Goal: Information Seeking & Learning: Learn about a topic

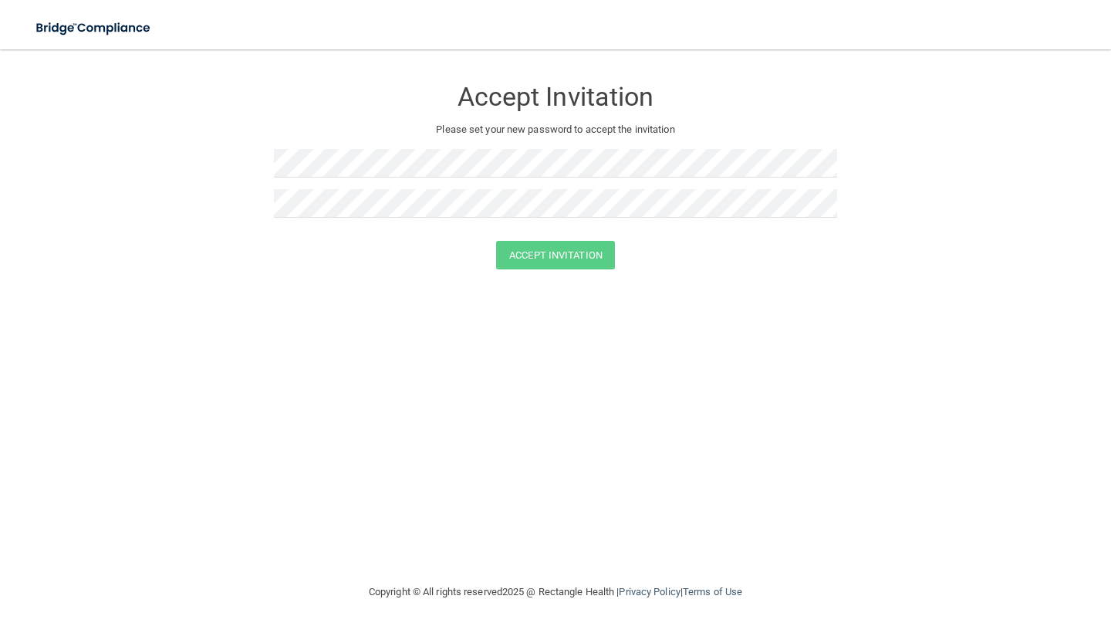
click at [124, 25] on img at bounding box center [94, 28] width 142 height 32
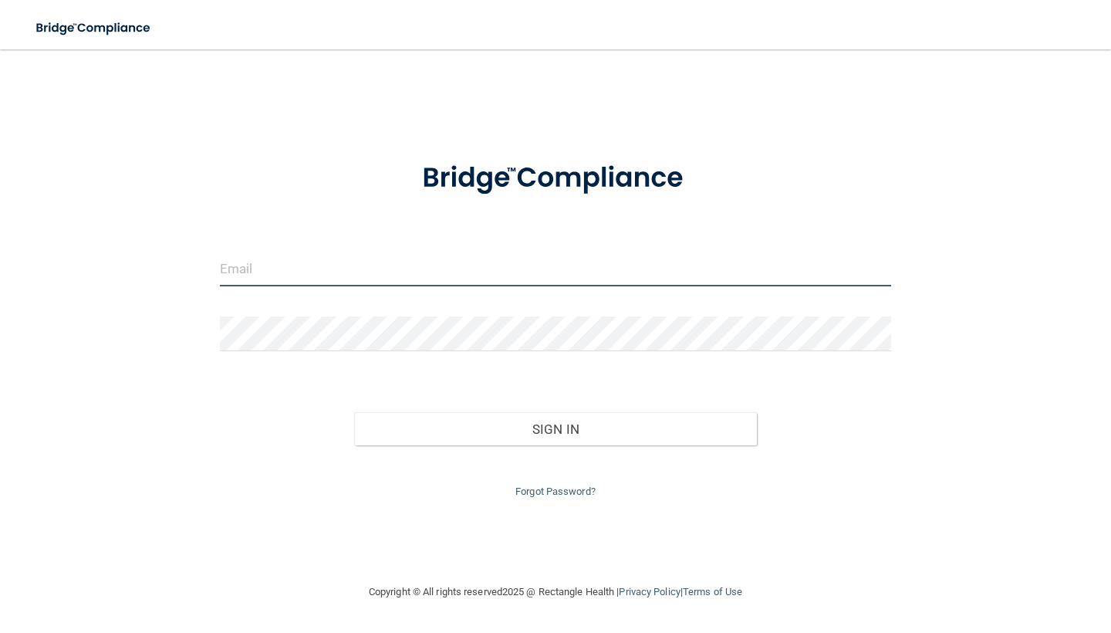
type input "[PERSON_NAME][EMAIL_ADDRESS][DOMAIN_NAME]"
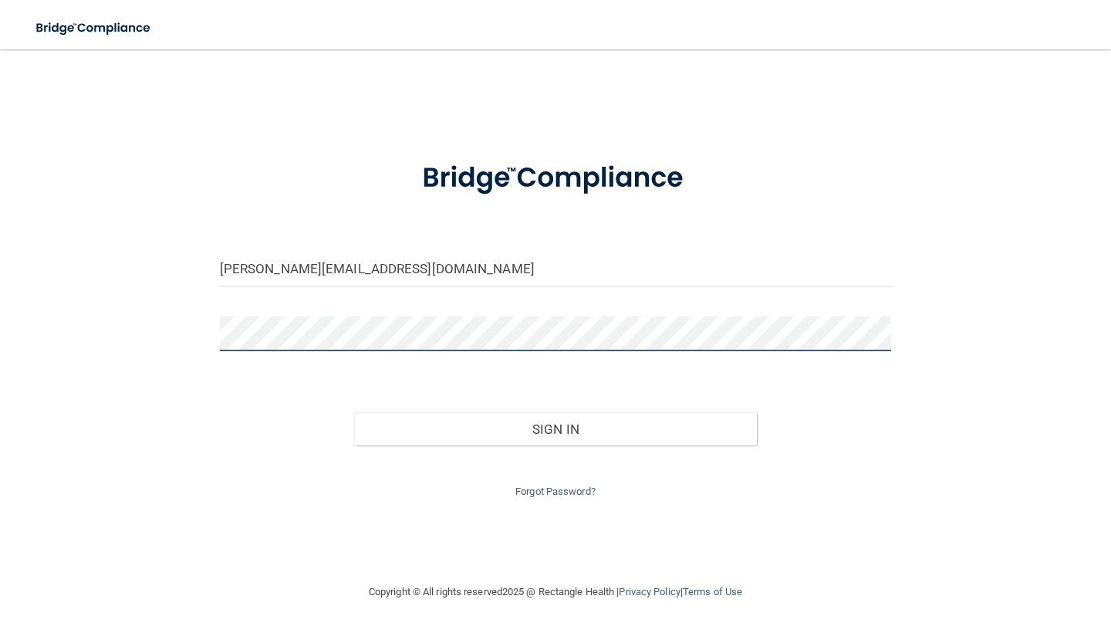
click at [555, 425] on button "Sign In" at bounding box center [555, 429] width 403 height 34
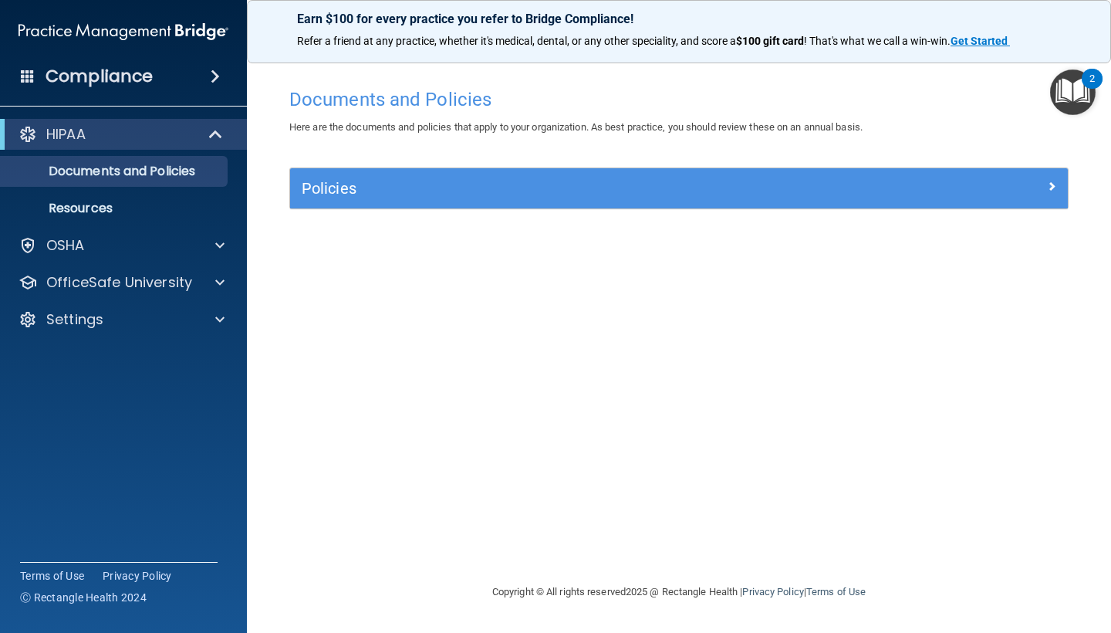
click at [415, 177] on div "Policies" at bounding box center [581, 188] width 583 height 25
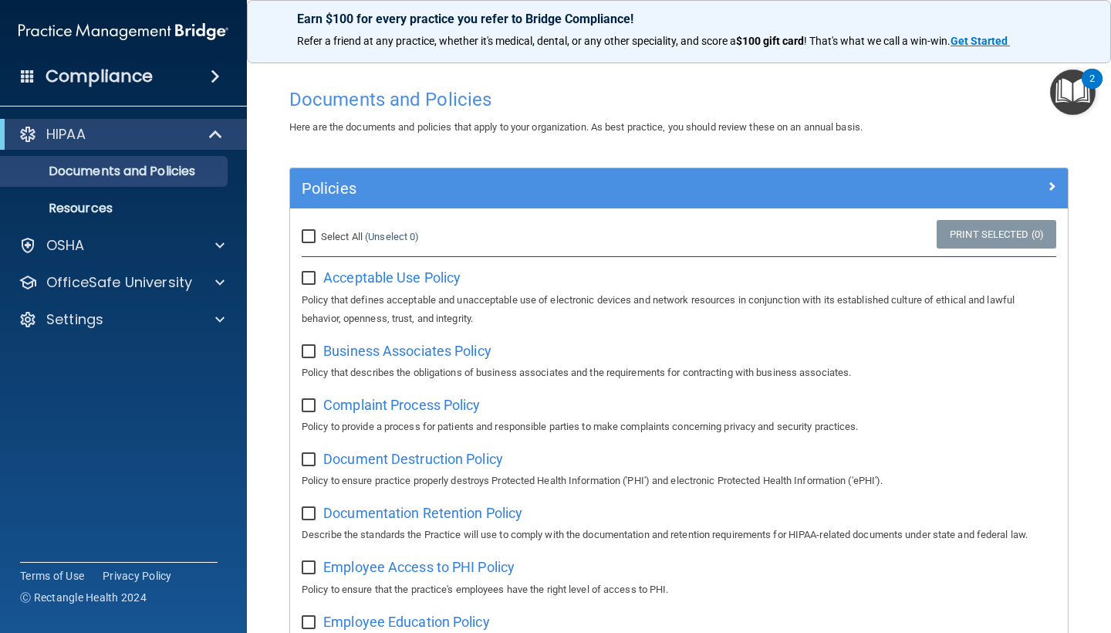
click at [307, 237] on input "Select All (Unselect 0) Unselect All" at bounding box center [311, 237] width 18 height 12
checkbox input "true"
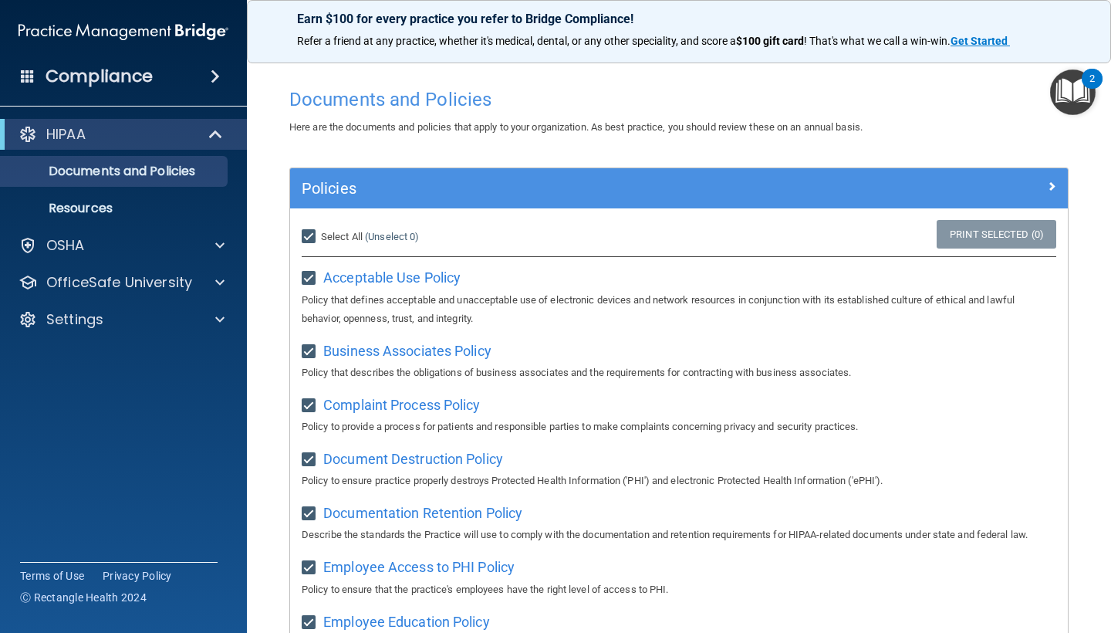
checkbox input "true"
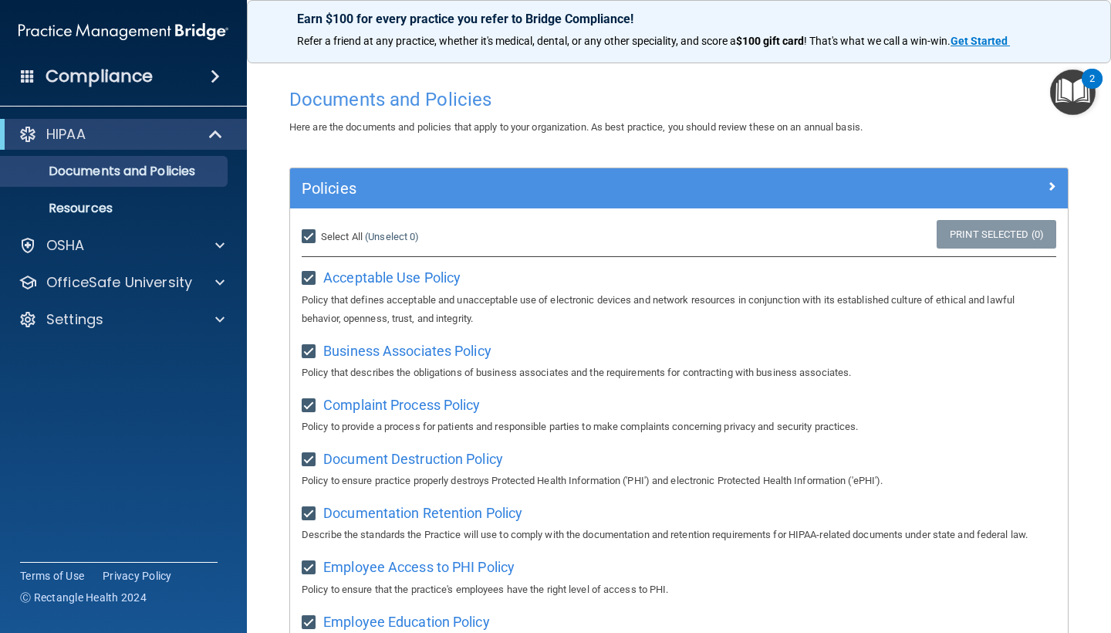
checkbox input "true"
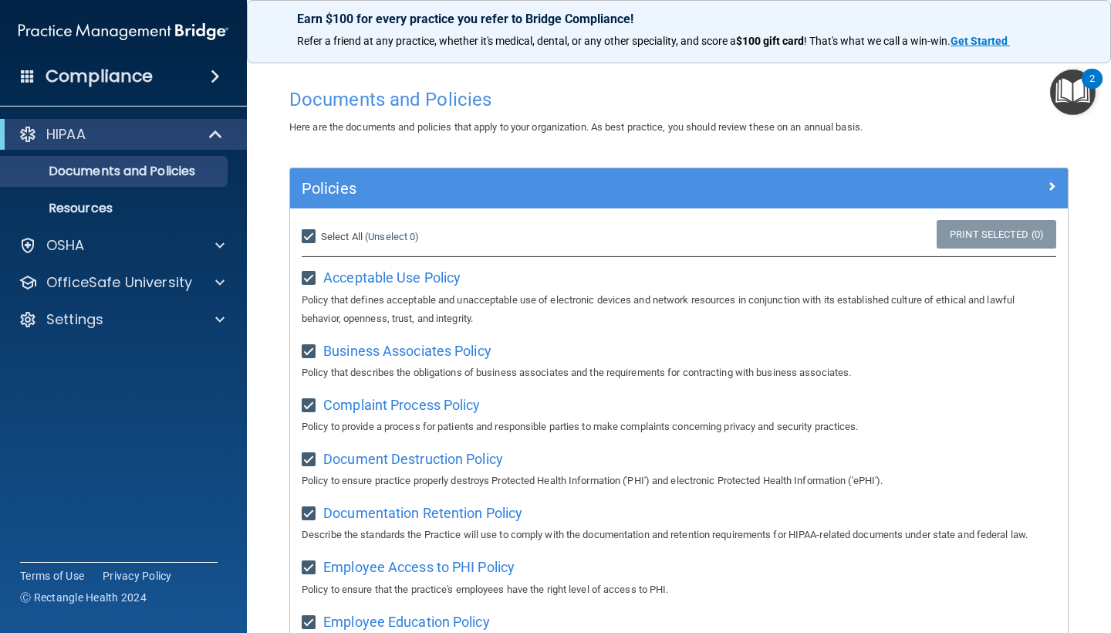
checkbox input "true"
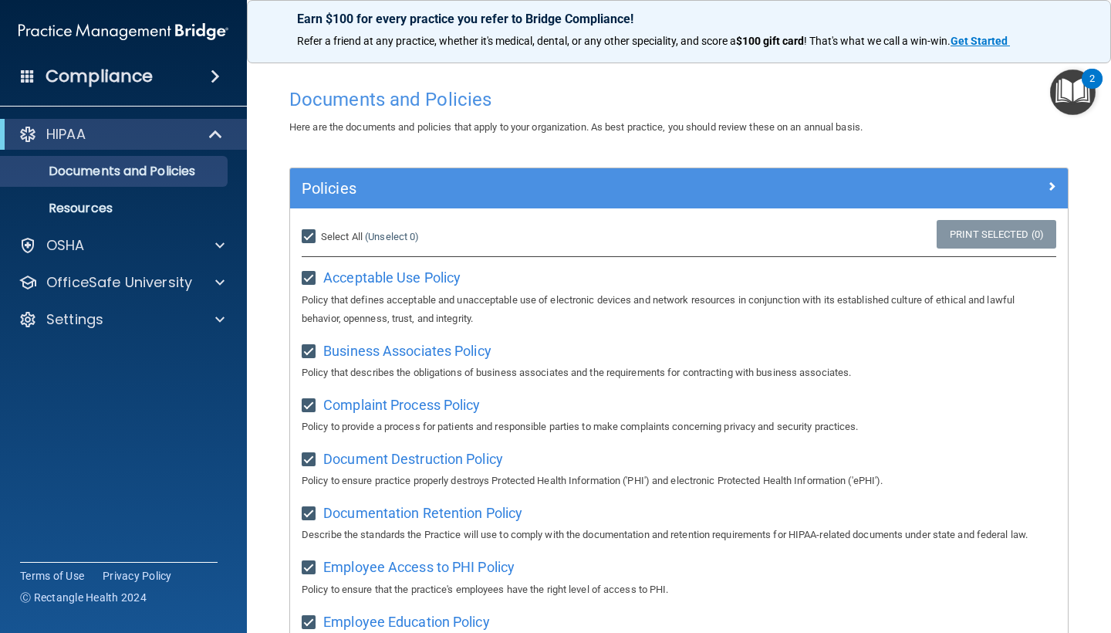
checkbox input "true"
click at [851, 201] on div "Policies" at bounding box center [679, 188] width 778 height 40
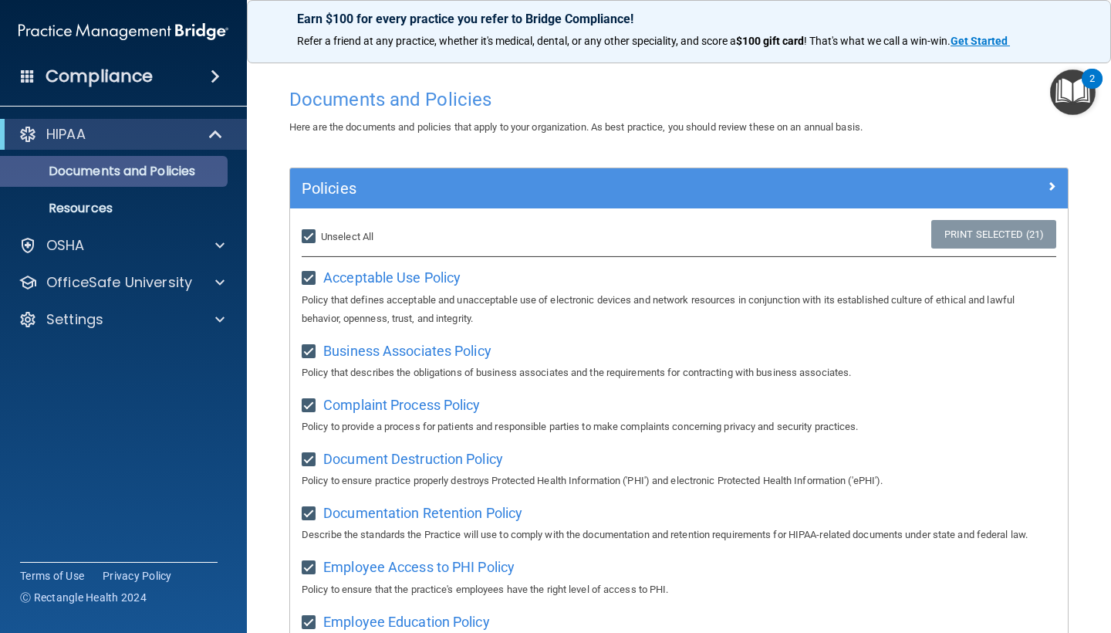
click at [68, 176] on p "Documents and Policies" at bounding box center [115, 171] width 211 height 15
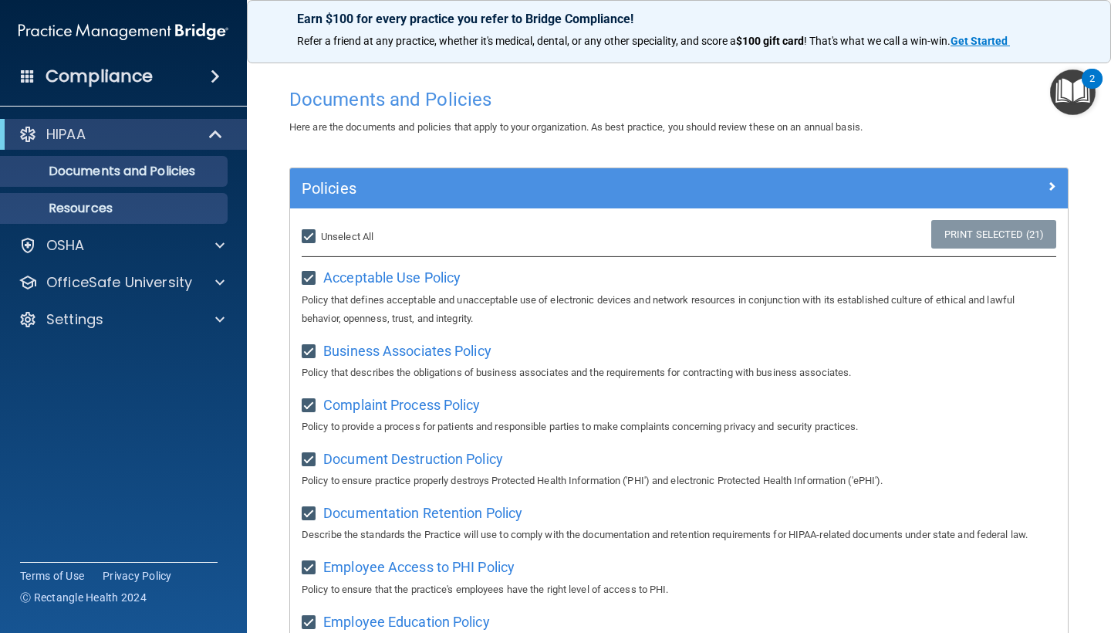
click at [118, 193] on link "Resources" at bounding box center [106, 208] width 243 height 31
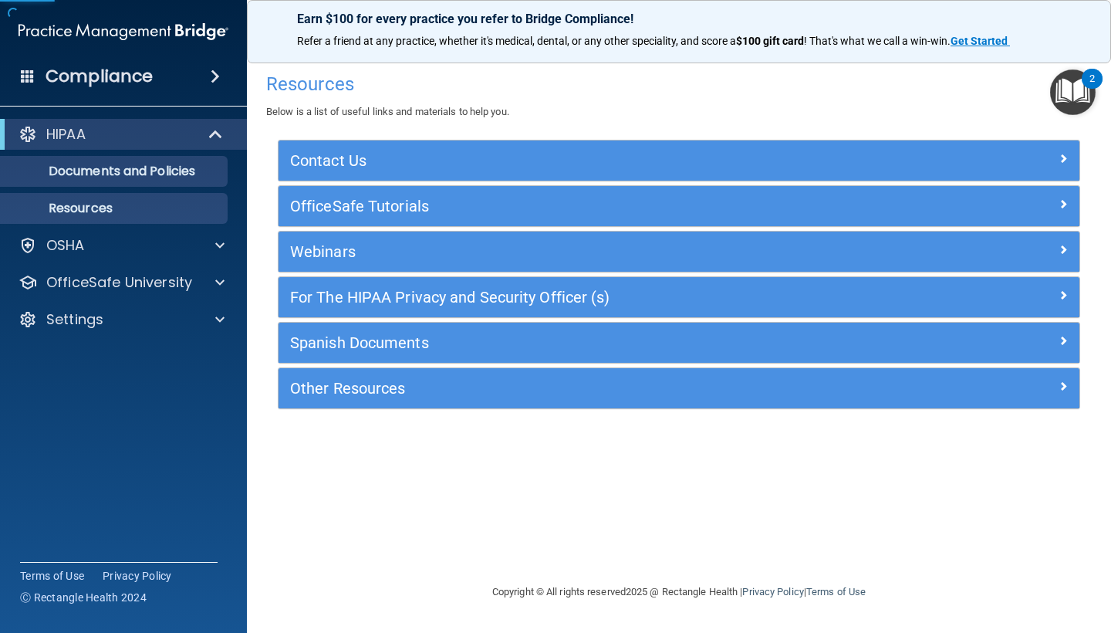
click at [111, 174] on p "Documents and Policies" at bounding box center [115, 171] width 211 height 15
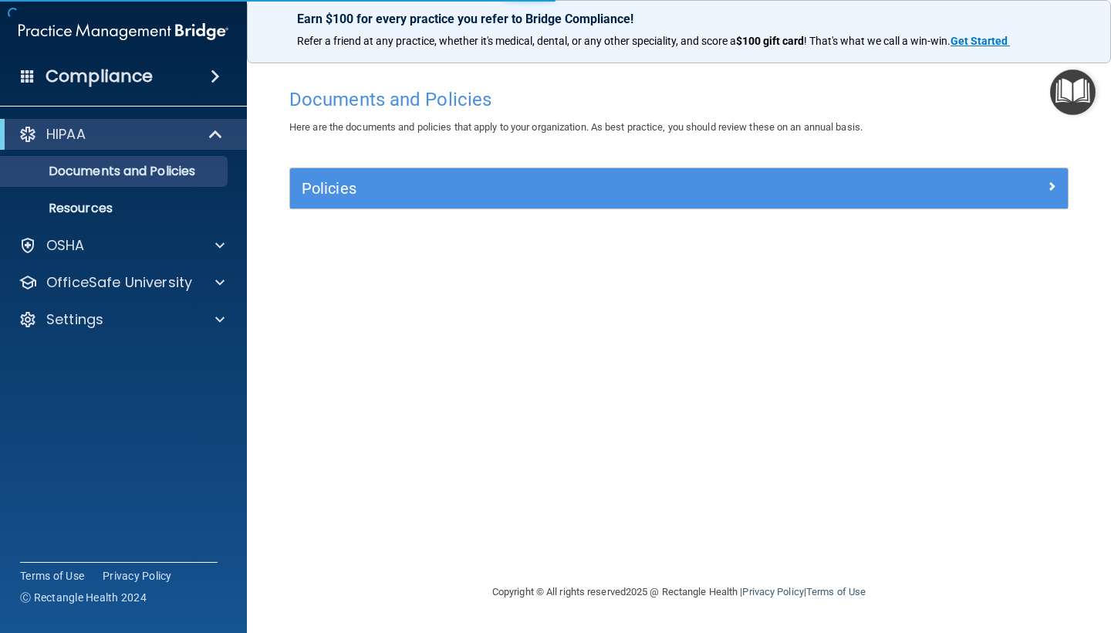
click at [117, 141] on div "HIPAA" at bounding box center [102, 134] width 191 height 19
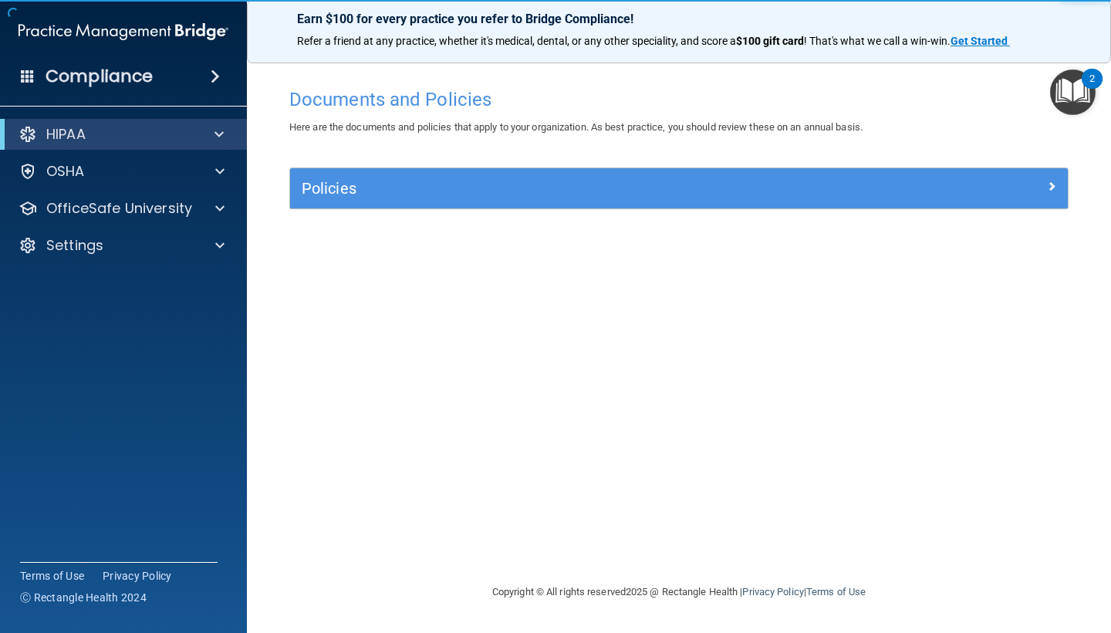
click at [387, 173] on div "Policies" at bounding box center [679, 188] width 778 height 40
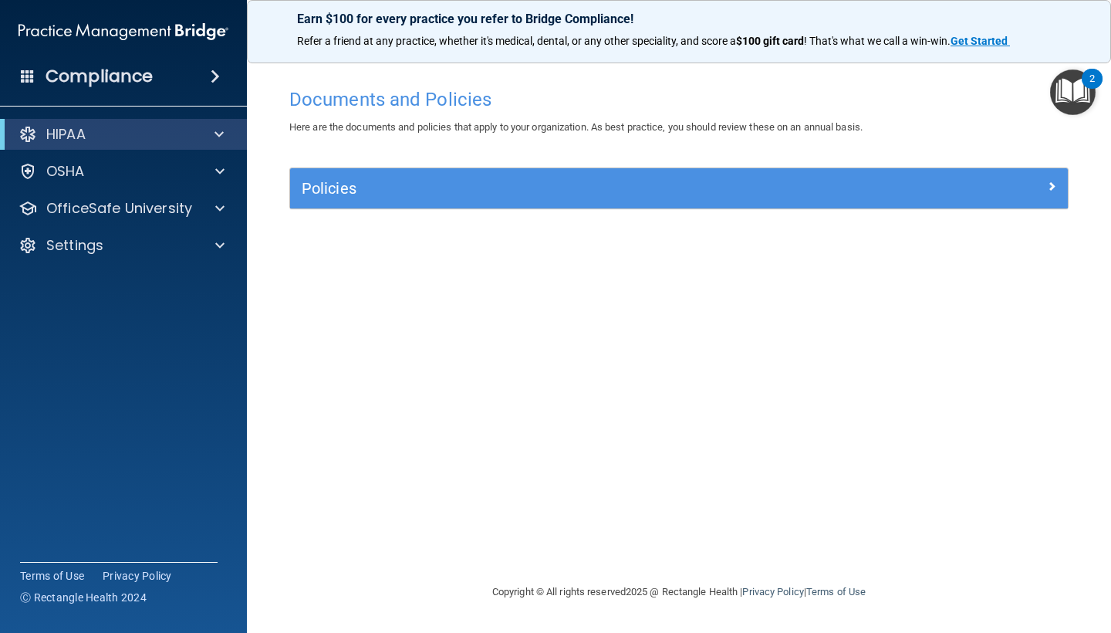
click at [331, 208] on div "Policies Select All (Unselect 0) Unselect All Print Selected (0) Acceptable Use…" at bounding box center [678, 188] width 779 height 42
click at [427, 197] on div "Policies" at bounding box center [581, 188] width 583 height 25
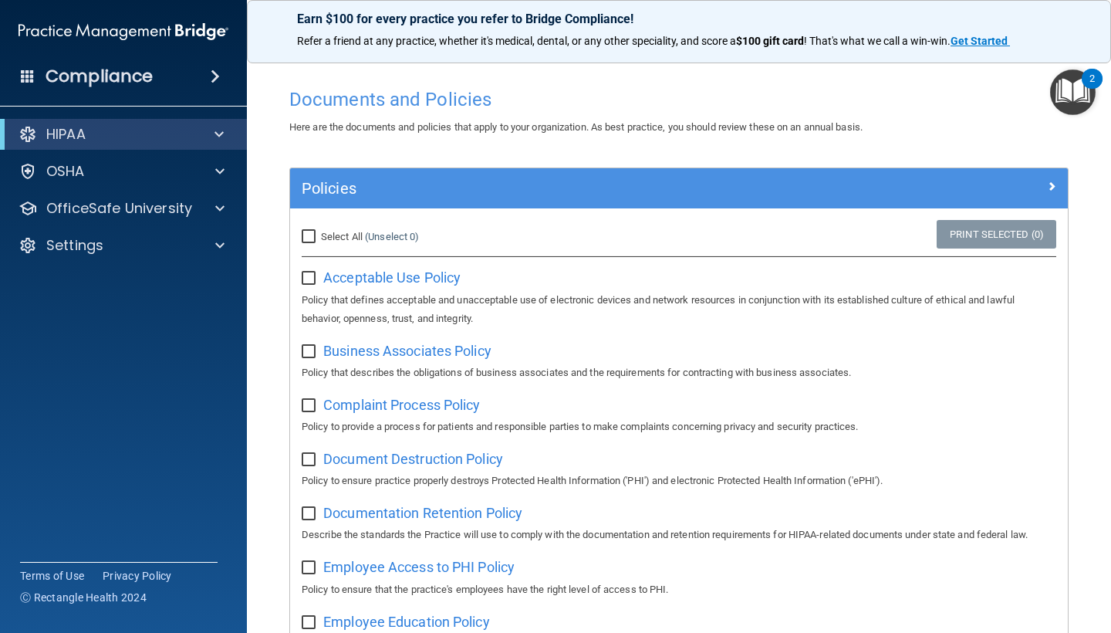
click at [315, 275] on input "checkbox" at bounding box center [311, 278] width 18 height 12
checkbox input "true"
click at [388, 275] on span "Acceptable Use Policy" at bounding box center [391, 277] width 137 height 16
click at [304, 350] on input "checkbox" at bounding box center [311, 352] width 18 height 12
checkbox input "true"
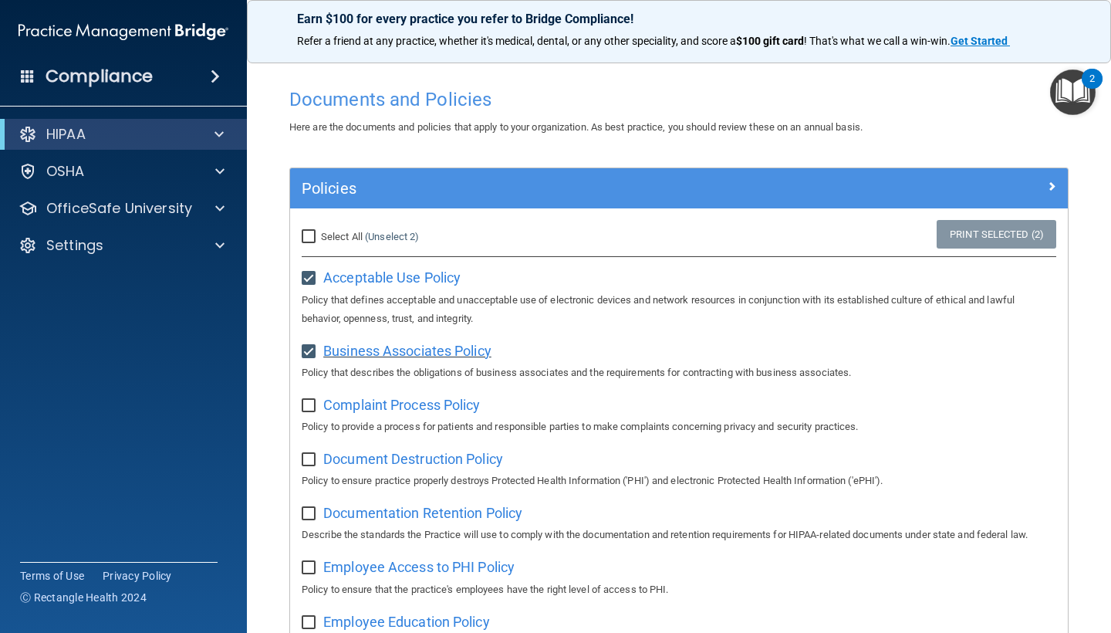
click at [357, 348] on span "Business Associates Policy" at bounding box center [407, 350] width 168 height 16
click at [309, 234] on input "Select All (Unselect 2) Unselect All" at bounding box center [311, 237] width 18 height 12
checkbox input "true"
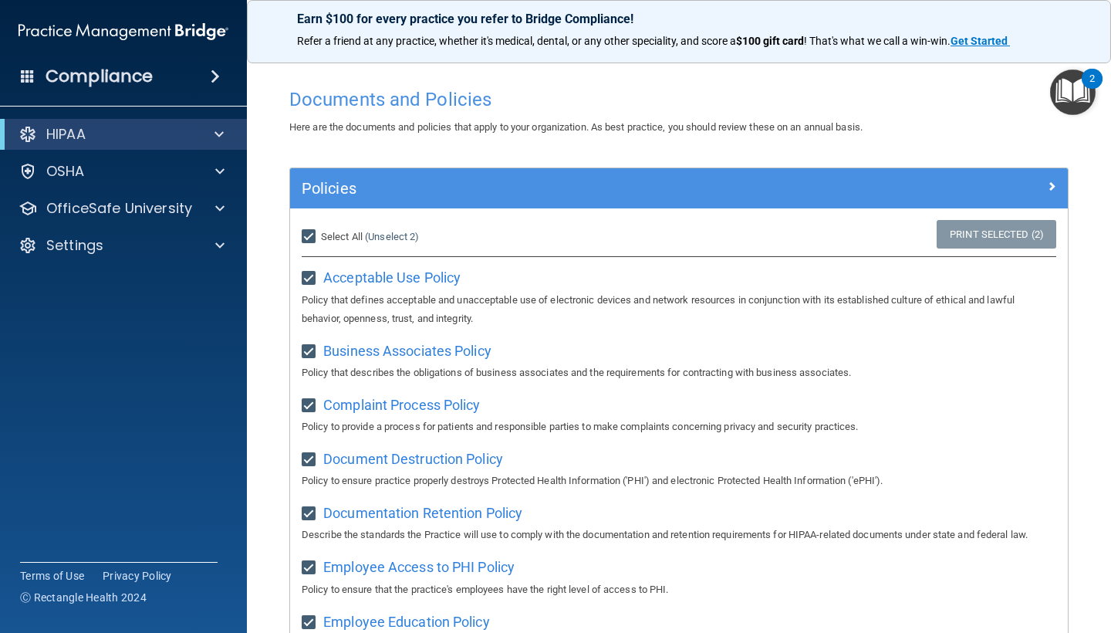
checkbox input "true"
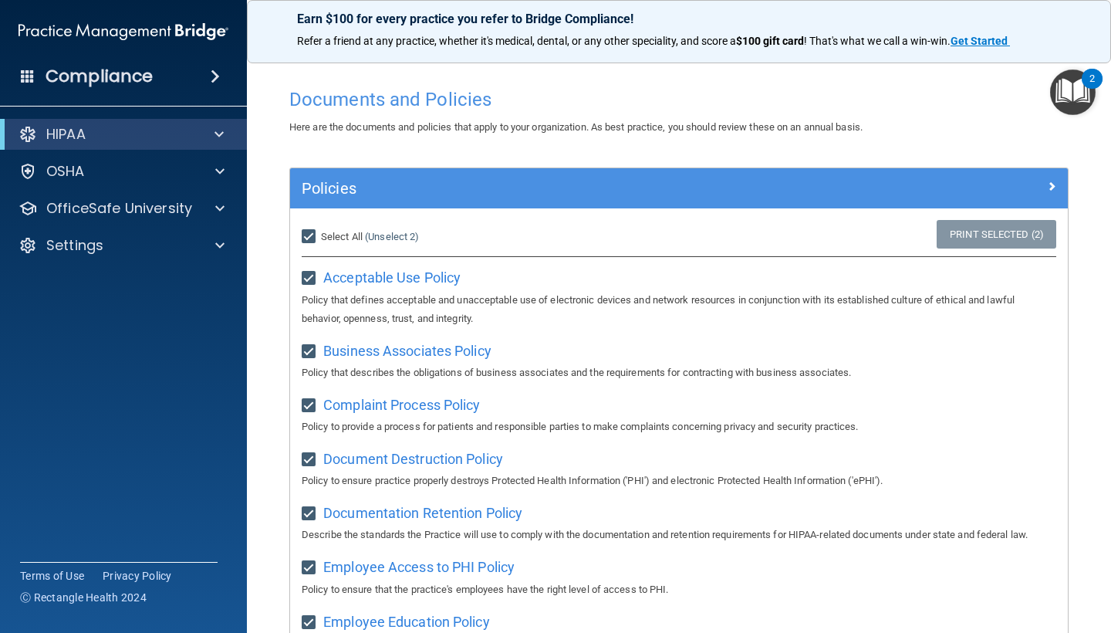
checkbox input "true"
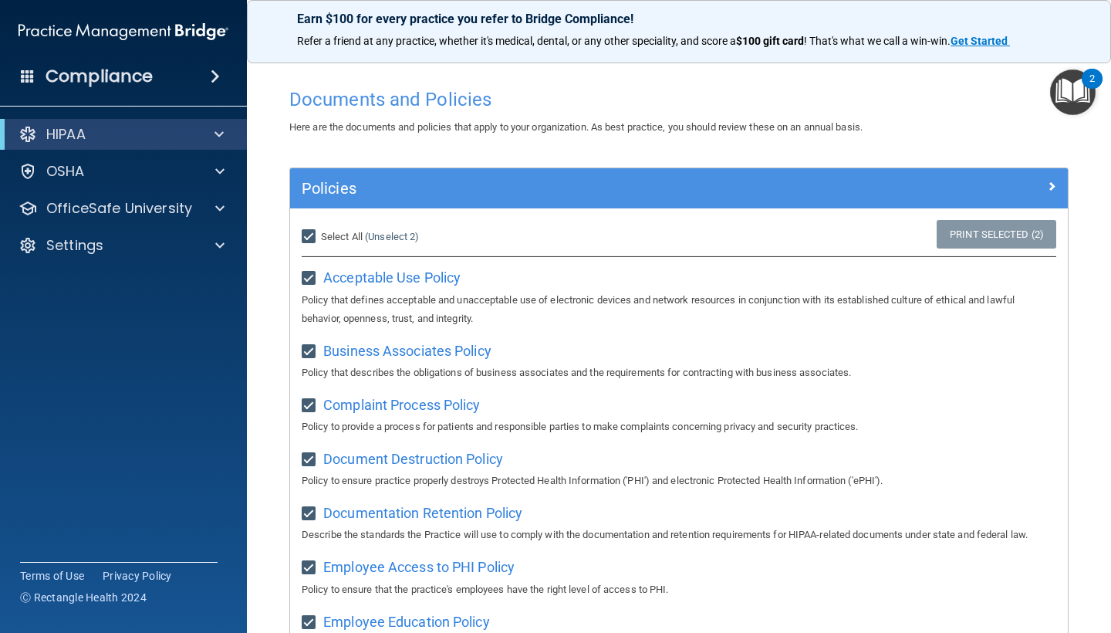
checkbox input "true"
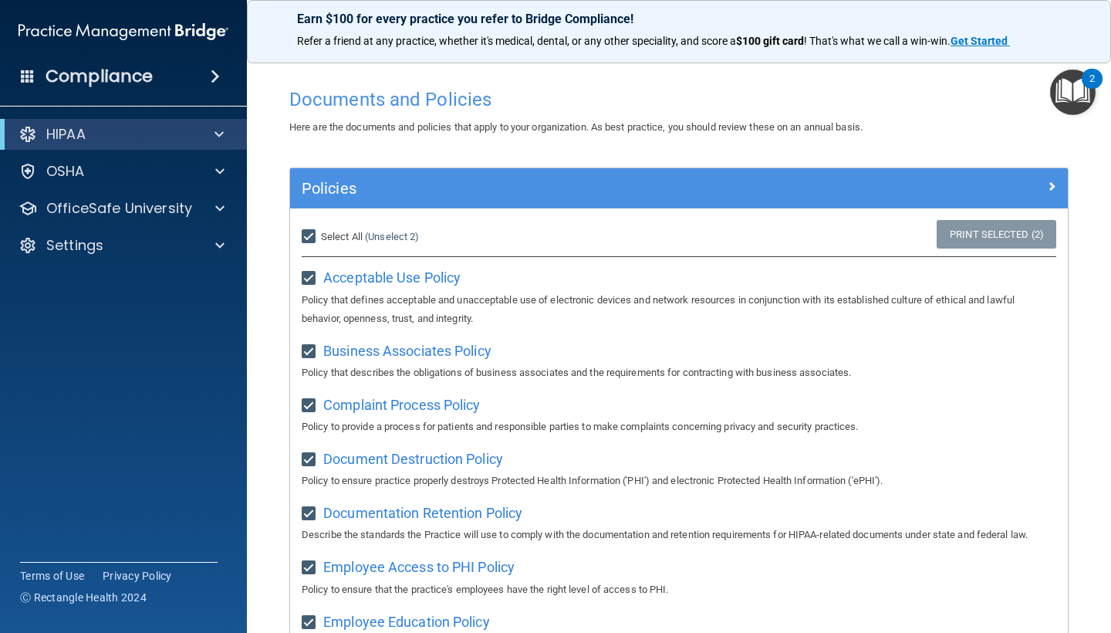
checkbox input "true"
click at [1054, 184] on span at bounding box center [1051, 186] width 9 height 19
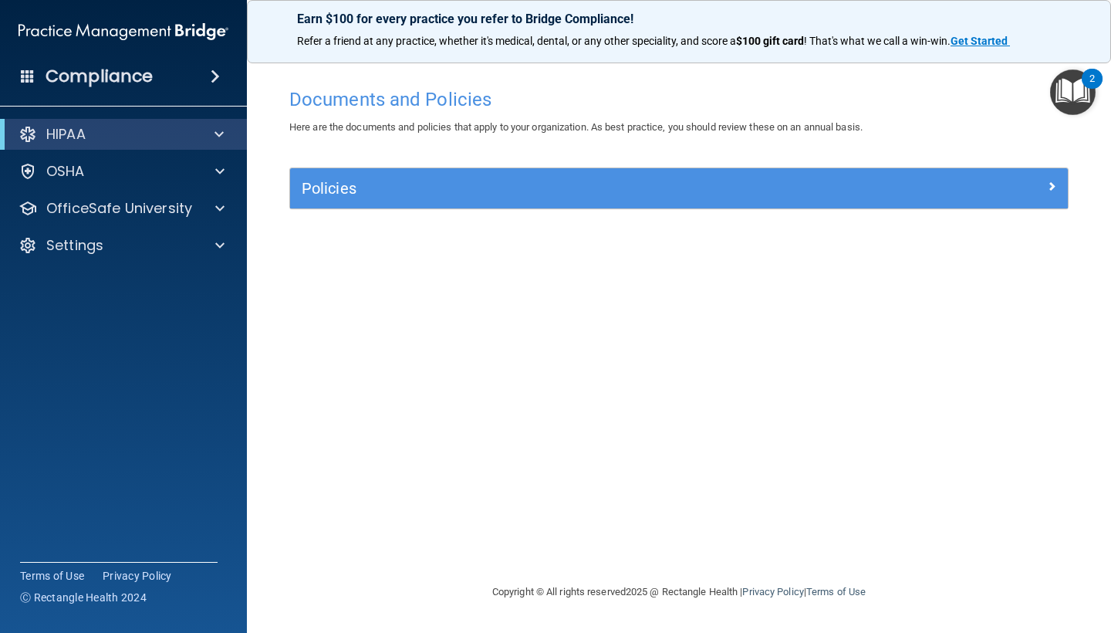
click at [431, 188] on h5 "Policies" at bounding box center [582, 188] width 560 height 17
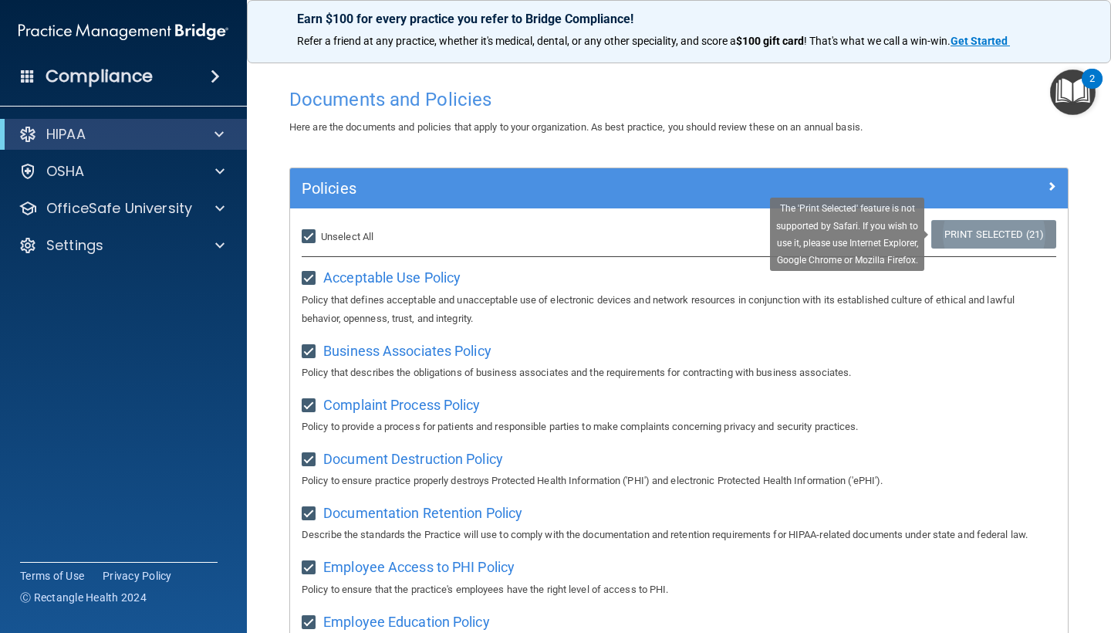
click at [988, 234] on link "Print Selected (21)" at bounding box center [993, 234] width 125 height 29
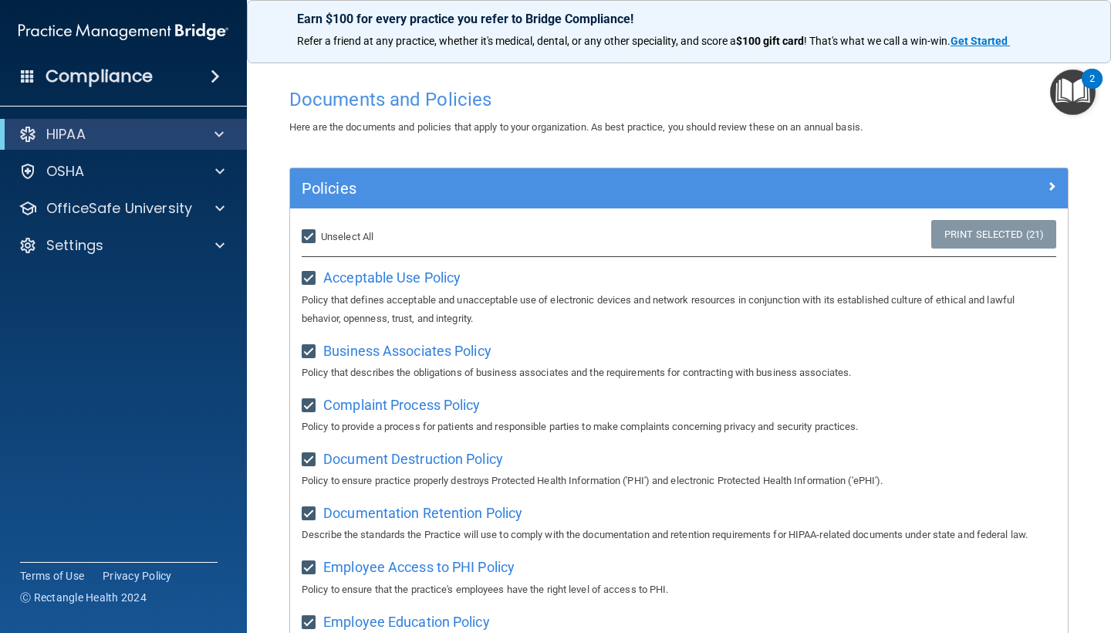
click at [1071, 93] on img "Open Resource Center, 2 new notifications" at bounding box center [1073, 92] width 46 height 46
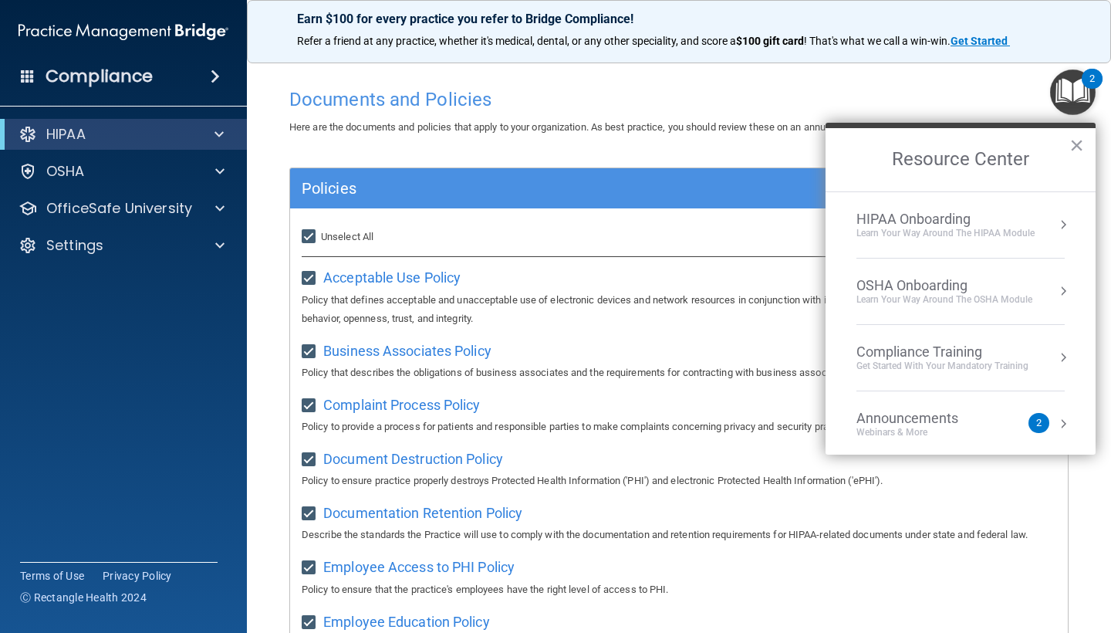
click at [916, 228] on div "Learn Your Way around the HIPAA module" at bounding box center [945, 233] width 178 height 13
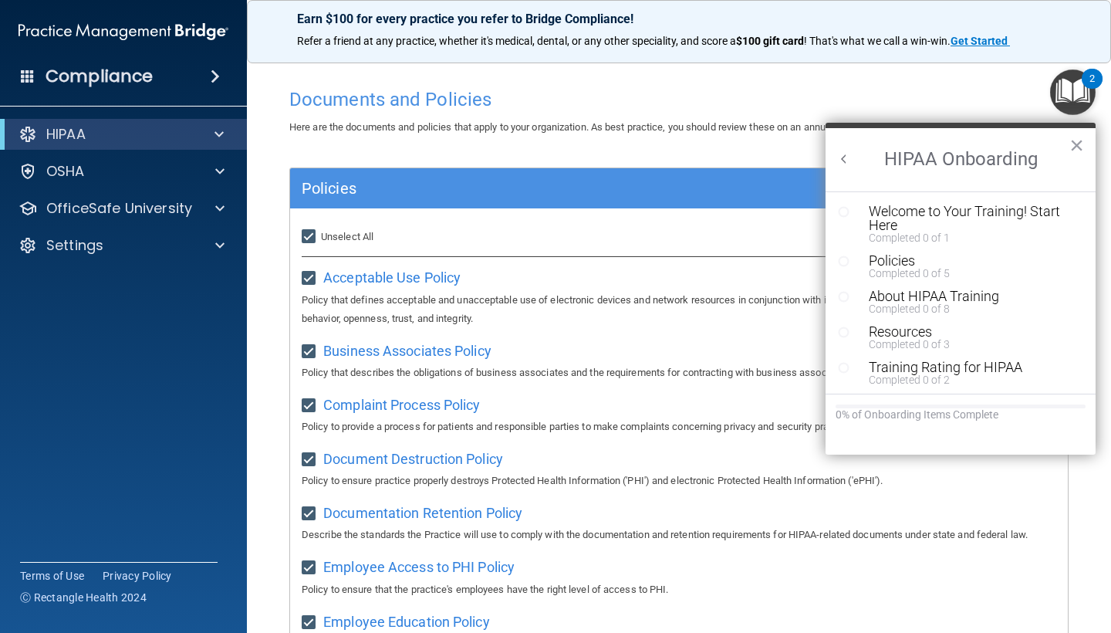
click at [855, 216] on div "Resource Center" at bounding box center [849, 210] width 23 height 13
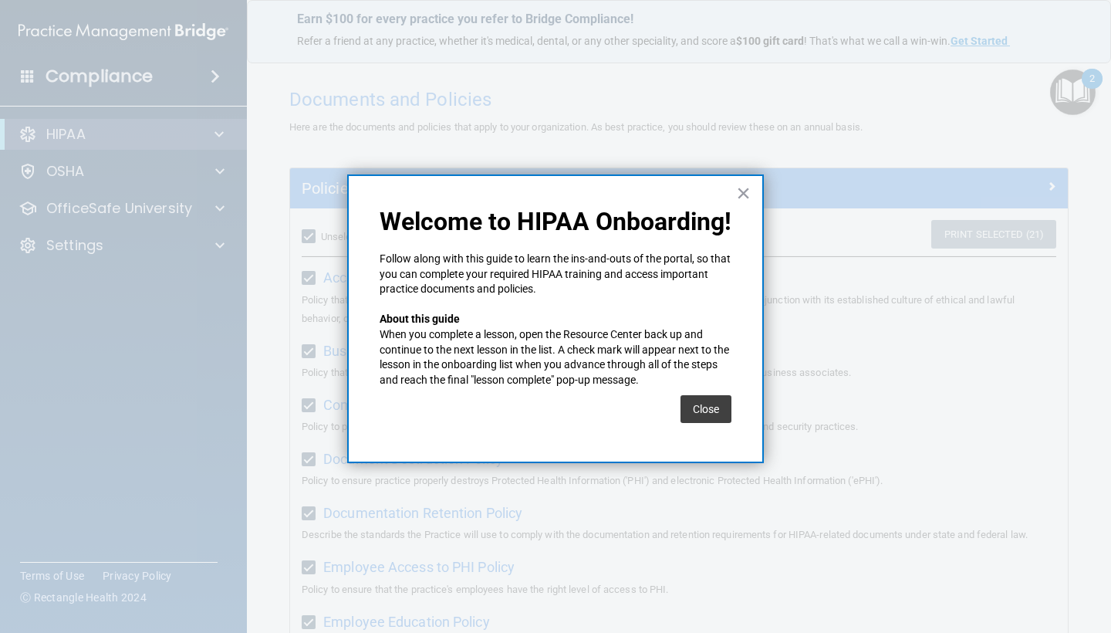
click at [702, 422] on div "Close" at bounding box center [705, 408] width 51 height 43
click at [701, 400] on button "Close" at bounding box center [705, 409] width 51 height 28
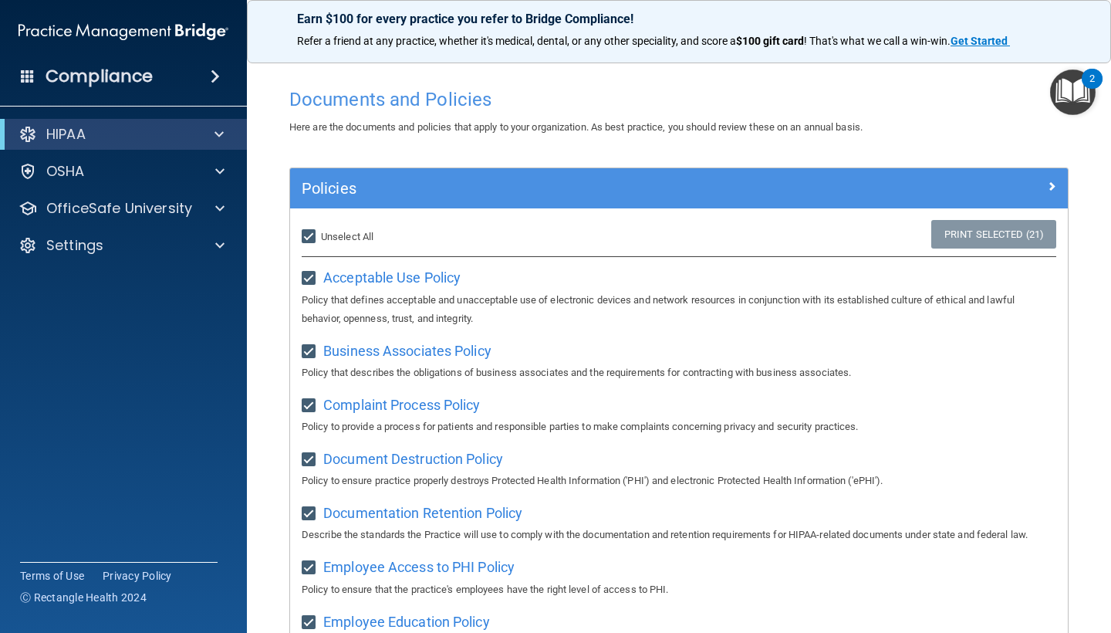
click at [1081, 93] on img "Open Resource Center, 2 new notifications" at bounding box center [1073, 92] width 46 height 46
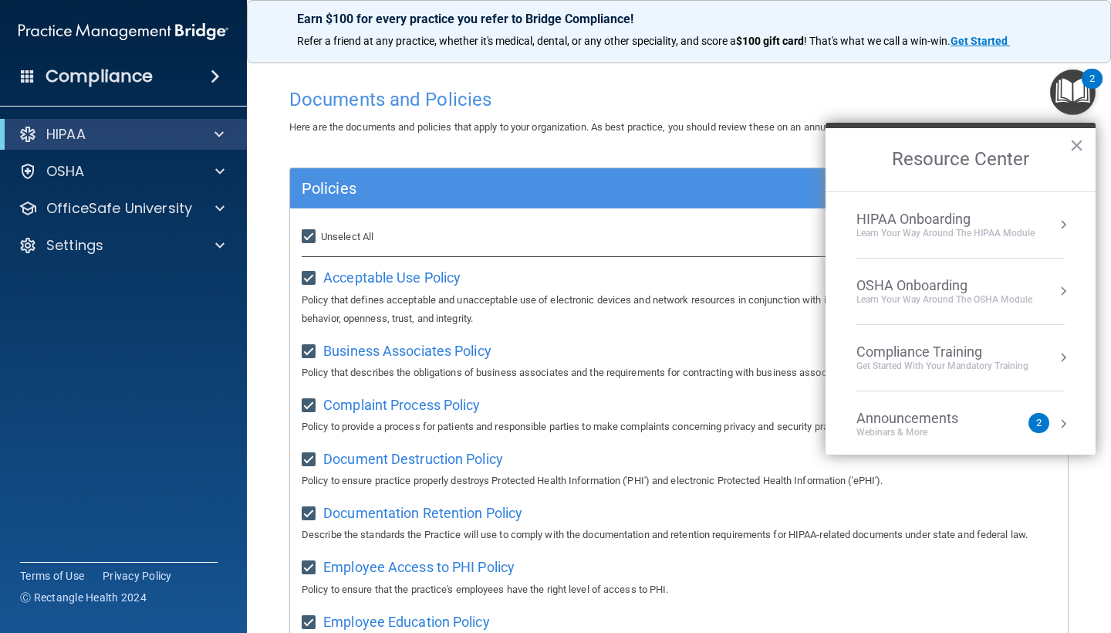
click at [1073, 211] on ol "HIPAA Onboarding Learn Your Way around the HIPAA module OSHA Onboarding Learn y…" at bounding box center [960, 323] width 270 height 264
click at [1050, 231] on div "HIPAA Onboarding Learn Your Way around the HIPAA module" at bounding box center [960, 225] width 208 height 29
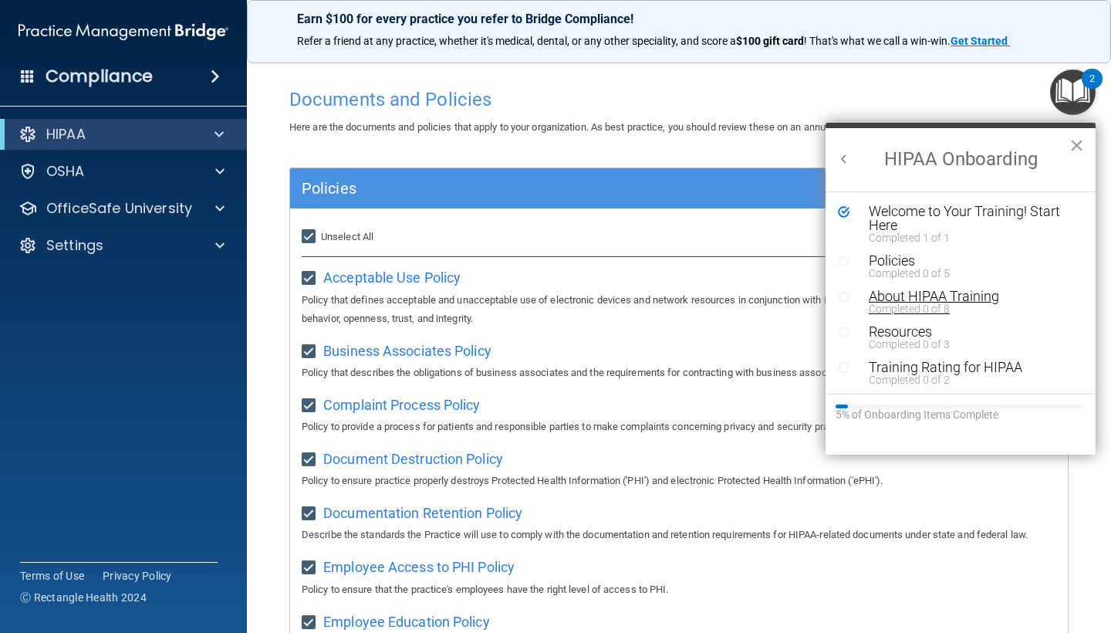
click at [923, 289] on div "About HIPAA Training" at bounding box center [972, 296] width 207 height 14
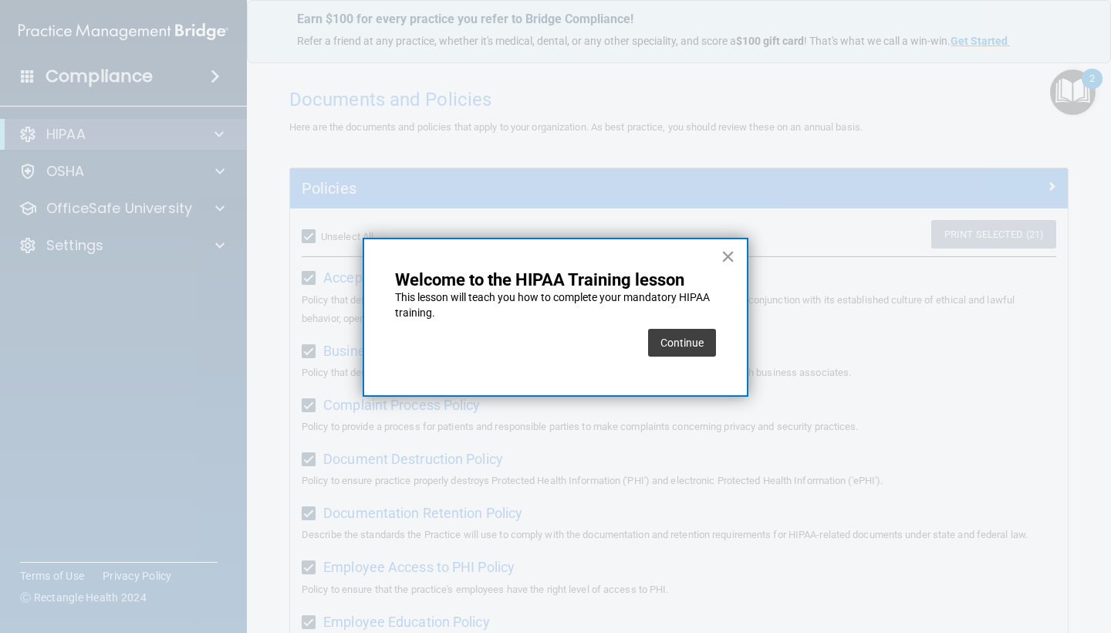
click at [724, 268] on button "×" at bounding box center [727, 256] width 15 height 25
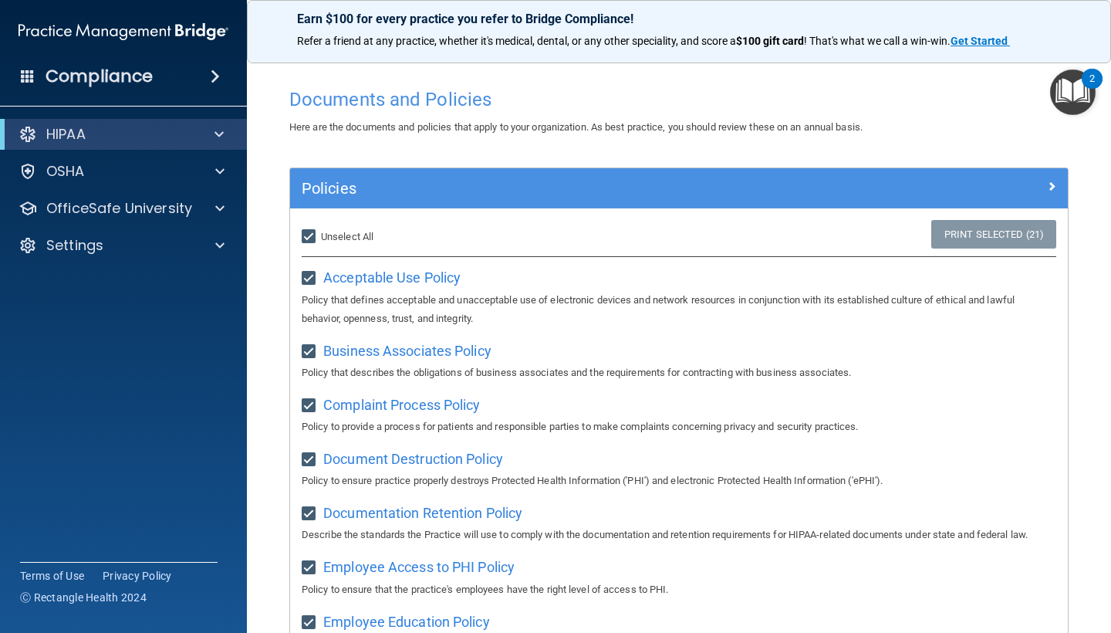
click at [1081, 86] on img "Open Resource Center, 2 new notifications" at bounding box center [1073, 92] width 46 height 46
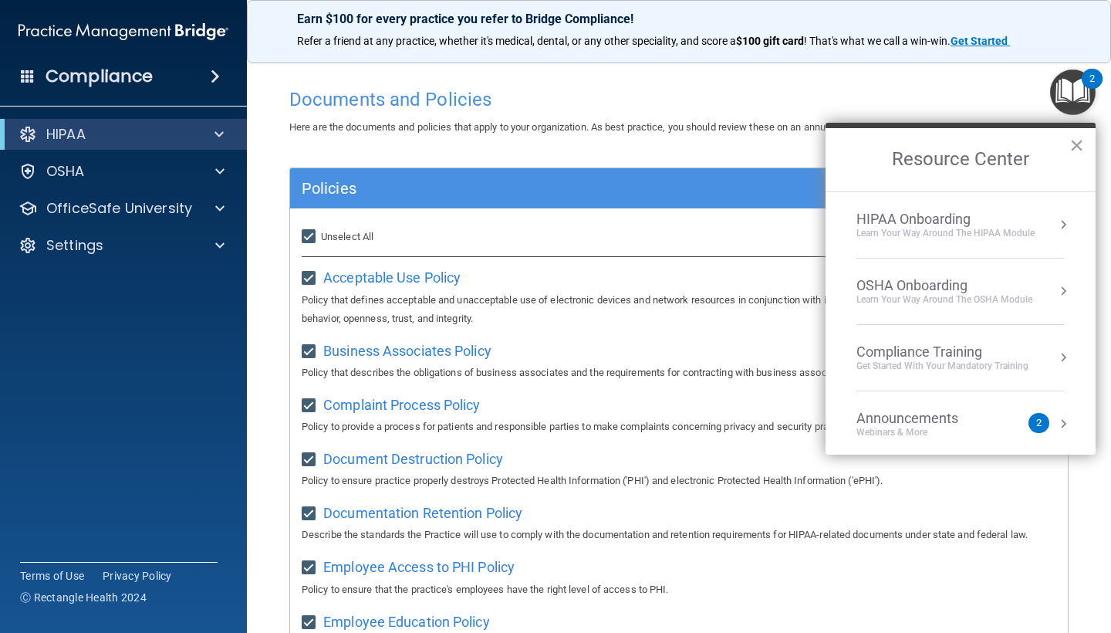
click at [911, 231] on div "Learn Your Way around the HIPAA module" at bounding box center [945, 233] width 178 height 13
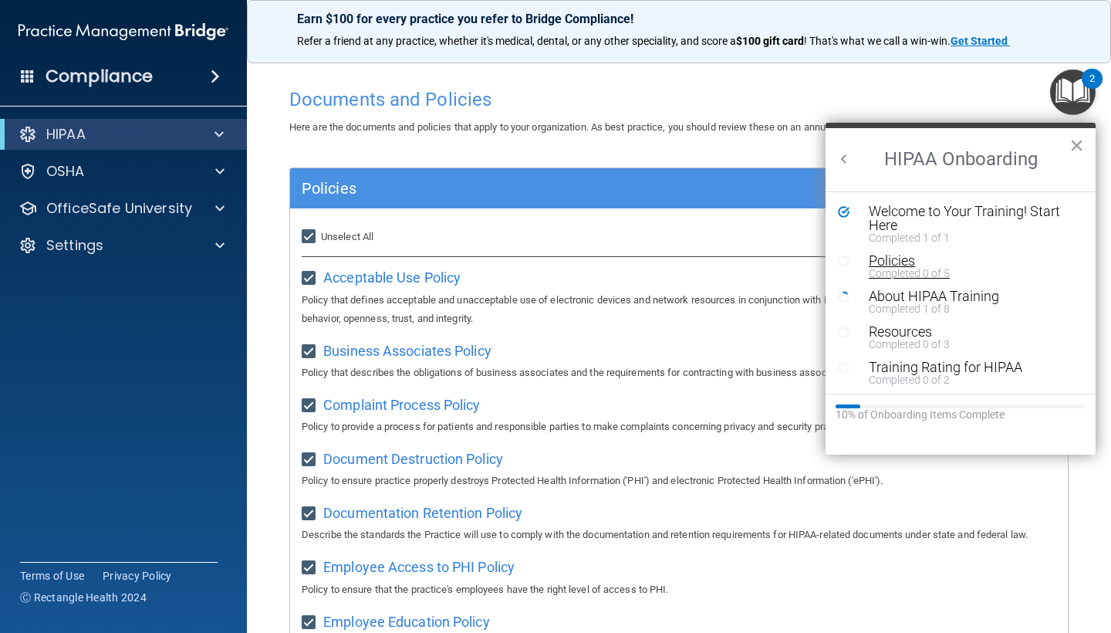
click at [881, 260] on div "Policies" at bounding box center [972, 261] width 207 height 14
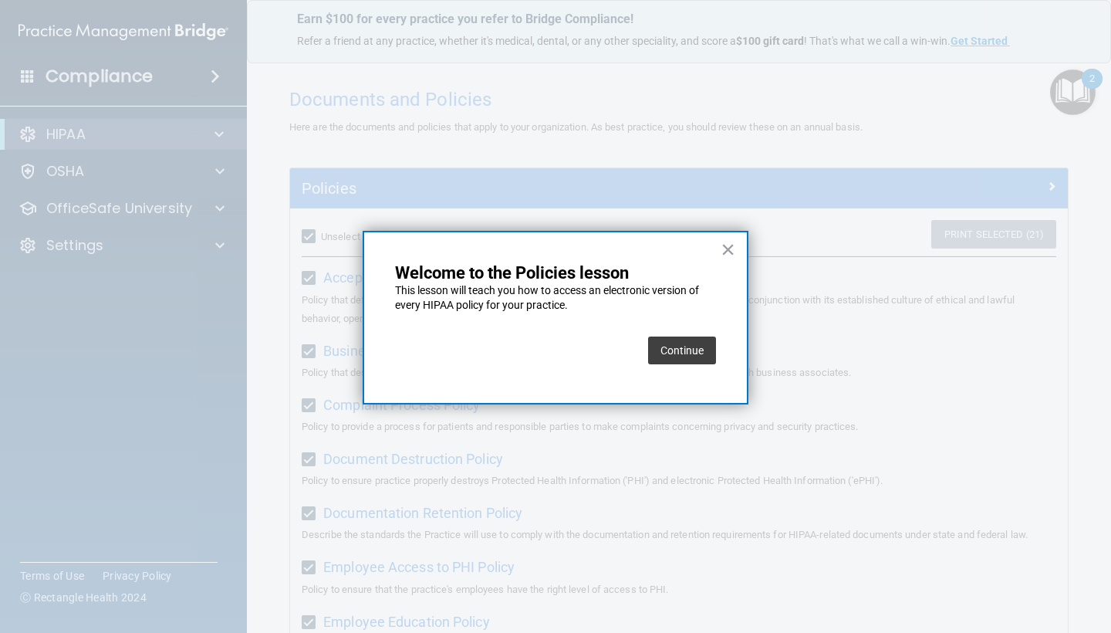
click at [666, 353] on button "Continue" at bounding box center [682, 350] width 68 height 28
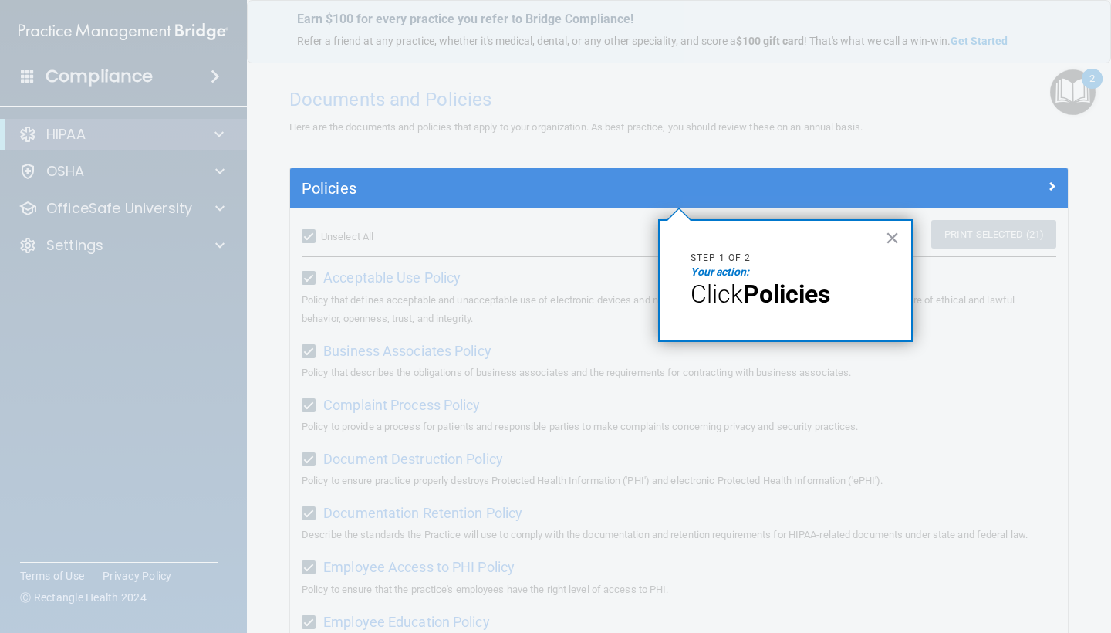
click at [751, 290] on strong "Policies" at bounding box center [786, 293] width 87 height 29
click at [892, 241] on button "×" at bounding box center [892, 237] width 15 height 25
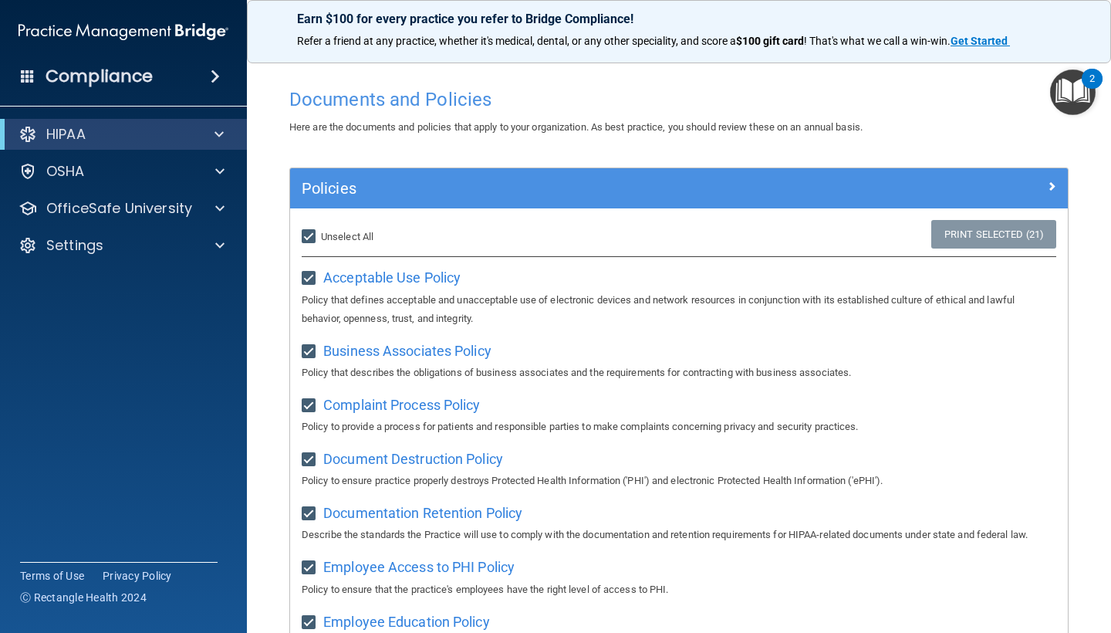
click at [317, 204] on div "Policies" at bounding box center [679, 188] width 778 height 40
click at [324, 195] on h5 "Policies" at bounding box center [582, 188] width 560 height 17
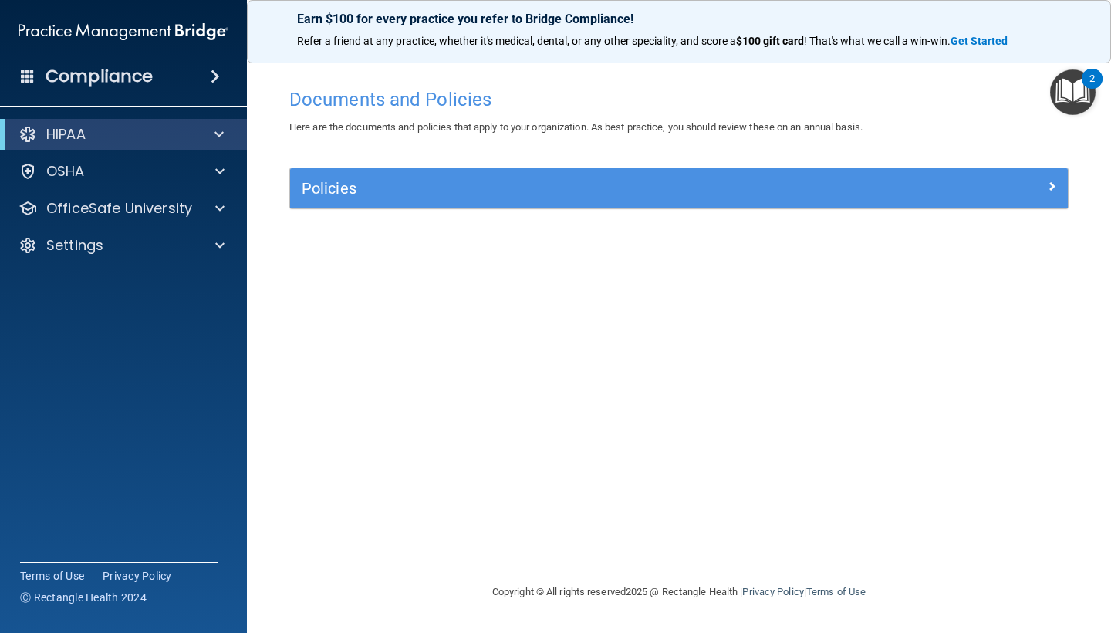
click at [324, 195] on h5 "Policies" at bounding box center [582, 188] width 560 height 17
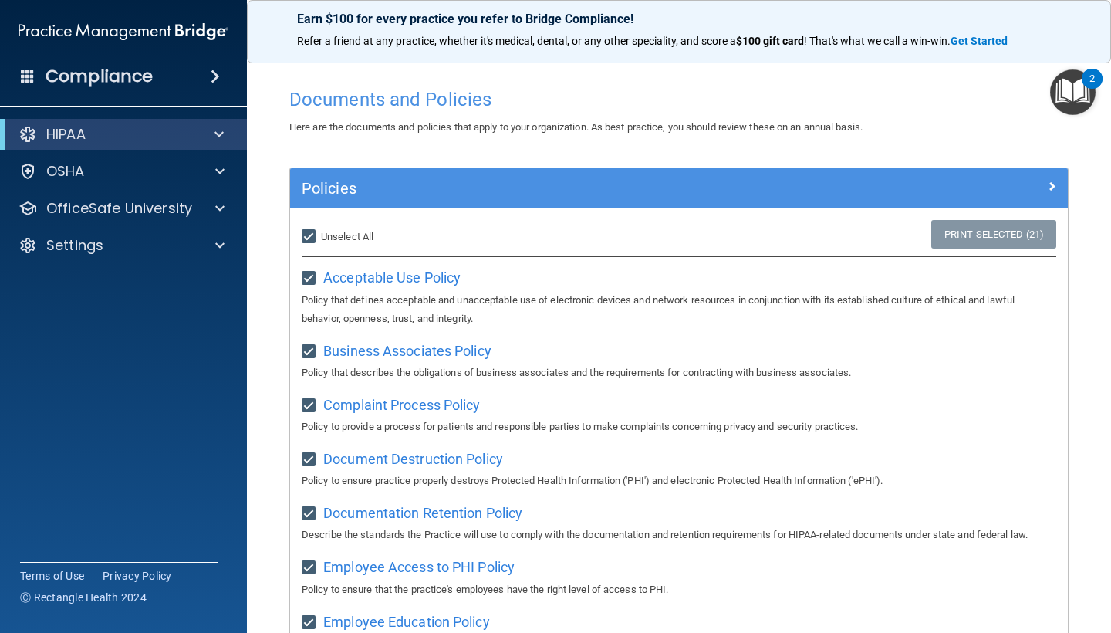
click at [1085, 100] on img "Open Resource Center, 2 new notifications" at bounding box center [1073, 92] width 46 height 46
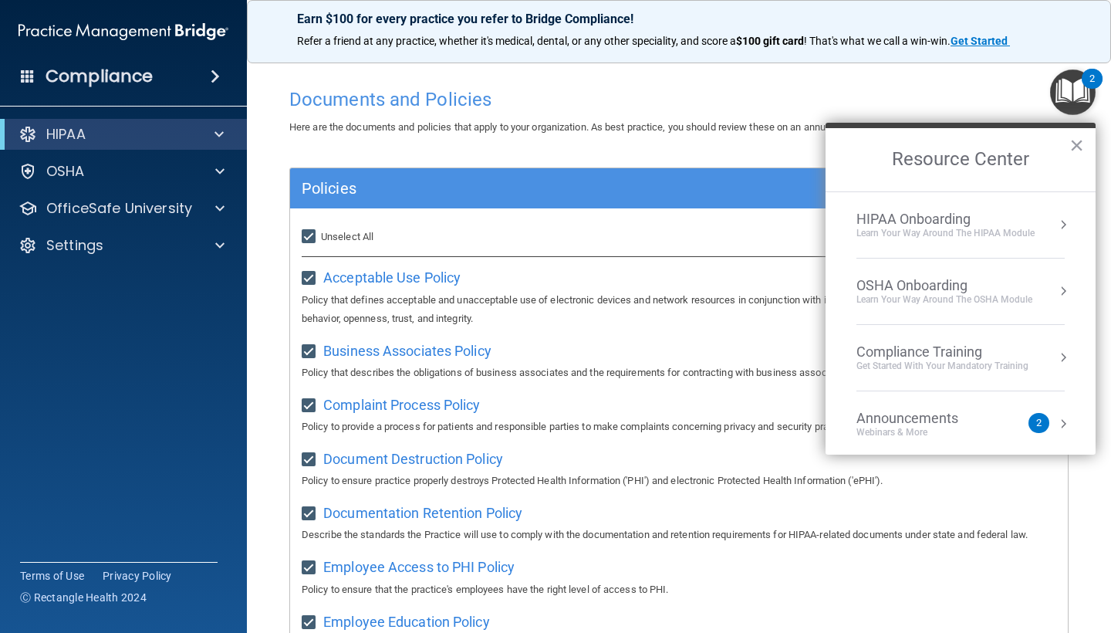
click at [914, 241] on li "HIPAA Onboarding Learn Your Way around the HIPAA module" at bounding box center [960, 225] width 208 height 66
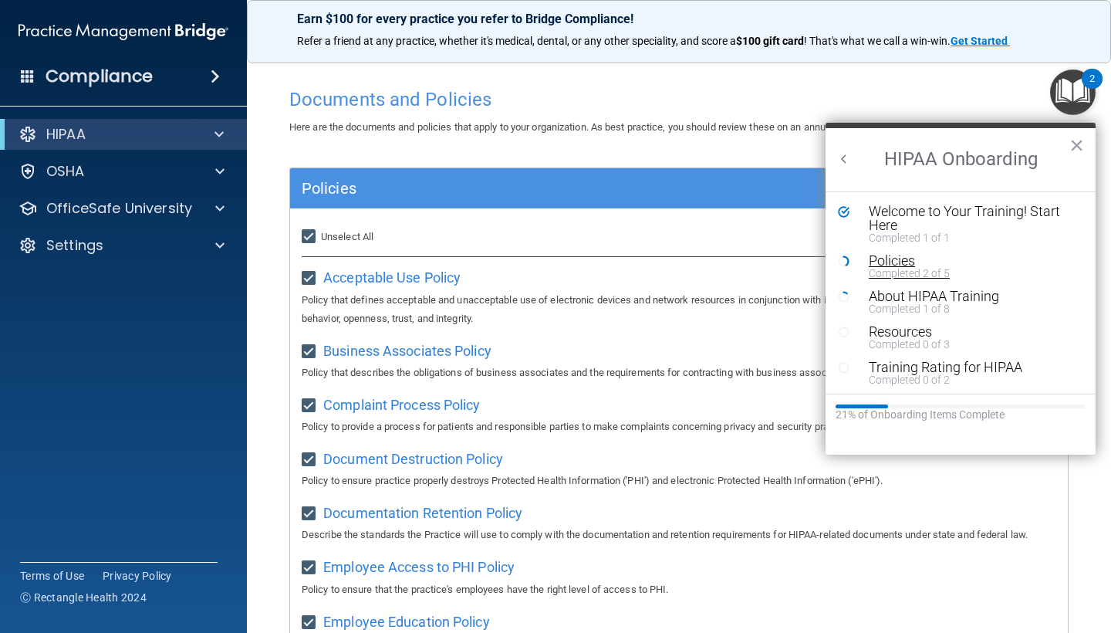
click at [889, 258] on div "Policies" at bounding box center [972, 261] width 207 height 14
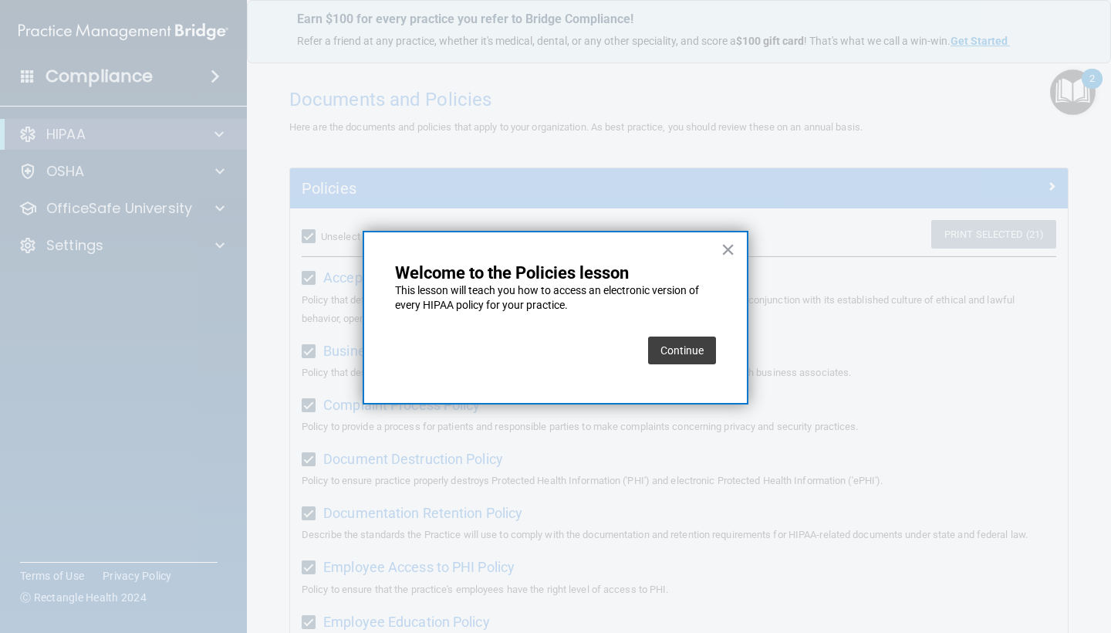
click at [684, 342] on button "Continue" at bounding box center [682, 350] width 68 height 28
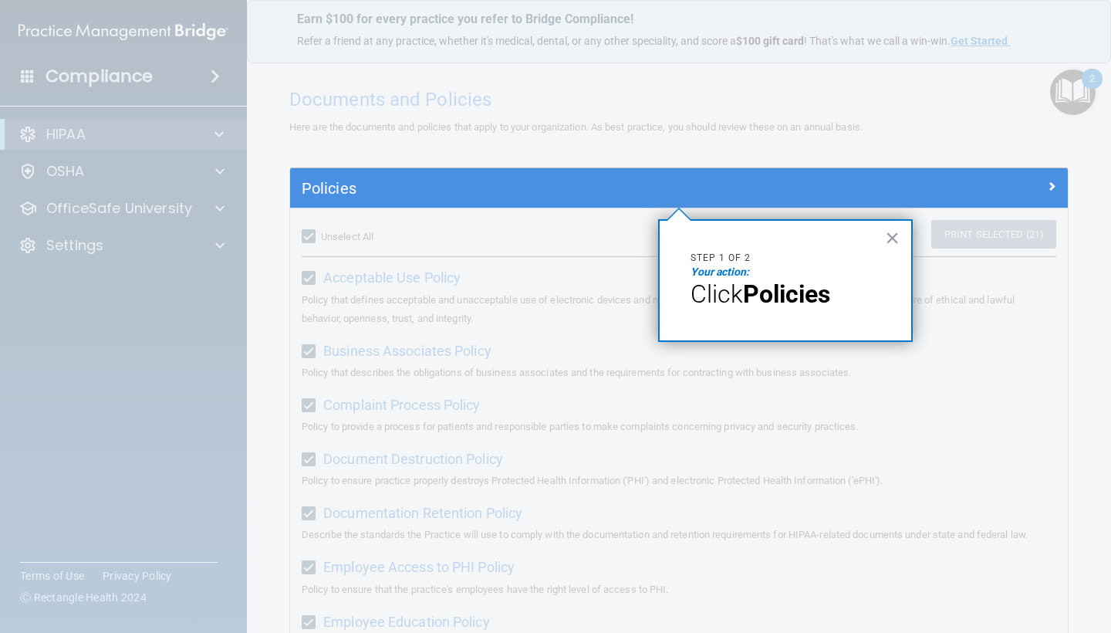
click at [725, 279] on span "Click" at bounding box center [716, 293] width 52 height 29
click at [326, 187] on h5 "Policies" at bounding box center [582, 188] width 560 height 17
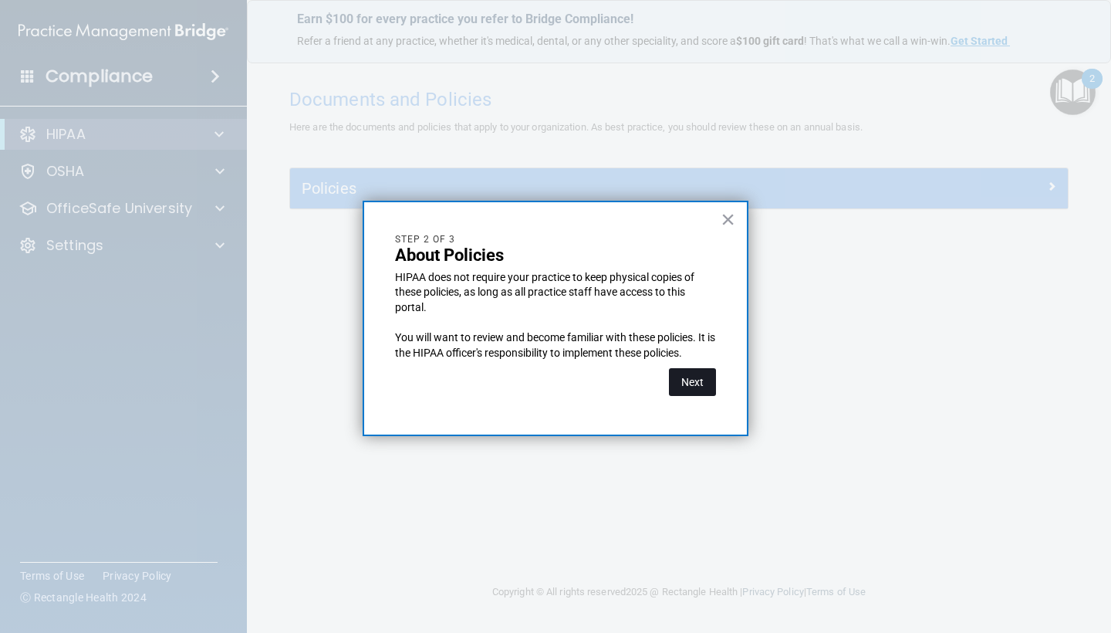
click at [693, 379] on button "Next" at bounding box center [692, 382] width 47 height 28
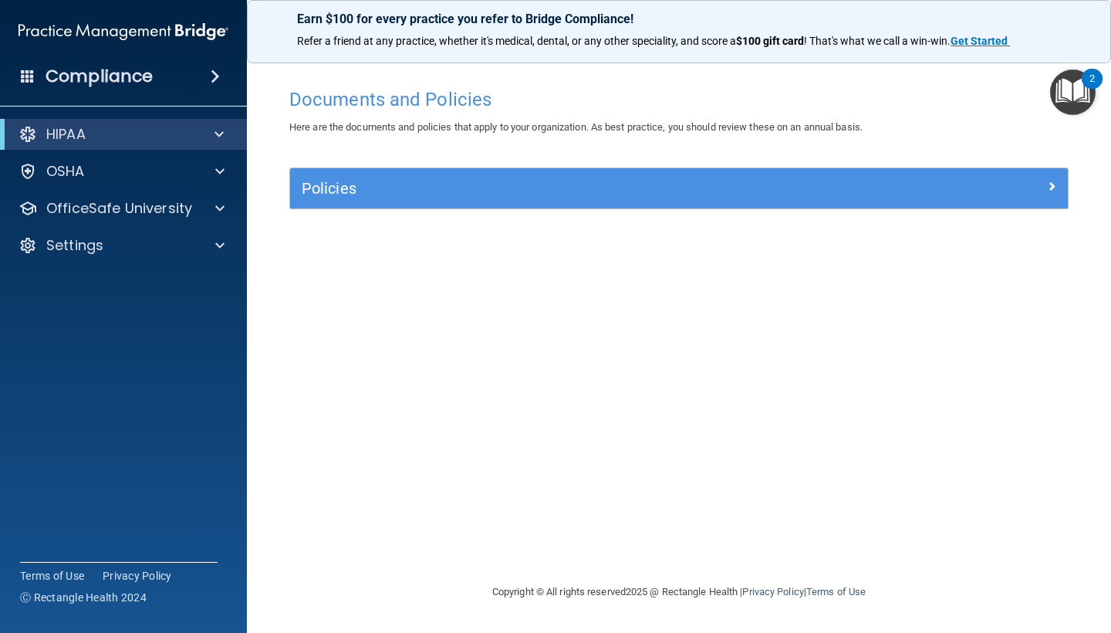
click at [1080, 89] on img "Open Resource Center, 2 new notifications" at bounding box center [1073, 92] width 46 height 46
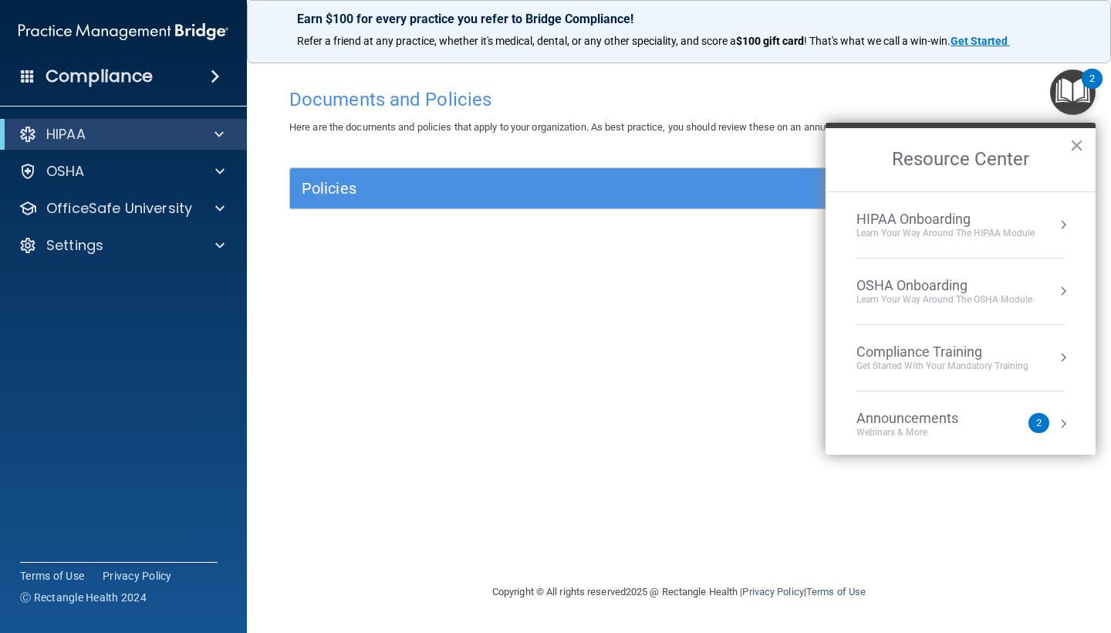
click at [923, 240] on li "HIPAA Onboarding Learn Your Way around the HIPAA module" at bounding box center [960, 225] width 208 height 66
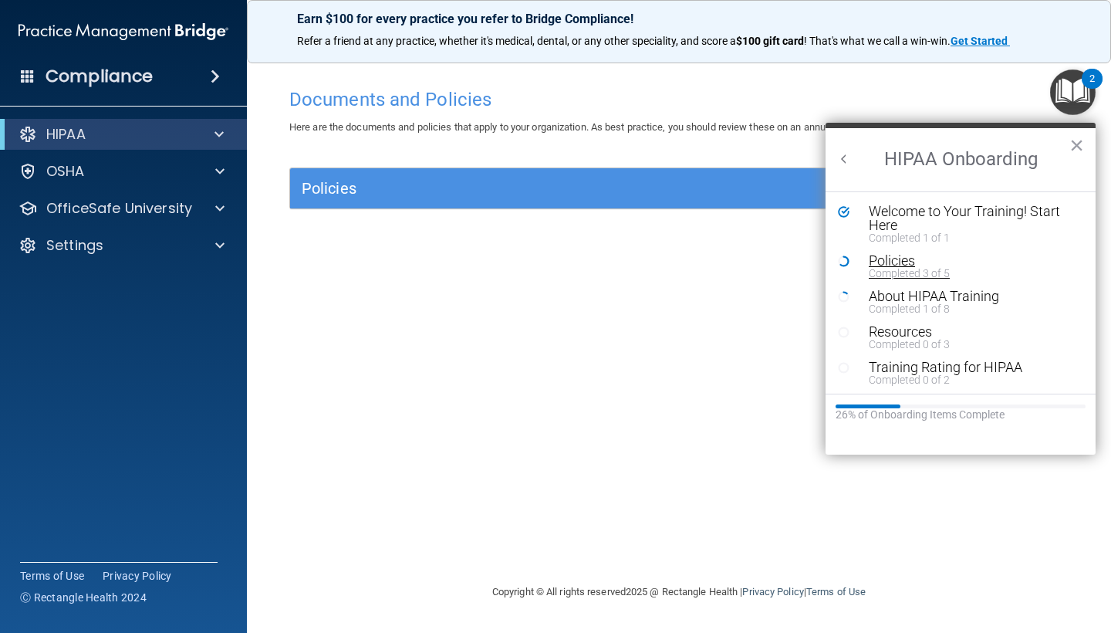
click at [893, 272] on div "Completed 3 of 5" at bounding box center [972, 273] width 207 height 11
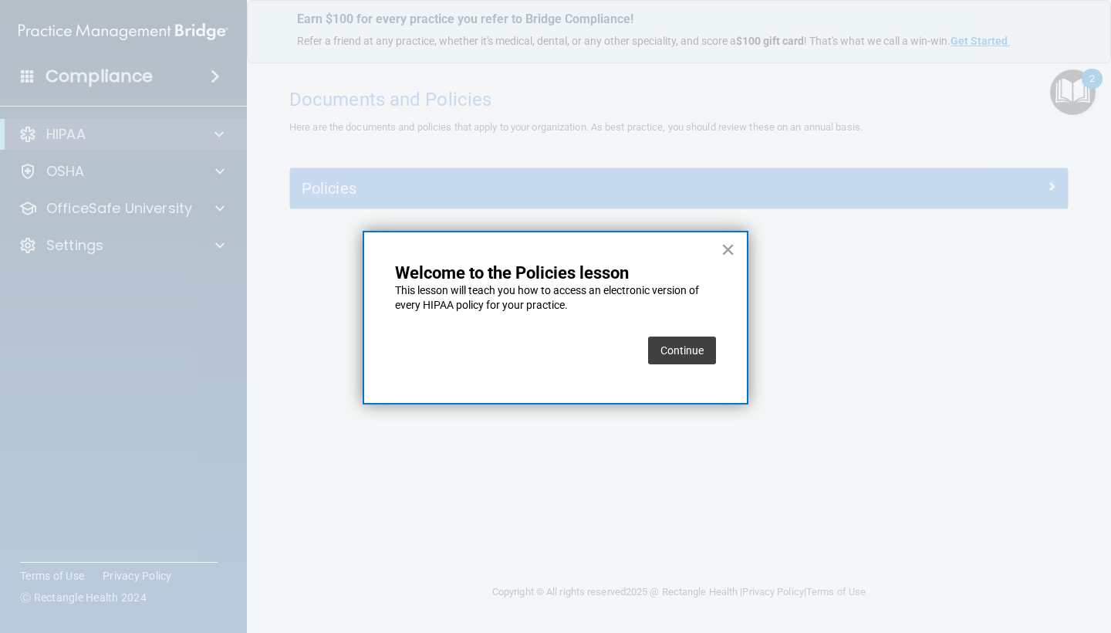
click at [676, 350] on button "Continue" at bounding box center [682, 350] width 68 height 28
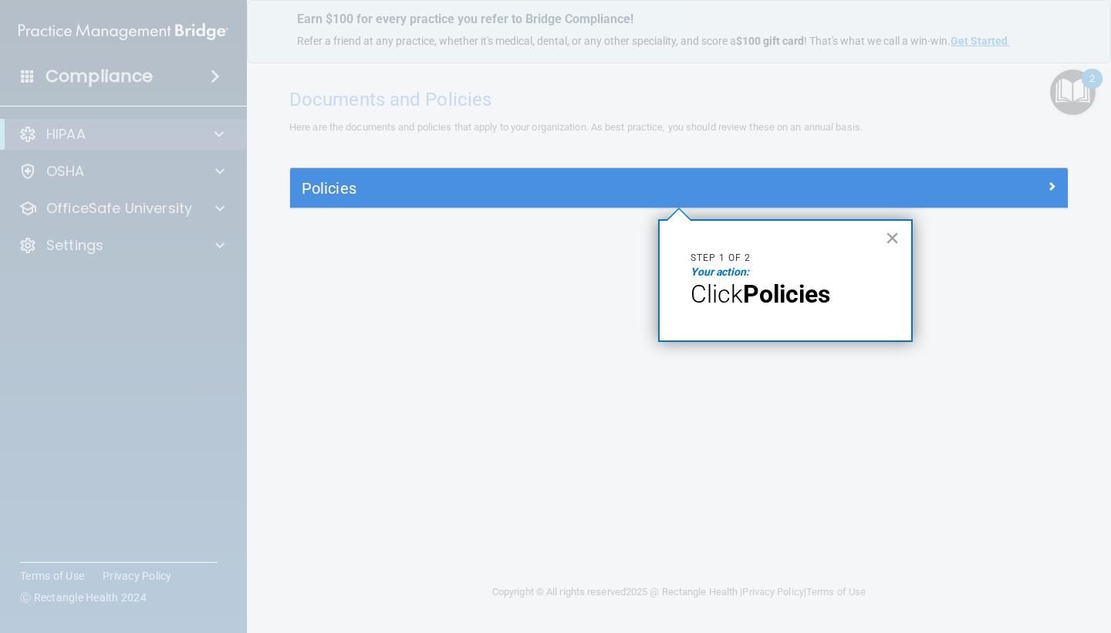
click at [330, 187] on h5 "Policies" at bounding box center [582, 188] width 560 height 17
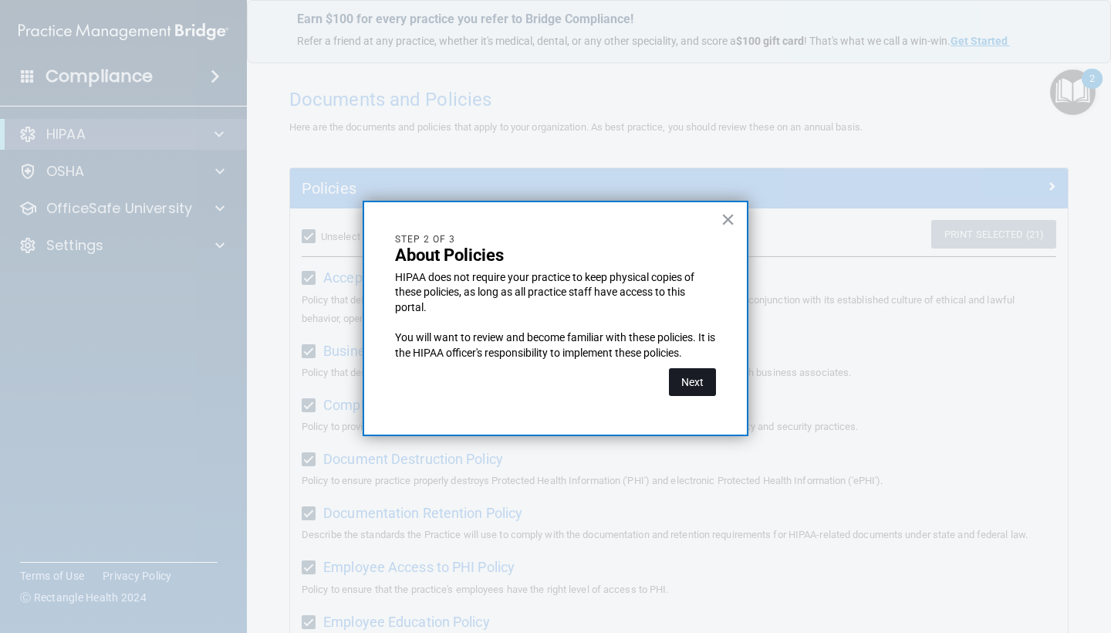
click at [702, 380] on button "Next" at bounding box center [692, 382] width 47 height 28
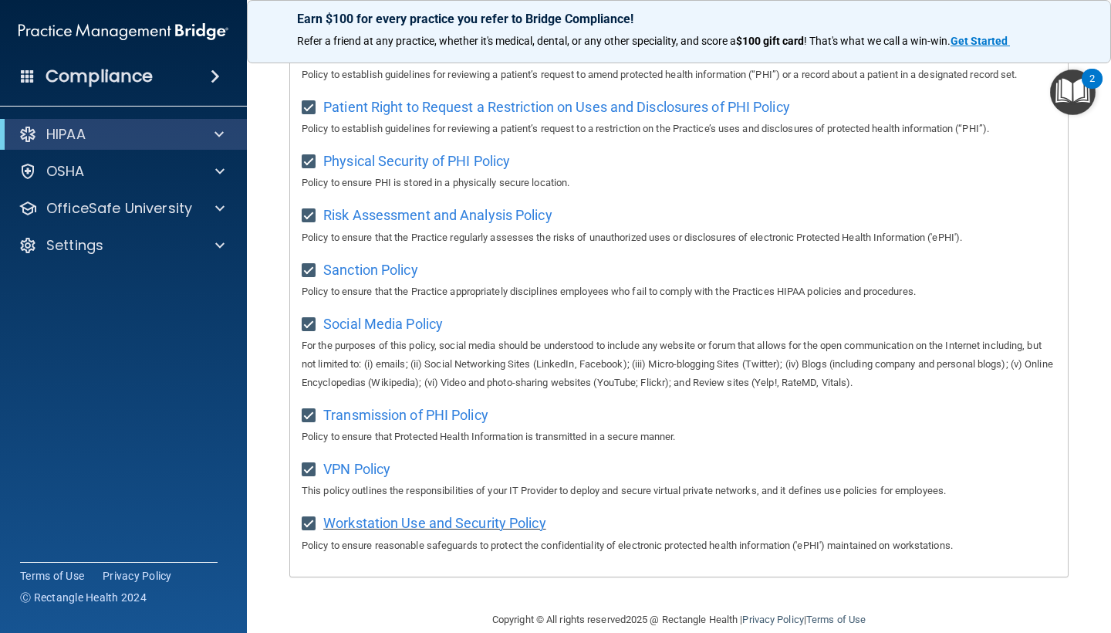
scroll to position [911, 0]
click at [488, 515] on span "Workstation Use and Security Policy" at bounding box center [434, 523] width 223 height 16
click at [362, 482] on p "This policy outlines the responsibilities of your IT Provider to deploy and sec…" at bounding box center [679, 491] width 754 height 19
click at [359, 461] on span "VPN Policy" at bounding box center [356, 469] width 67 height 16
click at [373, 407] on span "Transmission of PHI Policy" at bounding box center [405, 415] width 165 height 16
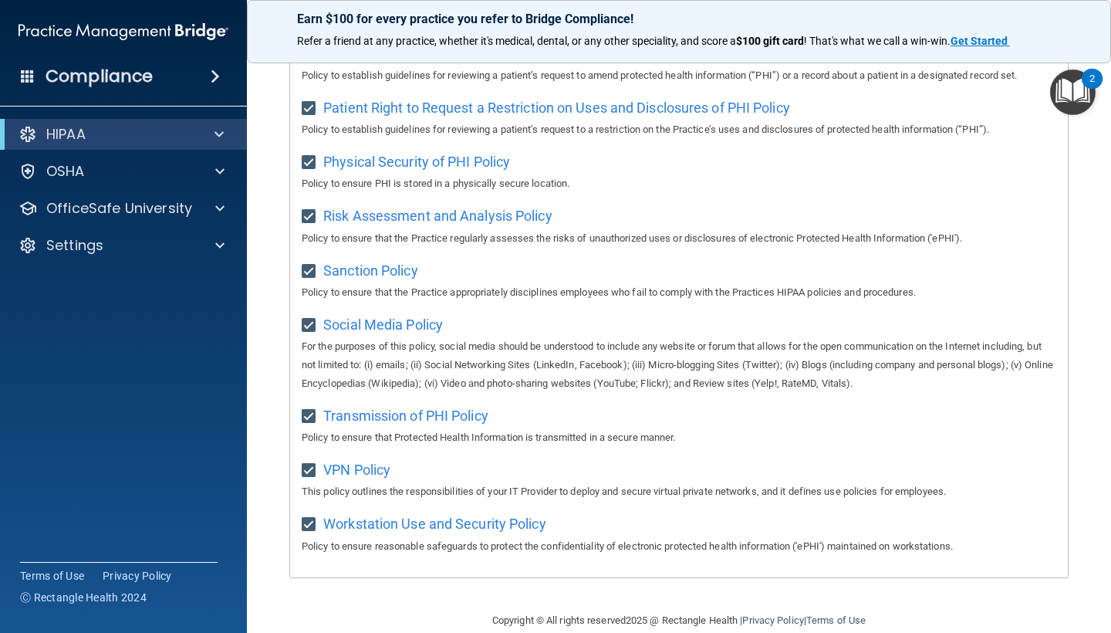
click at [1071, 98] on img "Open Resource Center, 2 new notifications" at bounding box center [1073, 92] width 46 height 46
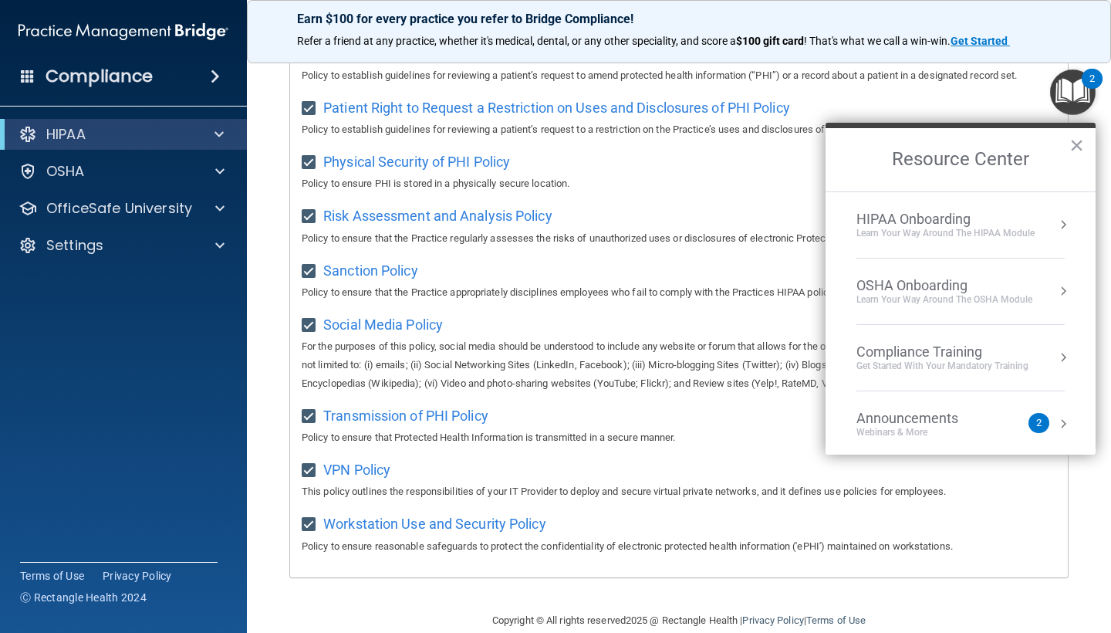
click at [921, 233] on div "Learn Your Way around the HIPAA module" at bounding box center [945, 233] width 178 height 13
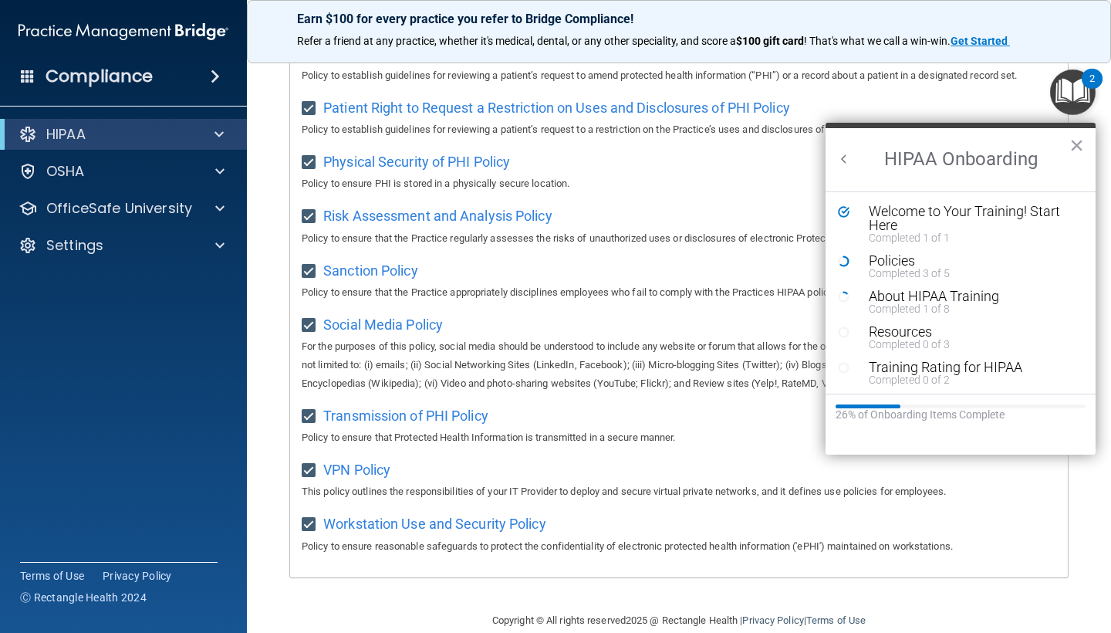
scroll to position [0, 0]
click at [895, 270] on div "Completed 3 of 5" at bounding box center [972, 273] width 207 height 11
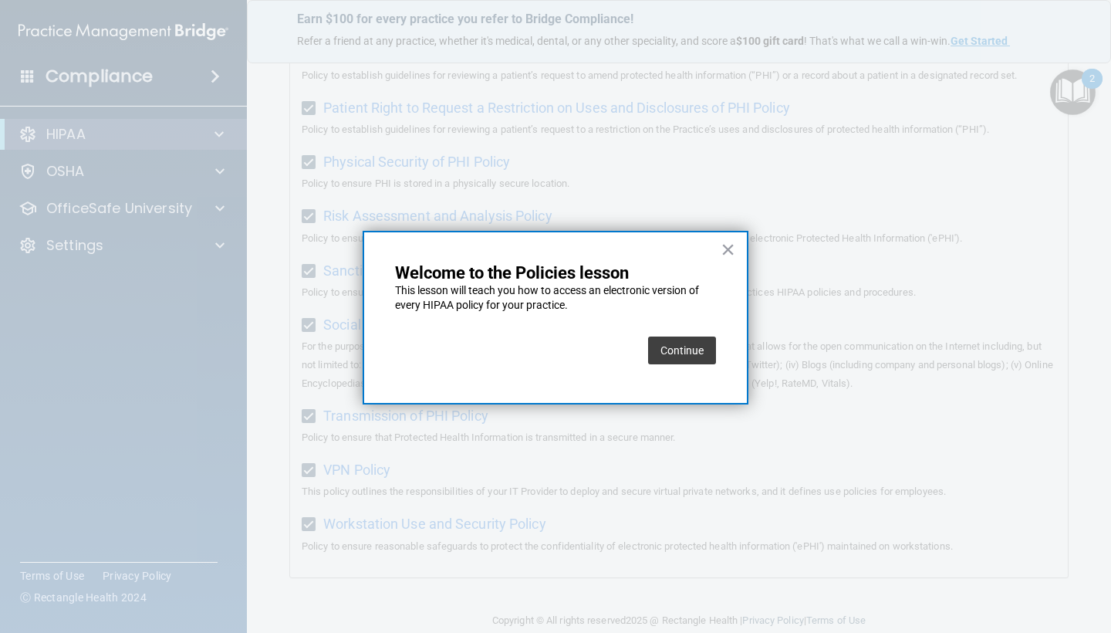
click at [665, 348] on button "Continue" at bounding box center [682, 350] width 68 height 28
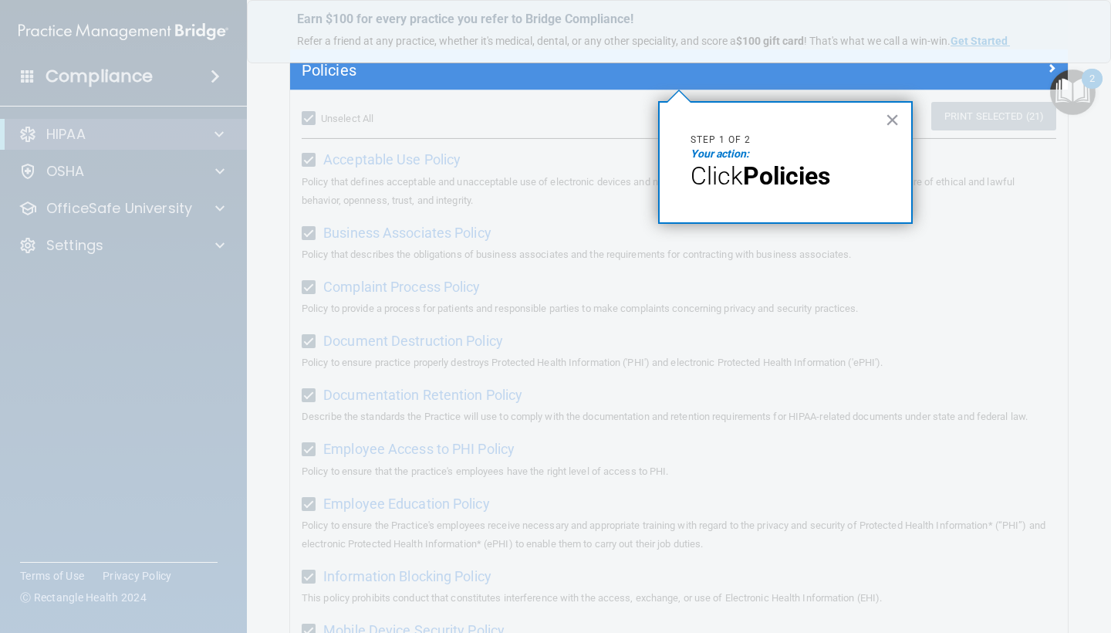
click at [727, 180] on span "Click" at bounding box center [716, 175] width 52 height 29
click at [343, 73] on h5 "Policies" at bounding box center [582, 70] width 560 height 17
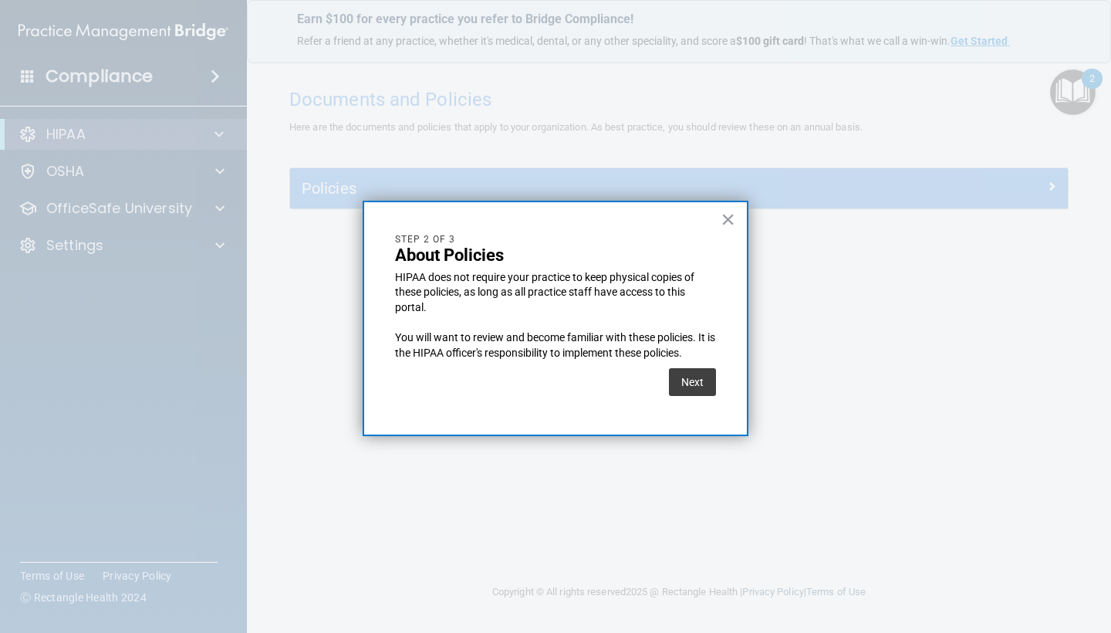
scroll to position [0, 0]
click at [693, 380] on button "Next" at bounding box center [692, 382] width 47 height 28
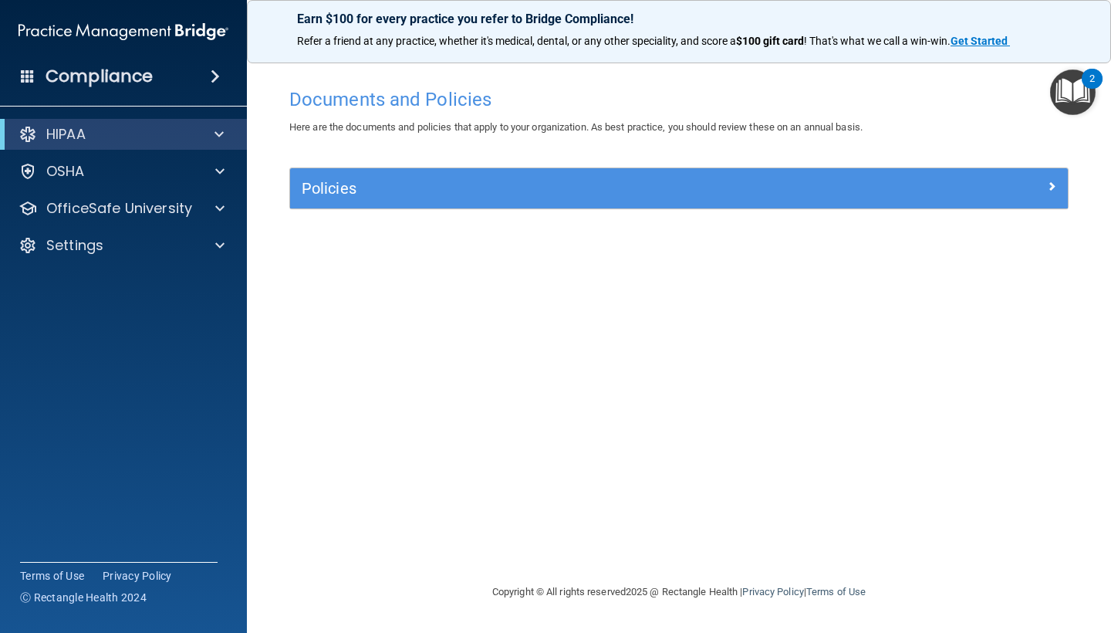
click at [360, 182] on h5 "Policies" at bounding box center [582, 188] width 560 height 17
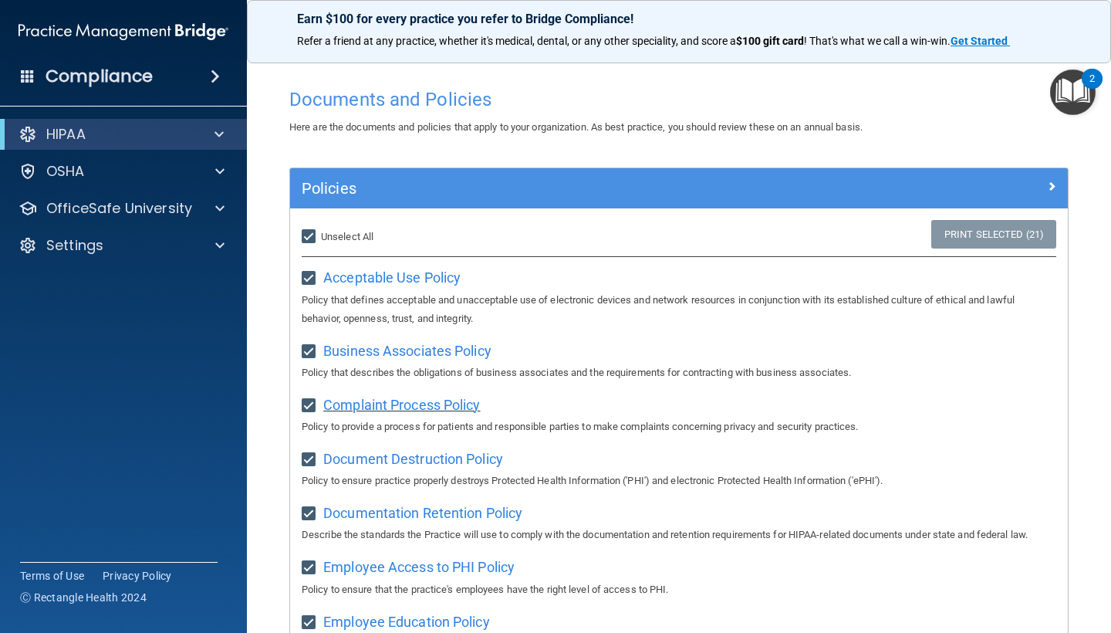
click at [342, 396] on span "Complaint Process Policy" at bounding box center [401, 404] width 157 height 16
click at [405, 450] on span "Document Destruction Policy" at bounding box center [413, 458] width 180 height 16
click at [416, 508] on span "Documentation Retention Policy" at bounding box center [422, 512] width 199 height 16
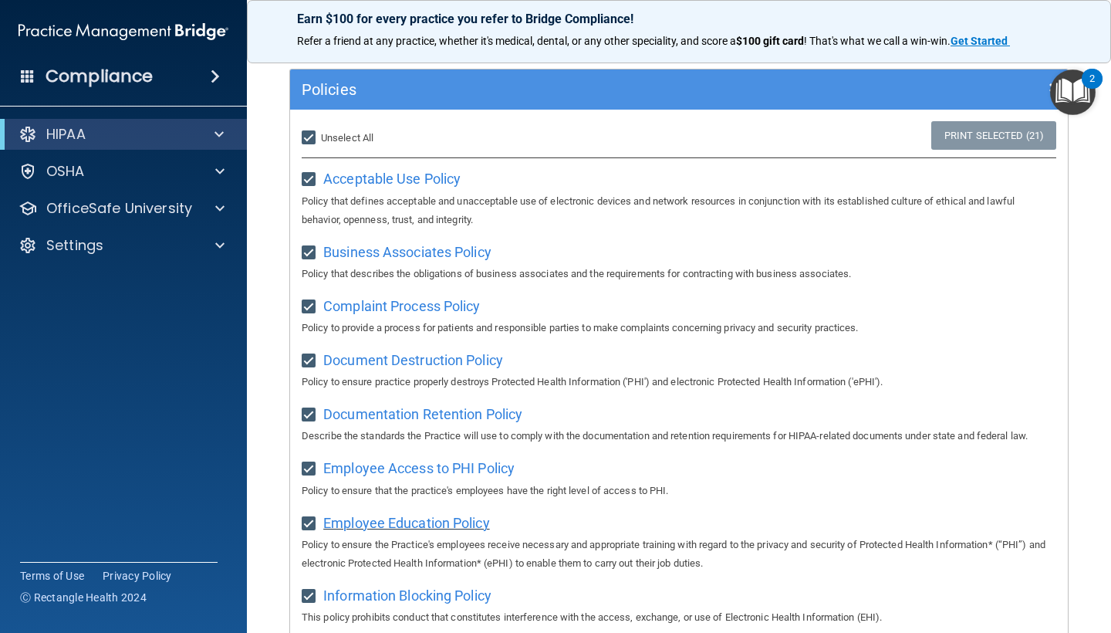
scroll to position [131, 0]
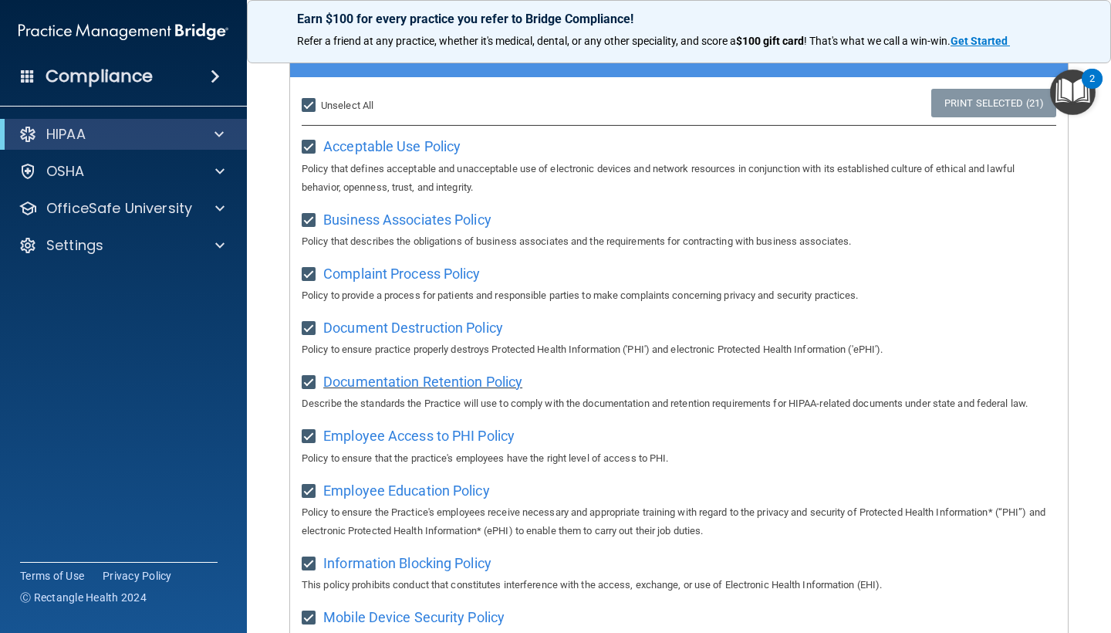
click at [455, 373] on span "Documentation Retention Policy" at bounding box center [422, 381] width 199 height 16
click at [410, 427] on span "Employee Access to PHI Policy" at bounding box center [418, 435] width 191 height 16
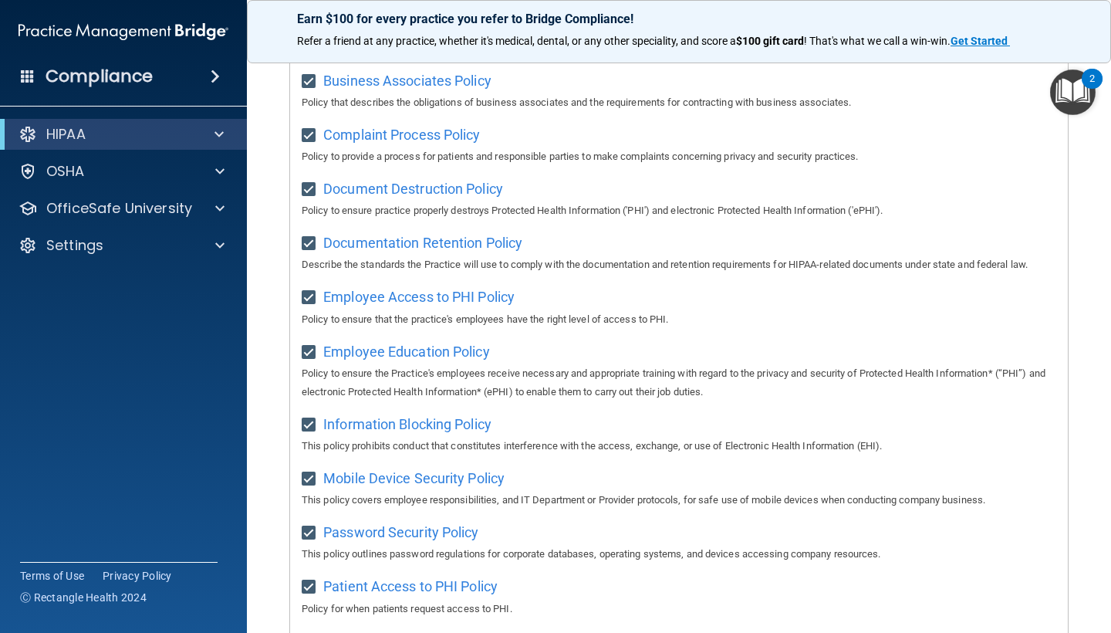
scroll to position [298, 0]
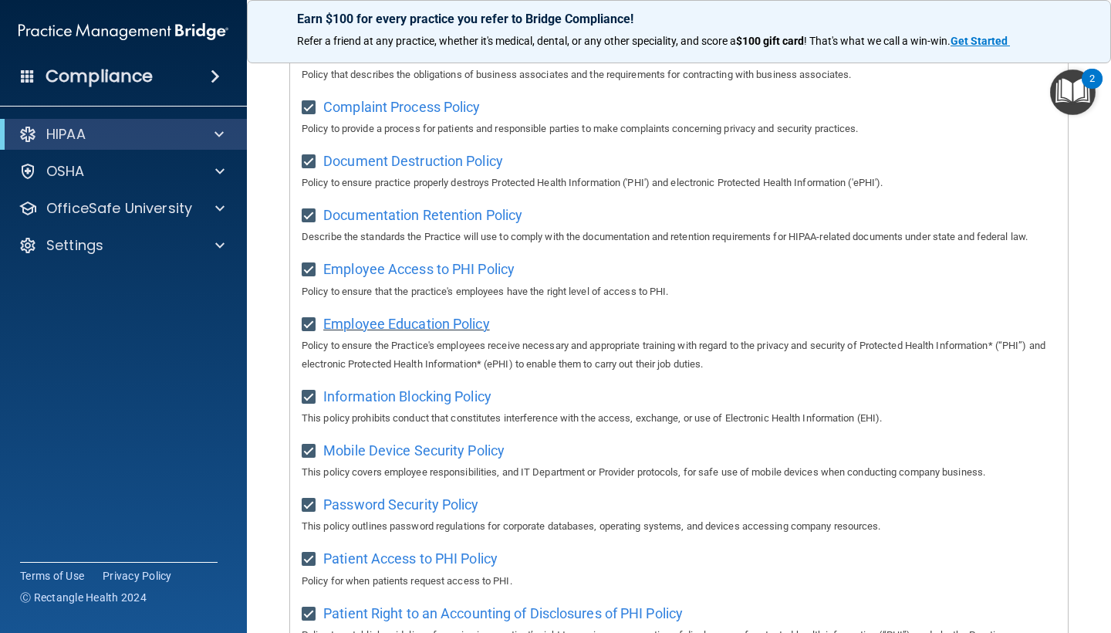
click at [419, 317] on span "Employee Education Policy" at bounding box center [406, 323] width 167 height 16
click at [420, 388] on span "Information Blocking Policy" at bounding box center [407, 396] width 168 height 16
click at [449, 442] on span "Mobile Device Security Policy" at bounding box center [413, 450] width 181 height 16
click at [435, 496] on span "Password Security Policy" at bounding box center [400, 504] width 155 height 16
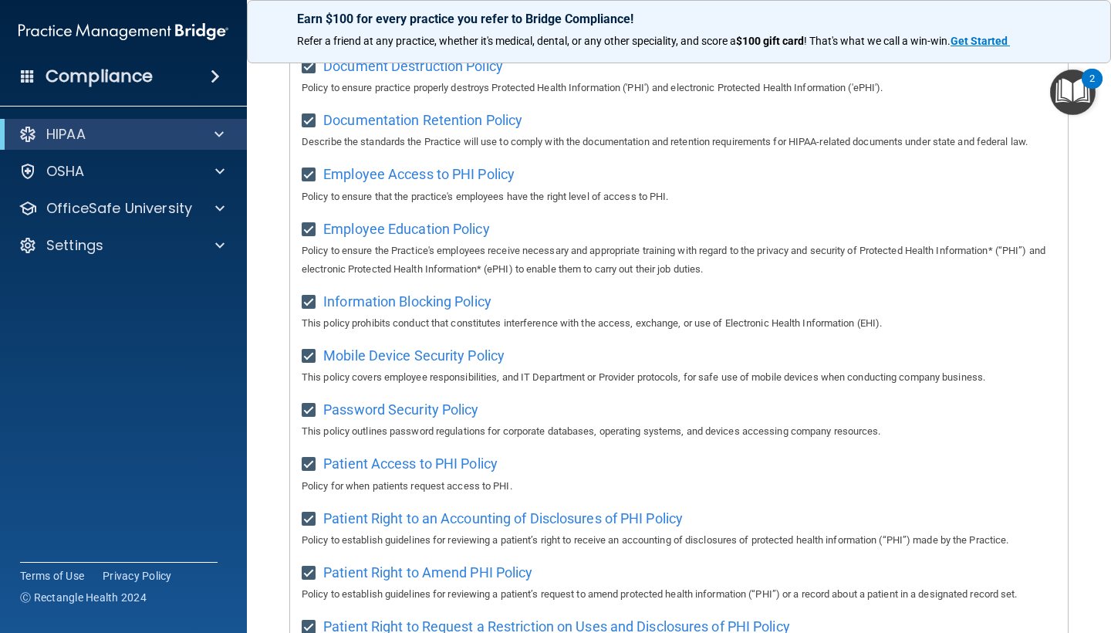
scroll to position [440, 0]
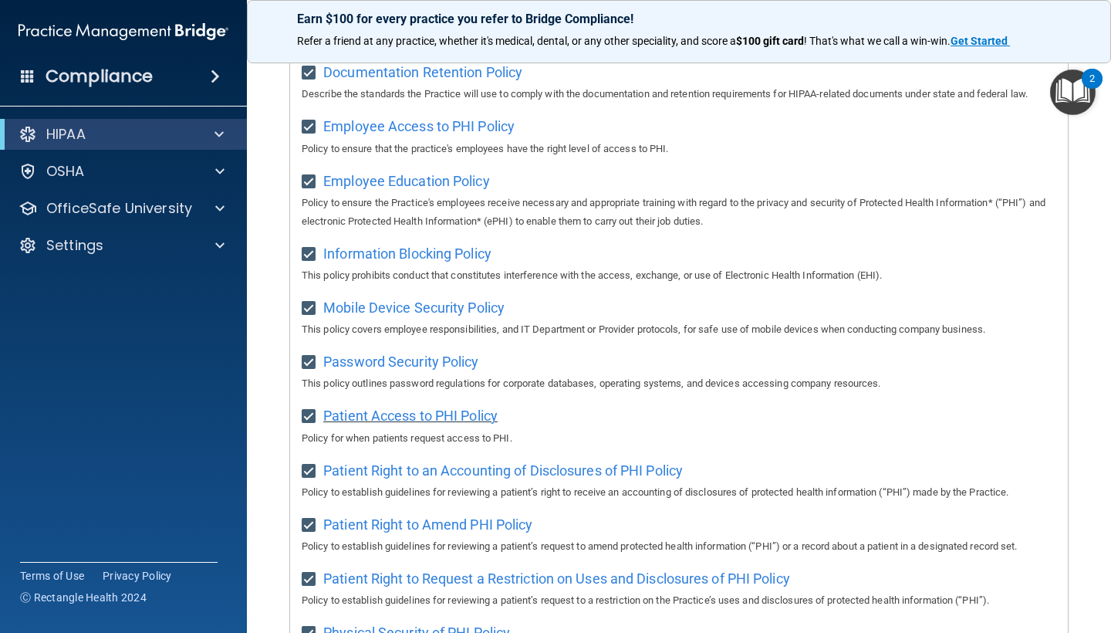
click at [440, 407] on span "Patient Access to PHI Policy" at bounding box center [410, 415] width 174 height 16
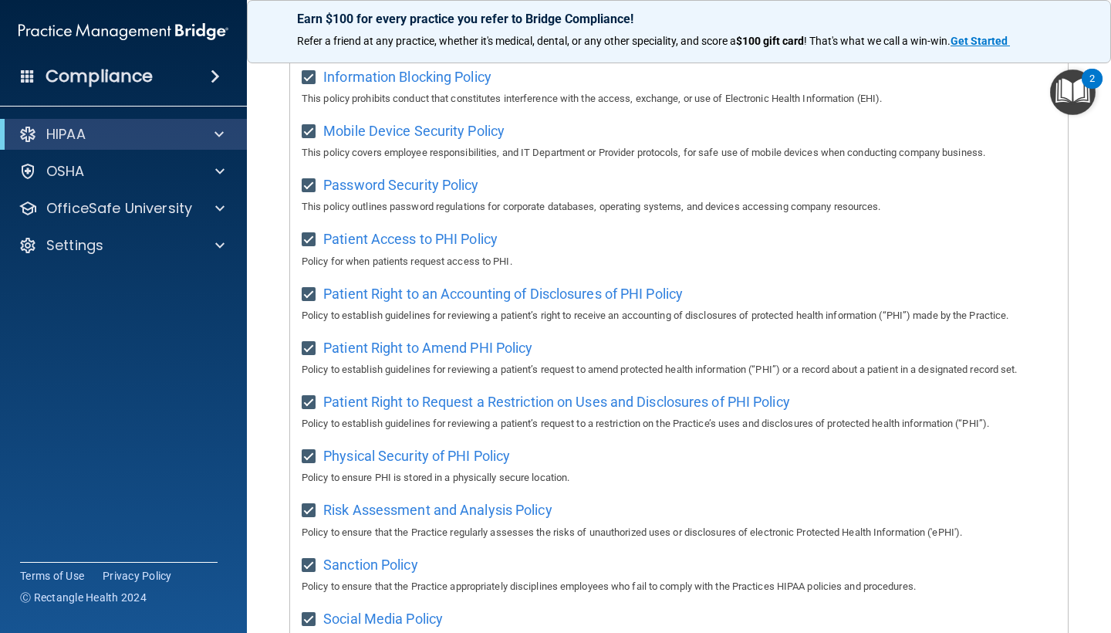
scroll to position [629, 0]
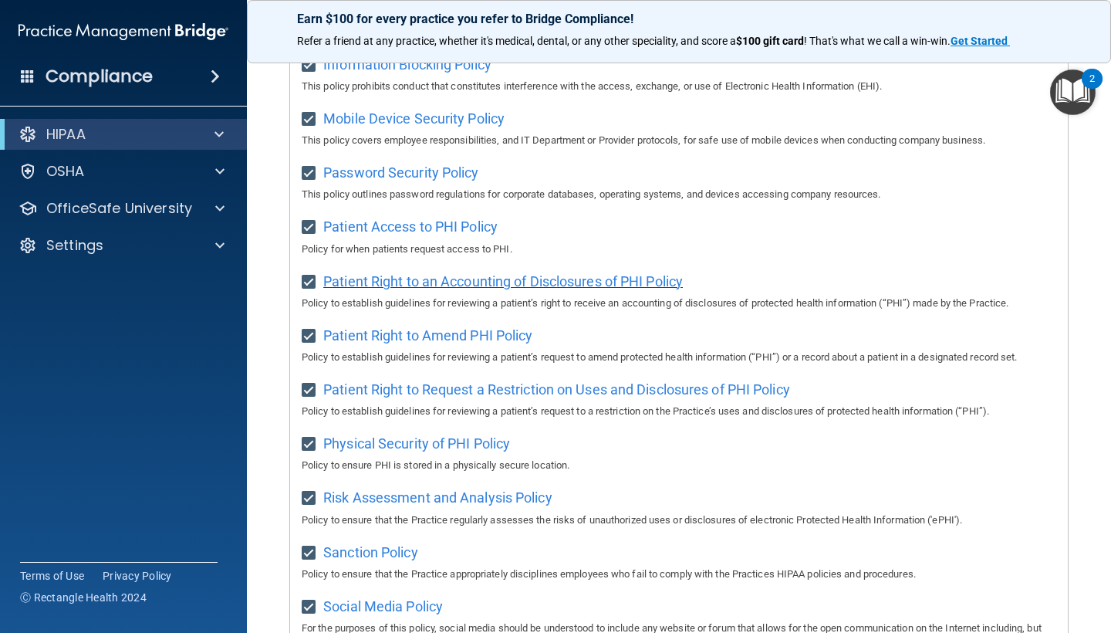
click at [450, 274] on span "Patient Right to an Accounting of Disclosures of PHI Policy" at bounding box center [502, 281] width 359 height 16
click at [477, 381] on span "Patient Right to Request a Restriction on Uses and Disclosures of PHI Policy" at bounding box center [556, 389] width 467 height 16
click at [470, 435] on span "Physical Security of PHI Policy" at bounding box center [416, 443] width 187 height 16
click at [456, 489] on span "Risk Assessment and Analysis Policy" at bounding box center [437, 497] width 229 height 16
click at [390, 544] on span "Sanction Policy" at bounding box center [370, 552] width 95 height 16
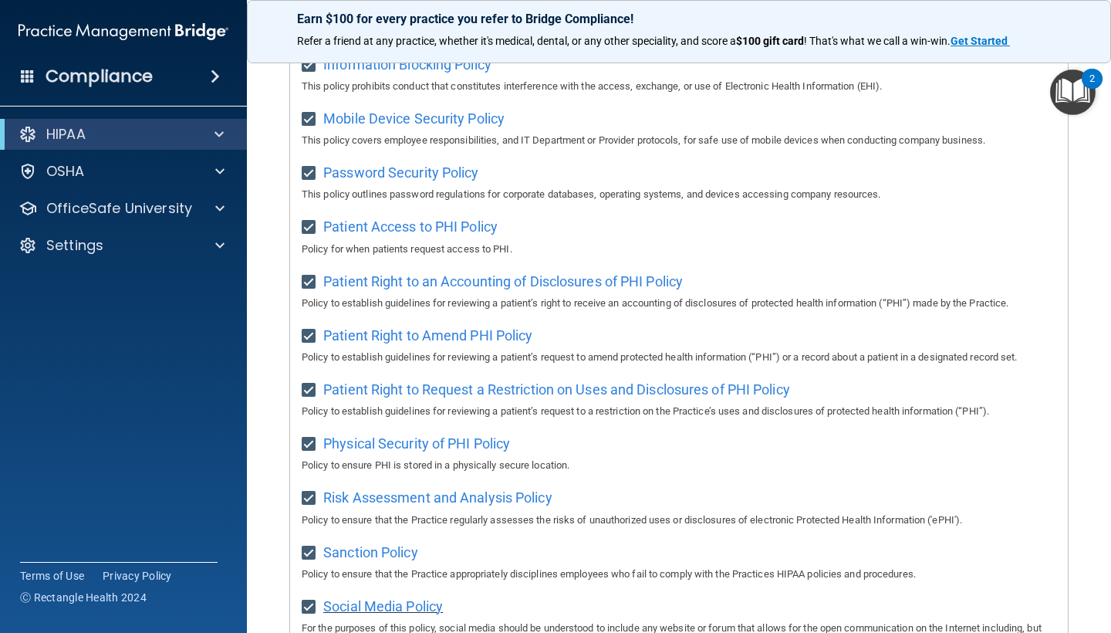
click at [380, 598] on span "Social Media Policy" at bounding box center [383, 606] width 120 height 16
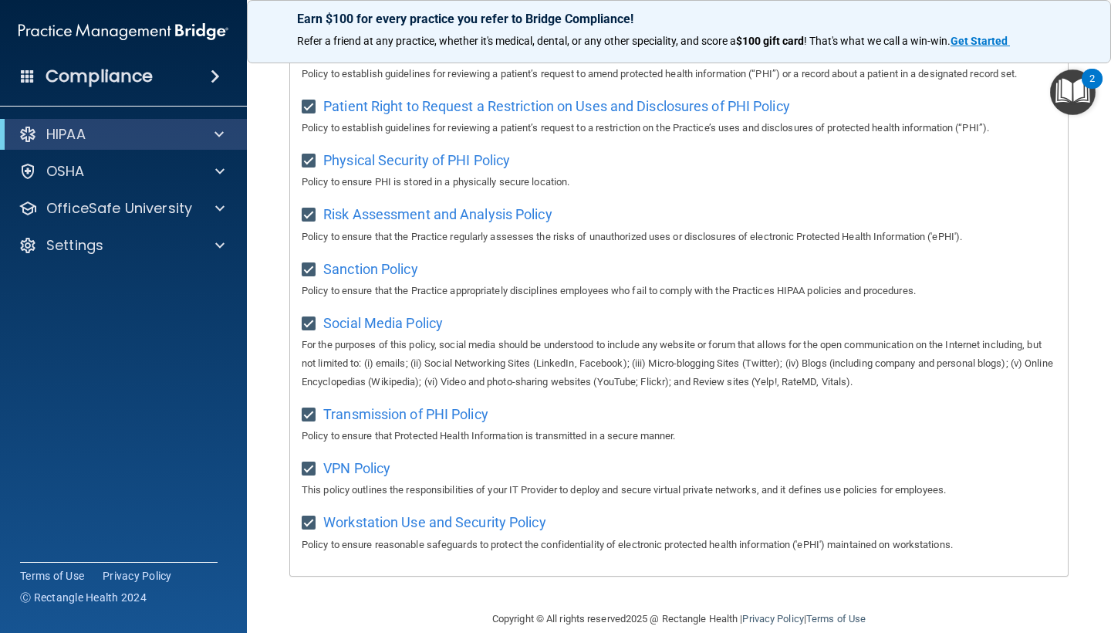
scroll to position [911, 0]
click at [393, 407] on span "Transmission of PHI Policy" at bounding box center [405, 415] width 165 height 16
click at [375, 461] on span "VPN Policy" at bounding box center [356, 469] width 67 height 16
click at [432, 515] on span "Workstation Use and Security Policy" at bounding box center [434, 523] width 223 height 16
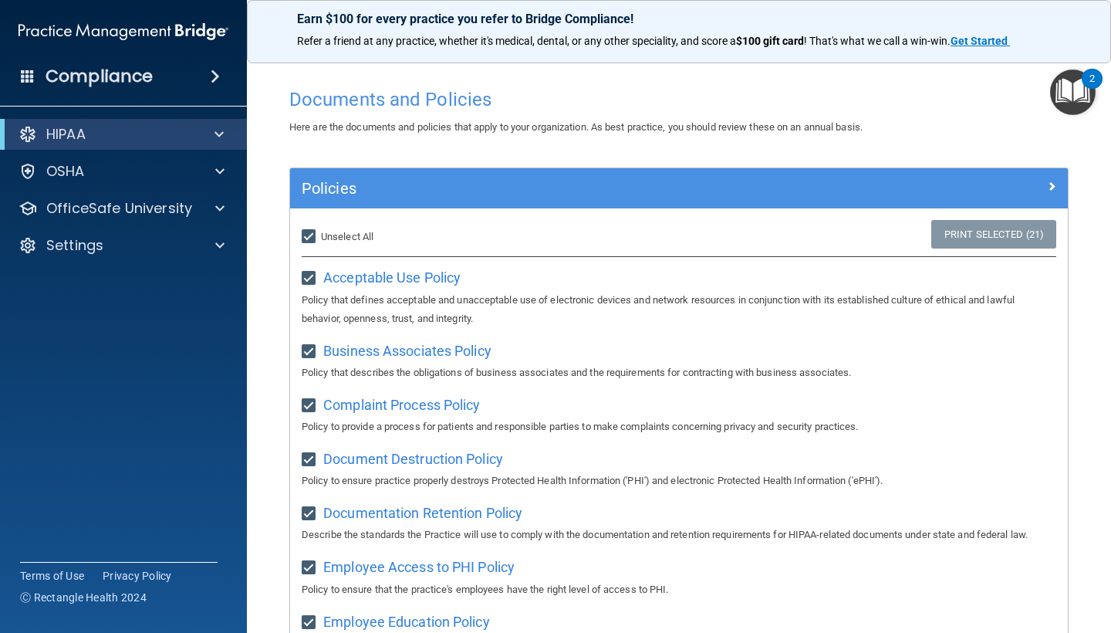
scroll to position [-2, 0]
click at [1062, 85] on img "Open Resource Center, 2 new notifications" at bounding box center [1073, 92] width 46 height 46
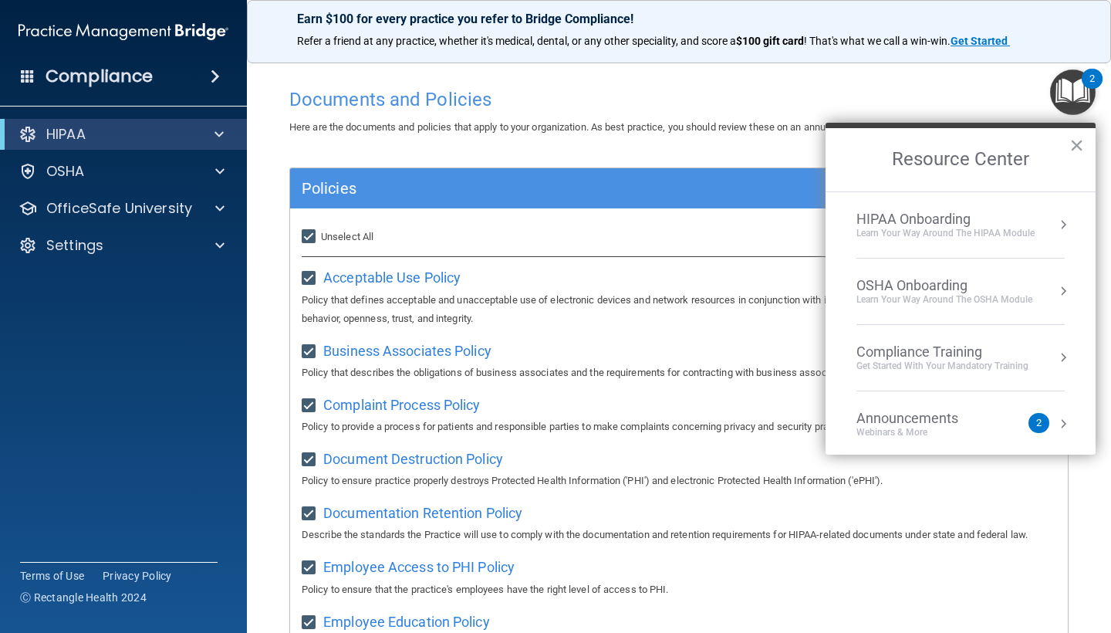
scroll to position [0, 0]
click at [937, 238] on div "Learn Your Way around the HIPAA module" at bounding box center [945, 233] width 178 height 13
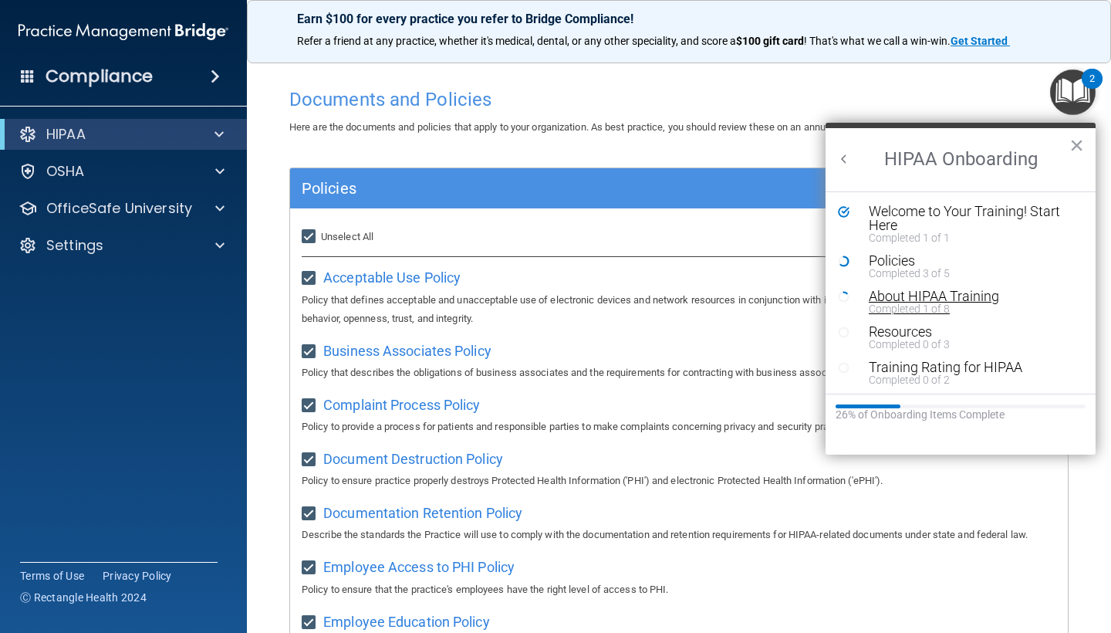
click at [902, 306] on div "Completed 1 of 8" at bounding box center [972, 308] width 207 height 11
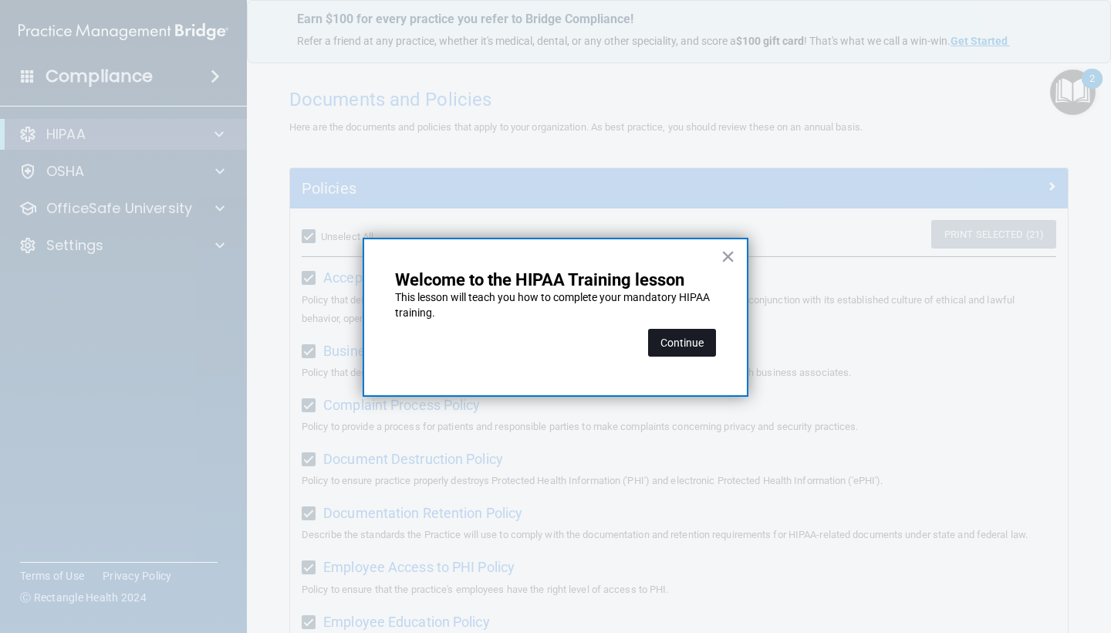
click at [670, 342] on button "Continue" at bounding box center [682, 343] width 68 height 28
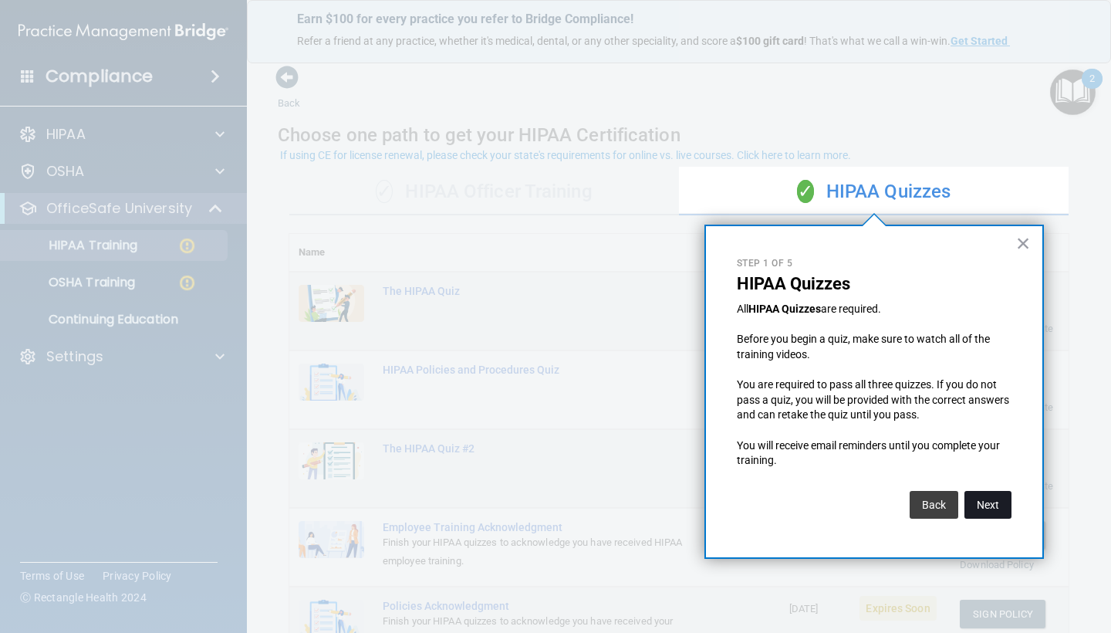
click at [992, 496] on button "Next" at bounding box center [987, 505] width 47 height 28
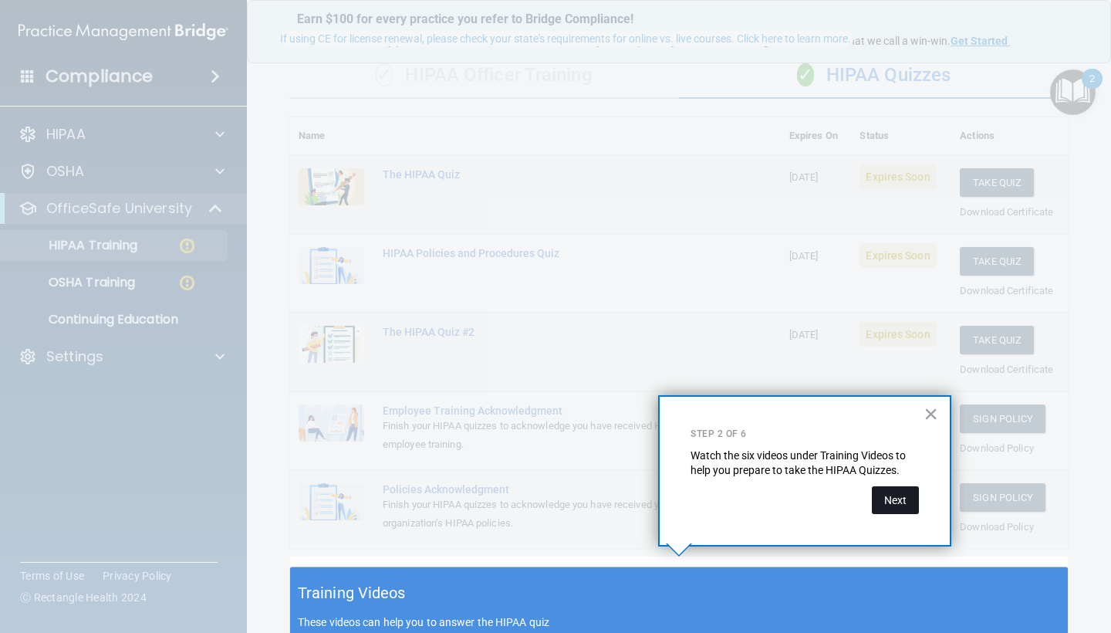
click at [903, 504] on button "Next" at bounding box center [895, 500] width 47 height 28
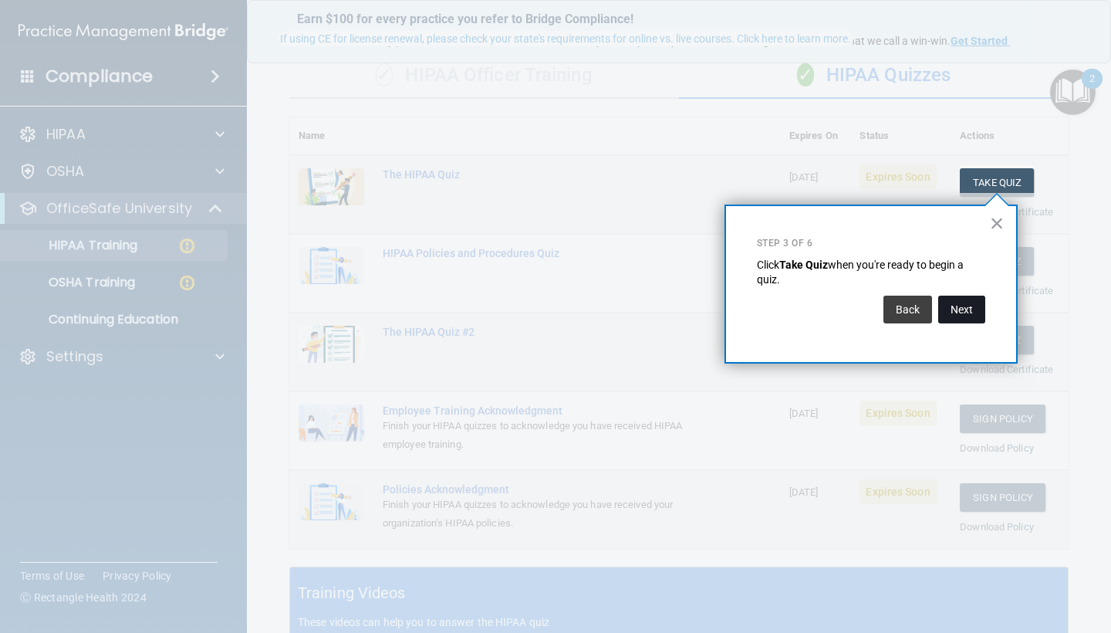
click at [957, 314] on button "Next" at bounding box center [961, 309] width 47 height 28
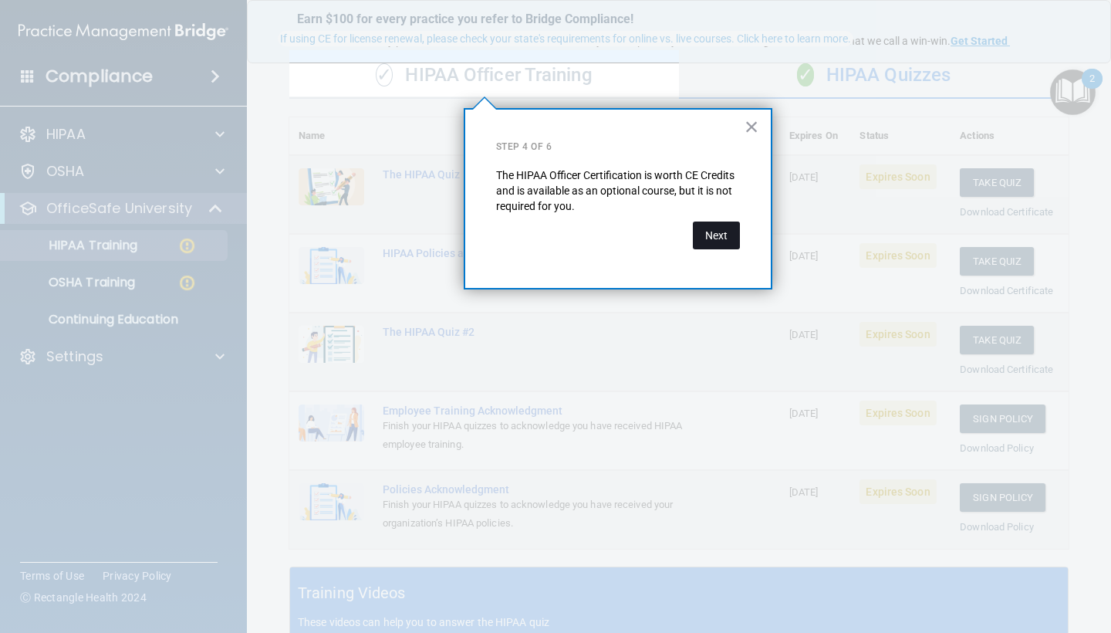
click at [730, 228] on button "Next" at bounding box center [716, 235] width 47 height 28
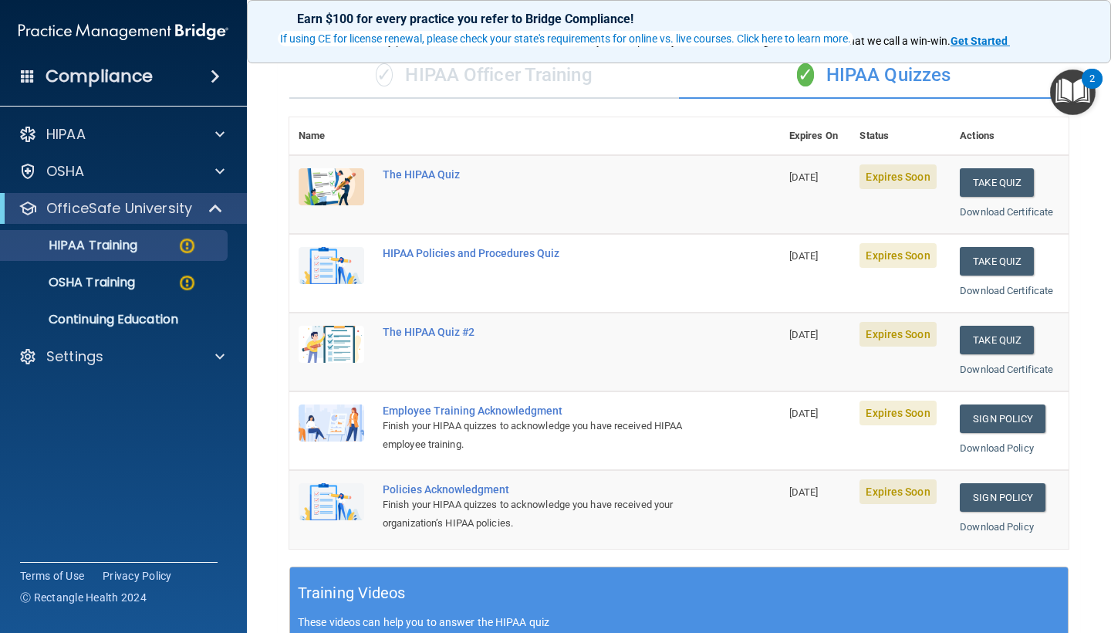
click at [1035, 185] on div "Take Quiz" at bounding box center [1010, 182] width 100 height 29
click at [980, 189] on button "Take Quiz" at bounding box center [997, 182] width 74 height 29
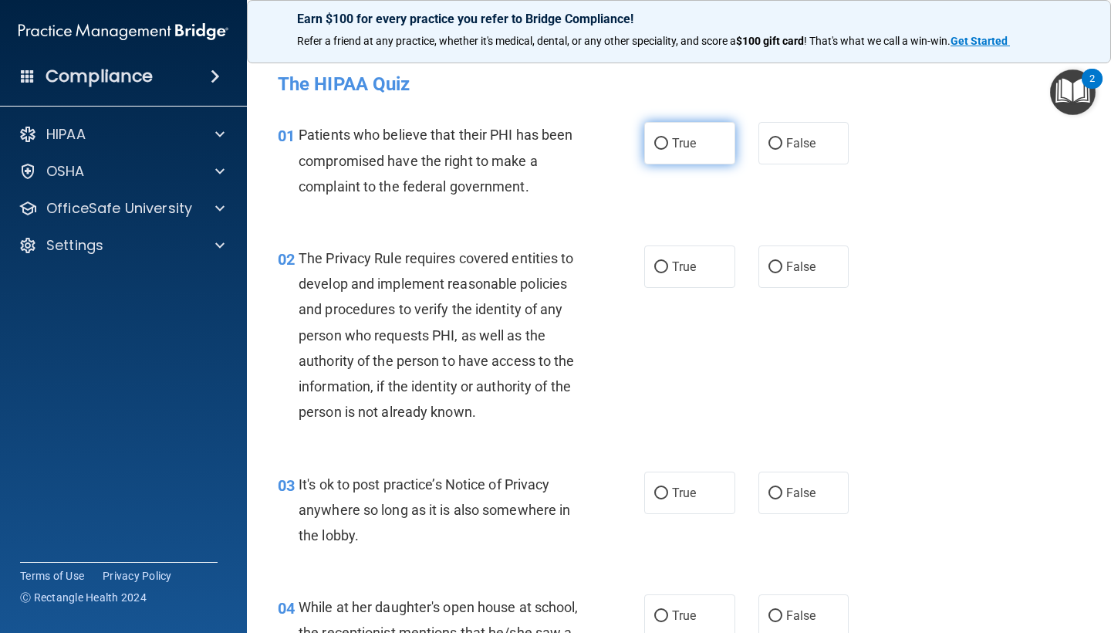
click at [657, 153] on label "True" at bounding box center [689, 143] width 91 height 42
click at [657, 150] on input "True" at bounding box center [661, 144] width 14 height 12
radio input "true"
click at [679, 272] on span "True" at bounding box center [684, 266] width 24 height 15
click at [668, 272] on input "True" at bounding box center [661, 267] width 14 height 12
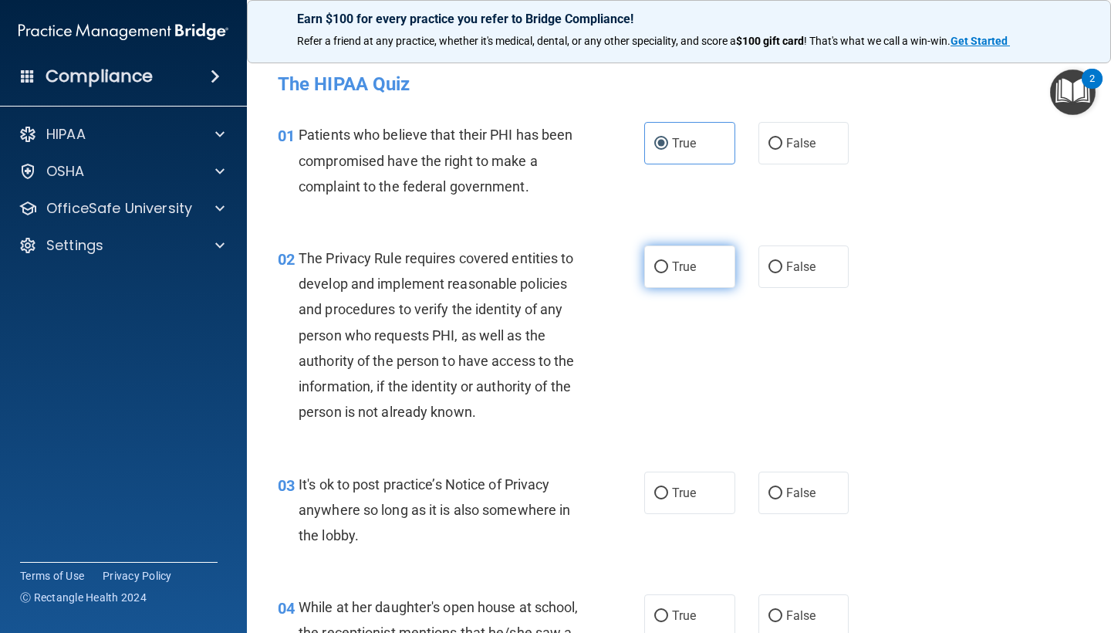
radio input "true"
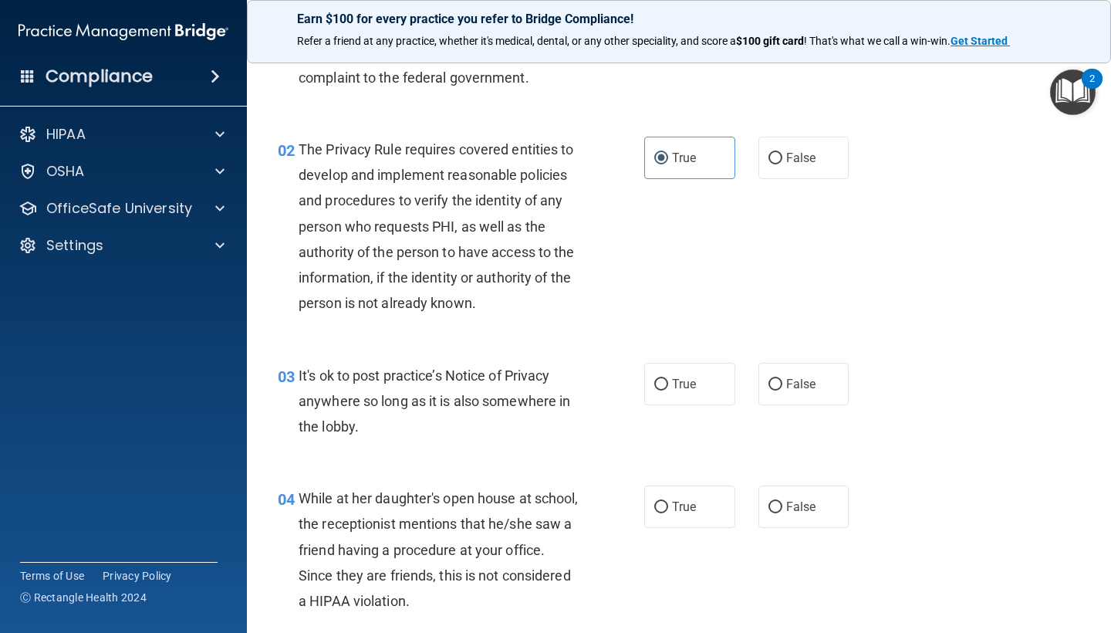
scroll to position [128, 0]
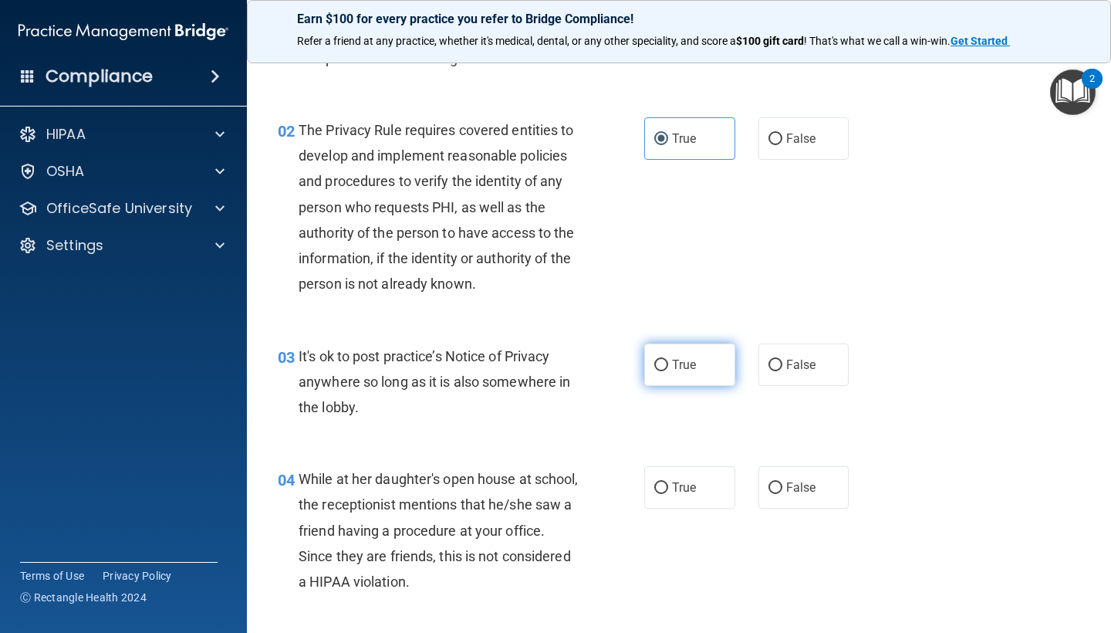
click at [689, 377] on label "True" at bounding box center [689, 364] width 91 height 42
click at [668, 371] on input "True" at bounding box center [661, 365] width 14 height 12
radio input "true"
click at [780, 361] on input "False" at bounding box center [775, 365] width 14 height 12
radio input "true"
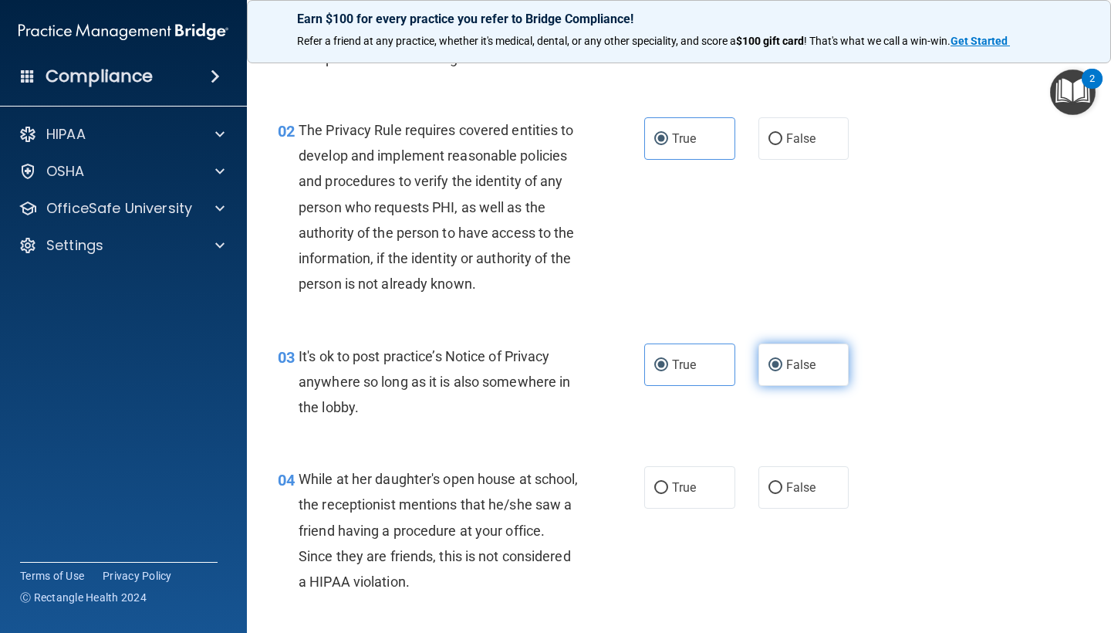
radio input "false"
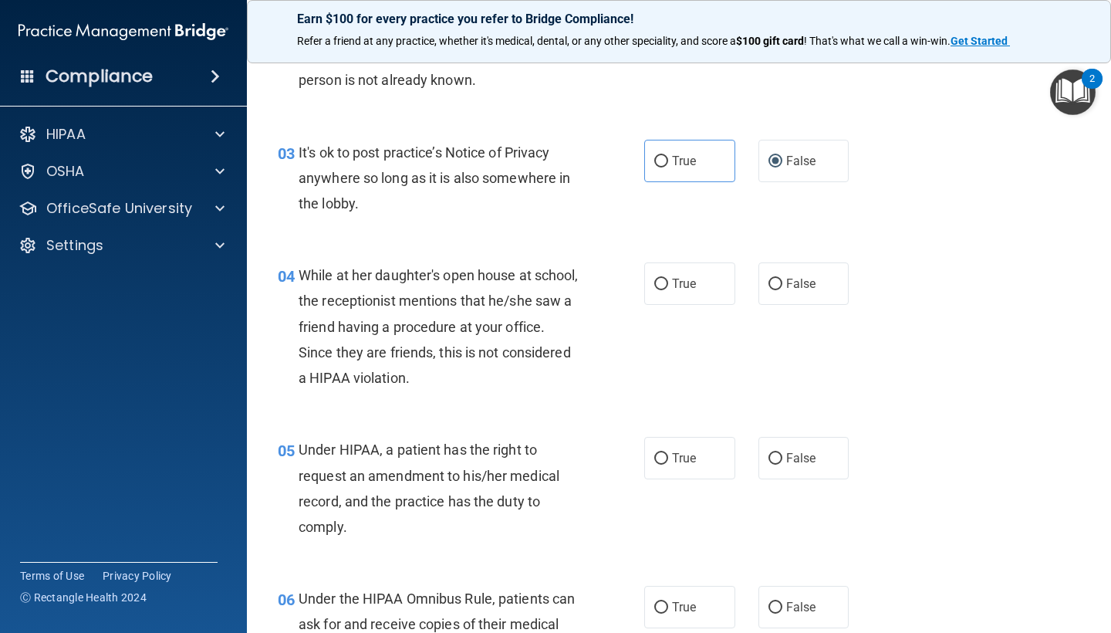
scroll to position [332, 0]
click at [811, 283] on span "False" at bounding box center [801, 283] width 30 height 15
click at [782, 283] on input "False" at bounding box center [775, 284] width 14 height 12
radio input "true"
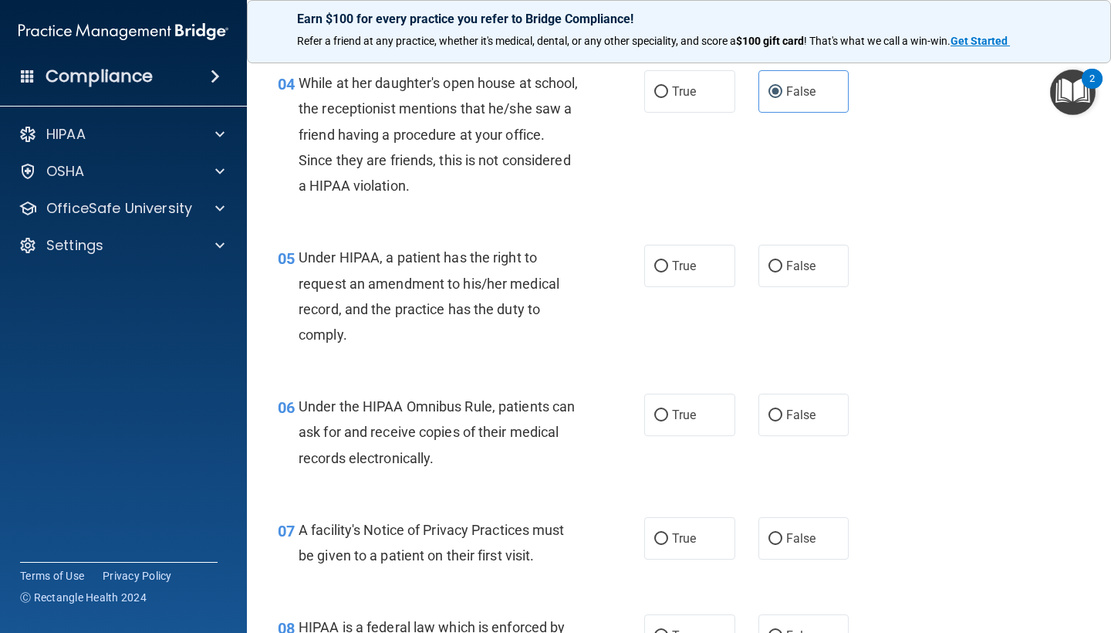
scroll to position [527, 0]
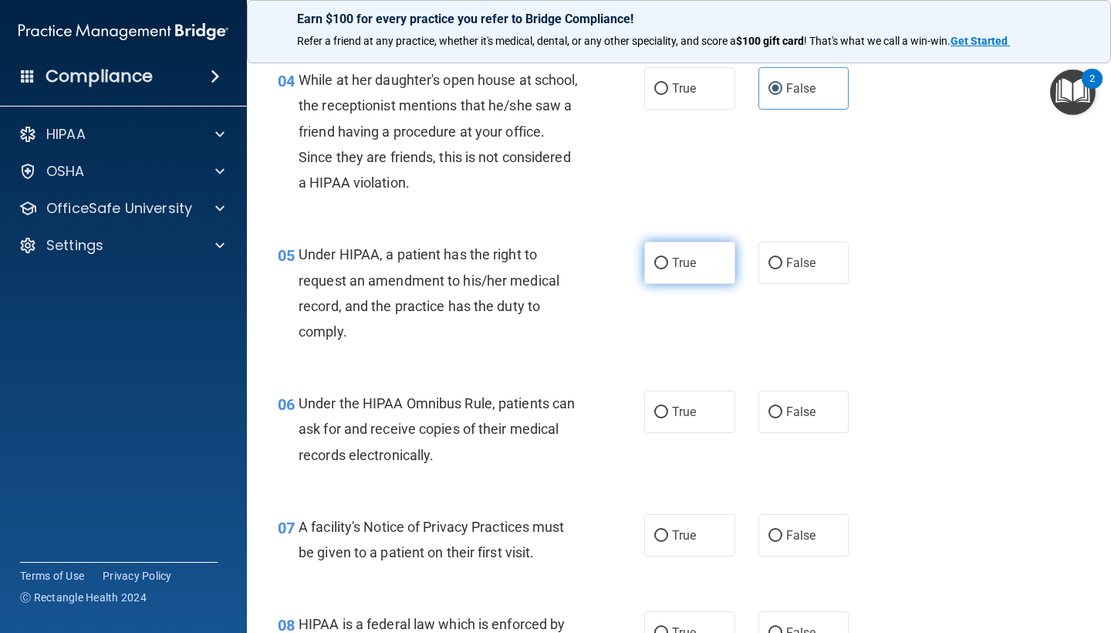
click at [724, 265] on label "True" at bounding box center [689, 262] width 91 height 42
click at [668, 265] on input "True" at bounding box center [661, 264] width 14 height 12
radio input "true"
click at [675, 420] on label "True" at bounding box center [689, 411] width 91 height 42
click at [668, 418] on input "True" at bounding box center [661, 413] width 14 height 12
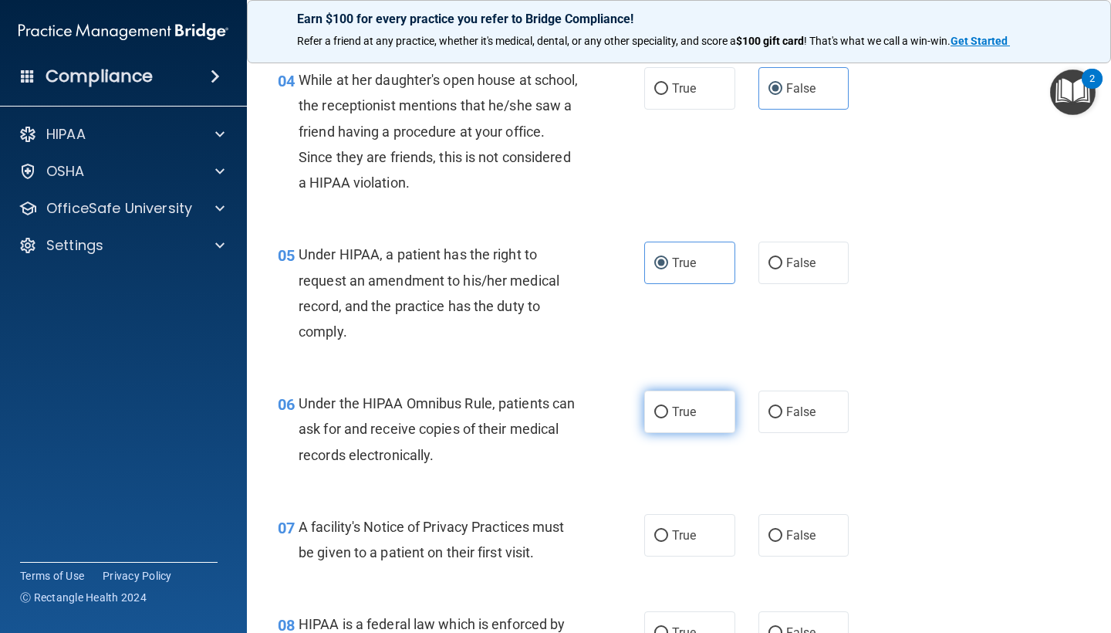
radio input "true"
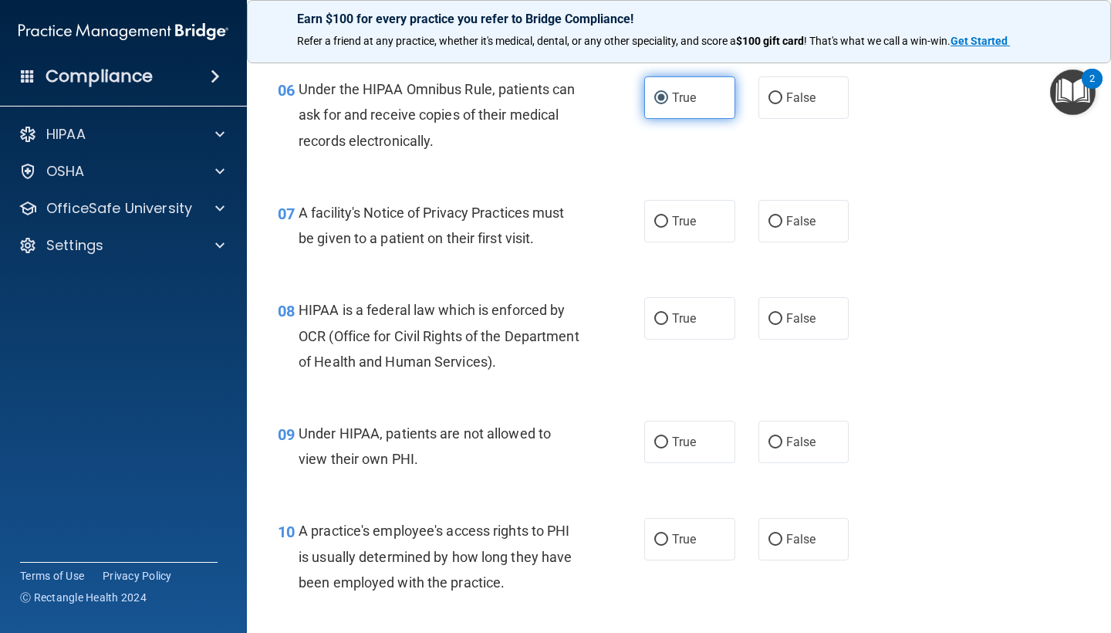
scroll to position [849, 0]
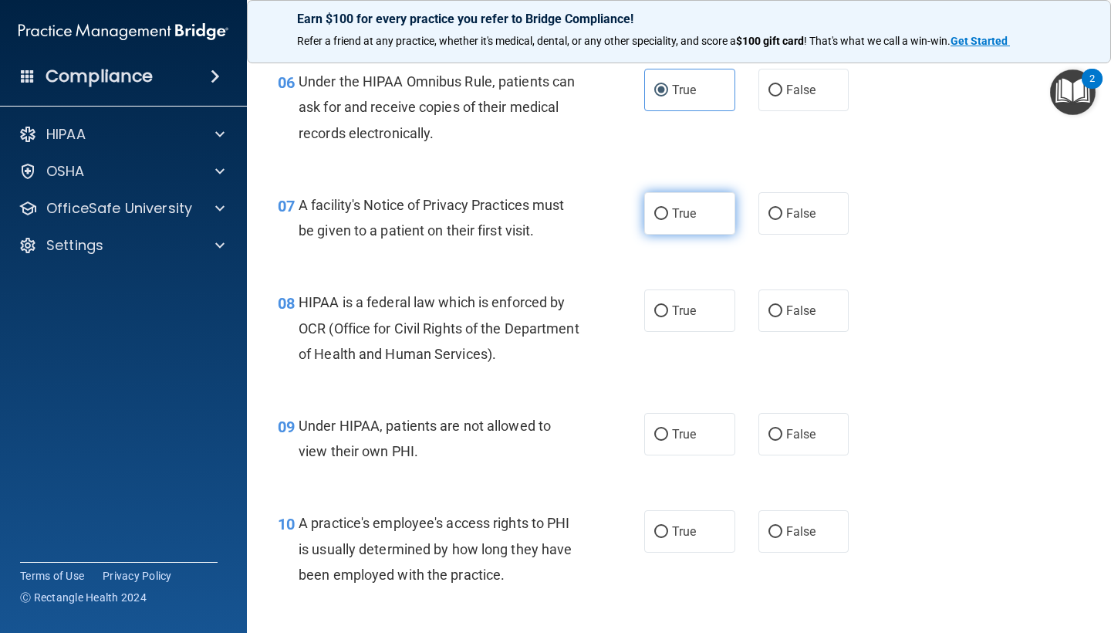
click at [676, 218] on label "True" at bounding box center [689, 213] width 91 height 42
click at [668, 218] on input "True" at bounding box center [661, 214] width 14 height 12
radio input "true"
click at [682, 314] on label "True" at bounding box center [689, 310] width 91 height 42
click at [668, 314] on input "True" at bounding box center [661, 311] width 14 height 12
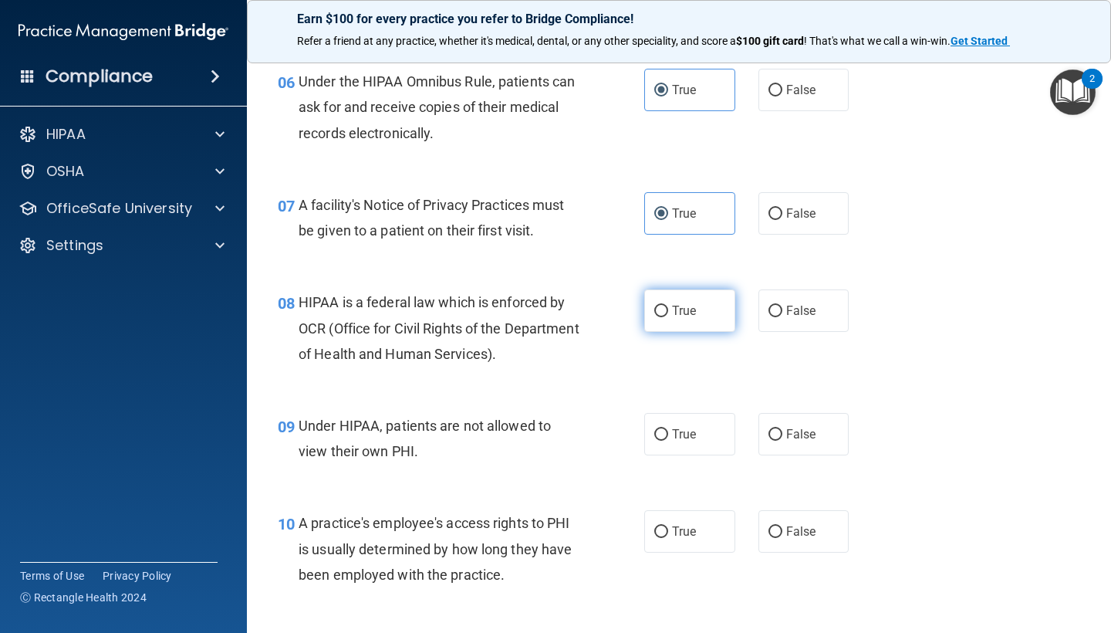
radio input "true"
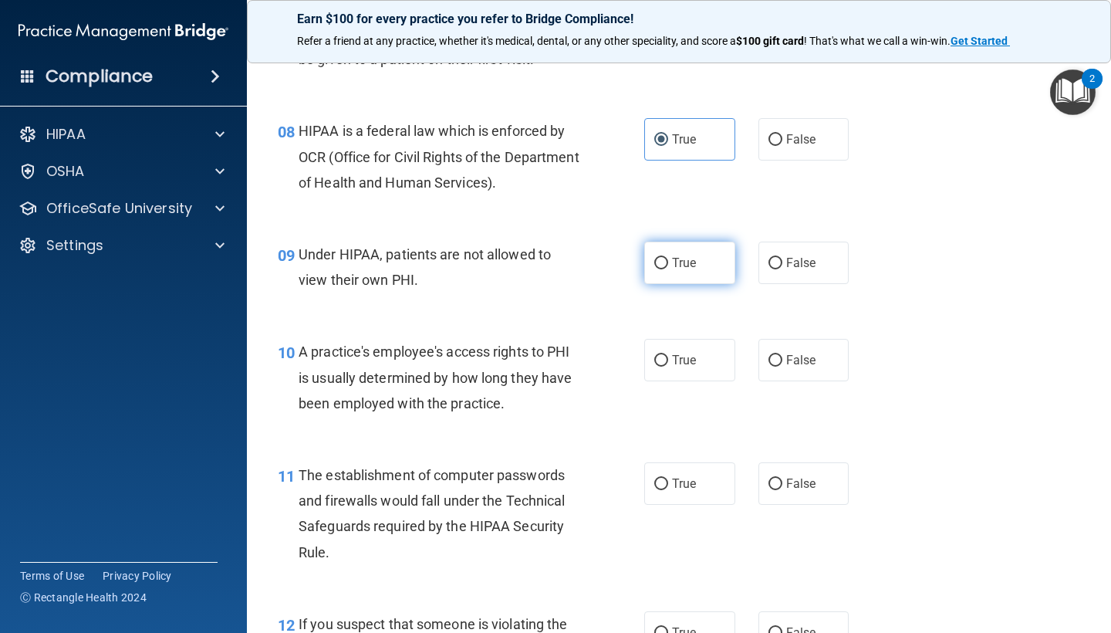
scroll to position [1024, 0]
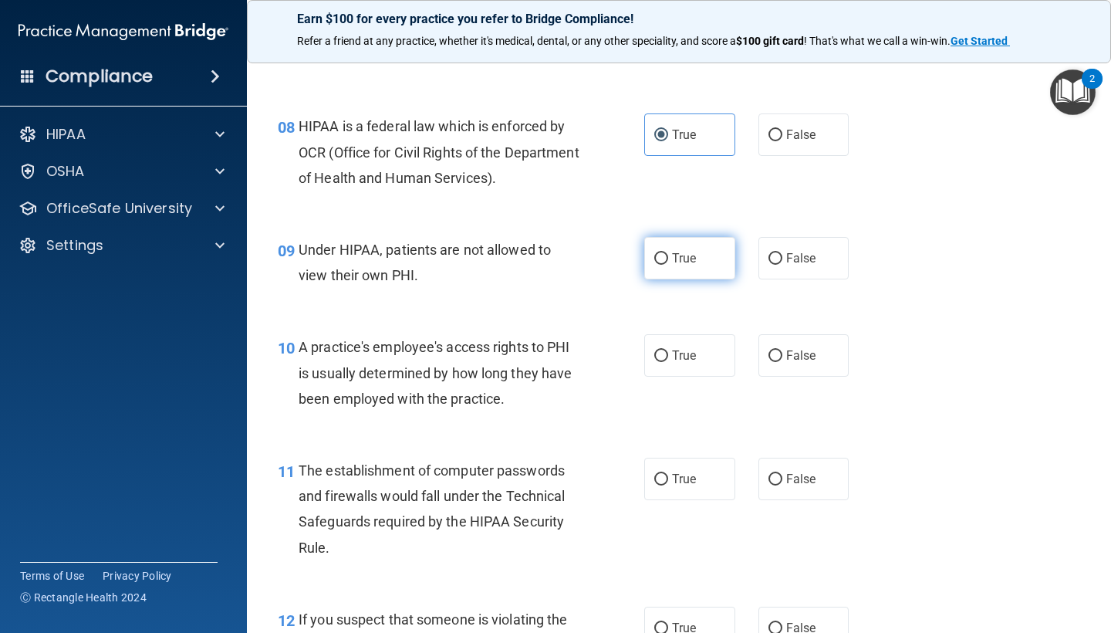
click at [693, 264] on label "True" at bounding box center [689, 258] width 91 height 42
click at [668, 264] on input "True" at bounding box center [661, 259] width 14 height 12
radio input "true"
click at [783, 265] on label "False" at bounding box center [803, 258] width 91 height 42
click at [782, 265] on input "False" at bounding box center [775, 259] width 14 height 12
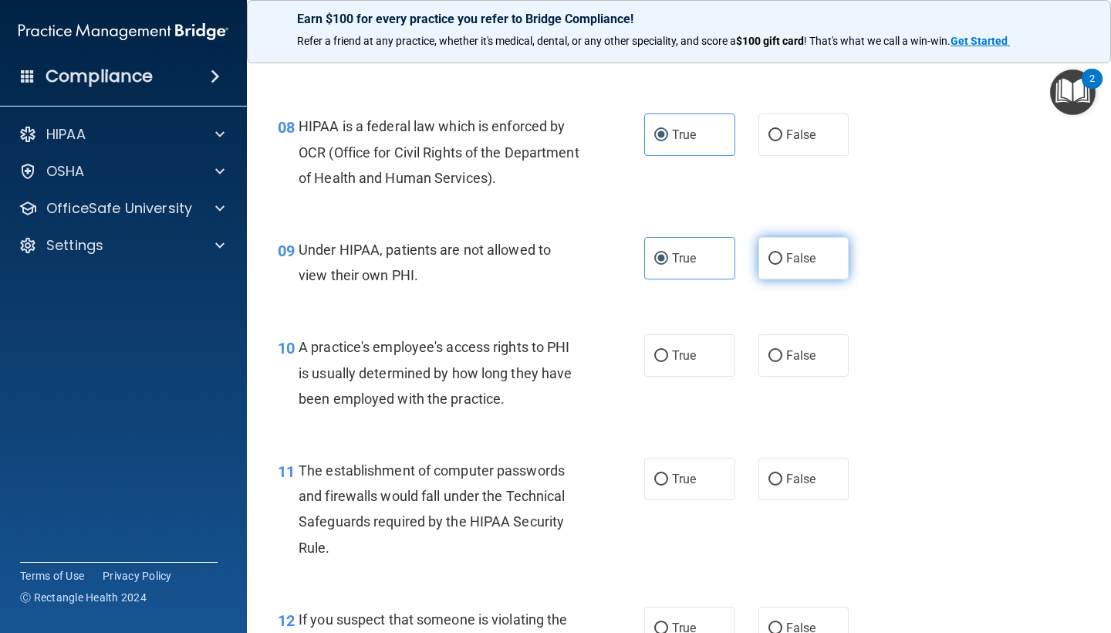
radio input "true"
radio input "false"
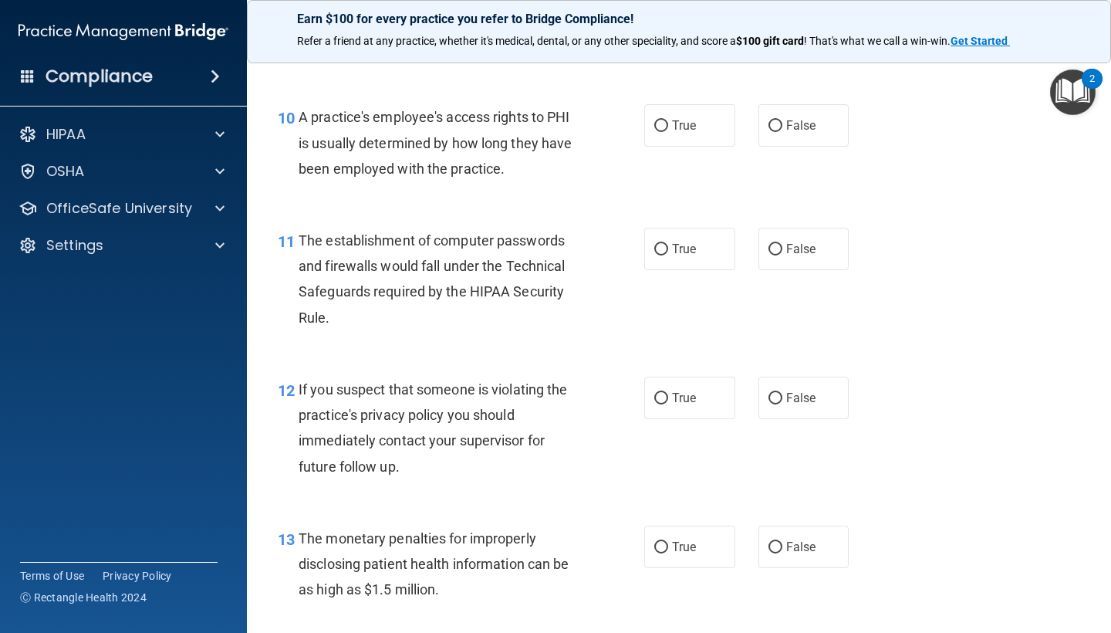
scroll to position [1256, 0]
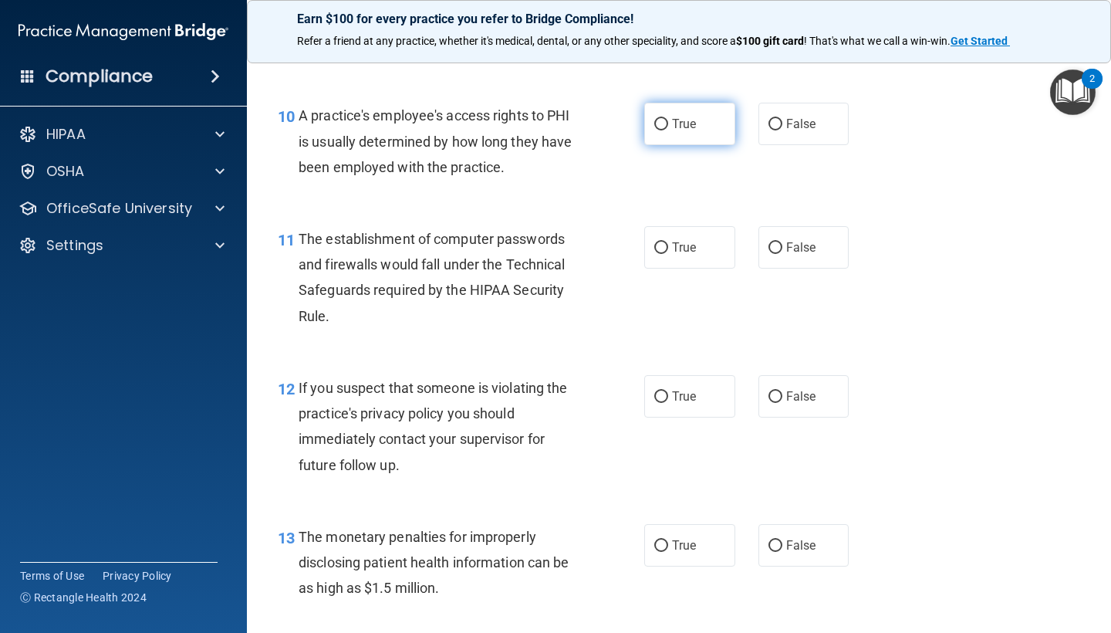
click at [696, 133] on label "True" at bounding box center [689, 124] width 91 height 42
click at [668, 130] on input "True" at bounding box center [661, 125] width 14 height 12
radio input "true"
click at [686, 252] on label "True" at bounding box center [689, 247] width 91 height 42
click at [668, 252] on input "True" at bounding box center [661, 248] width 14 height 12
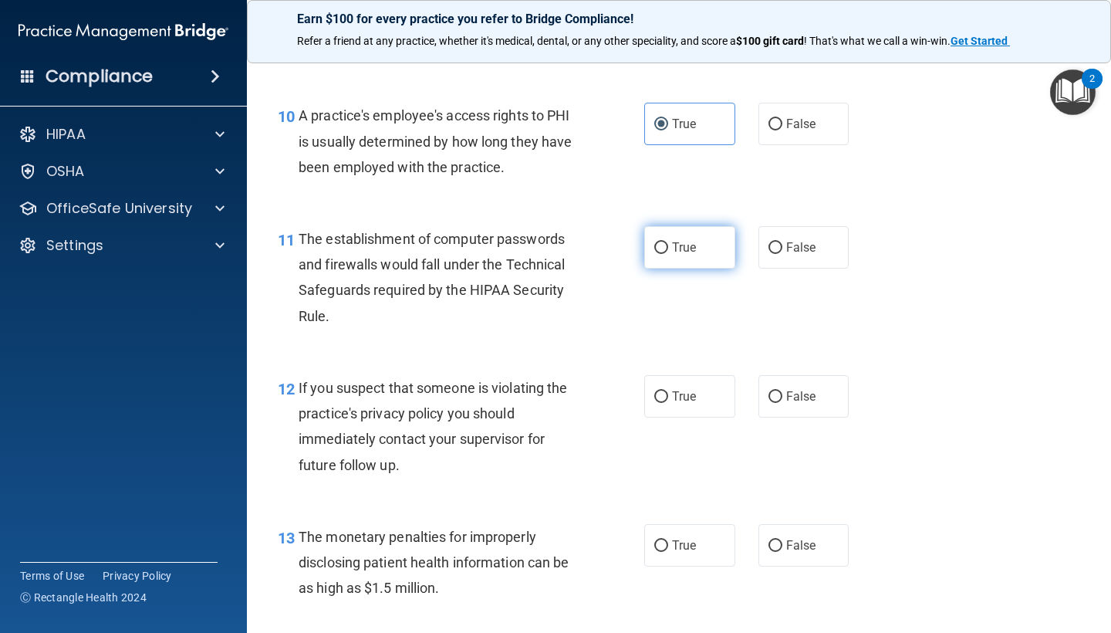
radio input "true"
click at [676, 392] on span "True" at bounding box center [684, 396] width 24 height 15
click at [668, 392] on input "True" at bounding box center [661, 397] width 14 height 12
radio input "true"
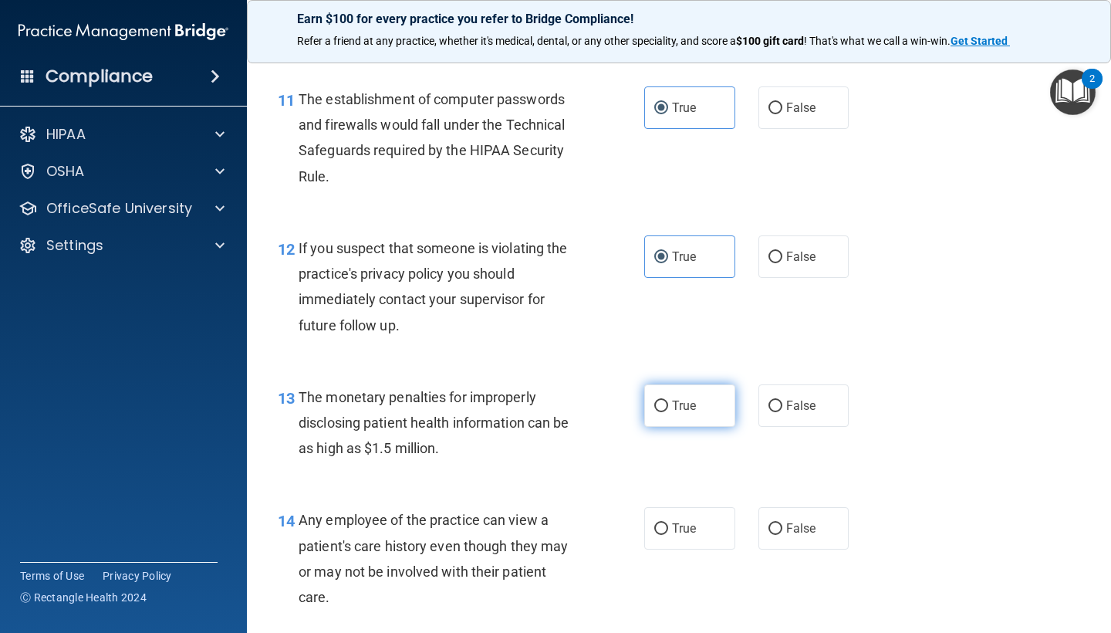
scroll to position [1398, 0]
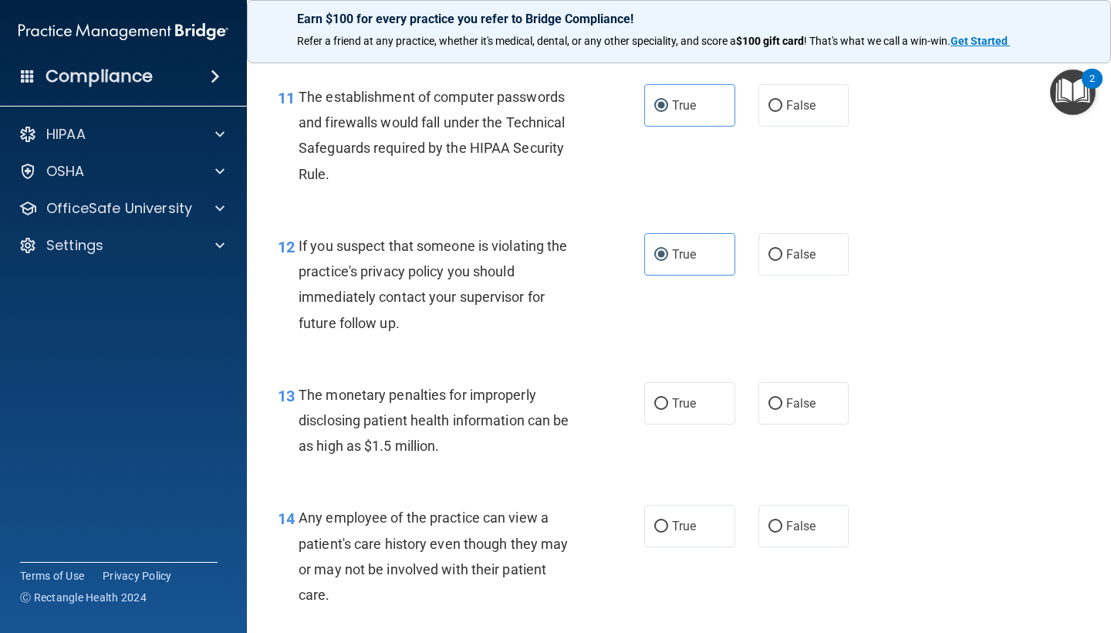
click at [684, 354] on div "12 If you suspect that someone is violating the practice's privacy policy you s…" at bounding box center [678, 288] width 825 height 149
click at [696, 396] on span "True" at bounding box center [684, 403] width 24 height 15
click at [668, 398] on input "True" at bounding box center [661, 404] width 14 height 12
radio input "true"
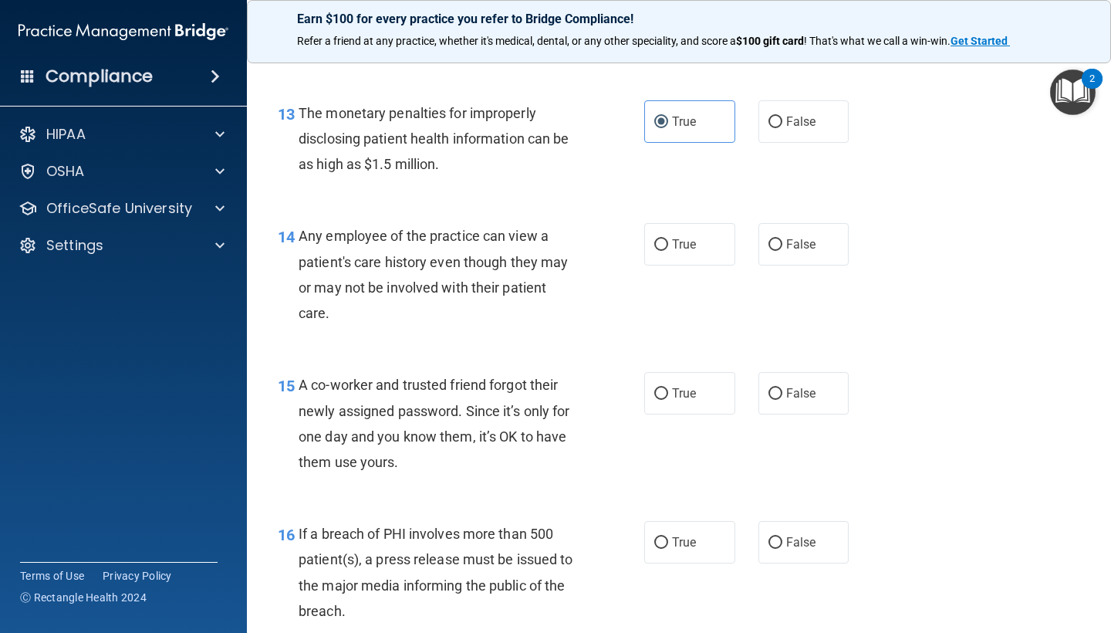
scroll to position [1699, 0]
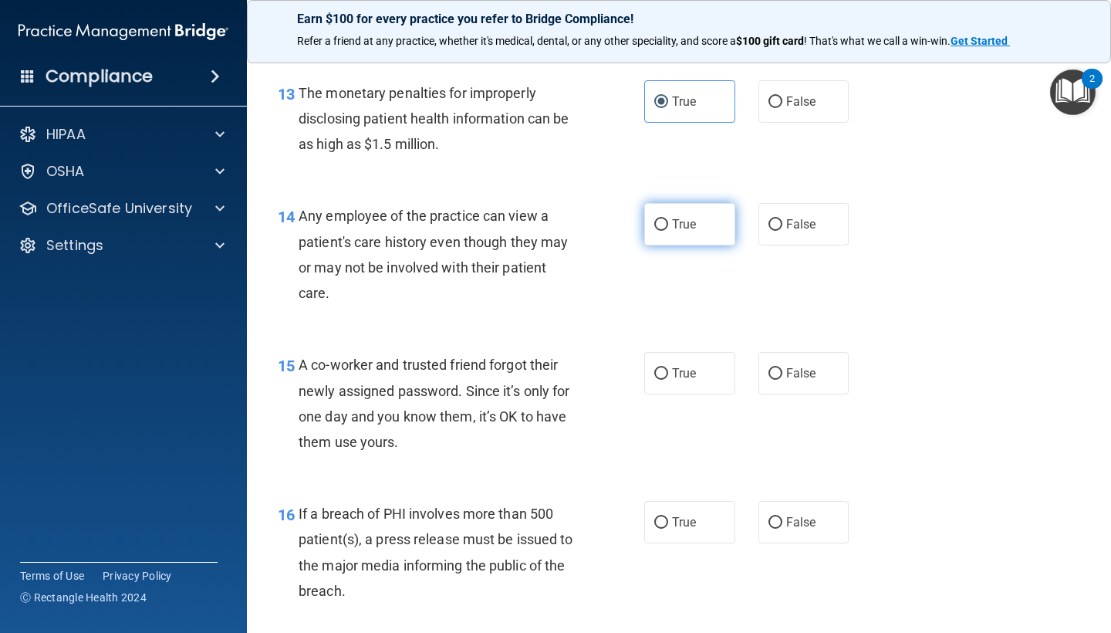
click at [661, 223] on label "True" at bounding box center [689, 224] width 91 height 42
click at [661, 223] on input "True" at bounding box center [661, 225] width 14 height 12
radio input "true"
drag, startPoint x: 663, startPoint y: 396, endPoint x: 670, endPoint y: 384, distance: 13.1
click at [664, 396] on div "15 A co-worker and trusted friend forgot their newly assigned password. Since i…" at bounding box center [461, 407] width 413 height 110
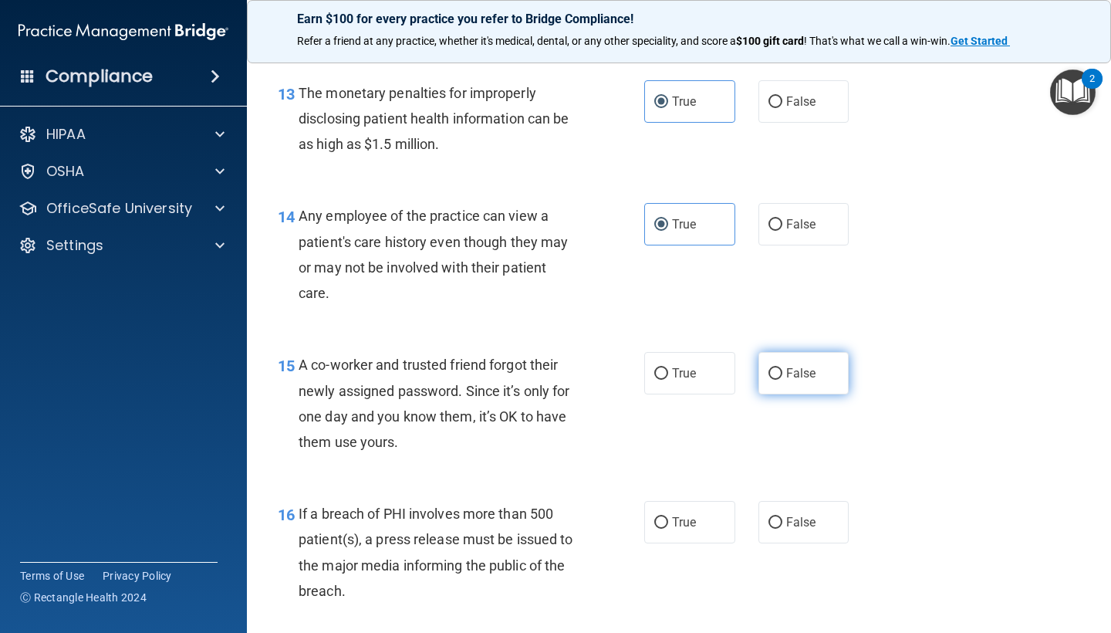
click at [775, 368] on input "False" at bounding box center [775, 374] width 14 height 12
radio input "true"
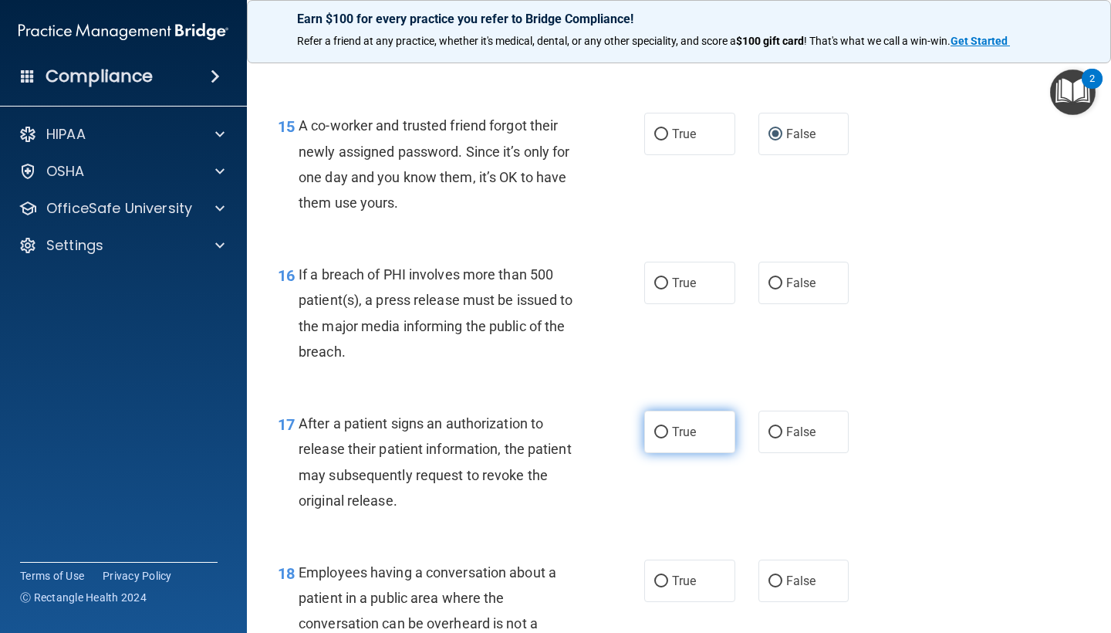
scroll to position [1938, 0]
click at [672, 279] on span "True" at bounding box center [684, 283] width 24 height 15
click at [668, 279] on input "True" at bounding box center [661, 284] width 14 height 12
radio input "true"
click at [794, 262] on label "False" at bounding box center [803, 283] width 91 height 42
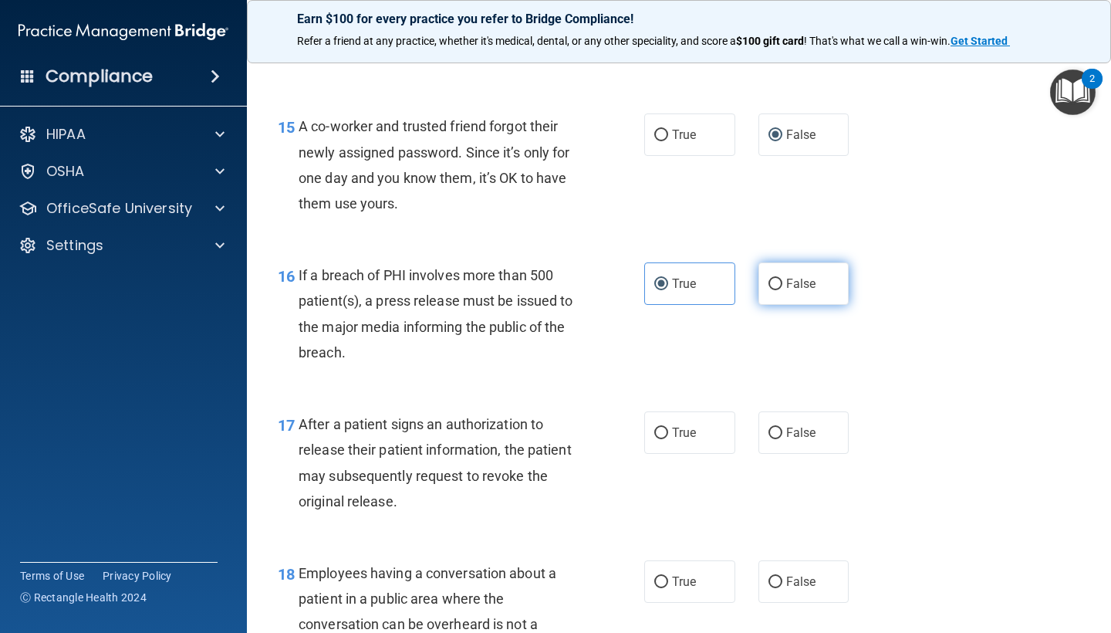
click at [782, 278] on input "False" at bounding box center [775, 284] width 14 height 12
radio input "true"
radio input "false"
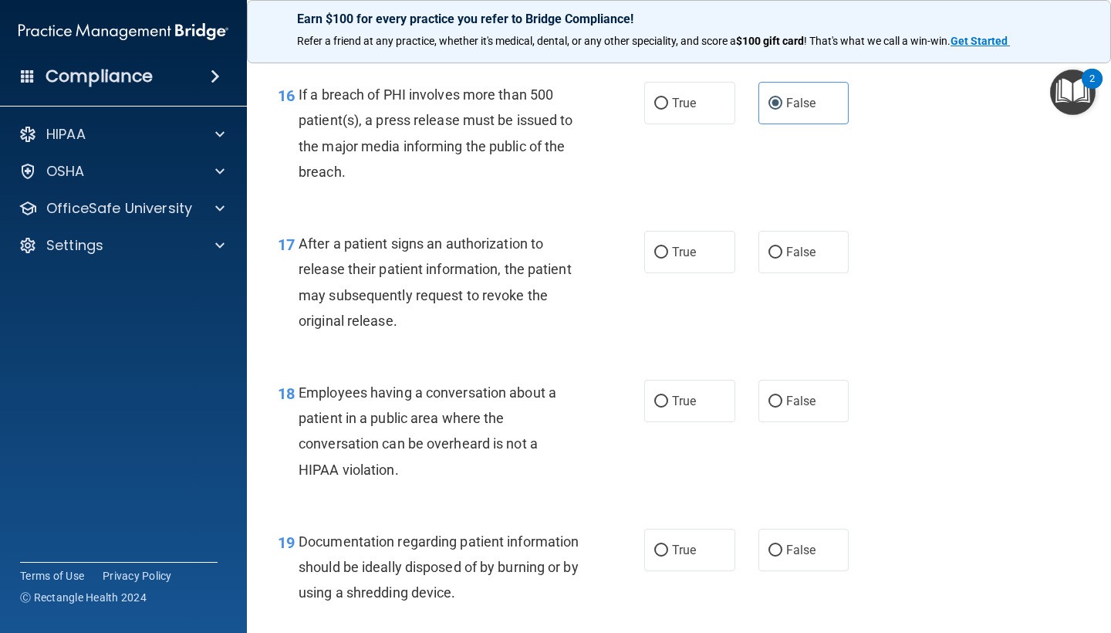
scroll to position [2120, 0]
click at [707, 233] on label "True" at bounding box center [689, 250] width 91 height 42
click at [668, 245] on input "True" at bounding box center [661, 251] width 14 height 12
radio input "true"
click at [687, 398] on label "True" at bounding box center [689, 399] width 91 height 42
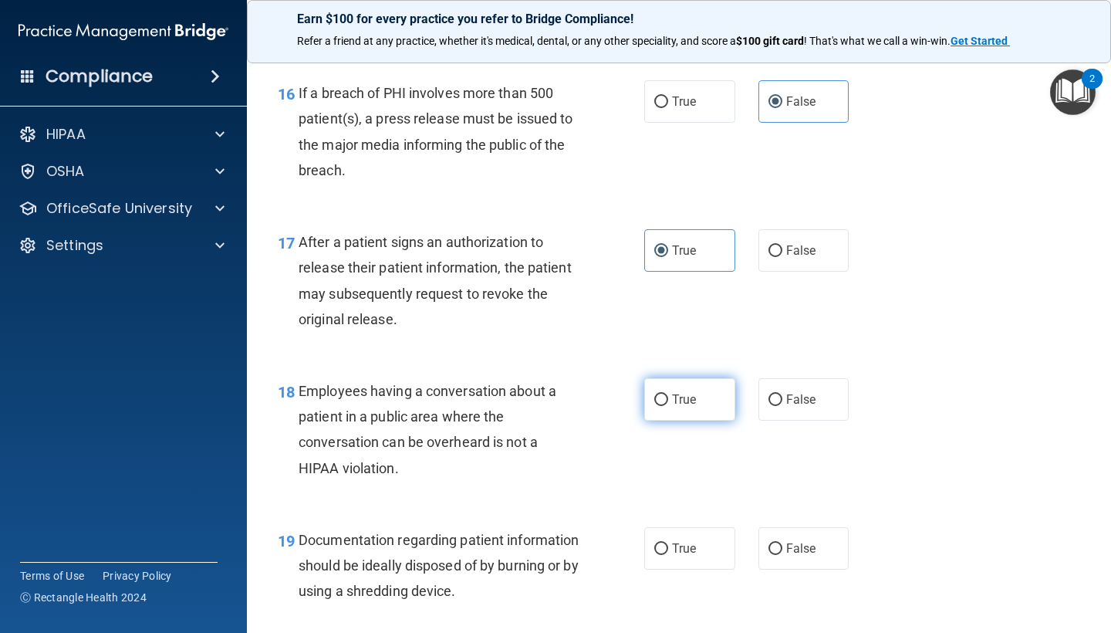
click at [668, 398] on input "True" at bounding box center [661, 400] width 14 height 12
radio input "true"
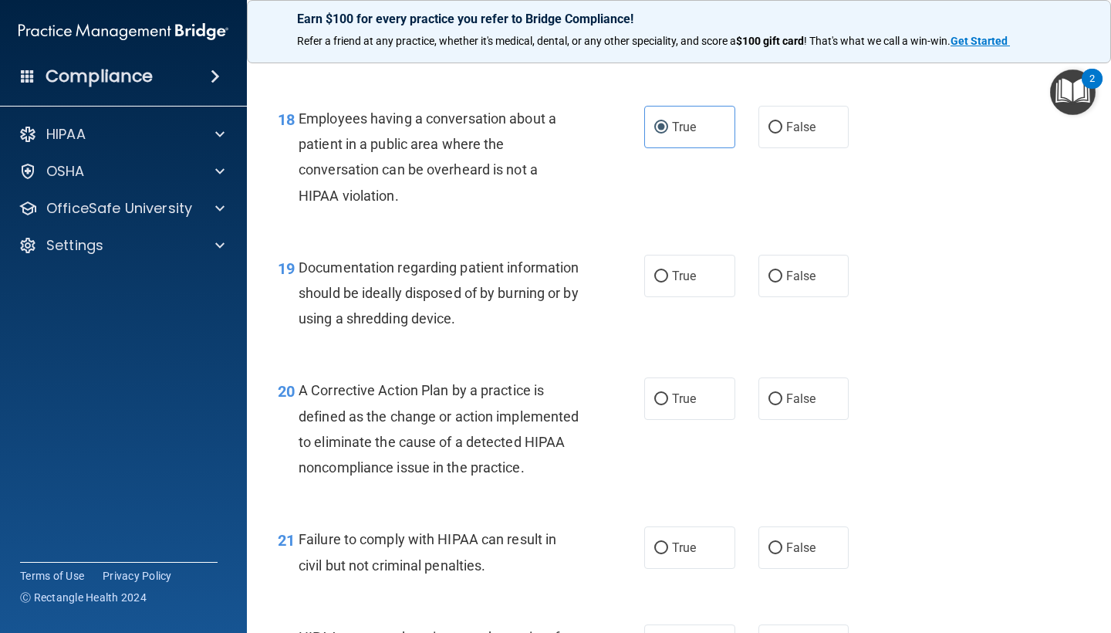
scroll to position [2395, 0]
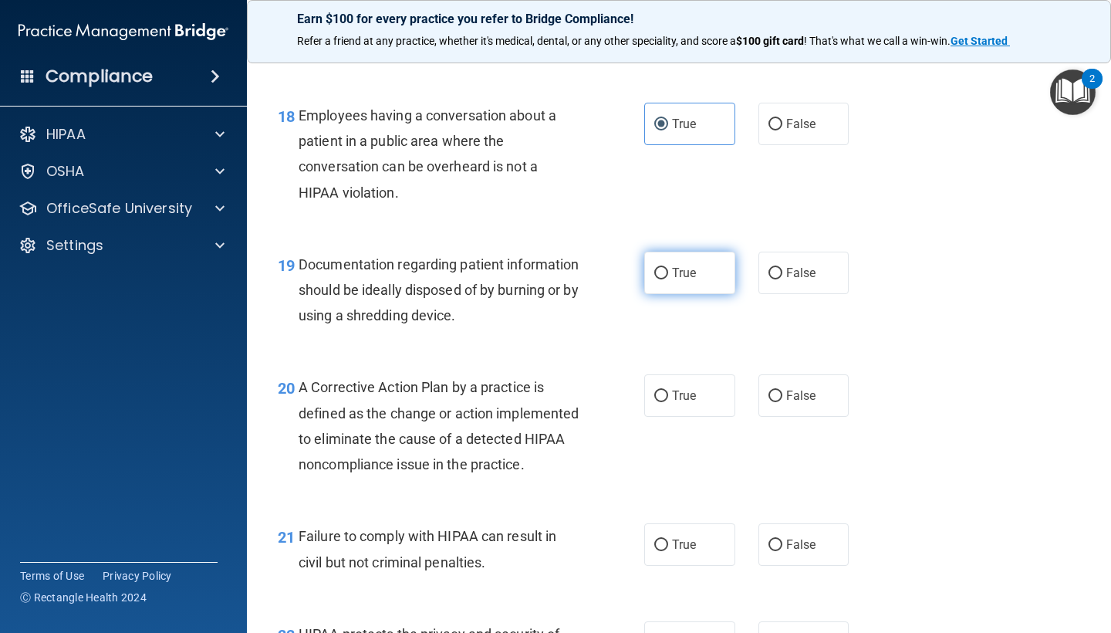
click at [684, 270] on label "True" at bounding box center [689, 272] width 91 height 42
click at [668, 270] on input "True" at bounding box center [661, 274] width 14 height 12
radio input "true"
click at [683, 388] on span "True" at bounding box center [684, 395] width 24 height 15
click at [668, 390] on input "True" at bounding box center [661, 396] width 14 height 12
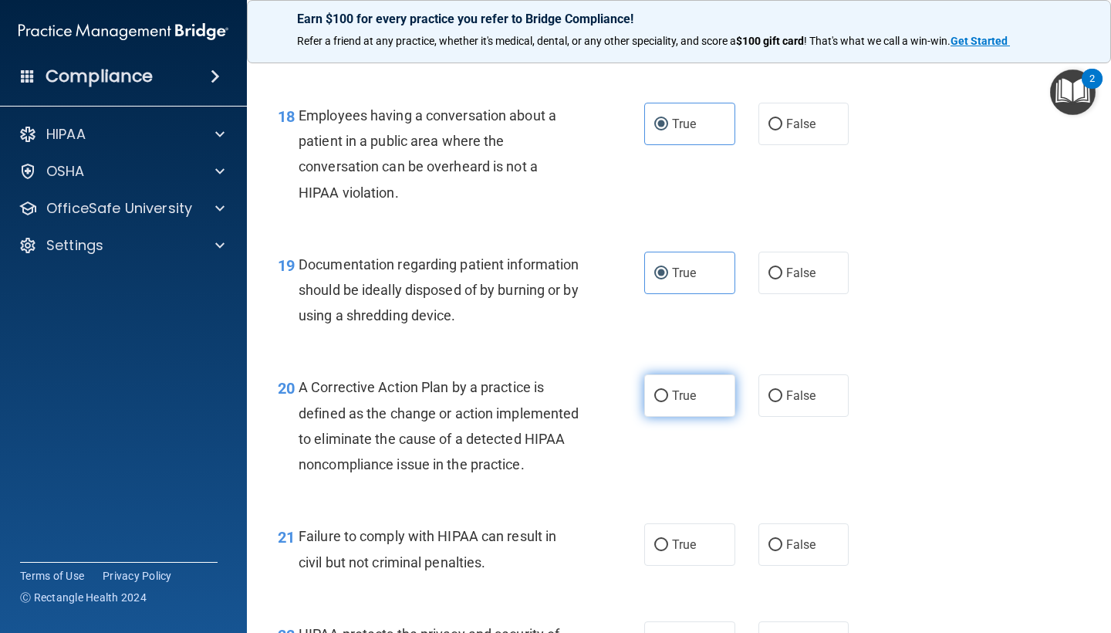
radio input "true"
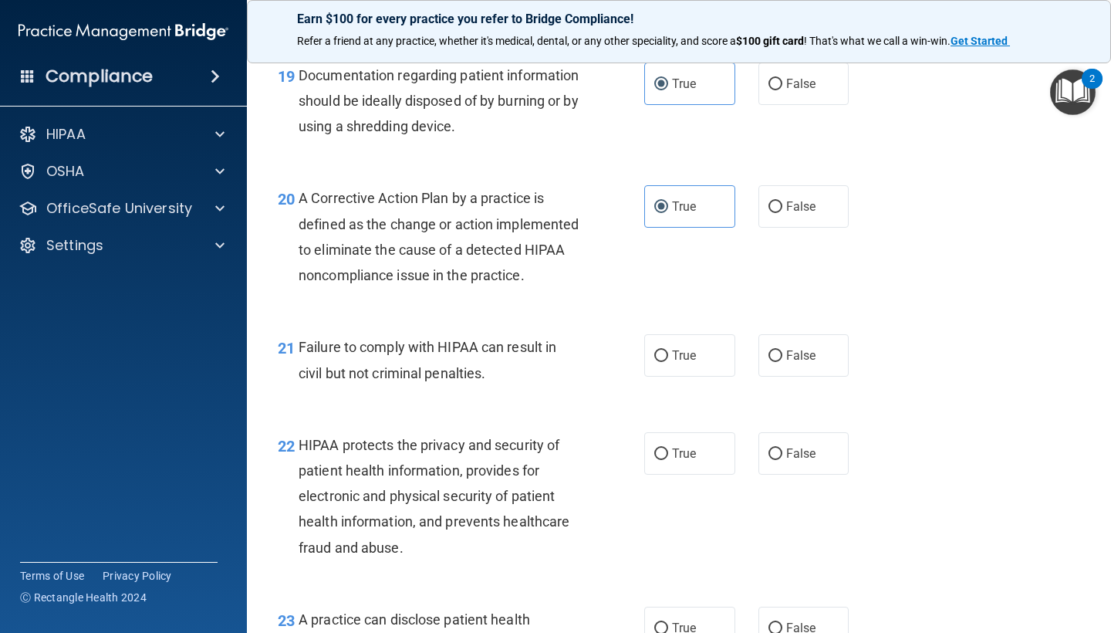
scroll to position [2587, 0]
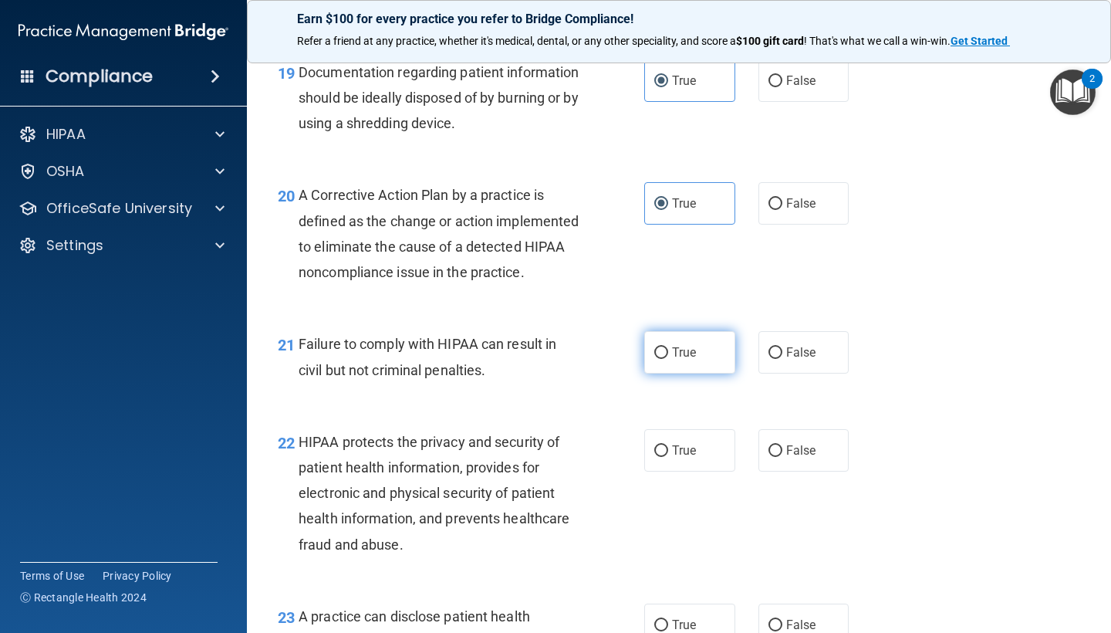
click at [691, 359] on span "True" at bounding box center [684, 352] width 24 height 15
click at [668, 359] on input "True" at bounding box center [661, 353] width 14 height 12
radio input "true"
click at [693, 485] on div "22 HIPAA protects the privacy and security of patient health information, provi…" at bounding box center [678, 497] width 825 height 174
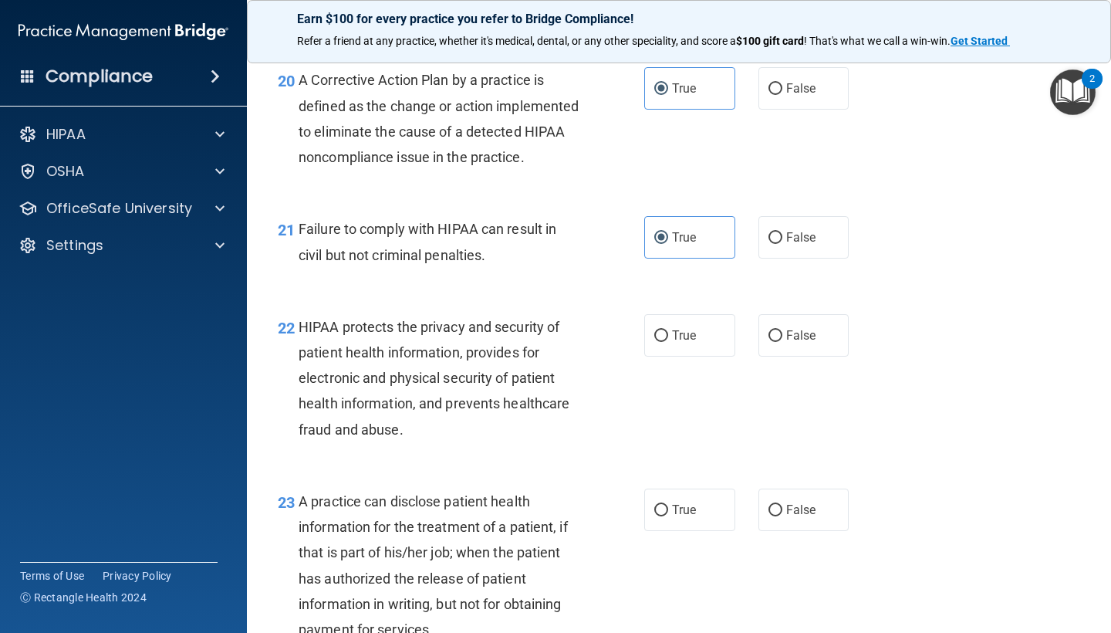
scroll to position [2702, 0]
click at [801, 232] on label "False" at bounding box center [803, 237] width 91 height 42
click at [782, 232] on input "False" at bounding box center [775, 238] width 14 height 12
radio input "true"
radio input "false"
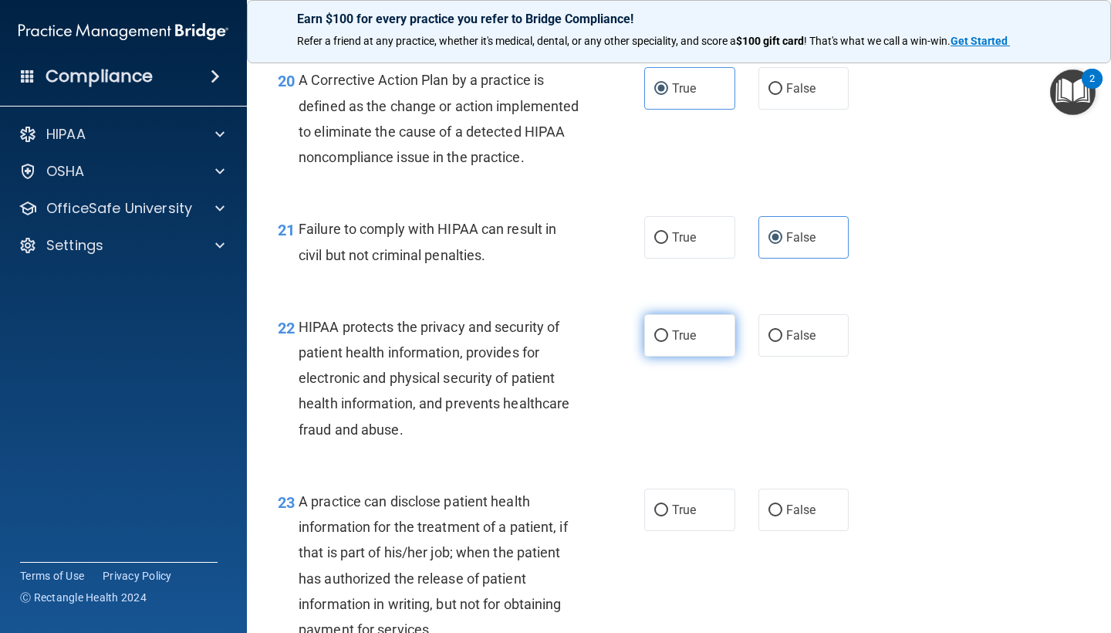
click at [690, 332] on label "True" at bounding box center [689, 335] width 91 height 42
click at [668, 332] on input "True" at bounding box center [661, 336] width 14 height 12
radio input "true"
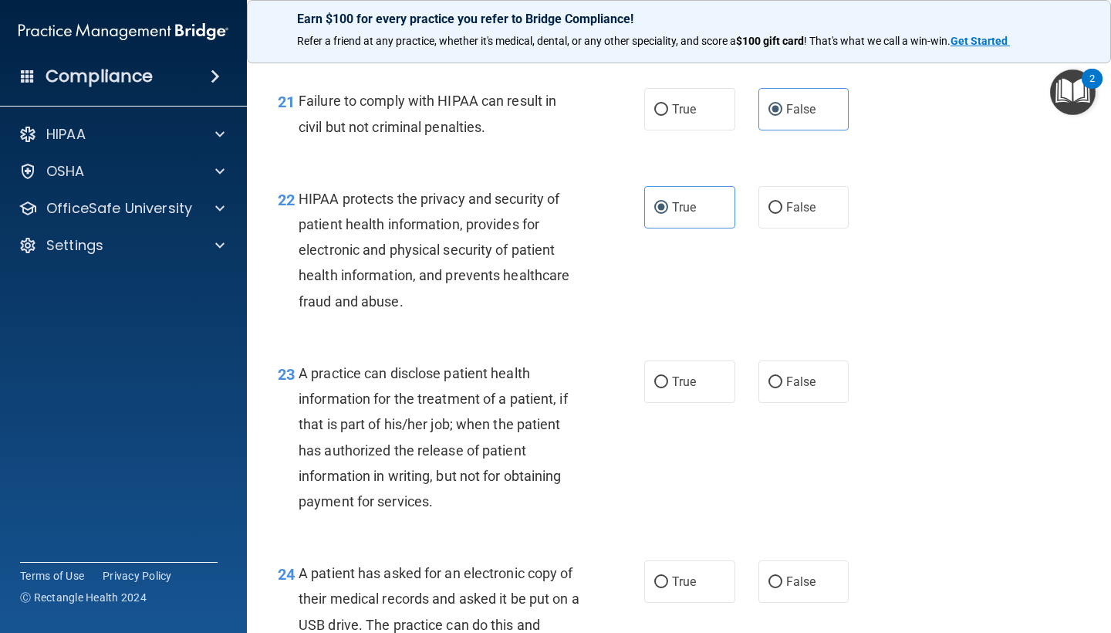
scroll to position [2832, 0]
click at [695, 354] on div "23 A practice can disclose patient health information for the treatment of a pa…" at bounding box center [678, 439] width 825 height 200
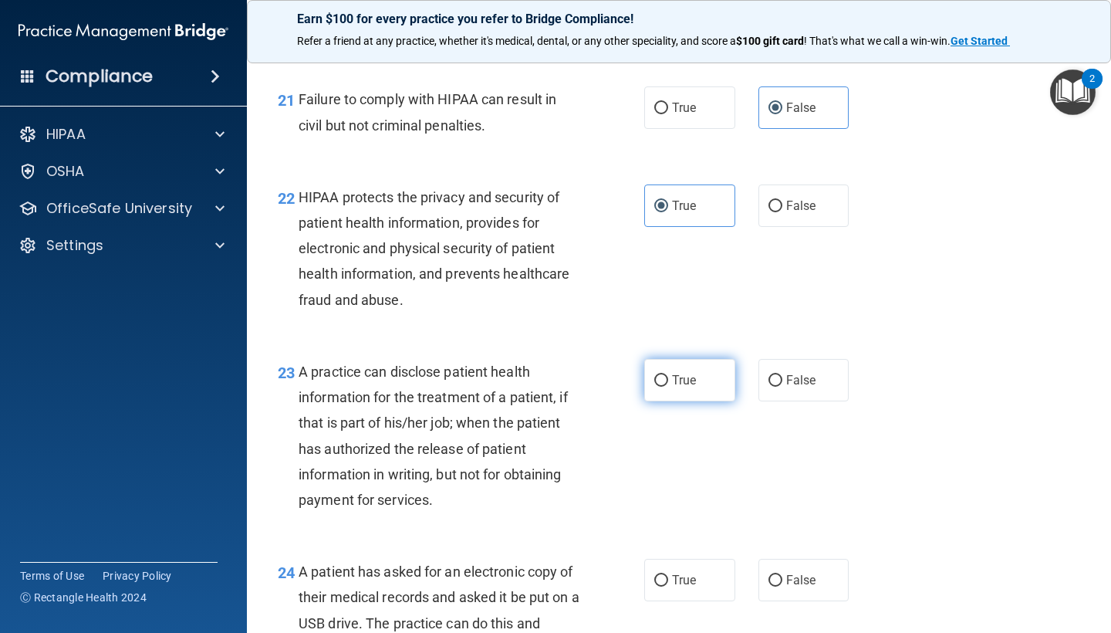
click at [704, 401] on label "True" at bounding box center [689, 380] width 91 height 42
click at [668, 386] on input "True" at bounding box center [661, 381] width 14 height 12
radio input "true"
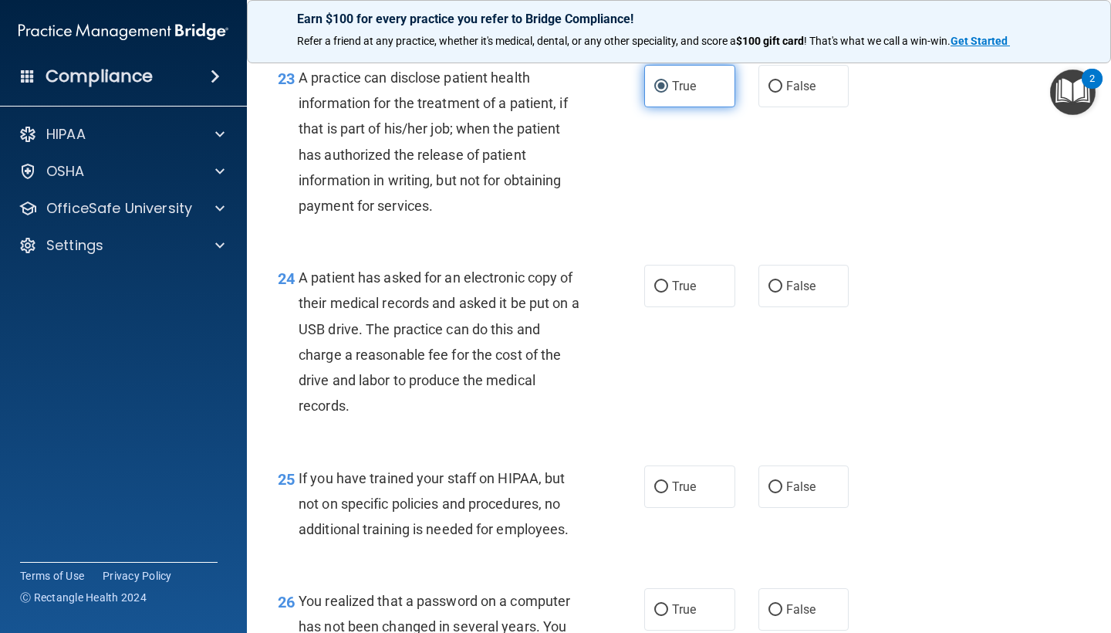
scroll to position [3128, 0]
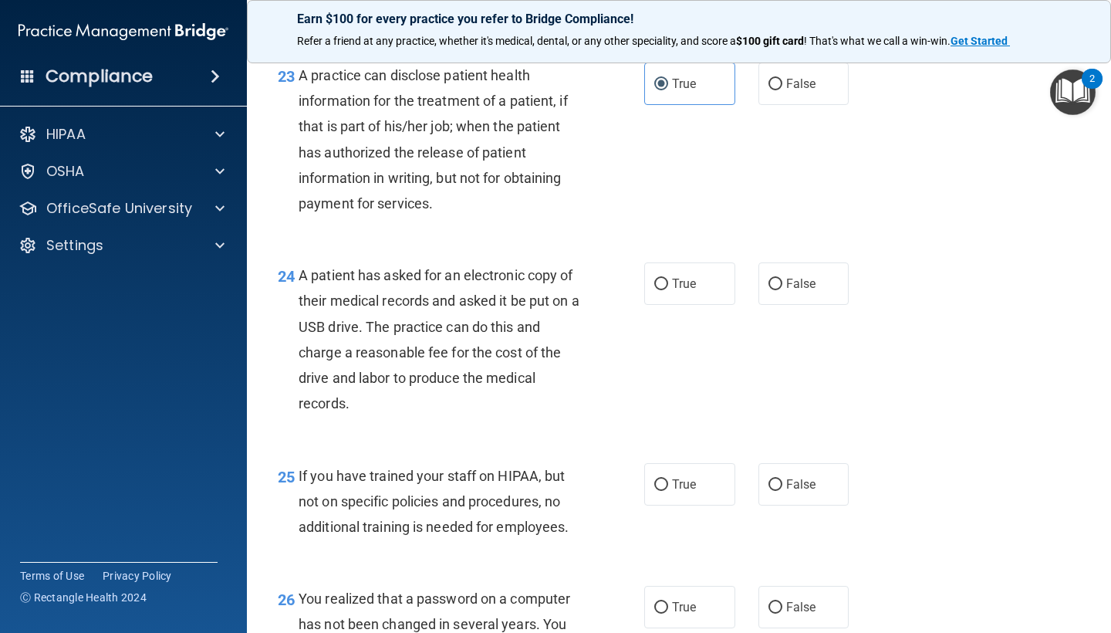
click at [697, 267] on div "24 A patient has asked for an electronic copy of their medical records and aske…" at bounding box center [678, 343] width 825 height 200
click at [698, 305] on label "True" at bounding box center [689, 283] width 91 height 42
click at [668, 290] on input "True" at bounding box center [661, 284] width 14 height 12
radio input "true"
click at [700, 494] on label "True" at bounding box center [689, 484] width 91 height 42
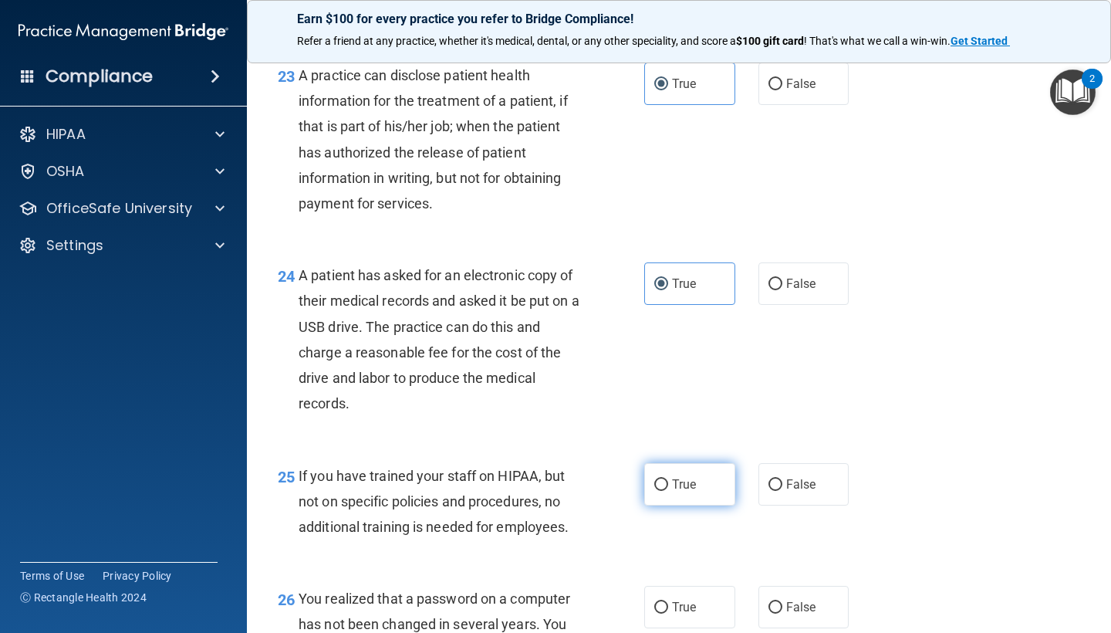
click at [668, 491] on input "True" at bounding box center [661, 485] width 14 height 12
radio input "true"
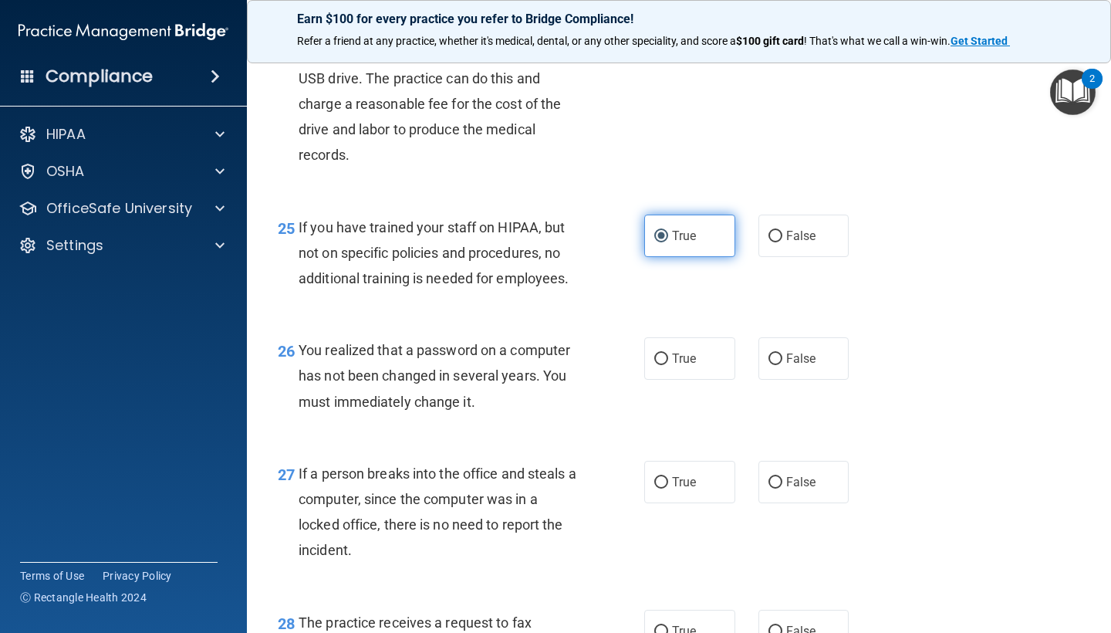
scroll to position [3378, 0]
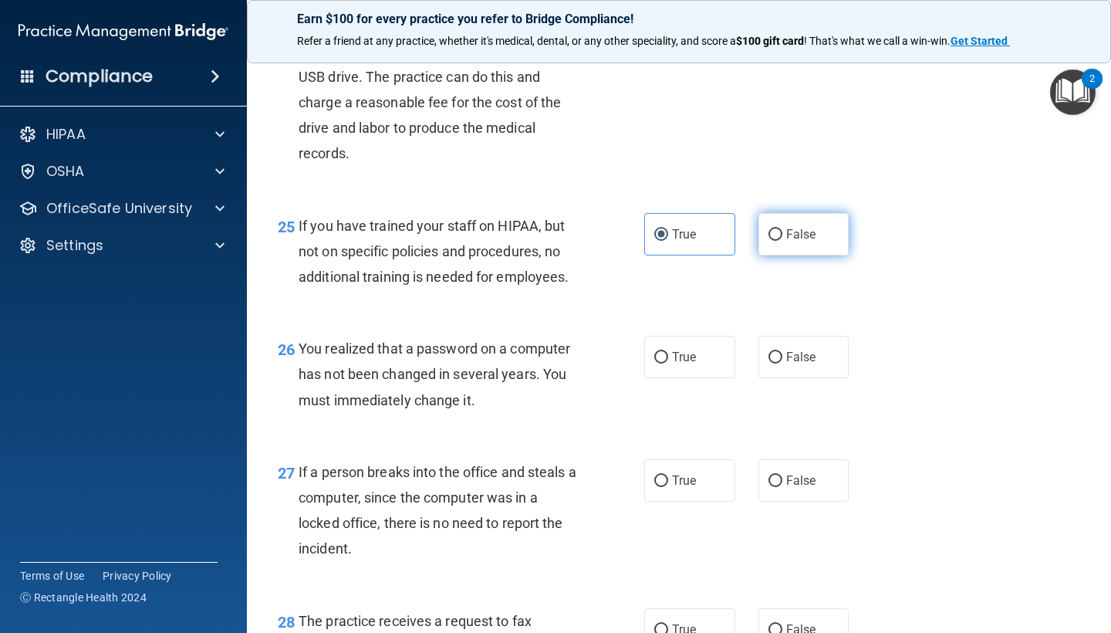
click at [795, 238] on span "False" at bounding box center [801, 234] width 30 height 15
click at [782, 238] on input "False" at bounding box center [775, 235] width 14 height 12
radio input "true"
radio input "false"
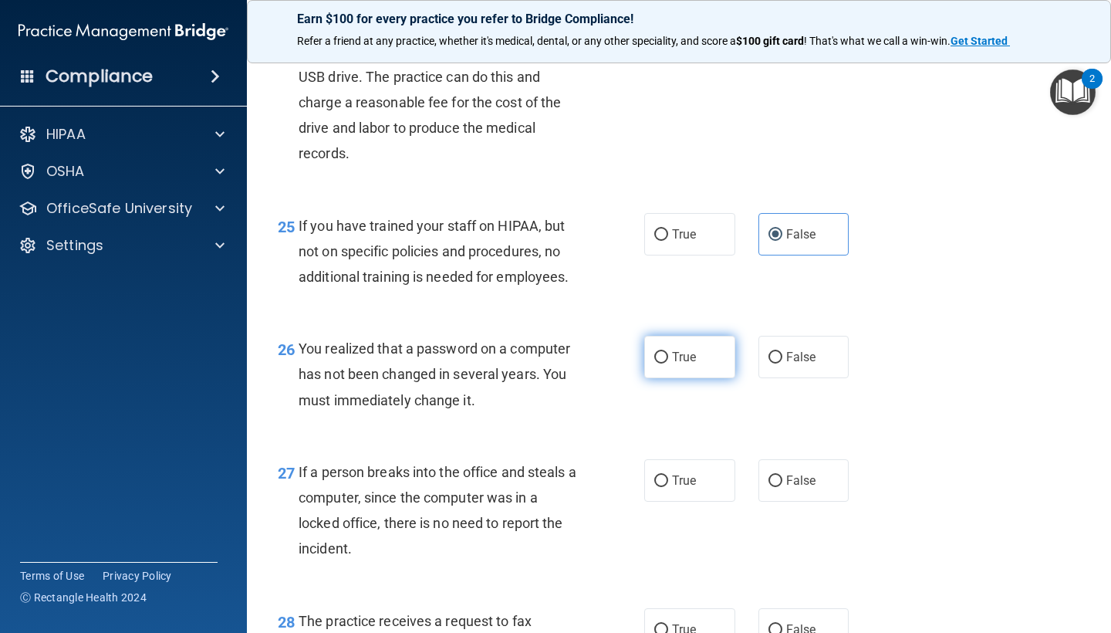
click at [673, 376] on label "True" at bounding box center [689, 357] width 91 height 42
click at [668, 363] on input "True" at bounding box center [661, 358] width 14 height 12
radio input "true"
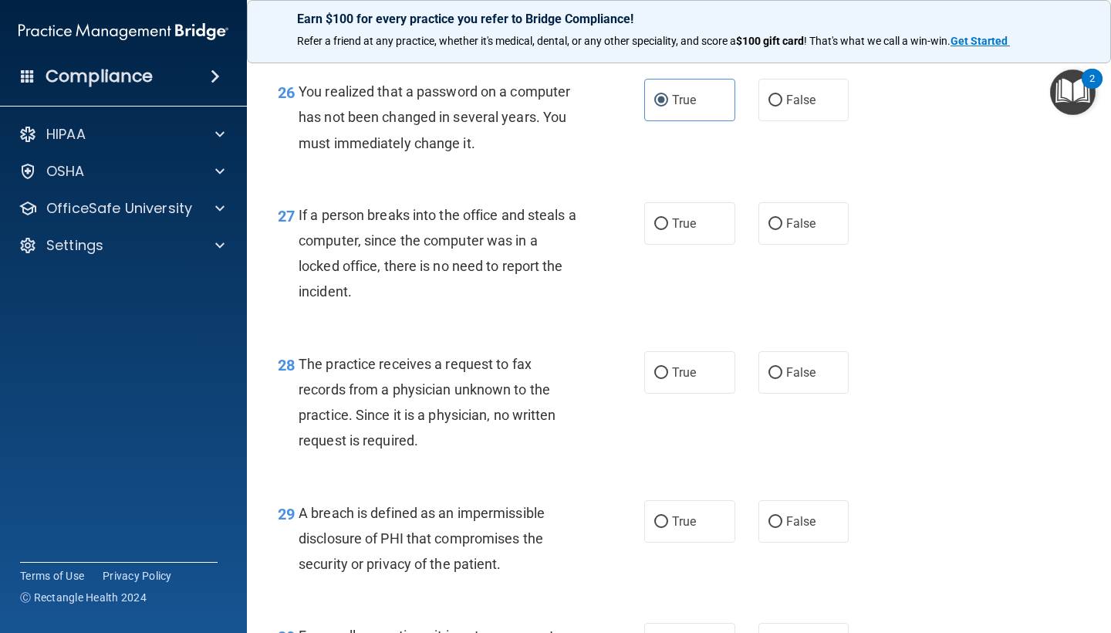
scroll to position [3636, 0]
click at [771, 240] on label "False" at bounding box center [803, 222] width 91 height 42
click at [771, 229] on input "False" at bounding box center [775, 224] width 14 height 12
radio input "true"
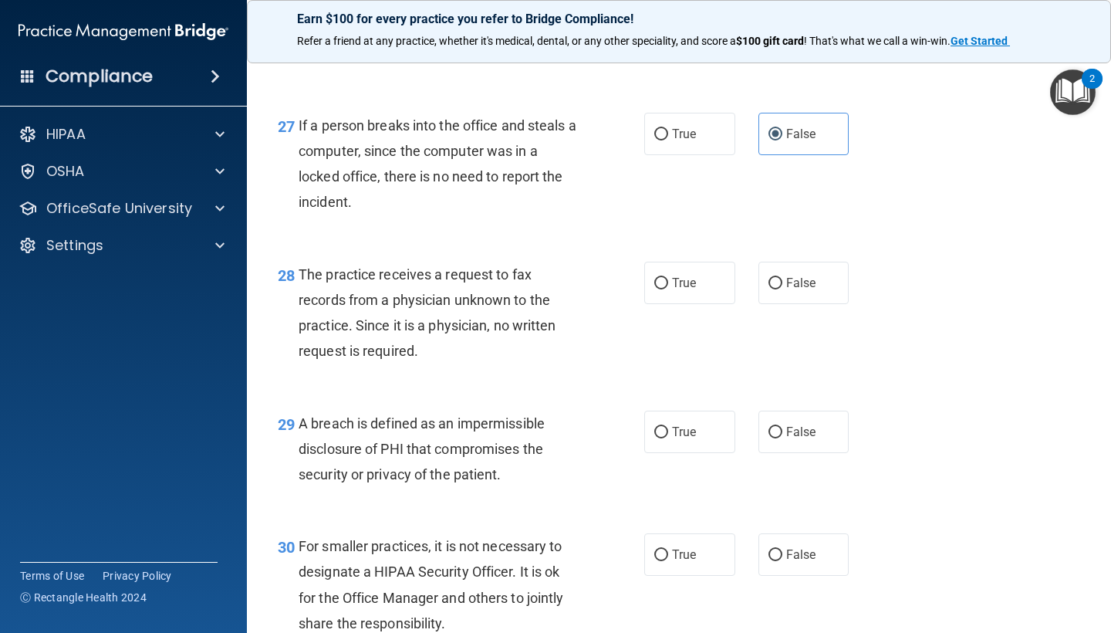
scroll to position [3727, 0]
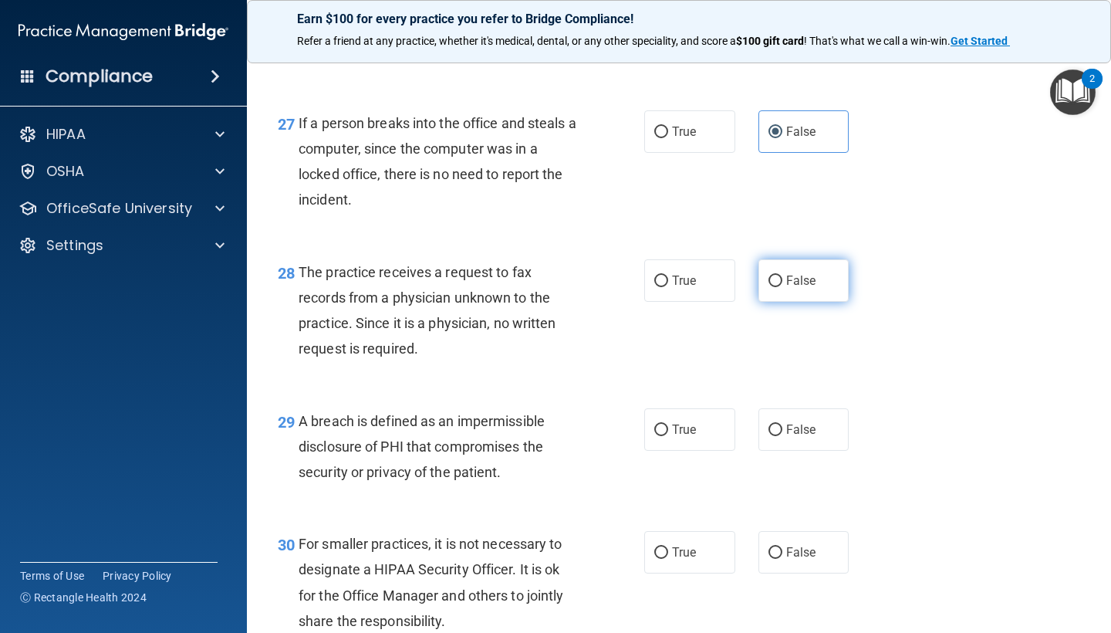
click at [774, 302] on label "False" at bounding box center [803, 280] width 91 height 42
click at [774, 287] on input "False" at bounding box center [775, 281] width 14 height 12
radio input "true"
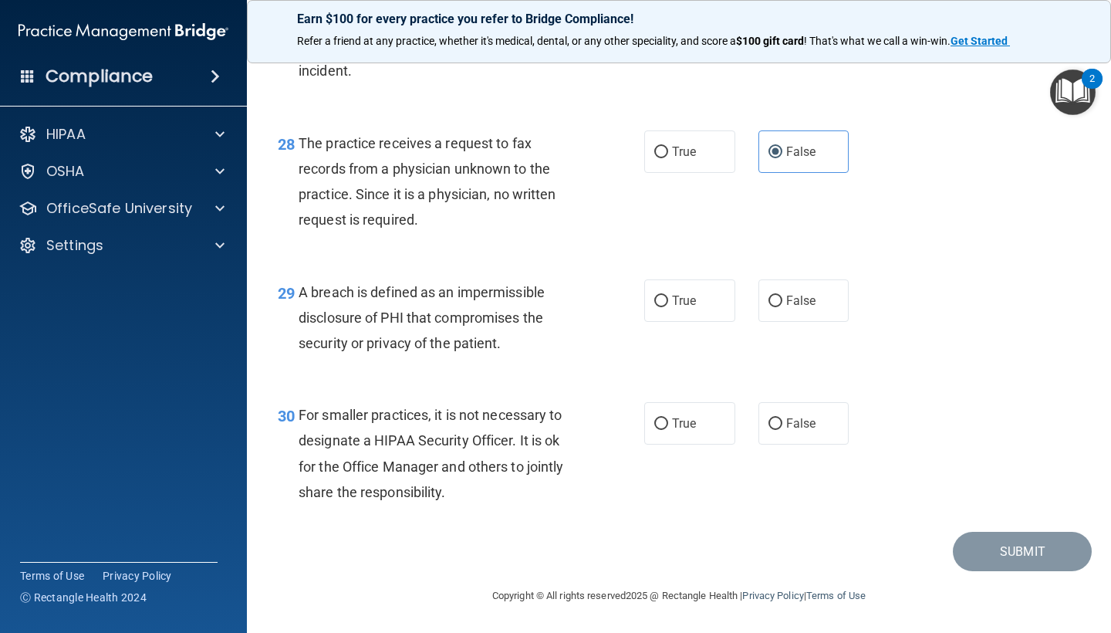
scroll to position [3861, 0]
click at [827, 168] on label "False" at bounding box center [803, 151] width 91 height 42
click at [782, 158] on input "False" at bounding box center [775, 153] width 14 height 12
click at [670, 304] on label "True" at bounding box center [689, 300] width 91 height 42
click at [668, 304] on input "True" at bounding box center [661, 301] width 14 height 12
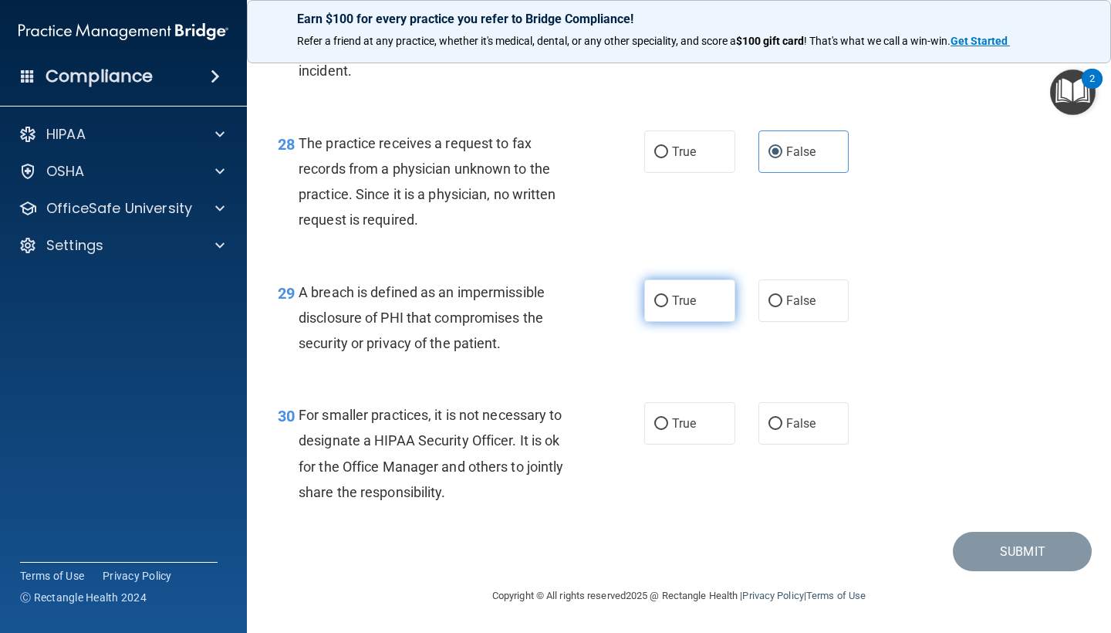
radio input "true"
click at [791, 419] on span "False" at bounding box center [801, 423] width 30 height 15
click at [782, 419] on input "False" at bounding box center [775, 424] width 14 height 12
radio input "true"
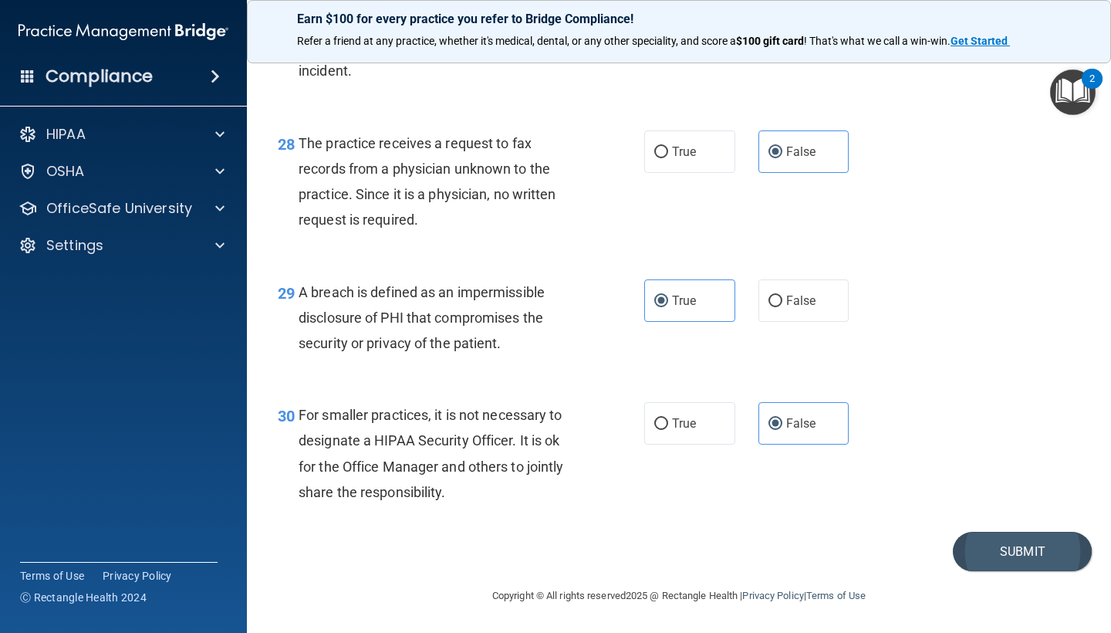
click at [1027, 555] on button "Submit" at bounding box center [1022, 550] width 139 height 39
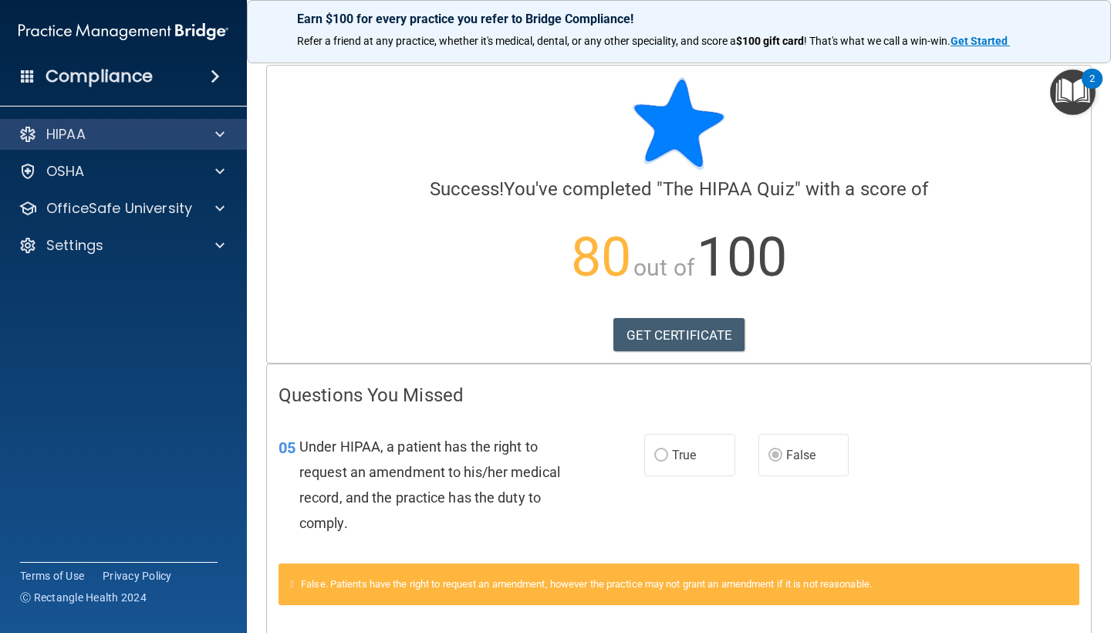
click at [140, 139] on div "HIPAA" at bounding box center [102, 134] width 191 height 19
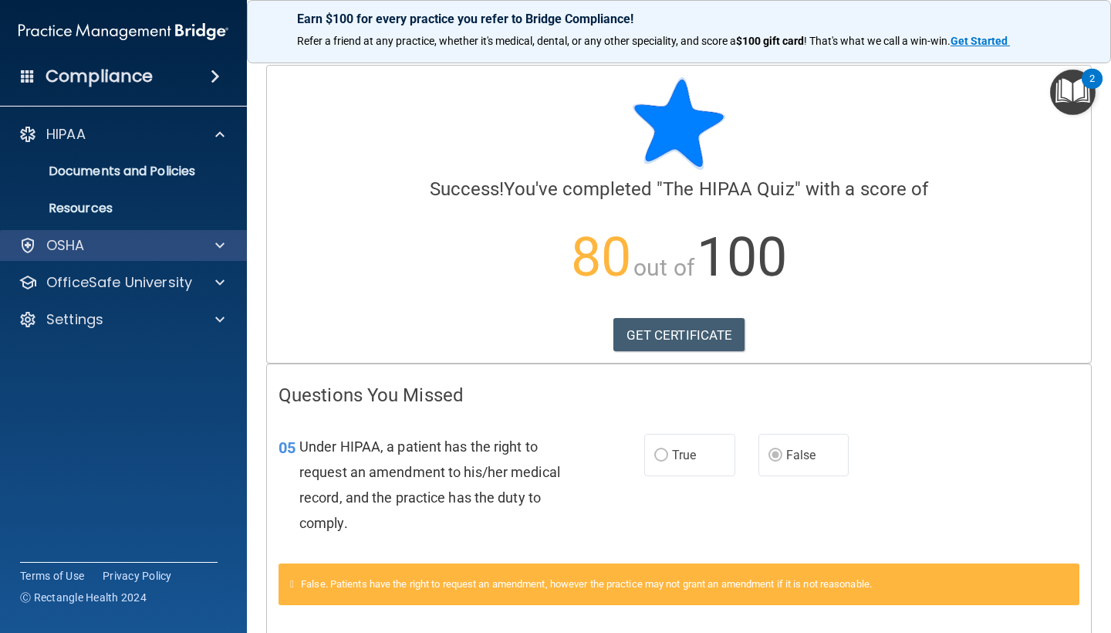
click at [138, 247] on div "OSHA" at bounding box center [102, 245] width 191 height 19
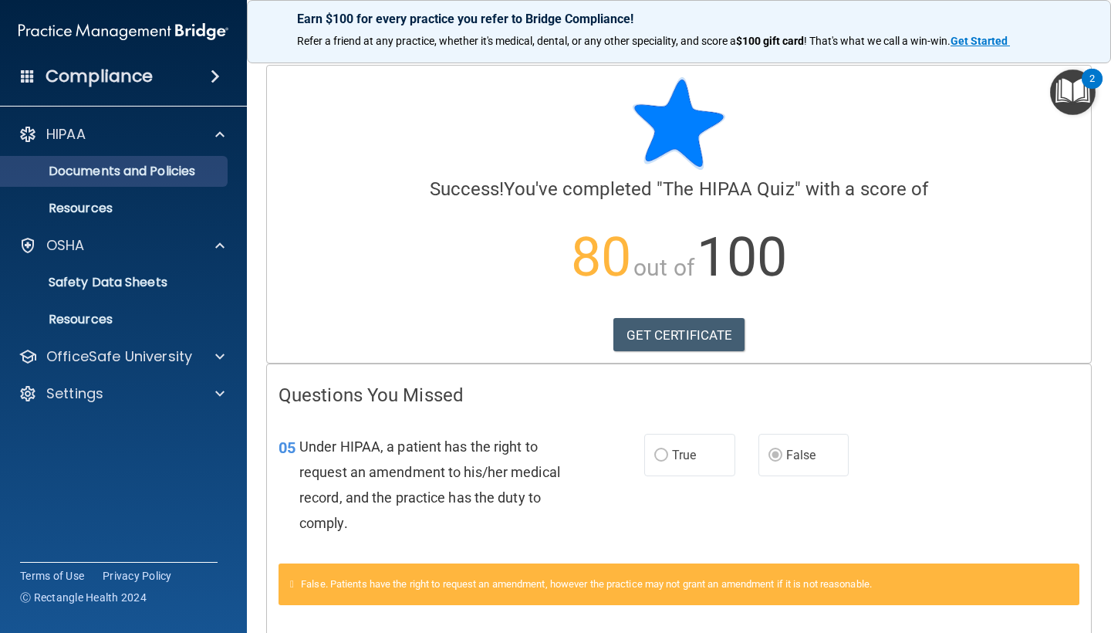
click at [156, 161] on link "Documents and Policies" at bounding box center [106, 171] width 243 height 31
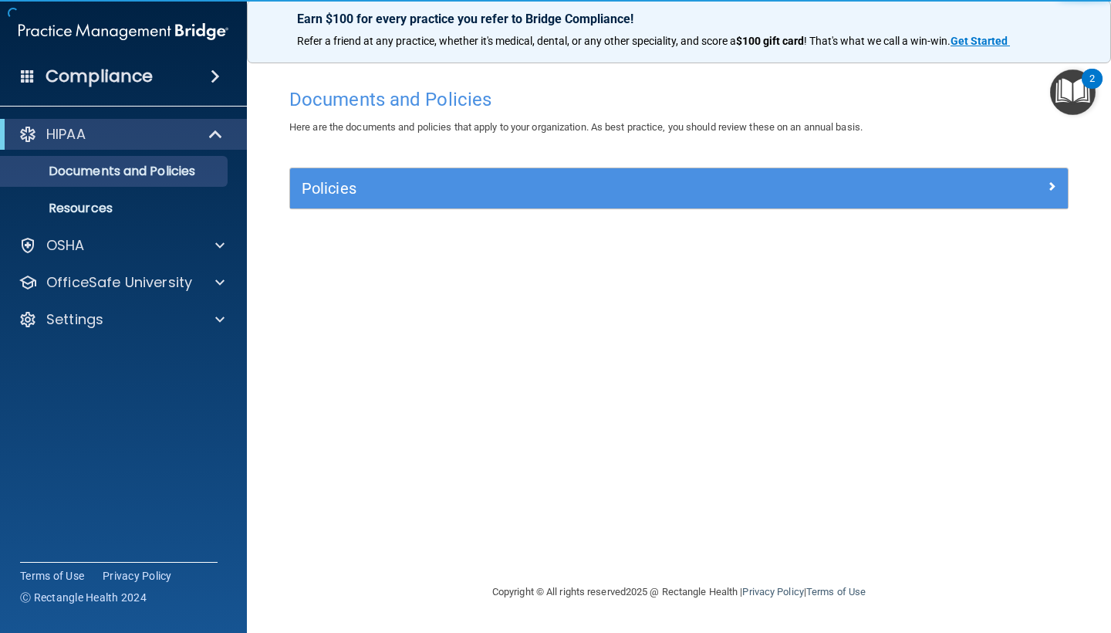
click at [1072, 95] on img "Open Resource Center, 2 new notifications" at bounding box center [1073, 92] width 46 height 46
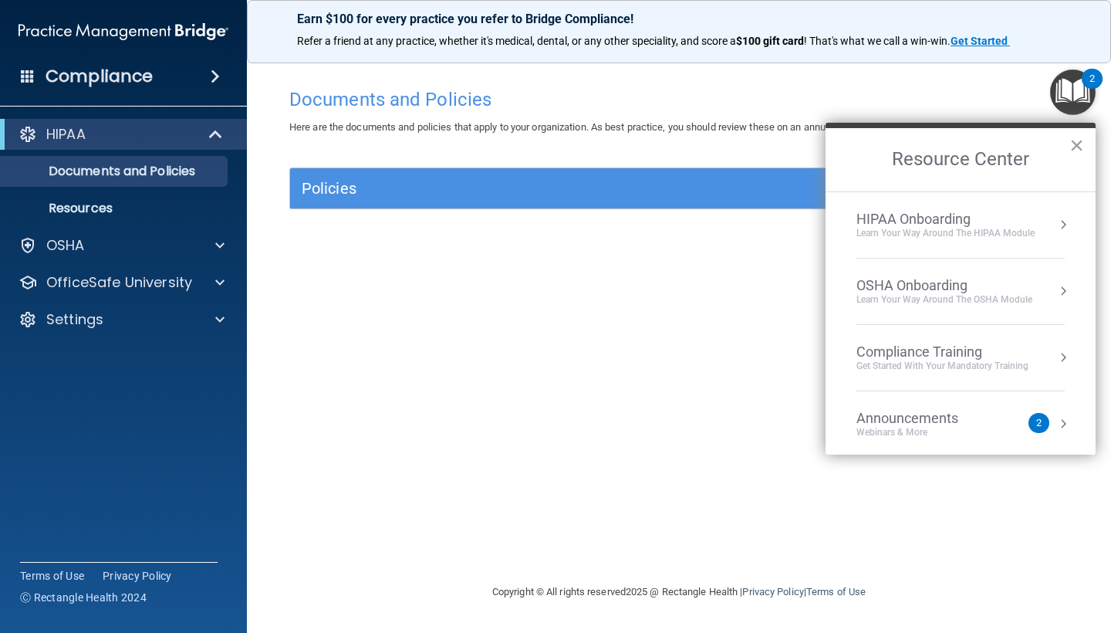
click at [968, 211] on div "HIPAA Onboarding" at bounding box center [945, 219] width 178 height 17
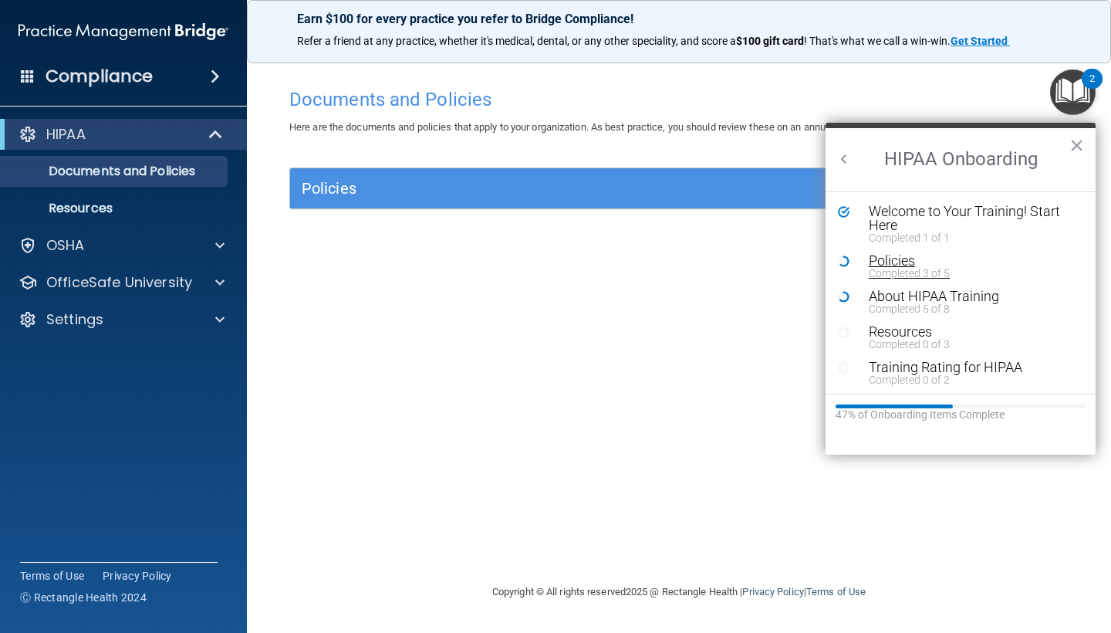
click at [914, 255] on div "Policies" at bounding box center [972, 261] width 207 height 14
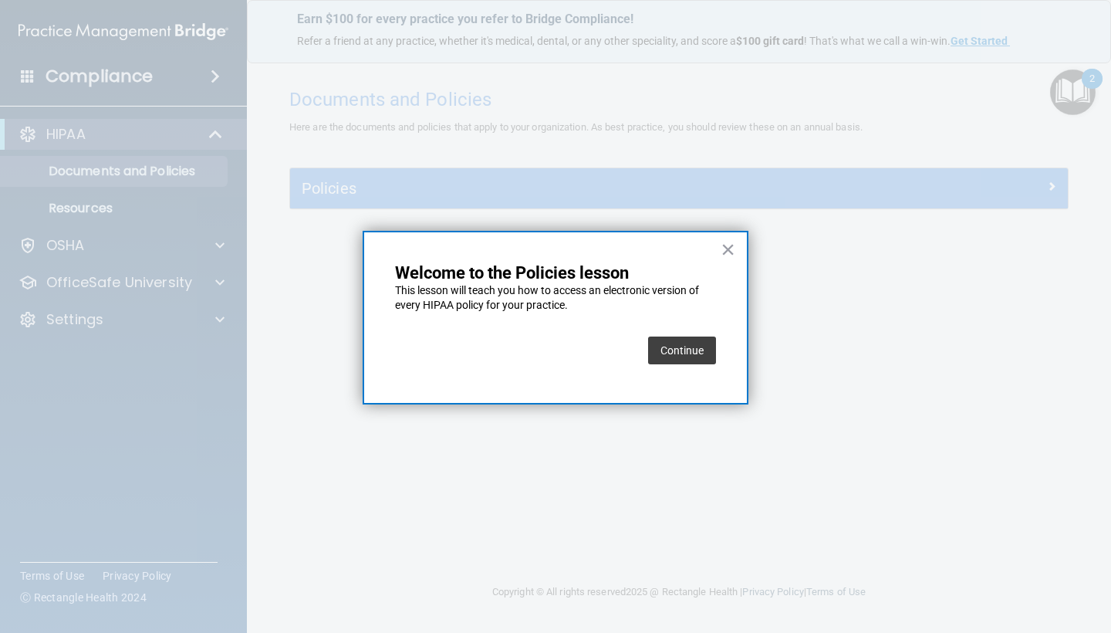
click at [660, 345] on button "Continue" at bounding box center [682, 350] width 68 height 28
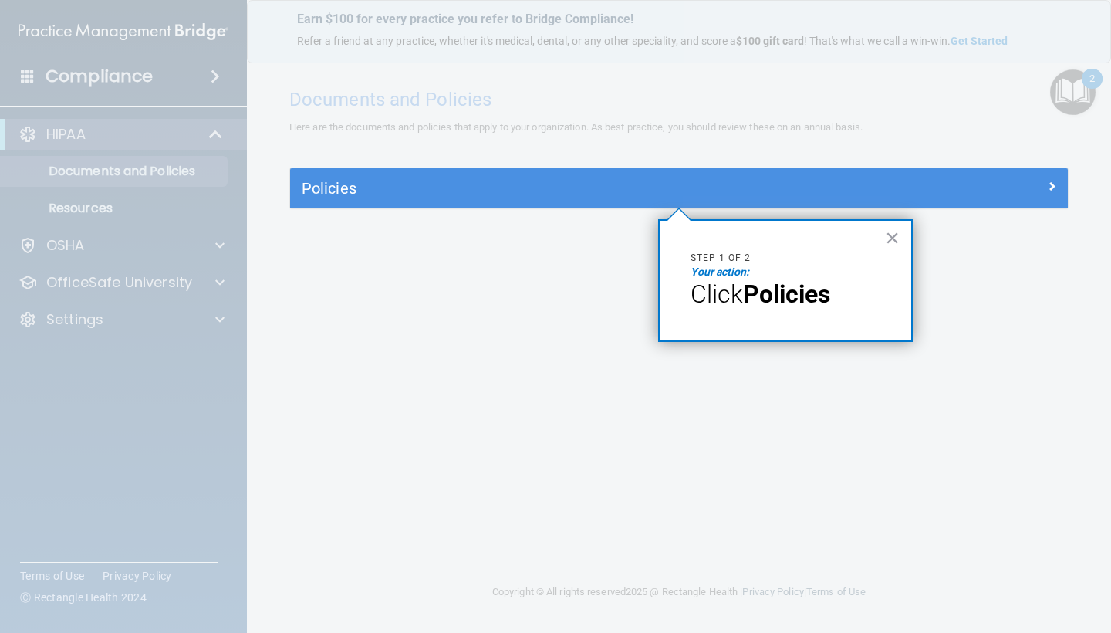
click at [339, 192] on h5 "Policies" at bounding box center [582, 188] width 560 height 17
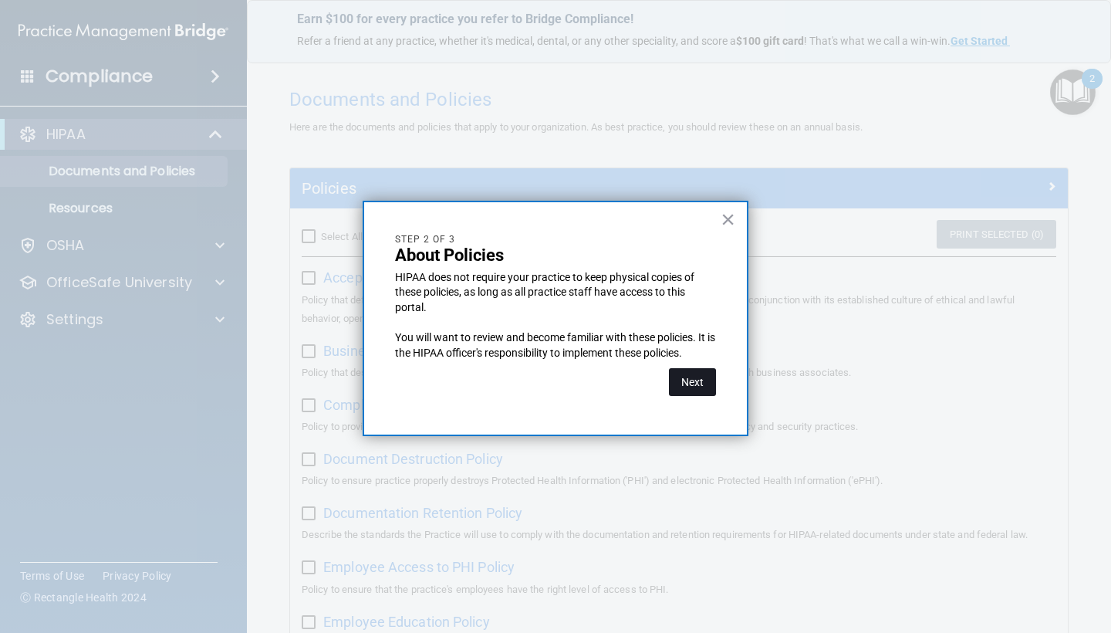
click at [683, 374] on button "Next" at bounding box center [692, 382] width 47 height 28
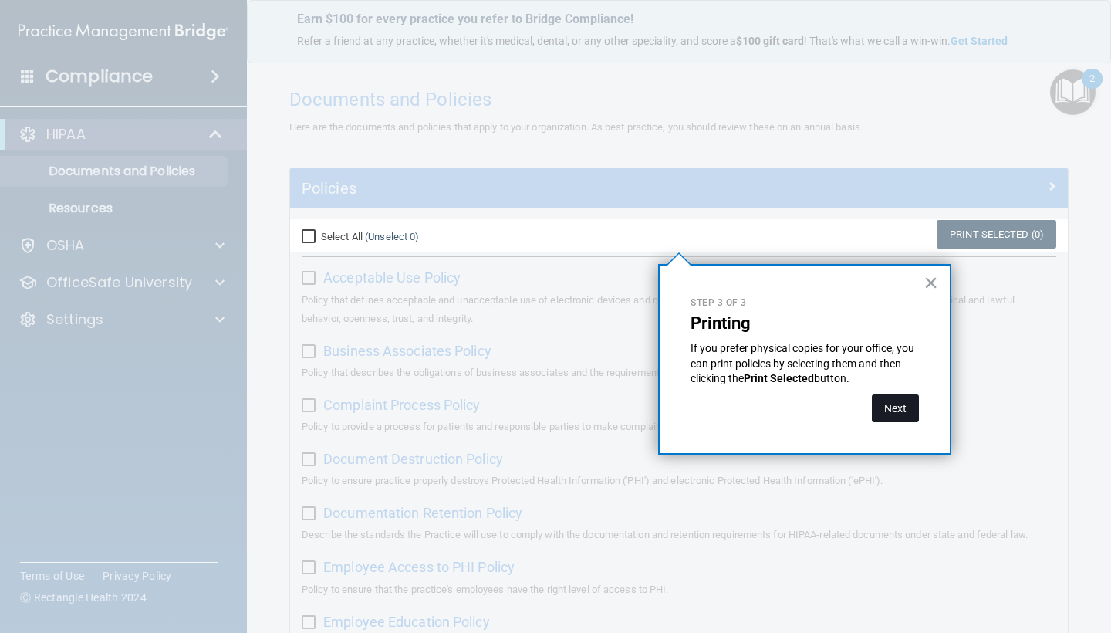
click at [892, 404] on button "Next" at bounding box center [895, 408] width 47 height 28
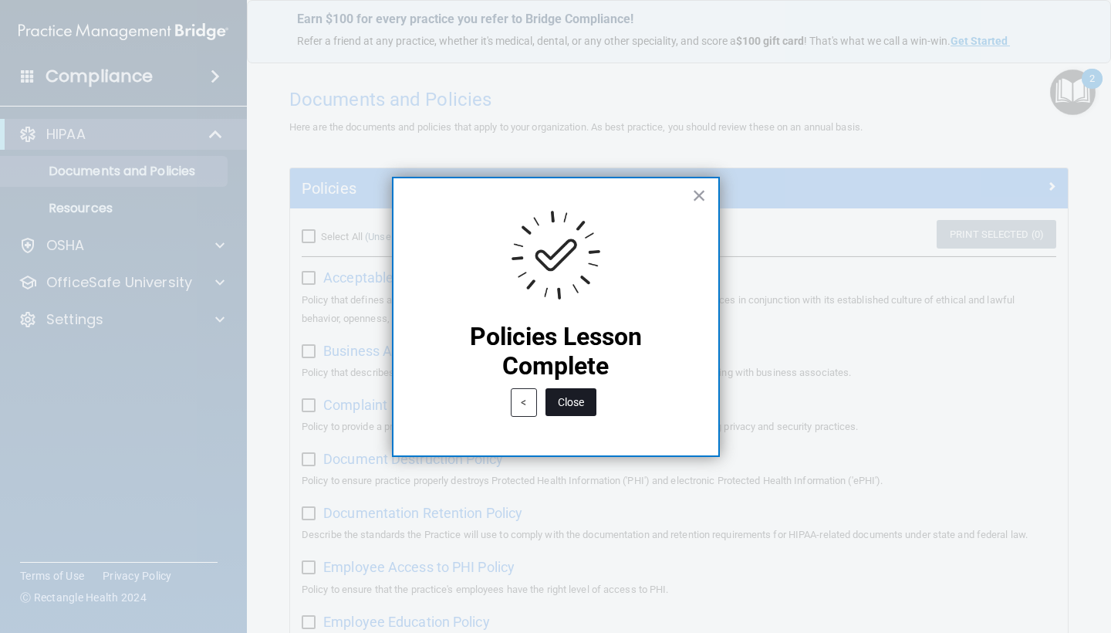
click at [585, 403] on button "Close" at bounding box center [570, 402] width 51 height 28
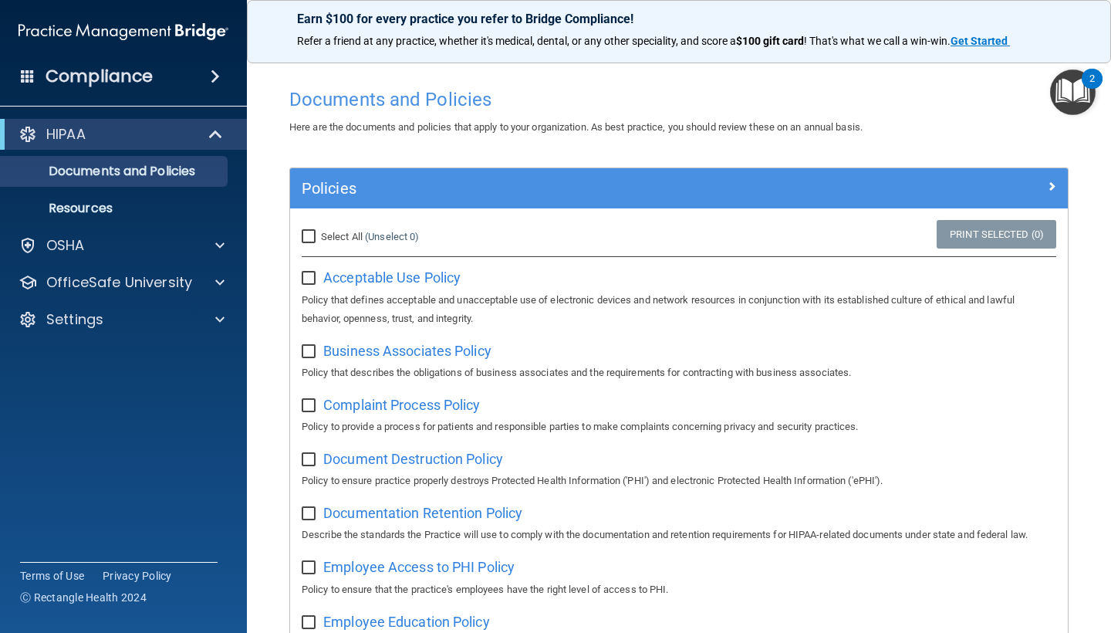
click at [1075, 98] on img "Open Resource Center, 2 new notifications" at bounding box center [1073, 92] width 46 height 46
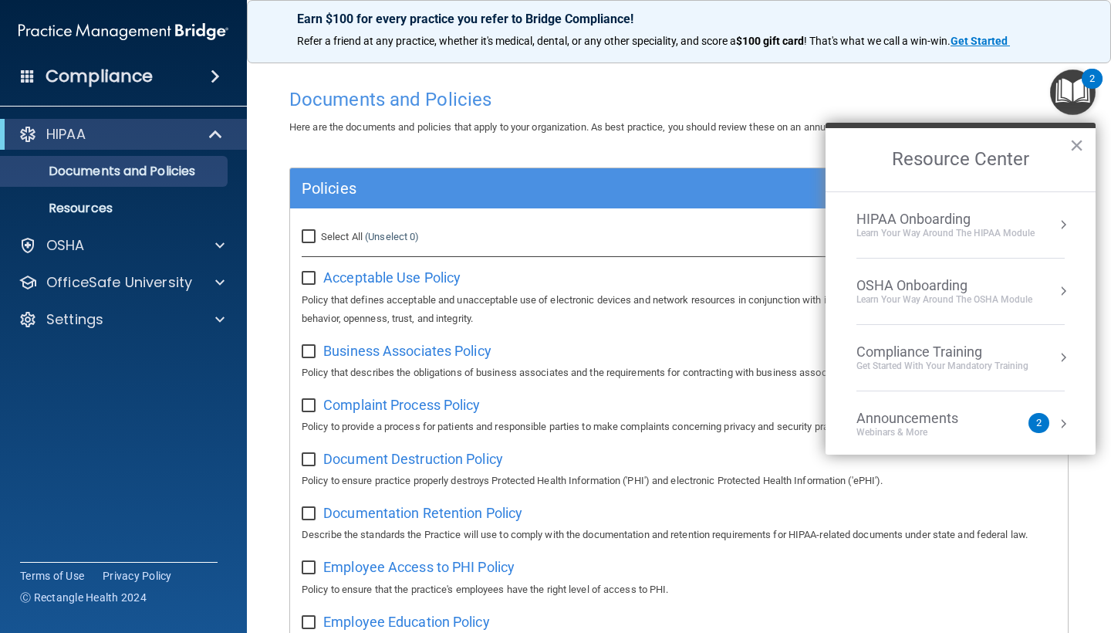
click at [966, 208] on li "HIPAA Onboarding Learn Your Way around the HIPAA module" at bounding box center [960, 225] width 208 height 66
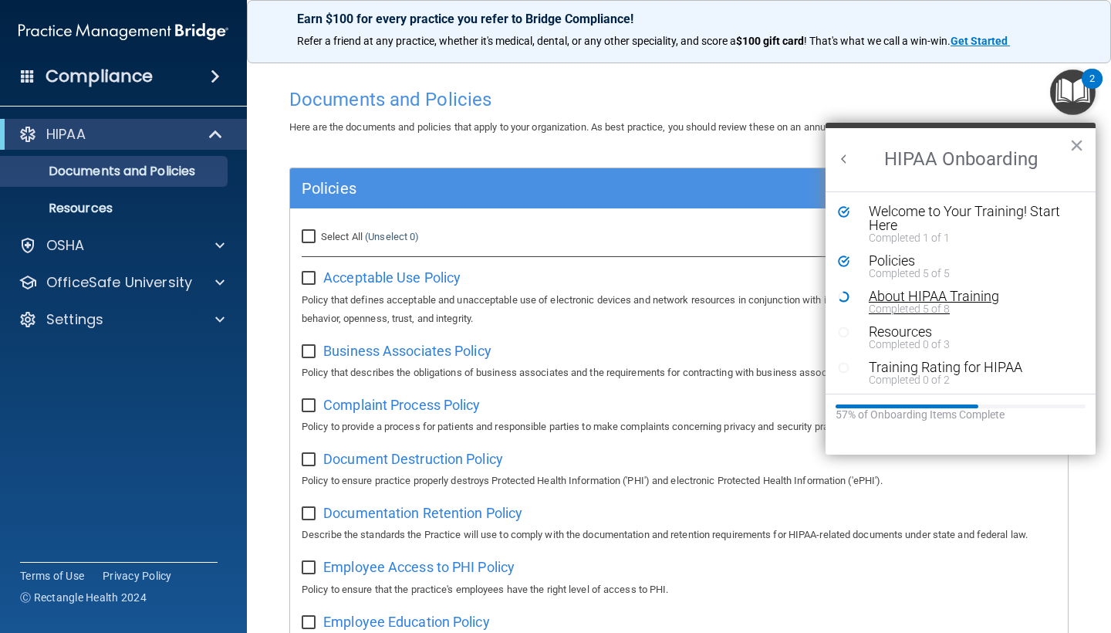
click at [910, 312] on div "Completed 5 of 8" at bounding box center [972, 308] width 207 height 11
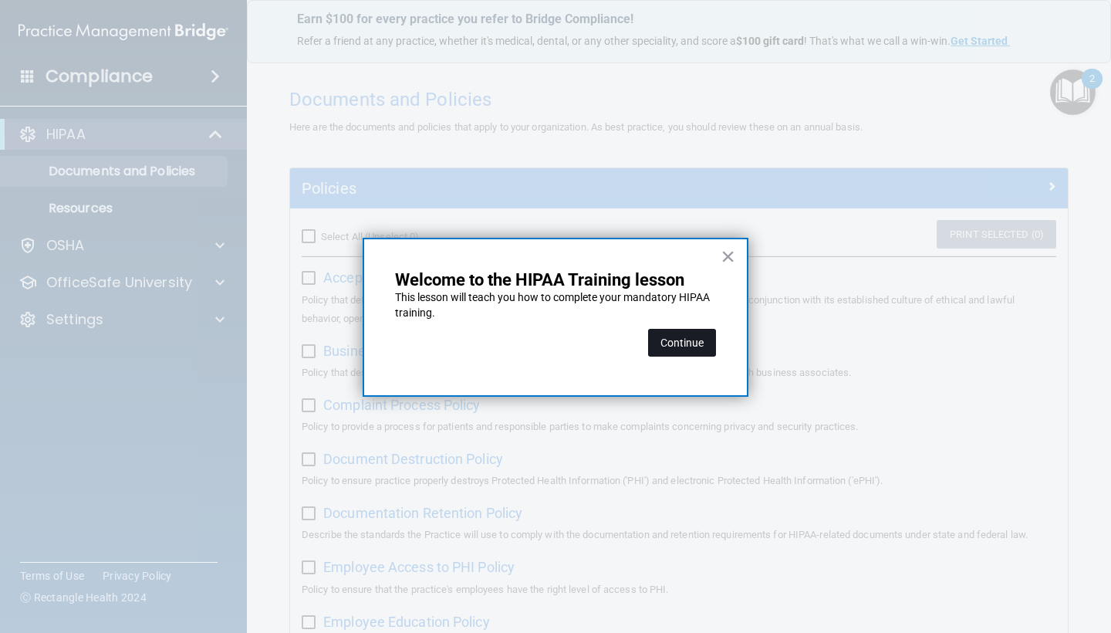
click at [672, 339] on button "Continue" at bounding box center [682, 343] width 68 height 28
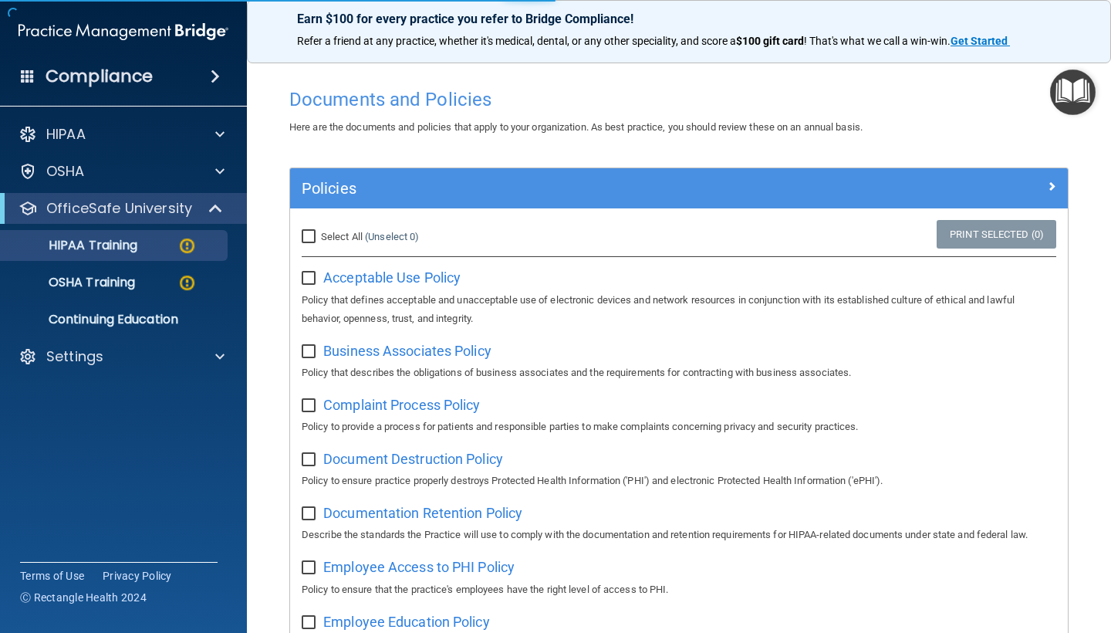
scroll to position [49, 0]
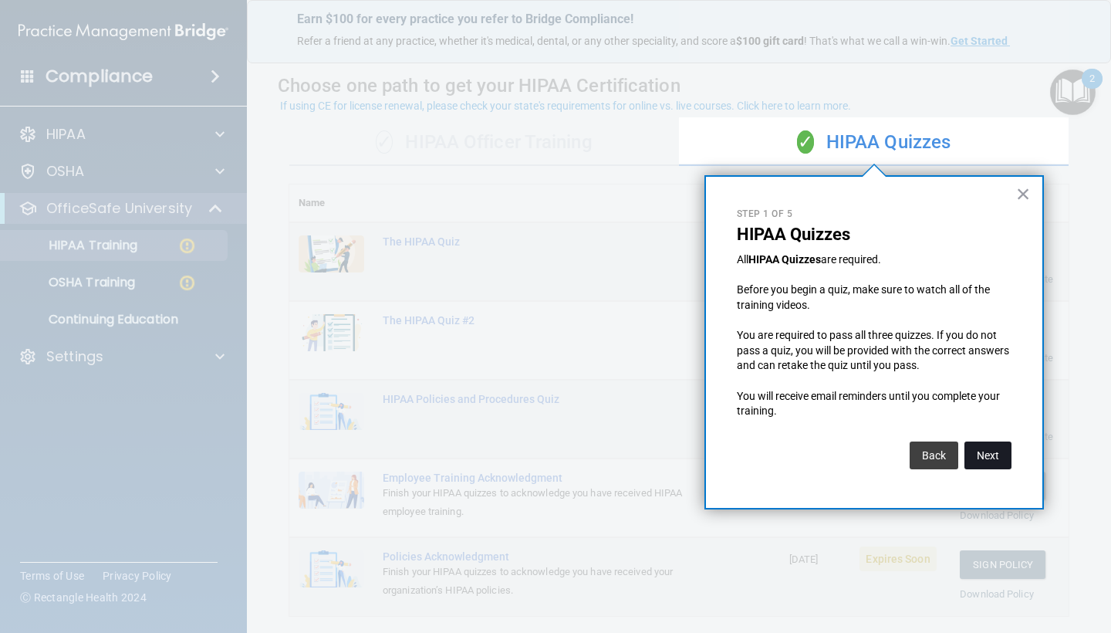
click at [981, 460] on button "Next" at bounding box center [987, 455] width 47 height 28
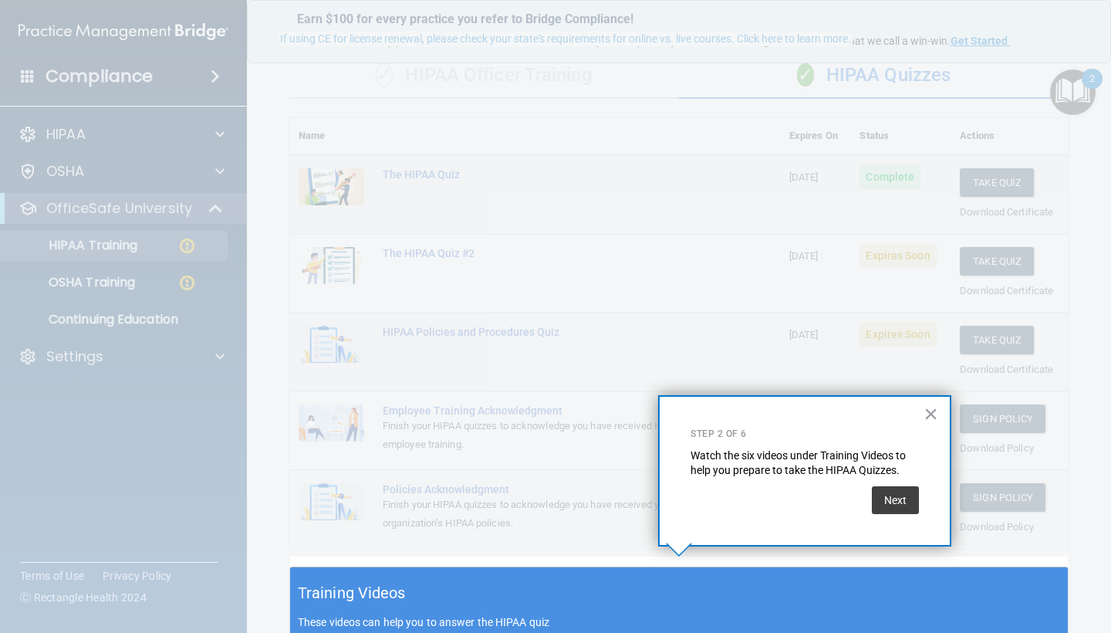
click at [981, 460] on div at bounding box center [679, 278] width 778 height 556
click at [898, 513] on div "× Step 2 of 6 Watch the six videos under Training Videos to help you prepare to…" at bounding box center [804, 470] width 293 height 151
click at [890, 496] on button "Next" at bounding box center [895, 500] width 47 height 28
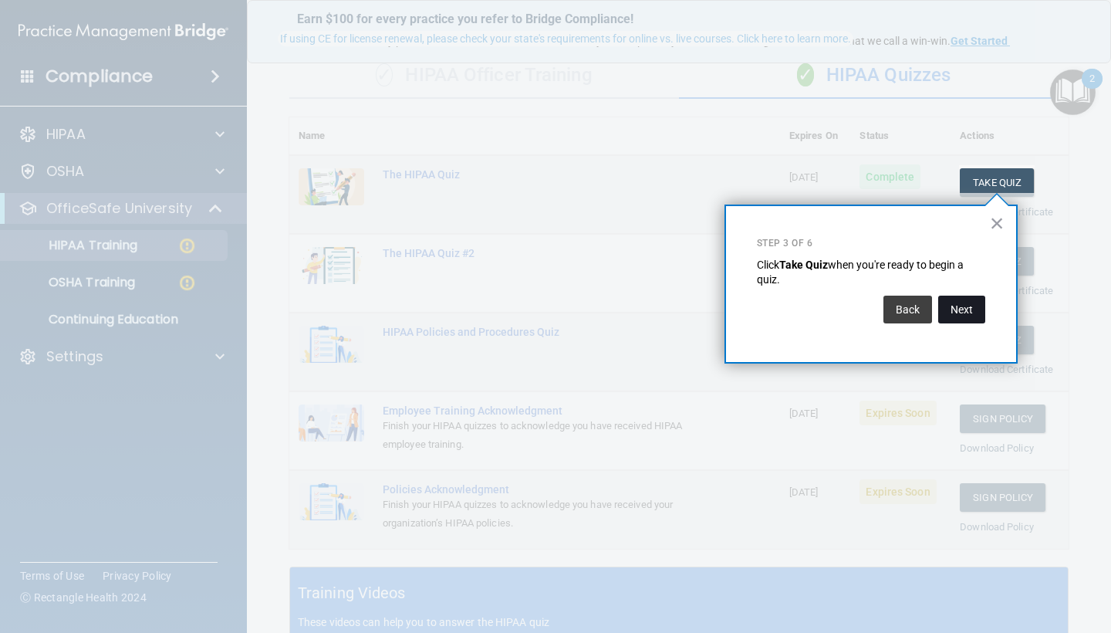
click at [970, 314] on button "Next" at bounding box center [961, 309] width 47 height 28
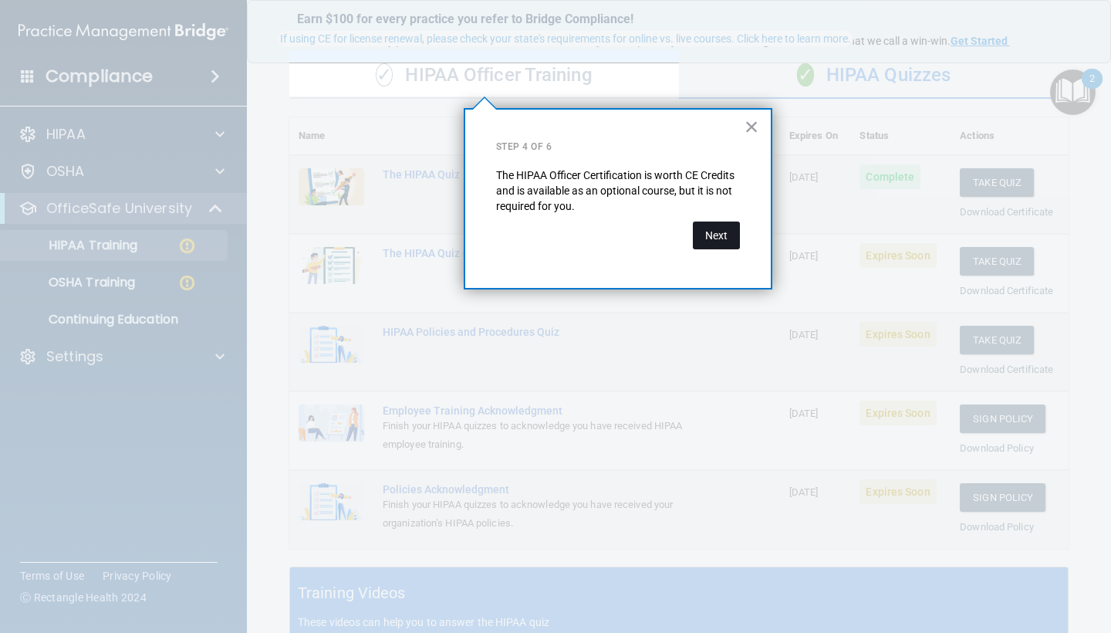
click at [701, 241] on button "Next" at bounding box center [716, 235] width 47 height 28
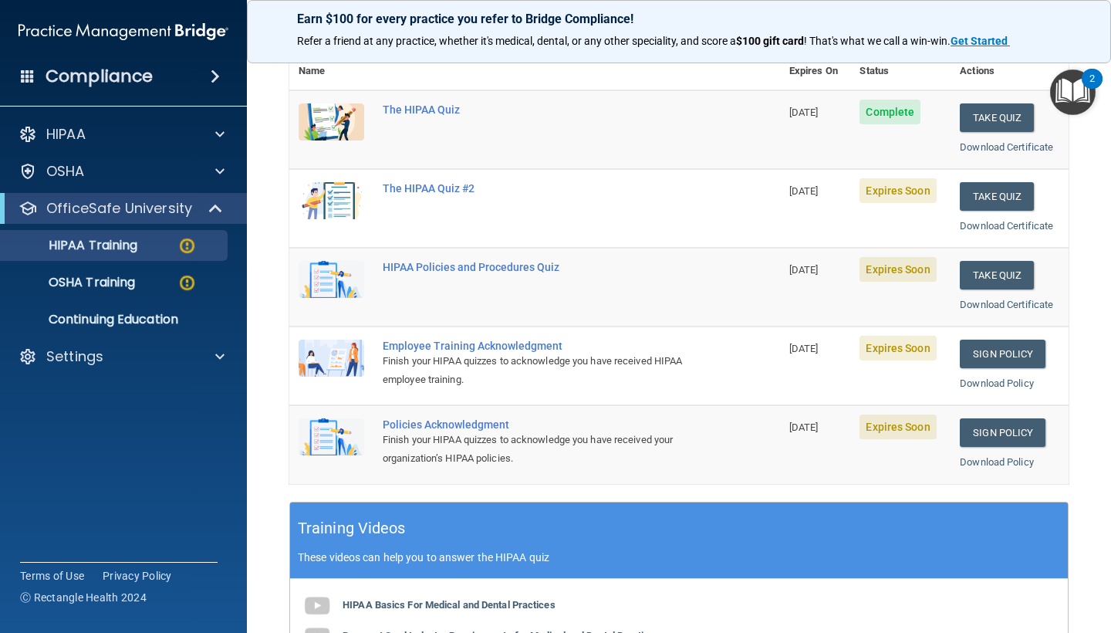
scroll to position [187, 0]
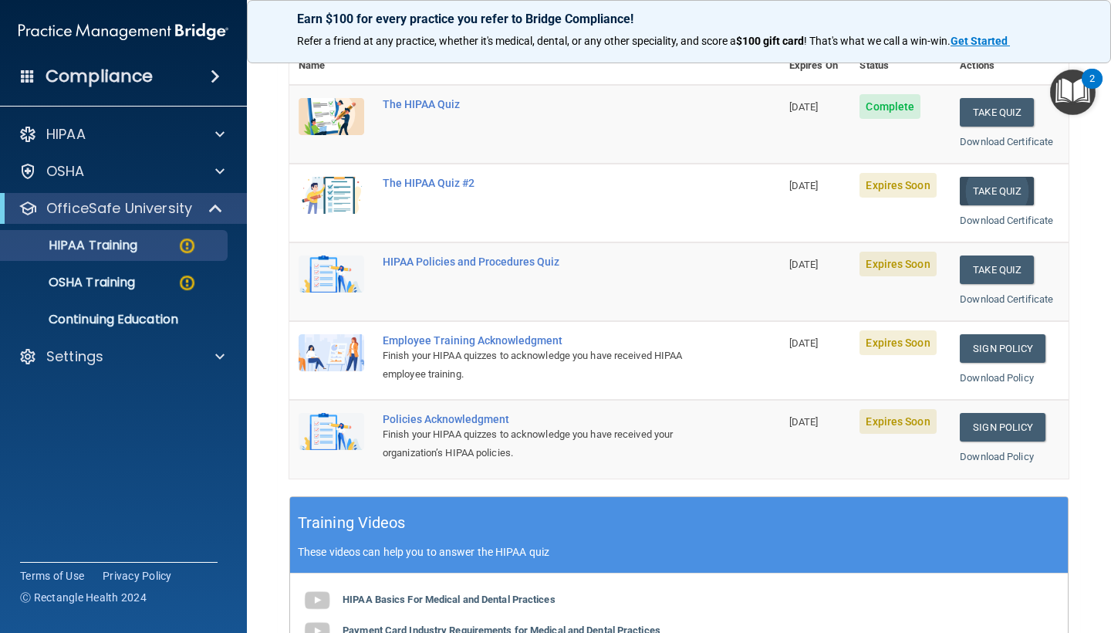
click at [992, 186] on button "Take Quiz" at bounding box center [997, 191] width 74 height 29
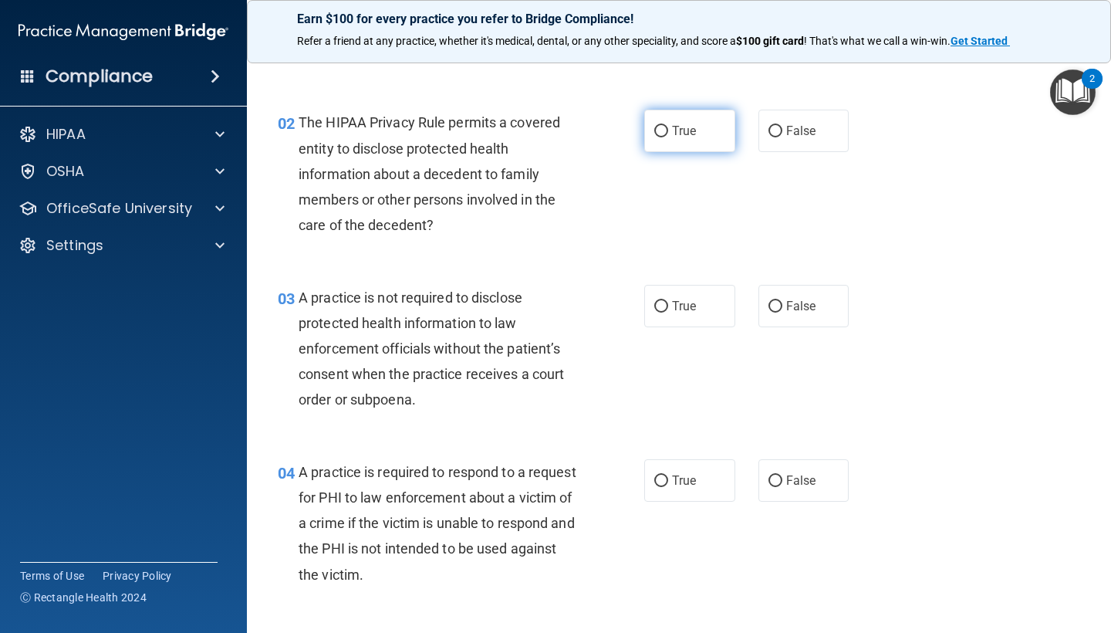
click at [697, 132] on label "True" at bounding box center [689, 131] width 91 height 42
click at [668, 132] on input "True" at bounding box center [661, 132] width 14 height 12
radio input "true"
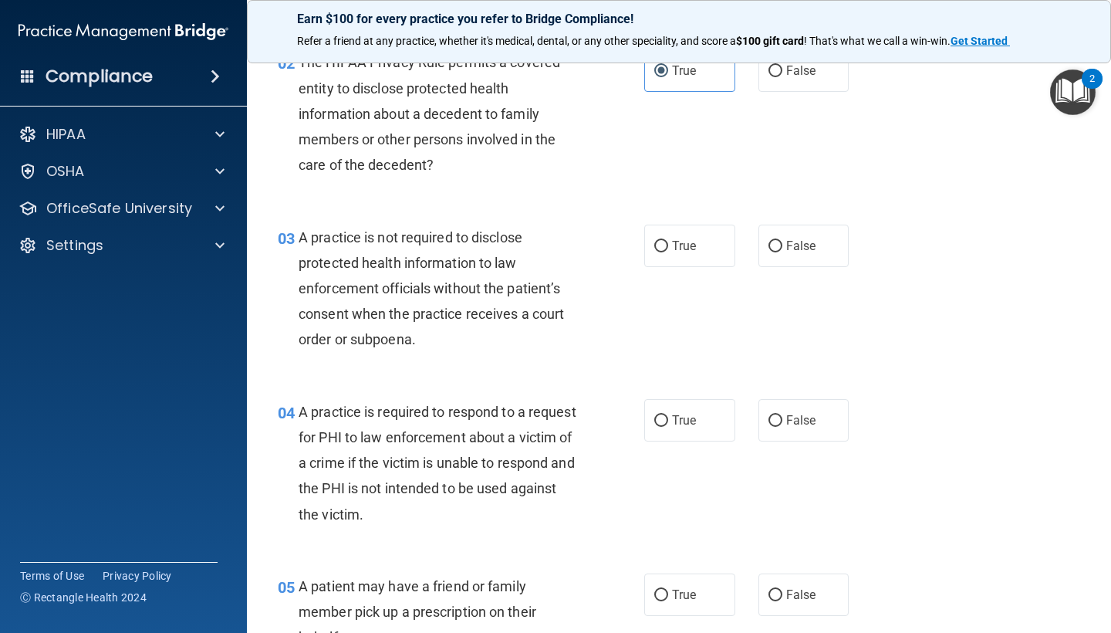
scroll to position [249, 0]
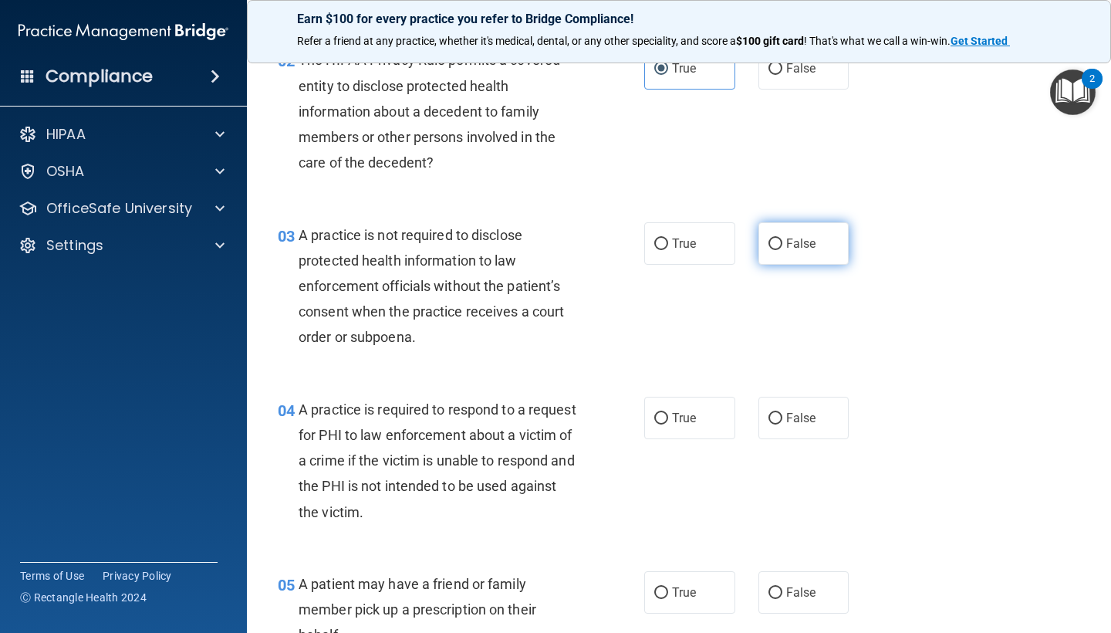
click at [842, 233] on label "False" at bounding box center [803, 243] width 91 height 42
click at [782, 238] on input "False" at bounding box center [775, 244] width 14 height 12
radio input "true"
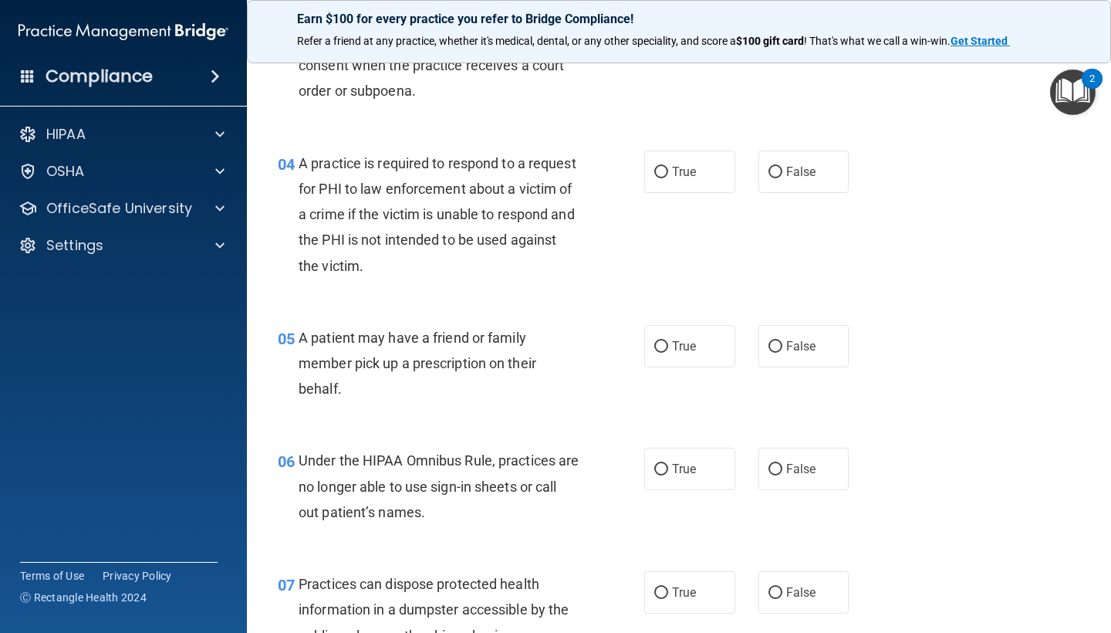
scroll to position [500, 0]
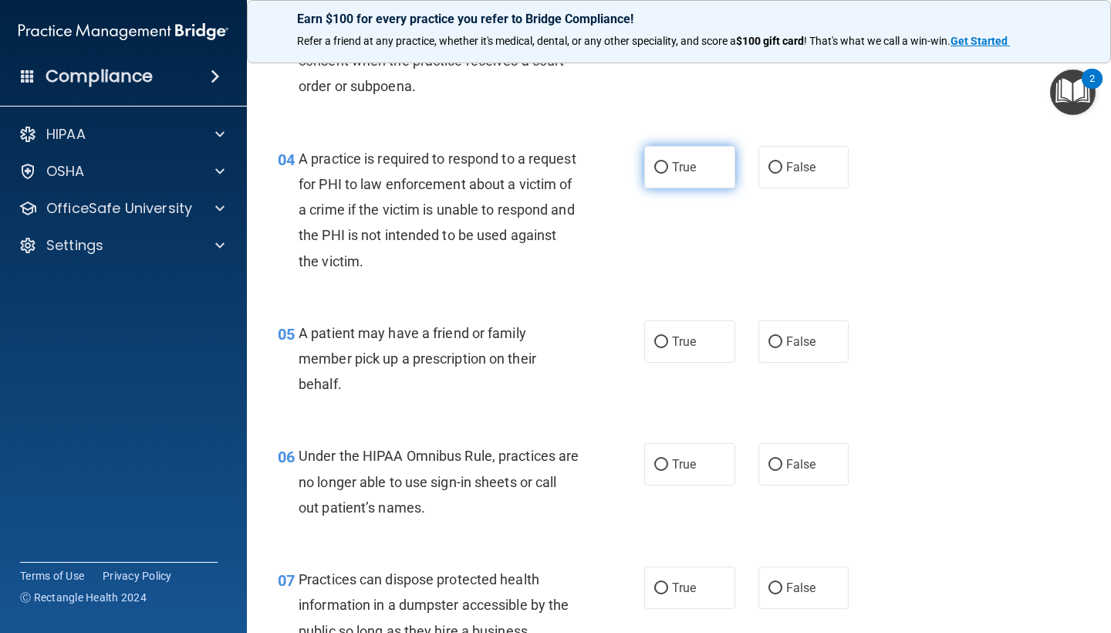
click at [663, 177] on label "True" at bounding box center [689, 167] width 91 height 42
click at [663, 174] on input "True" at bounding box center [661, 168] width 14 height 12
radio input "true"
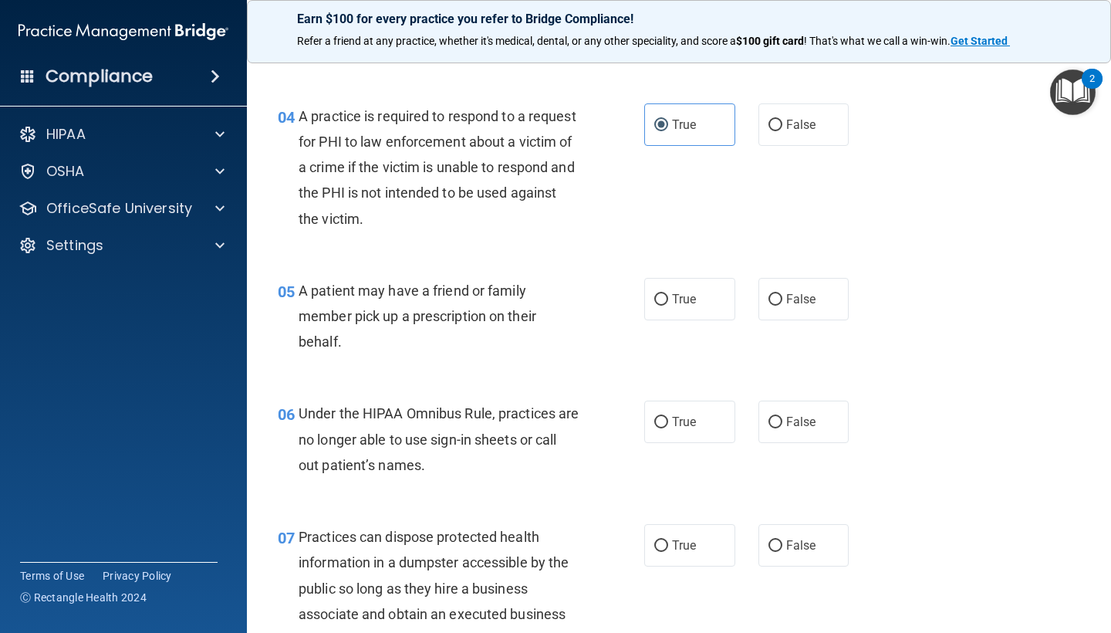
scroll to position [557, 0]
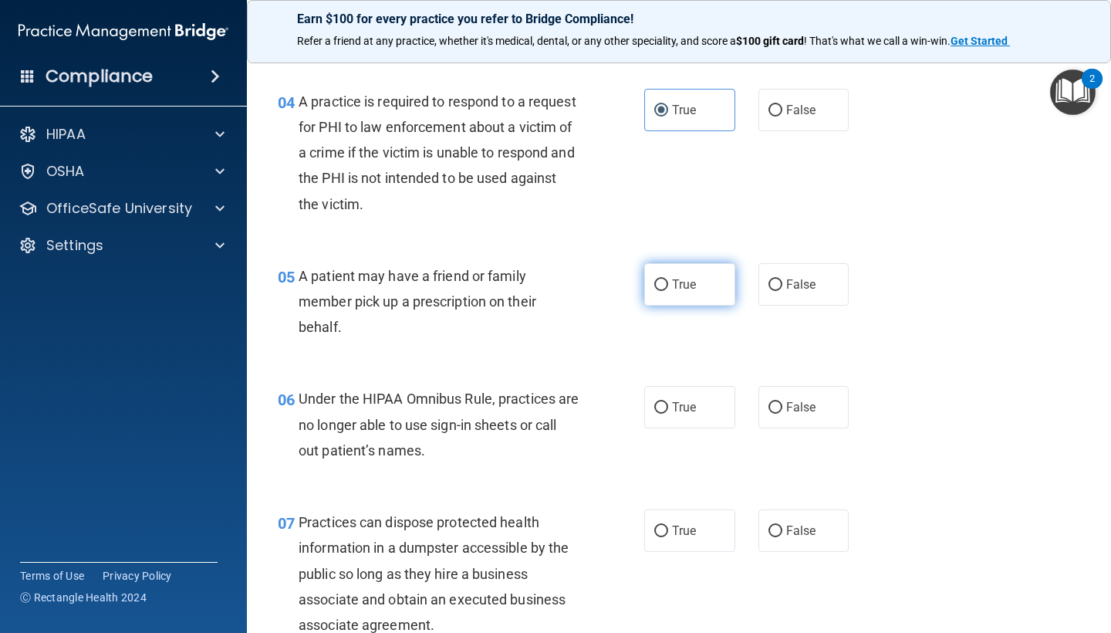
click at [676, 288] on label "True" at bounding box center [689, 284] width 91 height 42
click at [668, 288] on input "True" at bounding box center [661, 285] width 14 height 12
radio input "true"
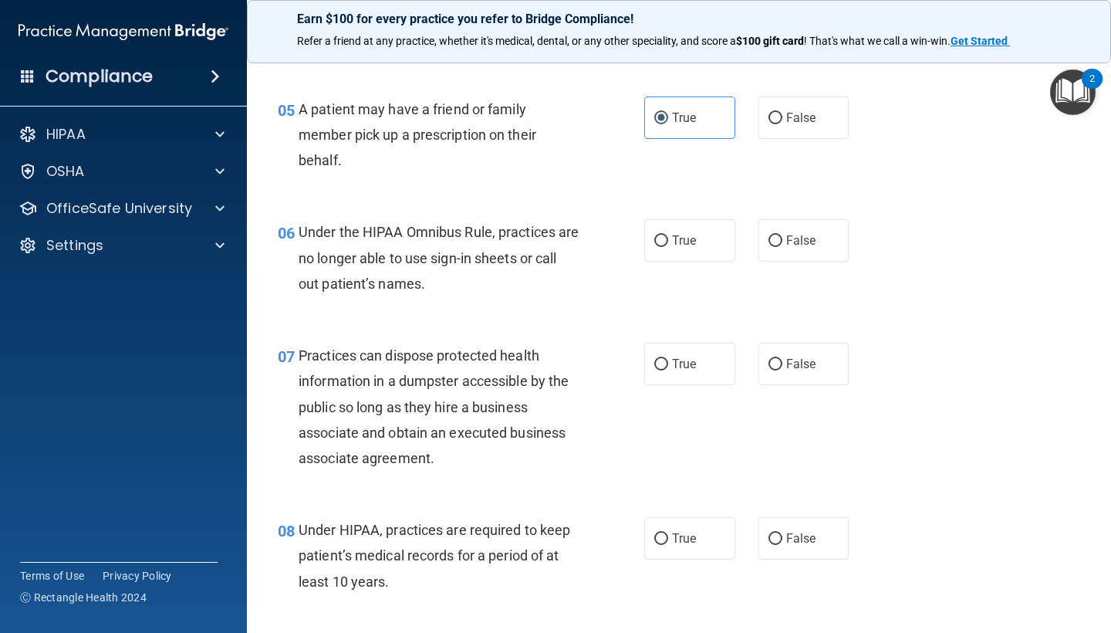
scroll to position [731, 0]
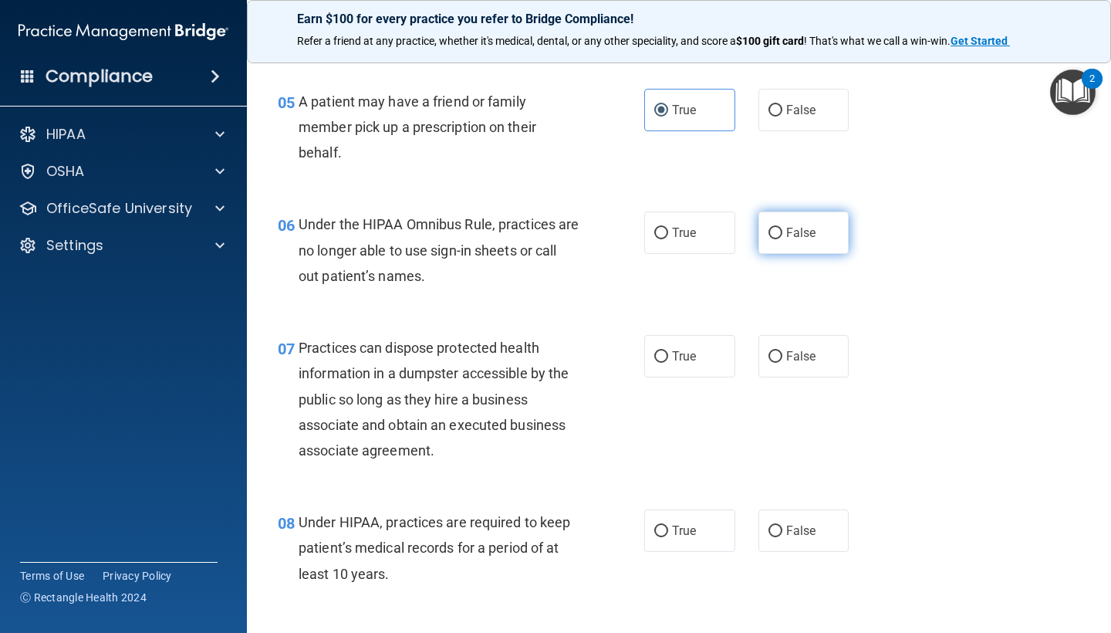
click at [798, 238] on label "False" at bounding box center [803, 232] width 91 height 42
click at [782, 238] on input "False" at bounding box center [775, 234] width 14 height 12
radio input "true"
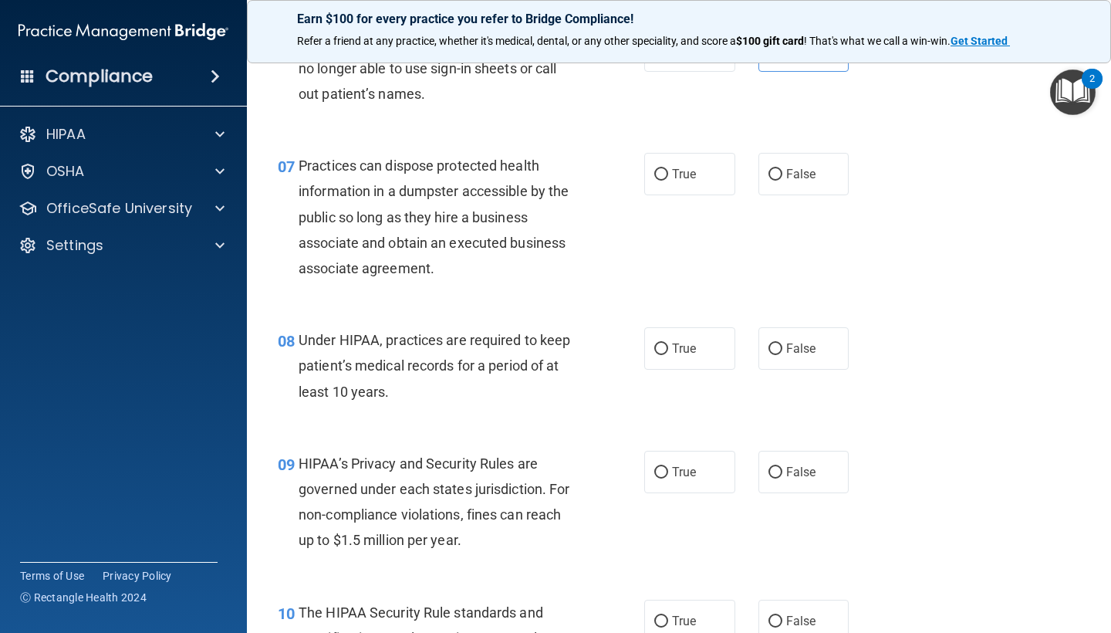
scroll to position [919, 0]
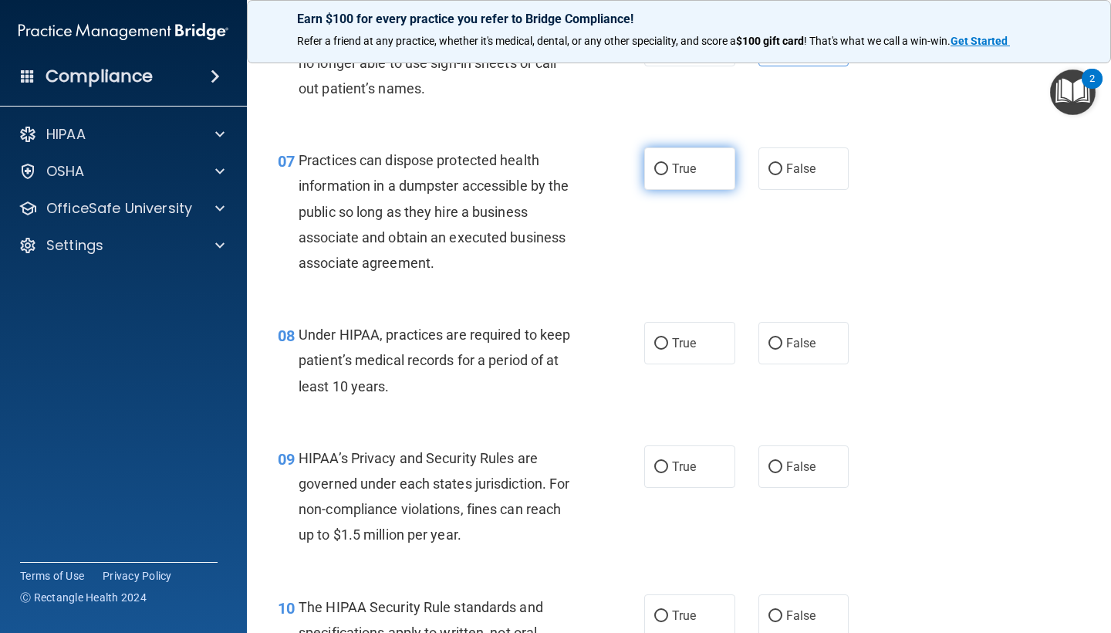
click at [666, 179] on label "True" at bounding box center [689, 168] width 91 height 42
click at [666, 175] on input "True" at bounding box center [661, 170] width 14 height 12
radio input "true"
click at [798, 164] on span "False" at bounding box center [801, 168] width 30 height 15
click at [782, 164] on input "False" at bounding box center [775, 170] width 14 height 12
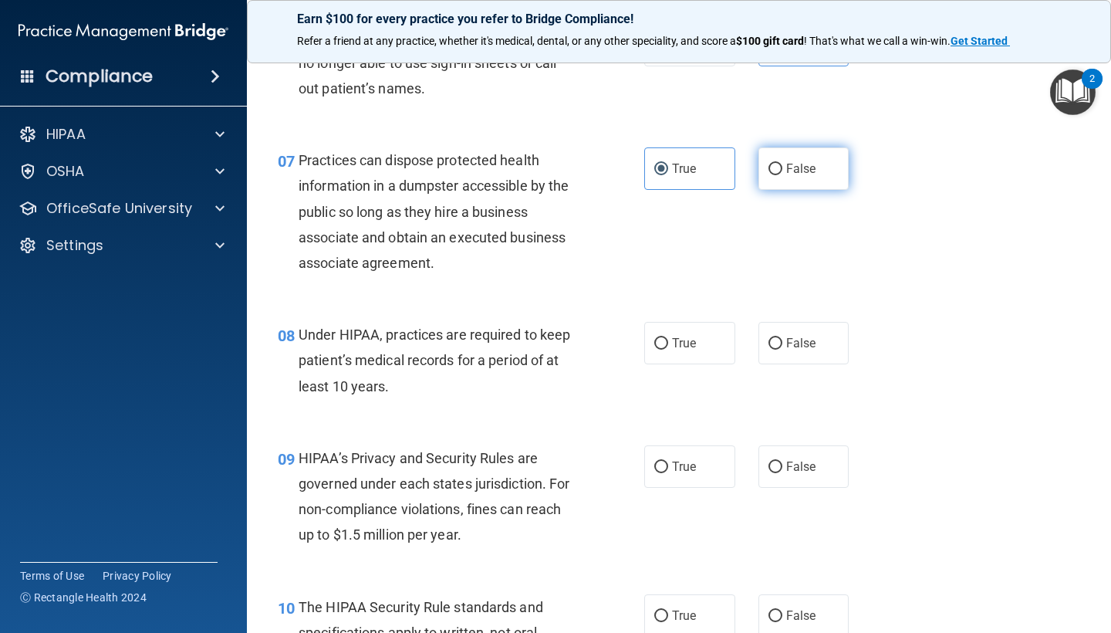
radio input "true"
radio input "false"
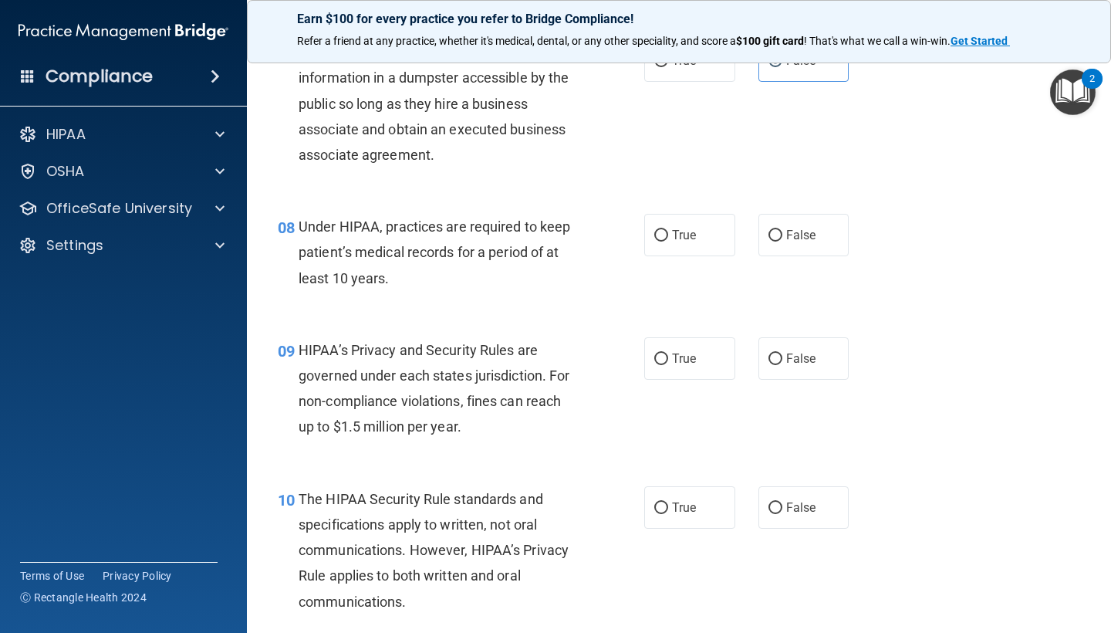
scroll to position [1030, 0]
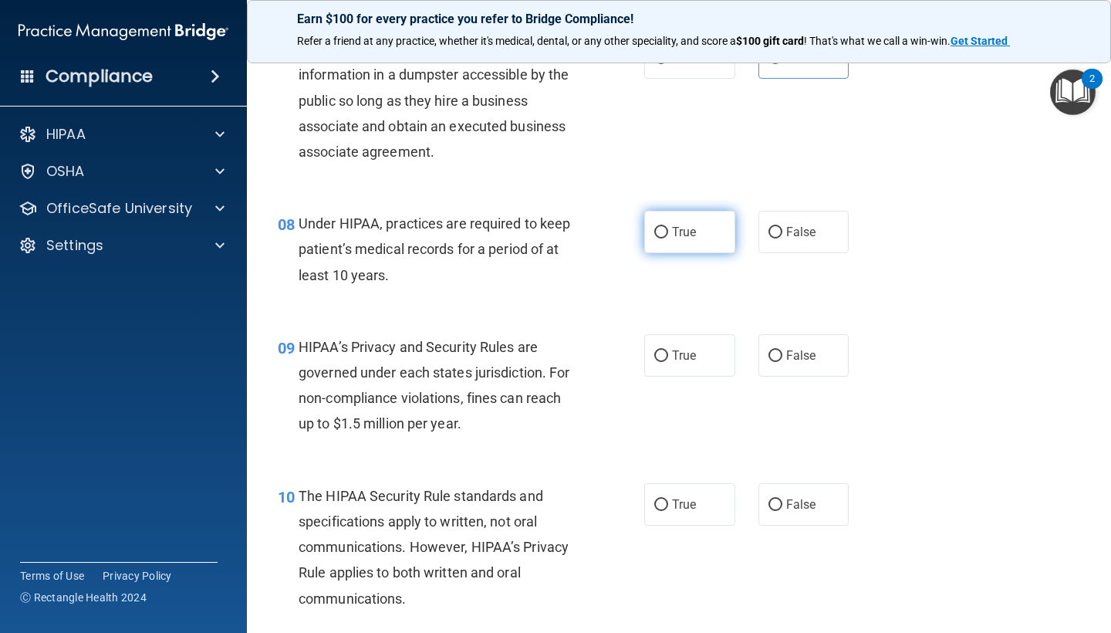
click at [672, 234] on label "True" at bounding box center [689, 232] width 91 height 42
click at [668, 234] on input "True" at bounding box center [661, 233] width 14 height 12
radio input "true"
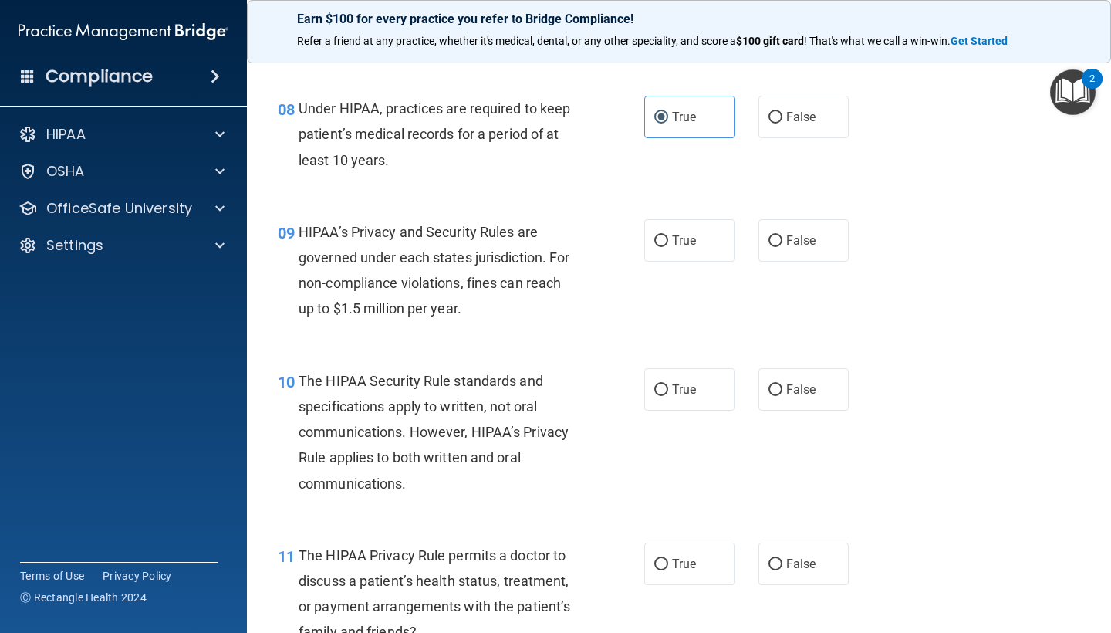
scroll to position [1147, 0]
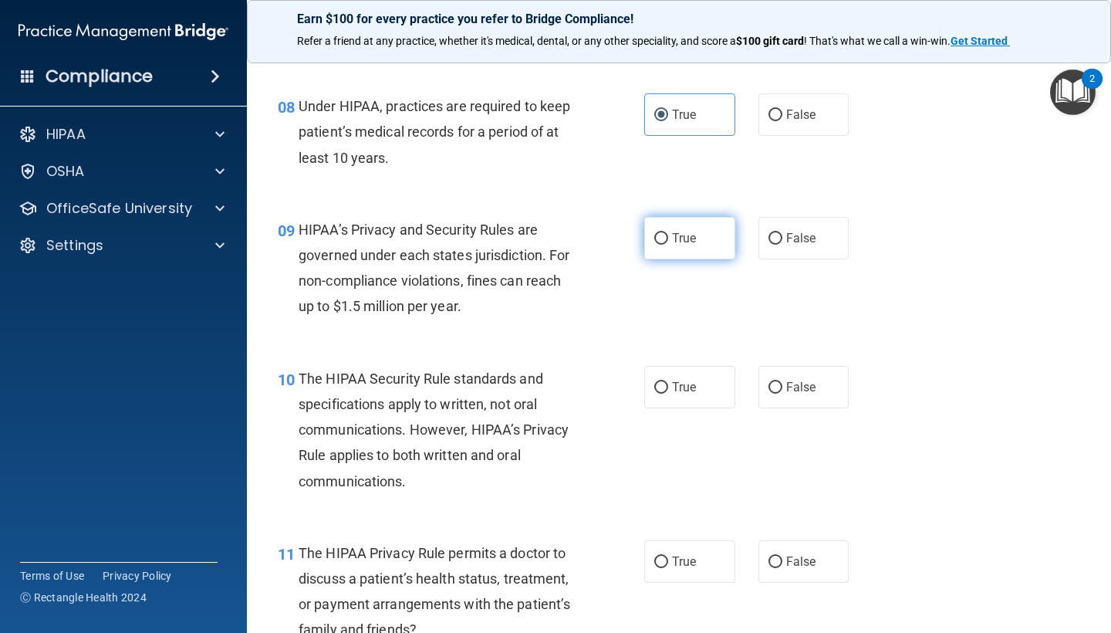
click at [678, 242] on label "True" at bounding box center [689, 238] width 91 height 42
click at [668, 242] on input "True" at bounding box center [661, 239] width 14 height 12
radio input "true"
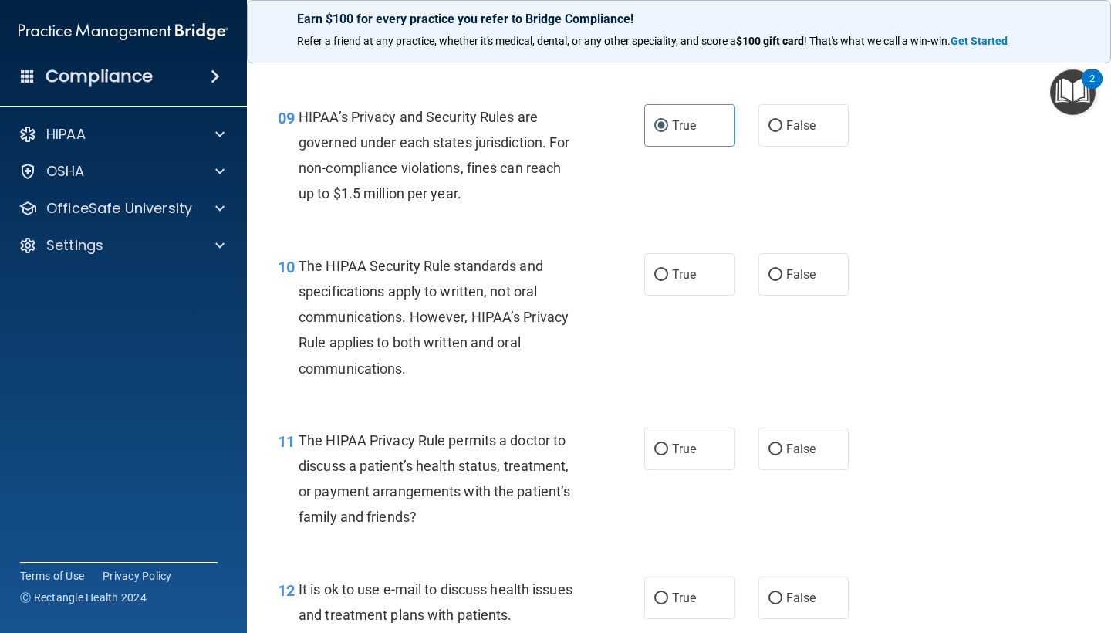
scroll to position [1260, 0]
click at [683, 274] on label "True" at bounding box center [689, 273] width 91 height 42
click at [668, 274] on input "True" at bounding box center [661, 274] width 14 height 12
radio input "true"
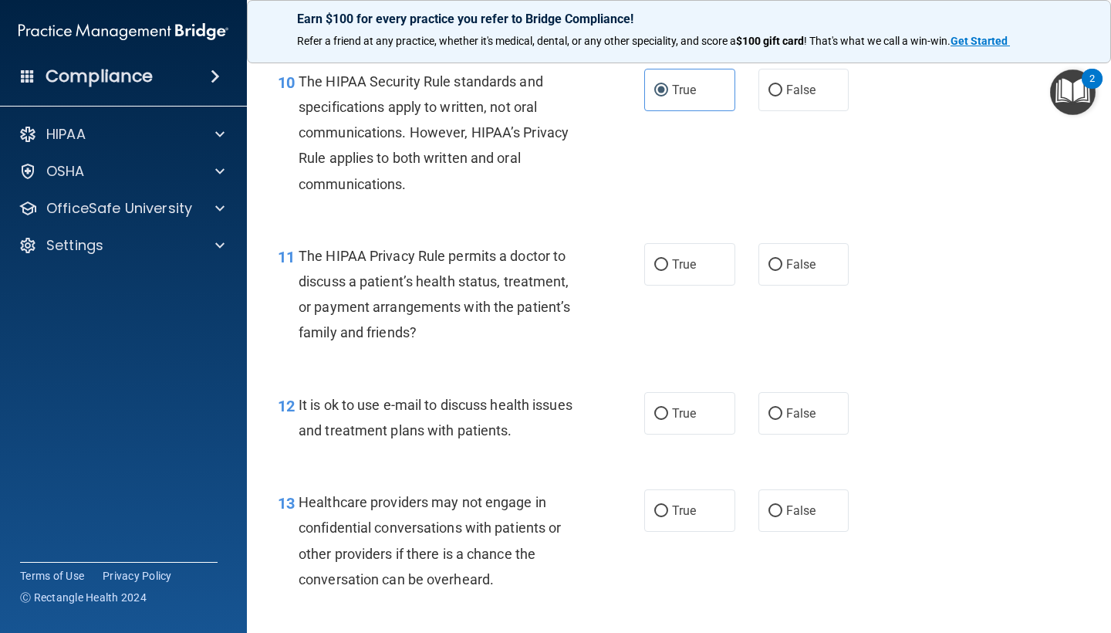
scroll to position [1448, 0]
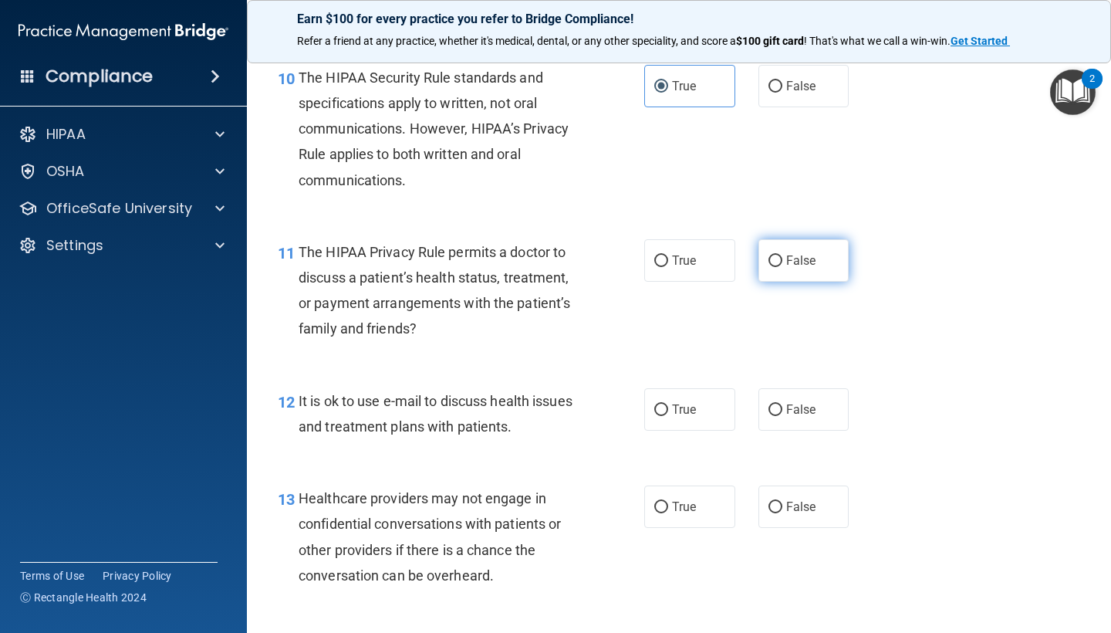
click at [818, 246] on label "False" at bounding box center [803, 260] width 91 height 42
click at [782, 255] on input "False" at bounding box center [775, 261] width 14 height 12
radio input "true"
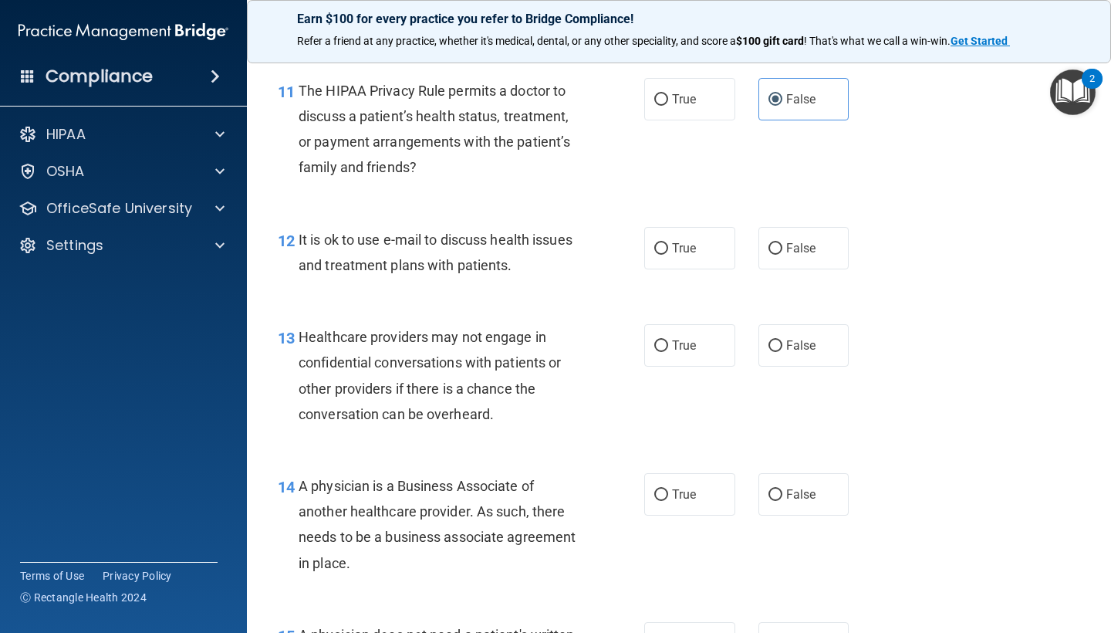
scroll to position [1610, 0]
click at [804, 226] on label "False" at bounding box center [803, 247] width 91 height 42
click at [782, 242] on input "False" at bounding box center [775, 248] width 14 height 12
radio input "true"
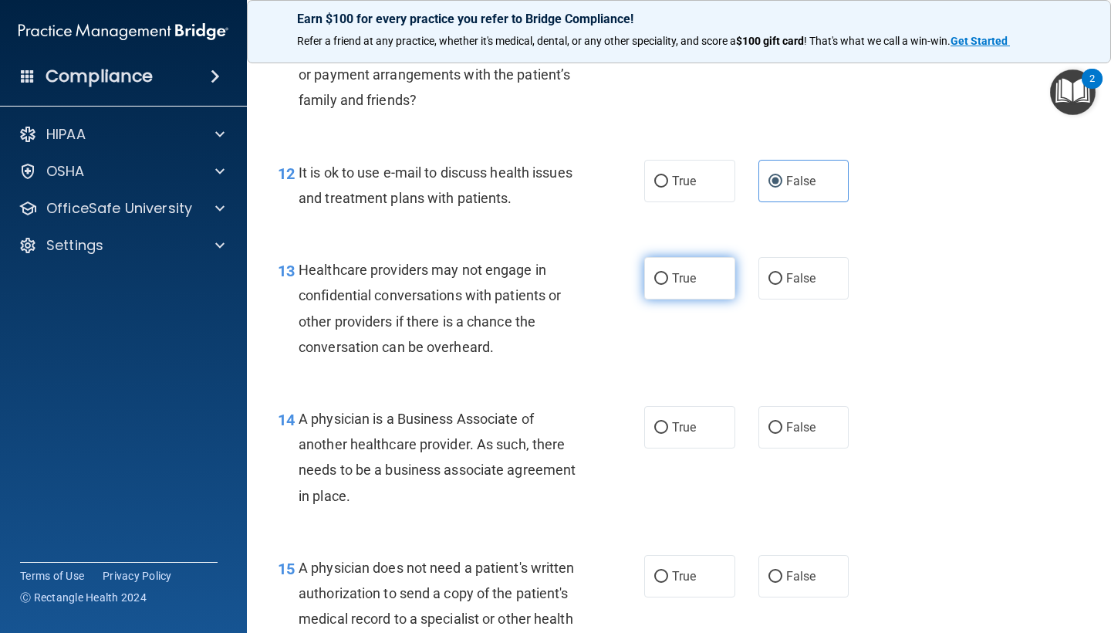
click at [722, 261] on label "True" at bounding box center [689, 278] width 91 height 42
click at [668, 273] on input "True" at bounding box center [661, 279] width 14 height 12
radio input "true"
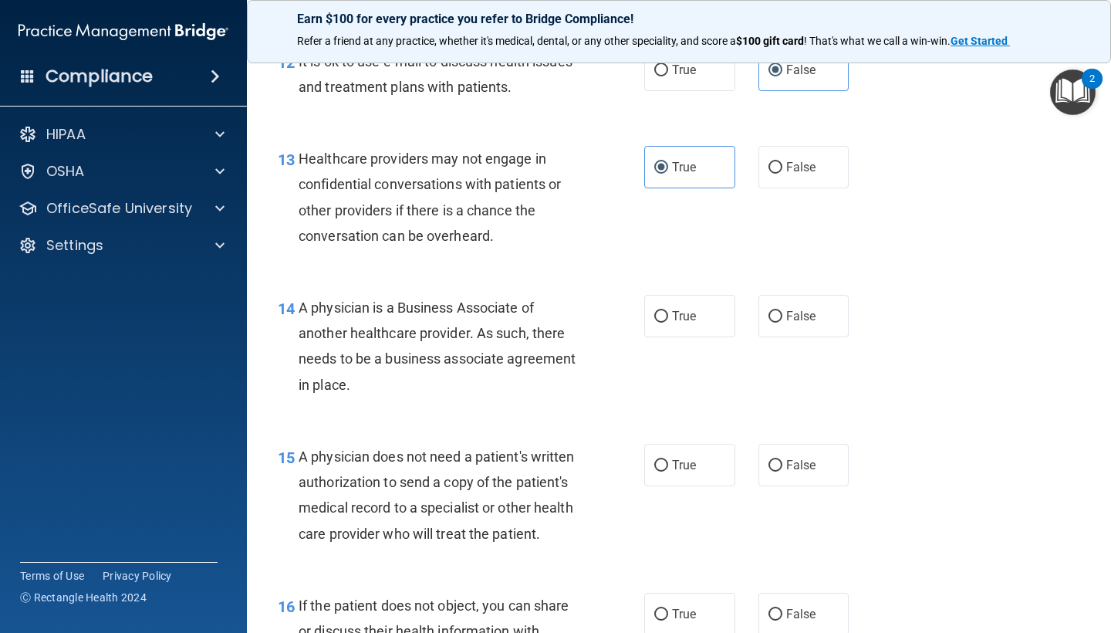
scroll to position [1792, 0]
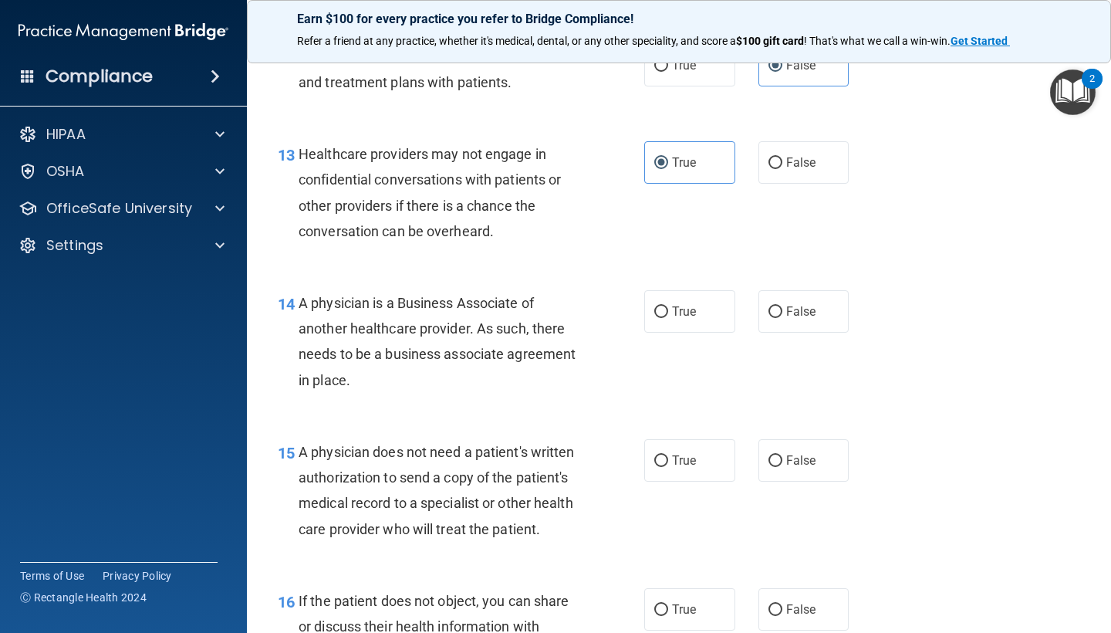
click at [697, 278] on div "14 A physician is a Business Associate of another healthcare provider. As such,…" at bounding box center [678, 345] width 825 height 149
click at [697, 295] on label "True" at bounding box center [689, 311] width 91 height 42
click at [668, 306] on input "True" at bounding box center [661, 312] width 14 height 12
radio input "true"
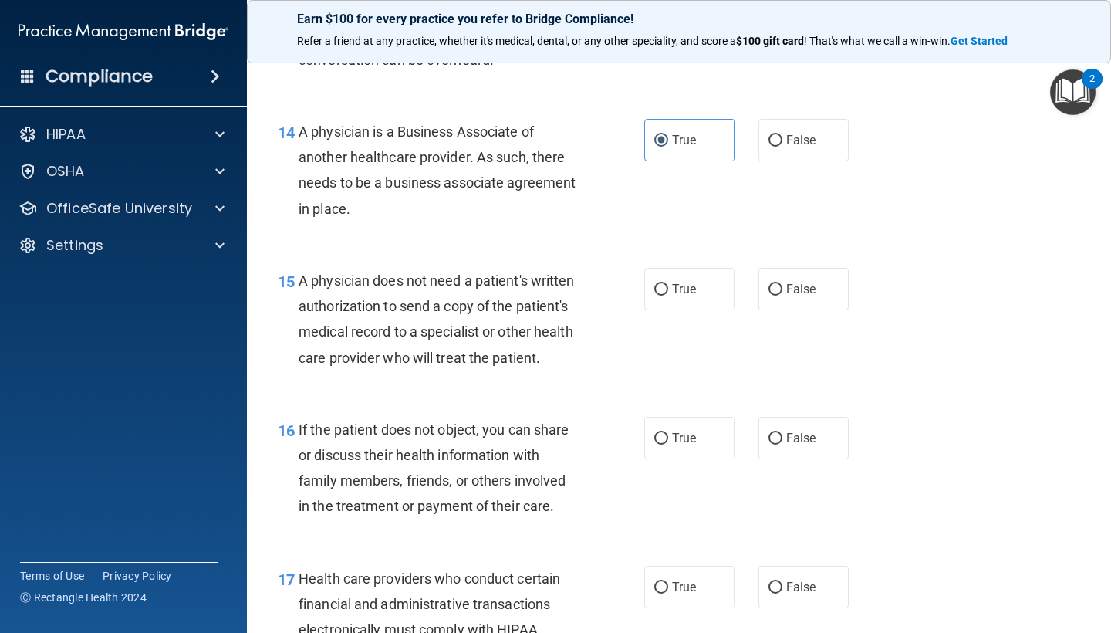
scroll to position [1966, 0]
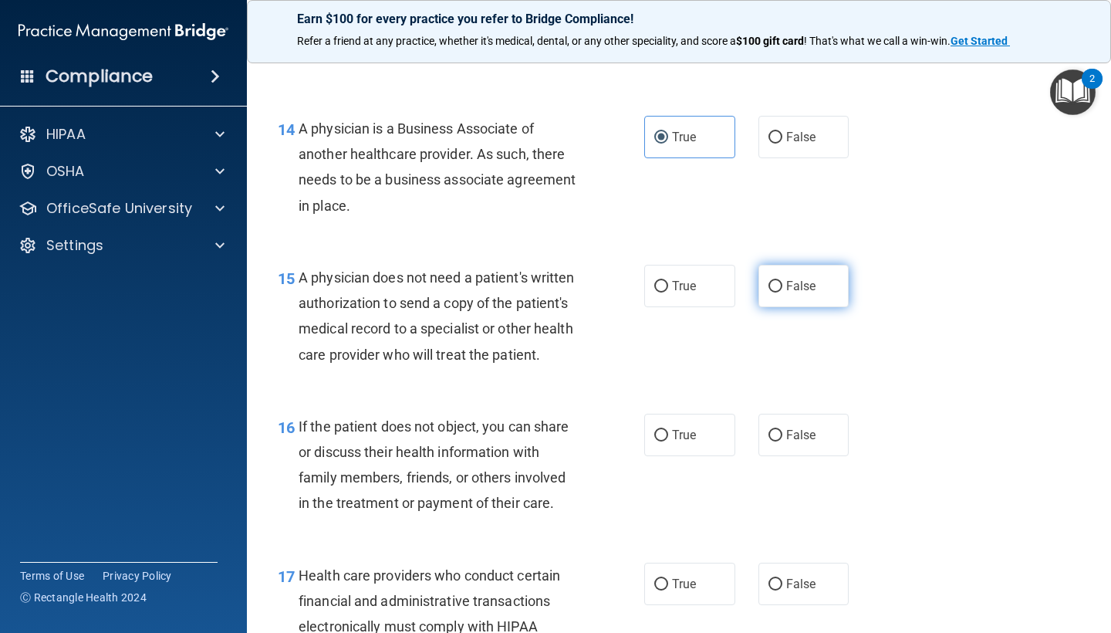
click at [795, 288] on label "False" at bounding box center [803, 286] width 91 height 42
click at [782, 288] on input "False" at bounding box center [775, 287] width 14 height 12
radio input "true"
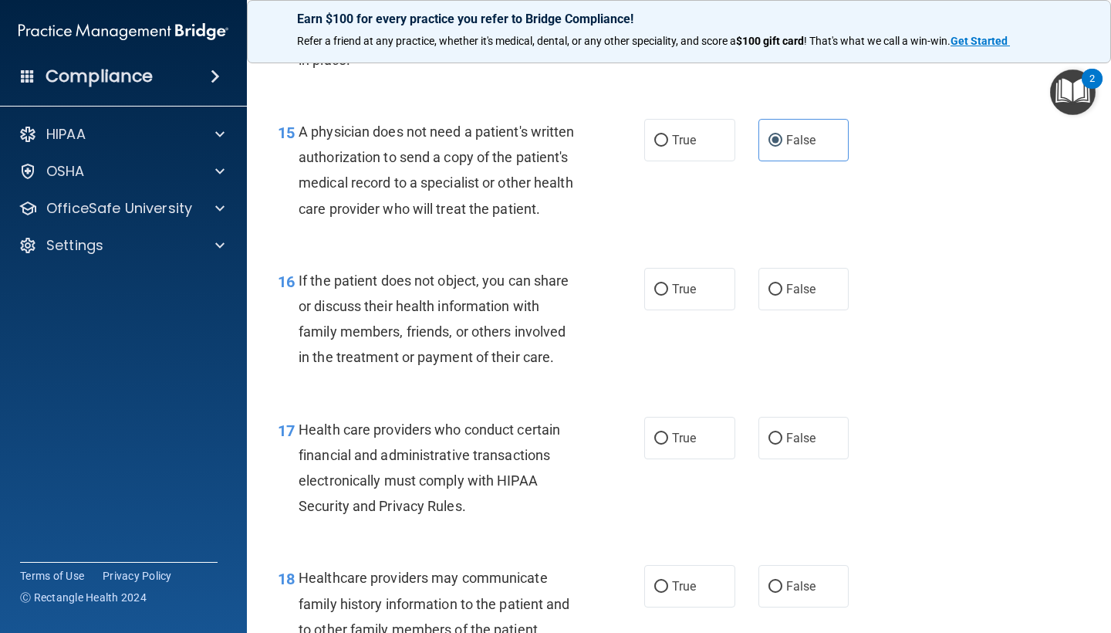
scroll to position [2113, 0]
click at [665, 267] on label "True" at bounding box center [689, 288] width 91 height 42
click at [665, 283] on input "True" at bounding box center [661, 289] width 14 height 12
radio input "true"
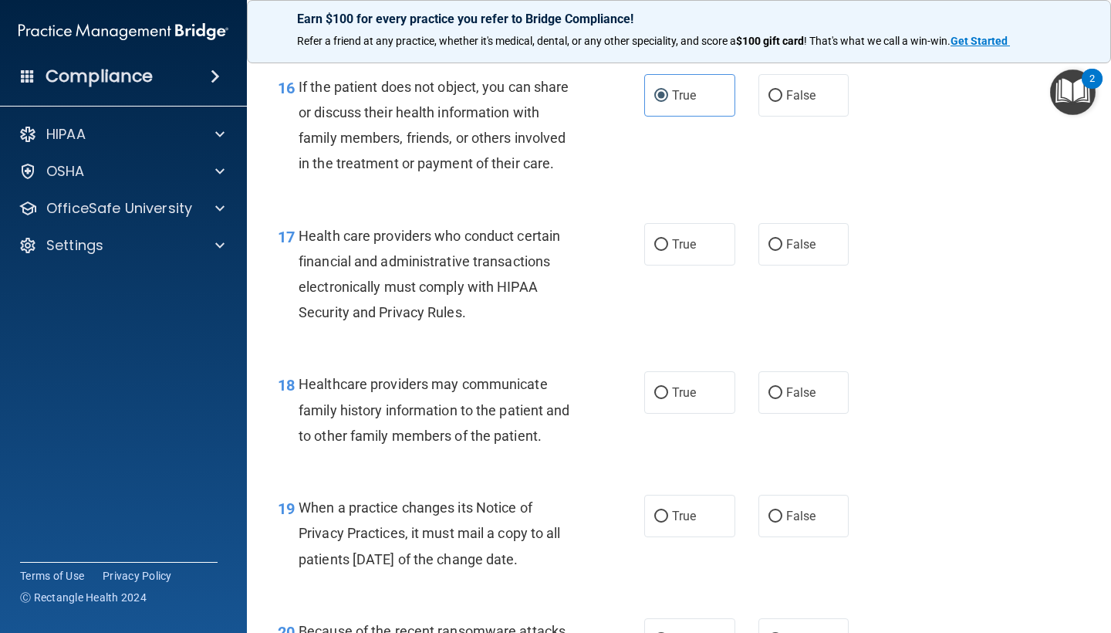
scroll to position [2296, 0]
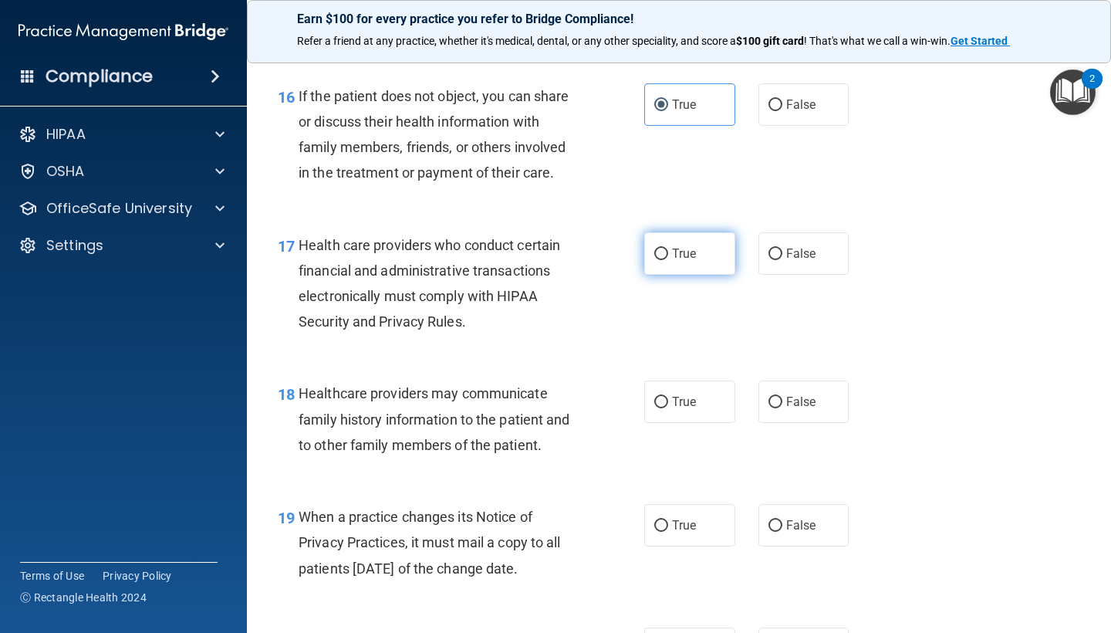
click at [710, 232] on label "True" at bounding box center [689, 253] width 91 height 42
click at [668, 248] on input "True" at bounding box center [661, 254] width 14 height 12
radio input "true"
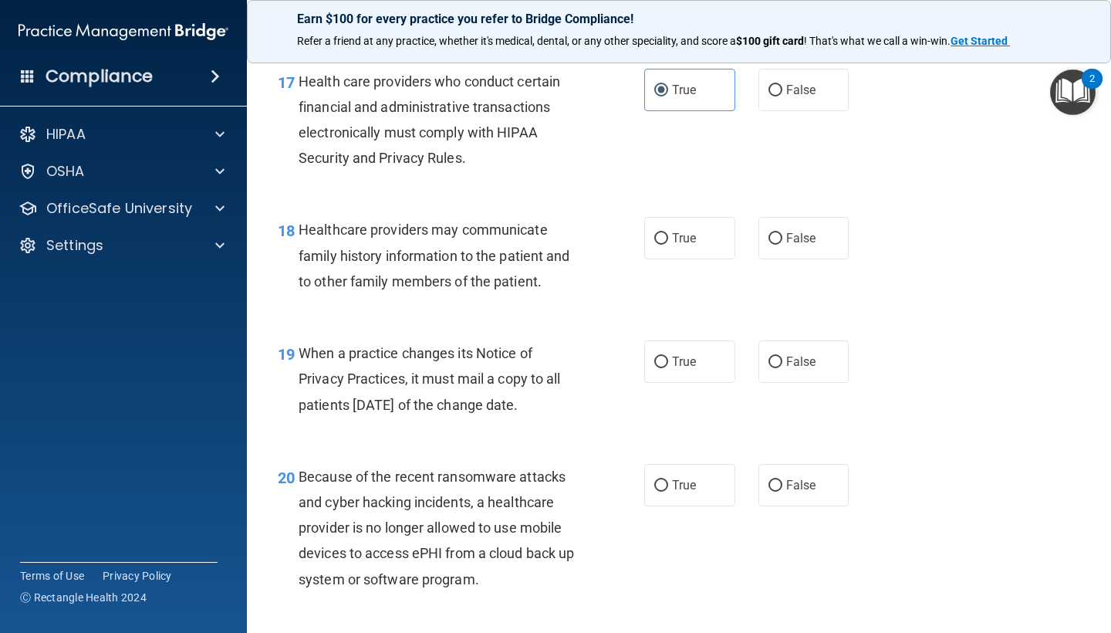
scroll to position [2462, 0]
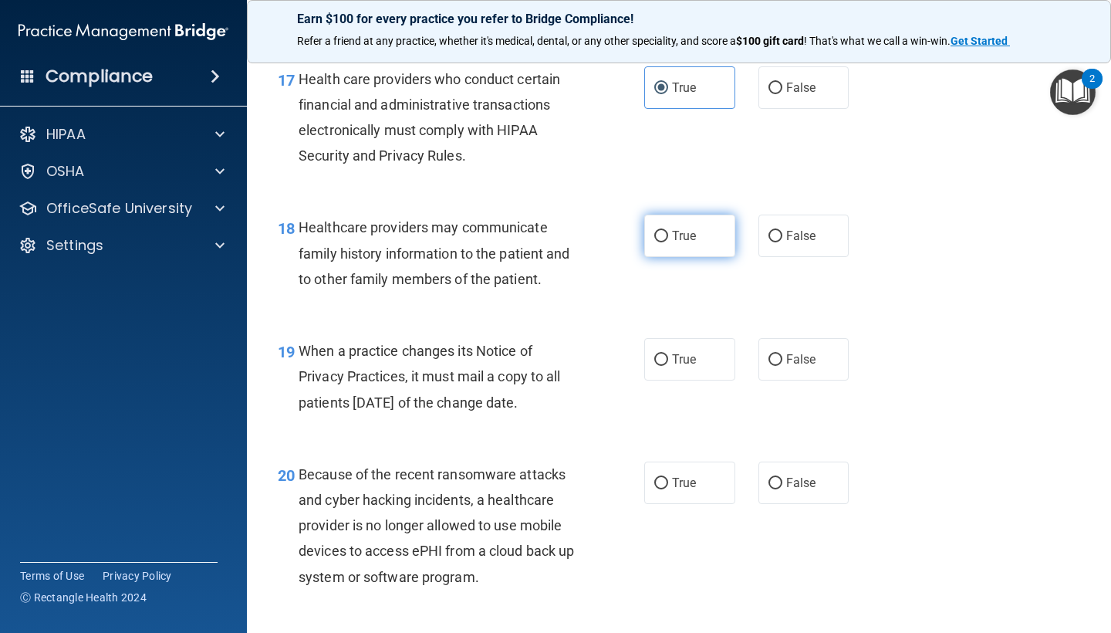
click at [679, 236] on label "True" at bounding box center [689, 235] width 91 height 42
click at [668, 236] on input "True" at bounding box center [661, 237] width 14 height 12
radio input "true"
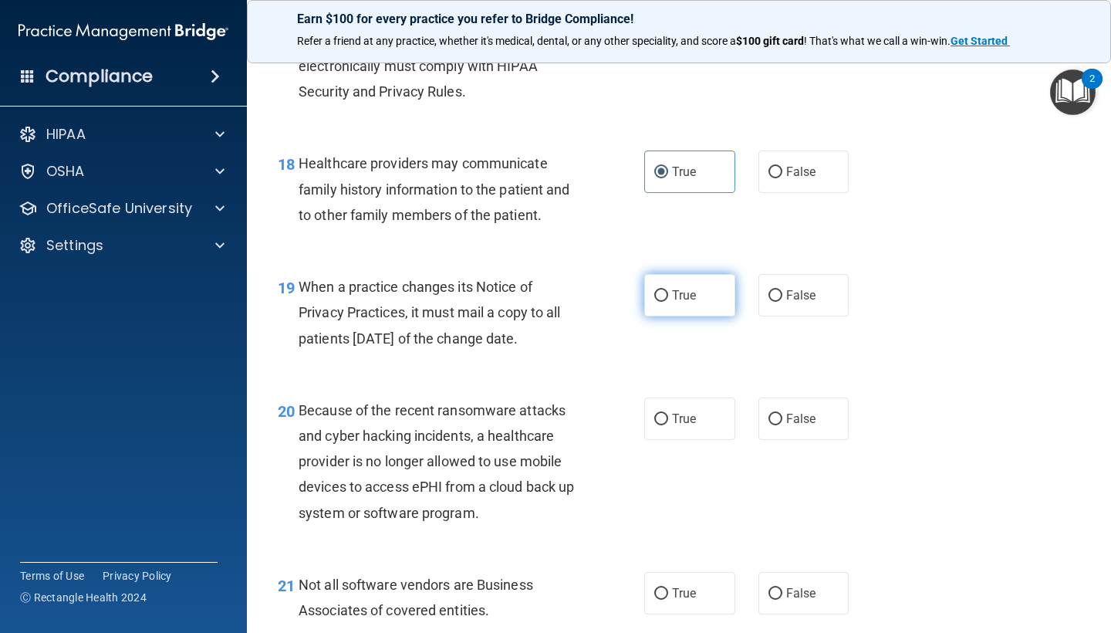
click at [672, 292] on label "True" at bounding box center [689, 295] width 91 height 42
click at [668, 292] on input "True" at bounding box center [661, 296] width 14 height 12
radio input "true"
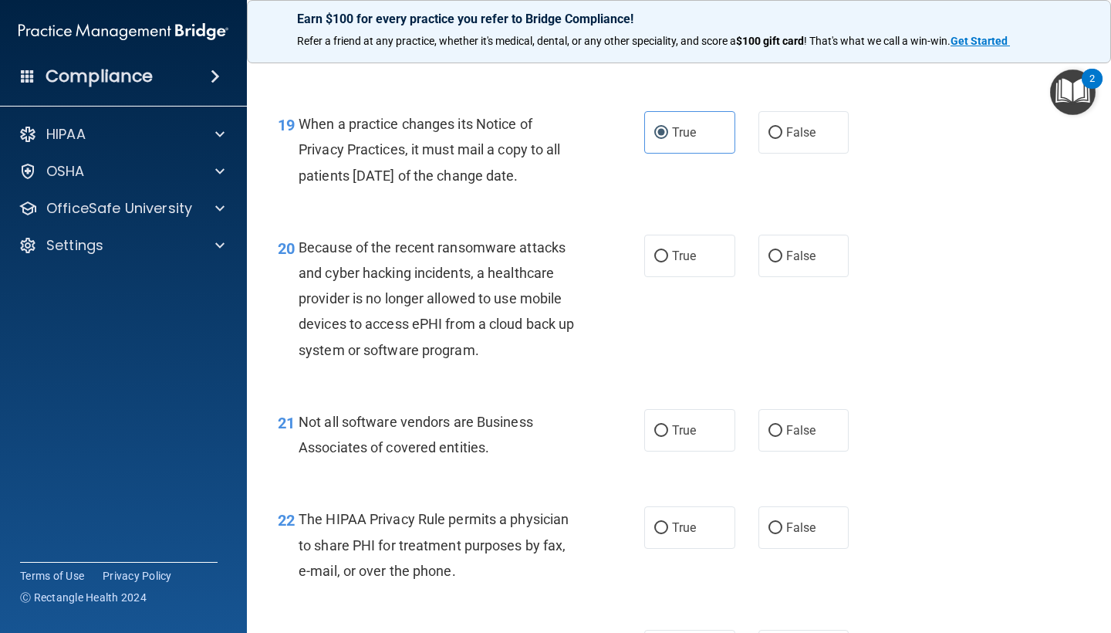
scroll to position [2693, 0]
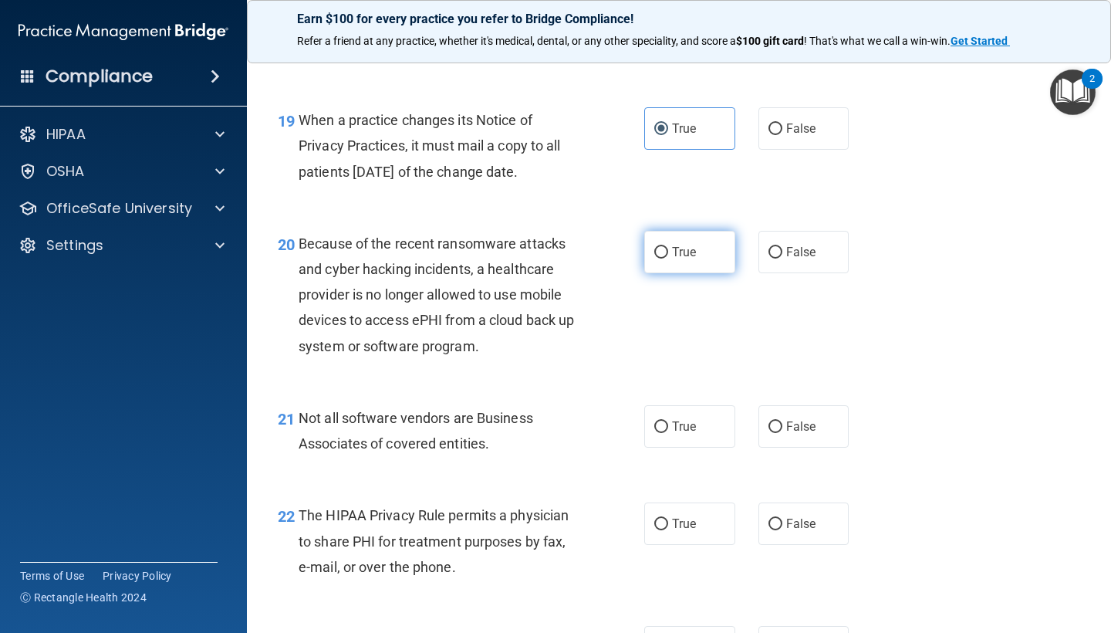
click at [684, 245] on span "True" at bounding box center [684, 252] width 24 height 15
click at [668, 247] on input "True" at bounding box center [661, 253] width 14 height 12
radio input "true"
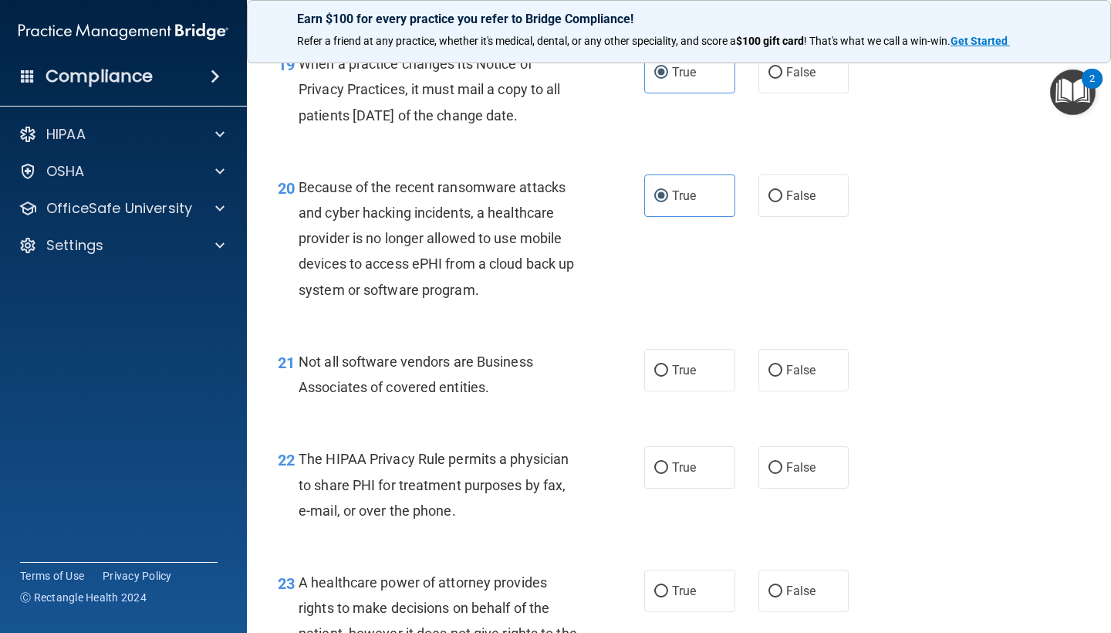
scroll to position [2752, 0]
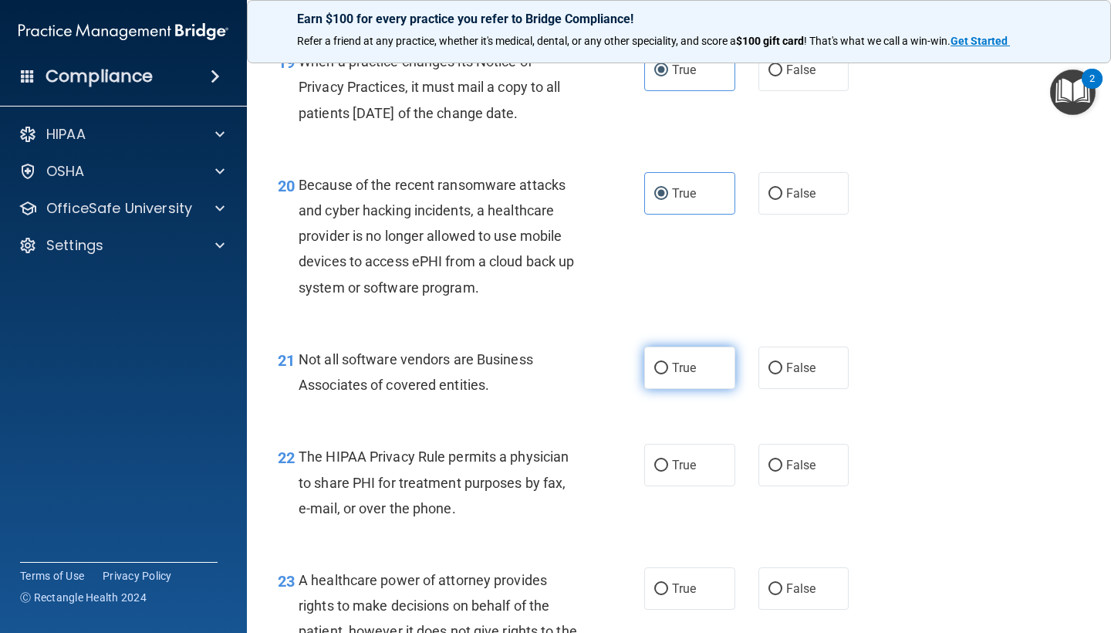
click at [679, 360] on span "True" at bounding box center [684, 367] width 24 height 15
click at [668, 363] on input "True" at bounding box center [661, 369] width 14 height 12
radio input "true"
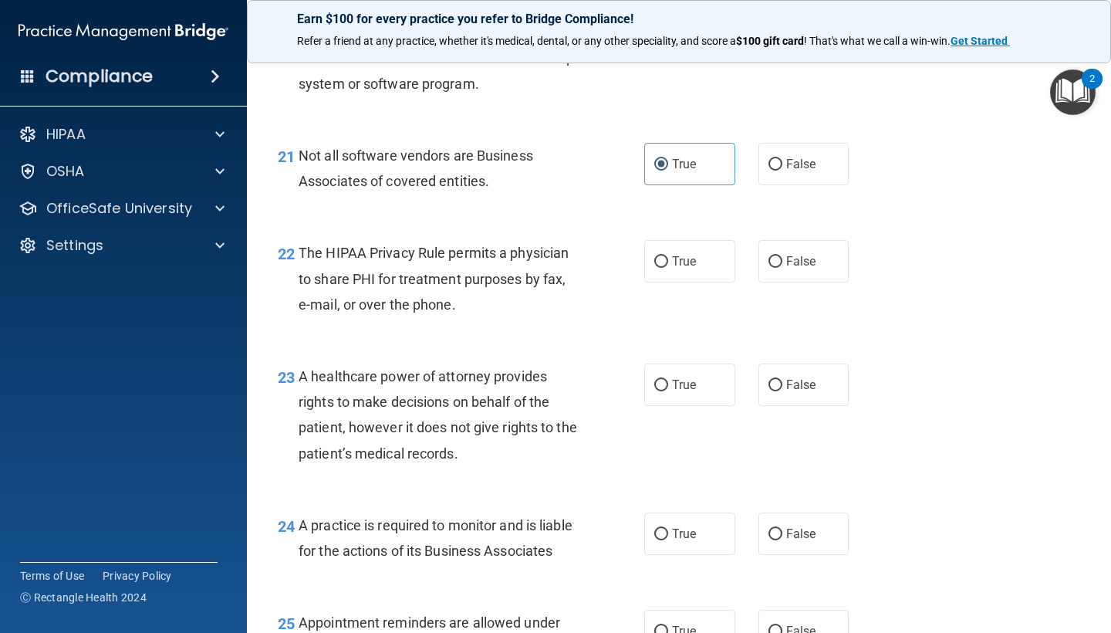
scroll to position [2957, 0]
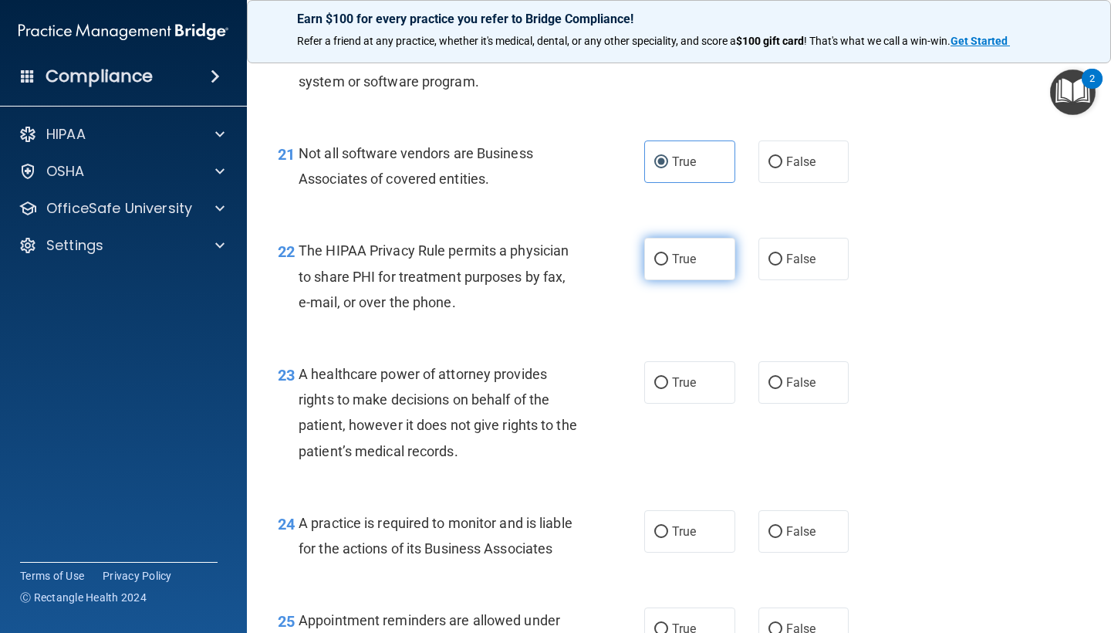
click at [687, 260] on label "True" at bounding box center [689, 259] width 91 height 42
click at [668, 260] on input "True" at bounding box center [661, 260] width 14 height 12
radio input "true"
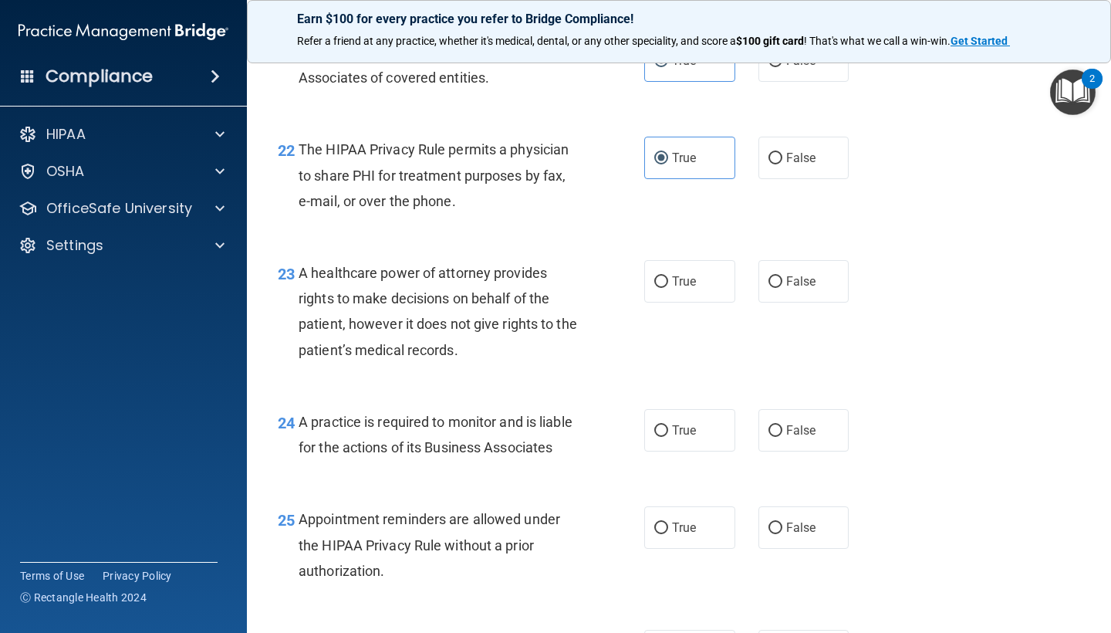
scroll to position [3059, 0]
click at [698, 282] on label "True" at bounding box center [689, 280] width 91 height 42
click at [668, 282] on input "True" at bounding box center [661, 281] width 14 height 12
radio input "true"
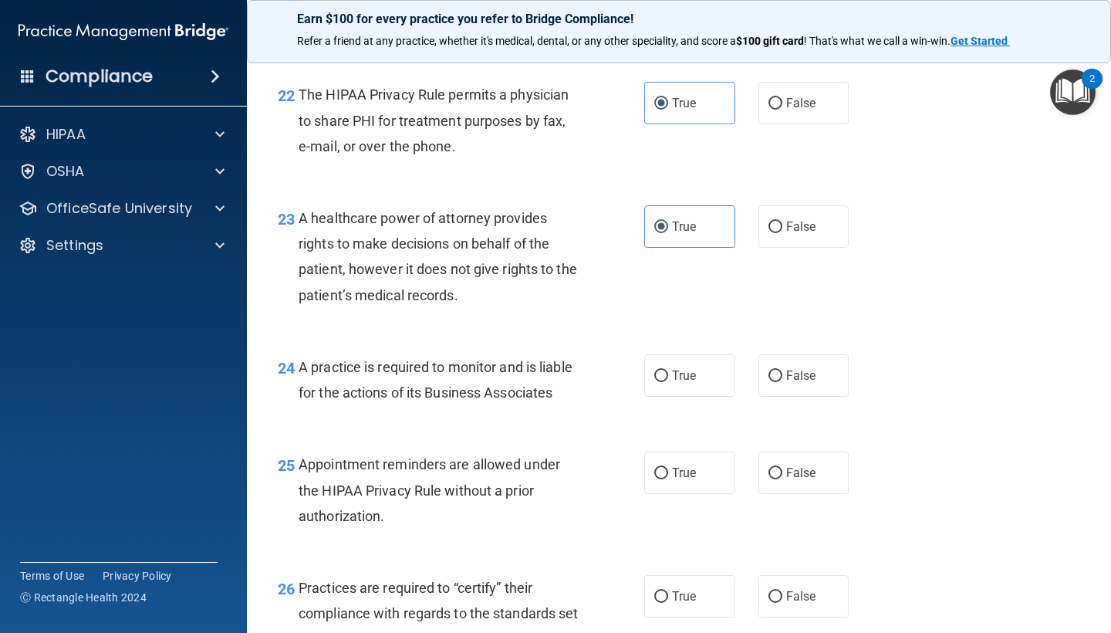
scroll to position [3114, 0]
click at [791, 218] on span "False" at bounding box center [801, 225] width 30 height 15
click at [782, 221] on input "False" at bounding box center [775, 227] width 14 height 12
radio input "true"
radio input "false"
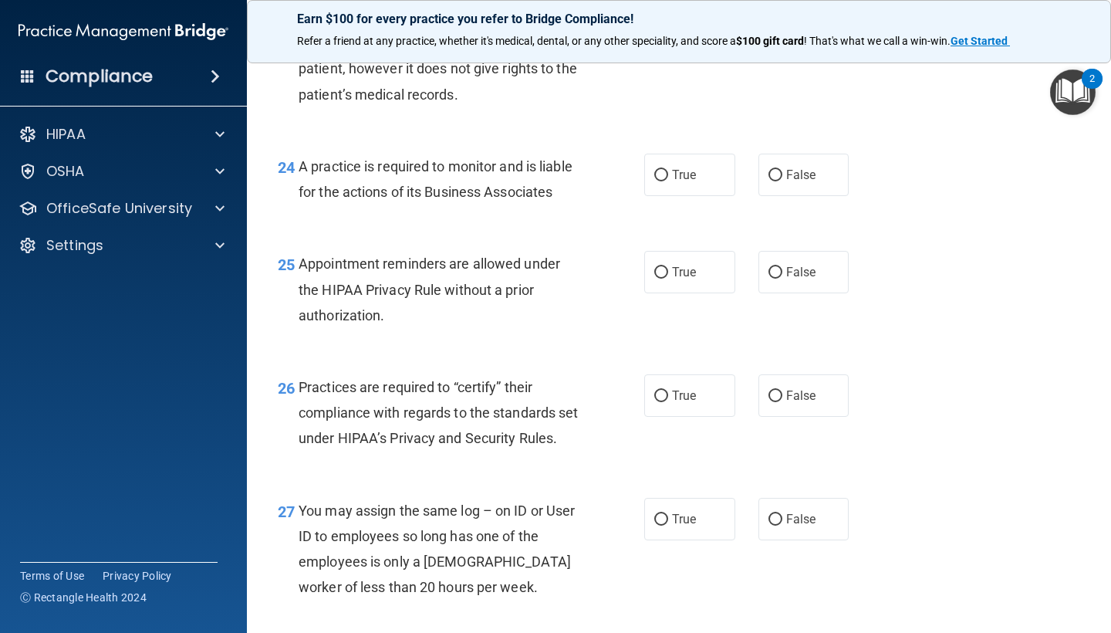
scroll to position [3315, 0]
click at [680, 153] on label "True" at bounding box center [689, 174] width 91 height 42
click at [668, 169] on input "True" at bounding box center [661, 175] width 14 height 12
radio input "true"
click at [677, 250] on label "True" at bounding box center [689, 271] width 91 height 42
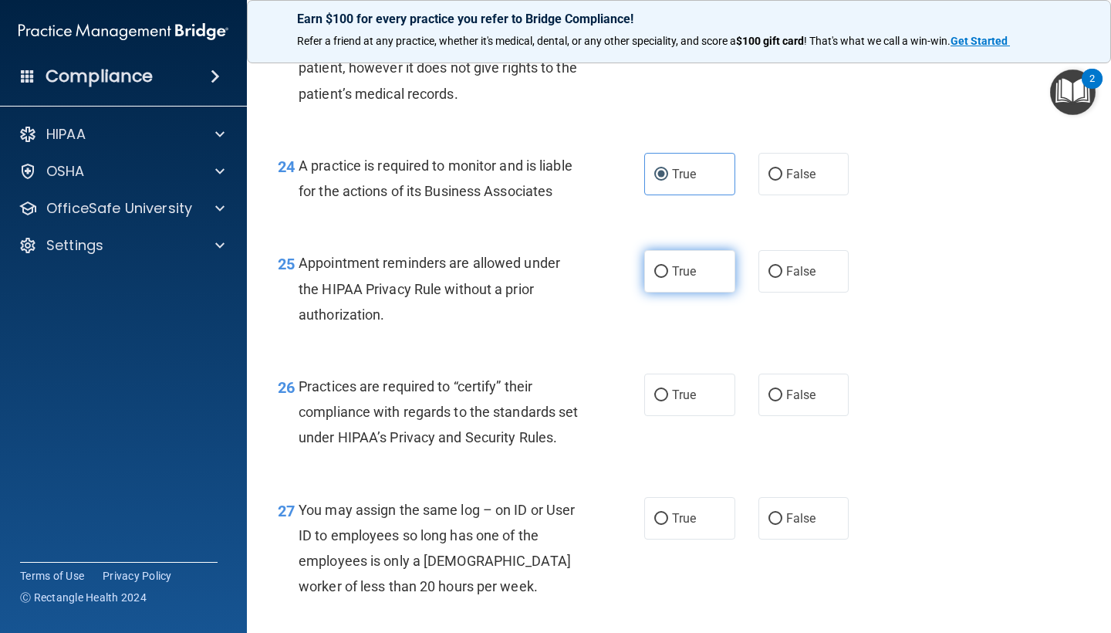
click at [668, 266] on input "True" at bounding box center [661, 272] width 14 height 12
radio input "true"
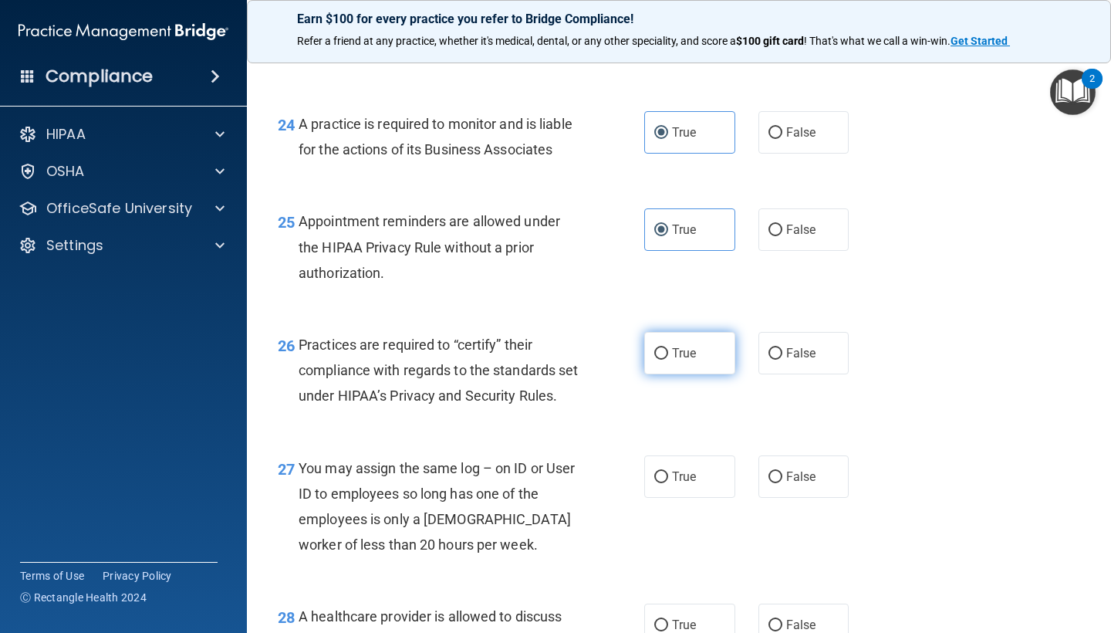
click at [697, 332] on label "True" at bounding box center [689, 353] width 91 height 42
click at [668, 348] on input "True" at bounding box center [661, 354] width 14 height 12
radio input "true"
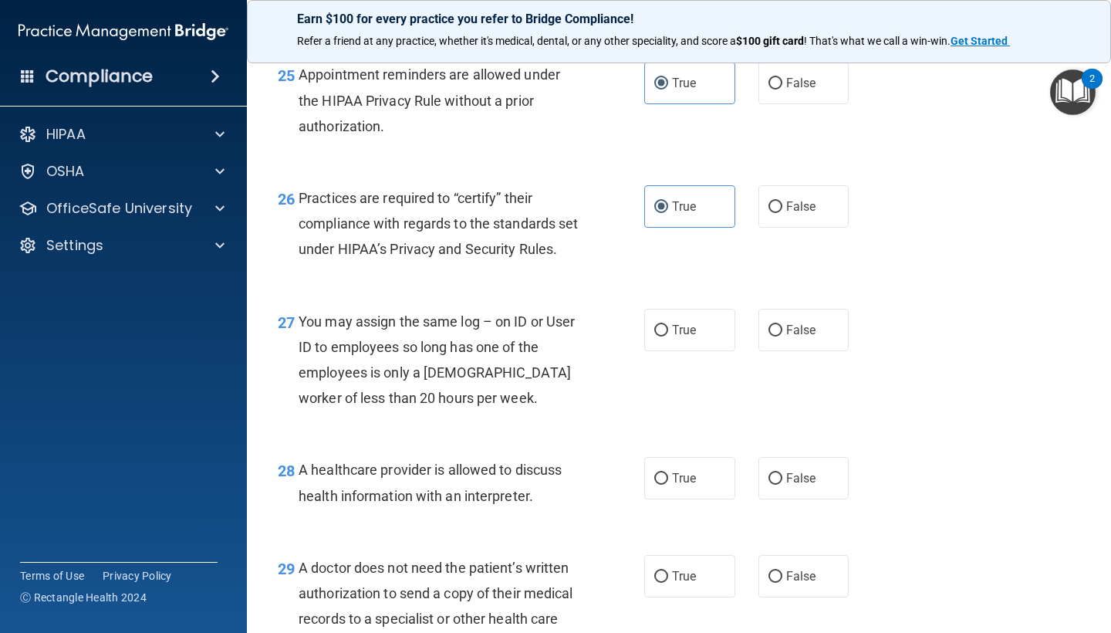
scroll to position [3512, 0]
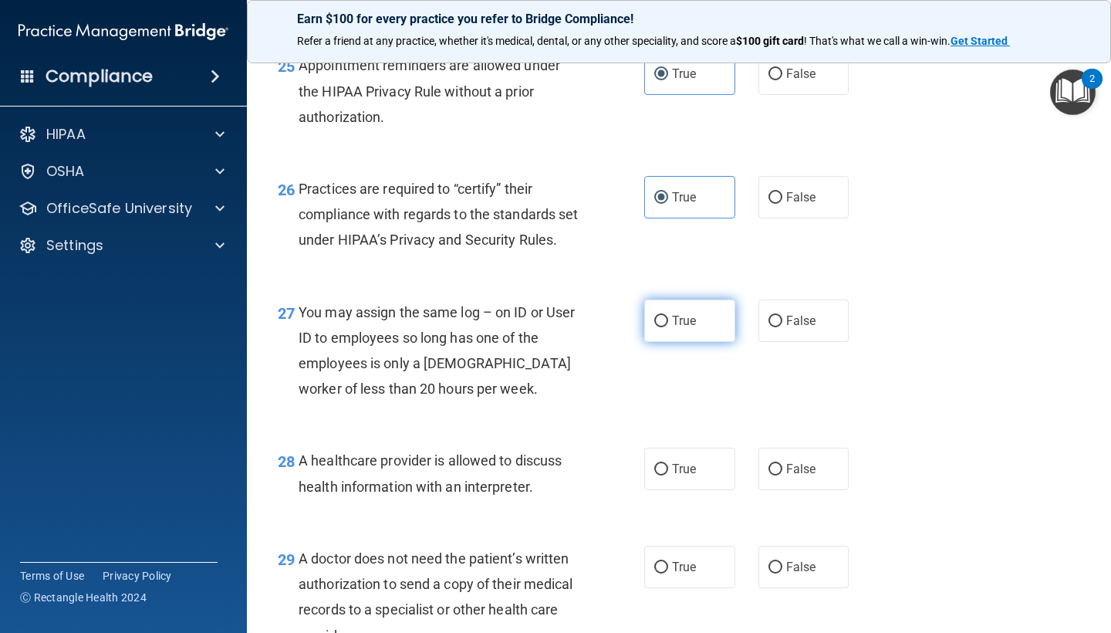
click at [681, 328] on span "True" at bounding box center [684, 320] width 24 height 15
click at [668, 327] on input "True" at bounding box center [661, 321] width 14 height 12
radio input "true"
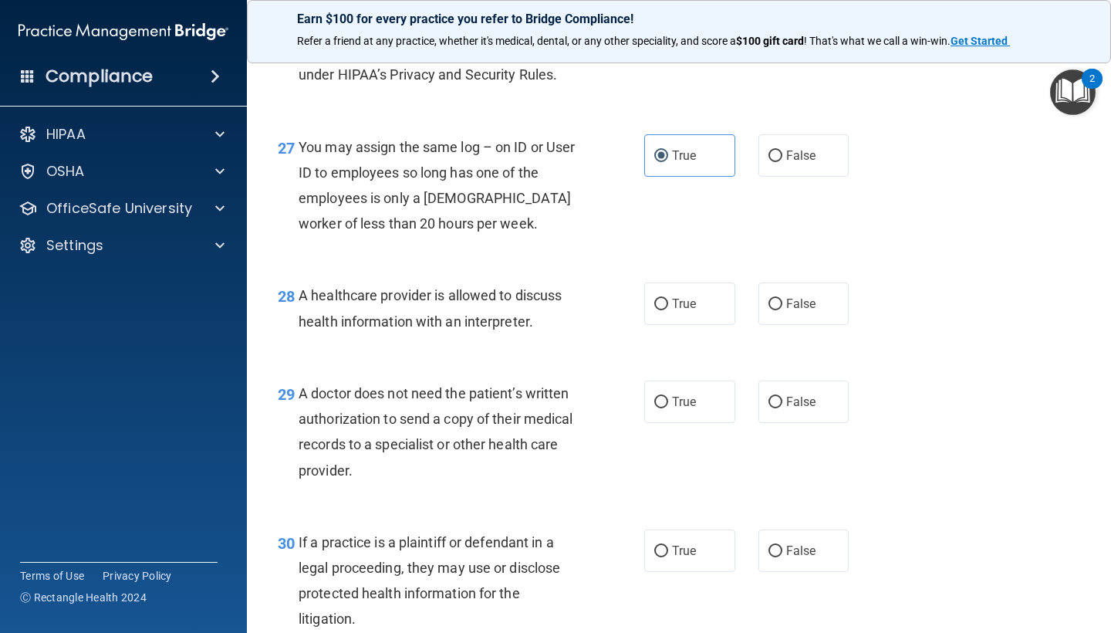
scroll to position [3678, 0]
click at [670, 324] on label "True" at bounding box center [689, 303] width 91 height 42
click at [668, 309] on input "True" at bounding box center [661, 304] width 14 height 12
radio input "true"
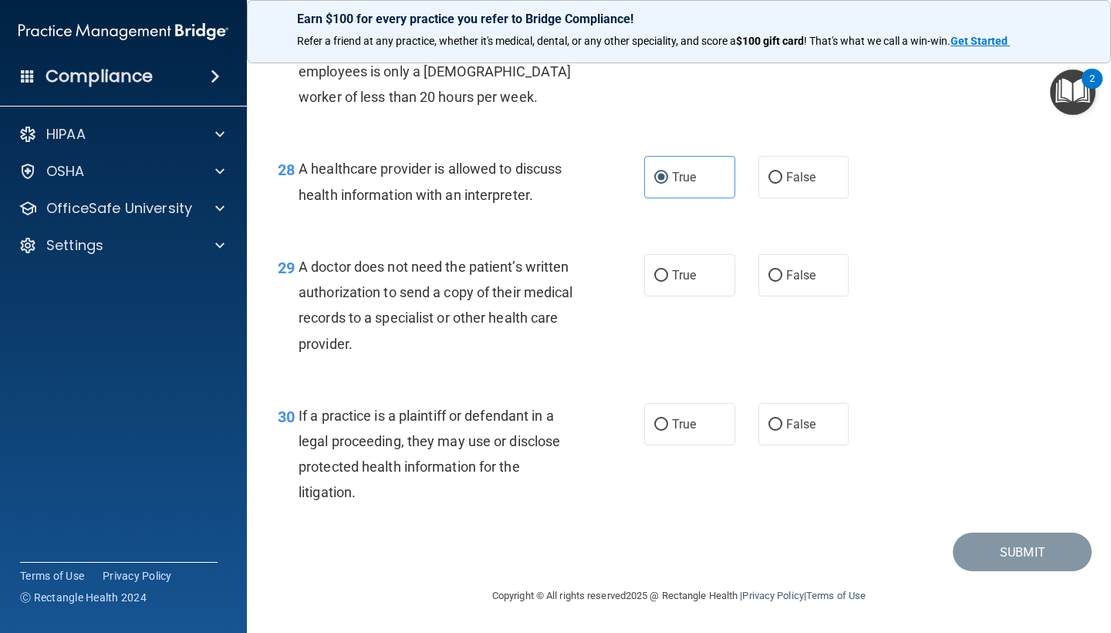
scroll to position [3810, 0]
click at [784, 272] on label "False" at bounding box center [803, 275] width 91 height 42
click at [782, 272] on input "False" at bounding box center [775, 276] width 14 height 12
radio input "true"
click at [682, 423] on span "True" at bounding box center [684, 424] width 24 height 15
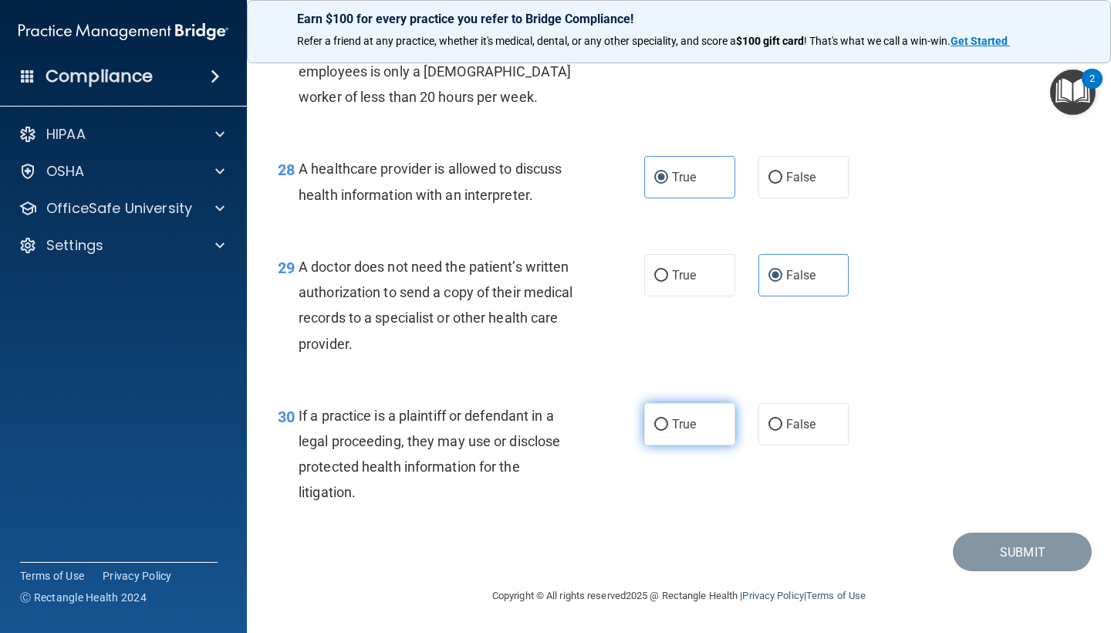
click at [668, 423] on input "True" at bounding box center [661, 425] width 14 height 12
radio input "true"
click at [822, 548] on div "Submit" at bounding box center [678, 551] width 825 height 39
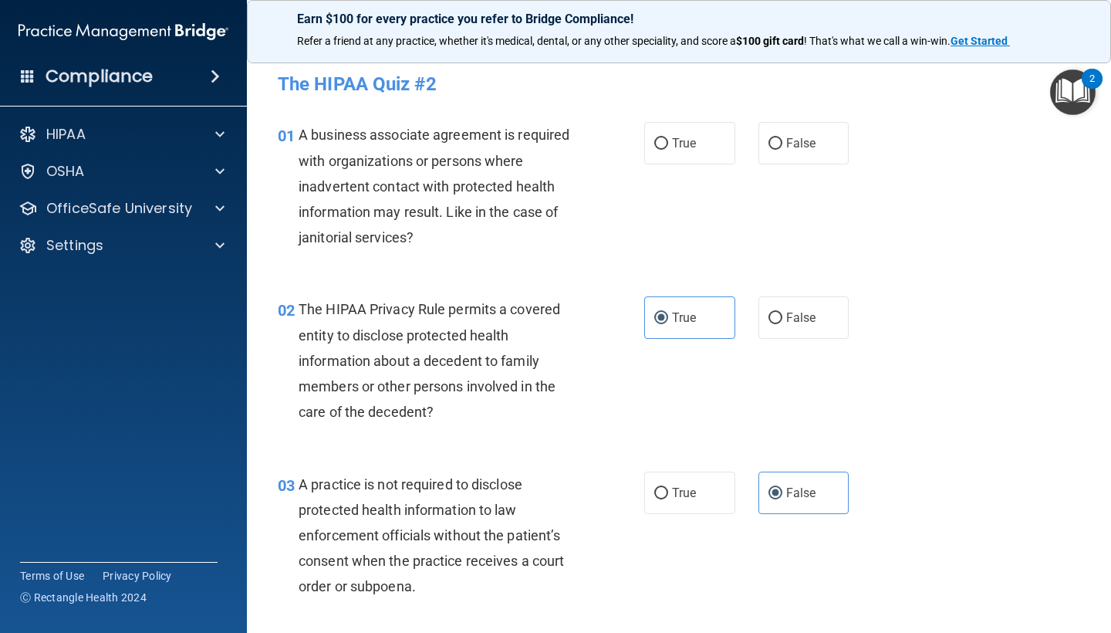
scroll to position [0, 0]
click at [660, 139] on input "True" at bounding box center [661, 144] width 14 height 12
radio input "true"
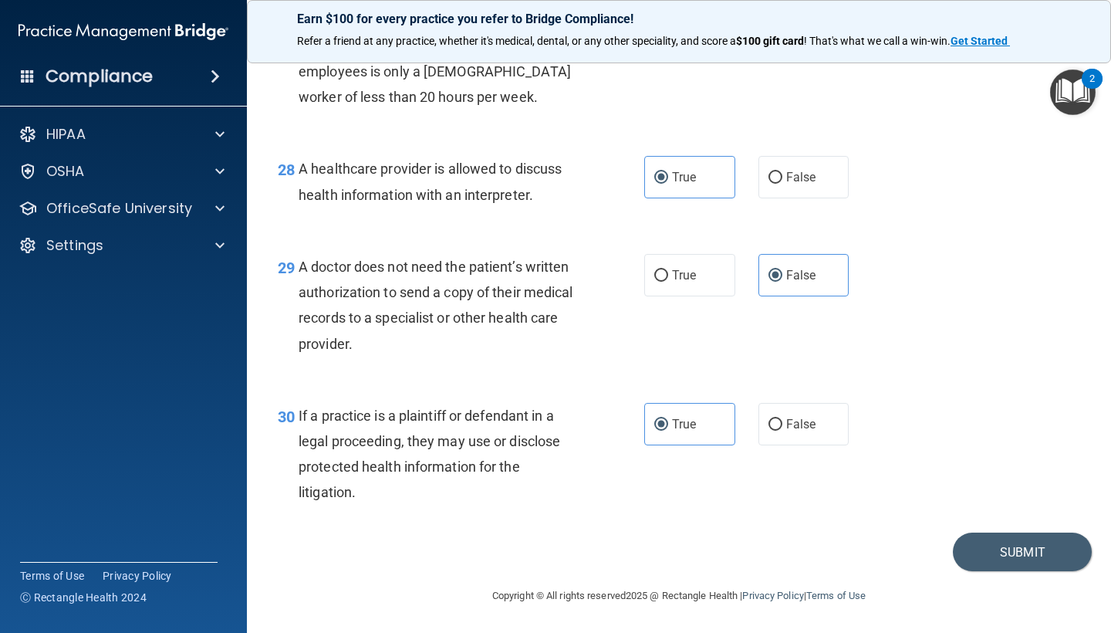
scroll to position [3810, 0]
click at [999, 551] on button "Submit" at bounding box center [1022, 551] width 139 height 39
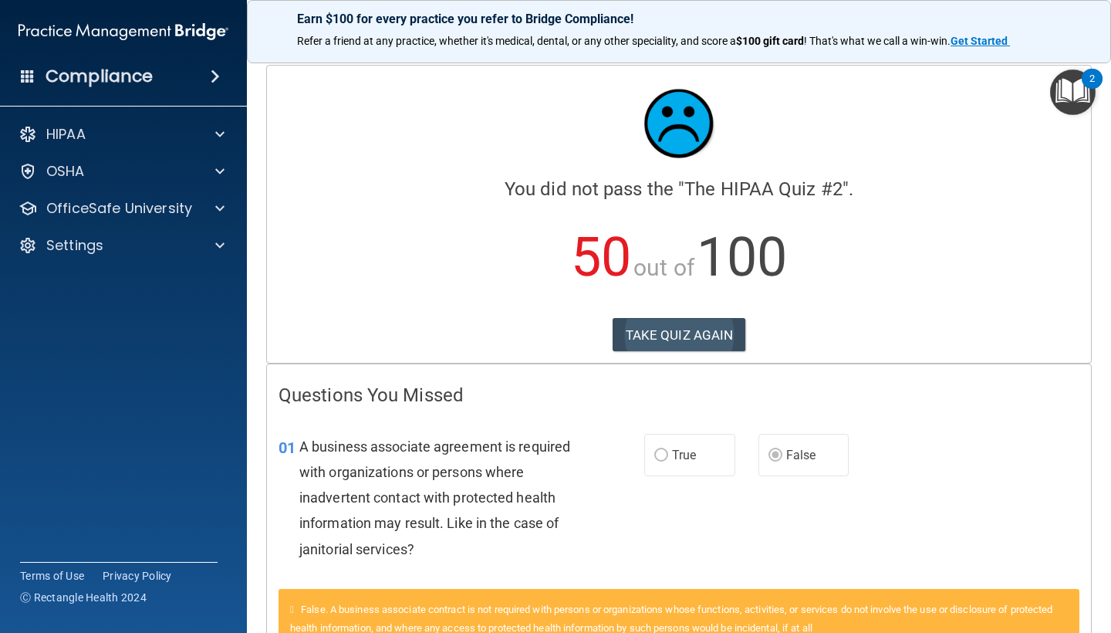
click at [676, 326] on button "TAKE QUIZ AGAIN" at bounding box center [678, 335] width 133 height 34
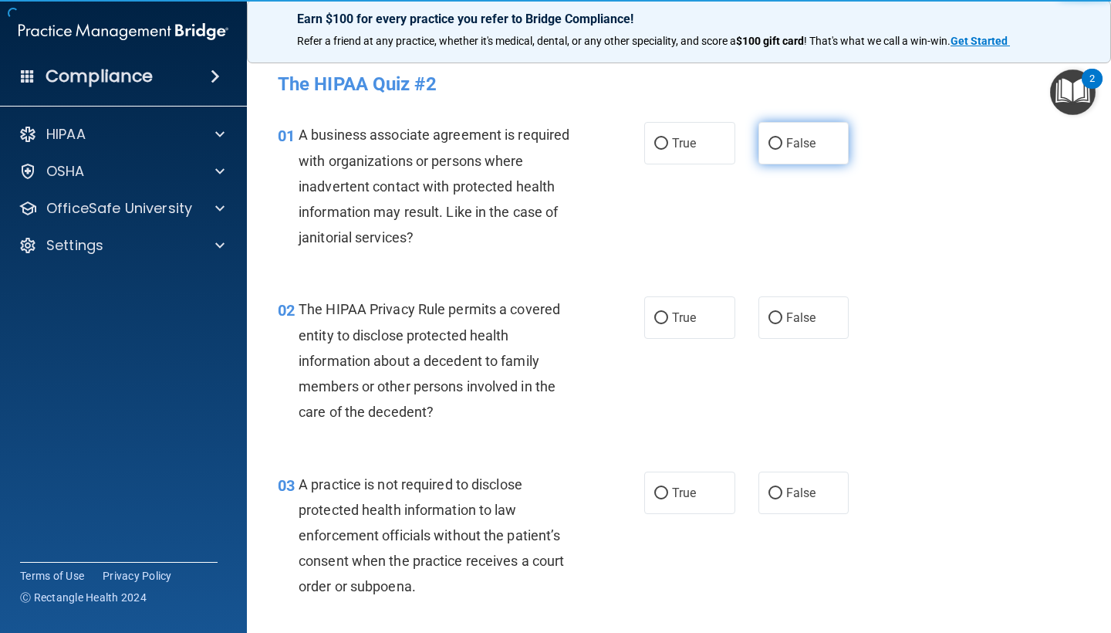
click at [775, 138] on input "False" at bounding box center [775, 144] width 14 height 12
radio input "true"
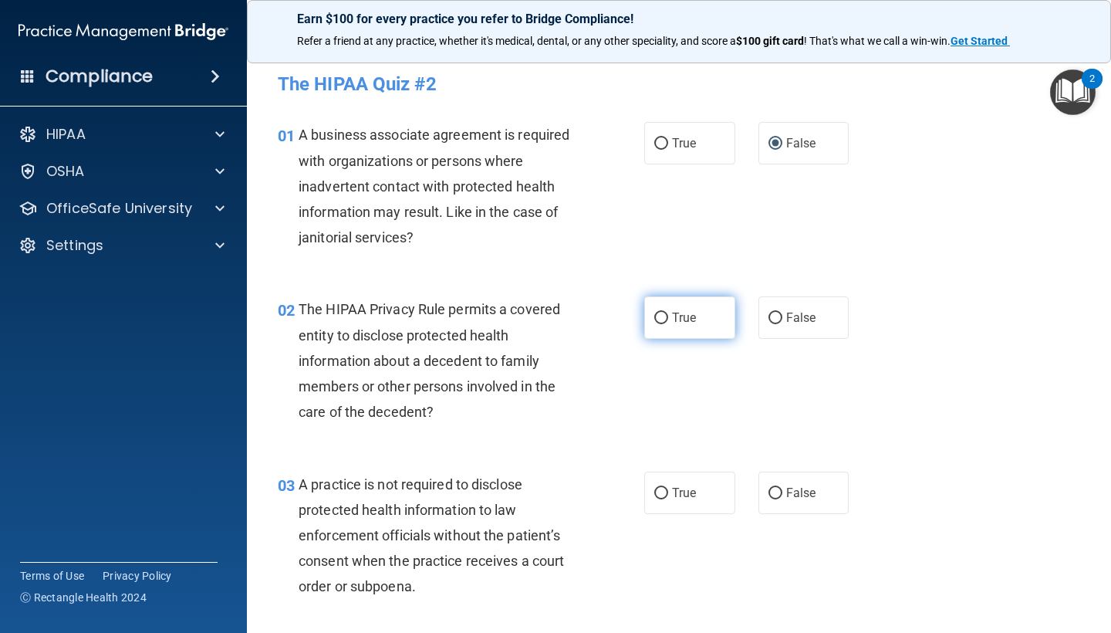
click at [688, 318] on span "True" at bounding box center [684, 317] width 24 height 15
click at [668, 318] on input "True" at bounding box center [661, 318] width 14 height 12
radio input "true"
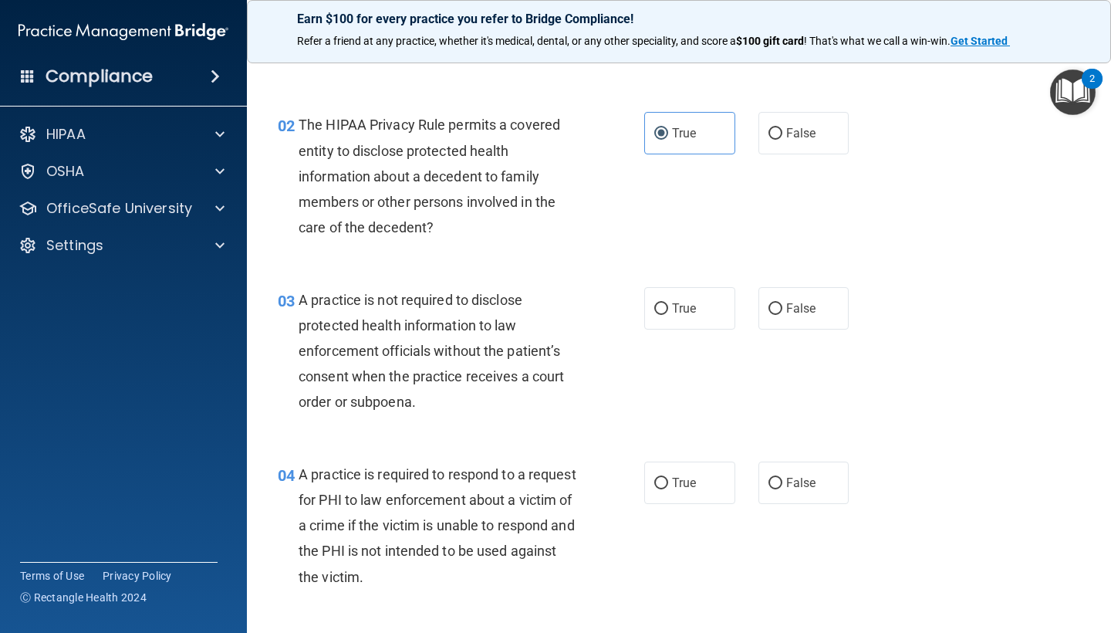
scroll to position [184, 0]
click at [706, 305] on label "True" at bounding box center [689, 308] width 91 height 42
click at [668, 305] on input "True" at bounding box center [661, 309] width 14 height 12
radio input "true"
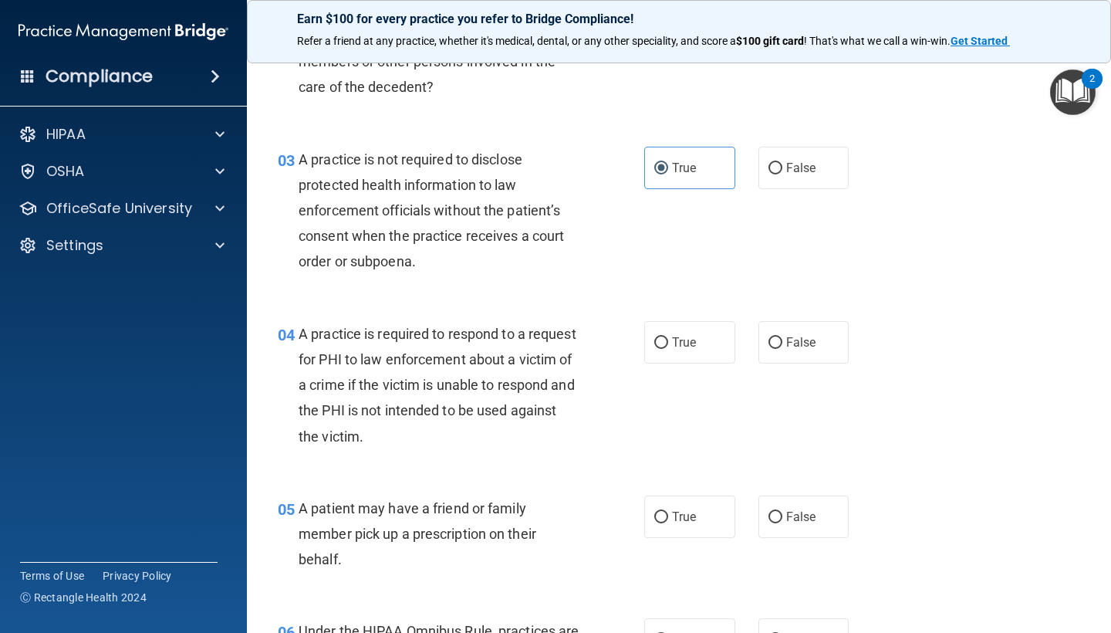
scroll to position [328, 0]
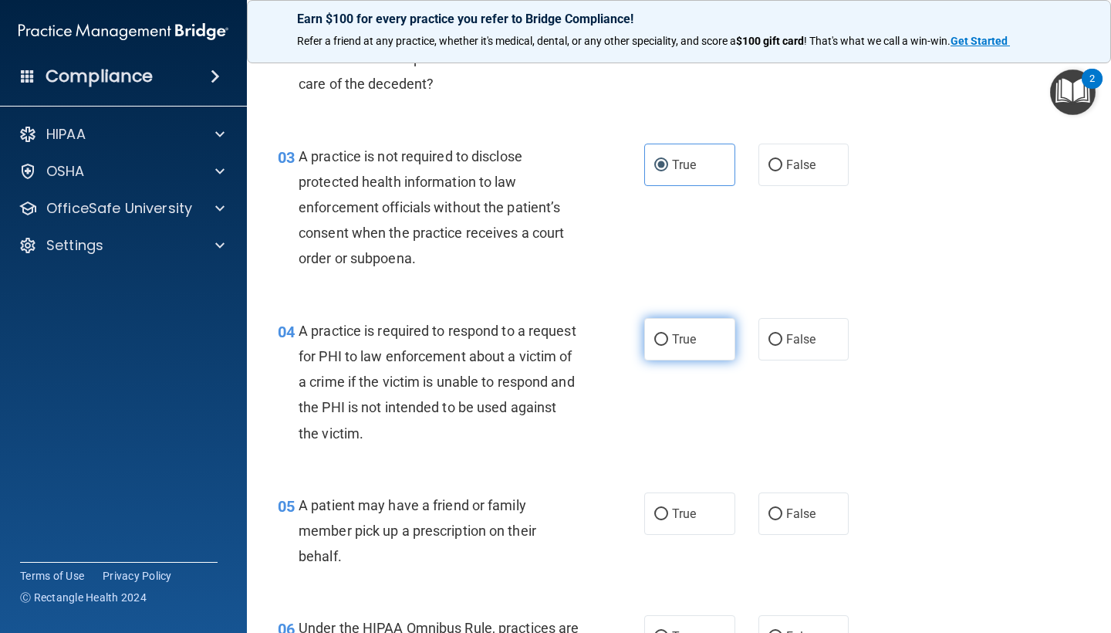
click at [701, 341] on label "True" at bounding box center [689, 339] width 91 height 42
click at [668, 341] on input "True" at bounding box center [661, 340] width 14 height 12
radio input "true"
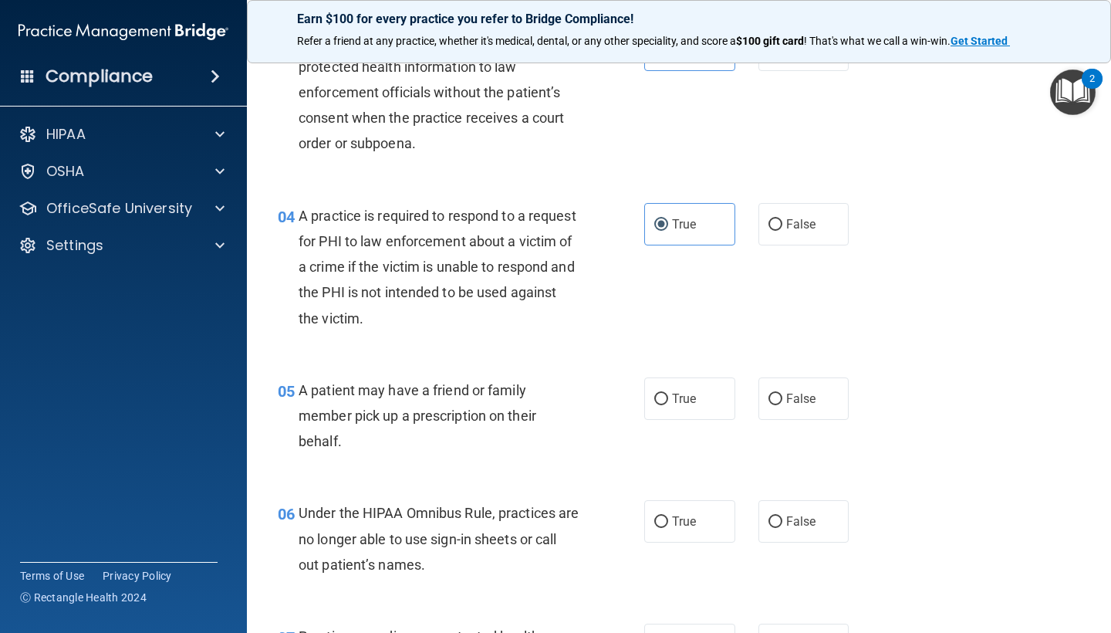
scroll to position [446, 0]
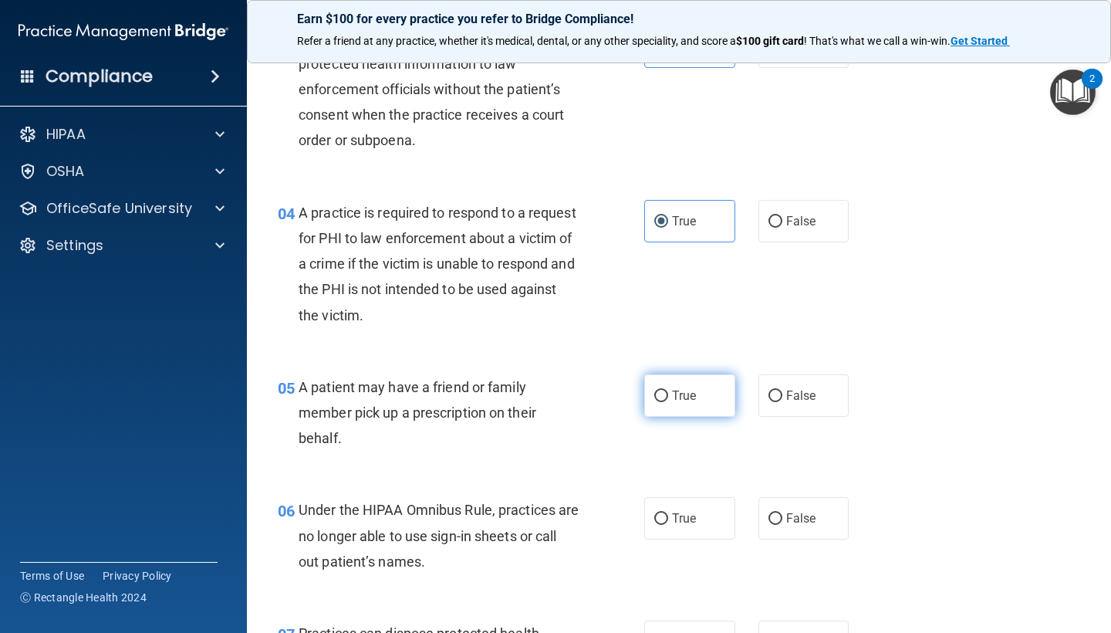
click at [684, 401] on label "True" at bounding box center [689, 395] width 91 height 42
click at [668, 401] on input "True" at bounding box center [661, 396] width 14 height 12
radio input "true"
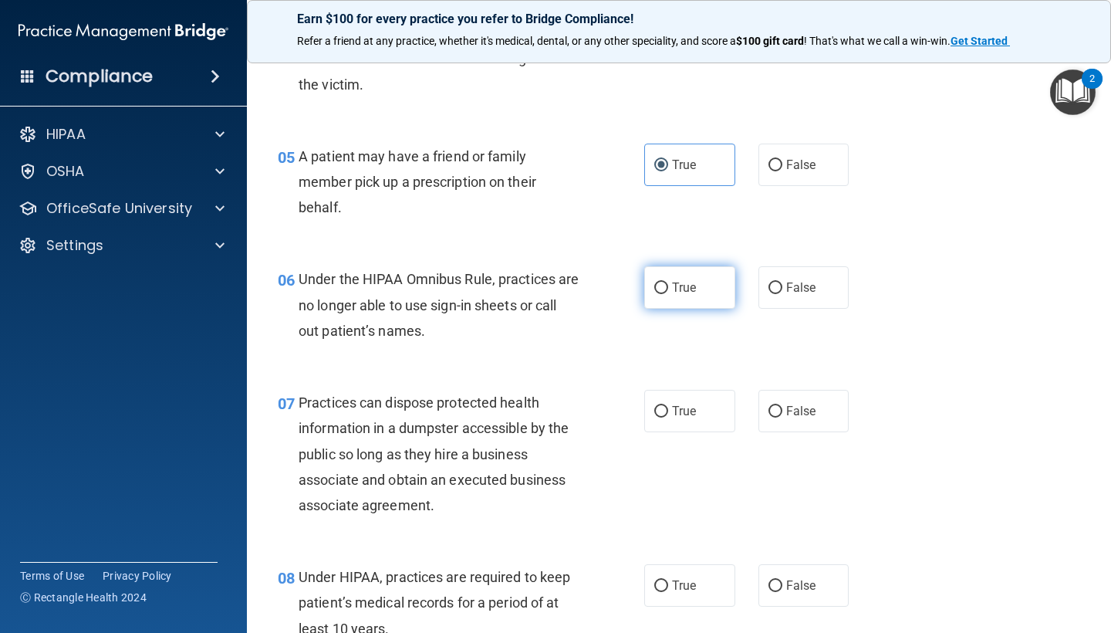
scroll to position [677, 0]
click at [710, 280] on label "True" at bounding box center [689, 286] width 91 height 42
click at [668, 282] on input "True" at bounding box center [661, 288] width 14 height 12
radio input "true"
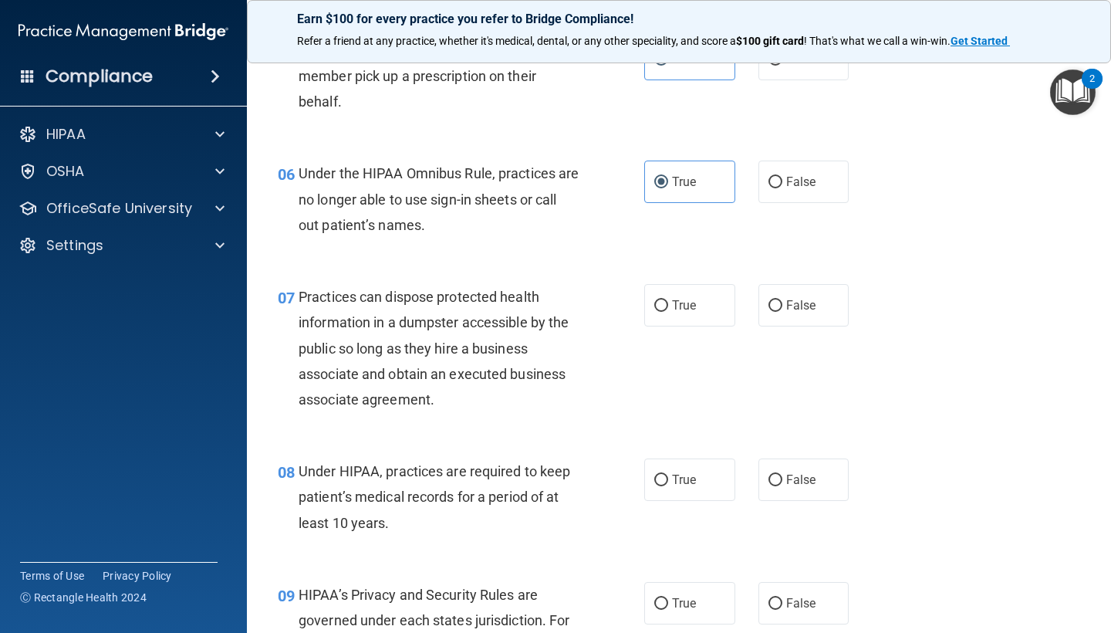
scroll to position [784, 0]
click at [779, 489] on label "False" at bounding box center [803, 478] width 91 height 42
click at [779, 484] on input "False" at bounding box center [775, 479] width 14 height 12
radio input "true"
click at [692, 296] on span "True" at bounding box center [684, 303] width 24 height 15
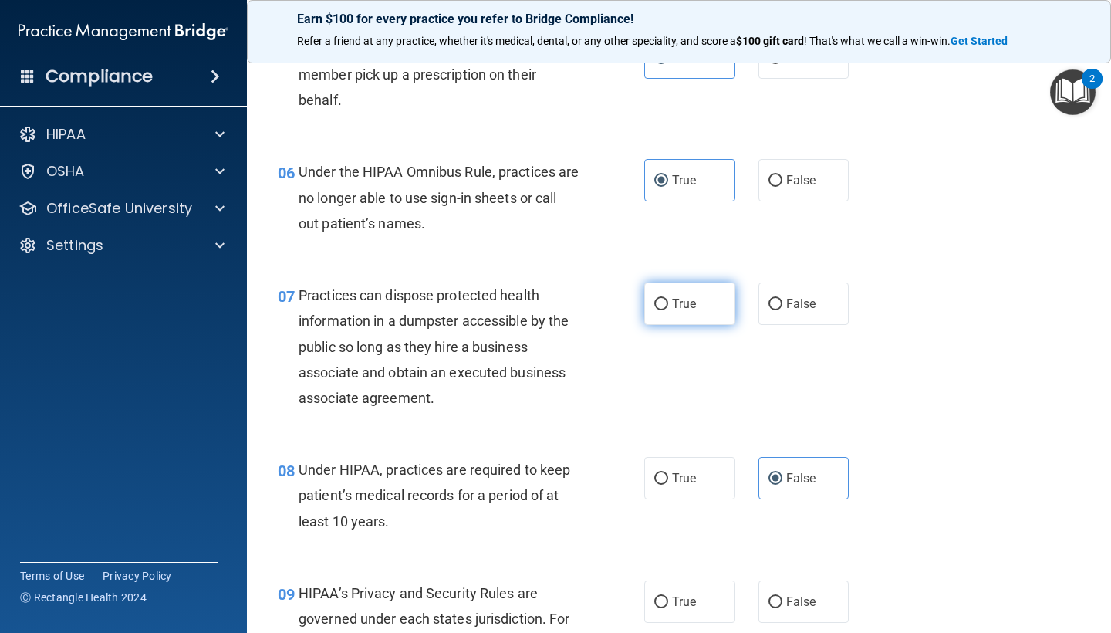
click at [668, 299] on input "True" at bounding box center [661, 305] width 14 height 12
radio input "true"
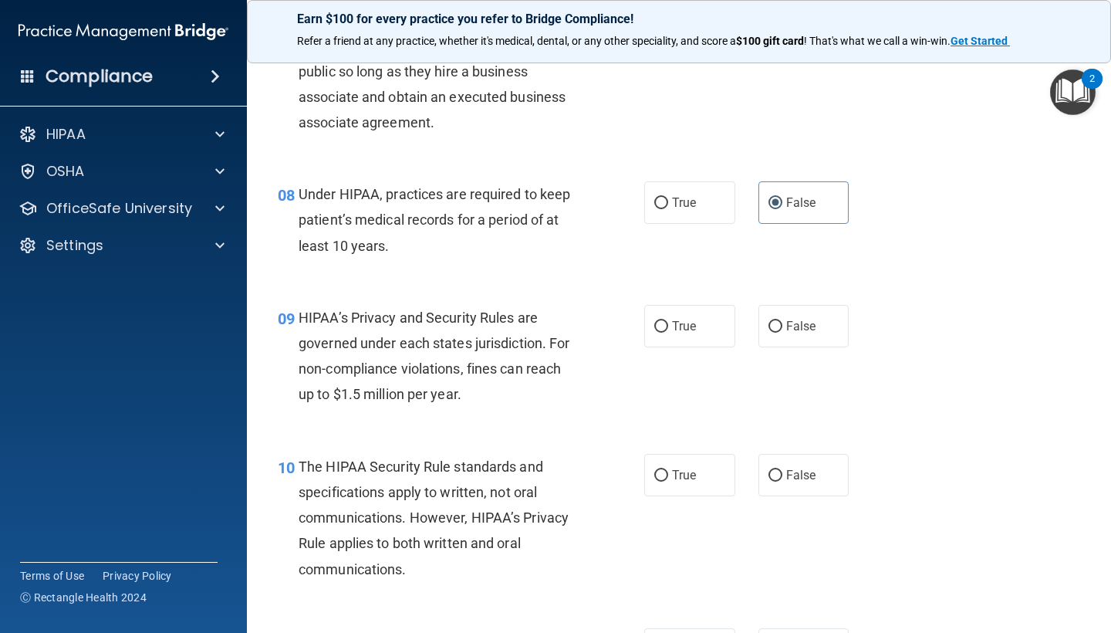
scroll to position [1061, 0]
click at [690, 319] on span "True" at bounding box center [684, 324] width 24 height 15
click at [668, 319] on input "True" at bounding box center [661, 325] width 14 height 12
radio input "true"
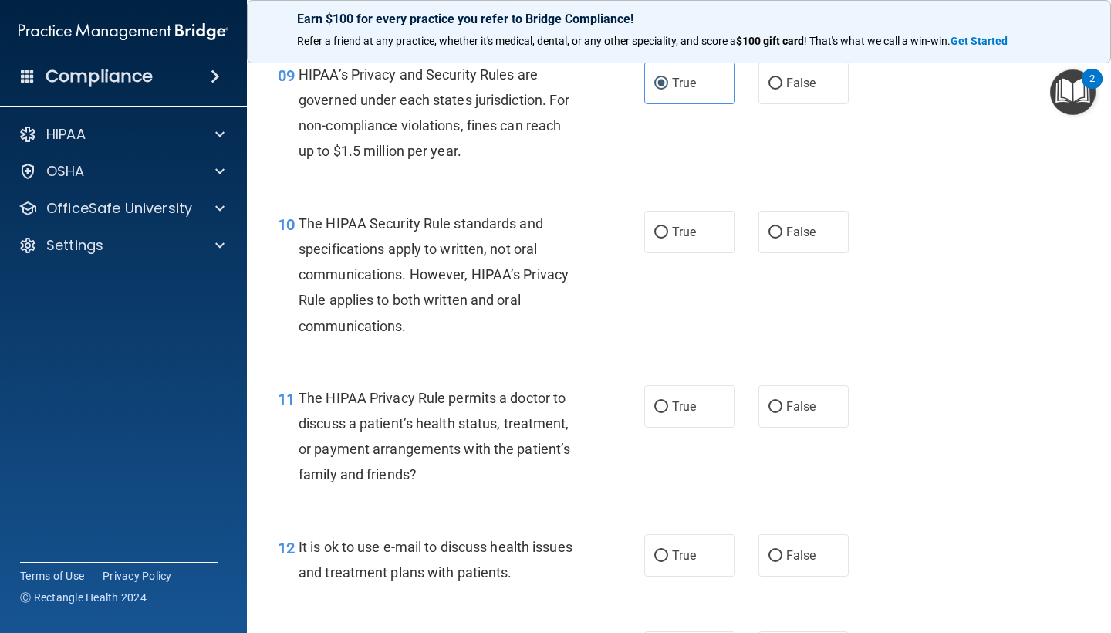
scroll to position [1303, 0]
click at [759, 228] on label "False" at bounding box center [803, 231] width 91 height 42
click at [768, 228] on input "False" at bounding box center [775, 232] width 14 height 12
radio input "true"
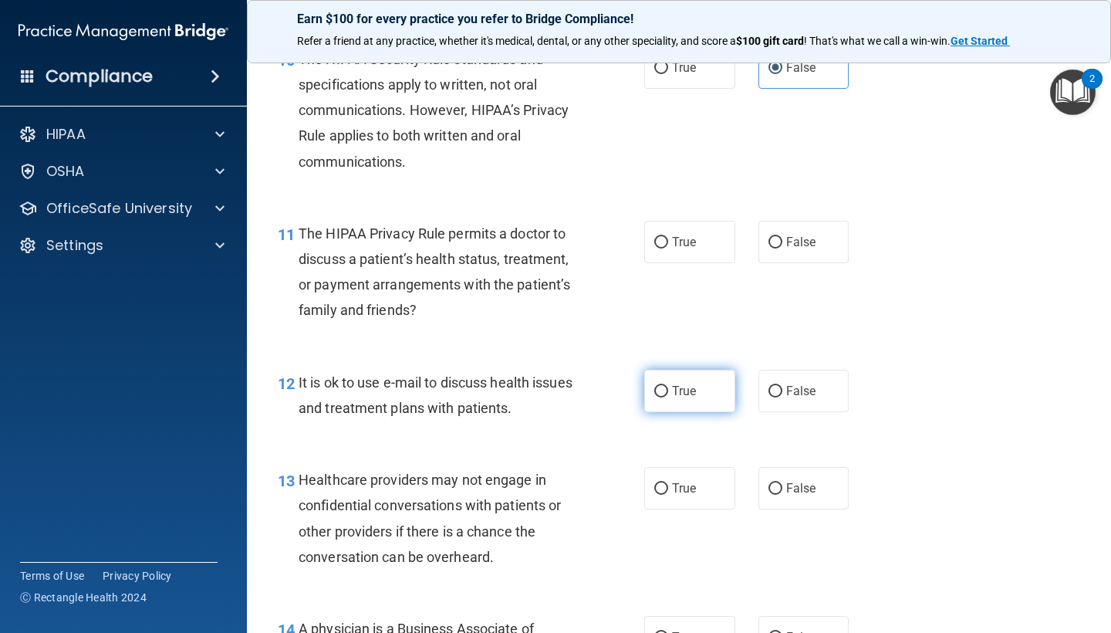
scroll to position [1470, 0]
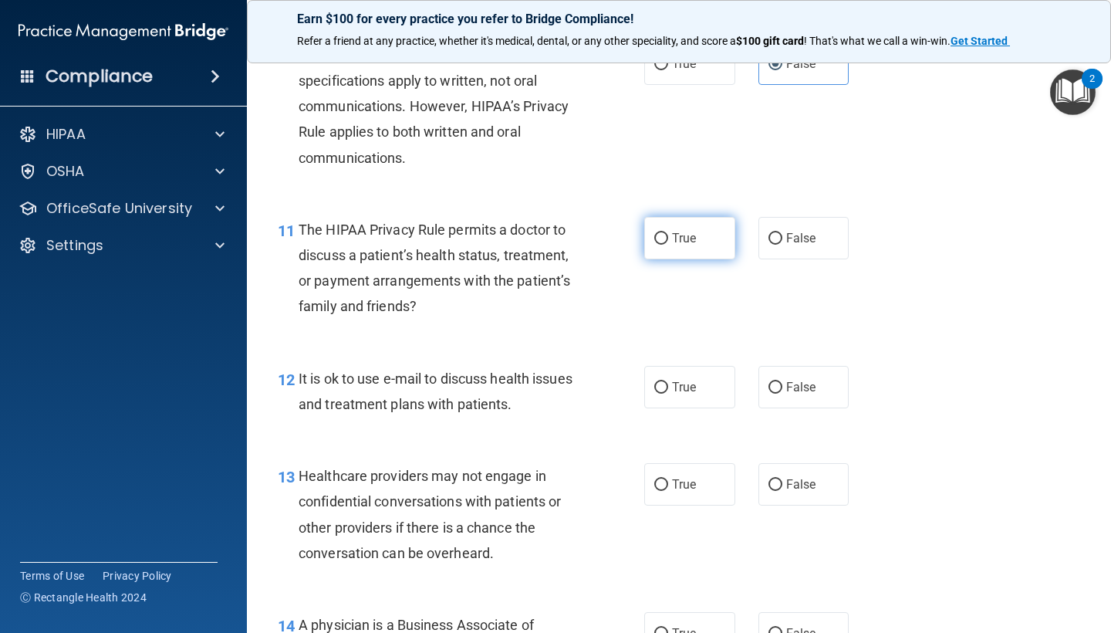
click at [678, 232] on span "True" at bounding box center [684, 238] width 24 height 15
click at [668, 233] on input "True" at bounding box center [661, 239] width 14 height 12
radio input "true"
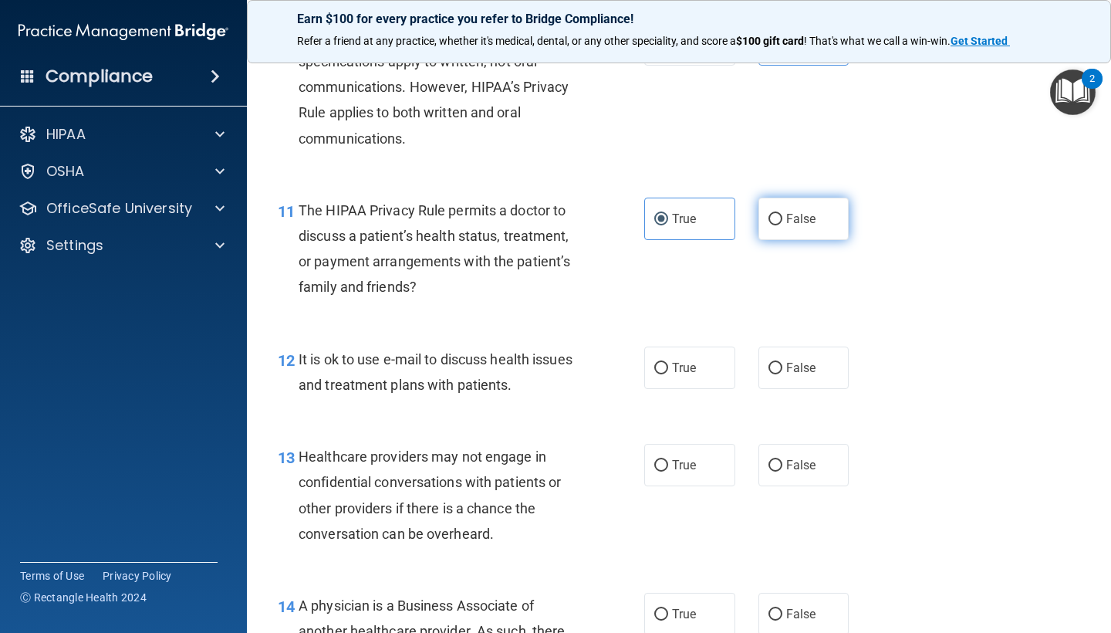
click at [765, 224] on label "False" at bounding box center [803, 218] width 91 height 42
click at [768, 224] on input "False" at bounding box center [775, 220] width 14 height 12
radio input "true"
radio input "false"
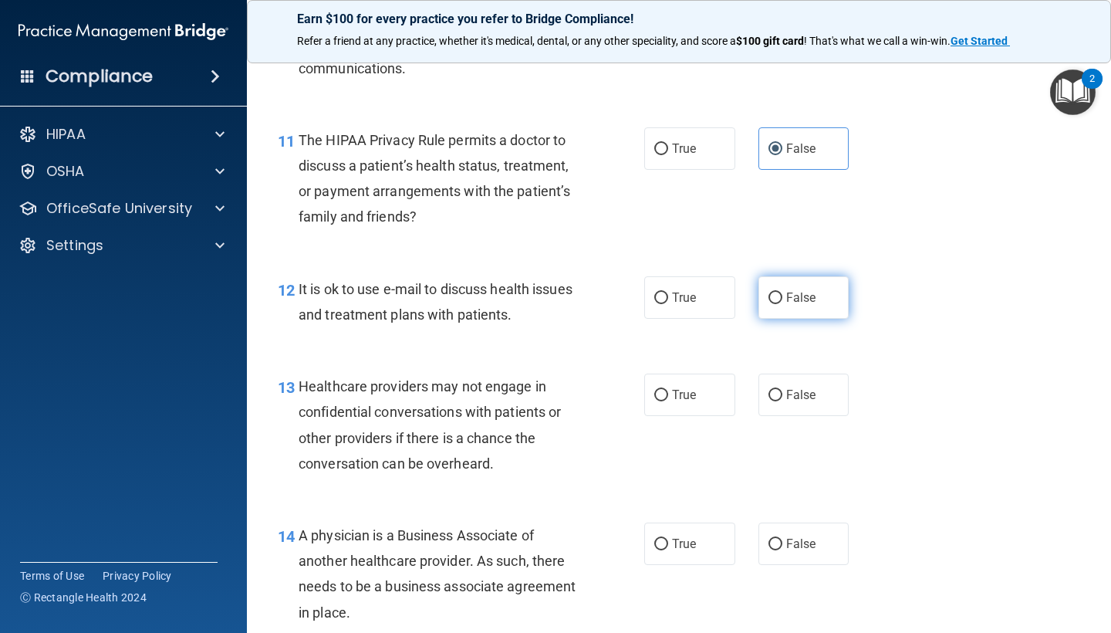
click at [767, 295] on label "False" at bounding box center [803, 297] width 91 height 42
click at [768, 295] on input "False" at bounding box center [775, 298] width 14 height 12
radio input "true"
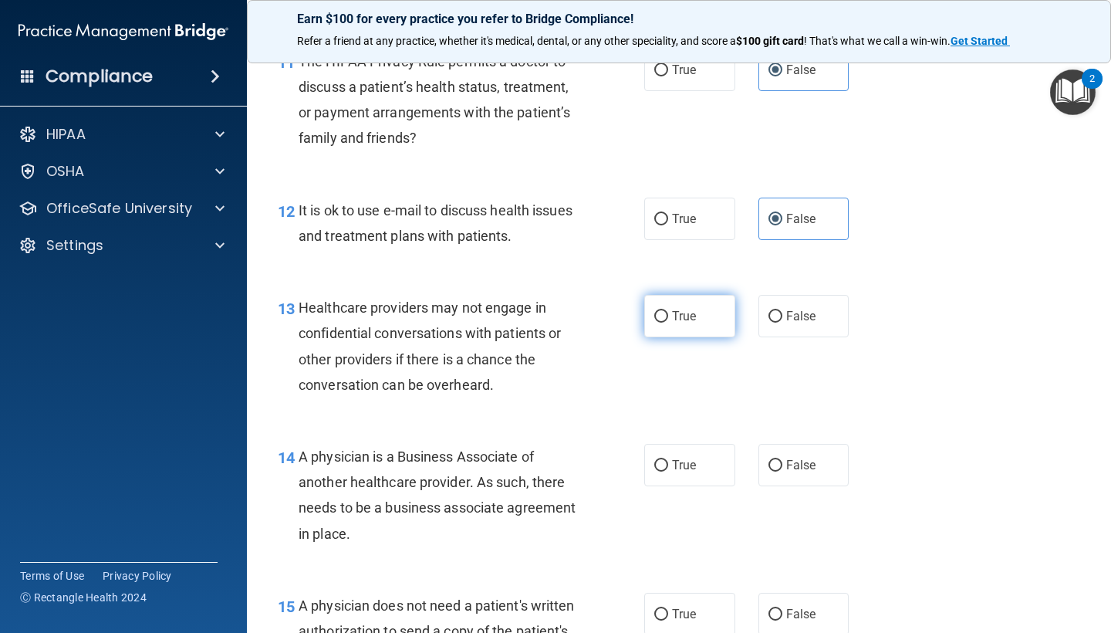
scroll to position [1660, 0]
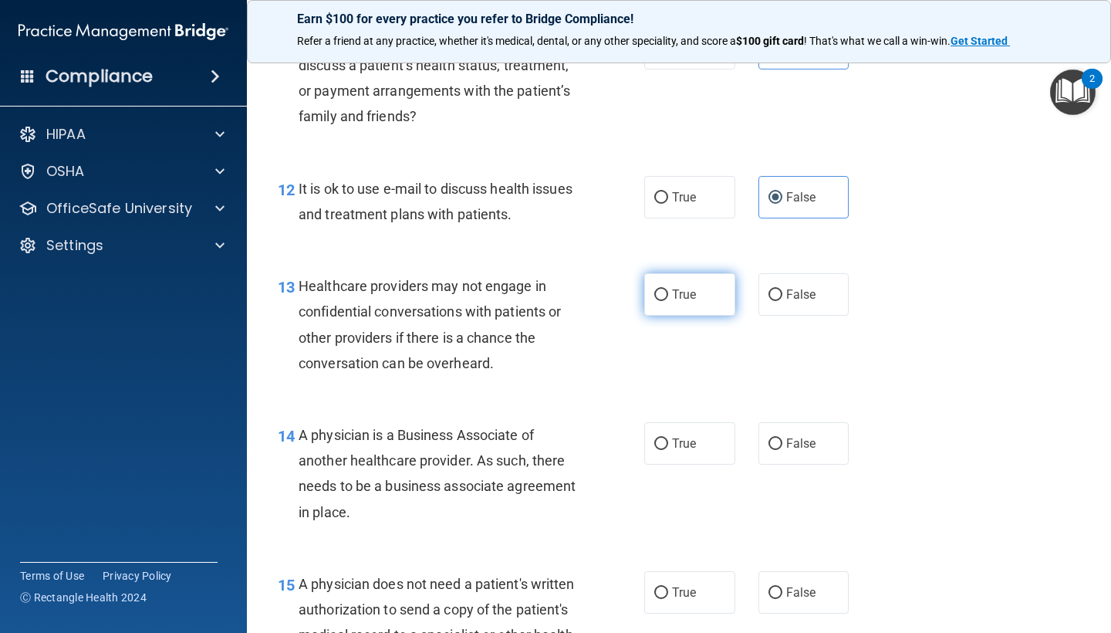
click at [723, 273] on label "True" at bounding box center [689, 294] width 91 height 42
click at [668, 289] on input "True" at bounding box center [661, 295] width 14 height 12
radio input "true"
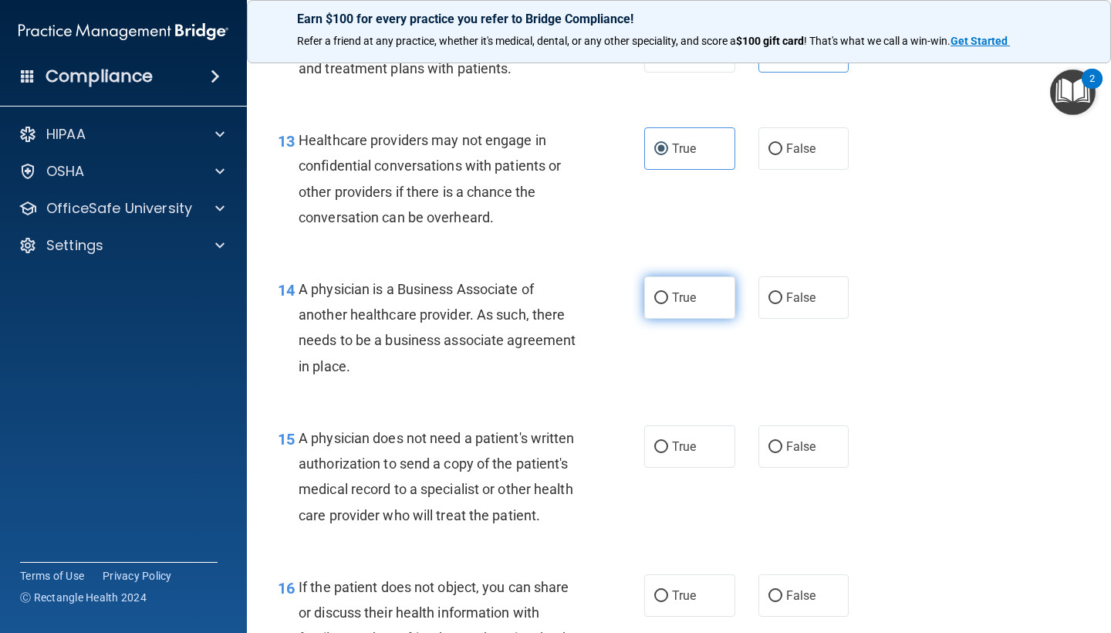
click at [707, 292] on label "True" at bounding box center [689, 297] width 91 height 42
click at [668, 292] on input "True" at bounding box center [661, 298] width 14 height 12
radio input "true"
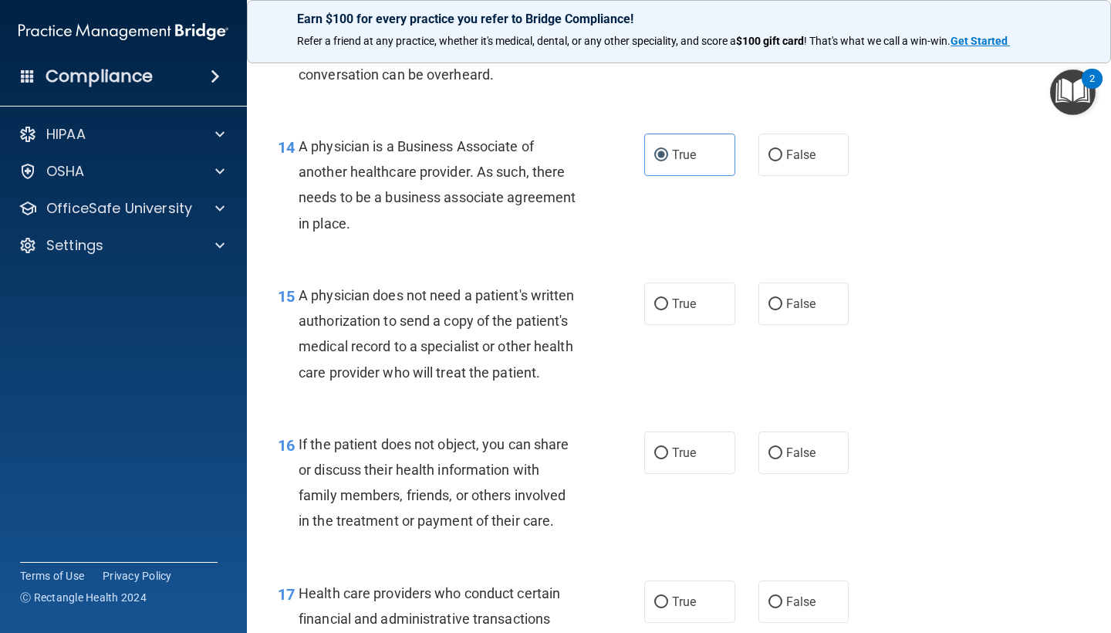
scroll to position [1951, 0]
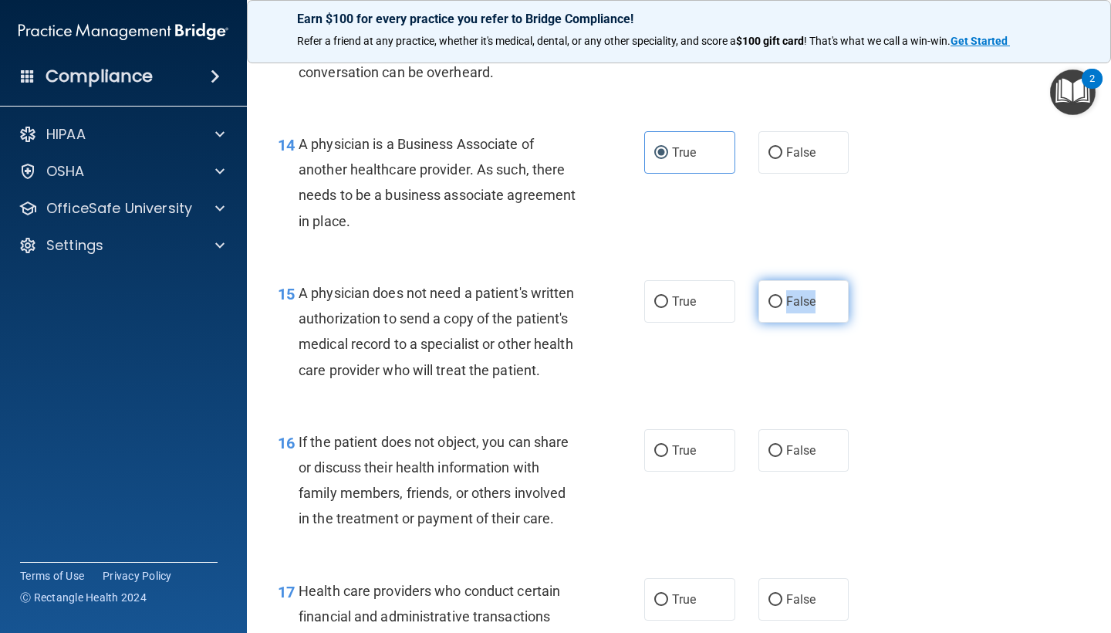
click at [816, 280] on label "False" at bounding box center [803, 301] width 91 height 42
click at [782, 296] on input "False" at bounding box center [775, 302] width 14 height 12
radio input "true"
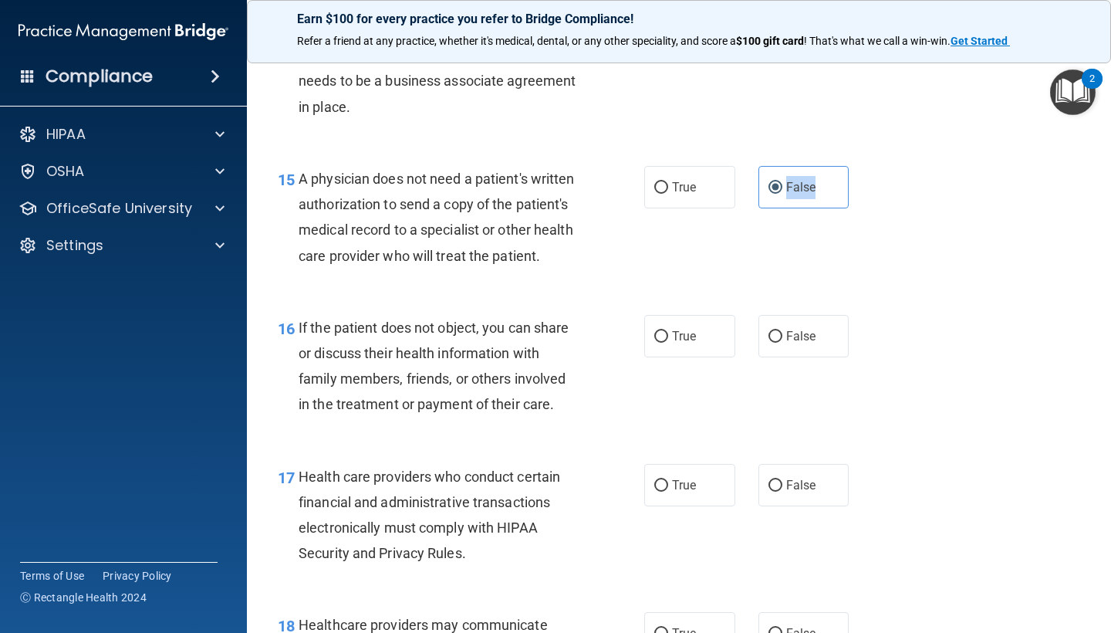
scroll to position [2068, 0]
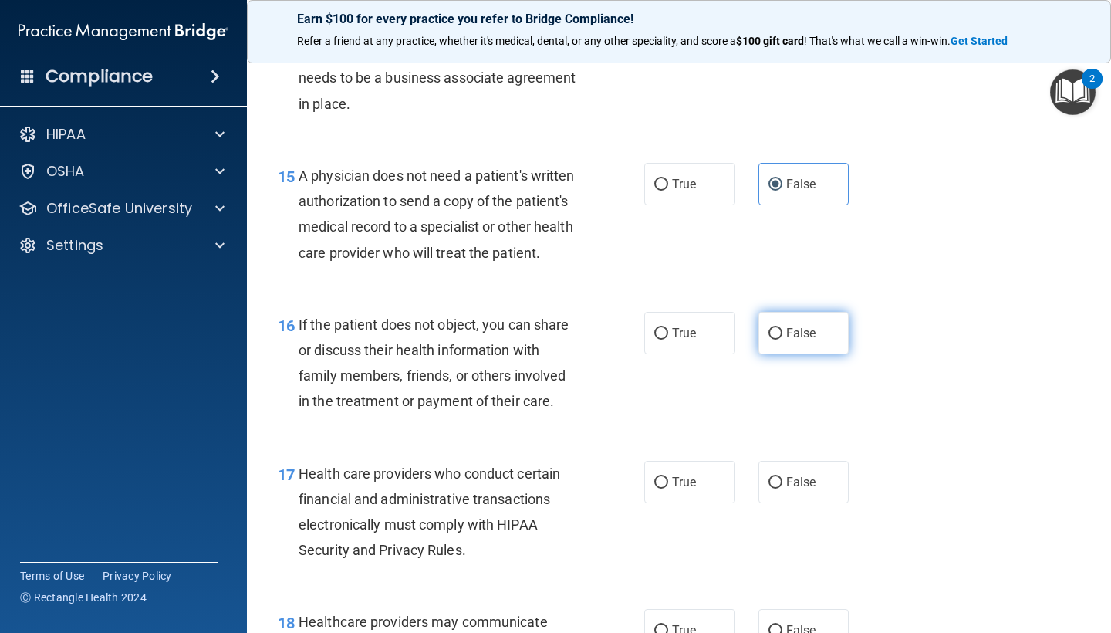
click at [801, 328] on span "False" at bounding box center [801, 333] width 30 height 15
click at [782, 328] on input "False" at bounding box center [775, 334] width 14 height 12
radio input "true"
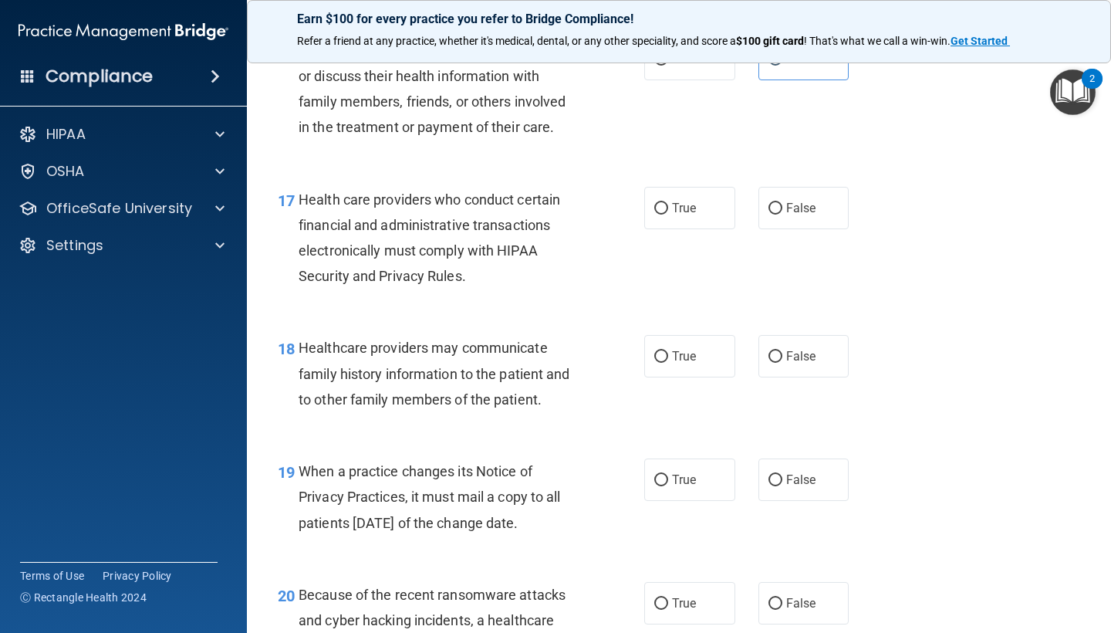
scroll to position [2345, 0]
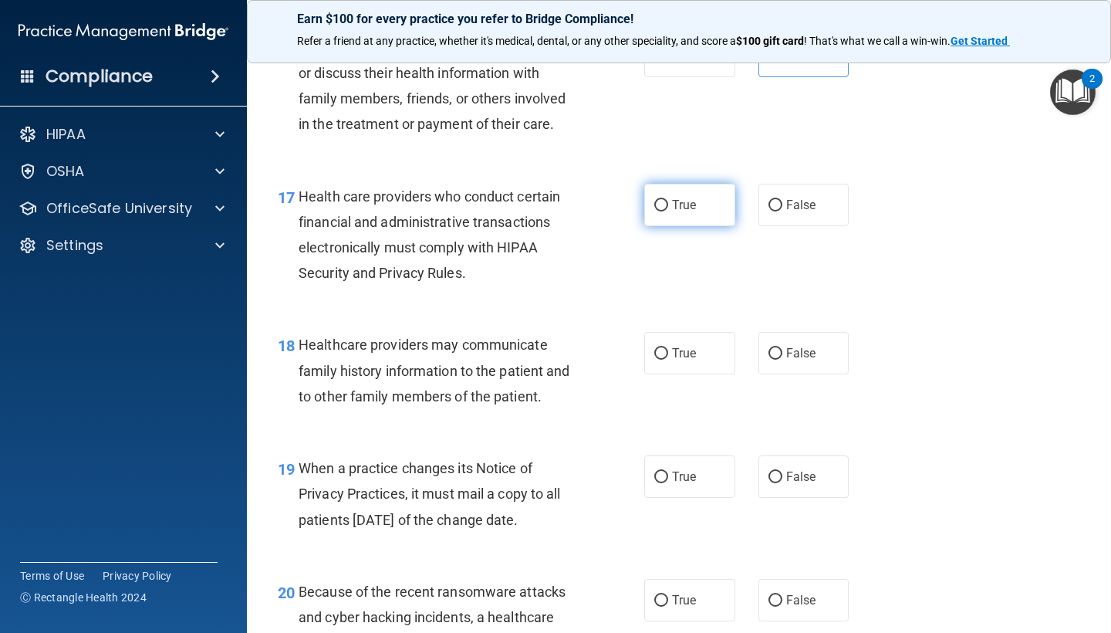
click at [693, 205] on label "True" at bounding box center [689, 205] width 91 height 42
click at [668, 205] on input "True" at bounding box center [661, 206] width 14 height 12
radio input "true"
click at [692, 356] on label "True" at bounding box center [689, 353] width 91 height 42
click at [668, 356] on input "True" at bounding box center [661, 354] width 14 height 12
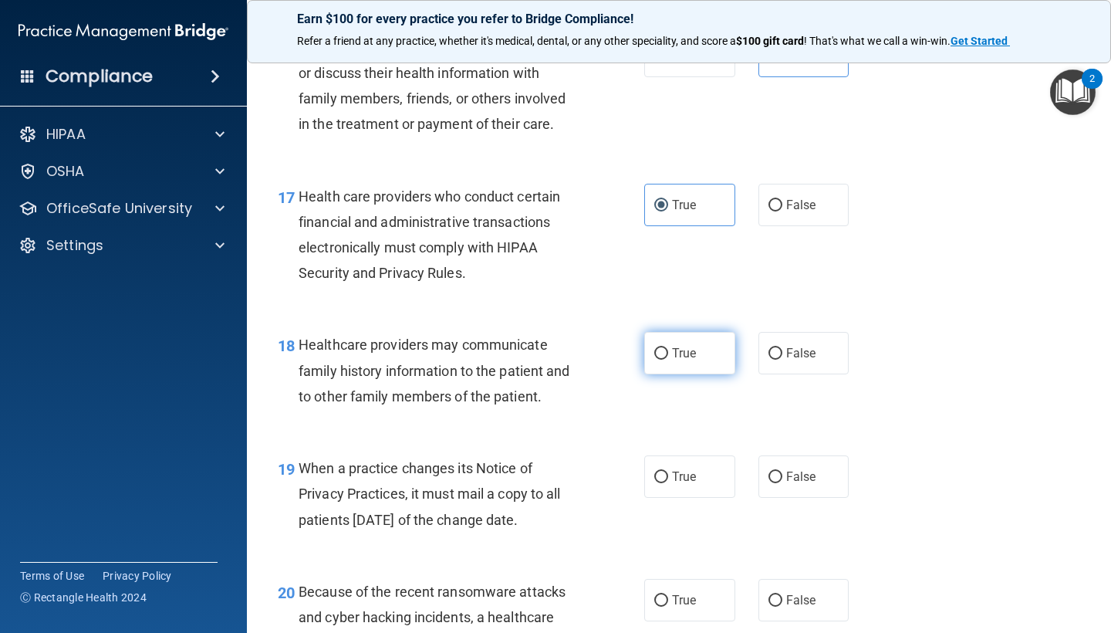
radio input "true"
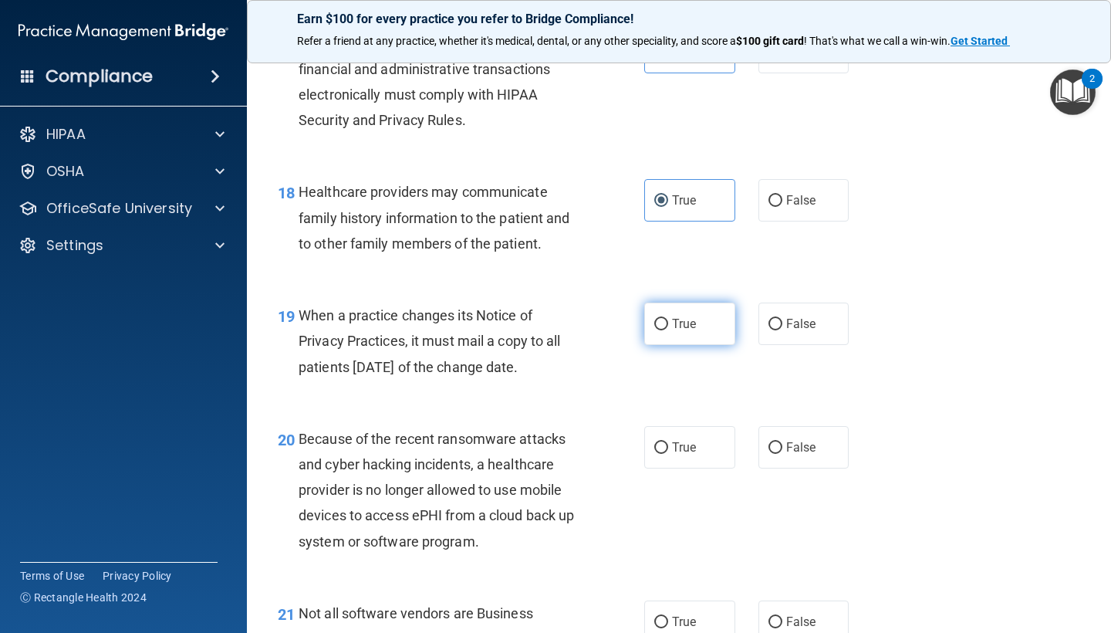
scroll to position [2499, 0]
click at [693, 315] on span "True" at bounding box center [684, 322] width 24 height 15
click at [668, 317] on input "True" at bounding box center [661, 323] width 14 height 12
radio input "true"
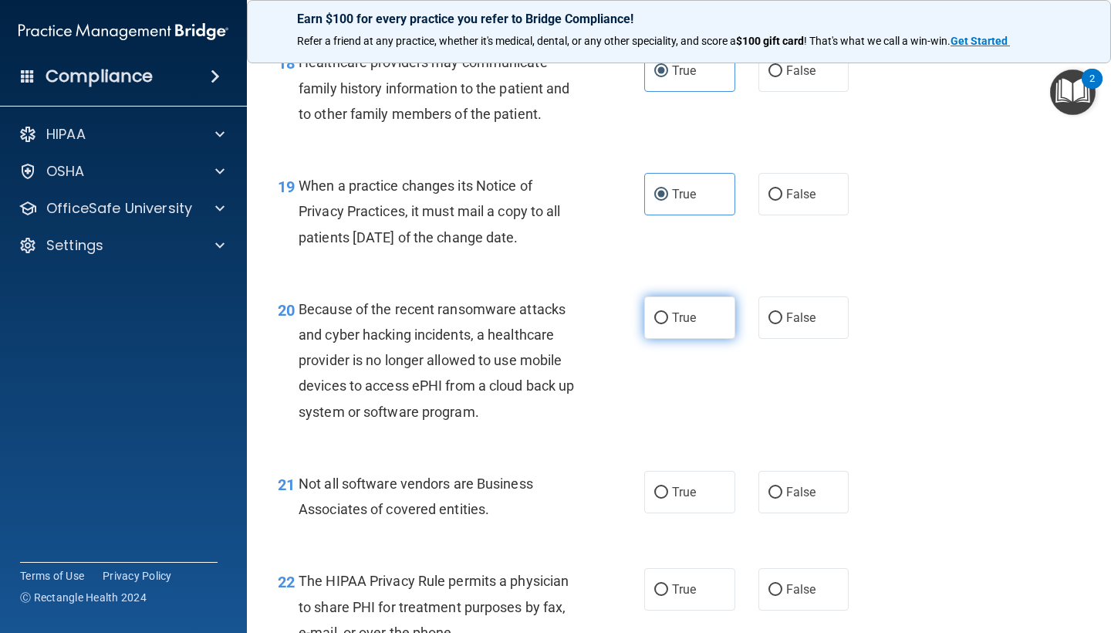
click at [699, 313] on label "True" at bounding box center [689, 317] width 91 height 42
click at [668, 313] on input "True" at bounding box center [661, 318] width 14 height 12
radio input "true"
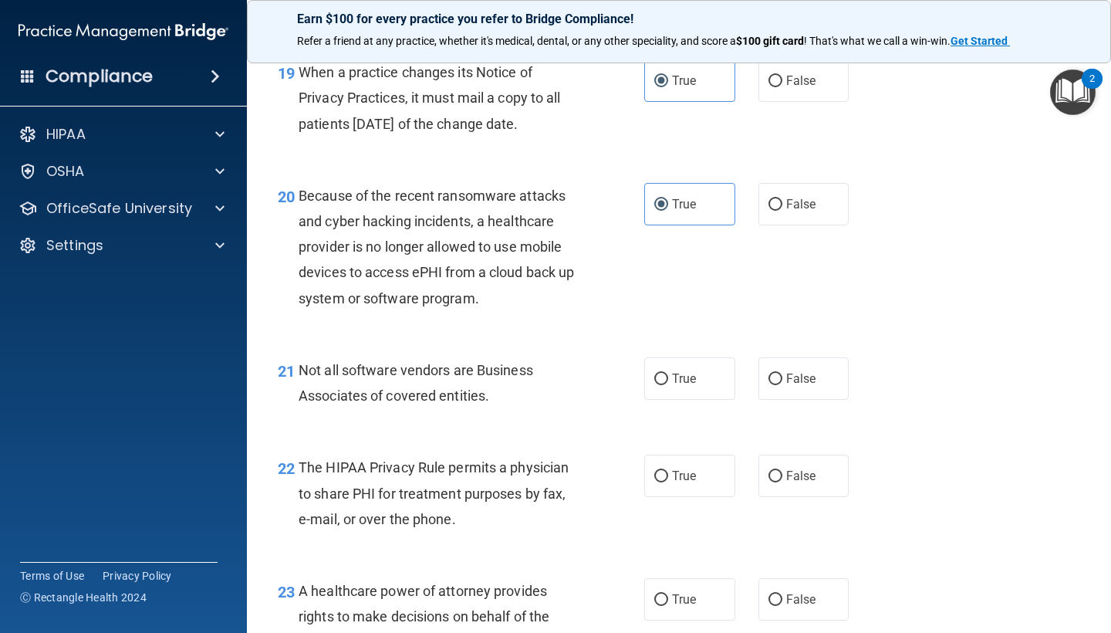
scroll to position [2743, 0]
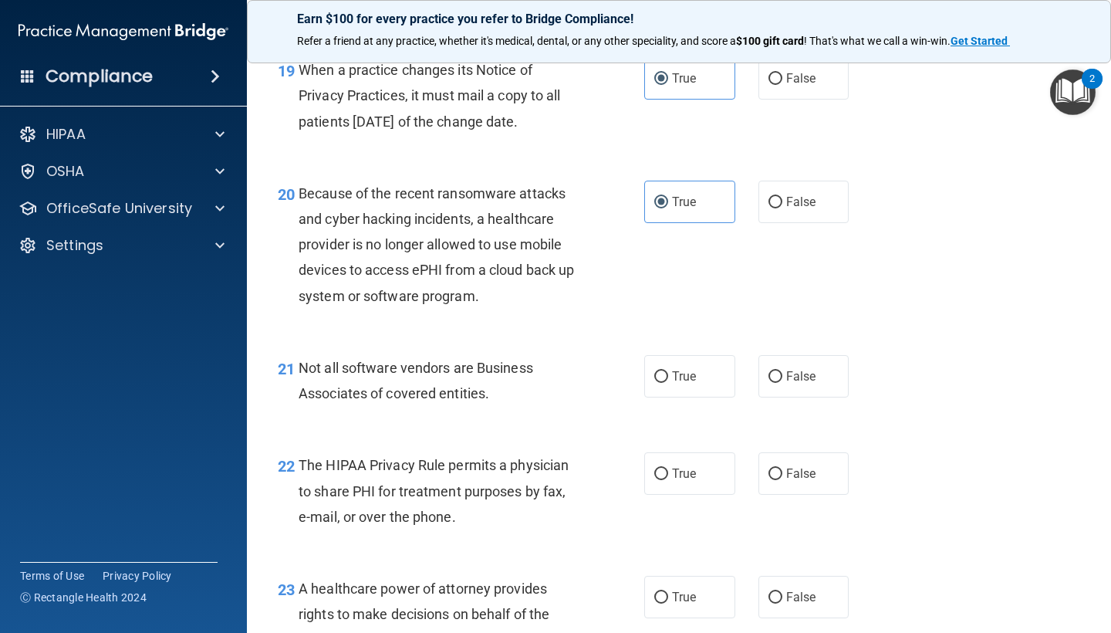
click at [649, 404] on div "21 Not all software vendors are Business Associates of covered entities. True F…" at bounding box center [678, 384] width 825 height 97
click at [676, 372] on label "True" at bounding box center [689, 376] width 91 height 42
click at [668, 372] on input "True" at bounding box center [661, 377] width 14 height 12
radio input "true"
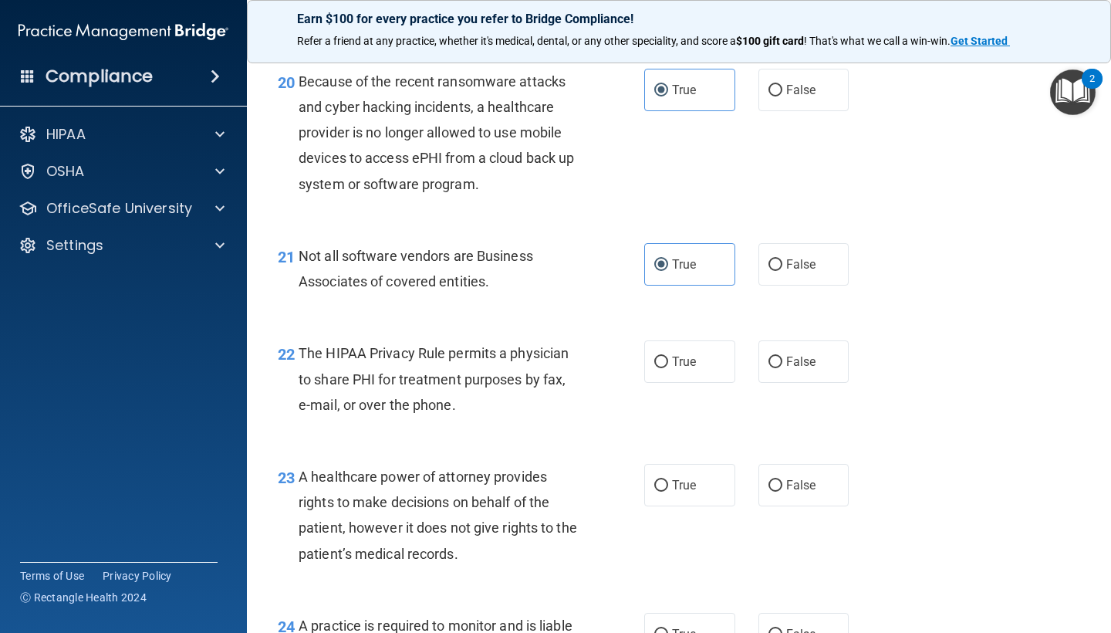
scroll to position [2860, 0]
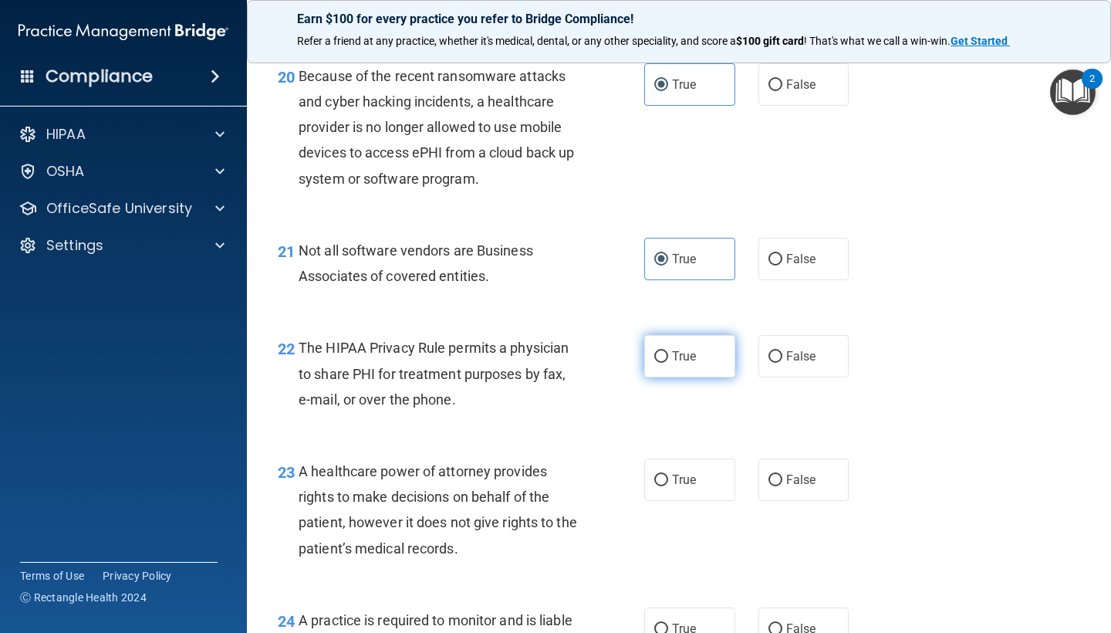
click at [696, 349] on span "True" at bounding box center [684, 356] width 24 height 15
click at [668, 351] on input "True" at bounding box center [661, 357] width 14 height 12
radio input "true"
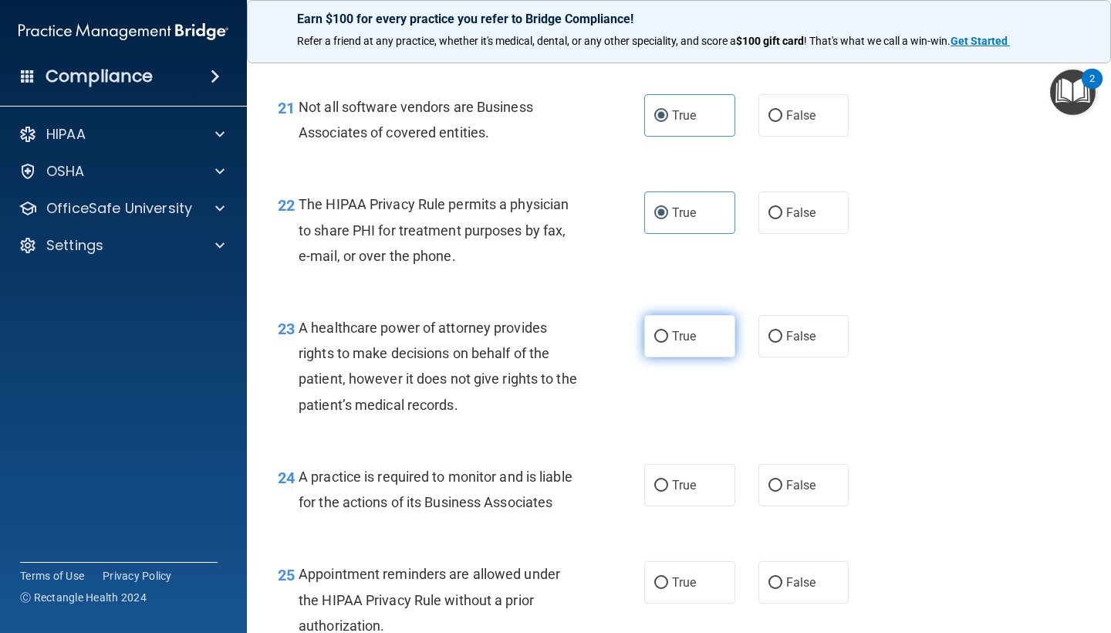
scroll to position [3006, 0]
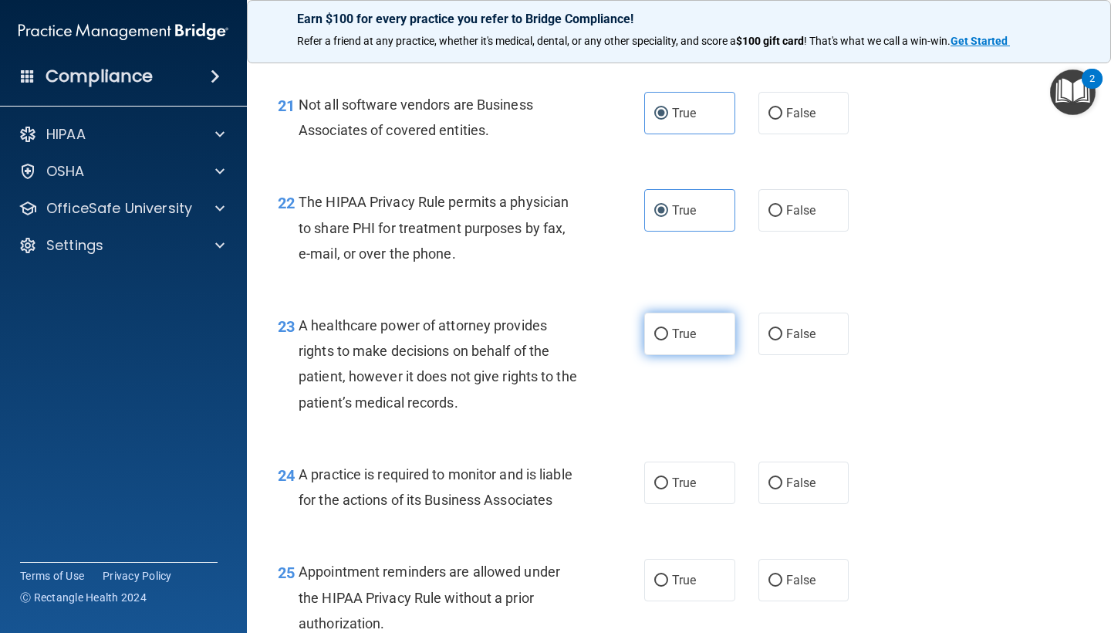
click at [712, 317] on label "True" at bounding box center [689, 333] width 91 height 42
click at [668, 329] on input "True" at bounding box center [661, 335] width 14 height 12
radio input "true"
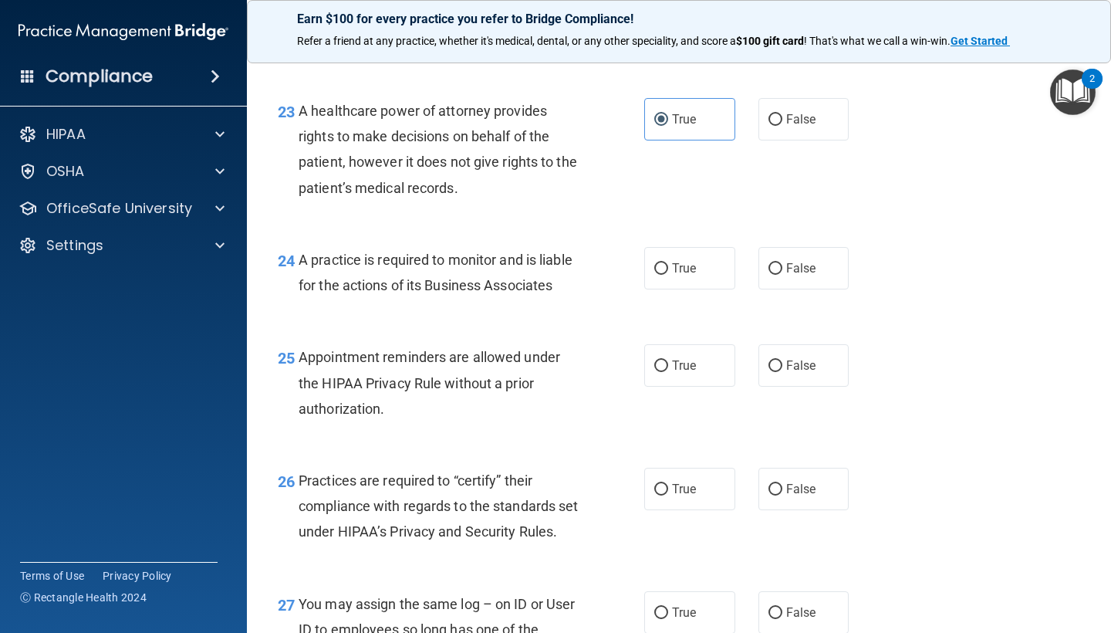
scroll to position [3219, 0]
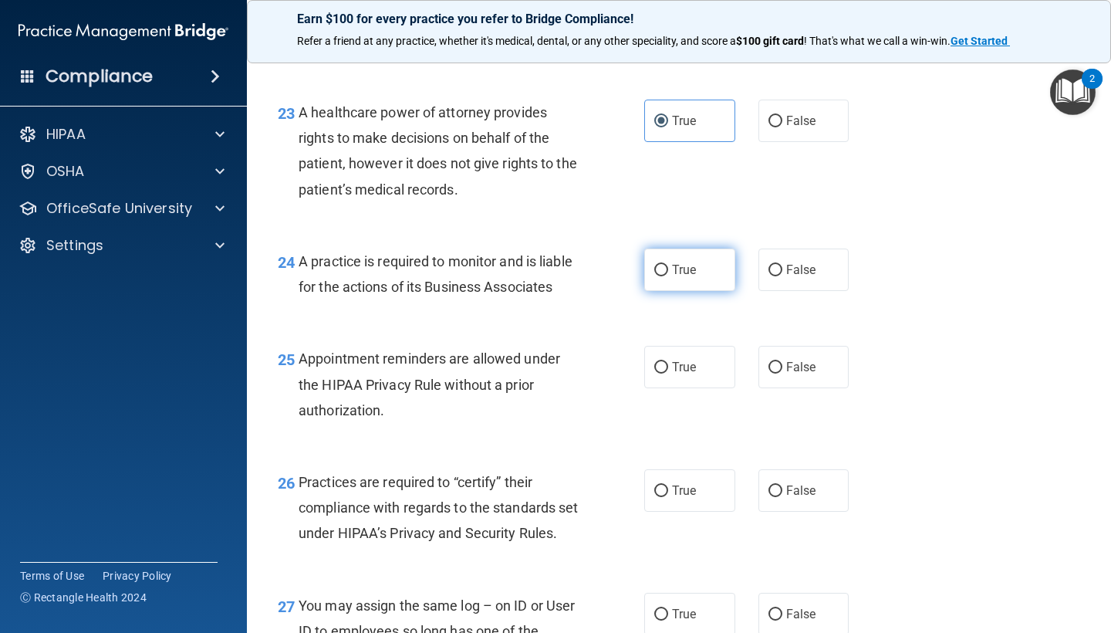
click at [684, 264] on label "True" at bounding box center [689, 269] width 91 height 42
click at [668, 265] on input "True" at bounding box center [661, 271] width 14 height 12
radio input "true"
click at [680, 359] on span "True" at bounding box center [684, 366] width 24 height 15
click at [668, 362] on input "True" at bounding box center [661, 368] width 14 height 12
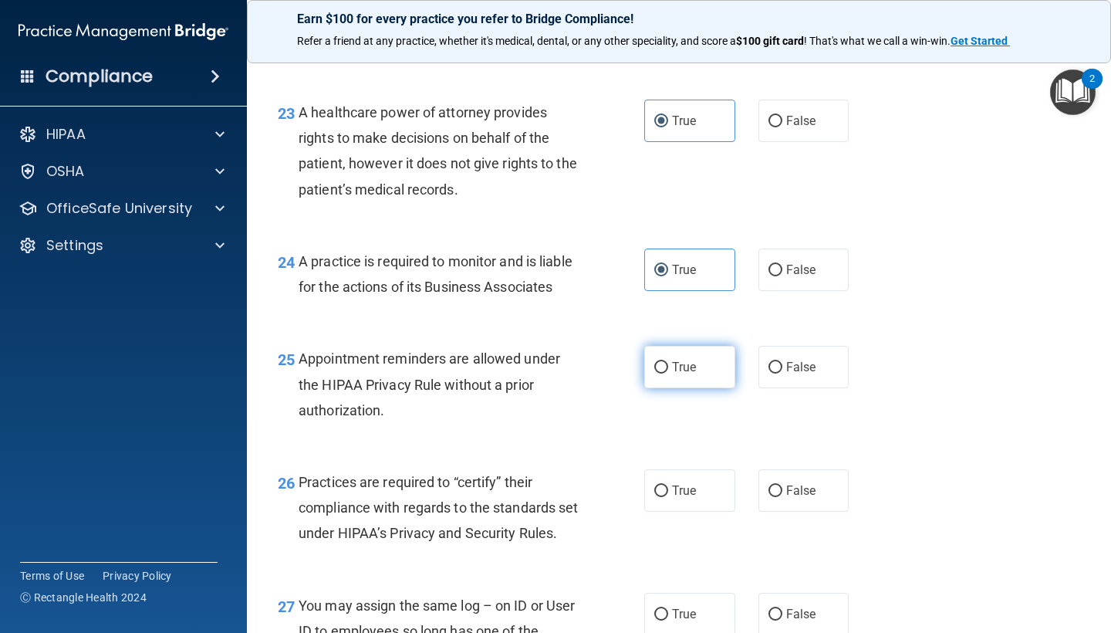
radio input "true"
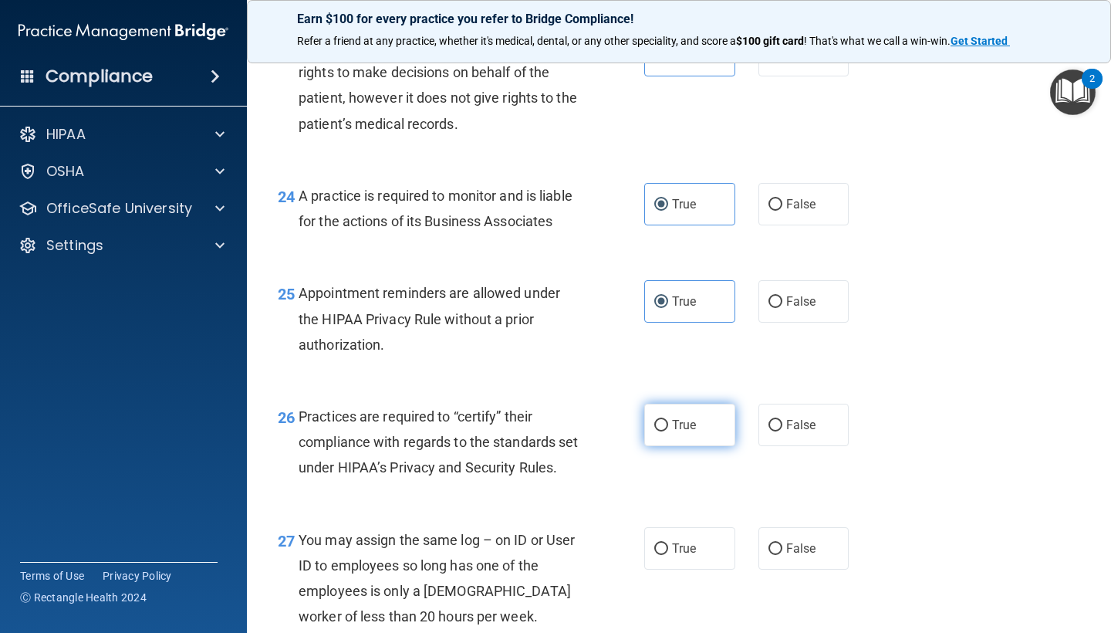
click at [685, 417] on label "True" at bounding box center [689, 424] width 91 height 42
click at [668, 420] on input "True" at bounding box center [661, 426] width 14 height 12
radio input "true"
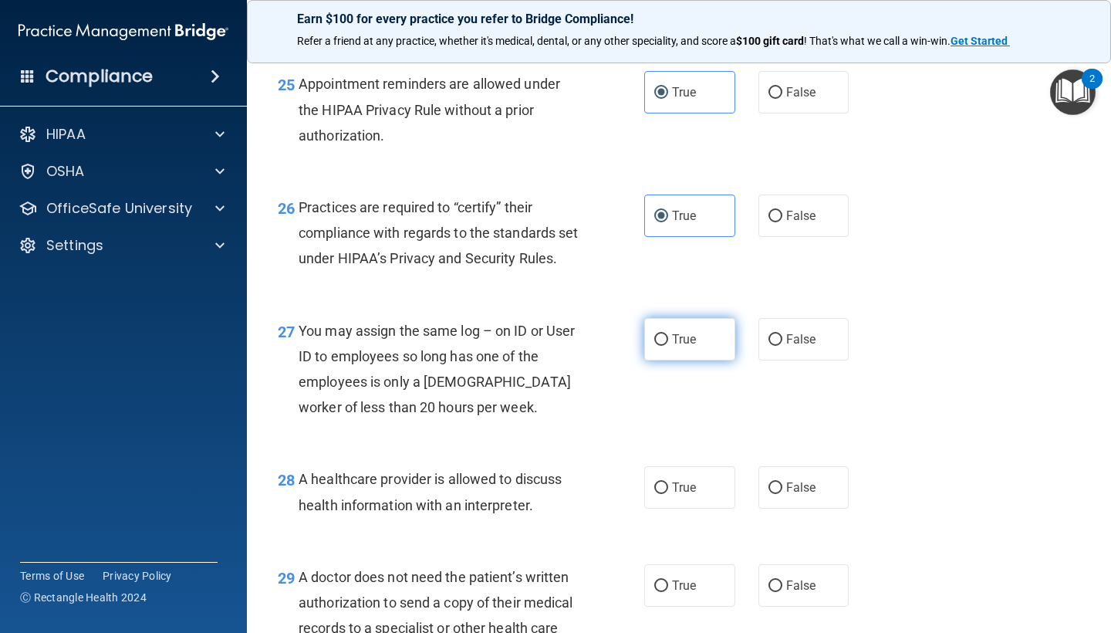
click at [711, 343] on label "True" at bounding box center [689, 339] width 91 height 42
click at [668, 343] on input "True" at bounding box center [661, 340] width 14 height 12
radio input "true"
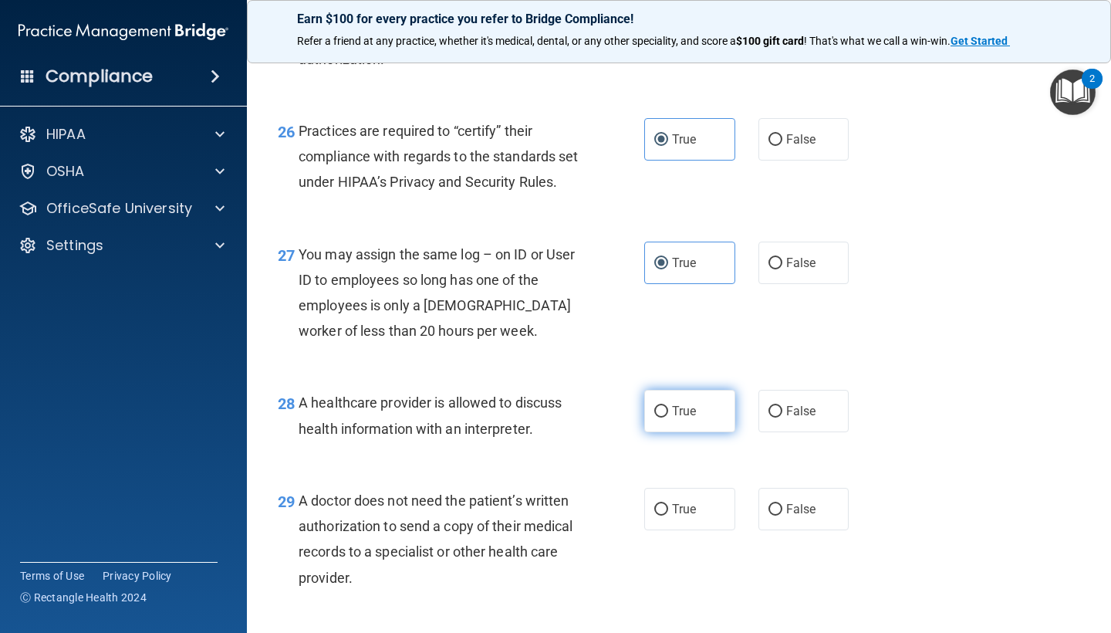
click at [702, 430] on label "True" at bounding box center [689, 411] width 91 height 42
click at [668, 417] on input "True" at bounding box center [661, 412] width 14 height 12
radio input "true"
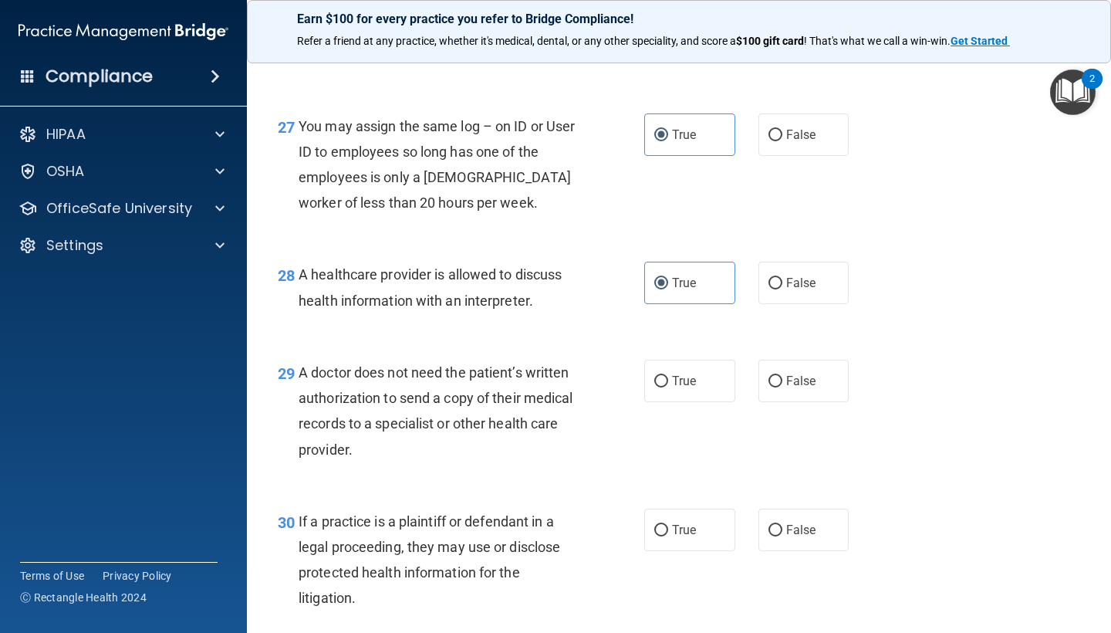
scroll to position [3733, 0]
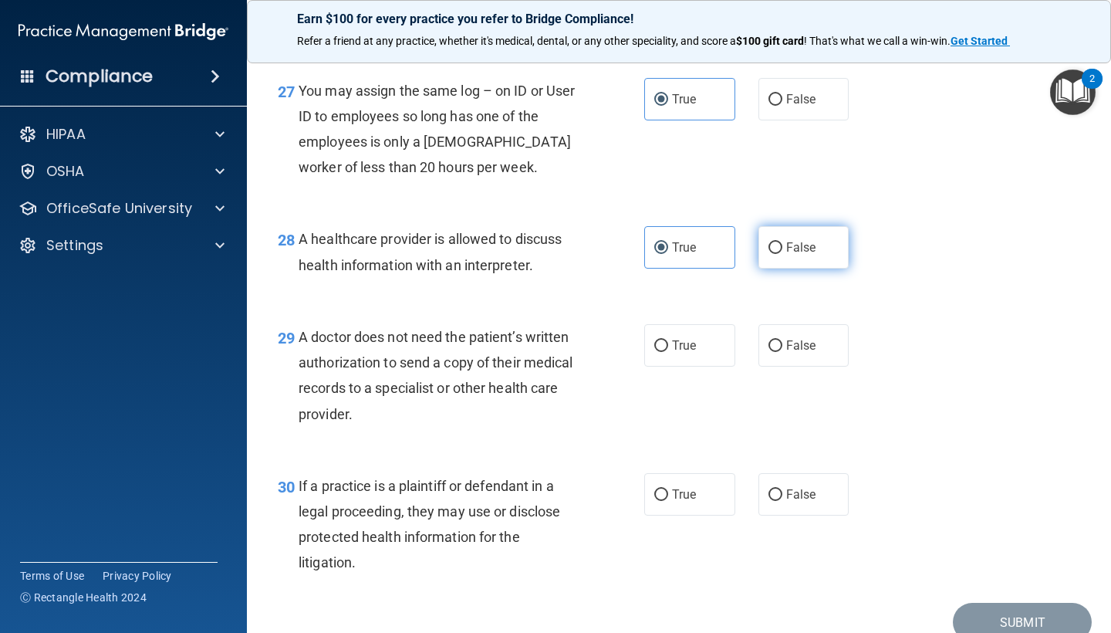
click at [771, 268] on label "False" at bounding box center [803, 247] width 91 height 42
click at [771, 254] on input "False" at bounding box center [775, 248] width 14 height 12
radio input "true"
radio input "false"
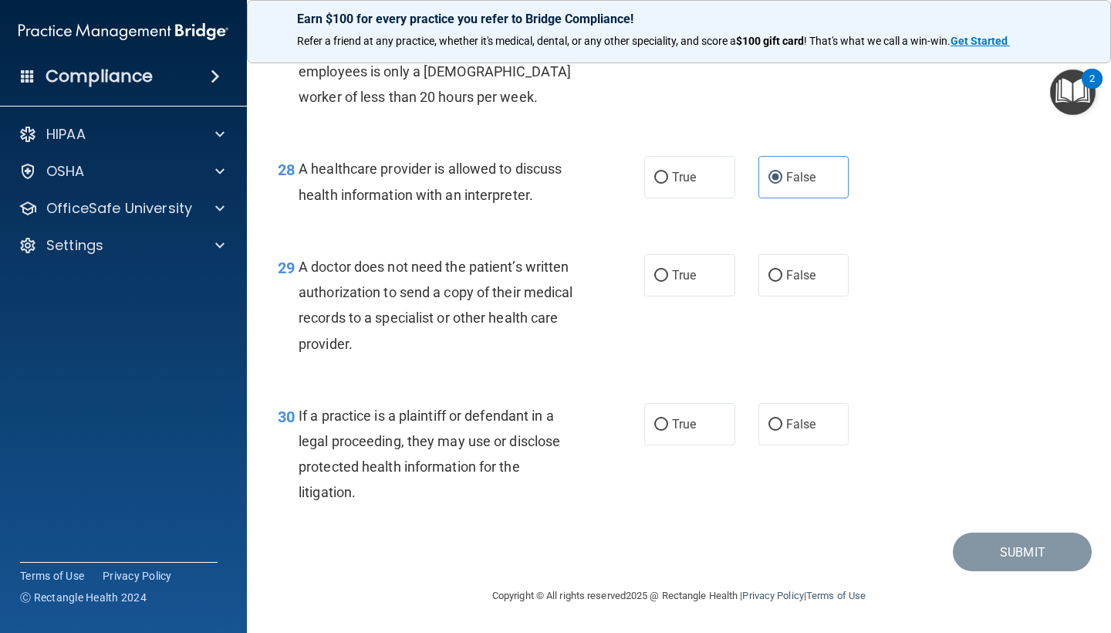
scroll to position [3810, 0]
click at [657, 286] on label "True" at bounding box center [689, 275] width 91 height 42
click at [657, 282] on input "True" at bounding box center [661, 276] width 14 height 12
radio input "true"
click at [813, 265] on label "False" at bounding box center [803, 275] width 91 height 42
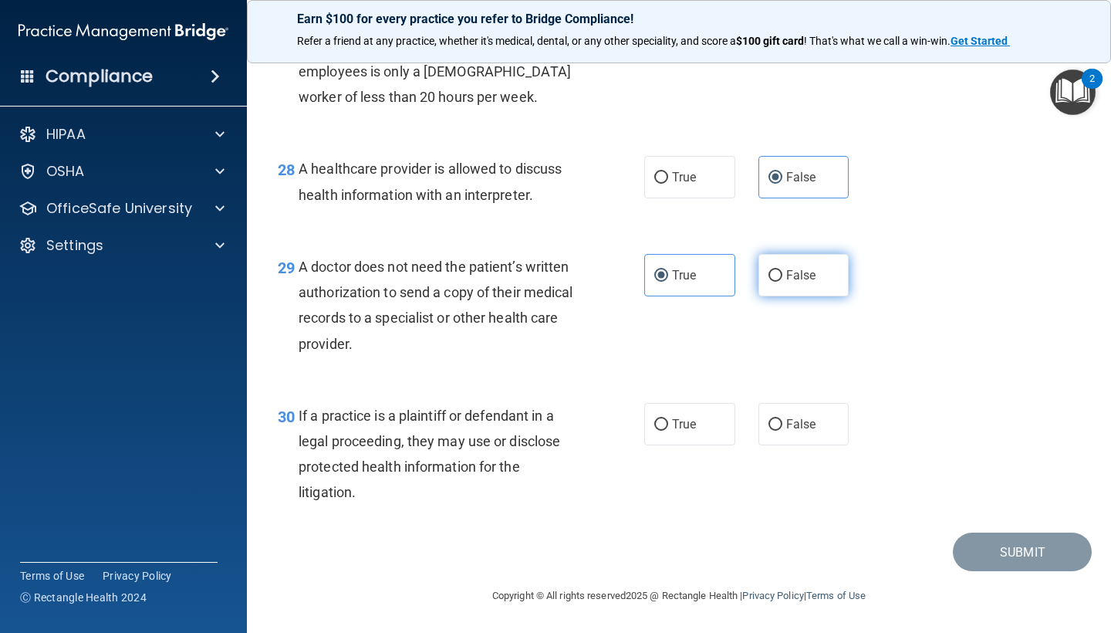
click at [782, 270] on input "False" at bounding box center [775, 276] width 14 height 12
radio input "true"
radio input "false"
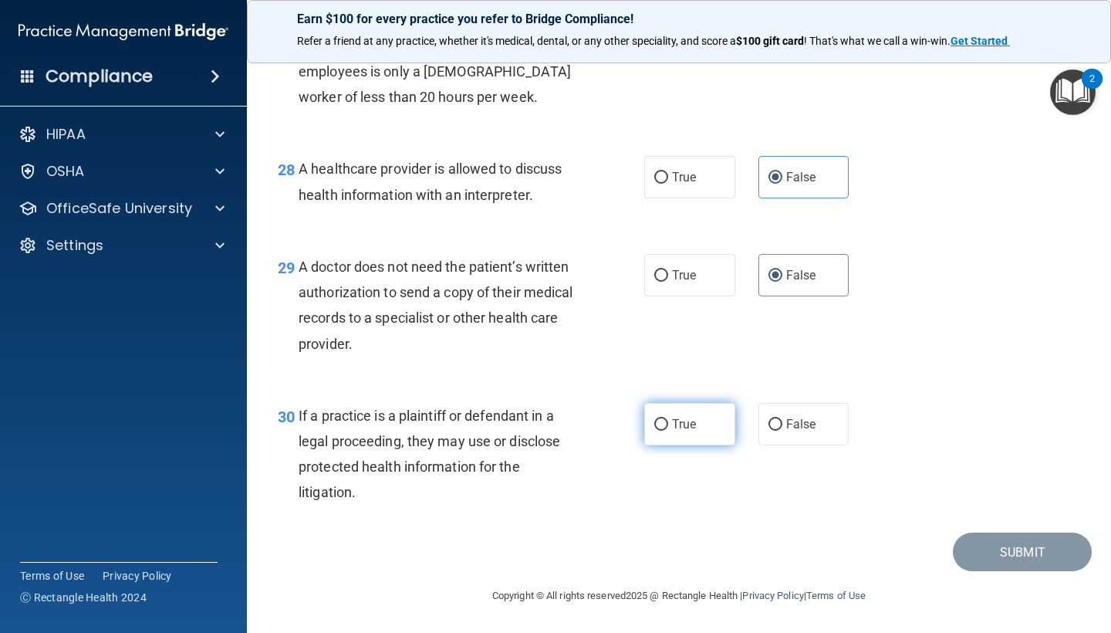
click at [682, 435] on label "True" at bounding box center [689, 424] width 91 height 42
click at [668, 430] on input "True" at bounding box center [661, 425] width 14 height 12
radio input "true"
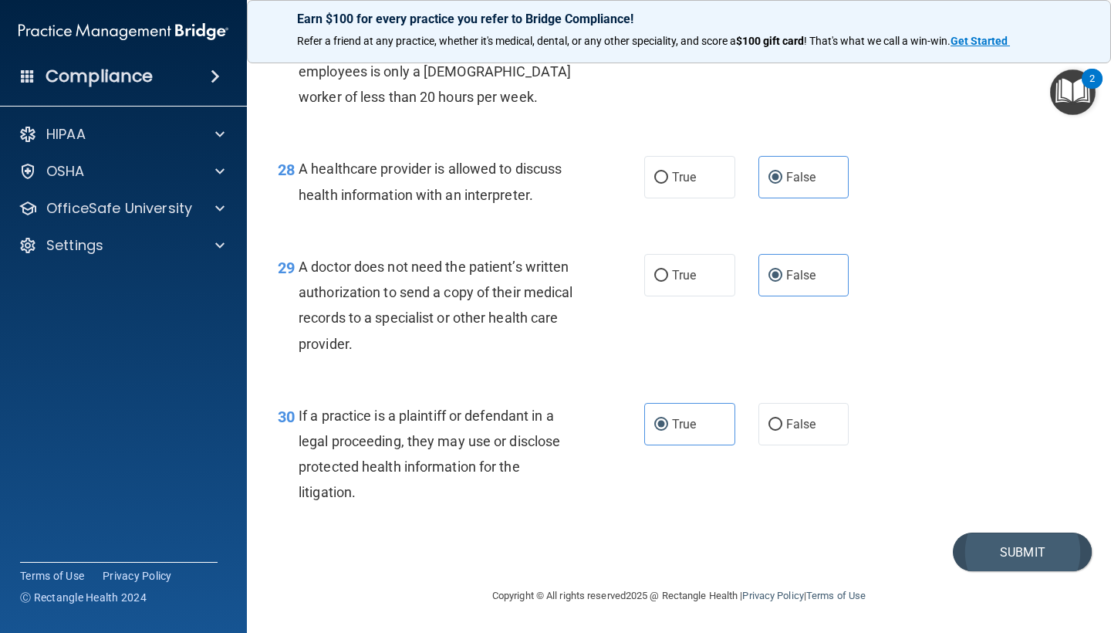
click at [987, 538] on button "Submit" at bounding box center [1022, 551] width 139 height 39
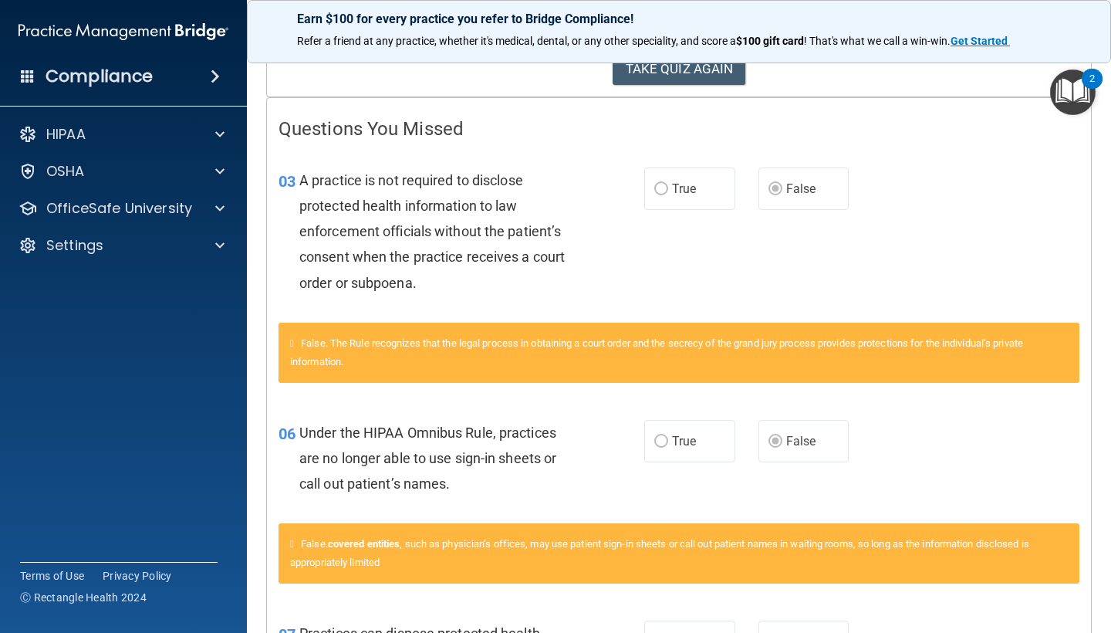
scroll to position [270, 0]
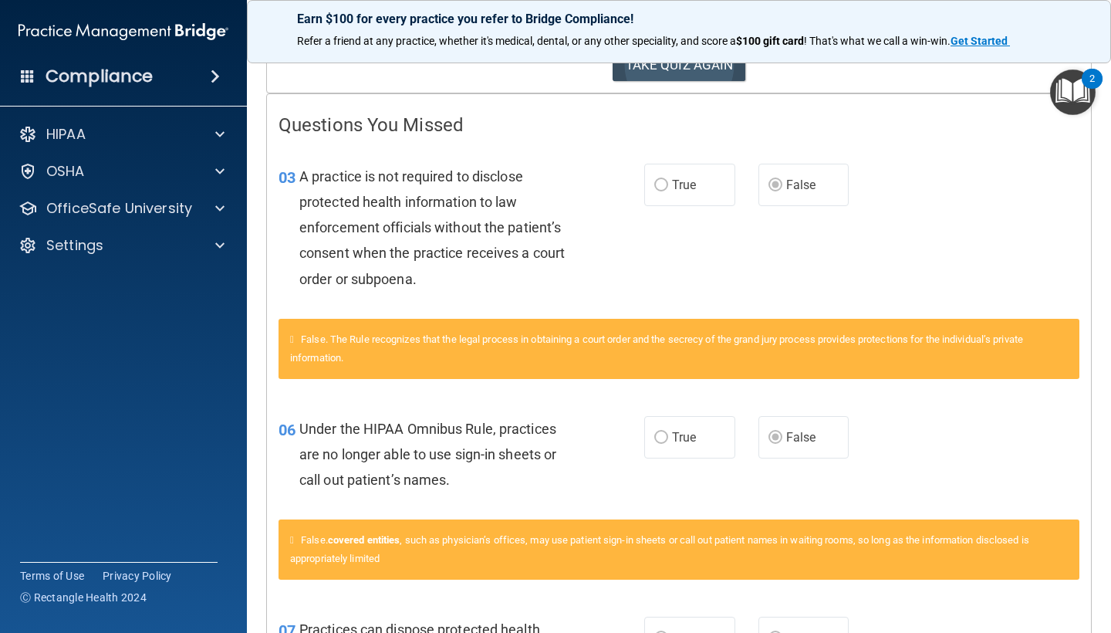
click at [728, 69] on button "TAKE QUIZ AGAIN" at bounding box center [678, 65] width 133 height 34
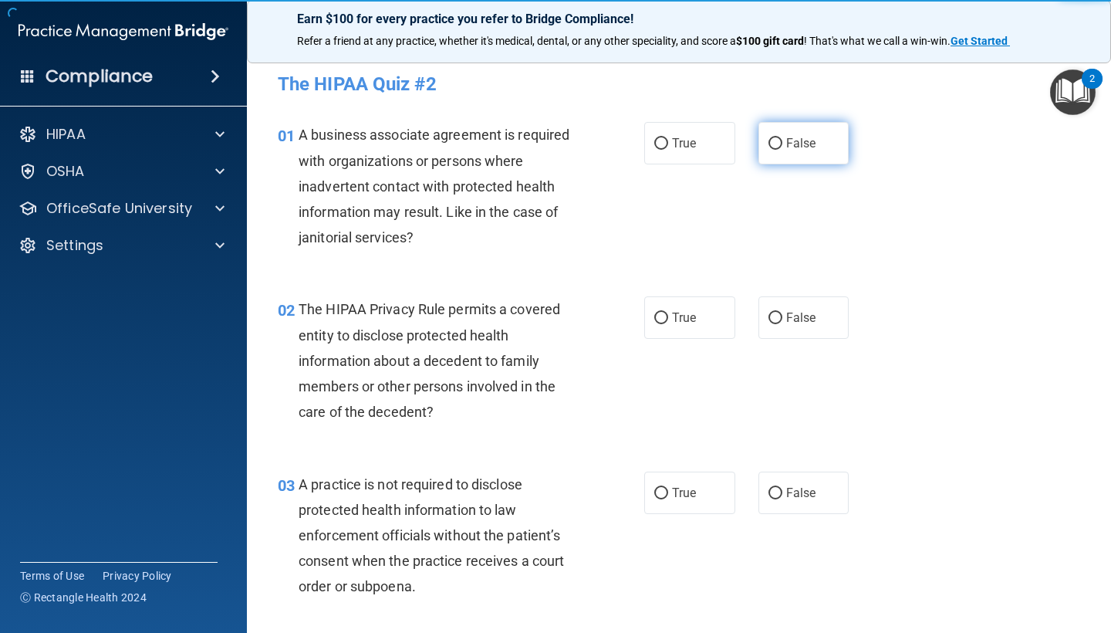
click at [781, 161] on label "False" at bounding box center [803, 143] width 91 height 42
click at [781, 150] on input "False" at bounding box center [775, 144] width 14 height 12
radio input "true"
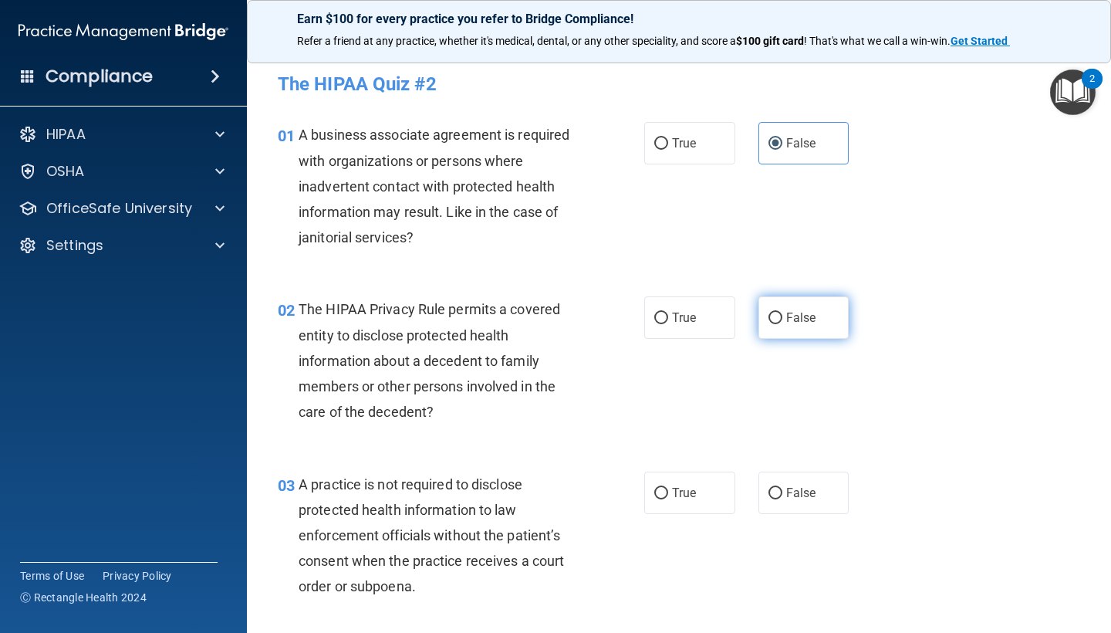
click at [796, 317] on span "False" at bounding box center [801, 317] width 30 height 15
click at [782, 317] on input "False" at bounding box center [775, 318] width 14 height 12
radio input "true"
click at [802, 479] on label "False" at bounding box center [803, 492] width 91 height 42
click at [782, 488] on input "False" at bounding box center [775, 494] width 14 height 12
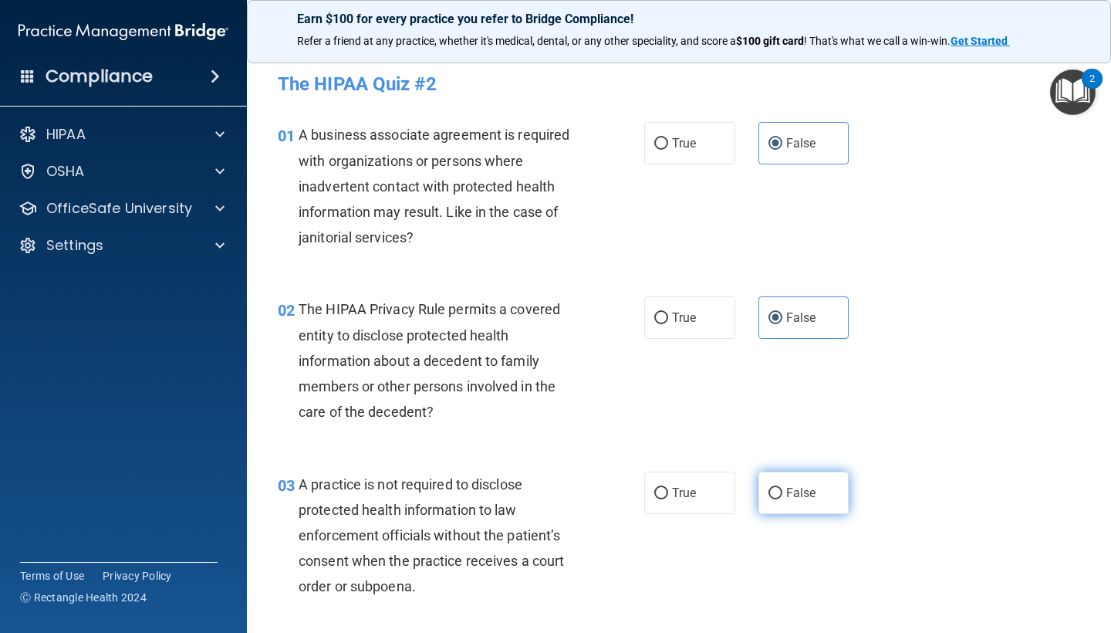
radio input "true"
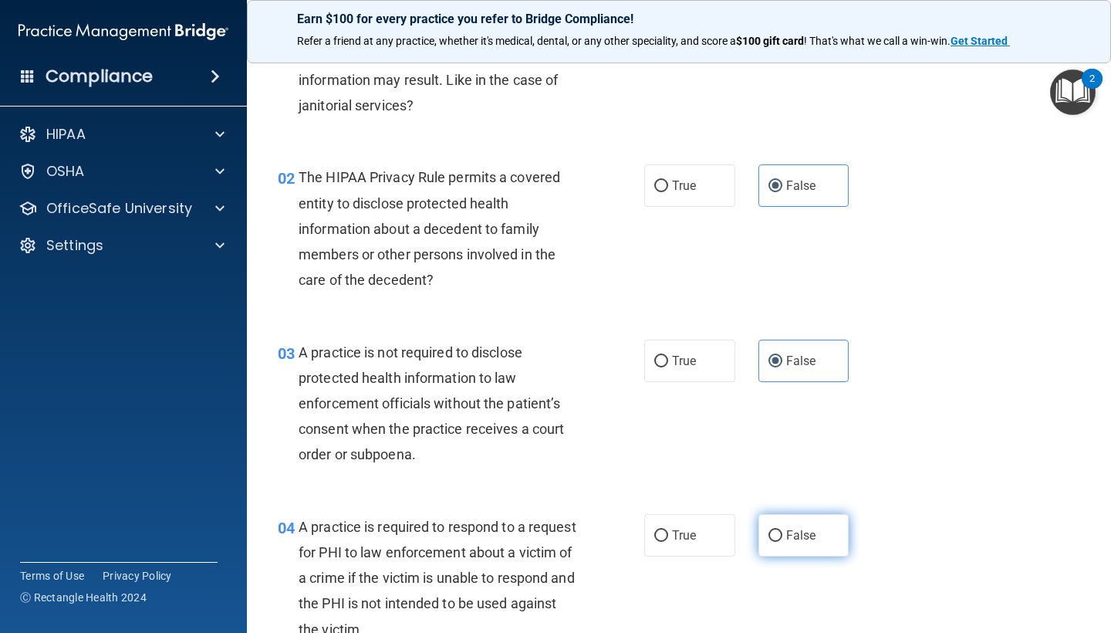
click at [818, 546] on label "False" at bounding box center [803, 535] width 91 height 42
click at [782, 542] on input "False" at bounding box center [775, 536] width 14 height 12
radio input "true"
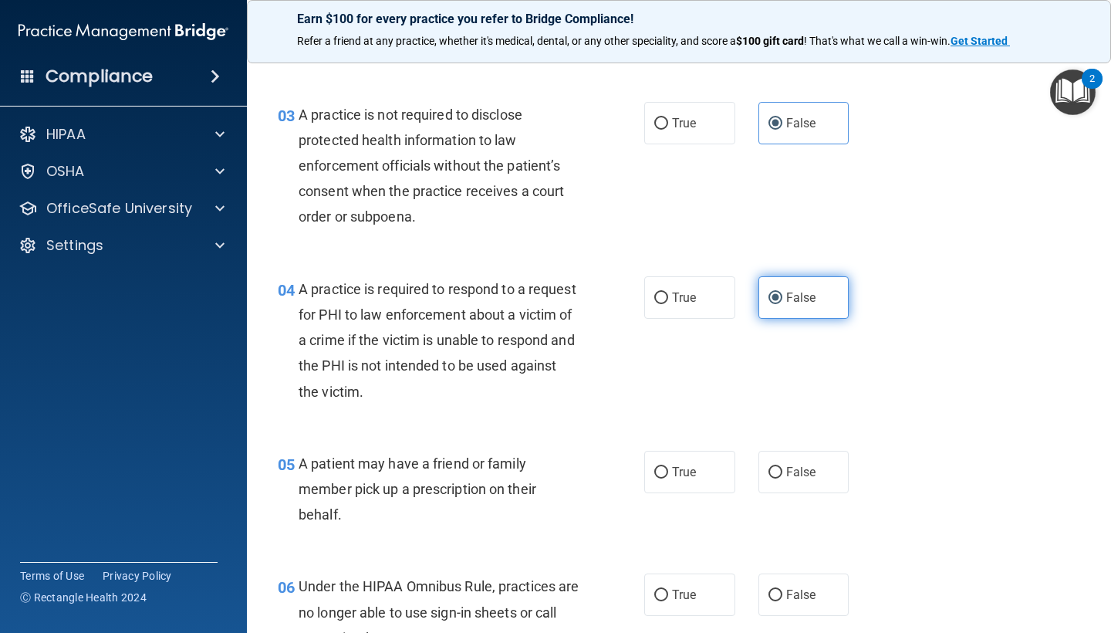
scroll to position [396, 0]
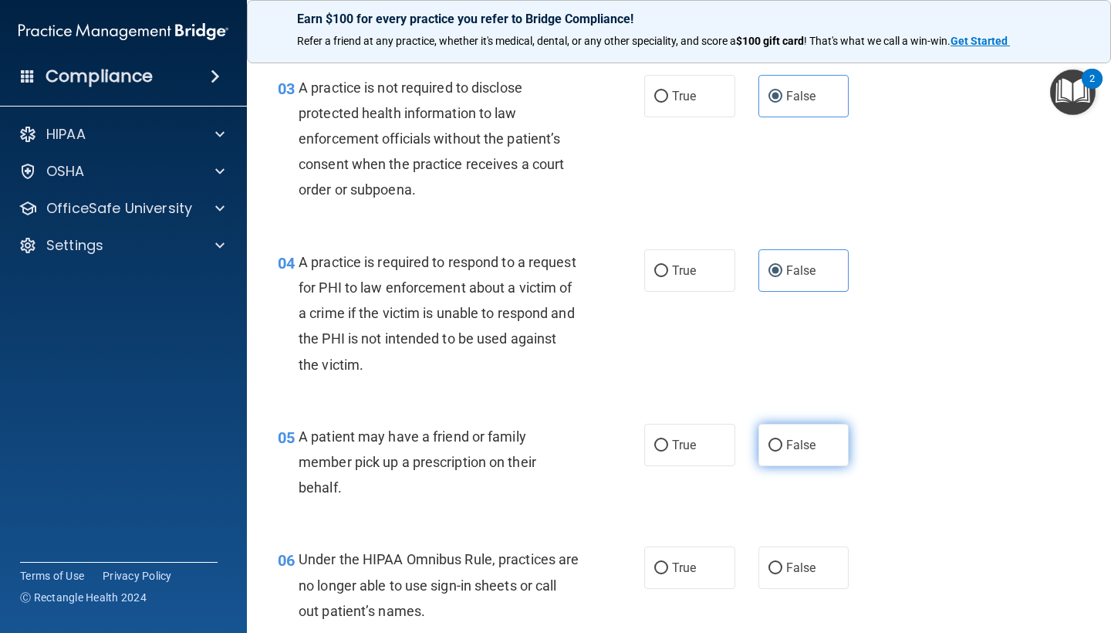
click at [800, 452] on label "False" at bounding box center [803, 444] width 91 height 42
click at [782, 451] on input "False" at bounding box center [775, 446] width 14 height 12
radio input "true"
click at [801, 574] on label "False" at bounding box center [803, 567] width 91 height 42
click at [782, 574] on input "False" at bounding box center [775, 568] width 14 height 12
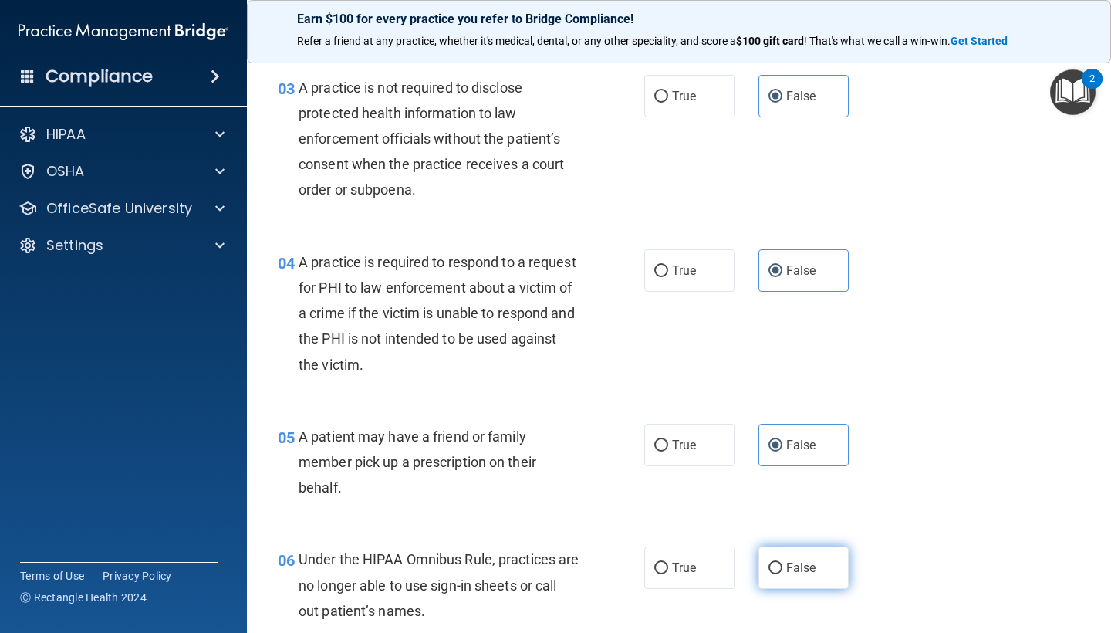
radio input "true"
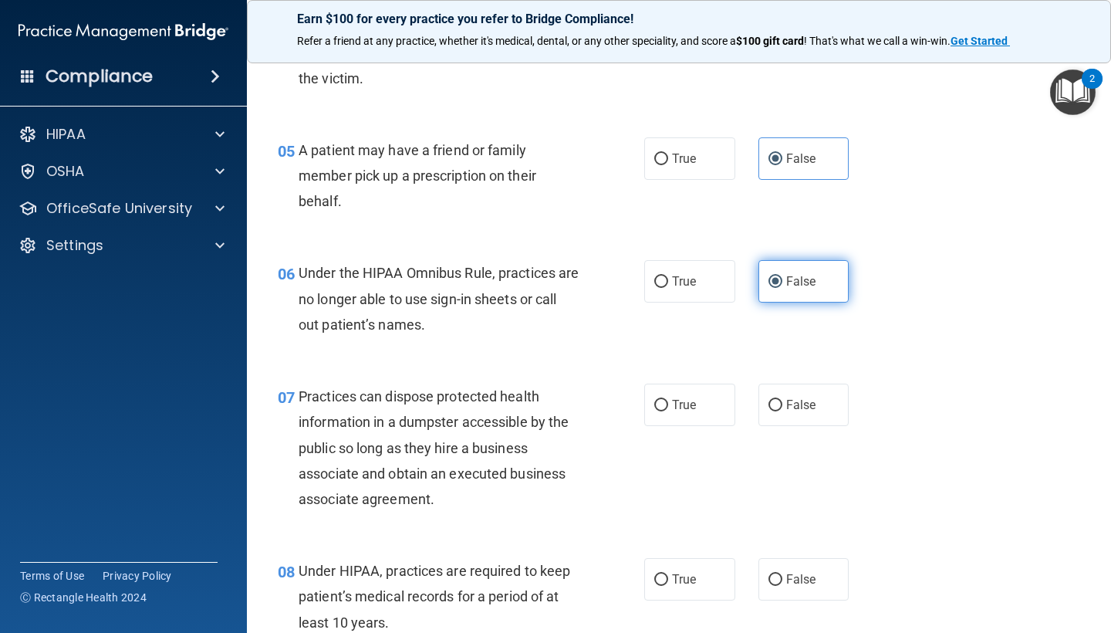
scroll to position [709, 0]
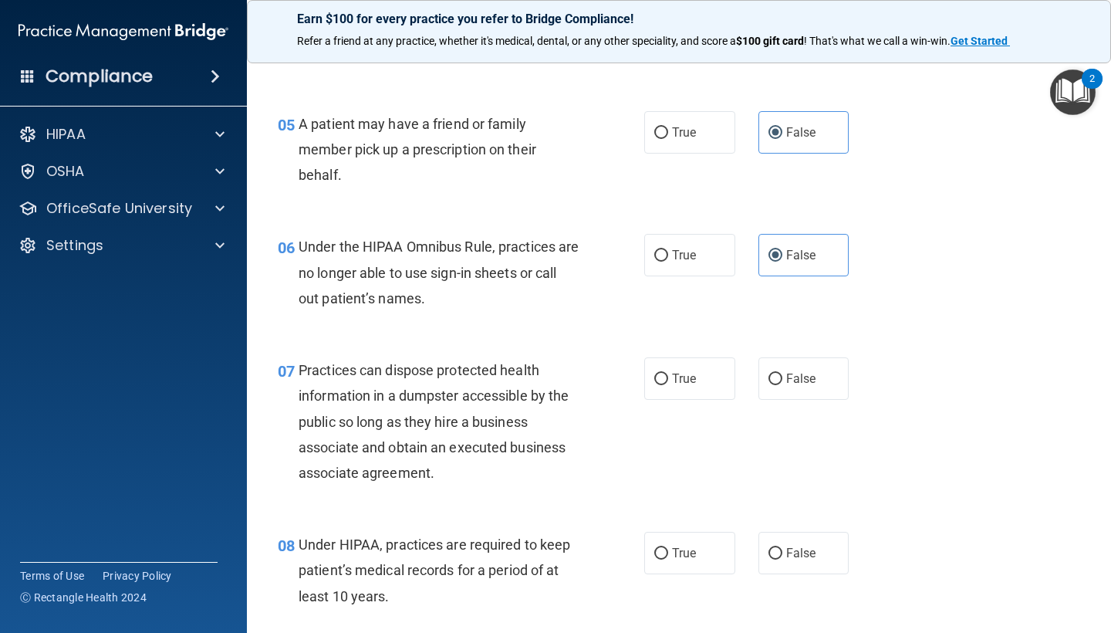
click at [794, 349] on div "07 Practices can dispose protected health information in a dumpster accessible …" at bounding box center [678, 425] width 825 height 174
click at [799, 371] on span "False" at bounding box center [801, 378] width 30 height 15
click at [782, 373] on input "False" at bounding box center [775, 379] width 14 height 12
radio input "true"
click at [798, 551] on span "False" at bounding box center [801, 552] width 30 height 15
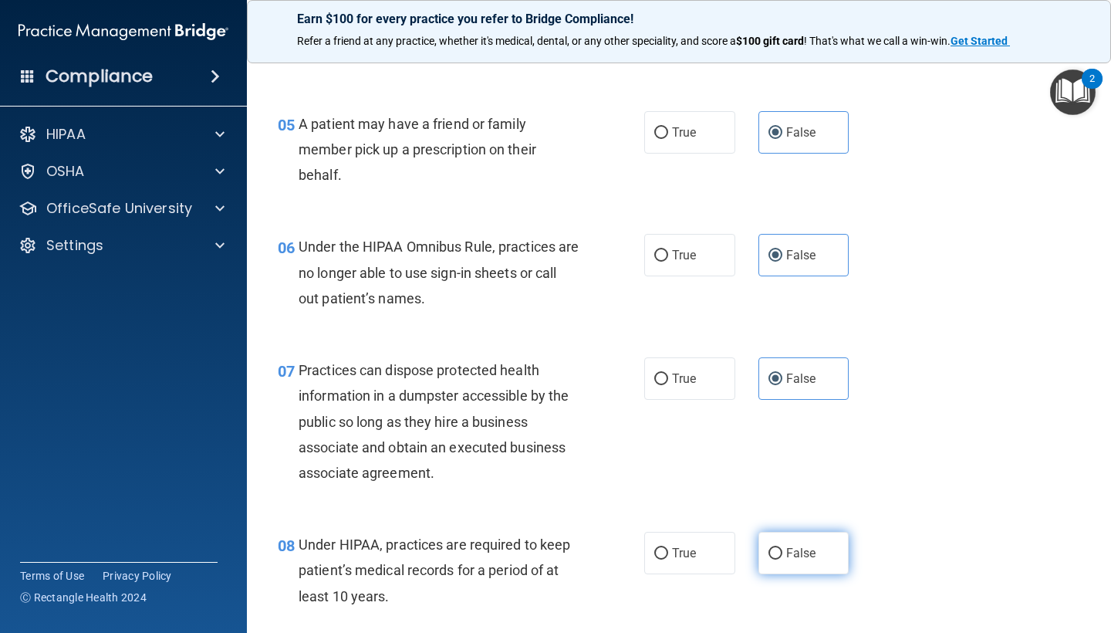
click at [782, 551] on input "False" at bounding box center [775, 554] width 14 height 12
radio input "true"
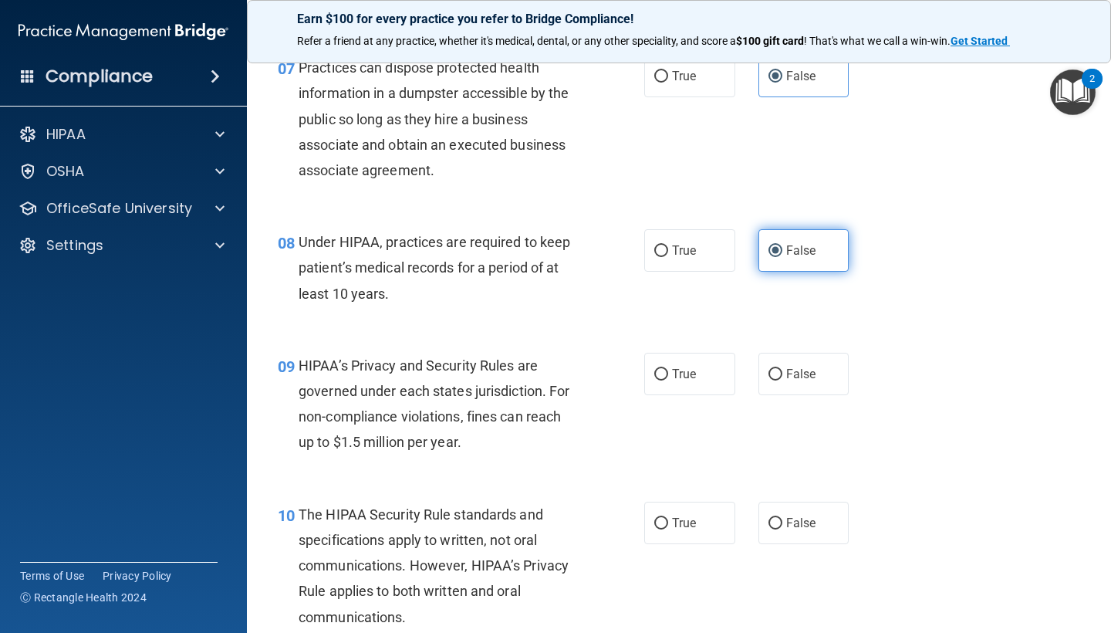
scroll to position [1033, 0]
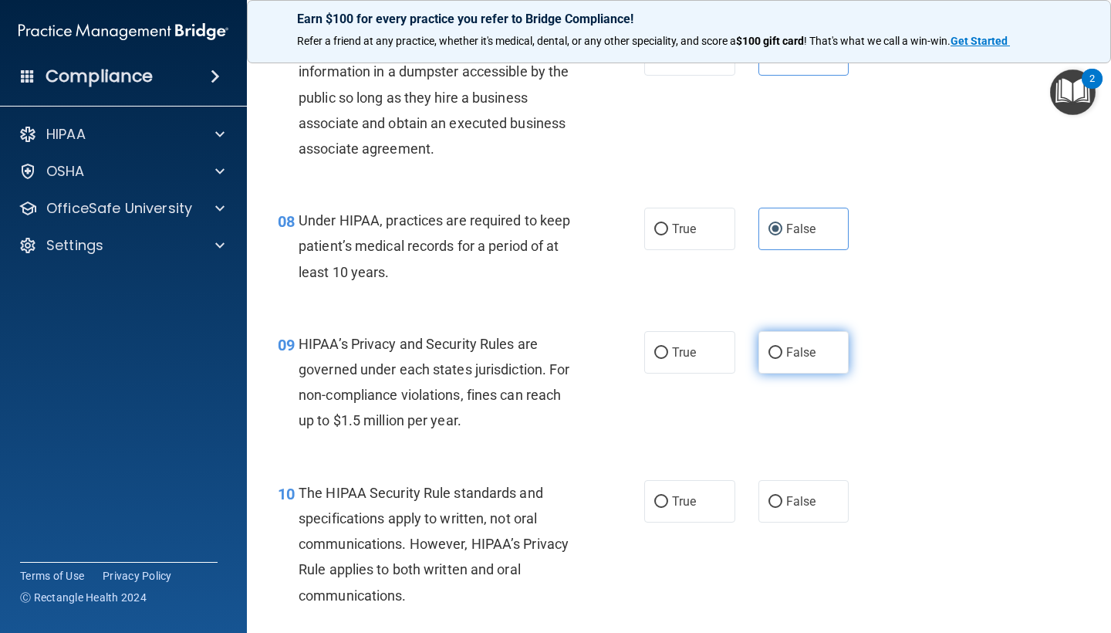
click at [809, 336] on label "False" at bounding box center [803, 352] width 91 height 42
click at [782, 347] on input "False" at bounding box center [775, 353] width 14 height 12
radio input "true"
click at [806, 500] on span "False" at bounding box center [801, 501] width 30 height 15
click at [782, 500] on input "False" at bounding box center [775, 502] width 14 height 12
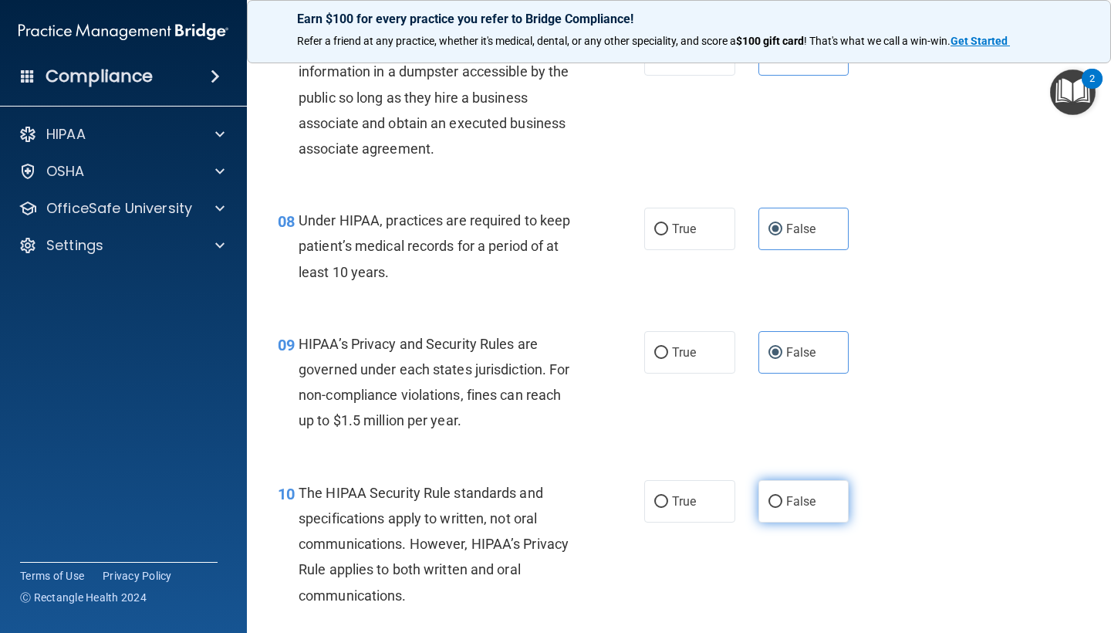
radio input "true"
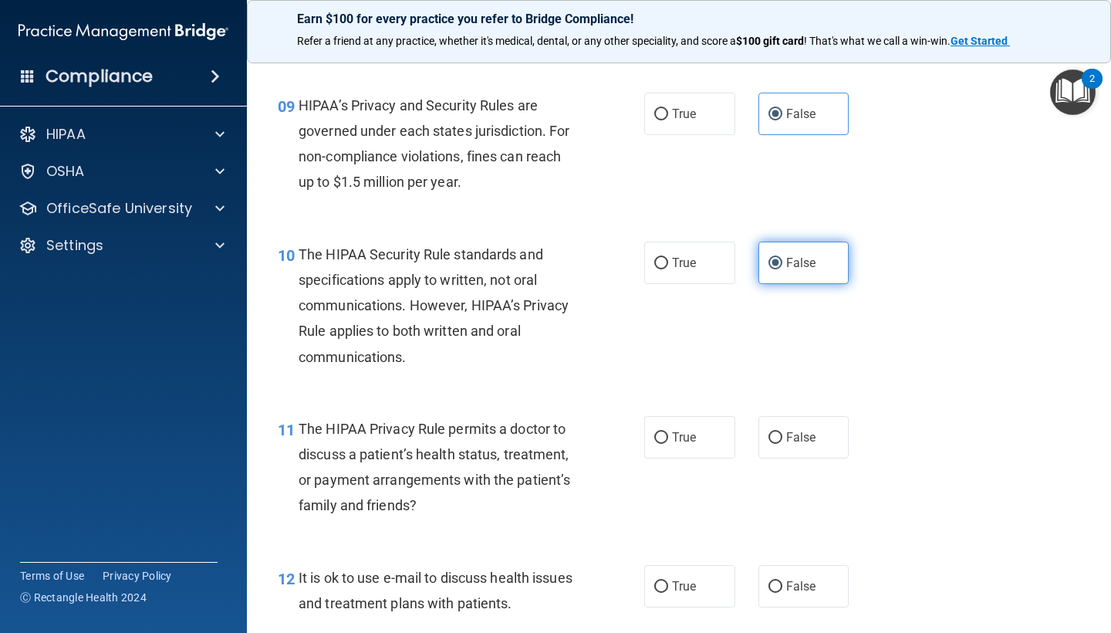
scroll to position [1273, 0]
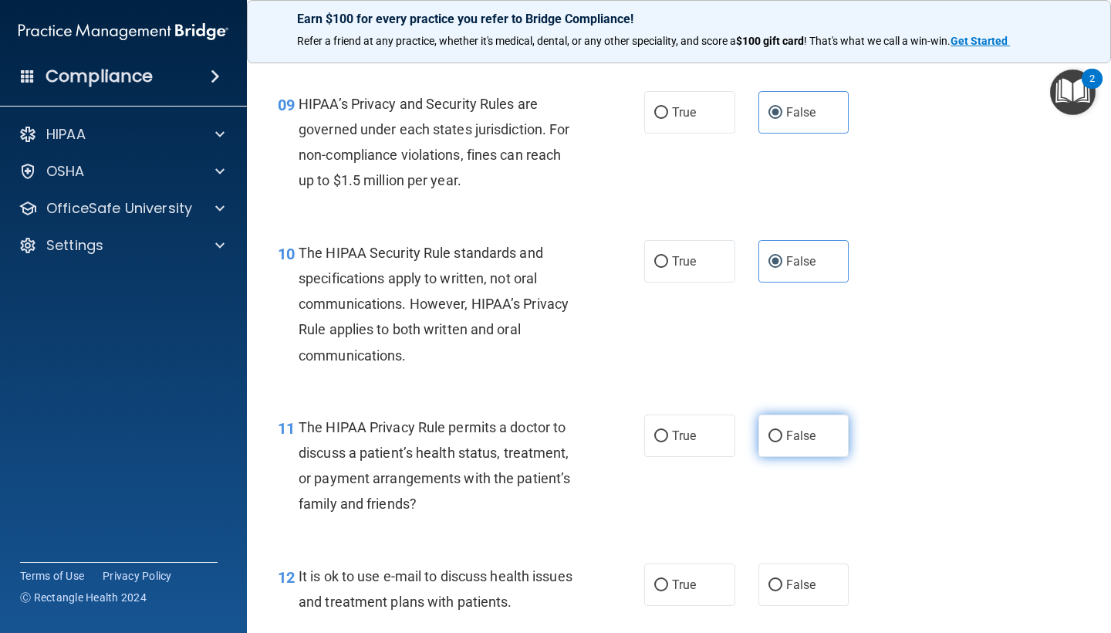
click at [801, 428] on span "False" at bounding box center [801, 435] width 30 height 15
click at [782, 430] on input "False" at bounding box center [775, 436] width 14 height 12
radio input "true"
click at [800, 577] on span "False" at bounding box center [801, 584] width 30 height 15
click at [782, 579] on input "False" at bounding box center [775, 585] width 14 height 12
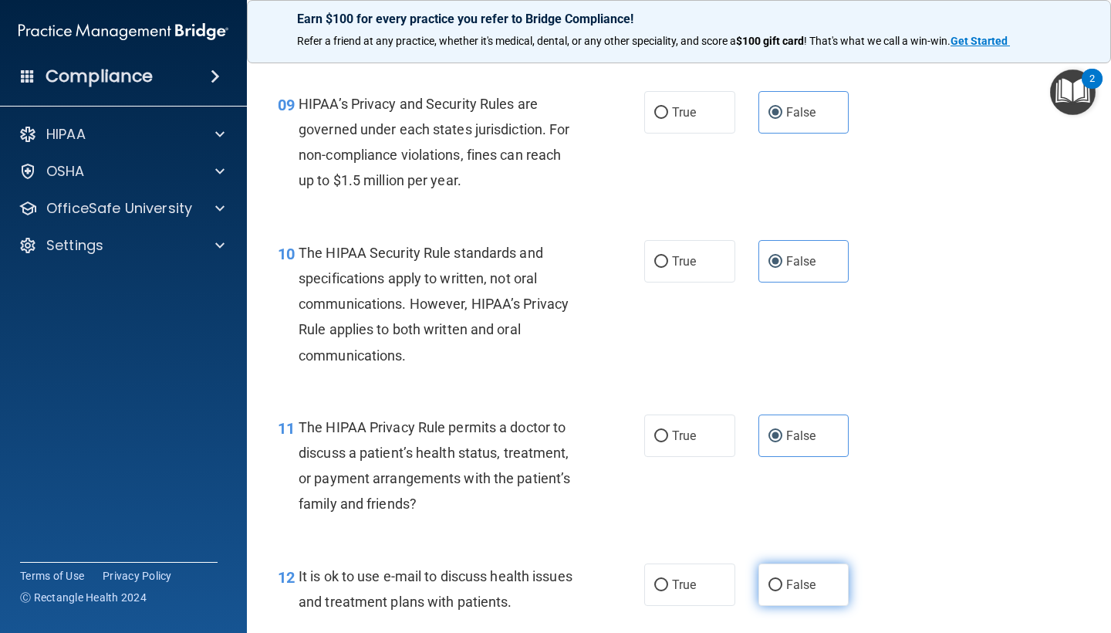
radio input "true"
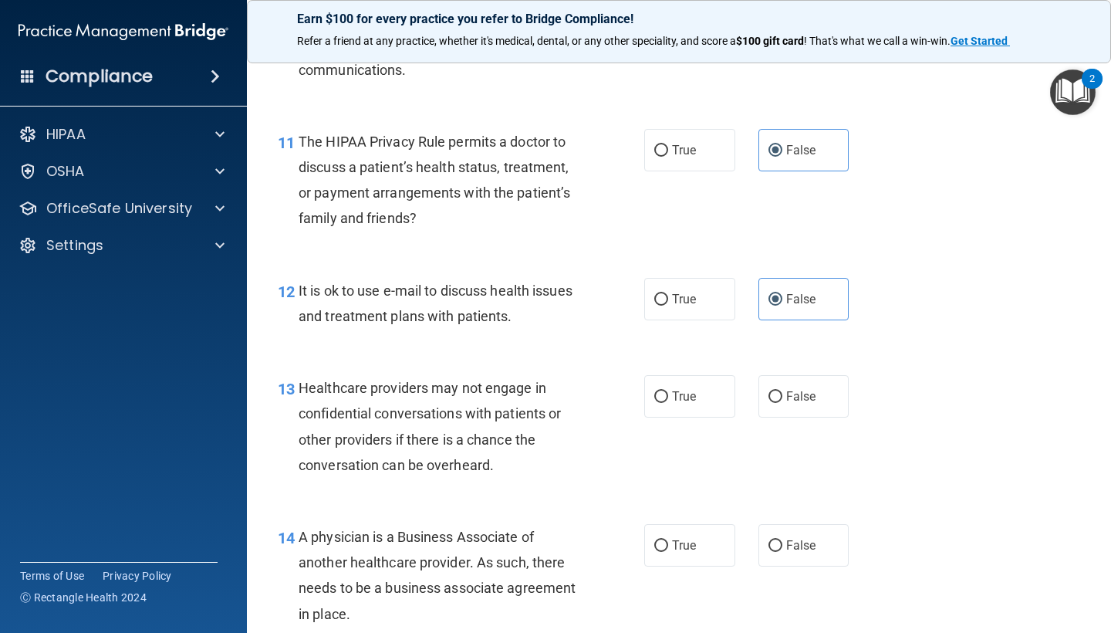
scroll to position [1560, 0]
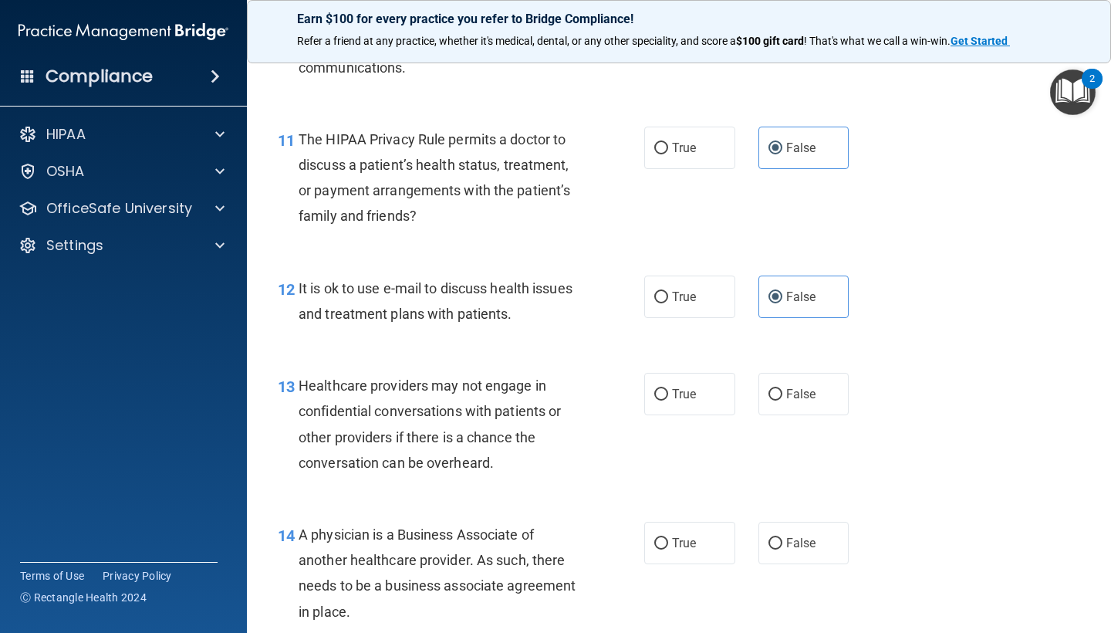
click at [811, 354] on div "13 Healthcare providers may not engage in confidential conversations with patie…" at bounding box center [678, 427] width 825 height 149
click at [810, 386] on span "False" at bounding box center [801, 393] width 30 height 15
click at [782, 389] on input "False" at bounding box center [775, 395] width 14 height 12
radio input "true"
click at [808, 540] on span "False" at bounding box center [801, 542] width 30 height 15
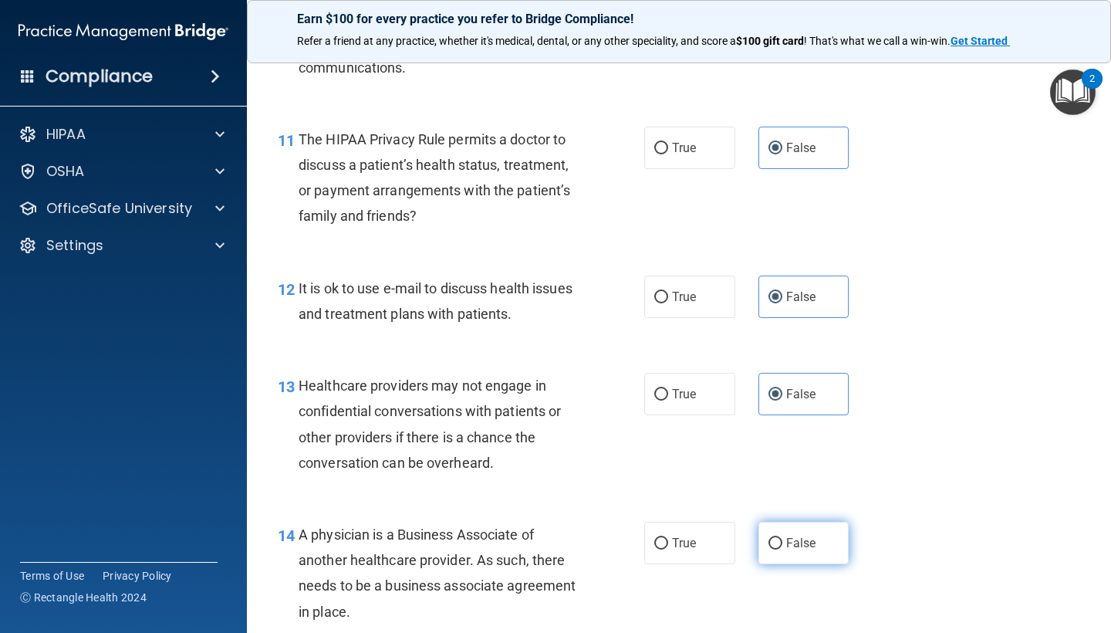
click at [782, 540] on input "False" at bounding box center [775, 544] width 14 height 12
radio input "true"
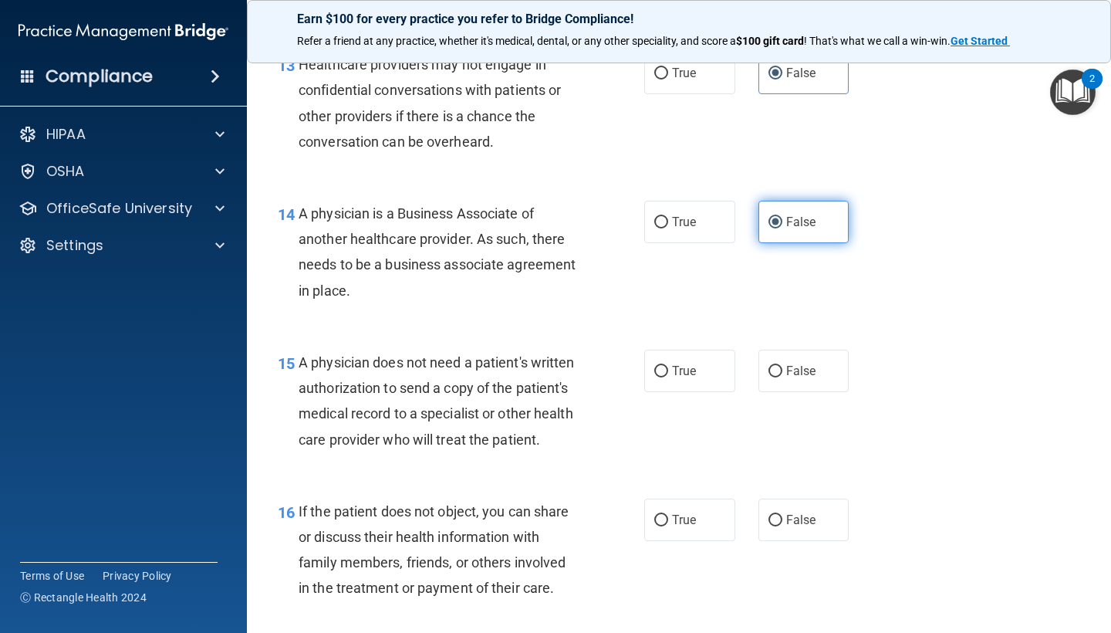
scroll to position [1888, 0]
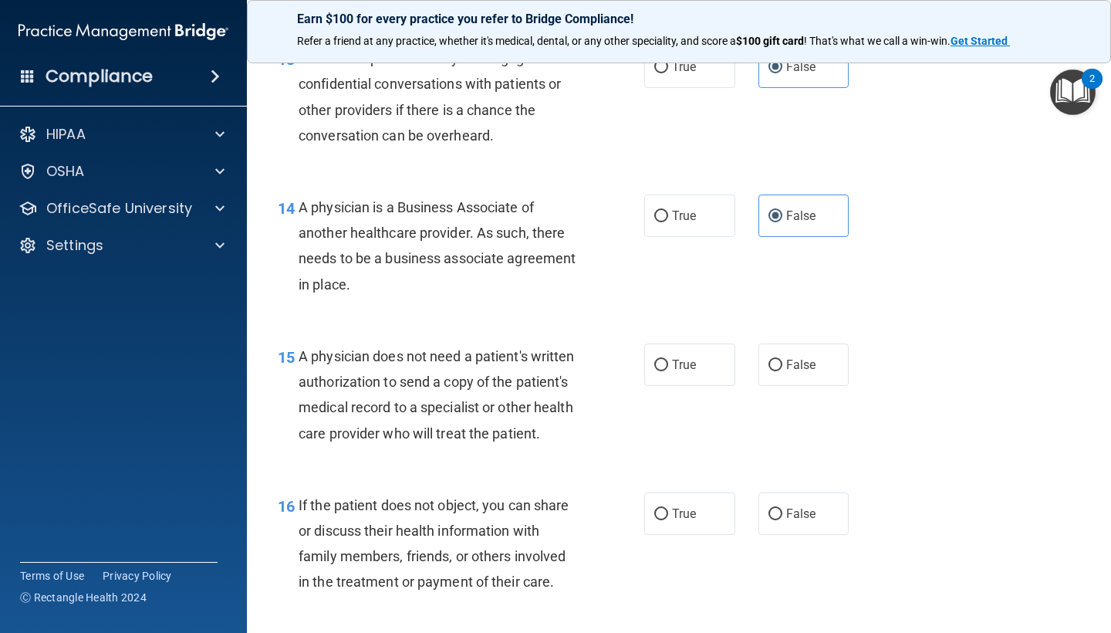
click at [810, 307] on div "14 A physician is a Business Associate of another healthcare provider. As such,…" at bounding box center [678, 249] width 825 height 149
click at [810, 357] on span "False" at bounding box center [801, 364] width 30 height 15
click at [782, 359] on input "False" at bounding box center [775, 365] width 14 height 12
radio input "true"
click at [808, 492] on label "False" at bounding box center [803, 513] width 91 height 42
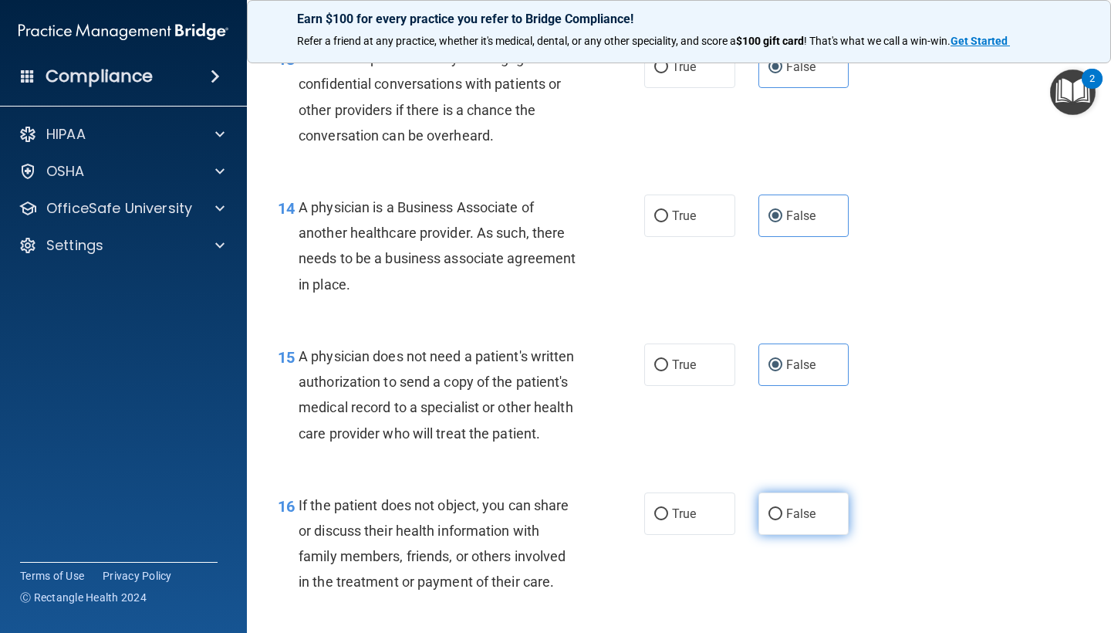
click at [782, 508] on input "False" at bounding box center [775, 514] width 14 height 12
radio input "true"
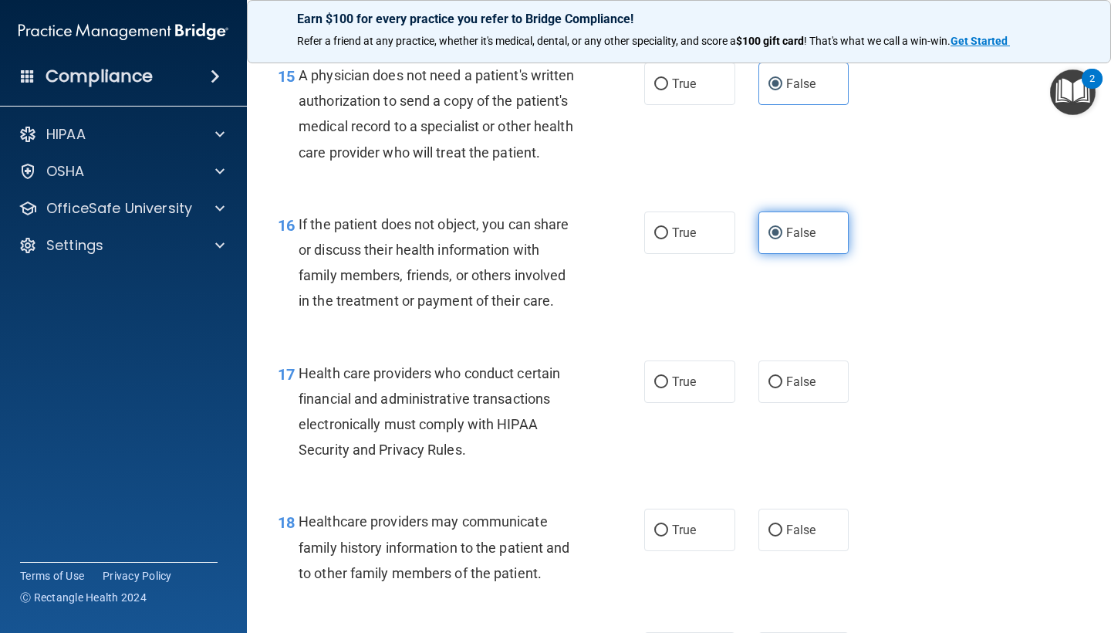
scroll to position [2172, 0]
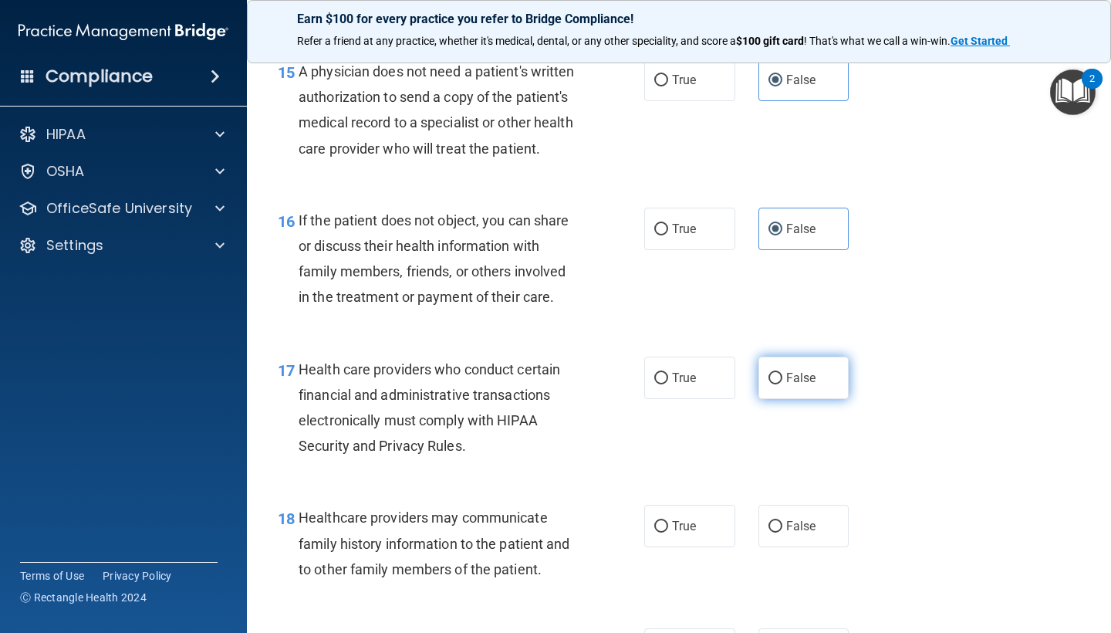
click at [795, 378] on label "False" at bounding box center [803, 377] width 91 height 42
click at [782, 378] on input "False" at bounding box center [775, 379] width 14 height 12
radio input "true"
click at [791, 521] on span "False" at bounding box center [801, 525] width 30 height 15
click at [782, 521] on input "False" at bounding box center [775, 527] width 14 height 12
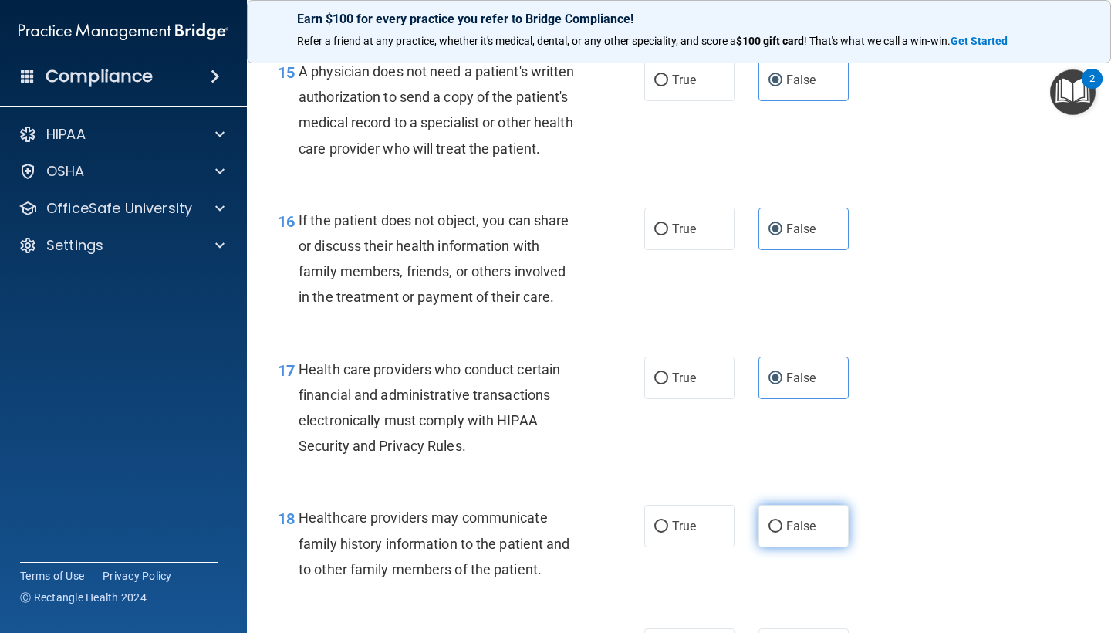
radio input "true"
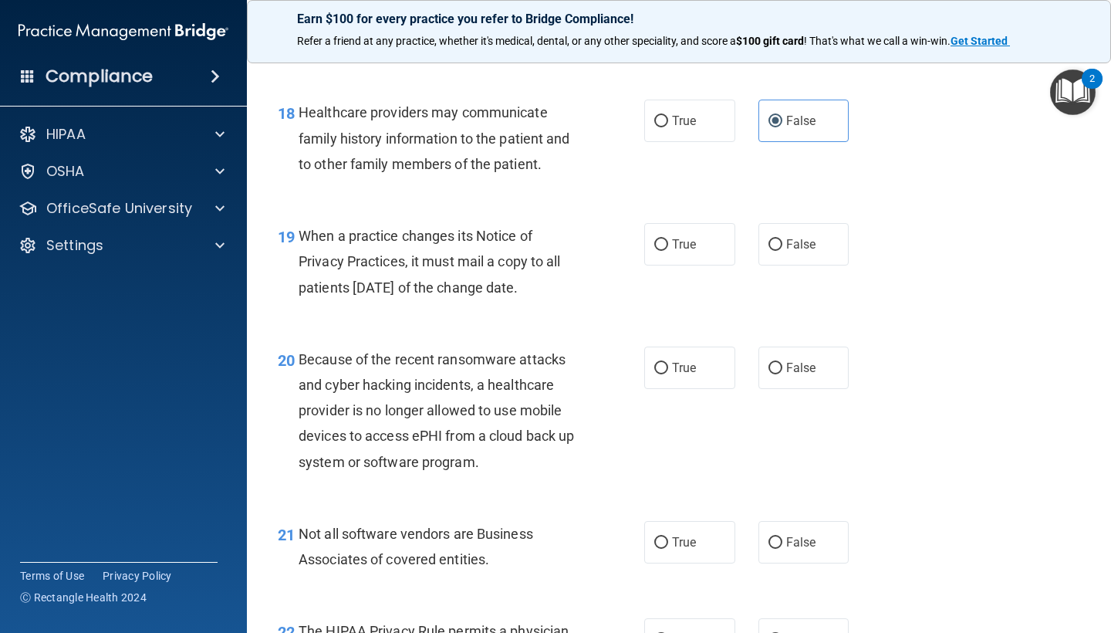
scroll to position [2578, 0]
click at [807, 236] on span "False" at bounding box center [801, 243] width 30 height 15
click at [782, 238] on input "False" at bounding box center [775, 244] width 14 height 12
radio input "true"
click at [794, 359] on span "False" at bounding box center [801, 366] width 30 height 15
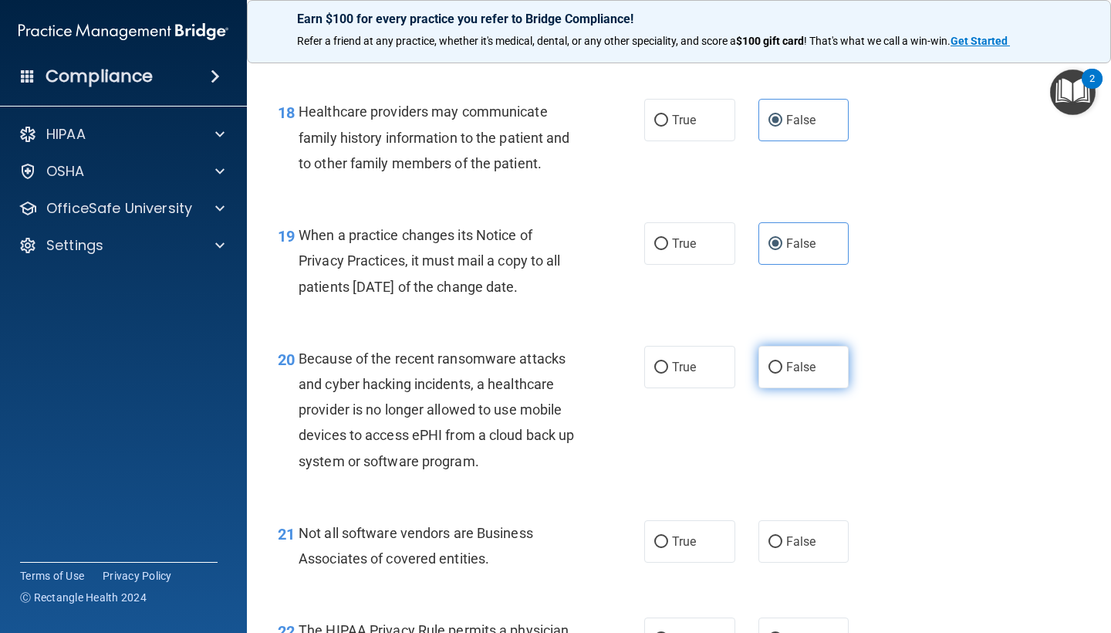
click at [782, 362] on input "False" at bounding box center [775, 368] width 14 height 12
radio input "true"
click at [791, 534] on span "False" at bounding box center [801, 541] width 30 height 15
click at [782, 536] on input "False" at bounding box center [775, 542] width 14 height 12
radio input "true"
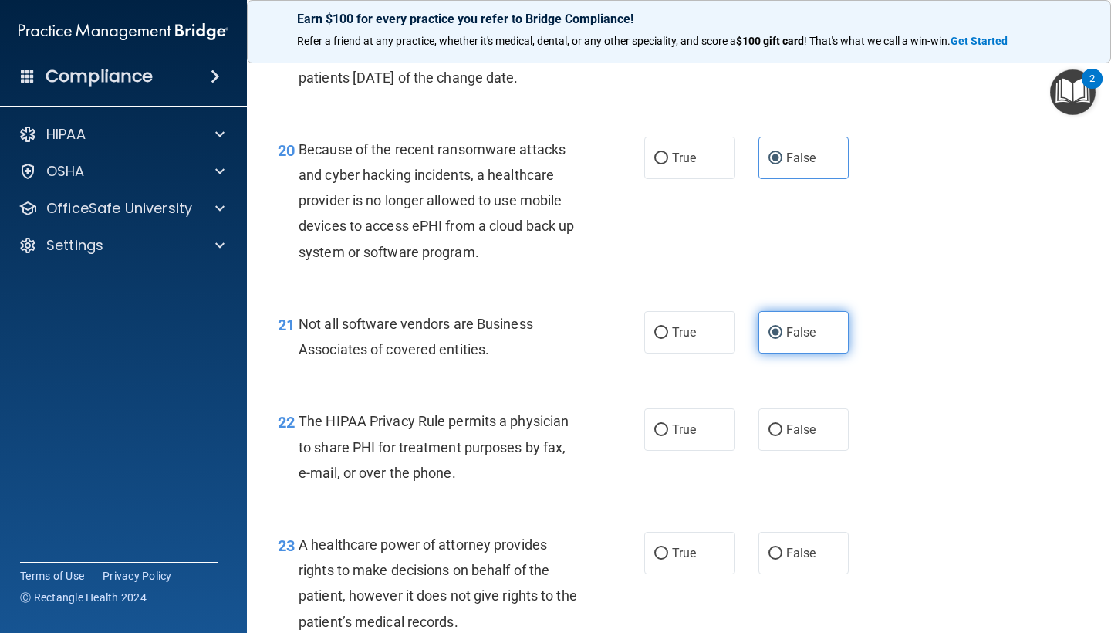
scroll to position [2792, 0]
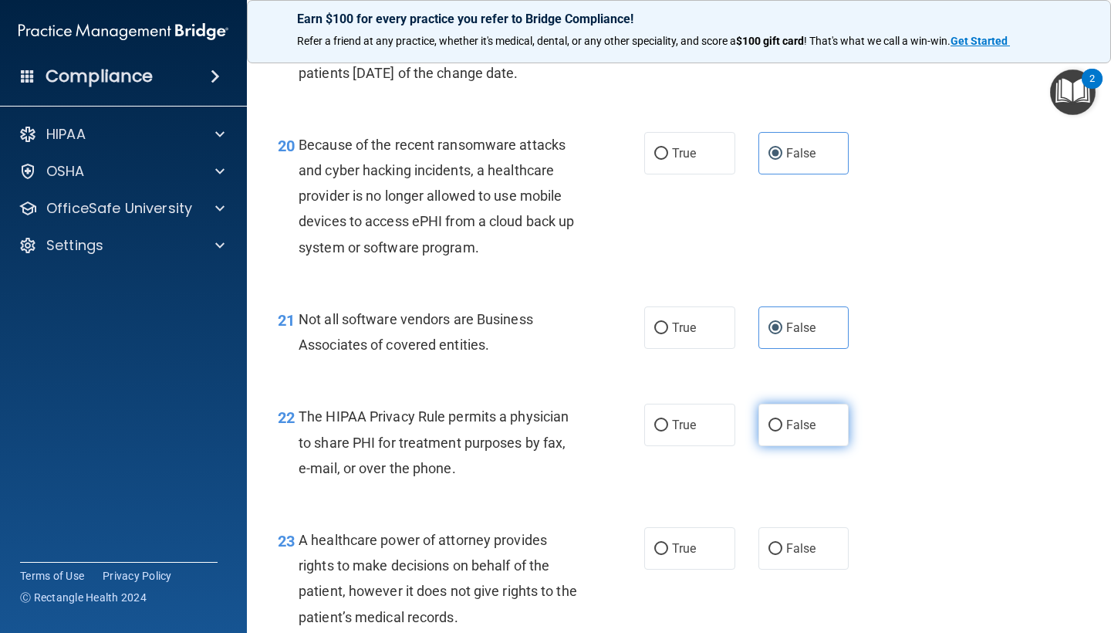
click at [801, 403] on label "False" at bounding box center [803, 424] width 91 height 42
click at [782, 420] on input "False" at bounding box center [775, 426] width 14 height 12
radio input "true"
click at [801, 541] on span "False" at bounding box center [801, 548] width 30 height 15
click at [782, 543] on input "False" at bounding box center [775, 549] width 14 height 12
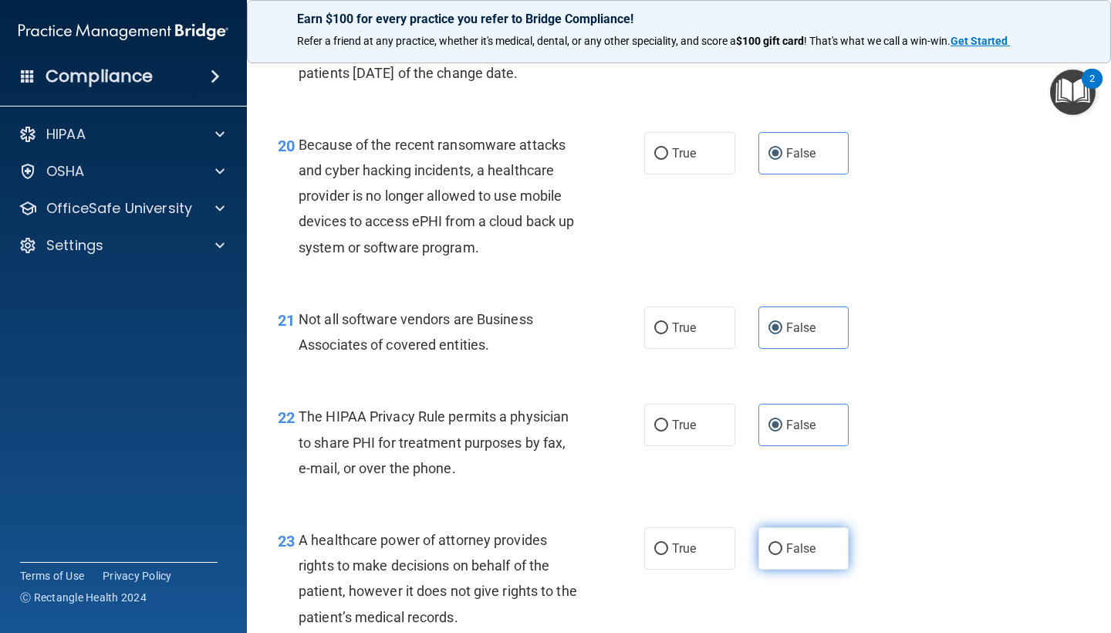
radio input "true"
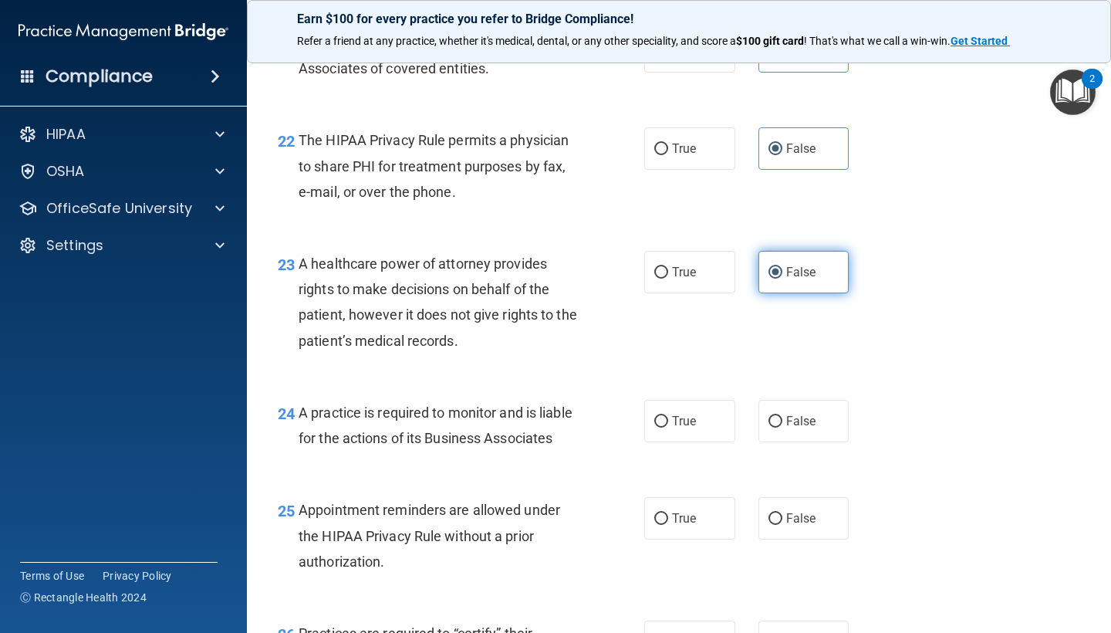
scroll to position [3071, 0]
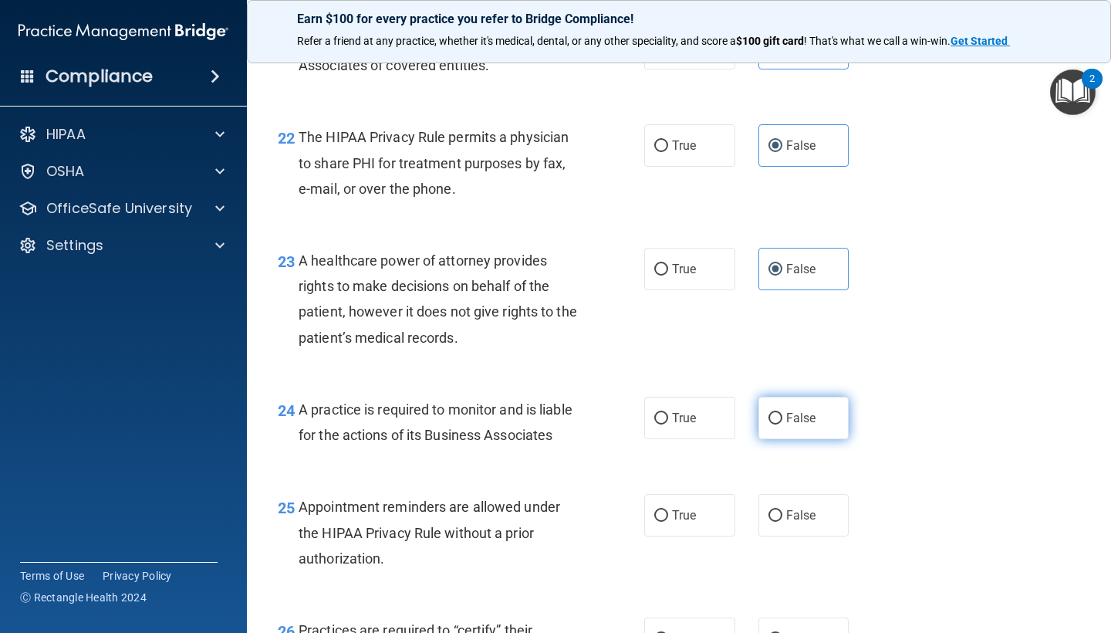
click at [784, 406] on label "False" at bounding box center [803, 417] width 91 height 42
click at [782, 413] on input "False" at bounding box center [775, 419] width 14 height 12
radio input "true"
click at [787, 509] on label "False" at bounding box center [803, 515] width 91 height 42
click at [782, 510] on input "False" at bounding box center [775, 516] width 14 height 12
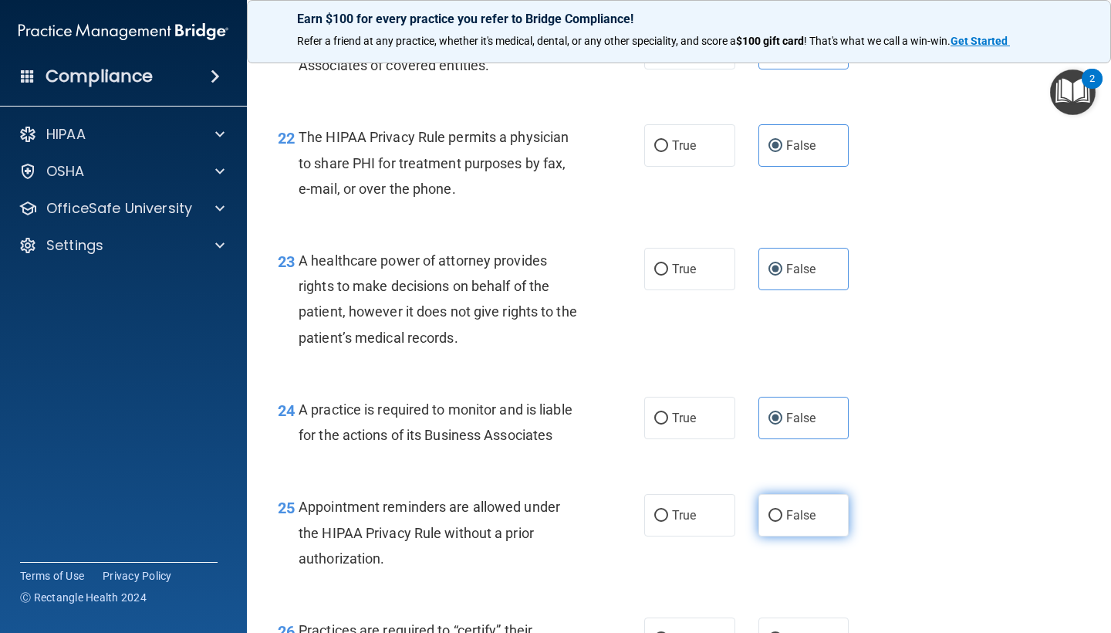
radio input "true"
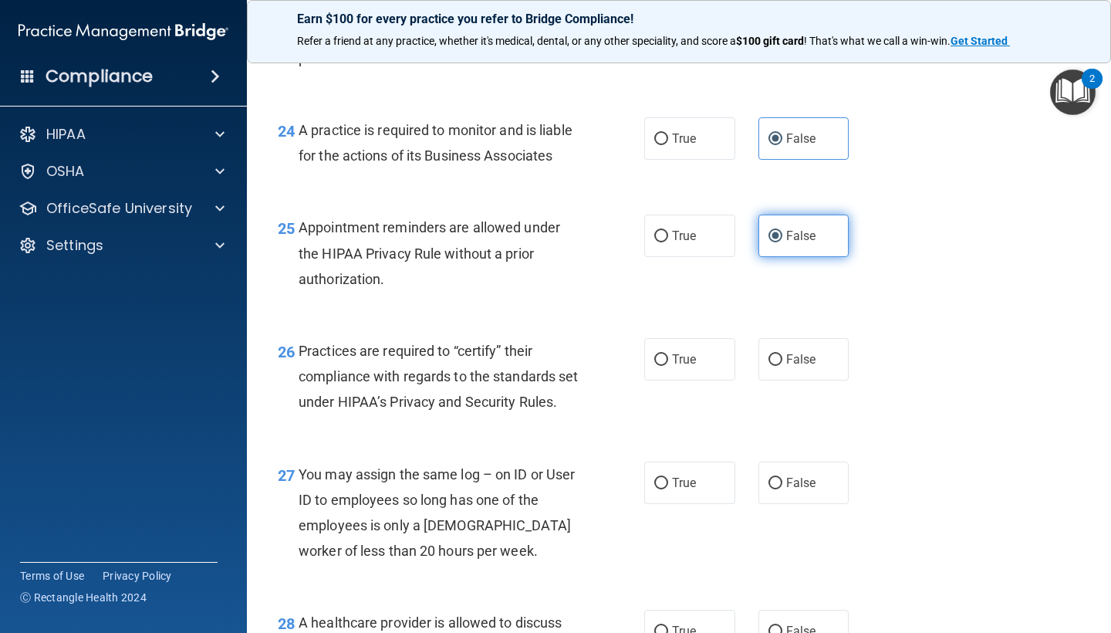
scroll to position [3352, 0]
click at [798, 317] on div "26 Practices are required to “certify” their compliance with regards to the sta…" at bounding box center [678, 378] width 825 height 123
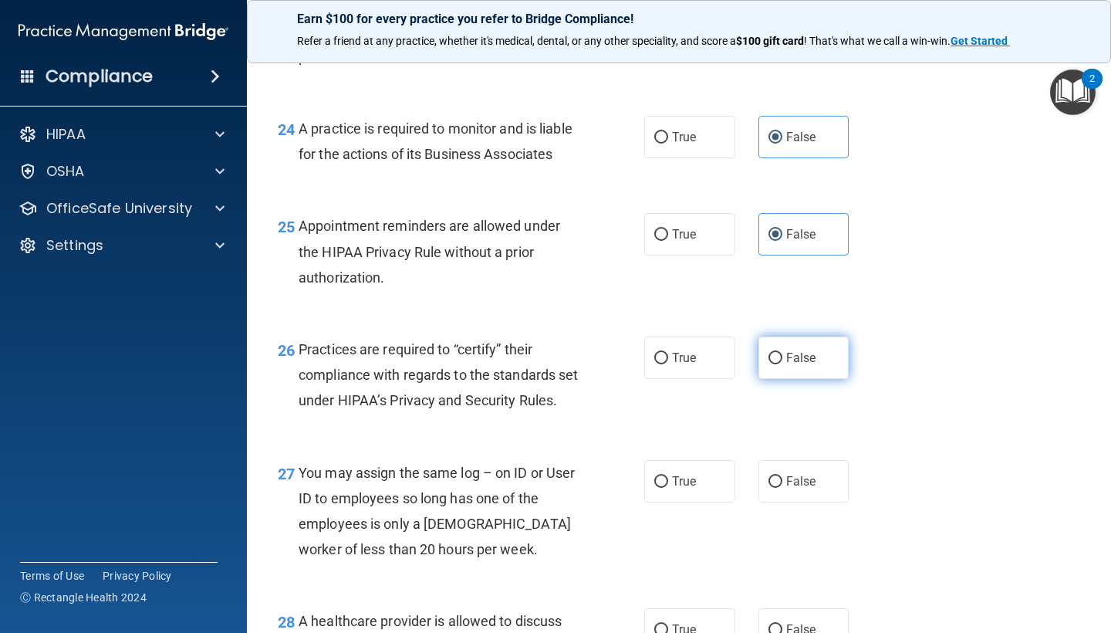
click at [799, 336] on label "False" at bounding box center [803, 357] width 91 height 42
click at [782, 353] on input "False" at bounding box center [775, 359] width 14 height 12
radio input "true"
click at [800, 484] on span "False" at bounding box center [801, 481] width 30 height 15
click at [782, 484] on input "False" at bounding box center [775, 482] width 14 height 12
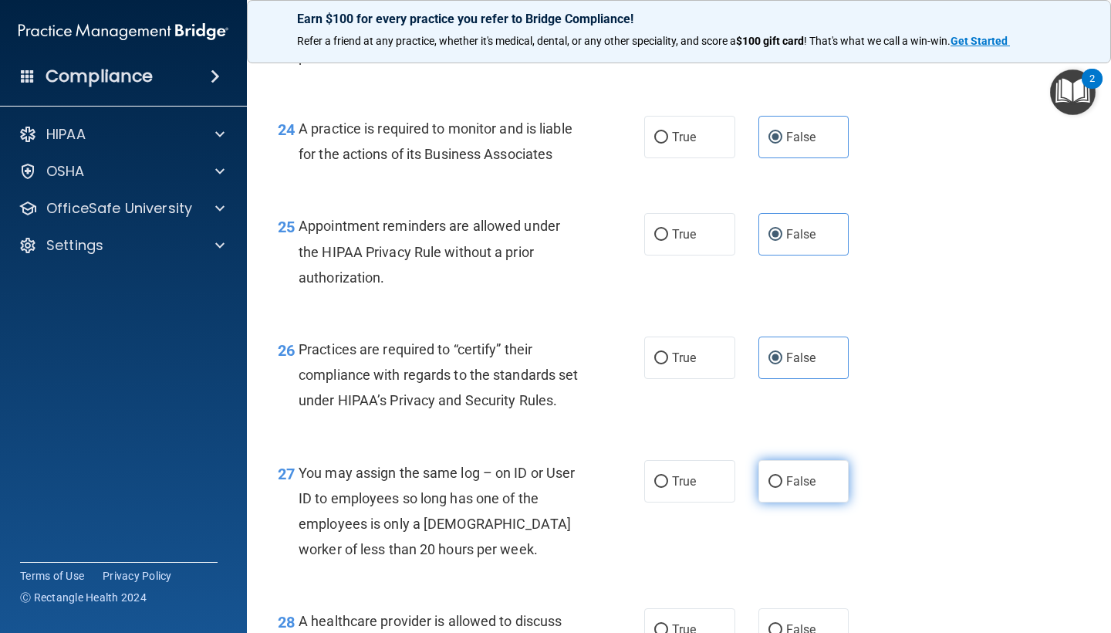
radio input "true"
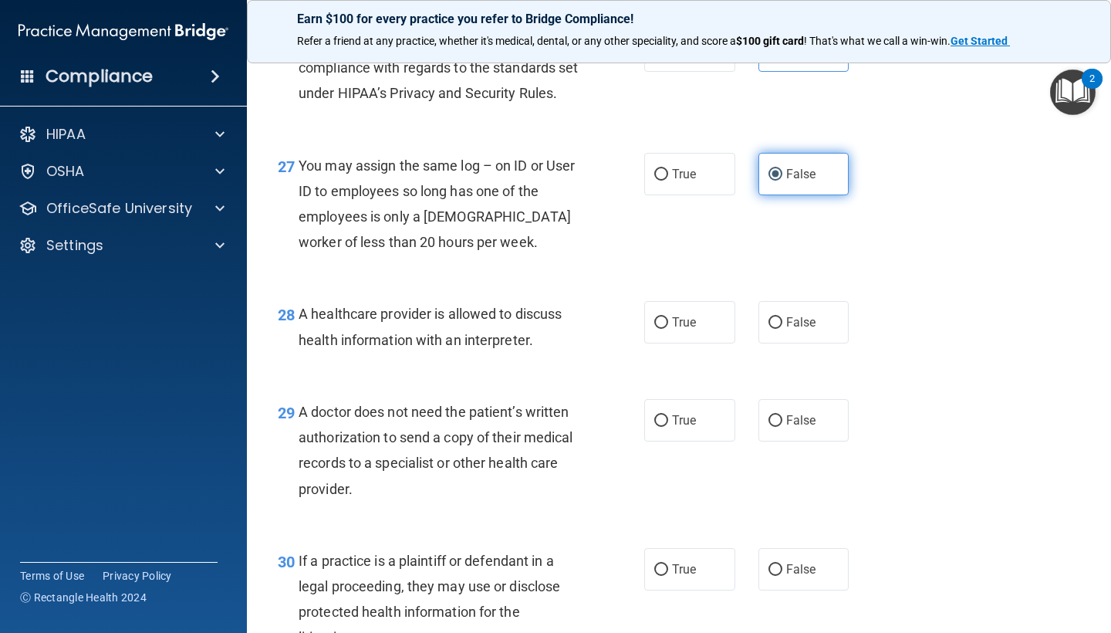
scroll to position [3661, 0]
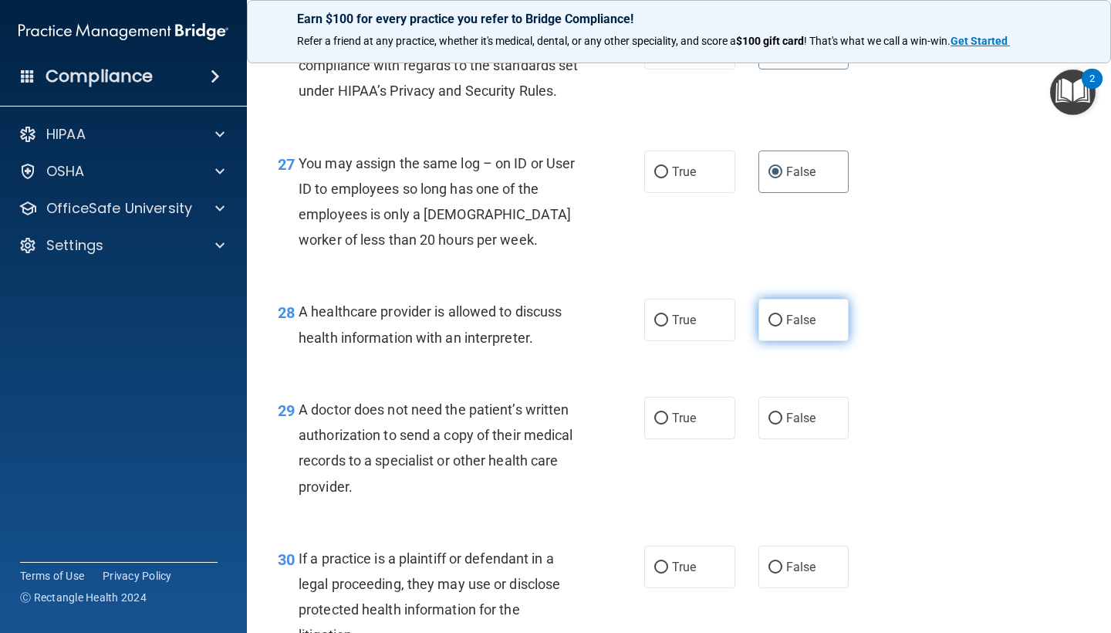
click at [800, 324] on span "False" at bounding box center [801, 319] width 30 height 15
click at [782, 324] on input "False" at bounding box center [775, 321] width 14 height 12
radio input "true"
click at [801, 424] on span "False" at bounding box center [801, 417] width 30 height 15
click at [782, 424] on input "False" at bounding box center [775, 419] width 14 height 12
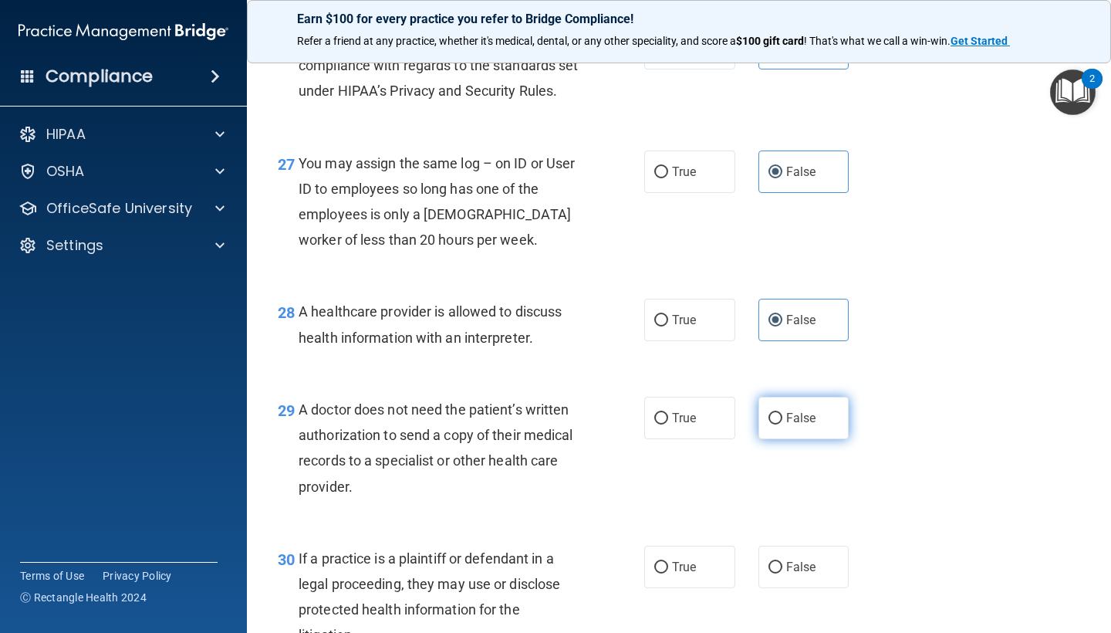
radio input "true"
click at [798, 602] on div "30 If a practice is a plaintiff or defendant in a legal proceeding, they may us…" at bounding box center [678, 600] width 825 height 149
click at [801, 572] on span "False" at bounding box center [801, 566] width 30 height 15
click at [782, 572] on input "False" at bounding box center [775, 568] width 14 height 12
radio input "true"
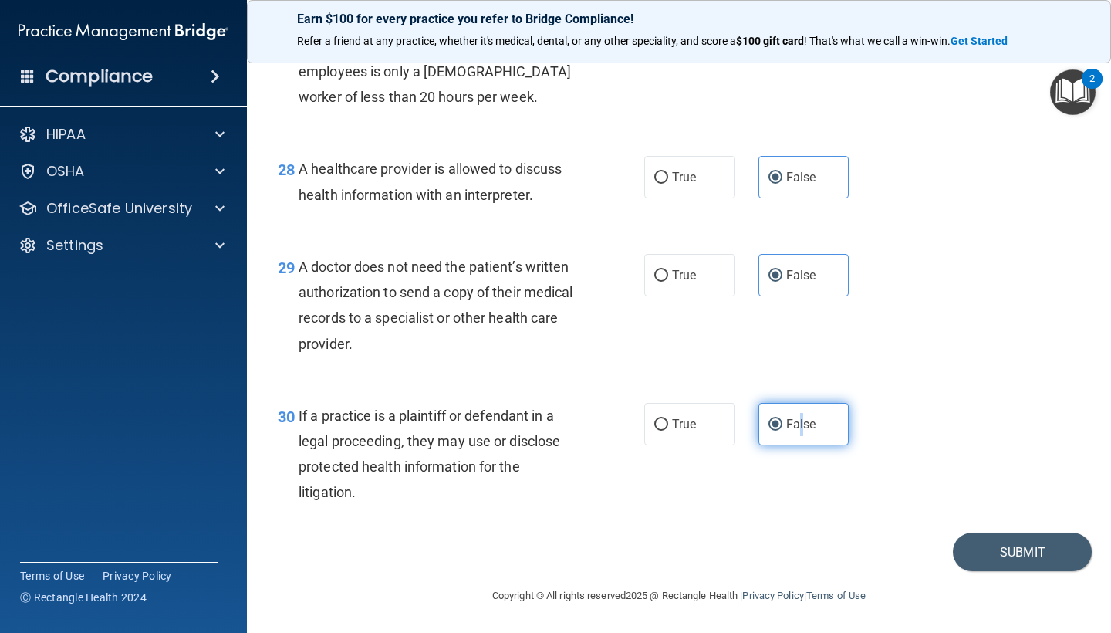
scroll to position [3810, 0]
click at [980, 567] on button "Submit" at bounding box center [1022, 551] width 139 height 39
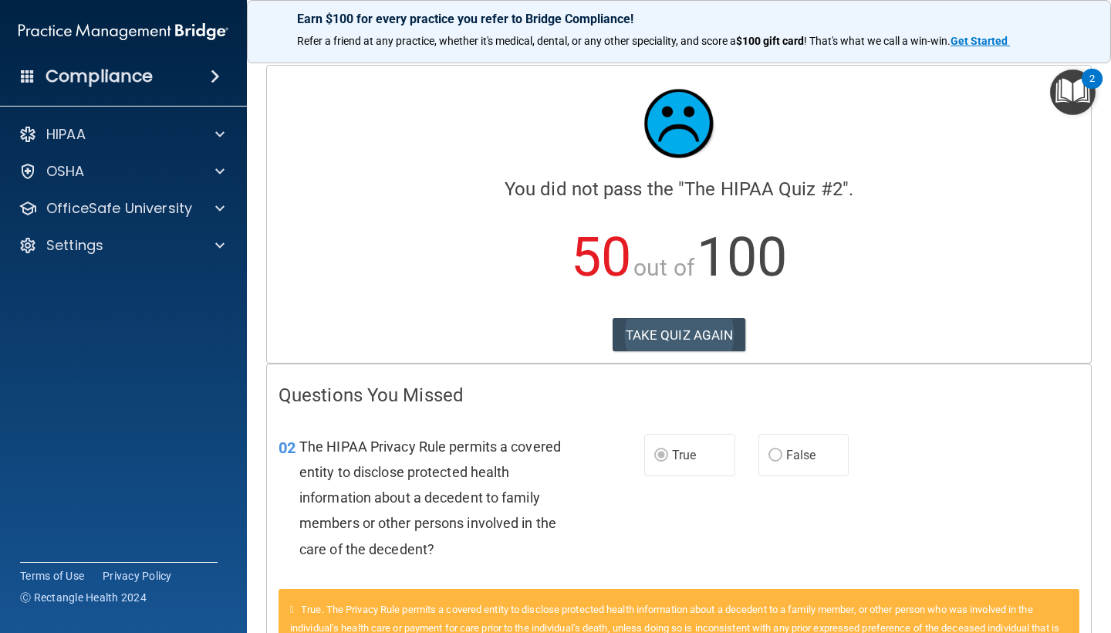
click at [690, 318] on button "TAKE QUIZ AGAIN" at bounding box center [678, 335] width 133 height 34
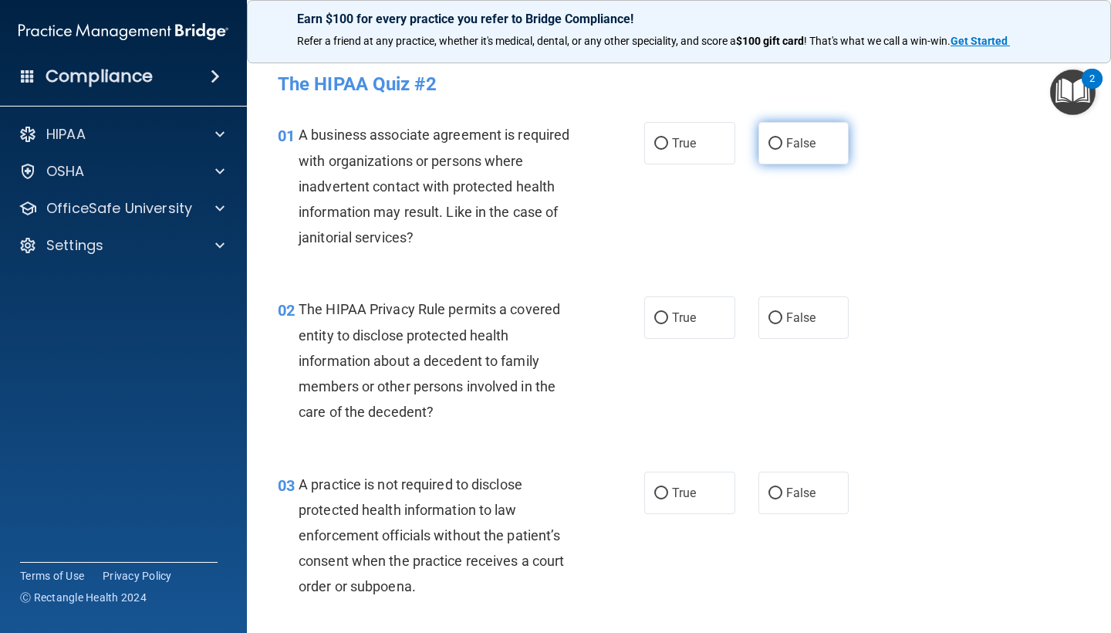
click at [798, 139] on span "False" at bounding box center [801, 143] width 30 height 15
click at [782, 139] on input "False" at bounding box center [775, 144] width 14 height 12
radio input "true"
click at [669, 312] on label "True" at bounding box center [689, 317] width 91 height 42
click at [668, 312] on input "True" at bounding box center [661, 318] width 14 height 12
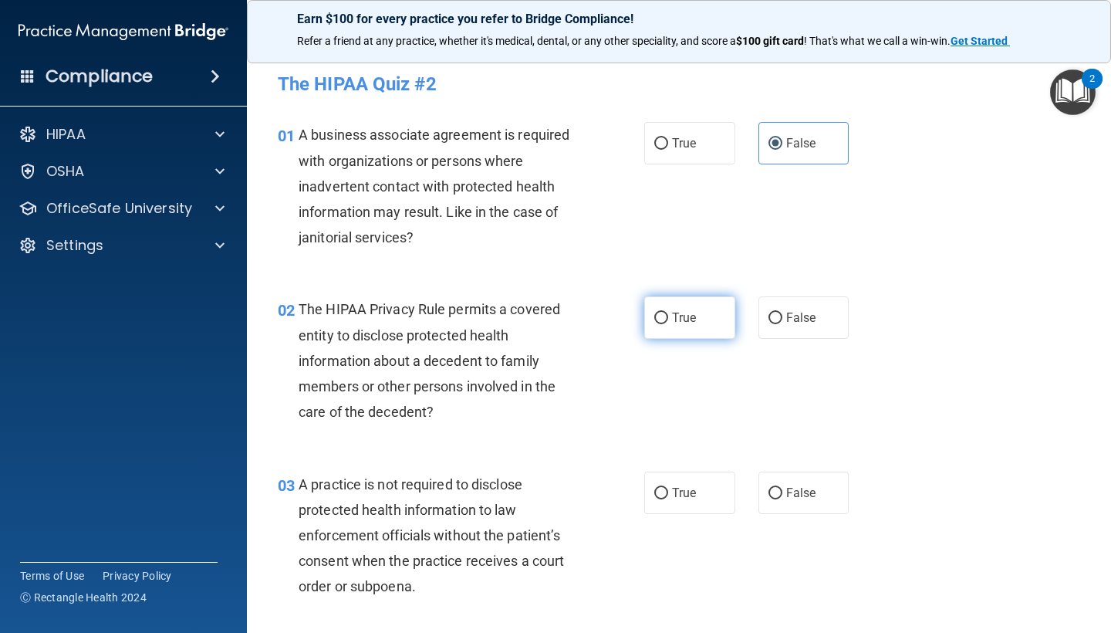
radio input "true"
click at [784, 476] on label "False" at bounding box center [803, 492] width 91 height 42
click at [782, 488] on input "False" at bounding box center [775, 494] width 14 height 12
radio input "true"
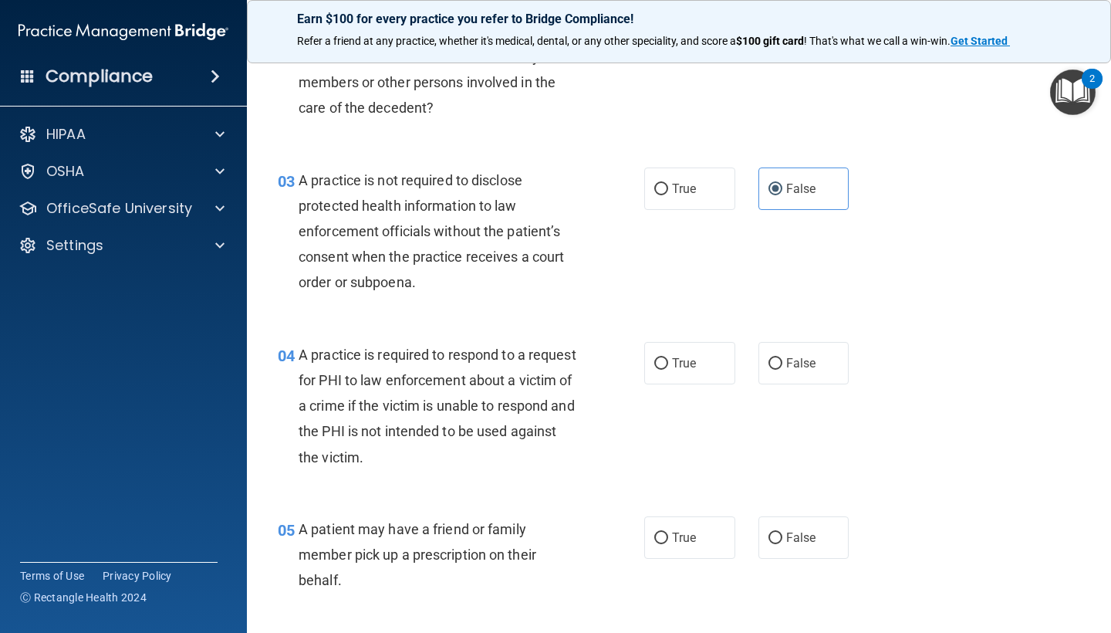
scroll to position [313, 0]
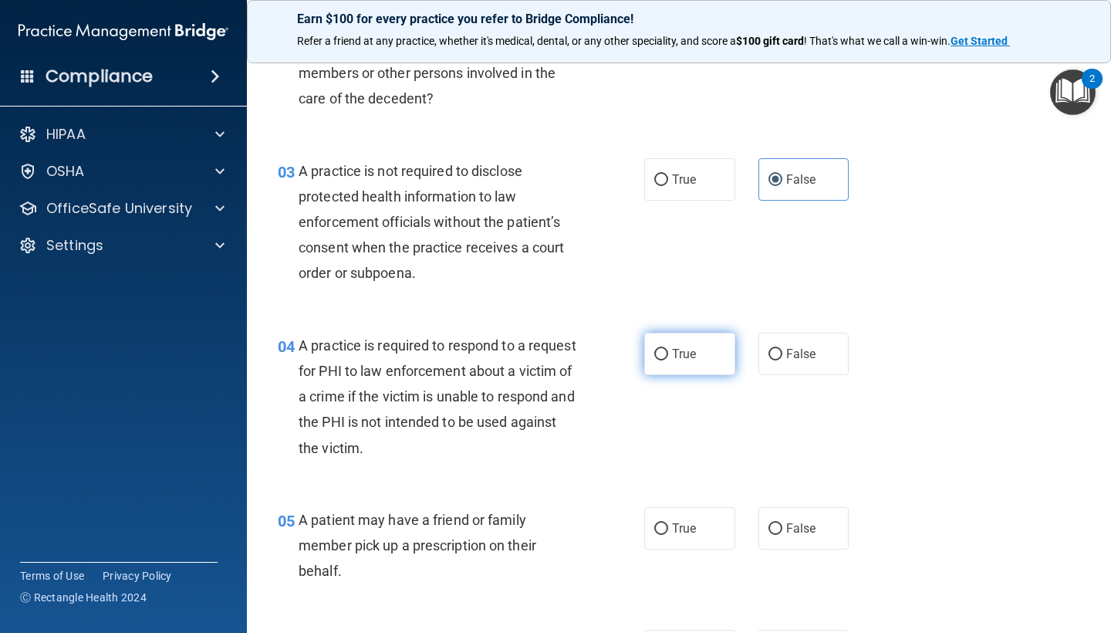
click at [682, 353] on span "True" at bounding box center [684, 353] width 24 height 15
click at [668, 353] on input "True" at bounding box center [661, 355] width 14 height 12
radio input "true"
click at [685, 527] on span "True" at bounding box center [684, 528] width 24 height 15
click at [668, 527] on input "True" at bounding box center [661, 529] width 14 height 12
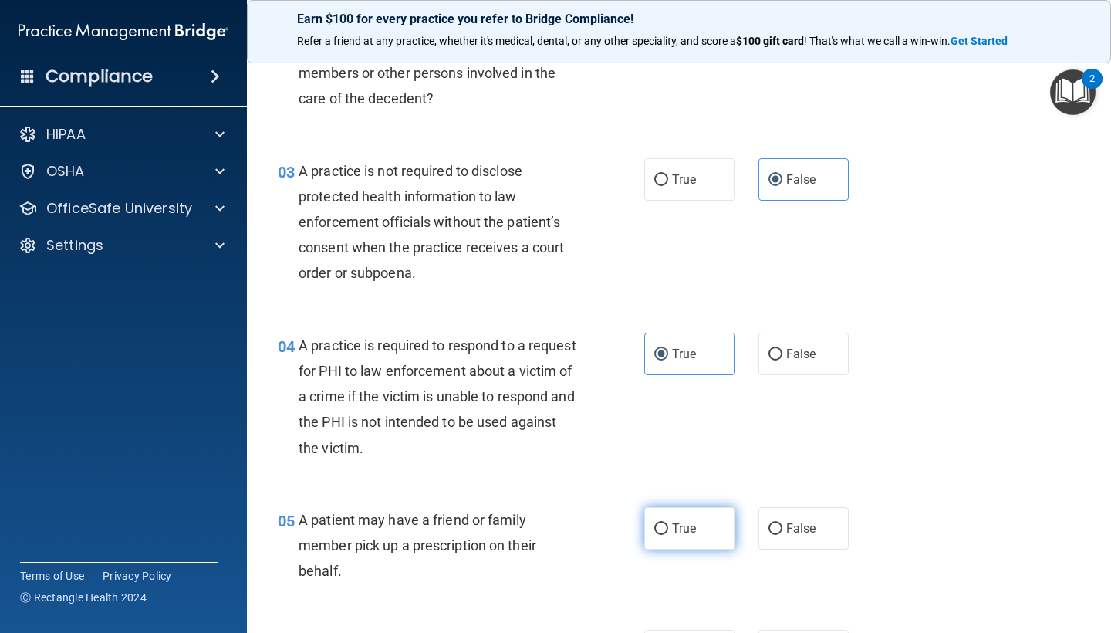
radio input "true"
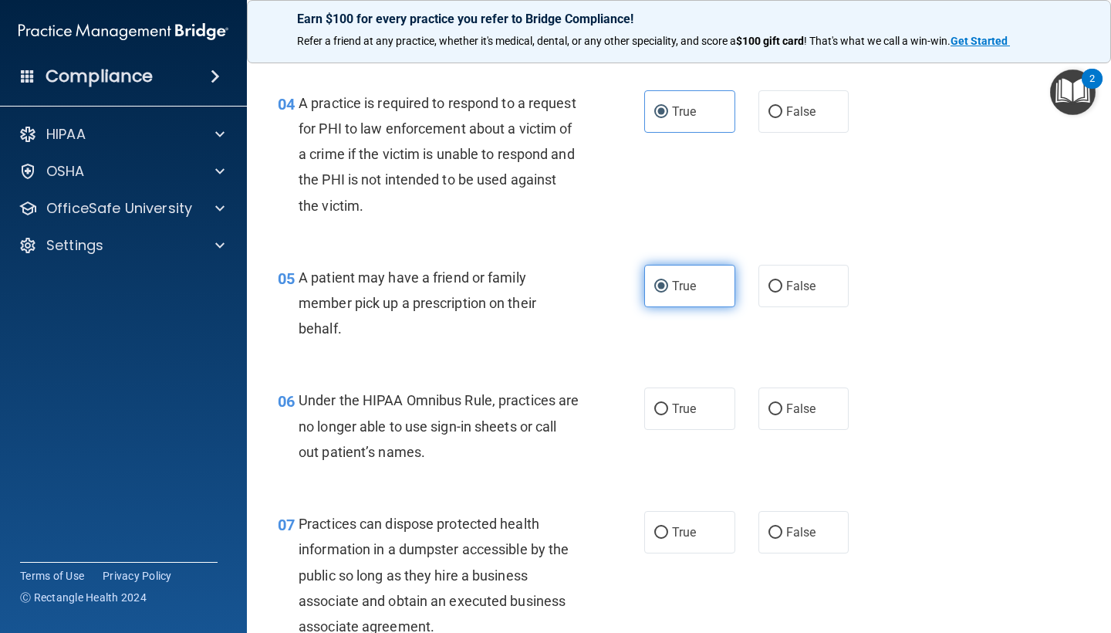
scroll to position [575, 0]
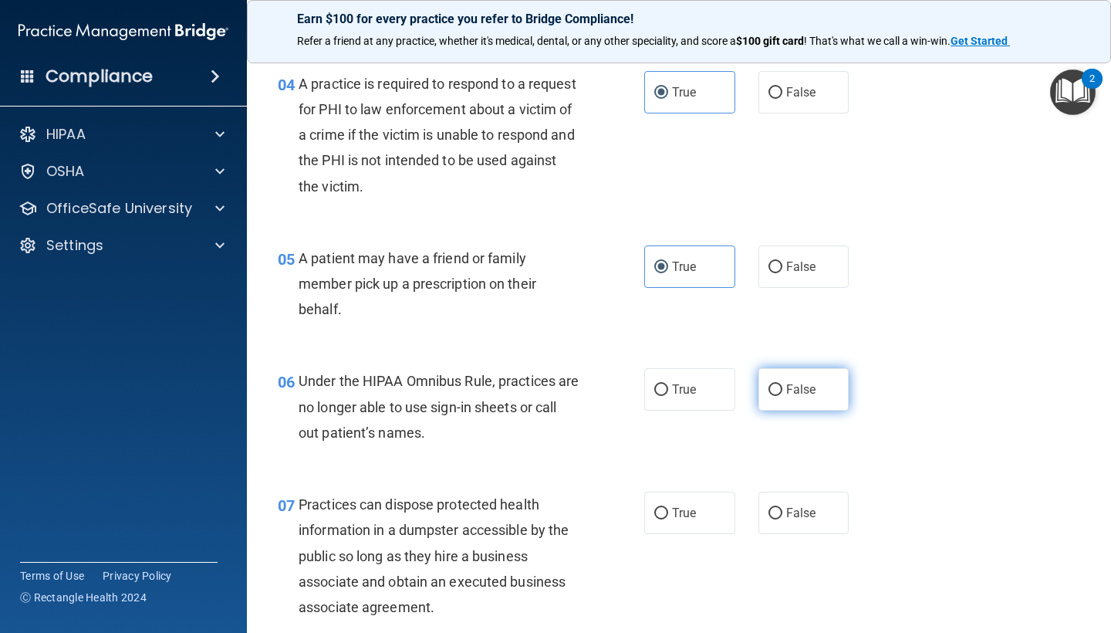
click at [795, 393] on label "False" at bounding box center [803, 389] width 91 height 42
click at [782, 393] on input "False" at bounding box center [775, 390] width 14 height 12
radio input "true"
click at [792, 505] on span "False" at bounding box center [801, 512] width 30 height 15
click at [782, 508] on input "False" at bounding box center [775, 514] width 14 height 12
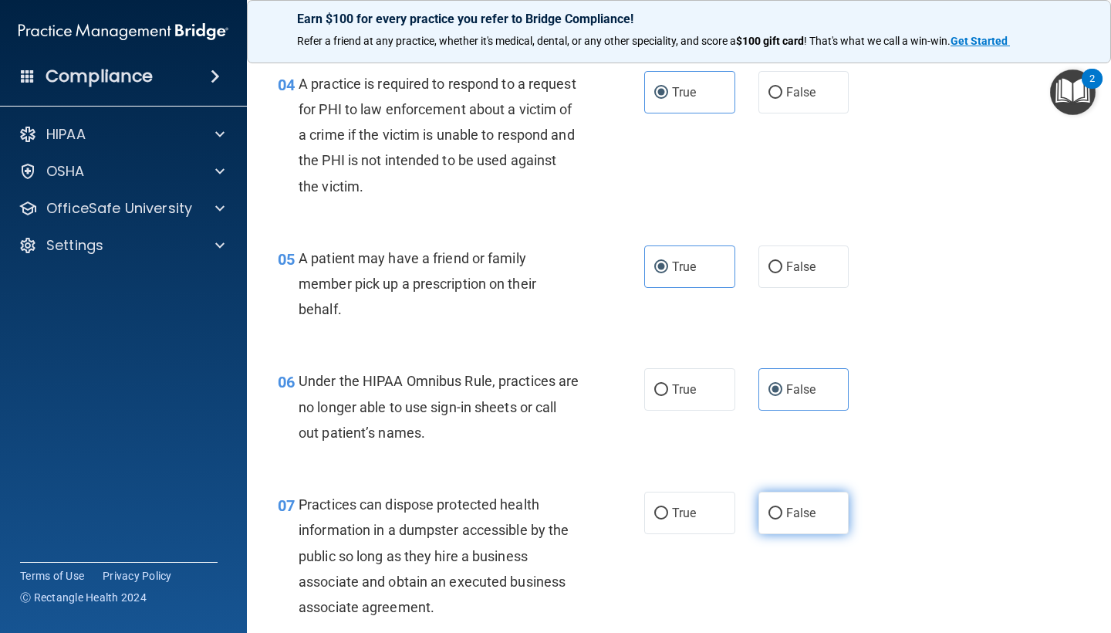
radio input "true"
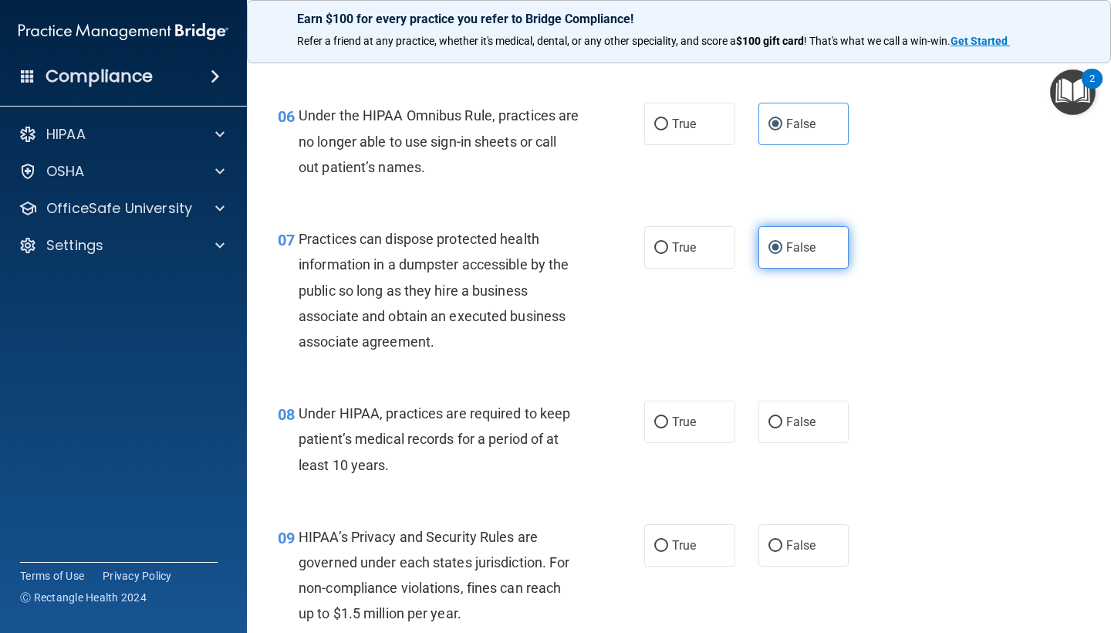
scroll to position [862, 0]
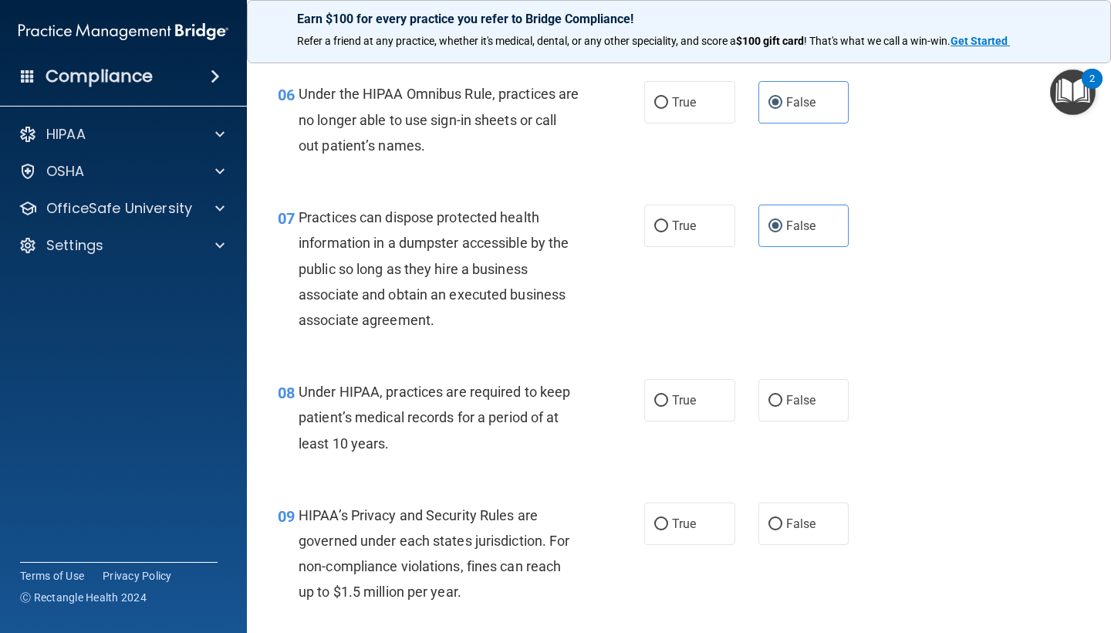
click at [794, 419] on div "08 Under HIPAA, practices are required to keep patient’s medical records for a …" at bounding box center [678, 420] width 825 height 123
click at [796, 516] on span "False" at bounding box center [801, 523] width 30 height 15
click at [782, 518] on input "False" at bounding box center [775, 524] width 14 height 12
radio input "true"
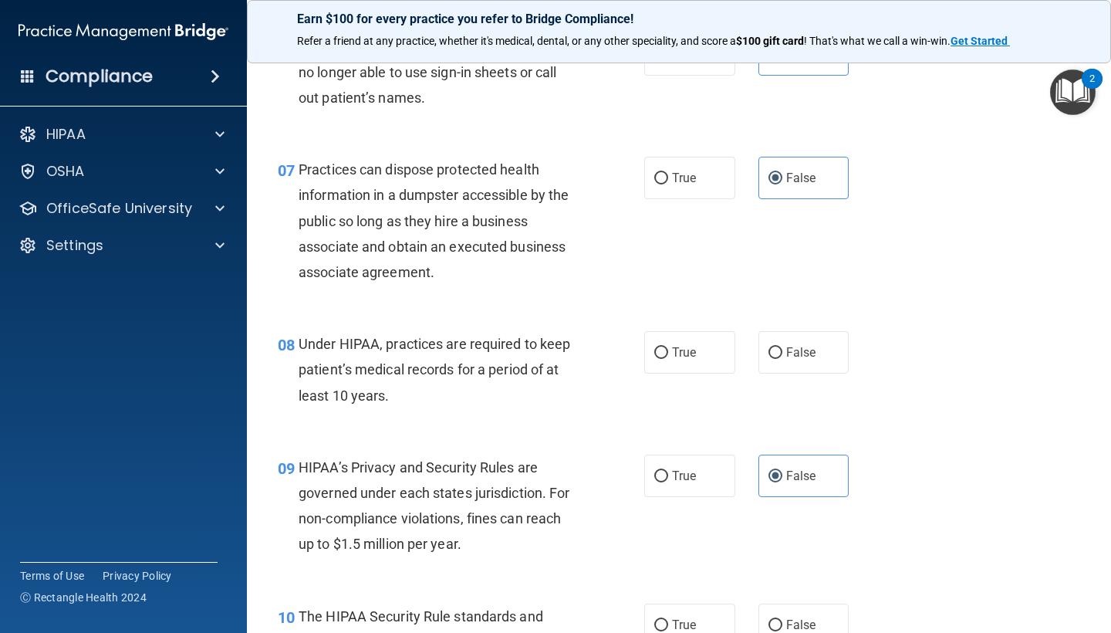
scroll to position [917, 0]
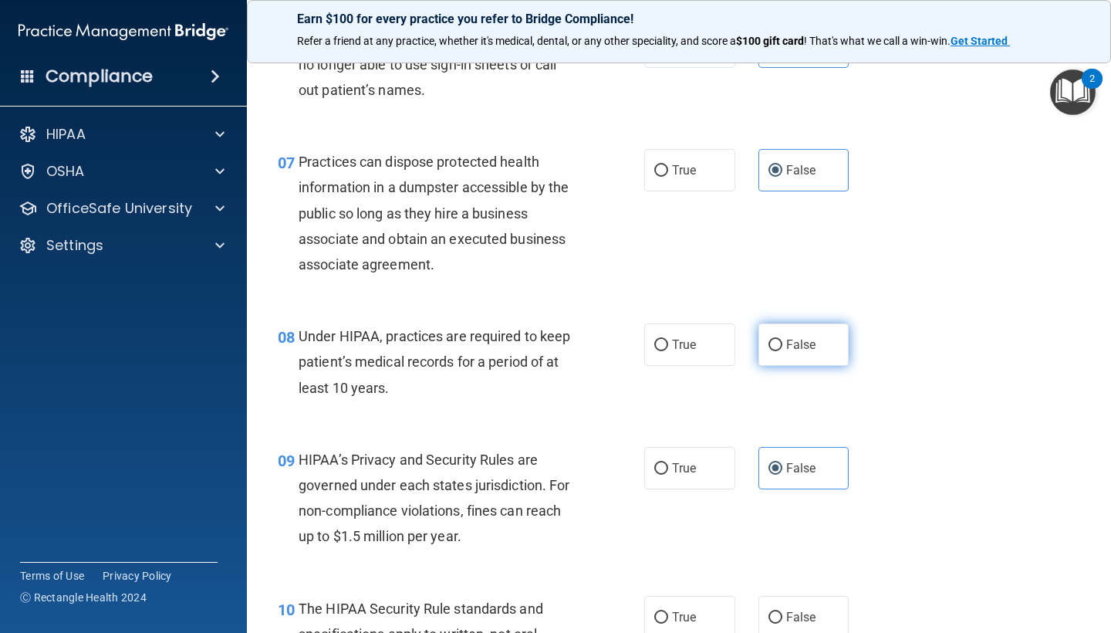
click at [804, 330] on label "False" at bounding box center [803, 344] width 91 height 42
click at [782, 339] on input "False" at bounding box center [775, 345] width 14 height 12
radio input "true"
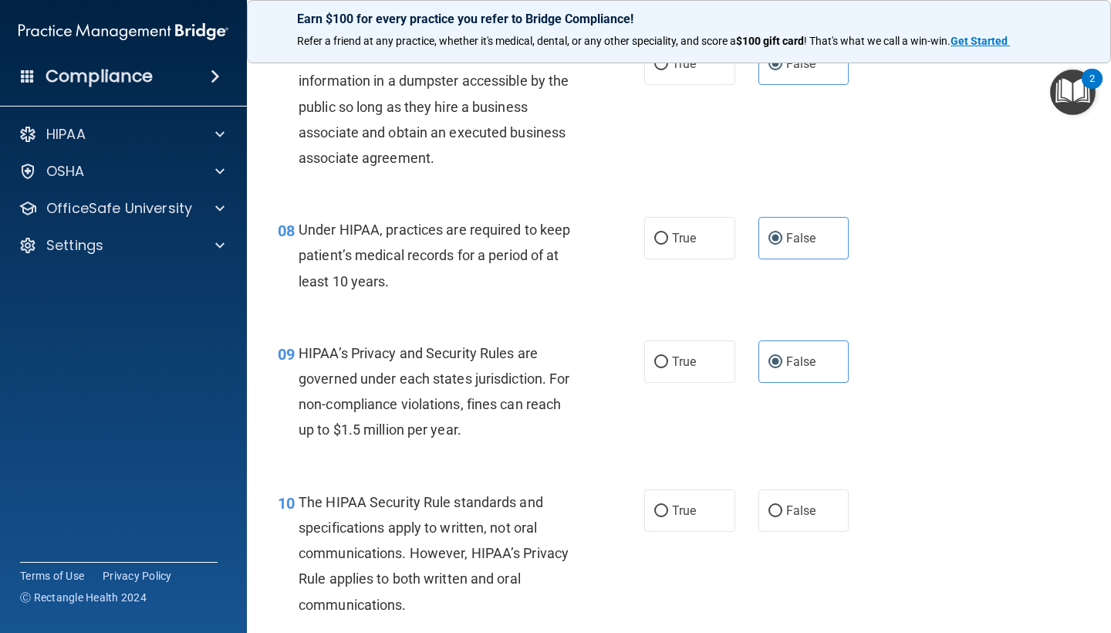
scroll to position [1044, 0]
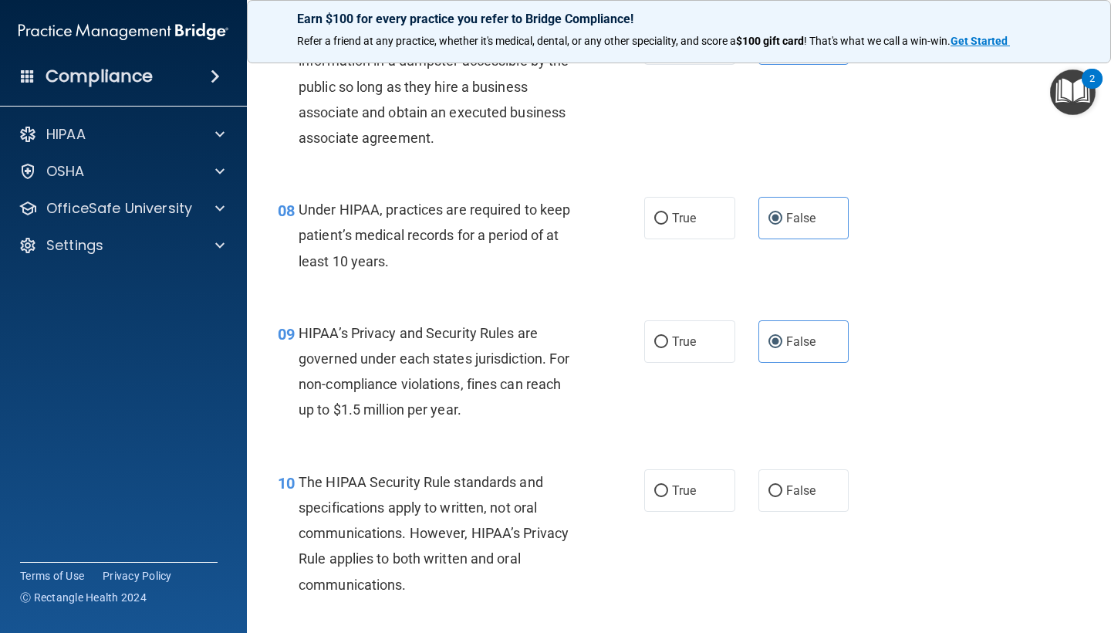
click at [700, 461] on div "10 The HIPAA Security Rule standards and specifications apply to written, not o…" at bounding box center [678, 537] width 825 height 174
click at [695, 488] on span "True" at bounding box center [684, 490] width 24 height 15
click at [668, 488] on input "True" at bounding box center [661, 491] width 14 height 12
radio input "true"
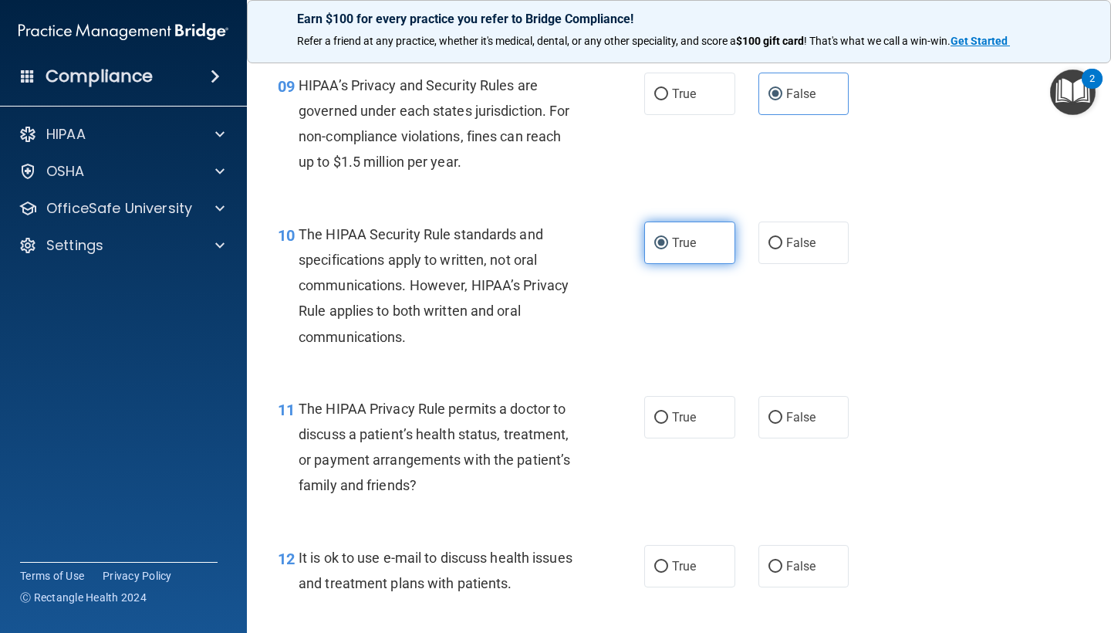
scroll to position [1296, 0]
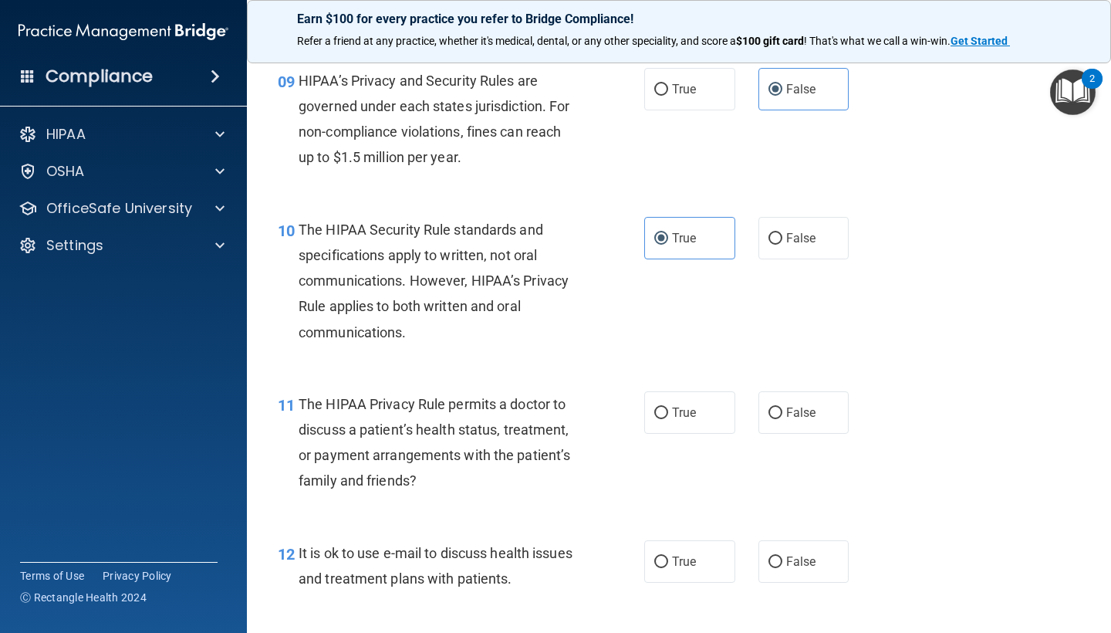
click at [671, 426] on div "11 The HIPAA Privacy Rule permits a doctor to discuss a patient’s health status…" at bounding box center [678, 446] width 825 height 149
click at [681, 393] on label "True" at bounding box center [689, 412] width 91 height 42
click at [668, 407] on input "True" at bounding box center [661, 413] width 14 height 12
radio input "true"
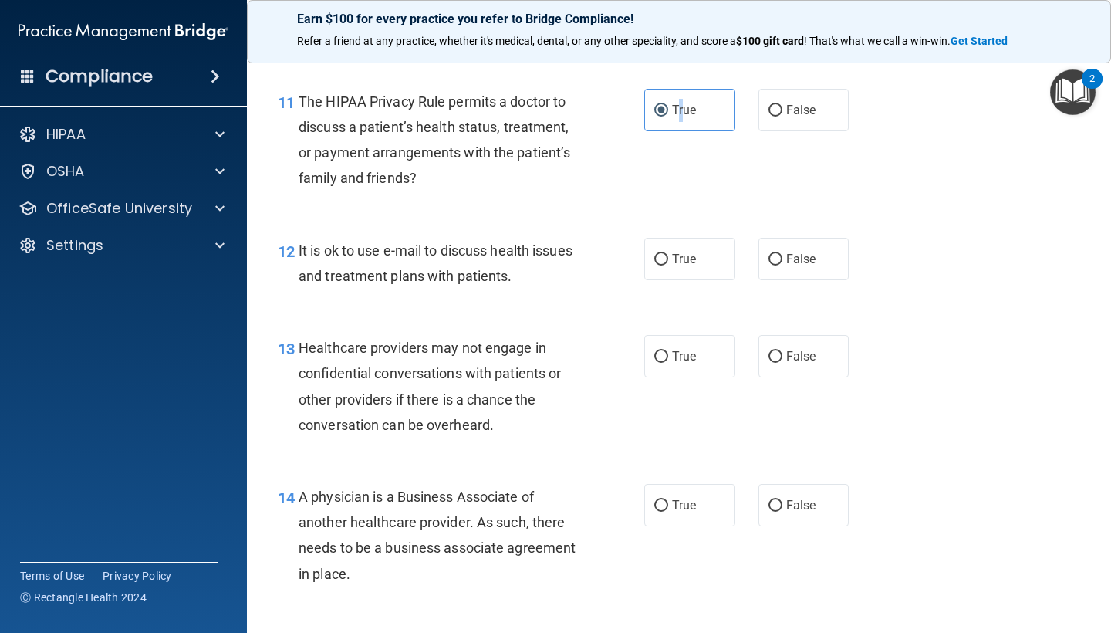
scroll to position [1605, 0]
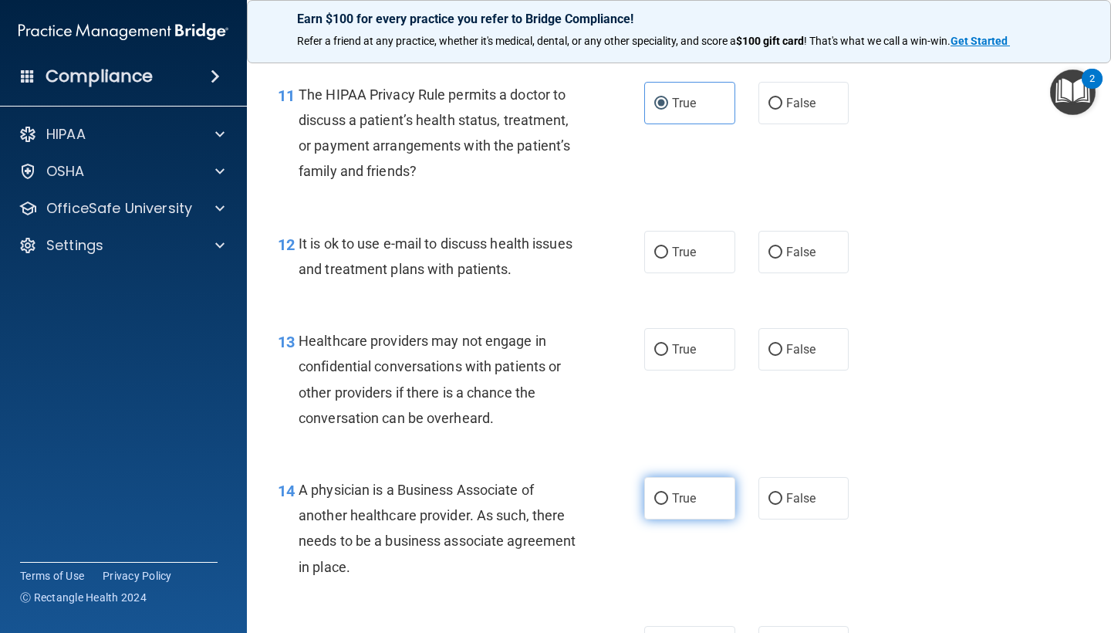
click at [700, 508] on label "True" at bounding box center [689, 498] width 91 height 42
click at [668, 504] on input "True" at bounding box center [661, 499] width 14 height 12
radio input "true"
click at [689, 262] on label "True" at bounding box center [689, 252] width 91 height 42
click at [668, 258] on input "True" at bounding box center [661, 253] width 14 height 12
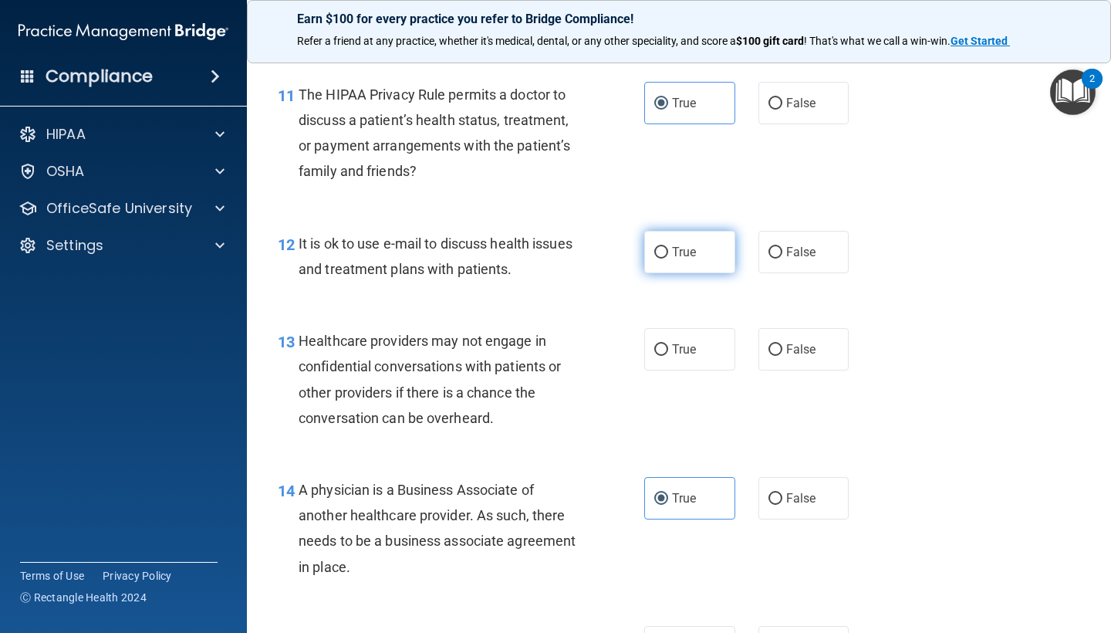
radio input "true"
click at [788, 332] on label "False" at bounding box center [803, 349] width 91 height 42
click at [782, 344] on input "False" at bounding box center [775, 350] width 14 height 12
radio input "true"
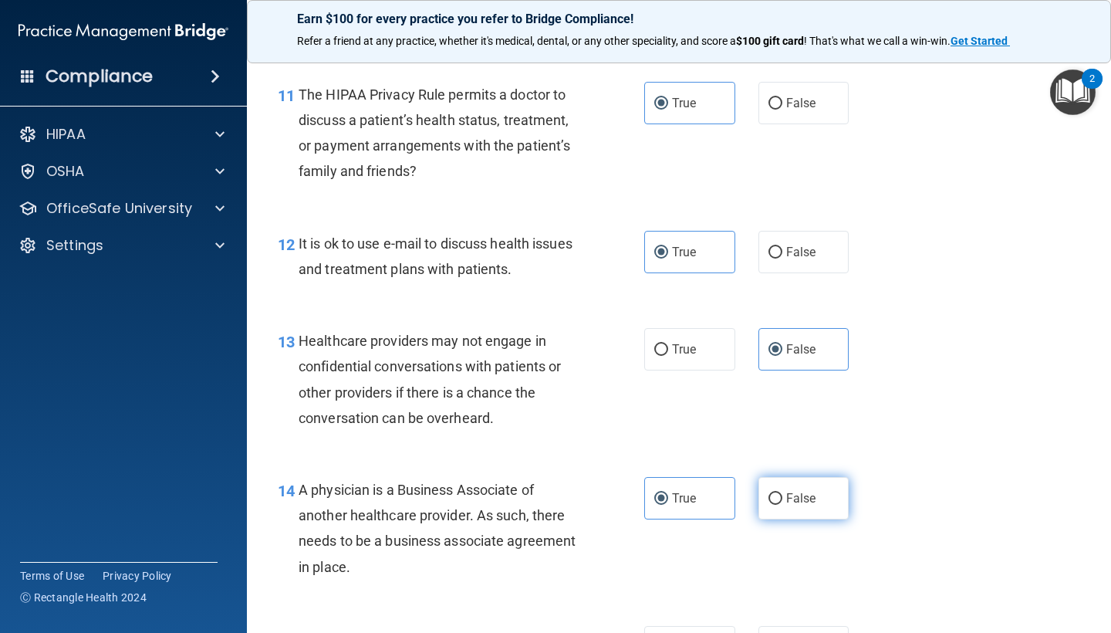
click at [790, 493] on span "False" at bounding box center [801, 498] width 30 height 15
click at [782, 493] on input "False" at bounding box center [775, 499] width 14 height 12
radio input "true"
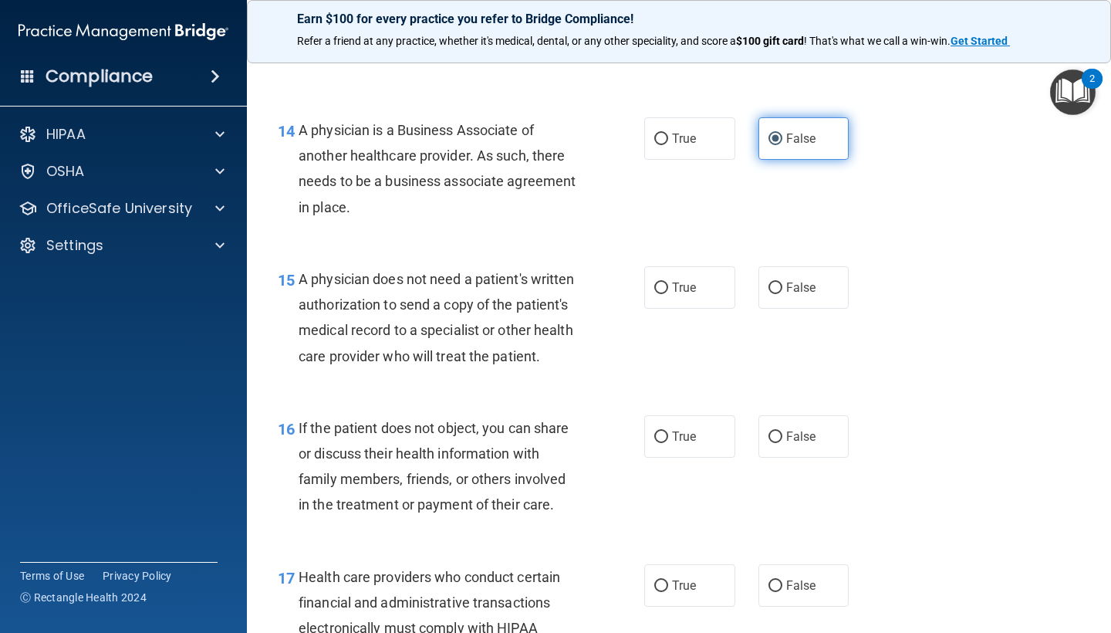
scroll to position [1989, 0]
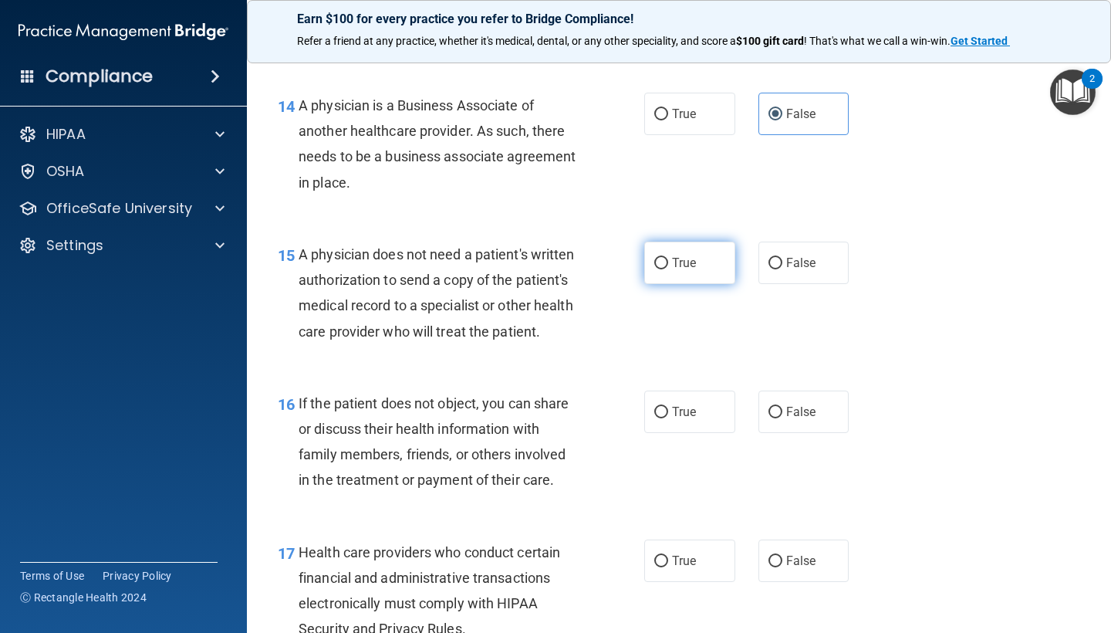
click at [697, 261] on label "True" at bounding box center [689, 262] width 91 height 42
click at [668, 261] on input "True" at bounding box center [661, 264] width 14 height 12
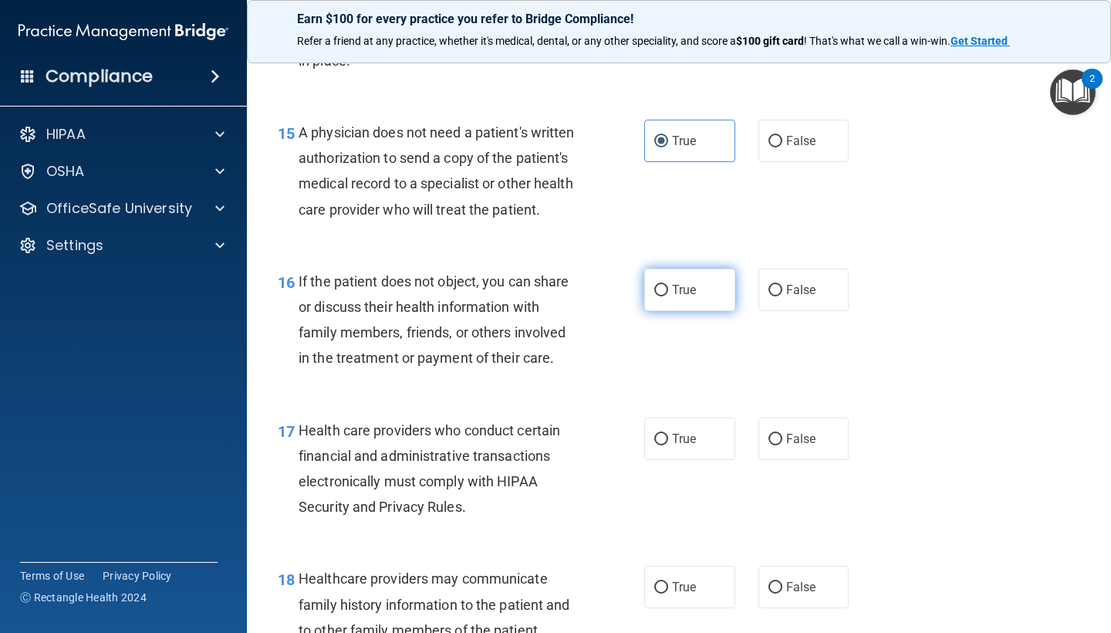
scroll to position [2121, 0]
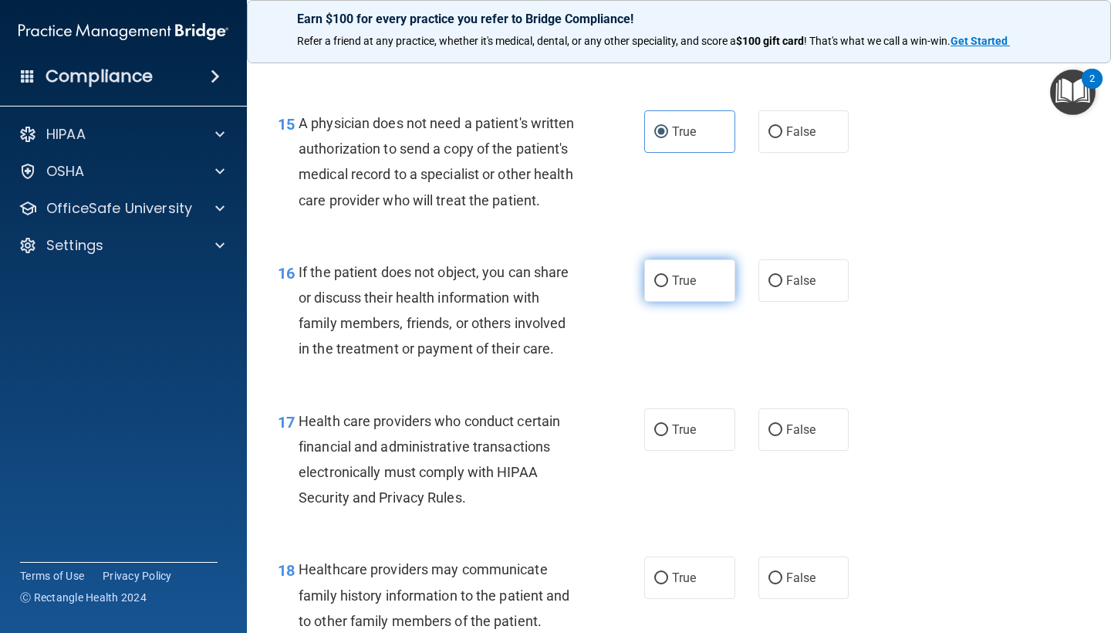
click at [679, 274] on span "True" at bounding box center [684, 280] width 24 height 15
click at [668, 275] on input "True" at bounding box center [661, 281] width 14 height 12
click at [680, 483] on div "17 Health care providers who conduct certain financial and administrative trans…" at bounding box center [678, 463] width 825 height 149
click at [684, 430] on label "True" at bounding box center [689, 429] width 91 height 42
click at [668, 430] on input "True" at bounding box center [661, 430] width 14 height 12
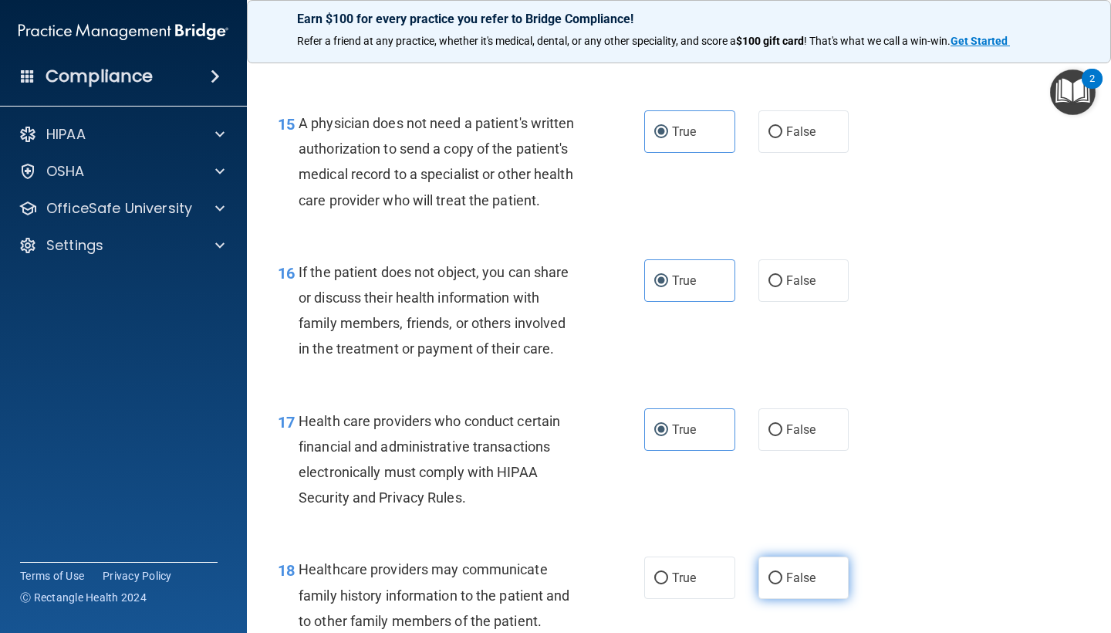
click at [802, 570] on span "False" at bounding box center [801, 577] width 30 height 15
click at [782, 572] on input "False" at bounding box center [775, 578] width 14 height 12
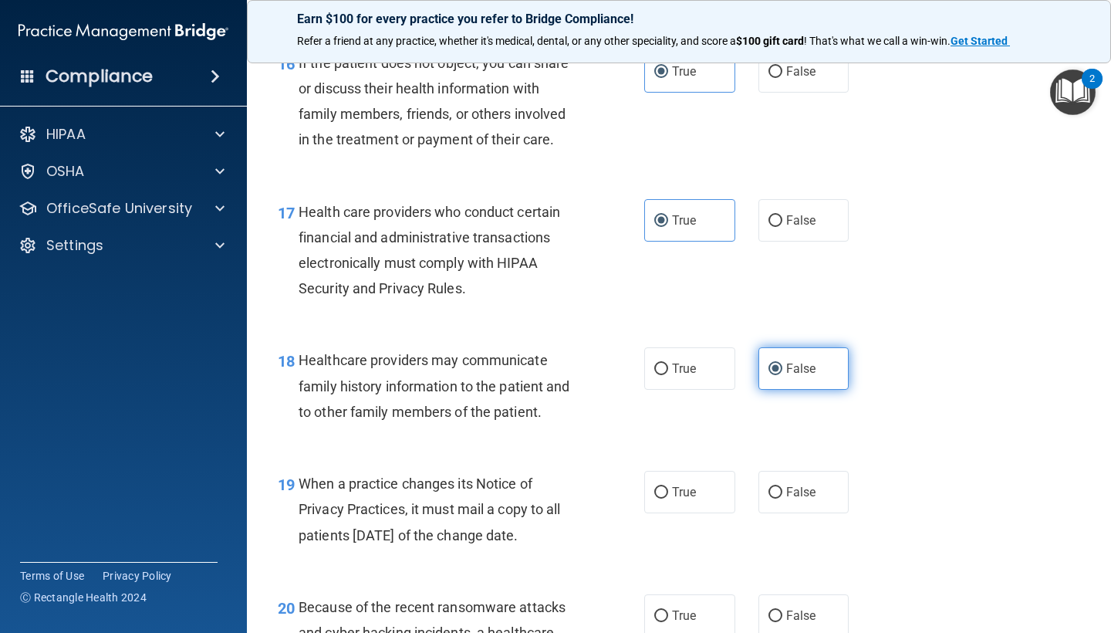
scroll to position [2350, 0]
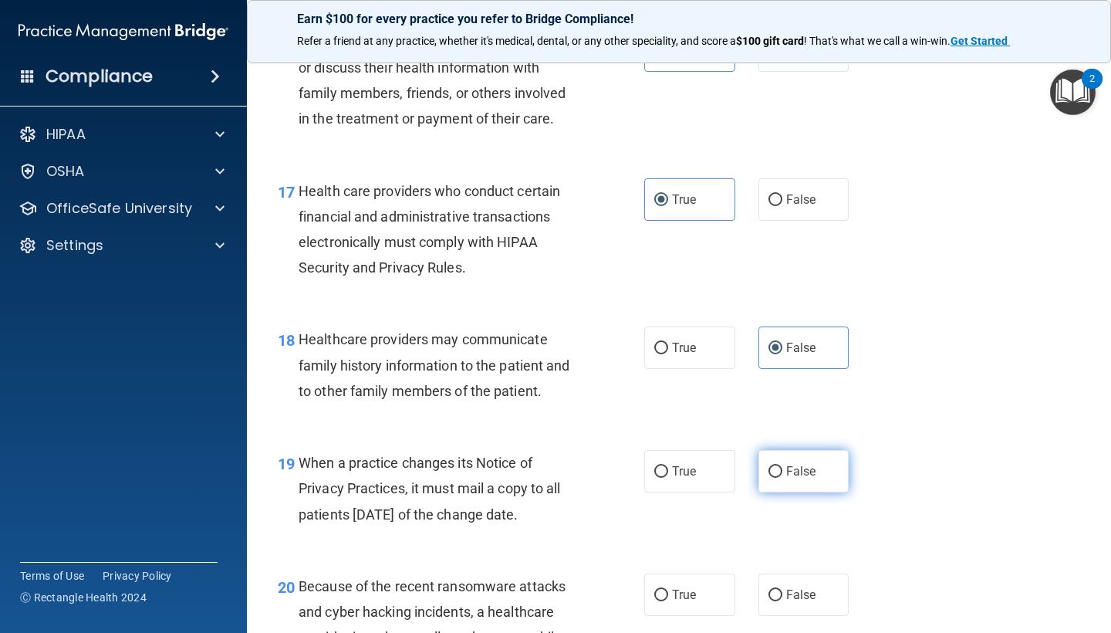
click at [791, 450] on label "False" at bounding box center [803, 471] width 91 height 42
click at [782, 466] on input "False" at bounding box center [775, 472] width 14 height 12
click at [799, 559] on div "20 Because of the recent ransomware attacks and cyber hacking incidents, a heal…" at bounding box center [678, 641] width 825 height 174
click at [798, 587] on span "False" at bounding box center [801, 594] width 30 height 15
click at [782, 589] on input "False" at bounding box center [775, 595] width 14 height 12
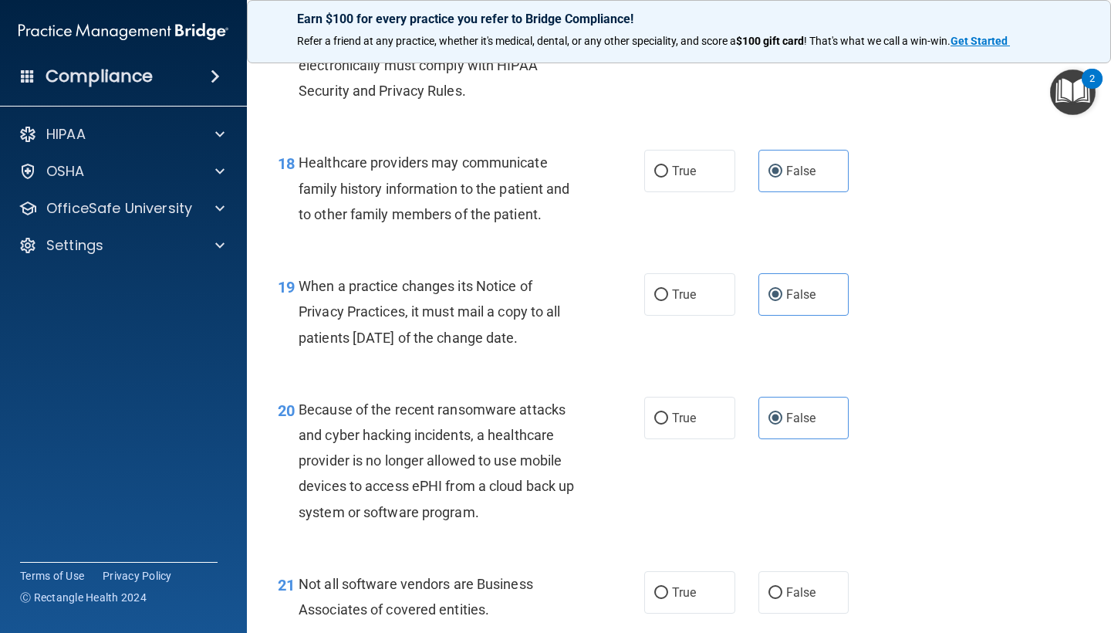
scroll to position [2522, 0]
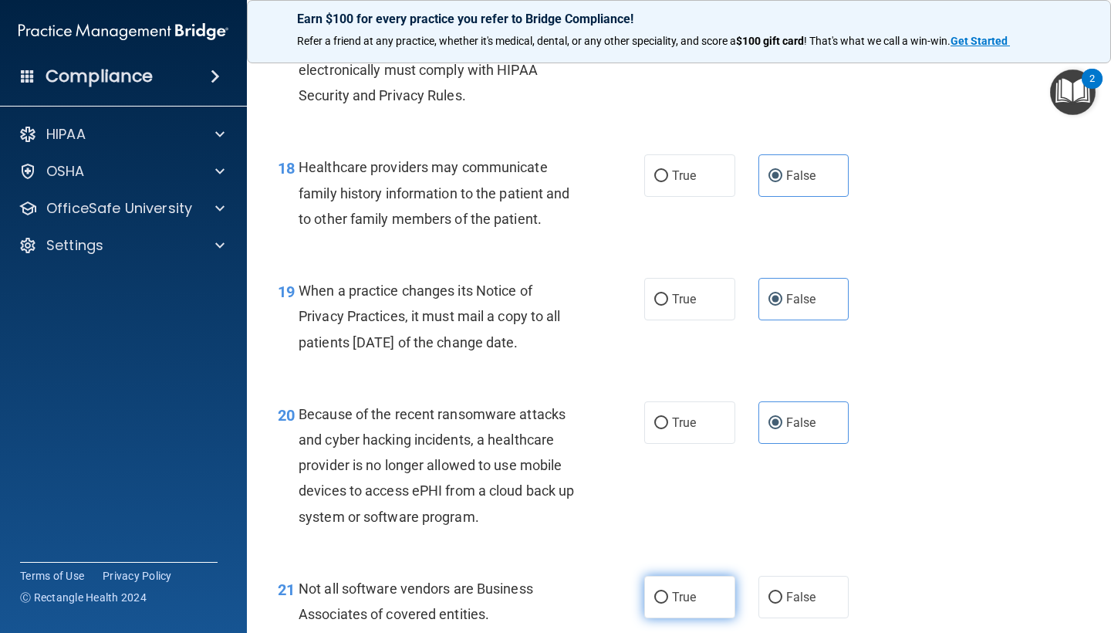
click at [689, 596] on label "True" at bounding box center [689, 596] width 91 height 42
click at [668, 596] on input "True" at bounding box center [661, 598] width 14 height 12
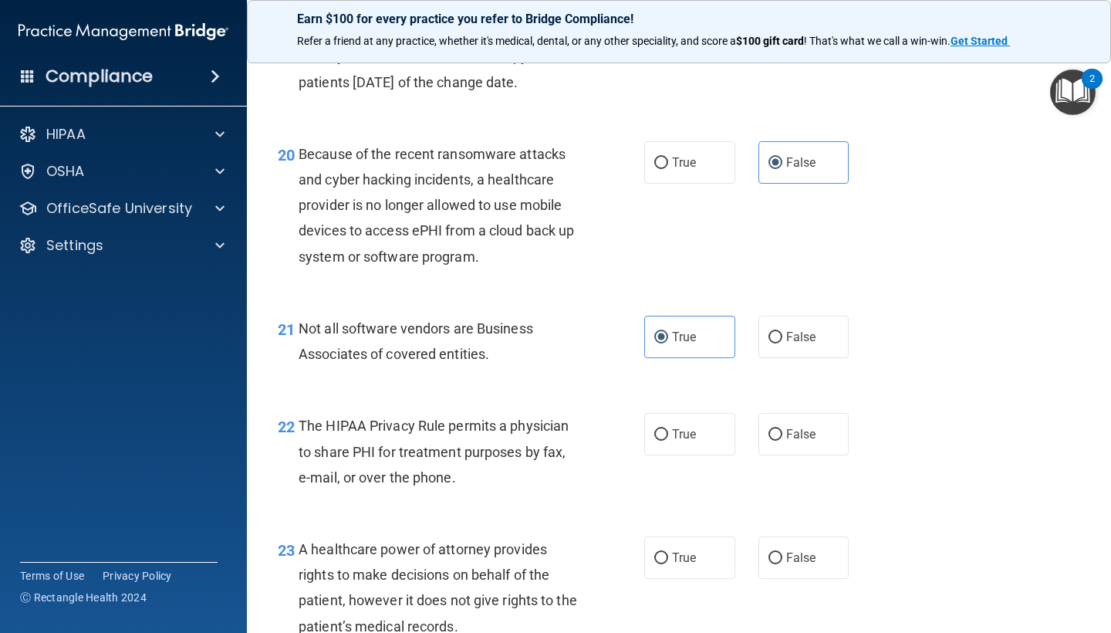
scroll to position [2783, 0]
click at [687, 426] on span "True" at bounding box center [684, 433] width 24 height 15
click at [668, 428] on input "True" at bounding box center [661, 434] width 14 height 12
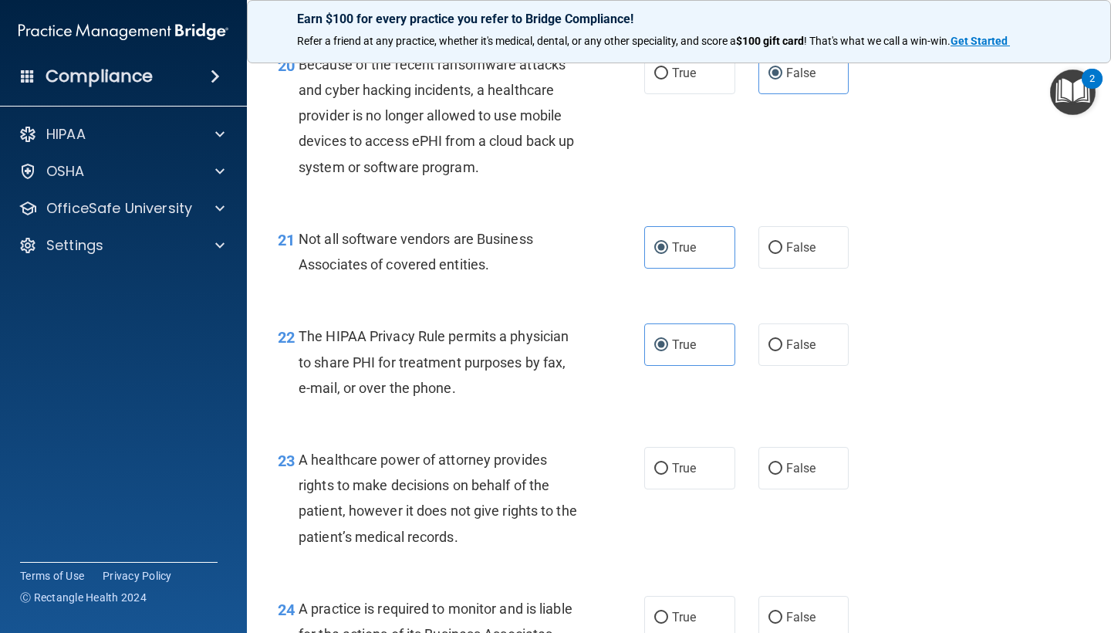
scroll to position [2882, 0]
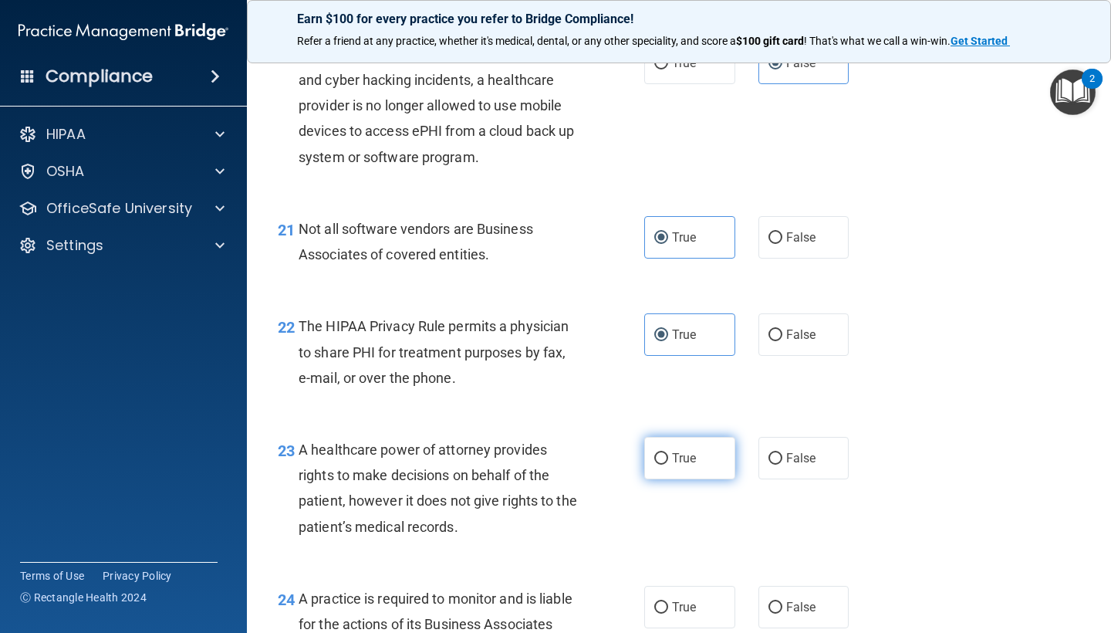
click at [693, 450] on span "True" at bounding box center [684, 457] width 24 height 15
click at [668, 453] on input "True" at bounding box center [661, 459] width 14 height 12
click at [784, 440] on label "False" at bounding box center [803, 458] width 91 height 42
click at [782, 453] on input "False" at bounding box center [775, 459] width 14 height 12
click at [785, 585] on label "False" at bounding box center [803, 606] width 91 height 42
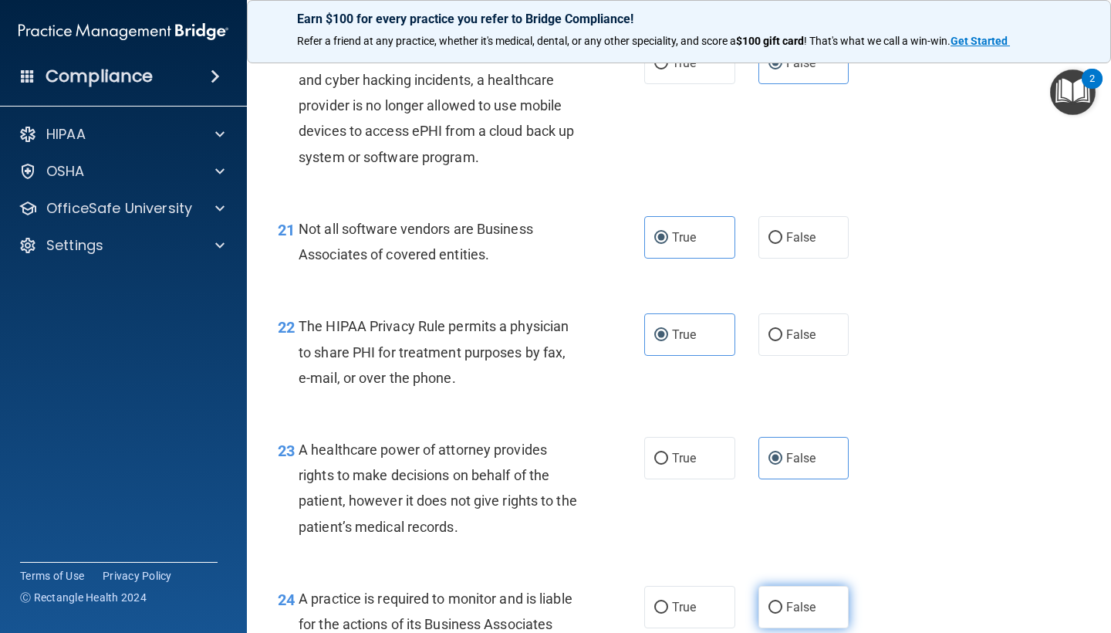
click at [782, 602] on input "False" at bounding box center [775, 608] width 14 height 12
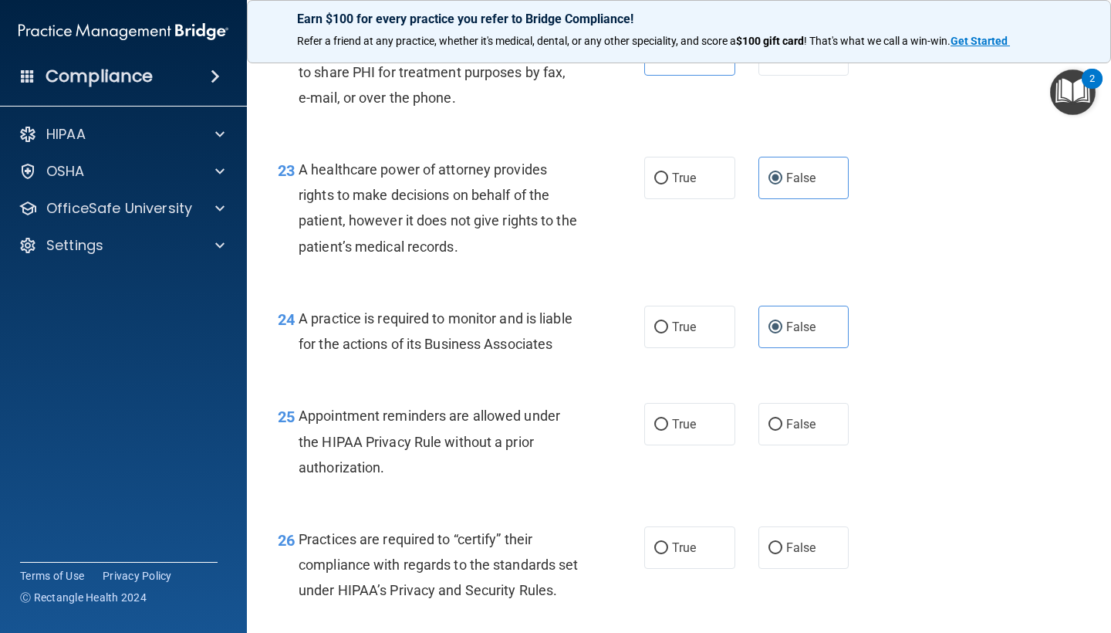
scroll to position [3167, 0]
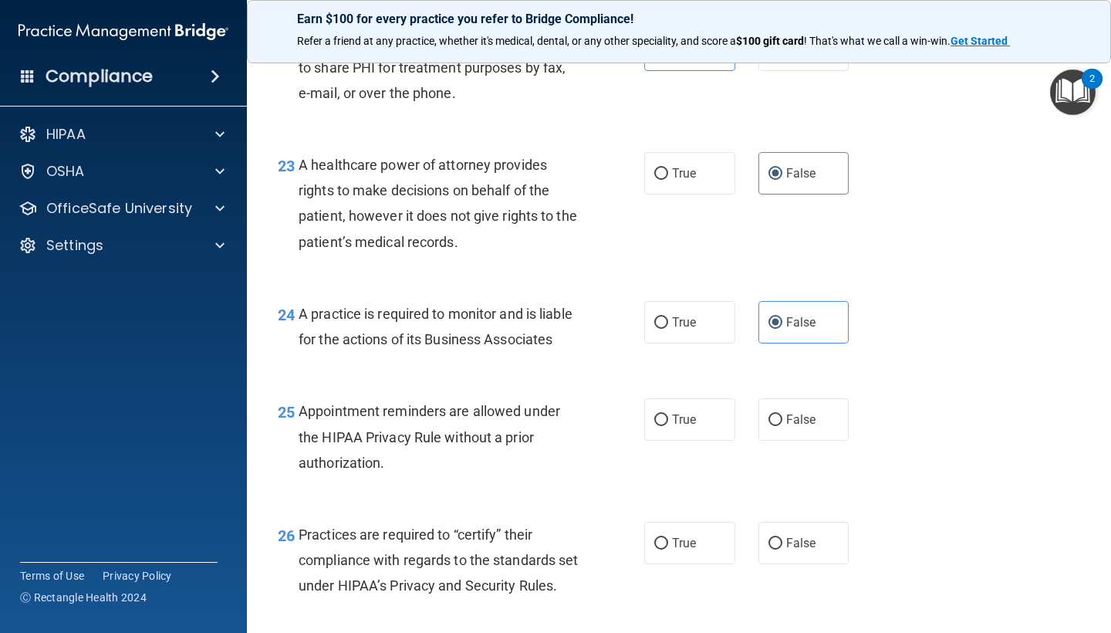
click at [670, 438] on div "25 Appointment reminders are allowed under the HIPAA Privacy Rule without a pri…" at bounding box center [678, 440] width 825 height 123
click at [689, 413] on label "True" at bounding box center [689, 419] width 91 height 42
click at [668, 414] on input "True" at bounding box center [661, 420] width 14 height 12
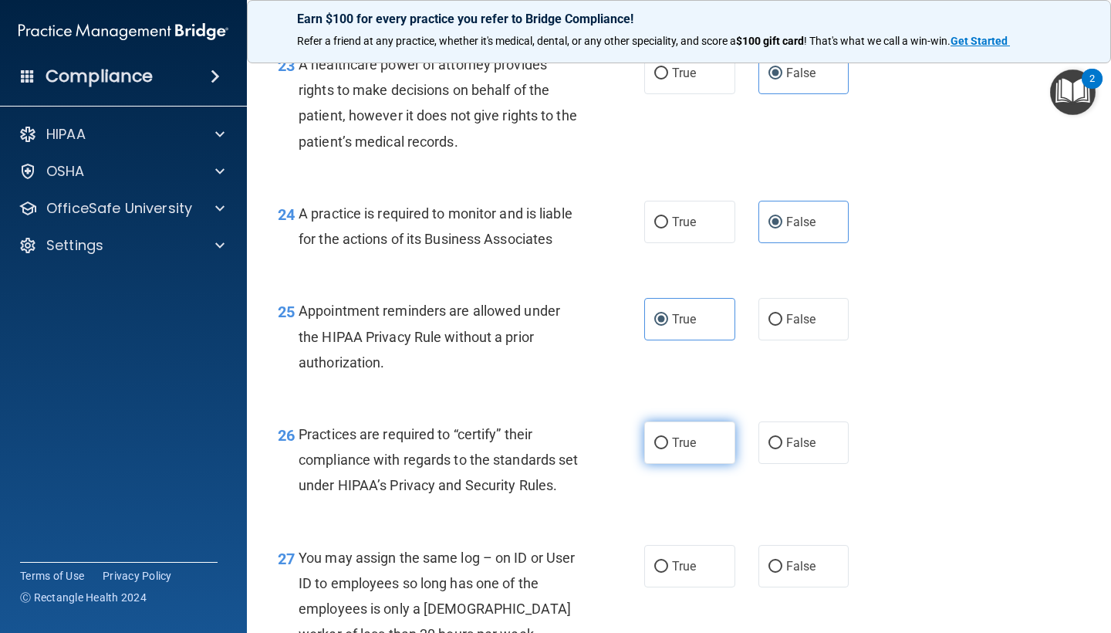
scroll to position [3272, 0]
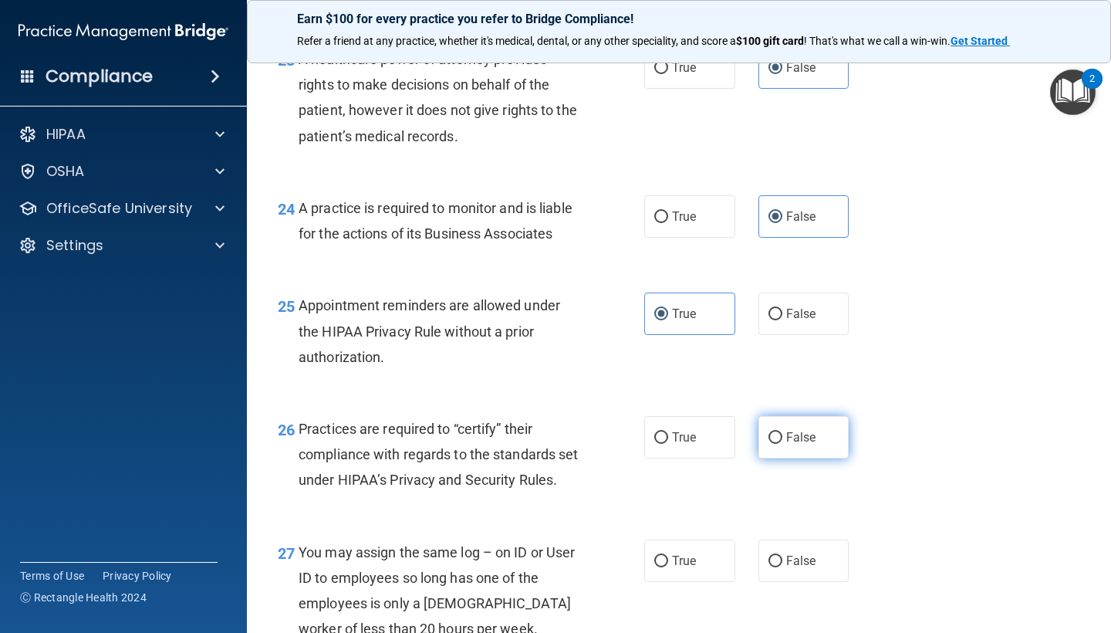
click at [781, 429] on label "False" at bounding box center [803, 437] width 91 height 42
click at [781, 432] on input "False" at bounding box center [775, 438] width 14 height 12
click at [797, 549] on label "False" at bounding box center [803, 560] width 91 height 42
click at [782, 555] on input "False" at bounding box center [775, 561] width 14 height 12
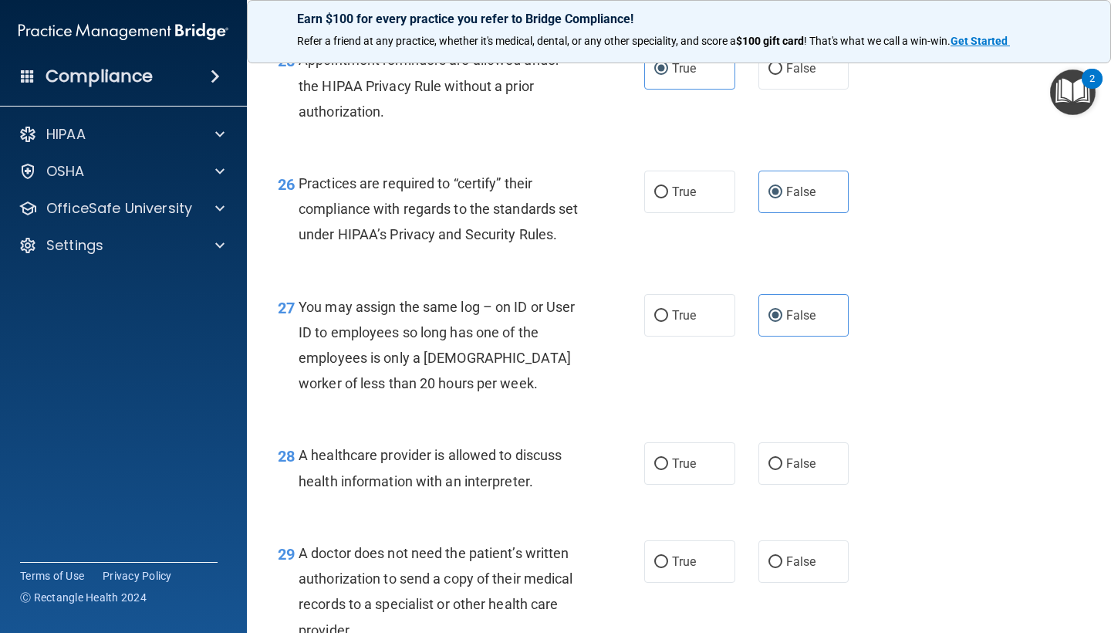
scroll to position [3534, 0]
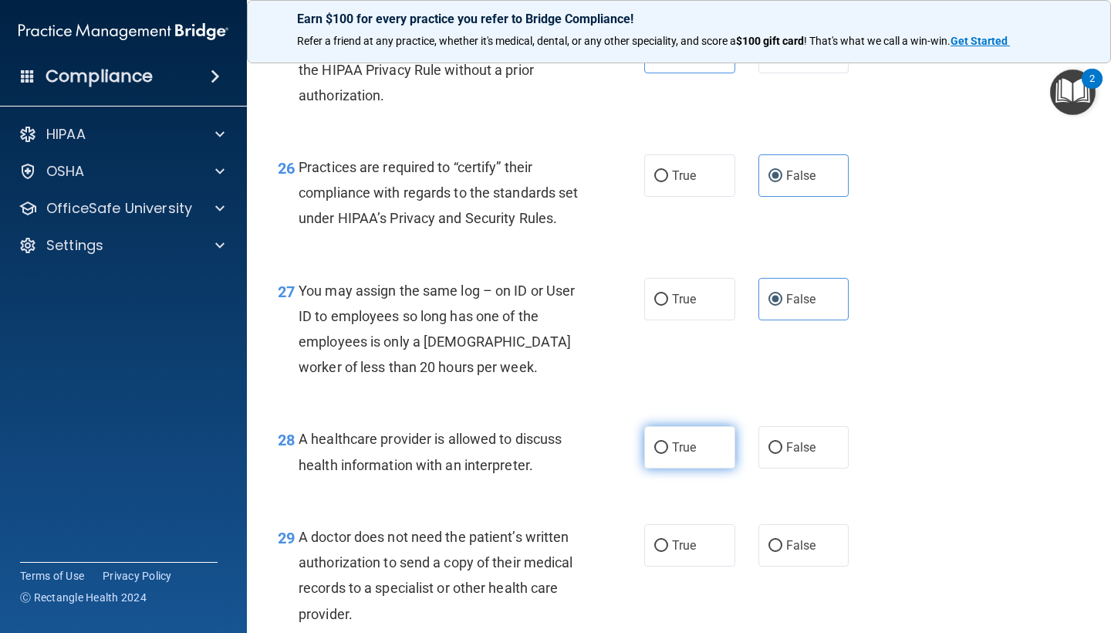
click at [693, 444] on label "True" at bounding box center [689, 447] width 91 height 42
click at [668, 444] on input "True" at bounding box center [661, 448] width 14 height 12
click at [683, 532] on label "True" at bounding box center [689, 545] width 91 height 42
click at [668, 540] on input "True" at bounding box center [661, 546] width 14 height 12
drag, startPoint x: 687, startPoint y: 569, endPoint x: 687, endPoint y: 448, distance: 120.3
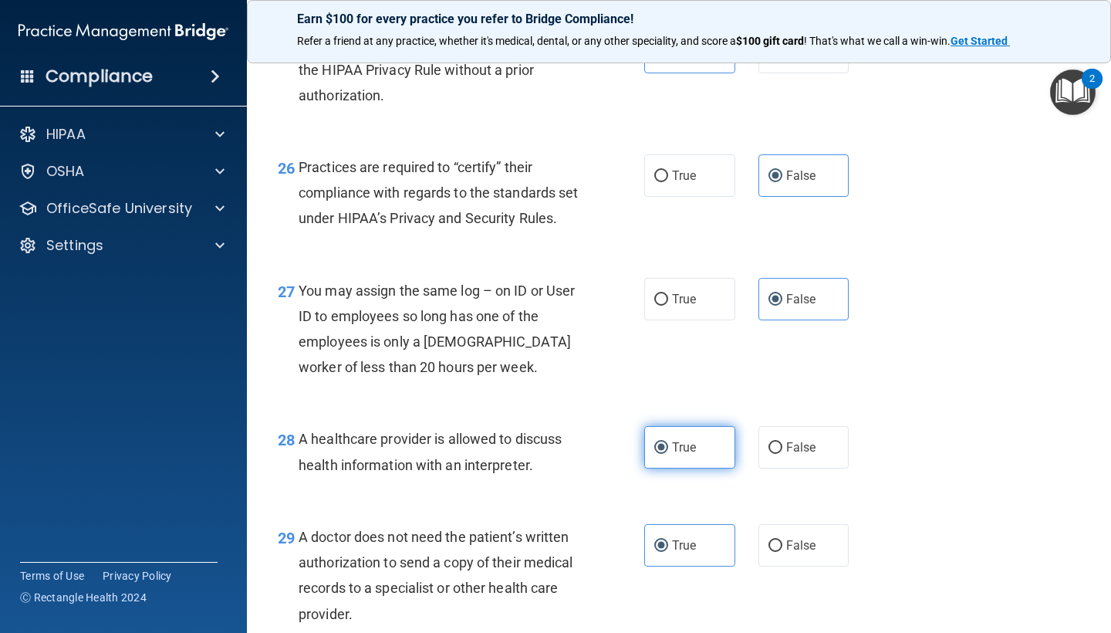
click at [687, 518] on div "29 A doctor does not need the patient’s written authorization to send a copy of…" at bounding box center [678, 578] width 825 height 149
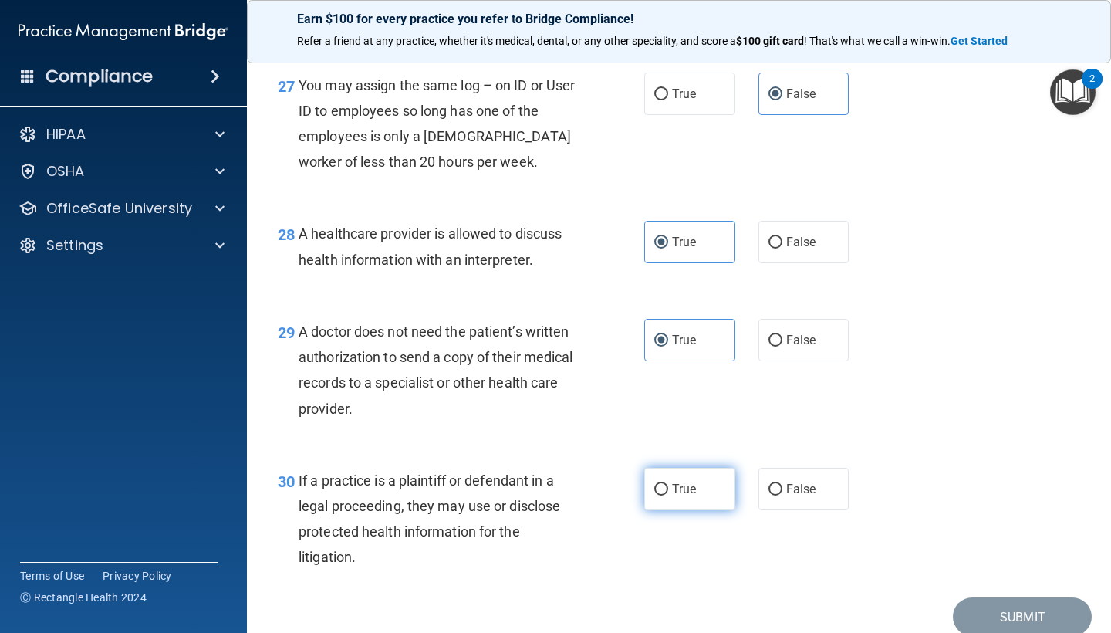
click at [682, 506] on label "True" at bounding box center [689, 488] width 91 height 42
click at [668, 495] on input "True" at bounding box center [661, 490] width 14 height 12
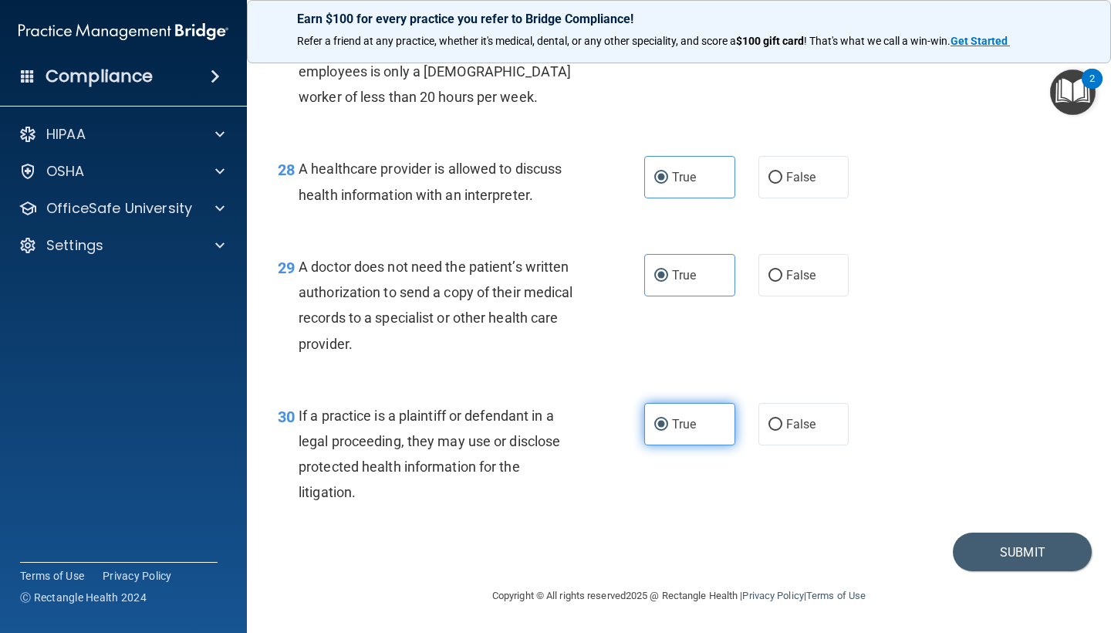
scroll to position [3808, 0]
click at [982, 558] on button "Submit" at bounding box center [1022, 551] width 139 height 39
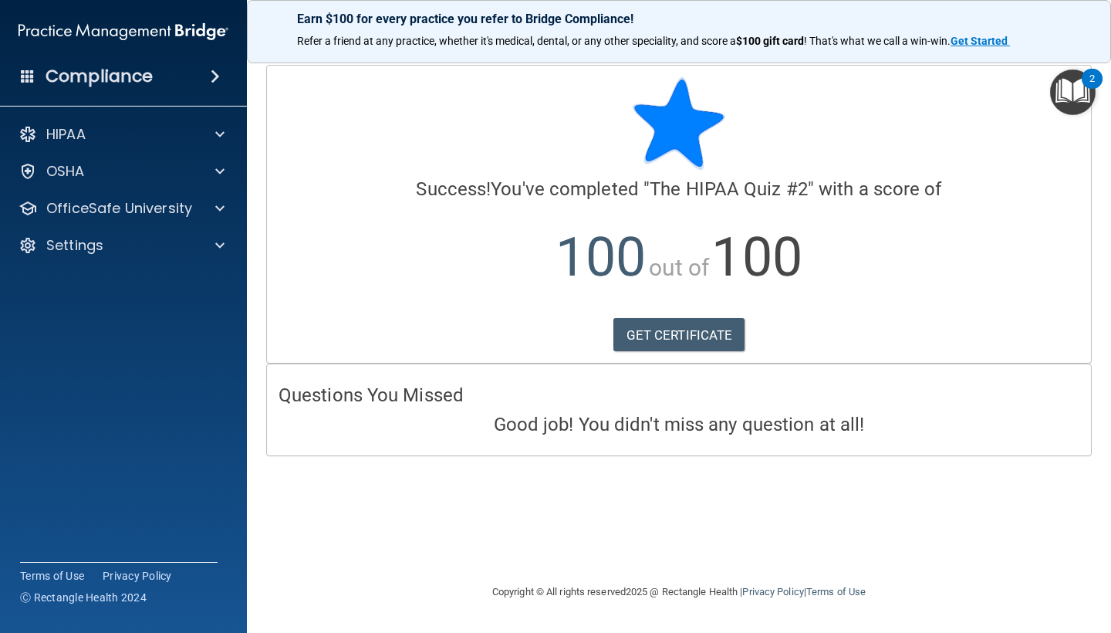
click at [1085, 77] on div "2" at bounding box center [1091, 79] width 21 height 20
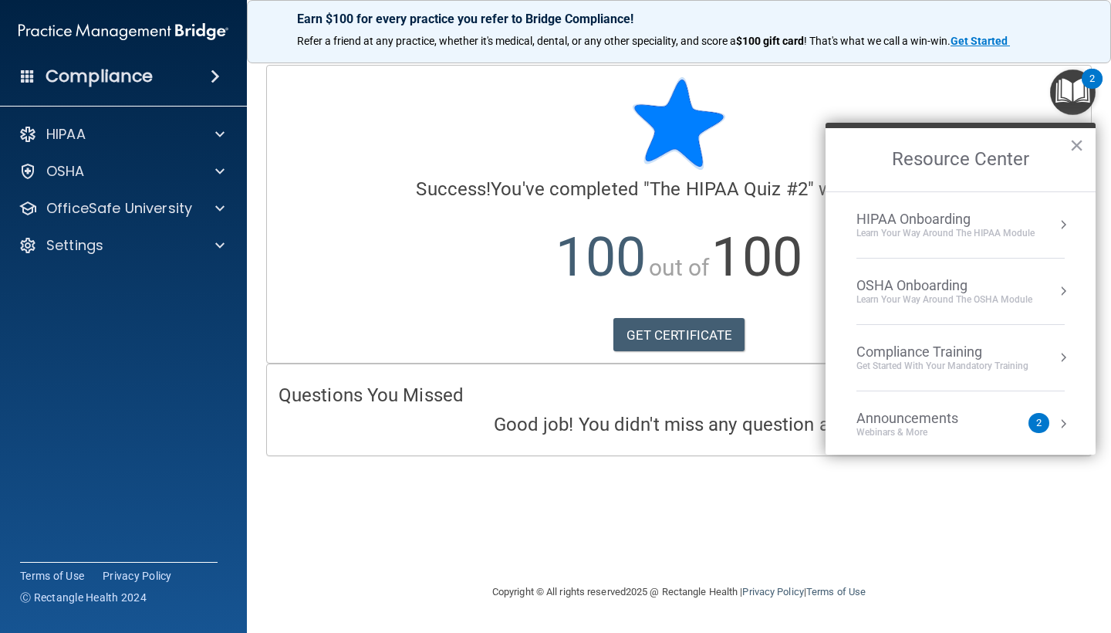
click at [958, 231] on div "Learn Your Way around the HIPAA module" at bounding box center [945, 233] width 178 height 13
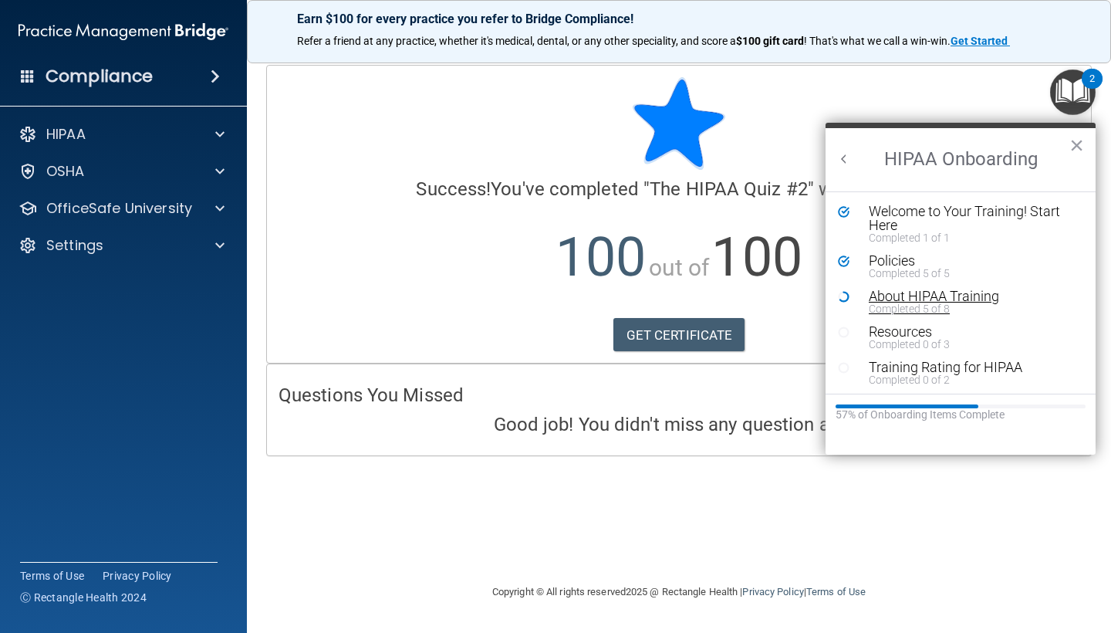
click at [919, 299] on div "About HIPAA Training" at bounding box center [972, 296] width 207 height 14
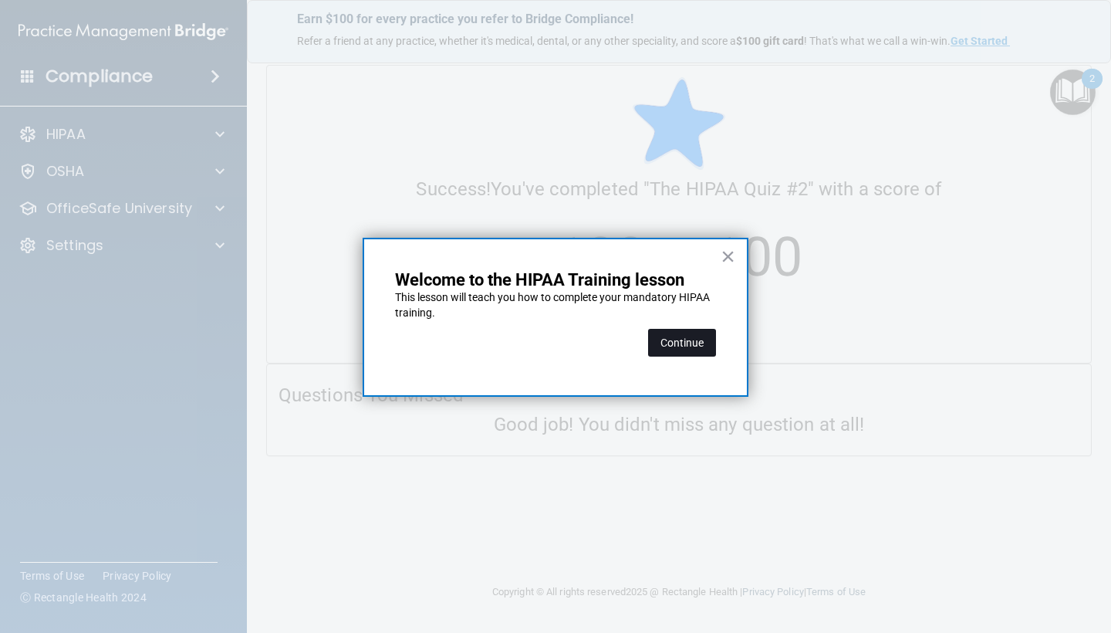
click at [671, 335] on button "Continue" at bounding box center [682, 343] width 68 height 28
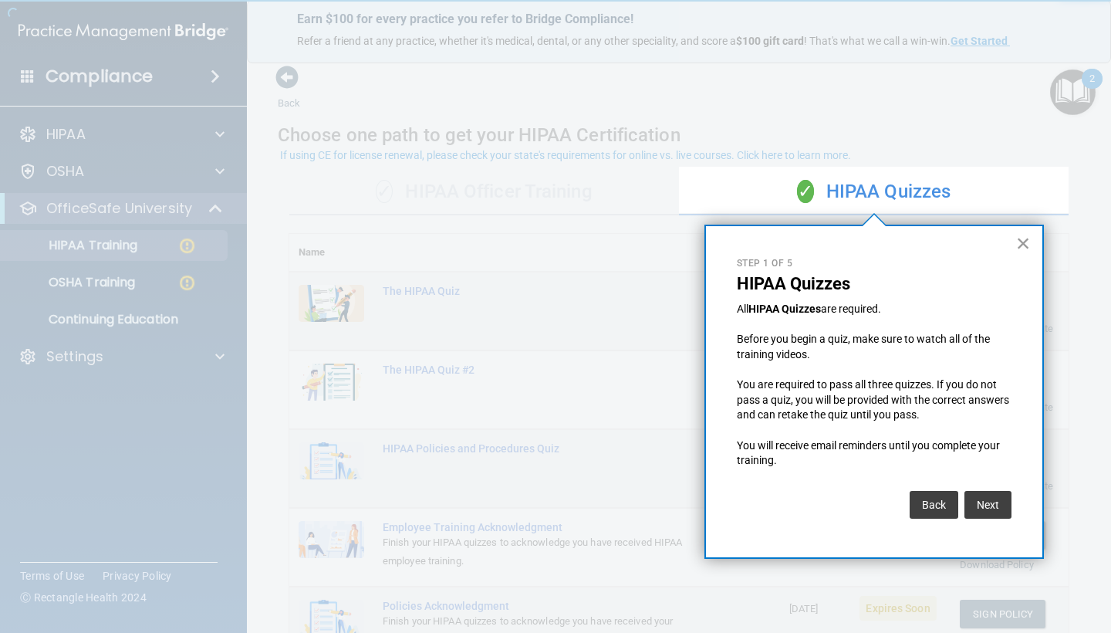
click at [1030, 245] on button "×" at bounding box center [1023, 243] width 15 height 25
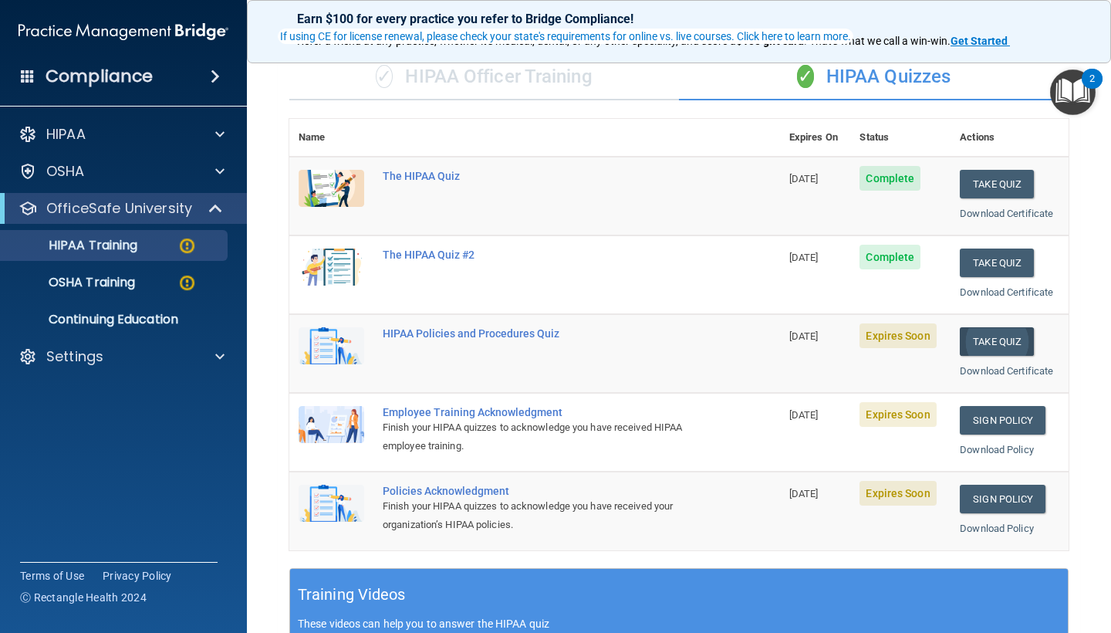
scroll to position [119, 0]
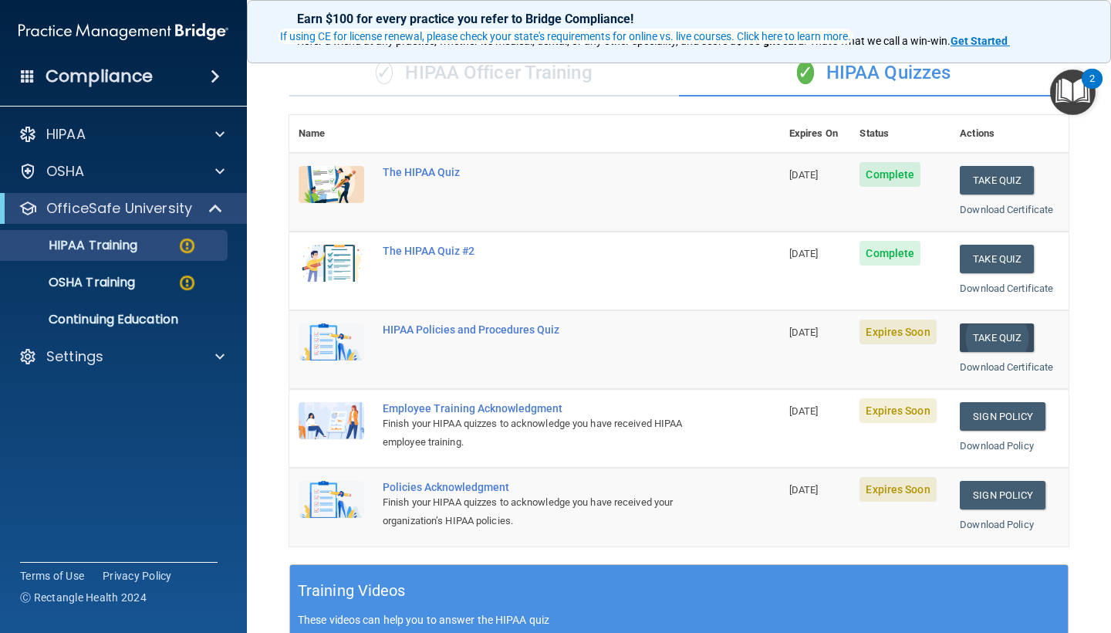
click at [990, 340] on button "Take Quiz" at bounding box center [997, 337] width 74 height 29
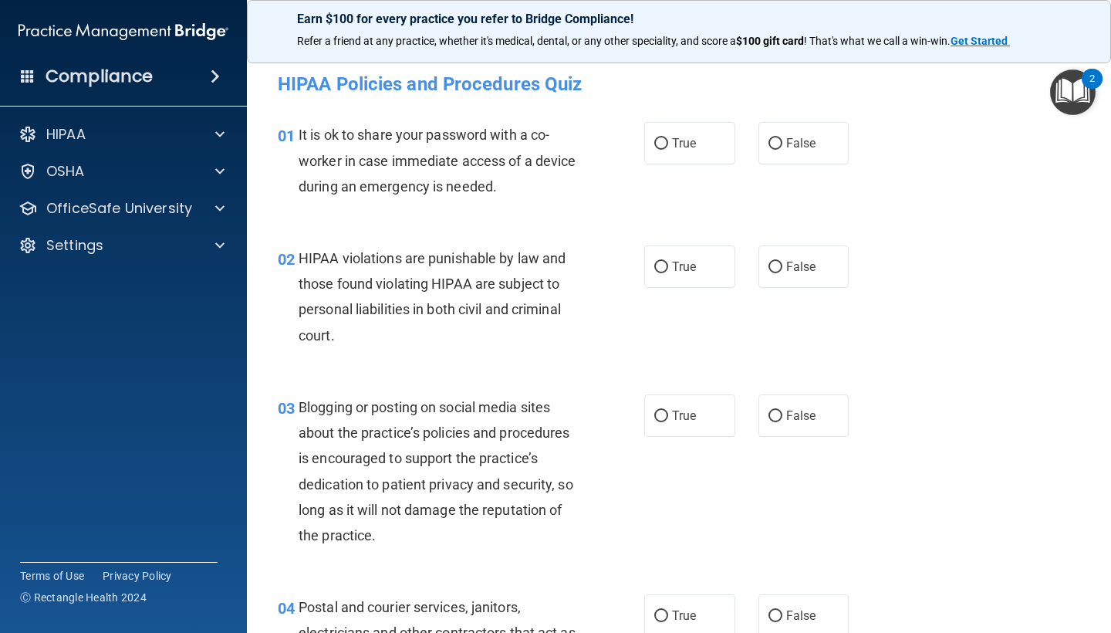
click at [776, 166] on div "01 It is ok to share your password with a co-worker in case immediate access of…" at bounding box center [678, 164] width 825 height 123
click at [790, 150] on span "False" at bounding box center [801, 143] width 30 height 15
click at [782, 150] on input "False" at bounding box center [775, 144] width 14 height 12
click at [787, 265] on span "False" at bounding box center [801, 266] width 30 height 15
click at [782, 265] on input "False" at bounding box center [775, 267] width 14 height 12
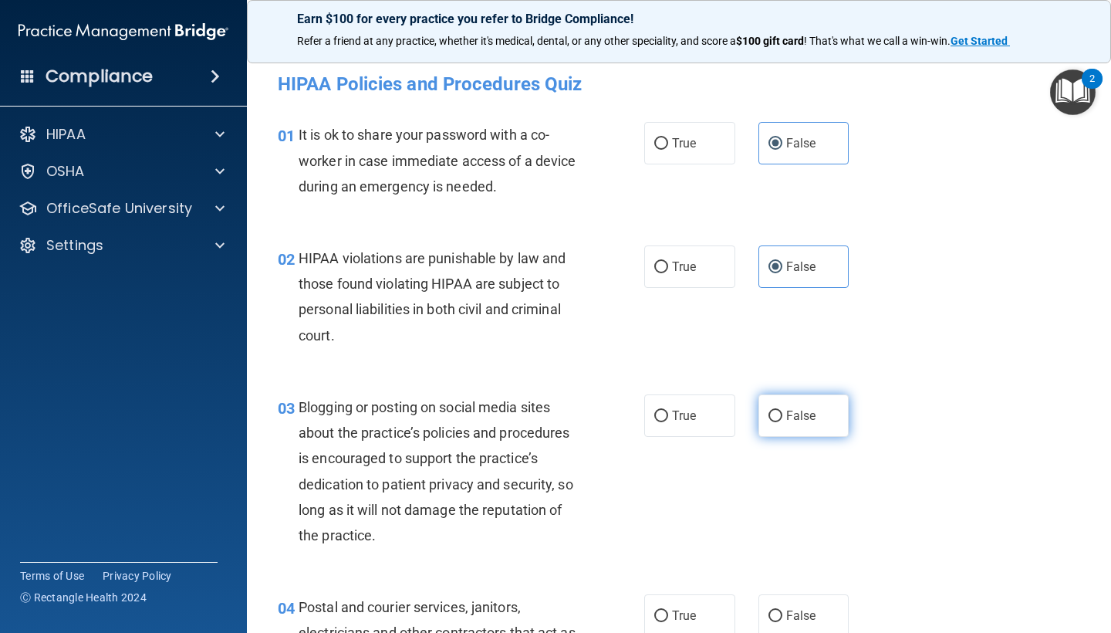
click at [788, 421] on label "False" at bounding box center [803, 415] width 91 height 42
click at [782, 421] on input "False" at bounding box center [775, 416] width 14 height 12
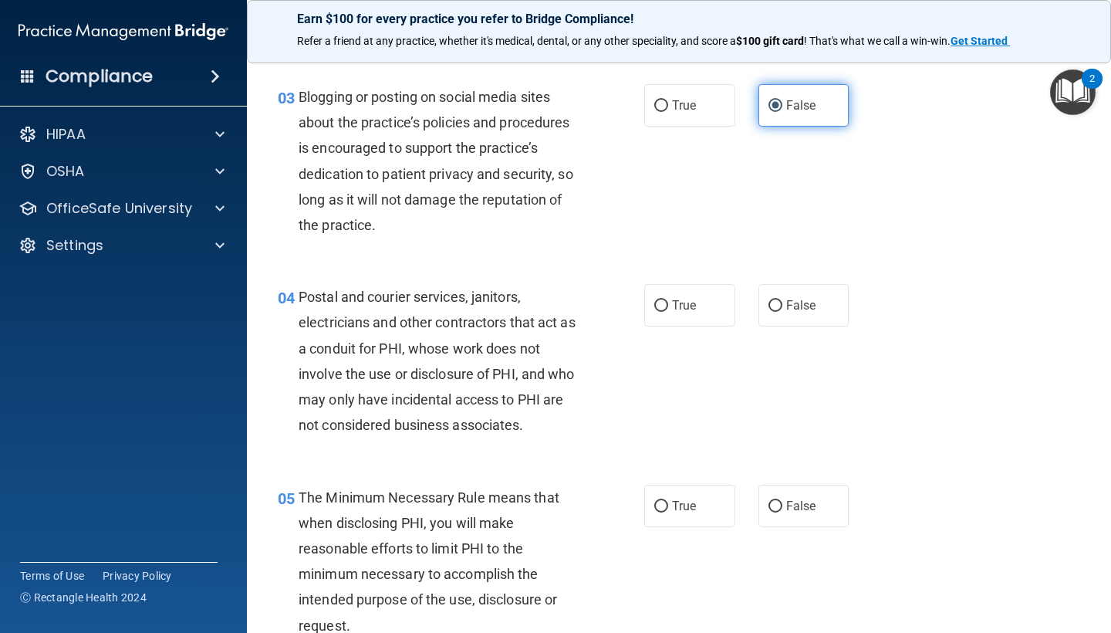
scroll to position [314, 0]
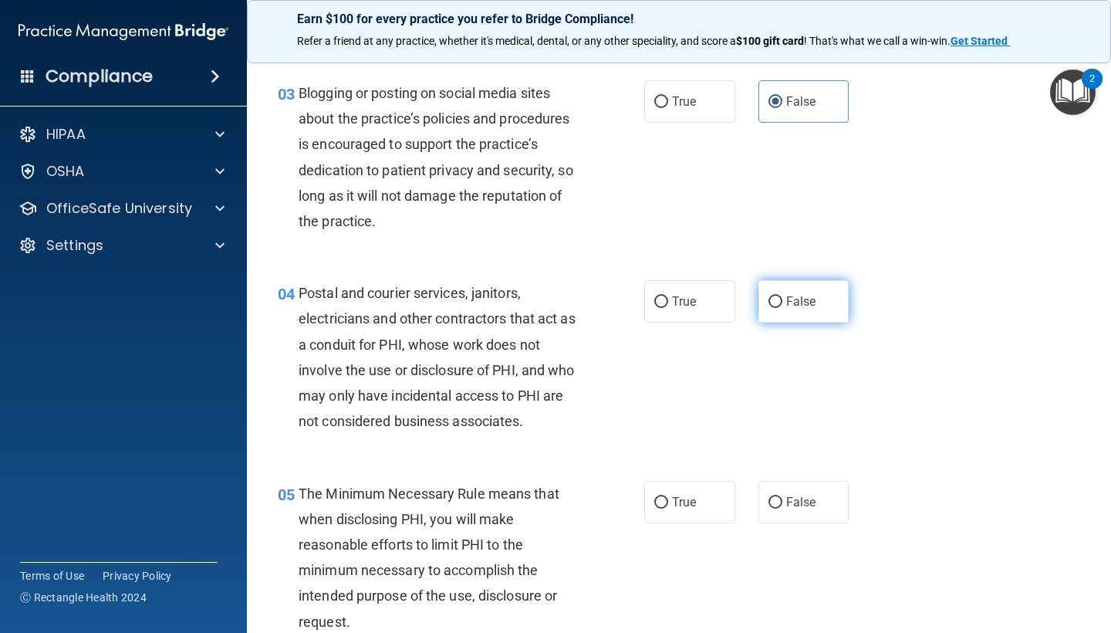
click at [795, 315] on label "False" at bounding box center [803, 301] width 91 height 42
click at [782, 308] on input "False" at bounding box center [775, 302] width 14 height 12
click at [795, 472] on div "05 The Minimum Necessary Rule means that when disclosing PHI, you will make rea…" at bounding box center [678, 561] width 825 height 200
click at [795, 498] on span "False" at bounding box center [801, 501] width 30 height 15
click at [782, 498] on input "False" at bounding box center [775, 503] width 14 height 12
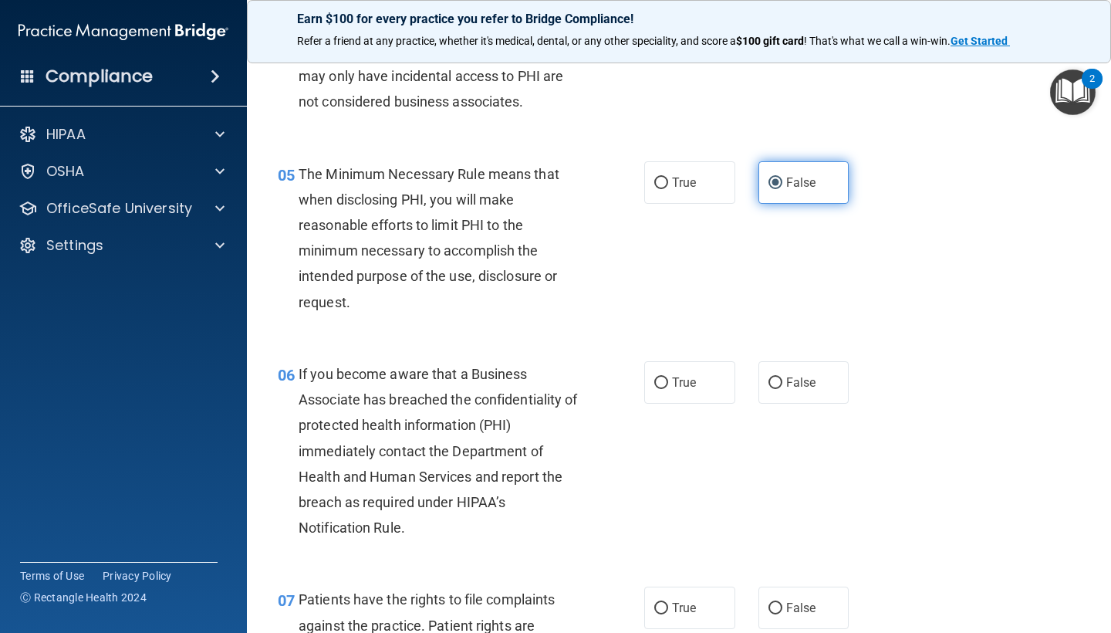
scroll to position [639, 0]
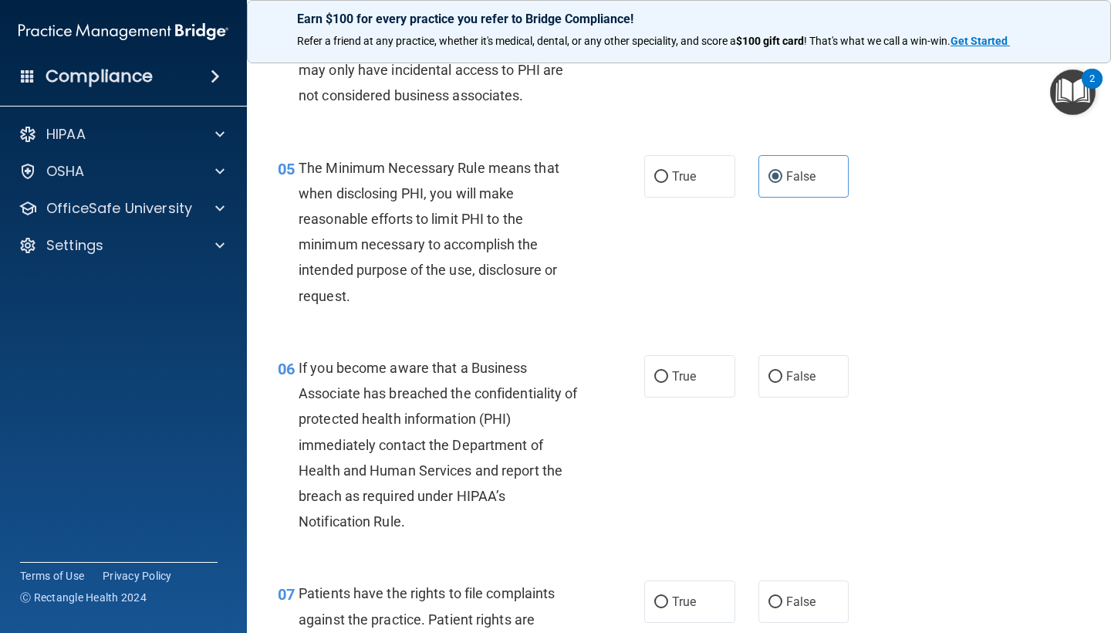
click at [795, 396] on div "06 If you become aware that a Business Associate has breached the confidentiali…" at bounding box center [678, 449] width 825 height 226
click at [795, 362] on label "False" at bounding box center [803, 376] width 91 height 42
click at [782, 371] on input "False" at bounding box center [775, 377] width 14 height 12
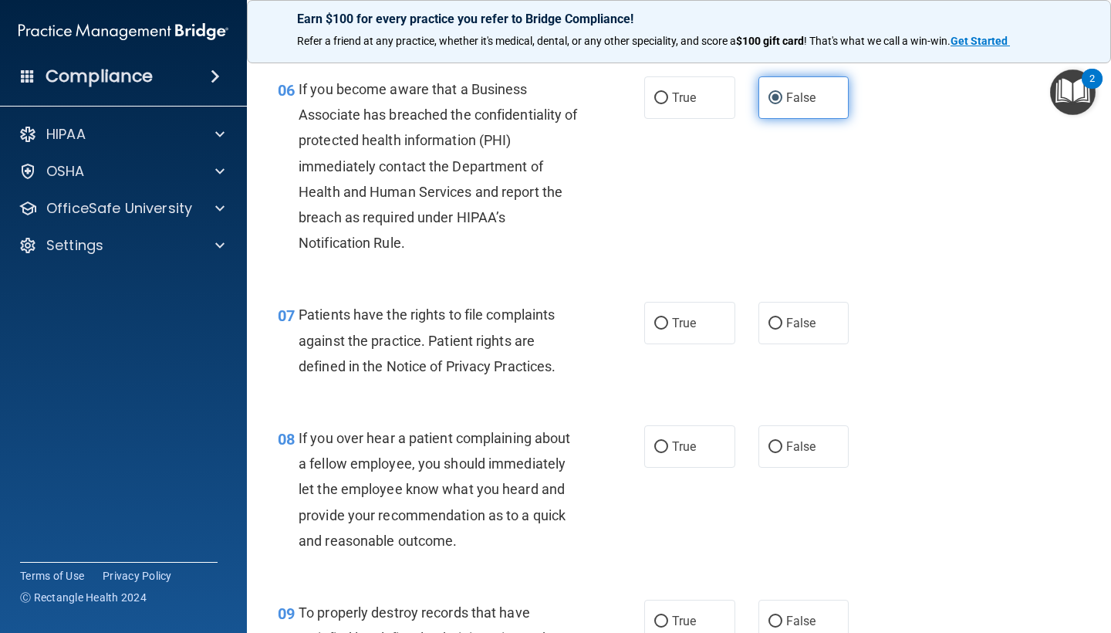
scroll to position [929, 0]
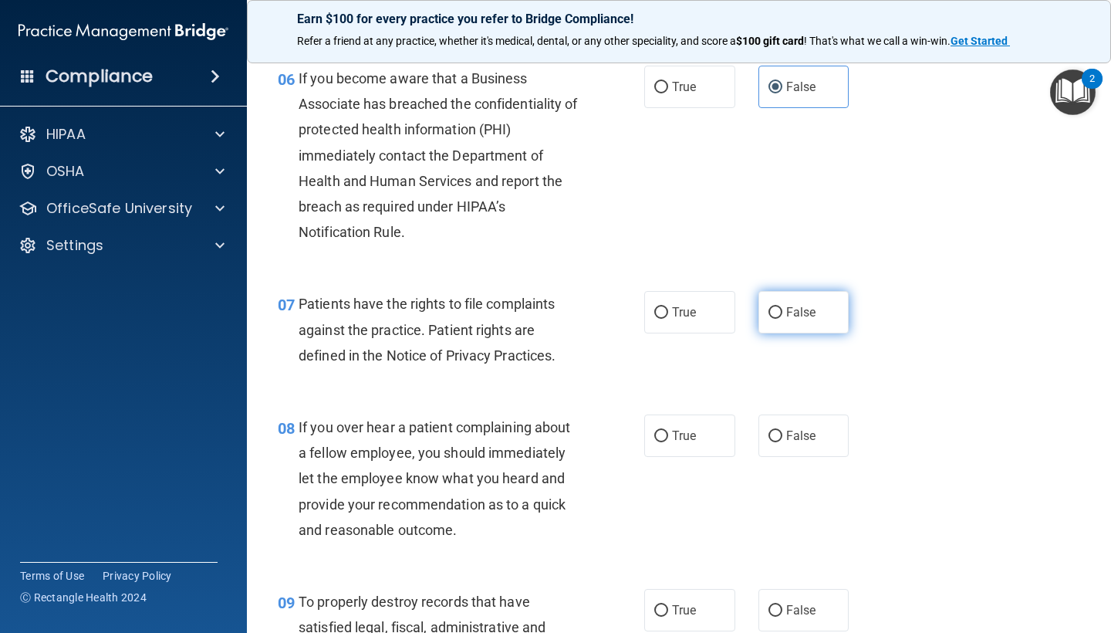
click at [796, 322] on label "False" at bounding box center [803, 312] width 91 height 42
click at [782, 319] on input "False" at bounding box center [775, 313] width 14 height 12
click at [798, 440] on label "False" at bounding box center [803, 435] width 91 height 42
click at [782, 440] on input "False" at bounding box center [775, 436] width 14 height 12
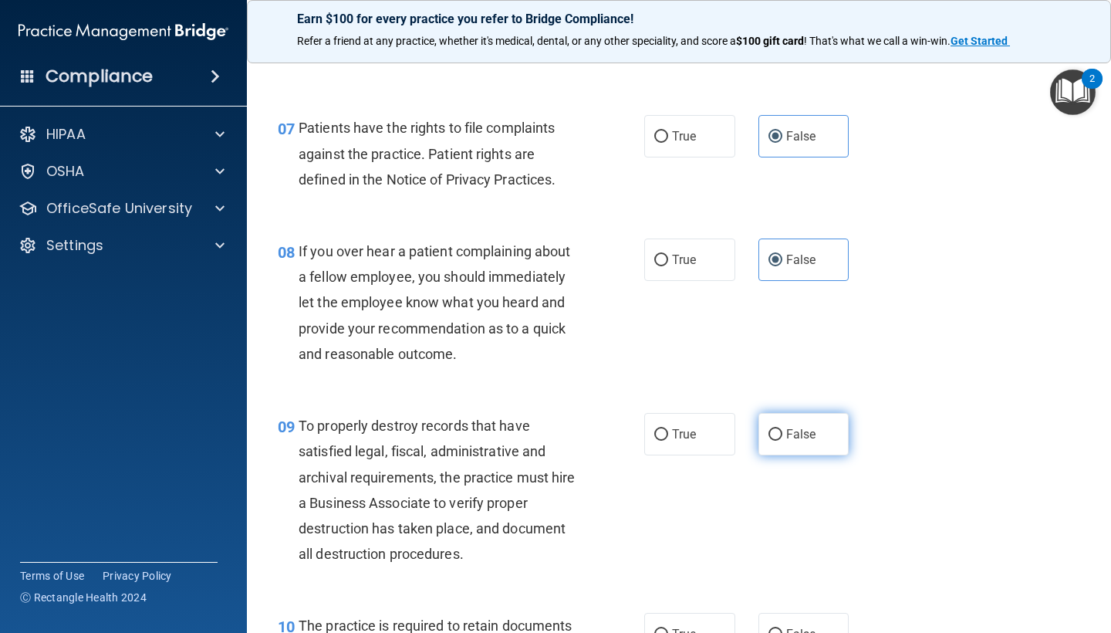
click at [805, 441] on label "False" at bounding box center [803, 434] width 91 height 42
click at [782, 440] on input "False" at bounding box center [775, 435] width 14 height 12
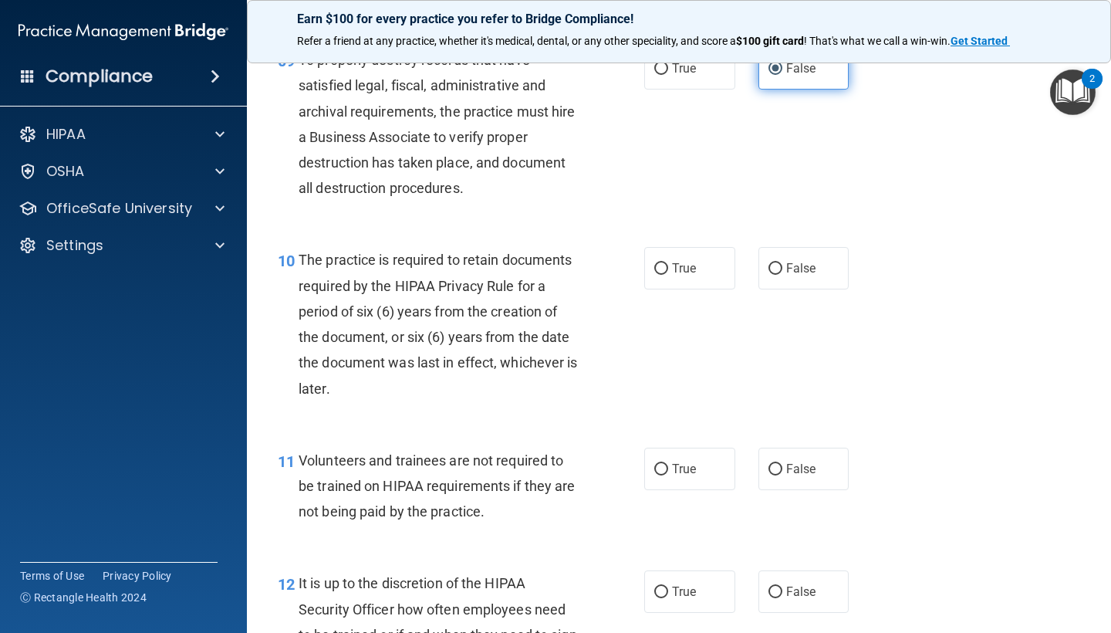
scroll to position [1493, 0]
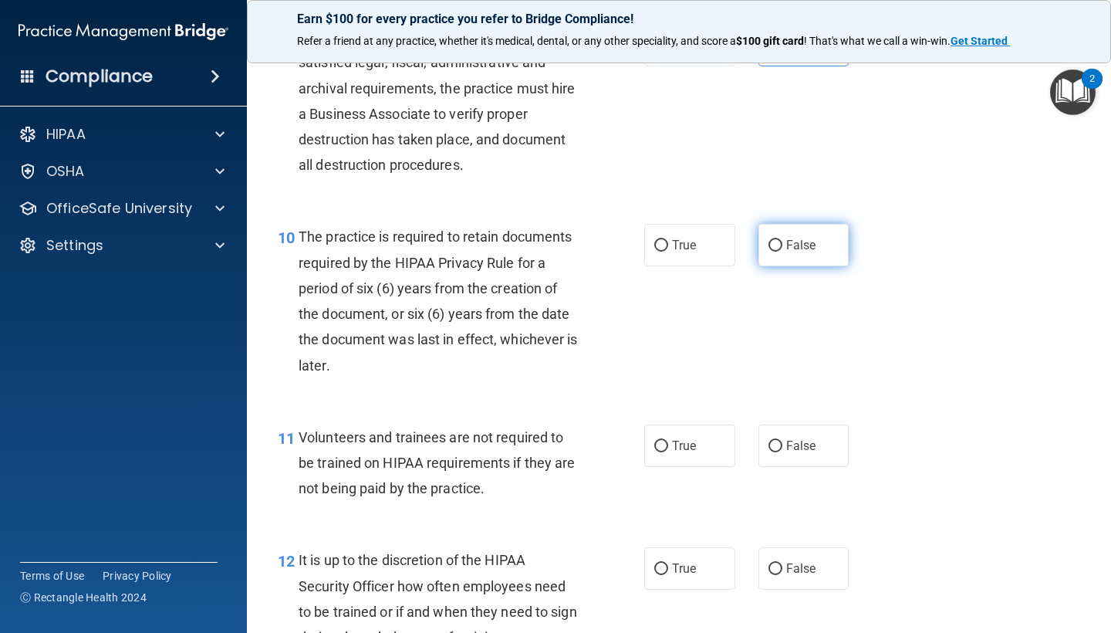
click at [798, 228] on label "False" at bounding box center [803, 245] width 91 height 42
click at [782, 240] on input "False" at bounding box center [775, 246] width 14 height 12
click at [798, 424] on label "False" at bounding box center [803, 445] width 91 height 42
click at [782, 440] on input "False" at bounding box center [775, 446] width 14 height 12
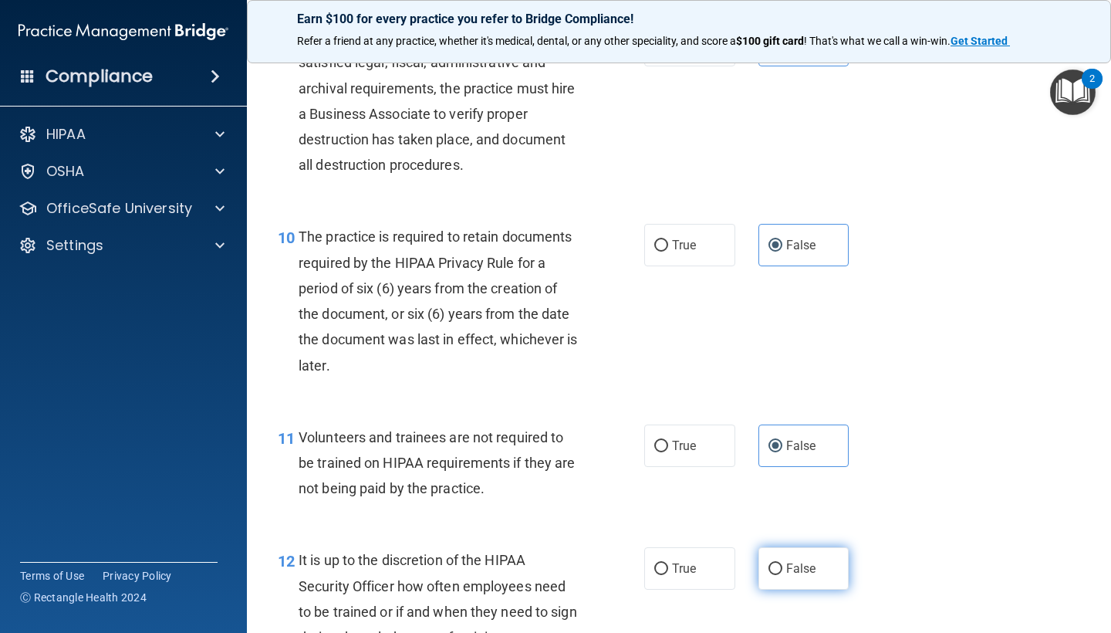
click at [799, 547] on label "False" at bounding box center [803, 568] width 91 height 42
click at [782, 563] on input "False" at bounding box center [775, 569] width 14 height 12
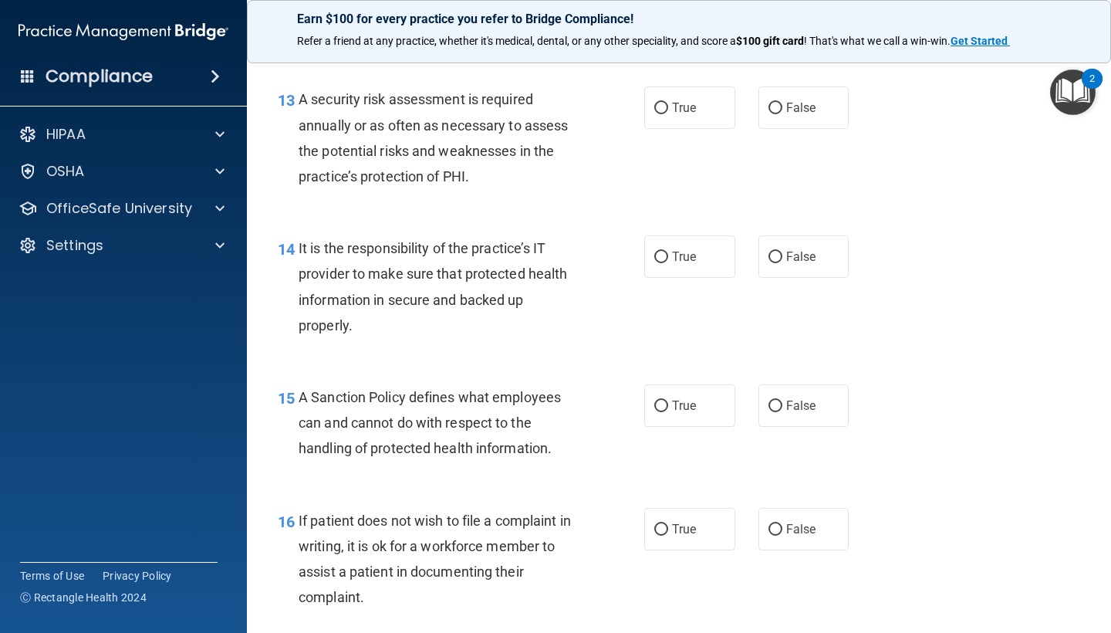
scroll to position [2166, 0]
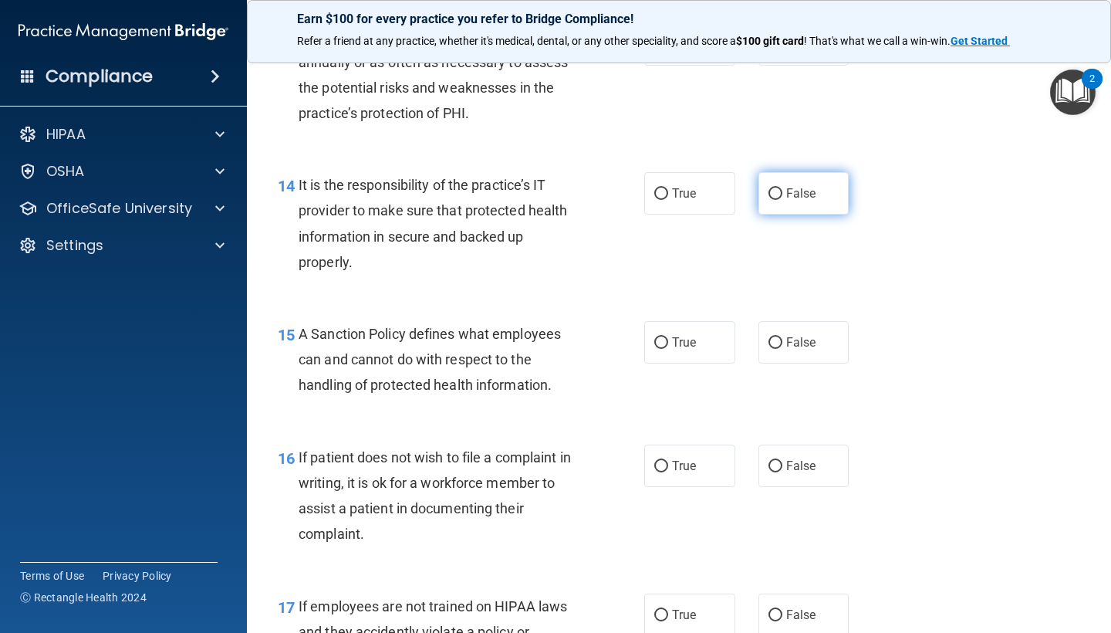
click at [839, 153] on div "14 It is the responsibility of the practice’s IT provider to make sure that pro…" at bounding box center [678, 227] width 825 height 149
click at [831, 174] on label "False" at bounding box center [803, 193] width 91 height 42
click at [782, 188] on input "False" at bounding box center [775, 194] width 14 height 12
click at [820, 321] on label "False" at bounding box center [803, 342] width 91 height 42
click at [782, 337] on input "False" at bounding box center [775, 343] width 14 height 12
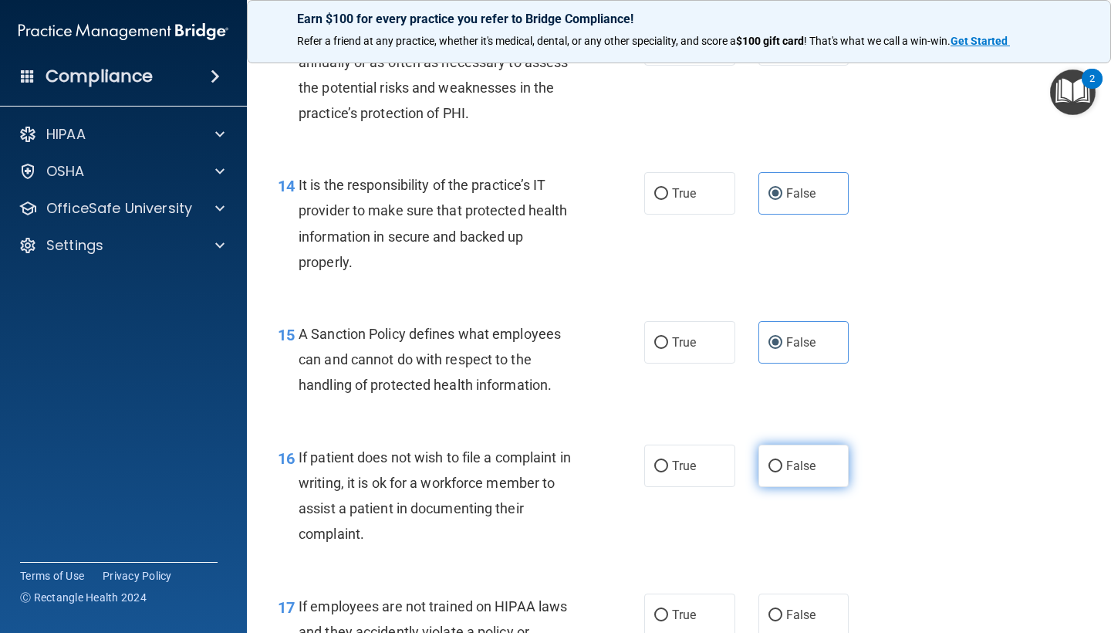
click at [795, 458] on span "False" at bounding box center [801, 465] width 30 height 15
click at [782, 461] on input "False" at bounding box center [775, 467] width 14 height 12
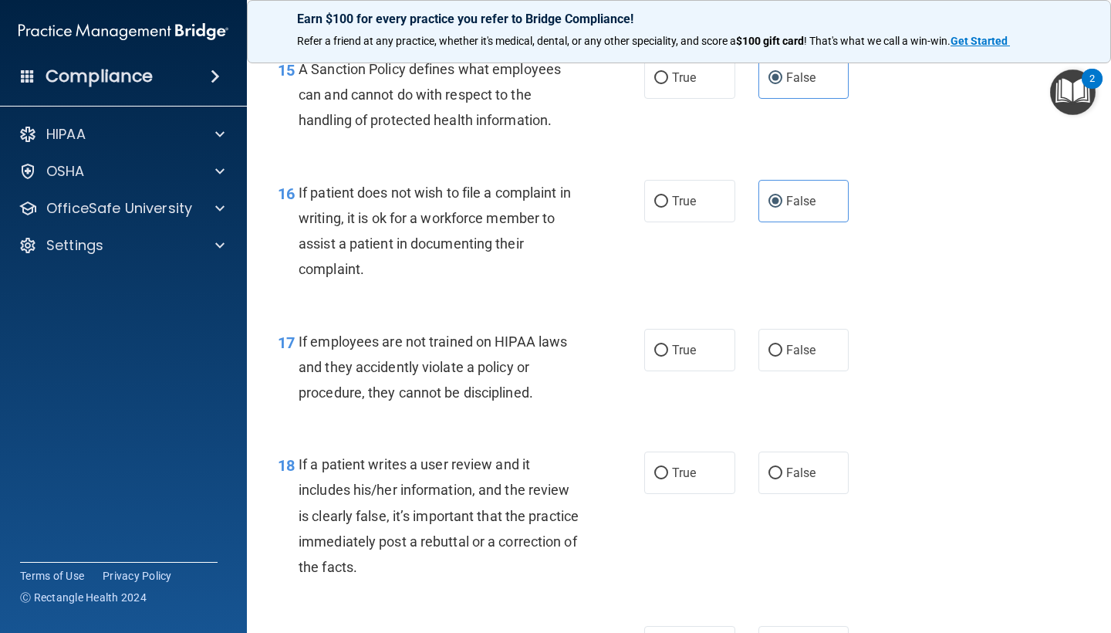
scroll to position [2463, 0]
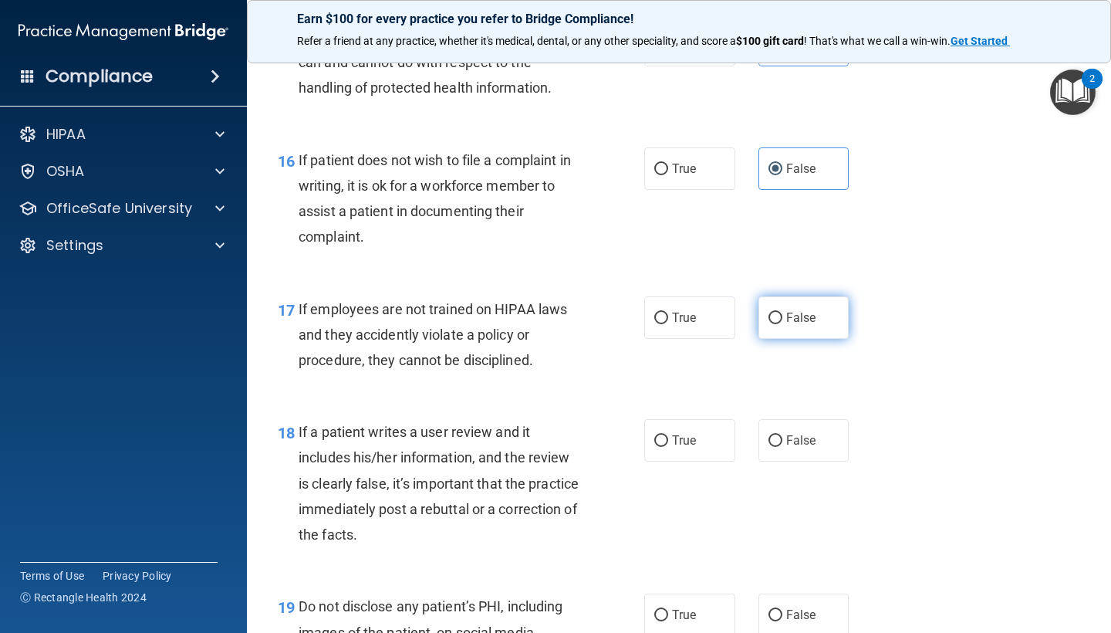
click at [803, 296] on label "False" at bounding box center [803, 317] width 91 height 42
click at [782, 312] on input "False" at bounding box center [775, 318] width 14 height 12
click at [801, 433] on span "False" at bounding box center [801, 440] width 30 height 15
click at [782, 435] on input "False" at bounding box center [775, 441] width 14 height 12
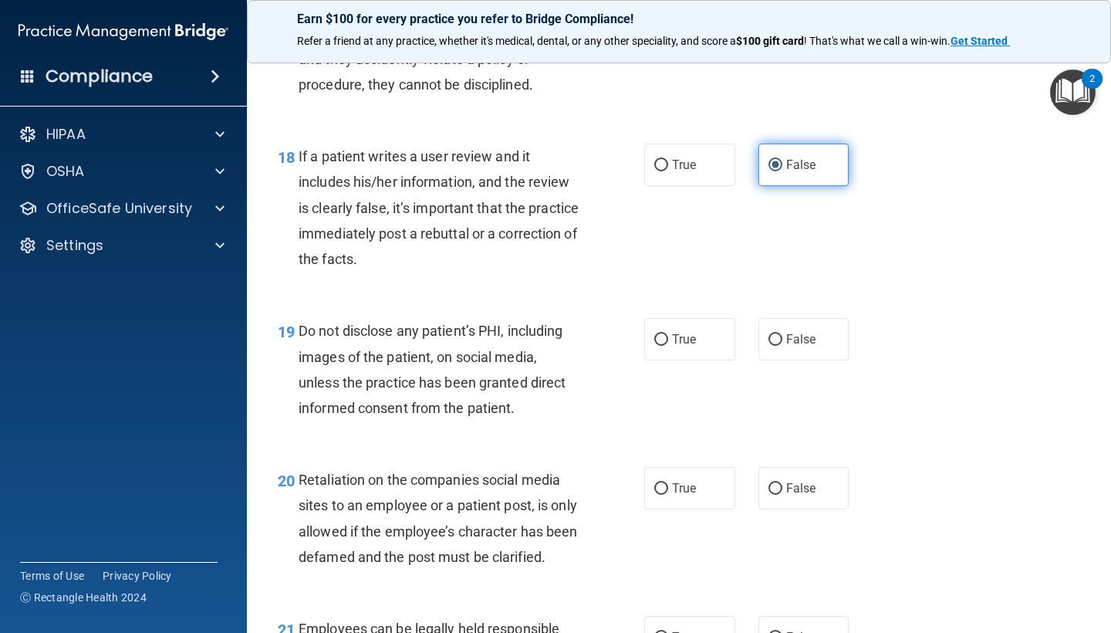
scroll to position [2746, 0]
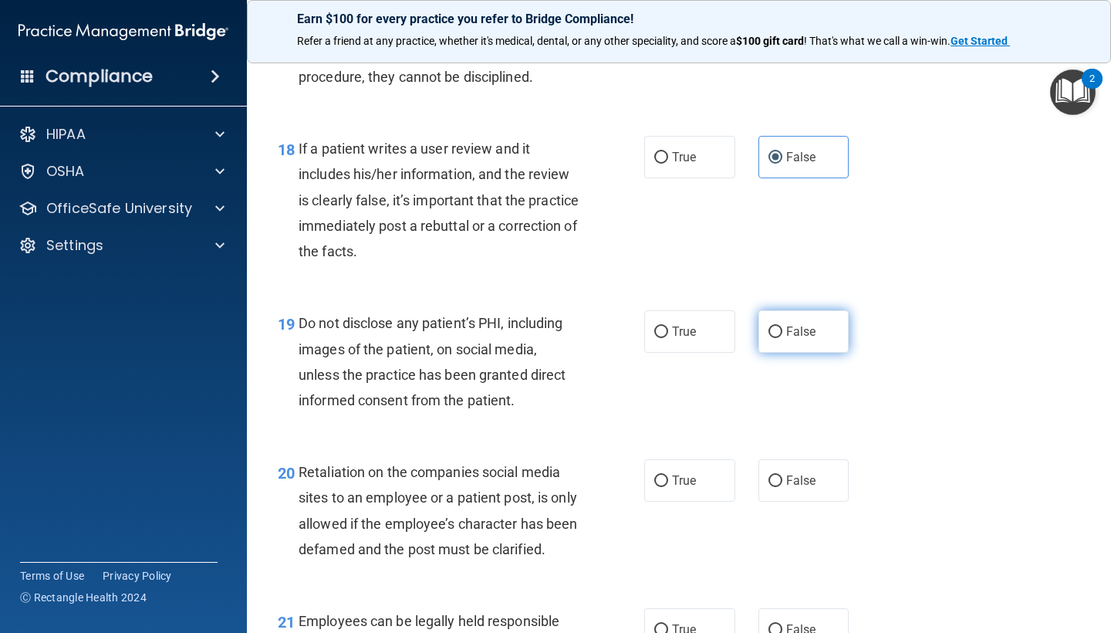
click at [802, 324] on span "False" at bounding box center [801, 331] width 30 height 15
click at [782, 326] on input "False" at bounding box center [775, 332] width 14 height 12
click at [798, 459] on label "False" at bounding box center [803, 480] width 91 height 42
click at [782, 475] on input "False" at bounding box center [775, 481] width 14 height 12
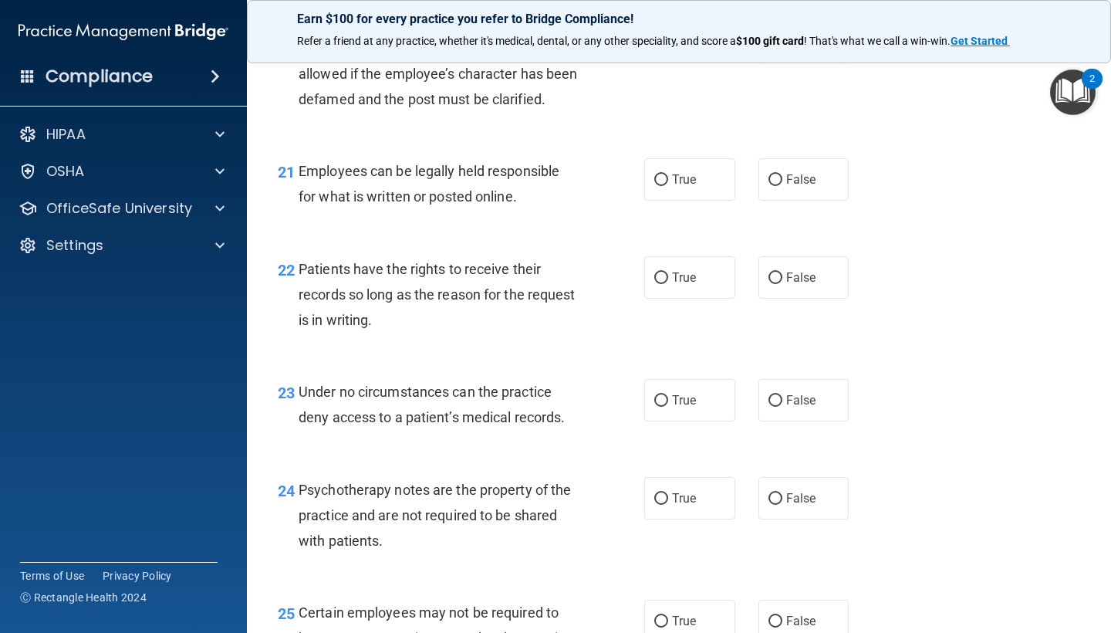
scroll to position [3232, 0]
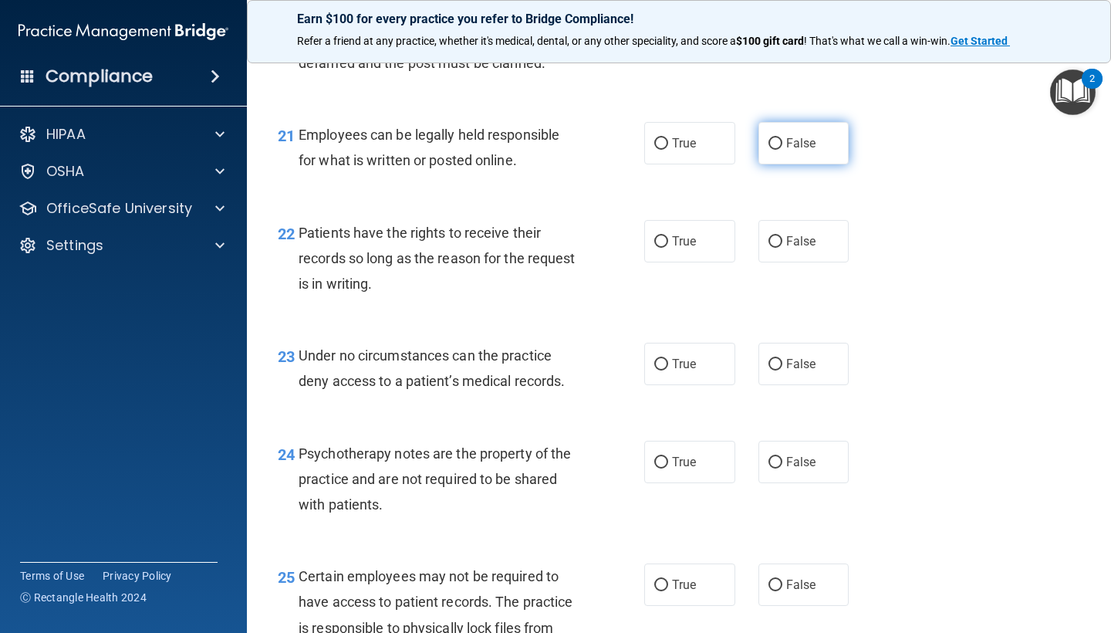
click at [805, 145] on label "False" at bounding box center [803, 143] width 91 height 42
click at [782, 145] on input "False" at bounding box center [775, 144] width 14 height 12
click at [805, 234] on label "False" at bounding box center [803, 241] width 91 height 42
click at [782, 236] on input "False" at bounding box center [775, 242] width 14 height 12
click at [800, 347] on div "23 Under no circumstances can the practice deny access to a patient’s medical r…" at bounding box center [678, 371] width 825 height 97
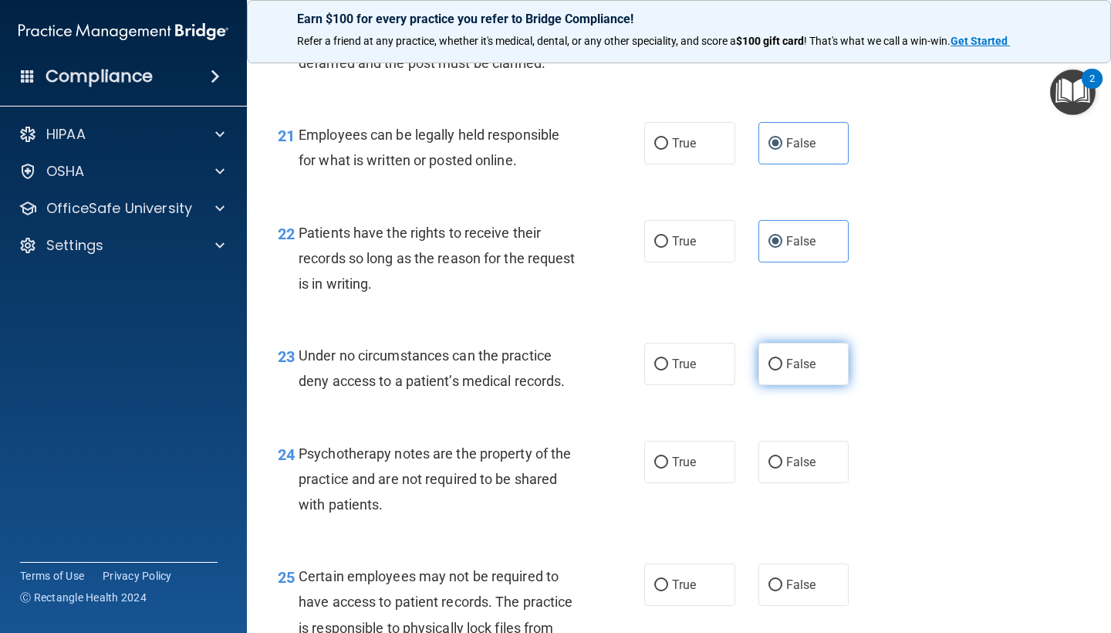
click at [803, 385] on label "False" at bounding box center [803, 363] width 91 height 42
click at [782, 370] on input "False" at bounding box center [775, 365] width 14 height 12
click at [798, 468] on span "False" at bounding box center [801, 461] width 30 height 15
click at [782, 468] on input "False" at bounding box center [775, 463] width 14 height 12
click at [795, 592] on span "False" at bounding box center [801, 584] width 30 height 15
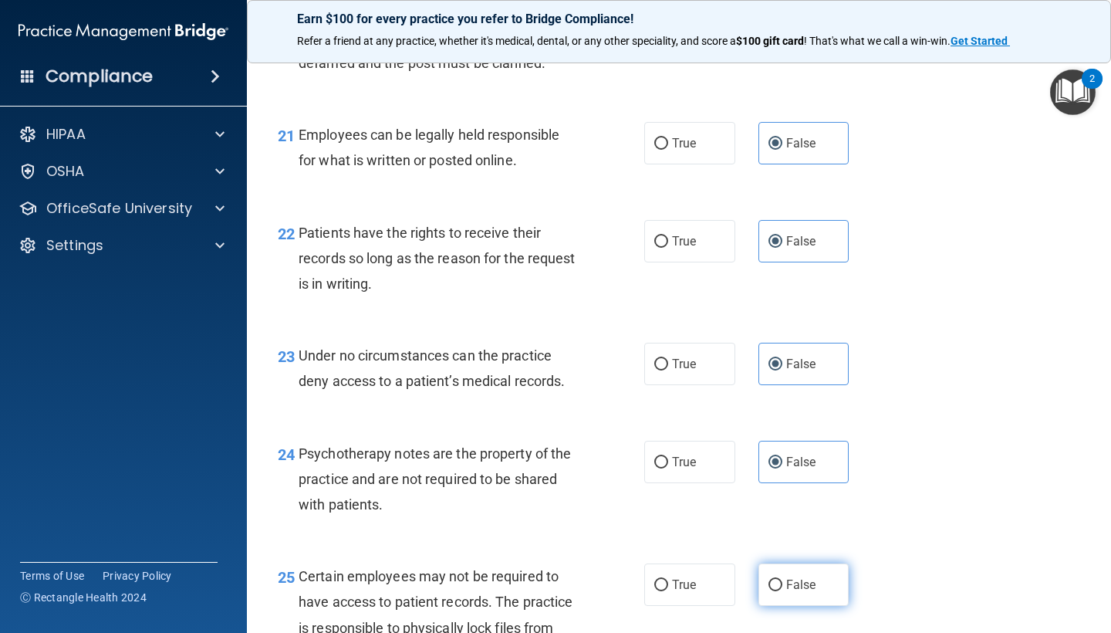
click at [782, 591] on input "False" at bounding box center [775, 585] width 14 height 12
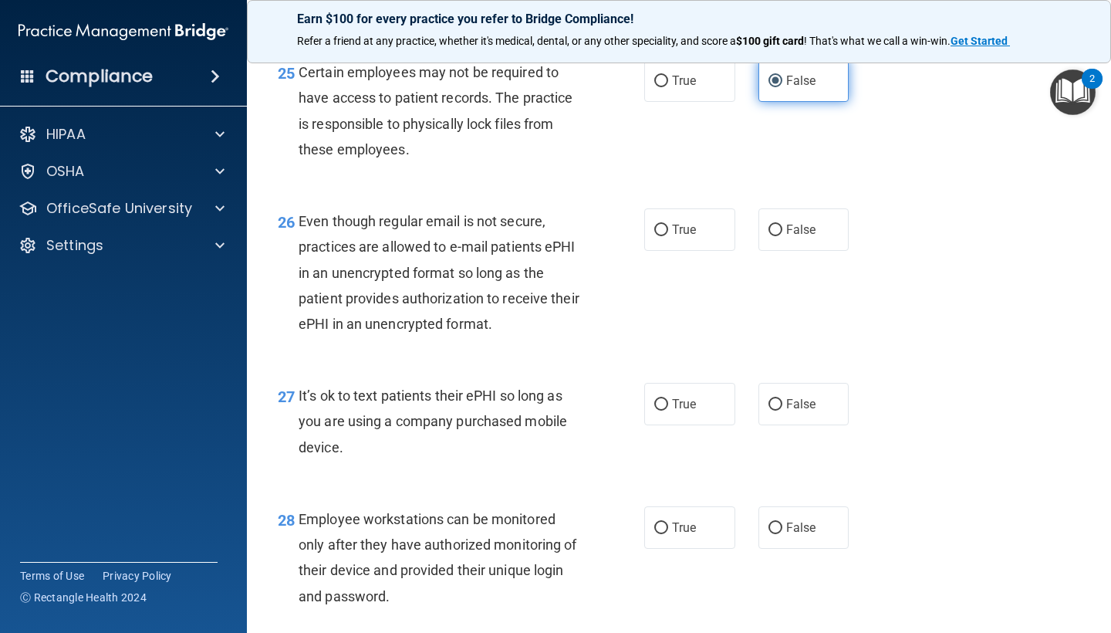
scroll to position [3754, 0]
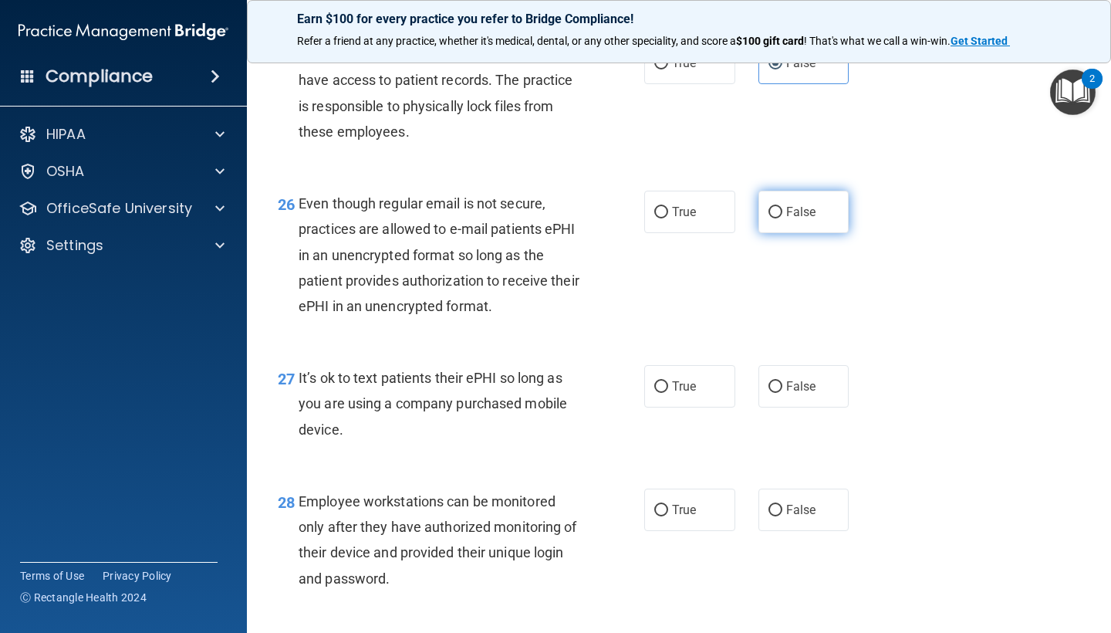
click at [805, 230] on label "False" at bounding box center [803, 212] width 91 height 42
click at [782, 218] on input "False" at bounding box center [775, 213] width 14 height 12
click at [808, 377] on label "False" at bounding box center [803, 386] width 91 height 42
click at [782, 381] on input "False" at bounding box center [775, 387] width 14 height 12
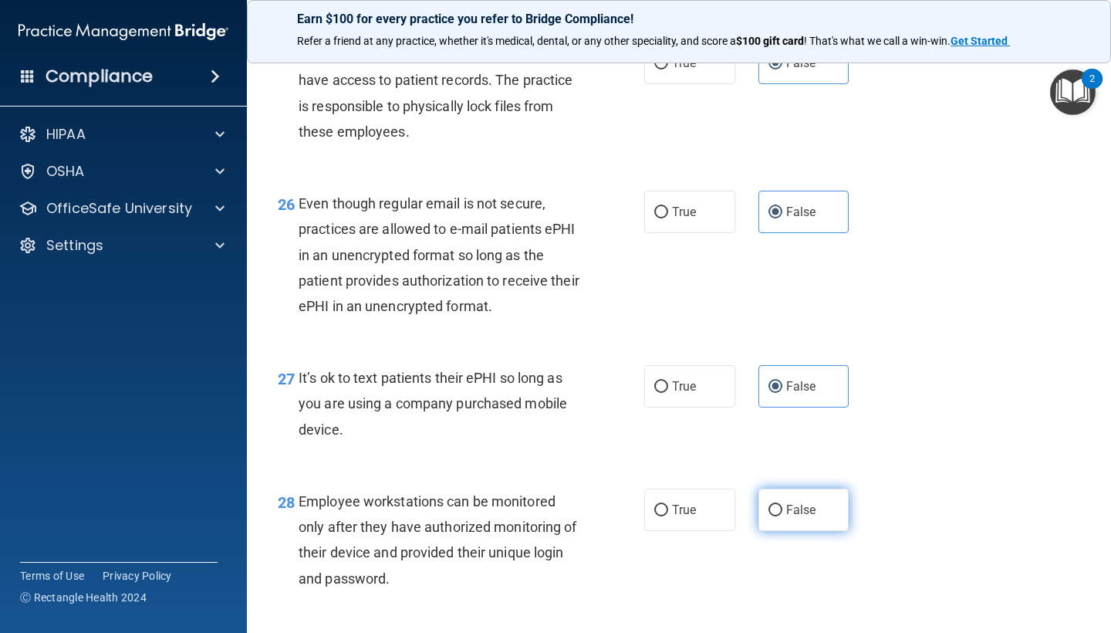
click at [799, 524] on label "False" at bounding box center [803, 509] width 91 height 42
click at [782, 516] on input "False" at bounding box center [775, 510] width 14 height 12
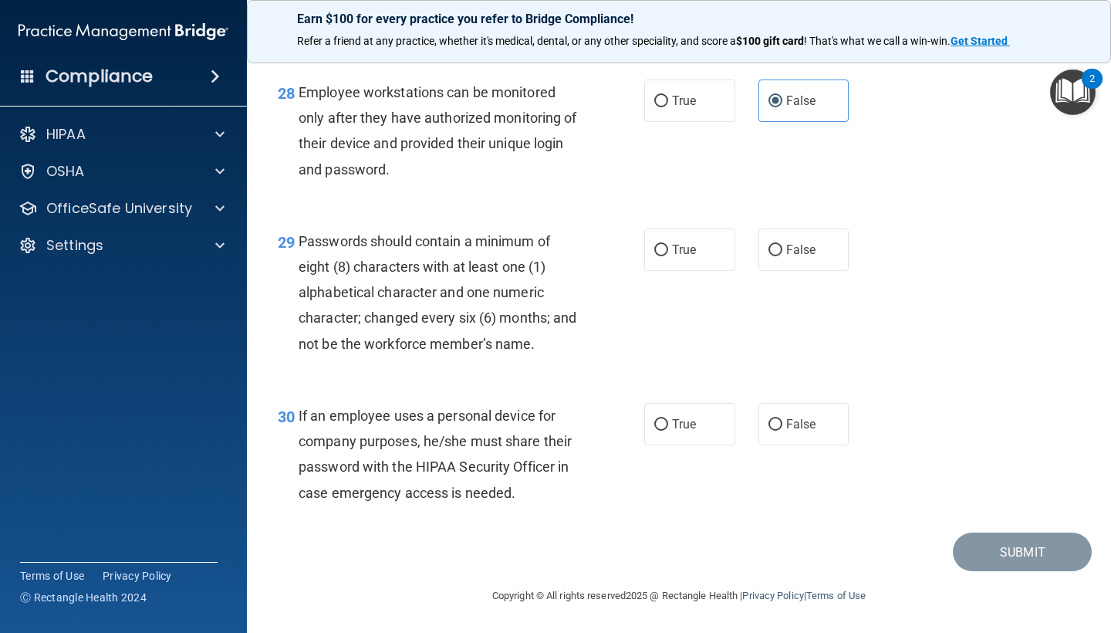
scroll to position [4166, 0]
click at [817, 241] on label "False" at bounding box center [803, 249] width 91 height 42
click at [782, 245] on input "False" at bounding box center [775, 251] width 14 height 12
click at [811, 427] on span "False" at bounding box center [801, 424] width 30 height 15
click at [782, 427] on input "False" at bounding box center [775, 425] width 14 height 12
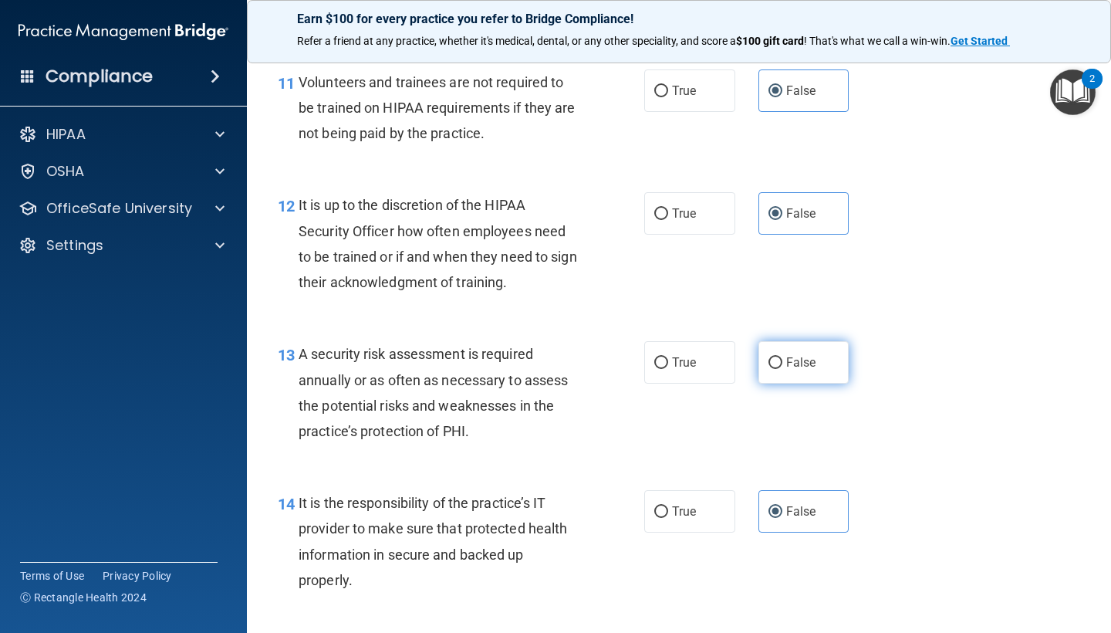
click at [816, 344] on label "False" at bounding box center [803, 362] width 91 height 42
click at [782, 357] on input "False" at bounding box center [775, 363] width 14 height 12
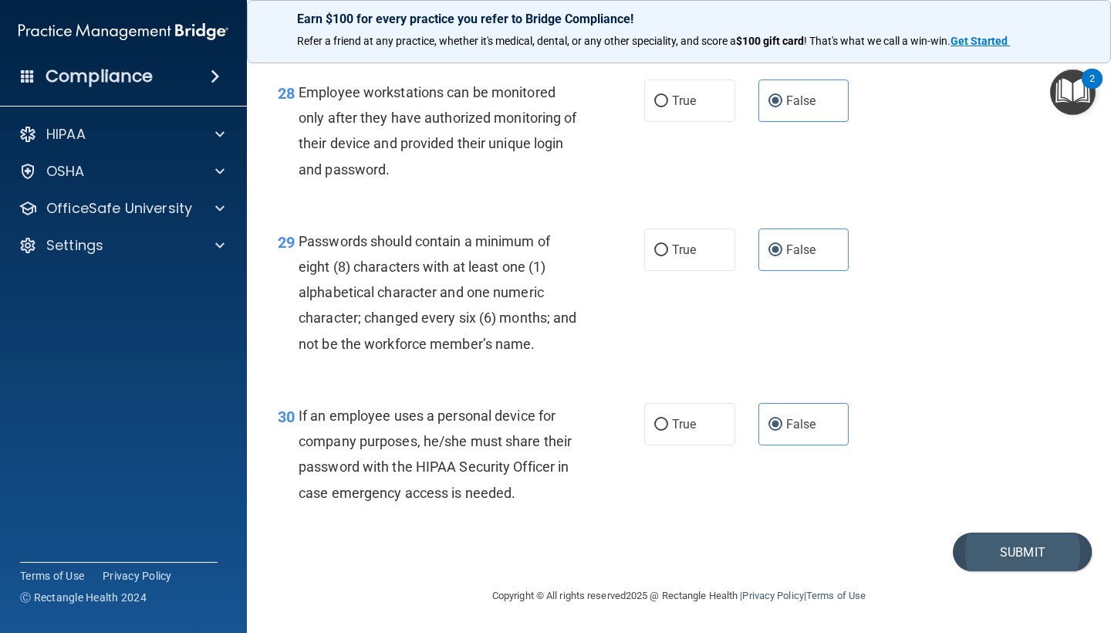
click at [985, 548] on button "Submit" at bounding box center [1022, 551] width 139 height 39
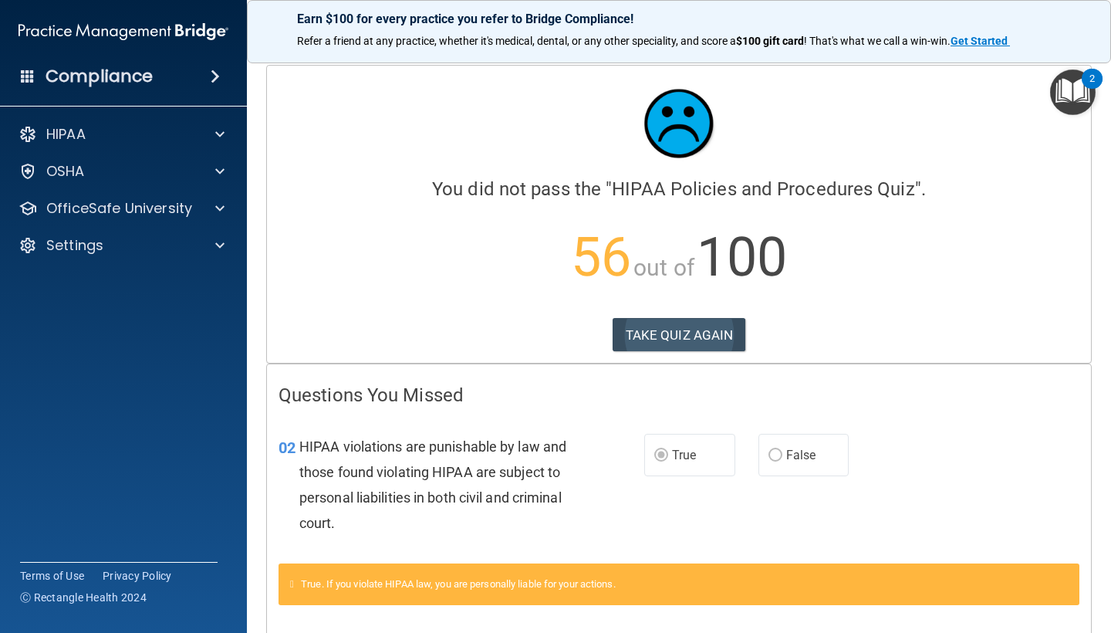
click at [679, 343] on button "TAKE QUIZ AGAIN" at bounding box center [678, 335] width 133 height 34
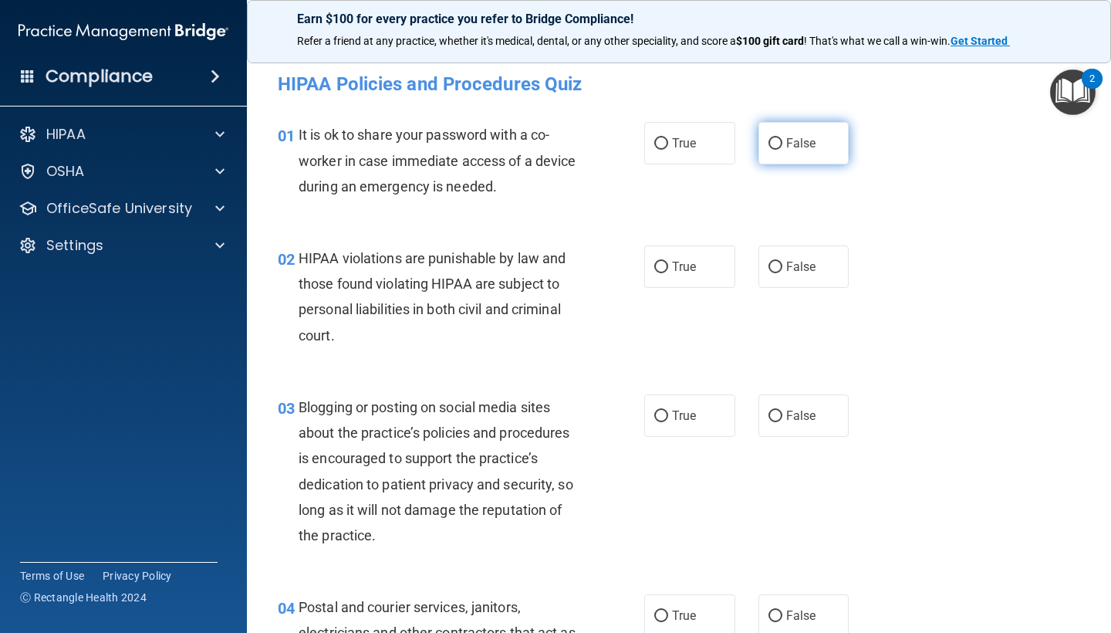
click at [822, 134] on label "False" at bounding box center [803, 143] width 91 height 42
click at [782, 138] on input "False" at bounding box center [775, 144] width 14 height 12
click at [670, 273] on label "True" at bounding box center [689, 266] width 91 height 42
click at [668, 273] on input "True" at bounding box center [661, 267] width 14 height 12
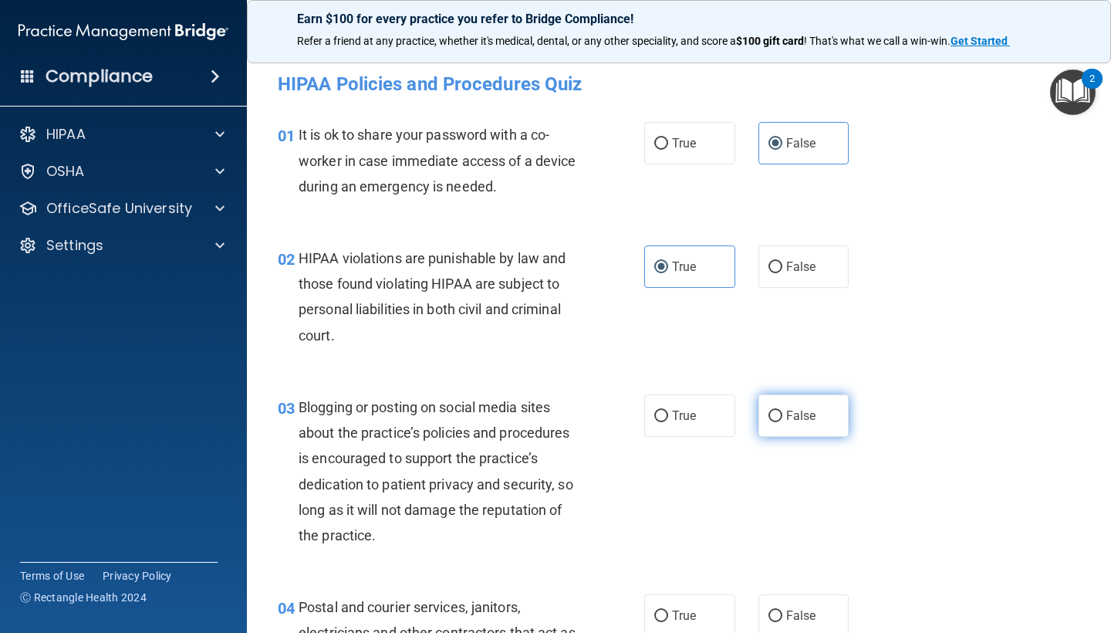
click at [784, 412] on label "False" at bounding box center [803, 415] width 91 height 42
click at [782, 412] on input "False" at bounding box center [775, 416] width 14 height 12
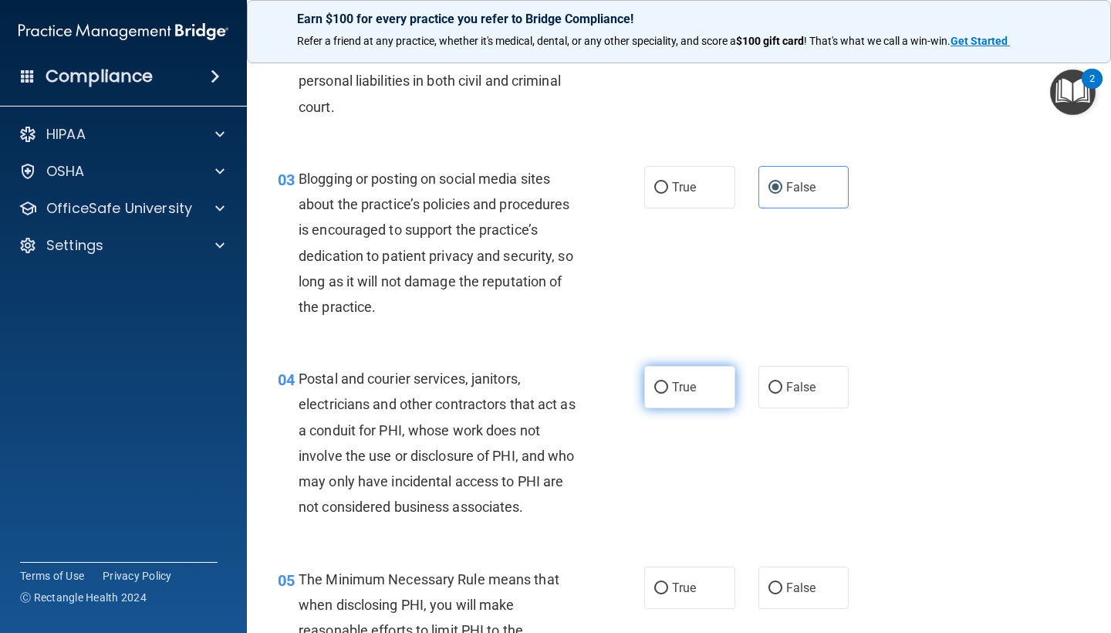
click at [696, 380] on span "True" at bounding box center [684, 387] width 24 height 15
click at [668, 382] on input "True" at bounding box center [661, 388] width 14 height 12
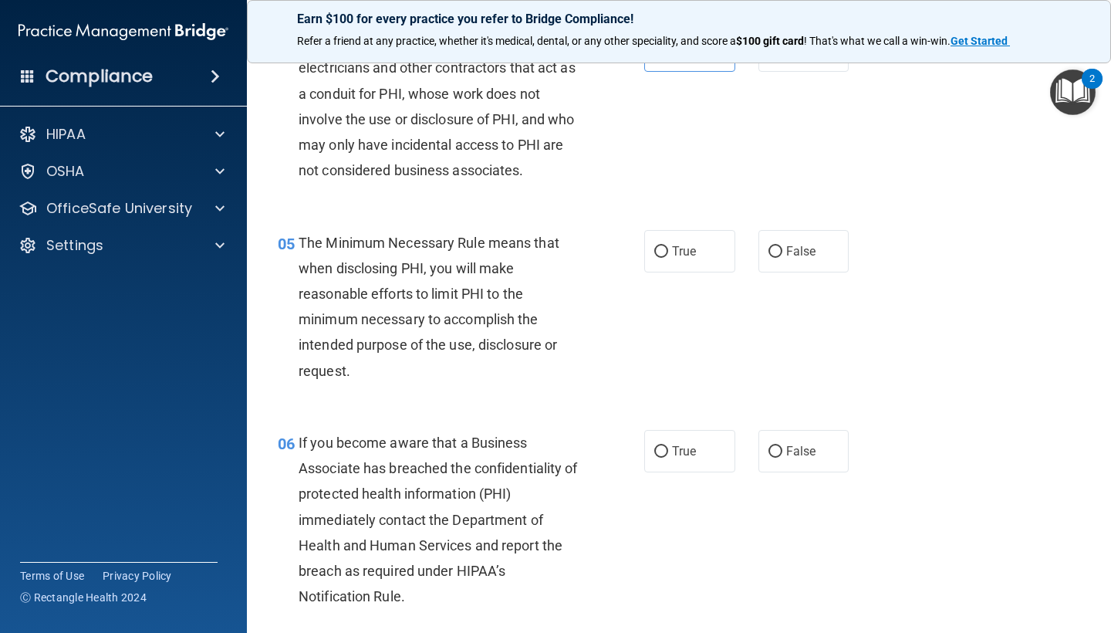
scroll to position [569, 0]
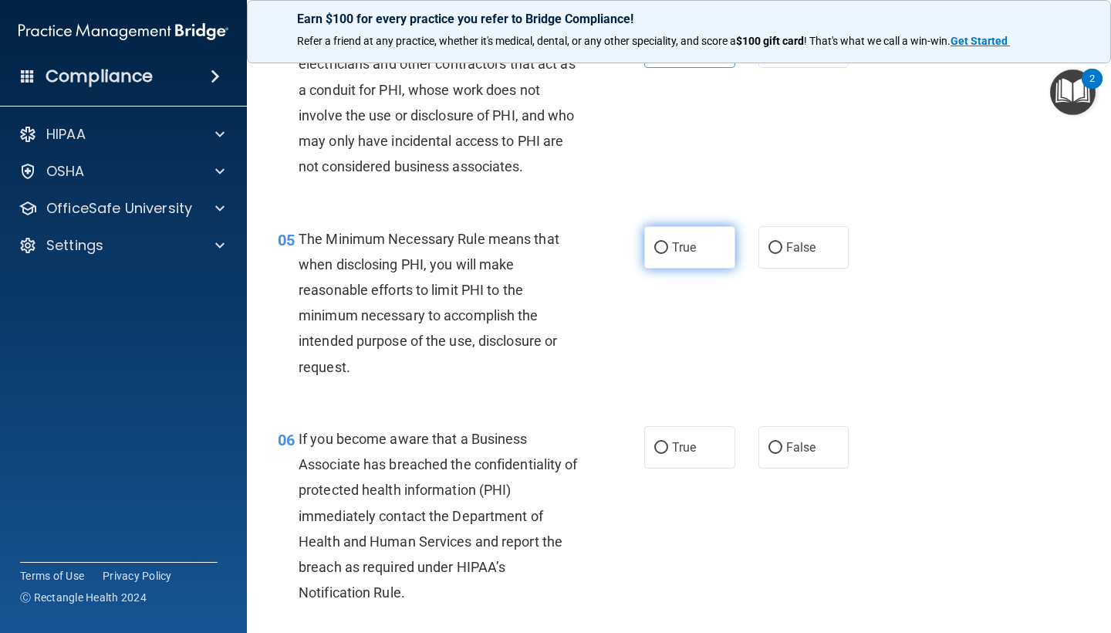
click at [675, 260] on label "True" at bounding box center [689, 247] width 91 height 42
click at [668, 254] on input "True" at bounding box center [661, 248] width 14 height 12
click at [778, 450] on label "False" at bounding box center [803, 447] width 91 height 42
click at [778, 450] on input "False" at bounding box center [775, 448] width 14 height 12
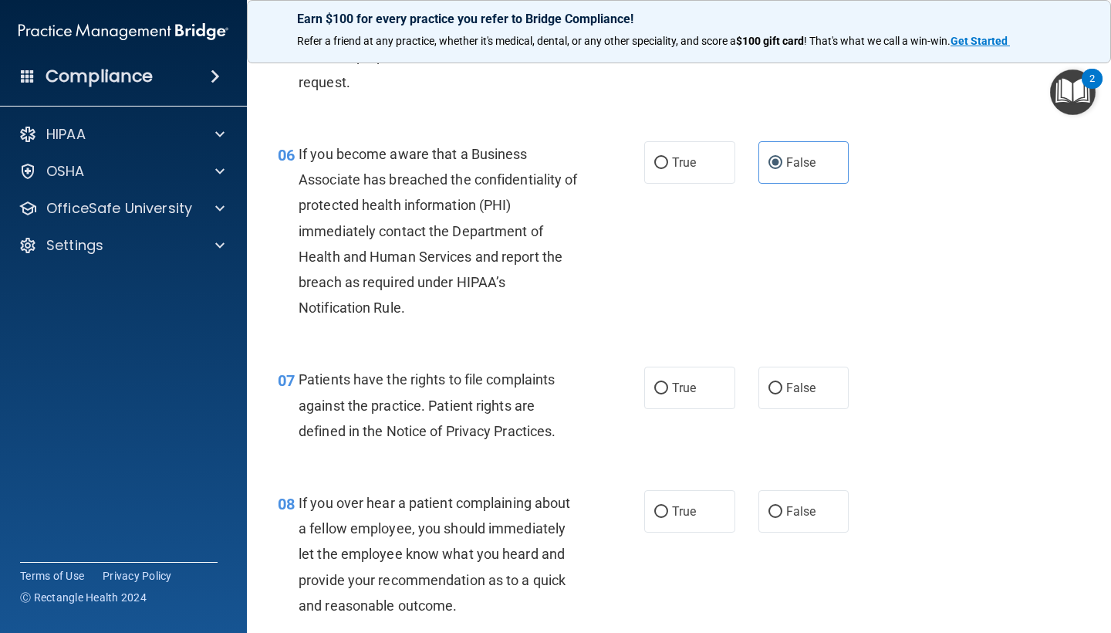
scroll to position [866, 0]
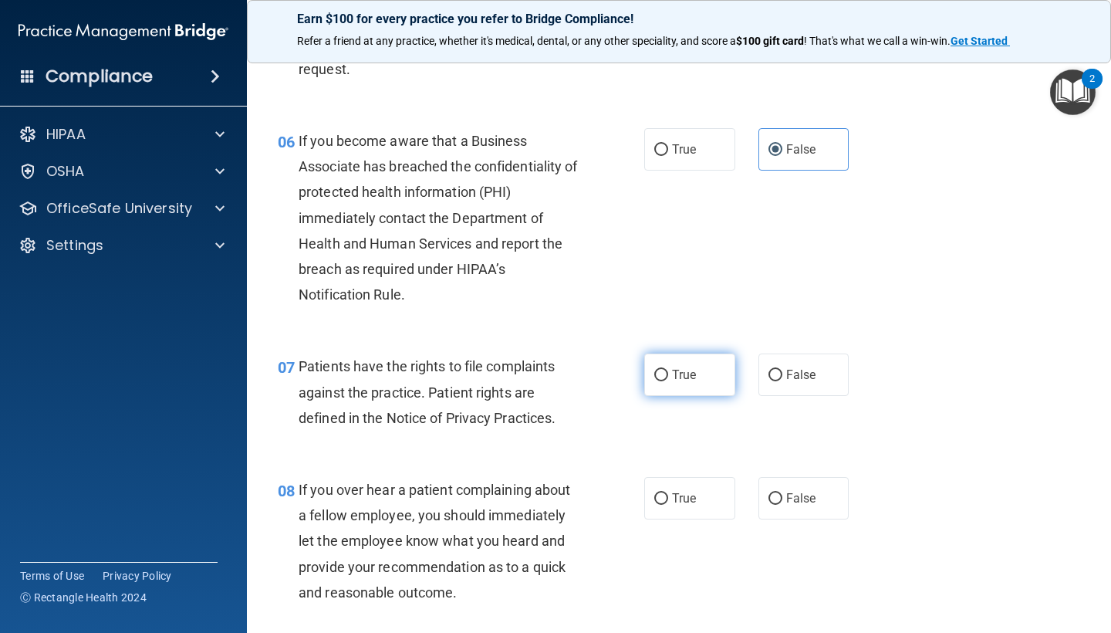
click at [687, 383] on label "True" at bounding box center [689, 374] width 91 height 42
click at [668, 381] on input "True" at bounding box center [661, 375] width 14 height 12
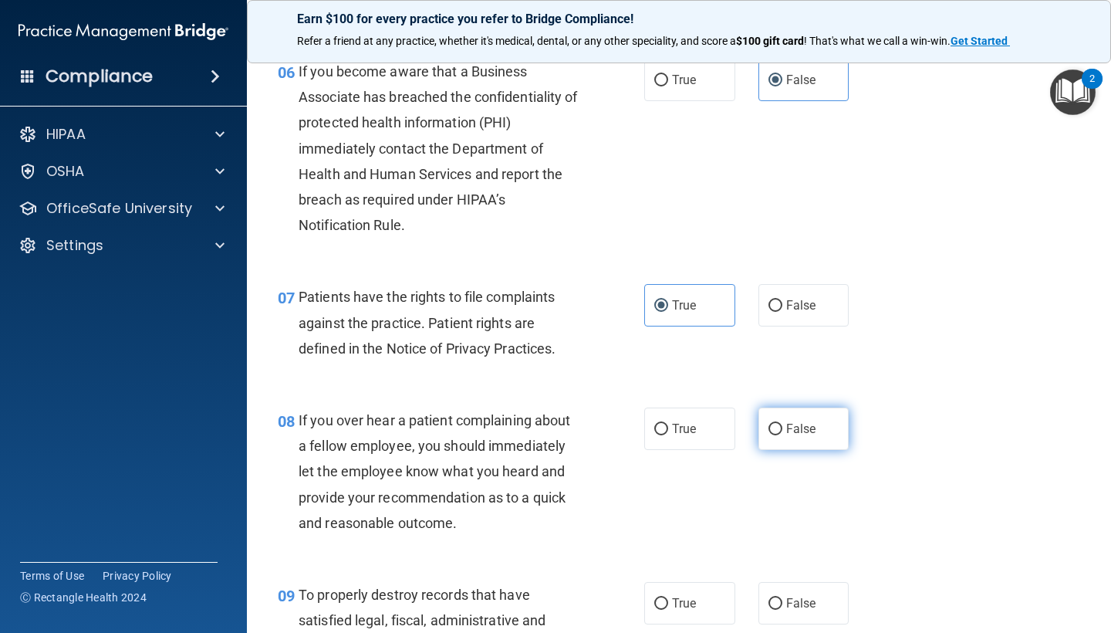
scroll to position [949, 0]
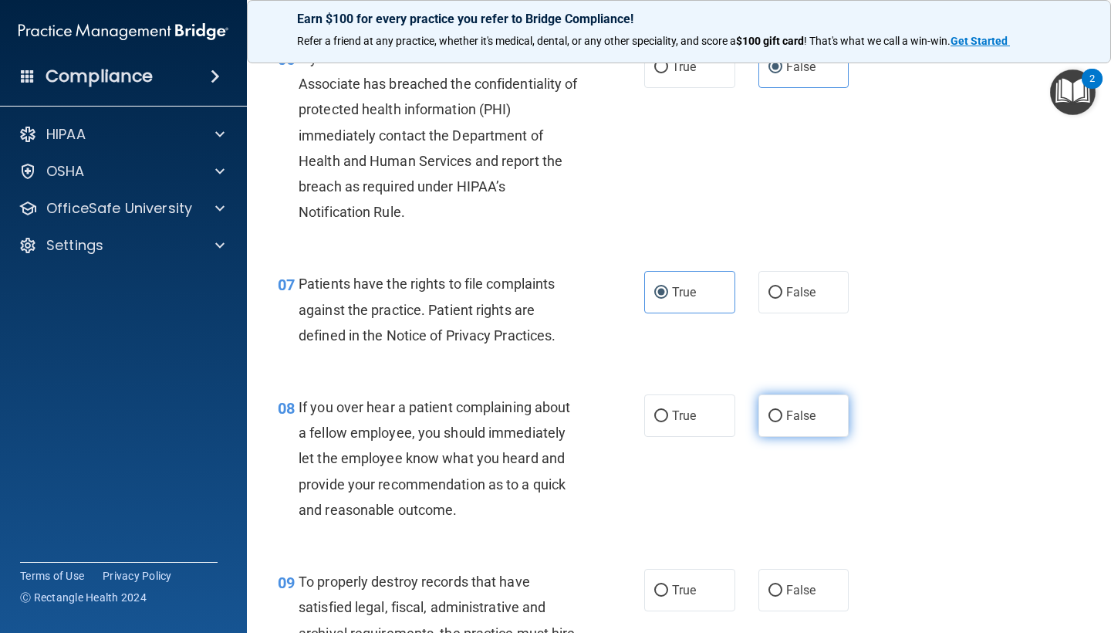
click at [825, 413] on label "False" at bounding box center [803, 415] width 91 height 42
click at [782, 413] on input "False" at bounding box center [775, 416] width 14 height 12
click at [808, 582] on span "False" at bounding box center [801, 589] width 30 height 15
click at [782, 585] on input "False" at bounding box center [775, 591] width 14 height 12
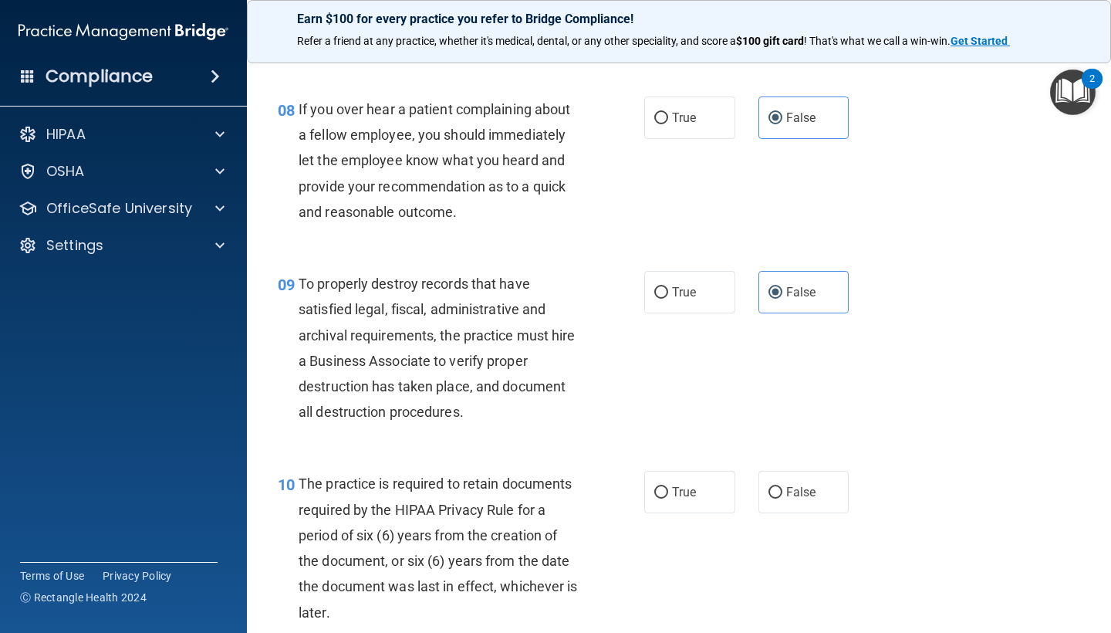
scroll to position [1279, 0]
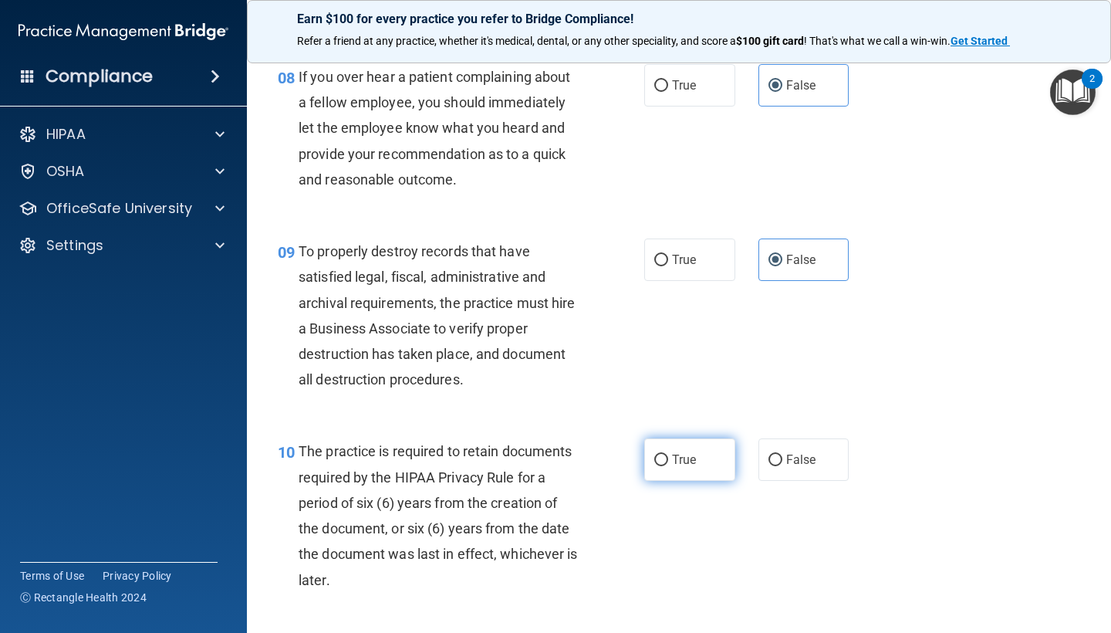
click at [696, 452] on span "True" at bounding box center [684, 459] width 24 height 15
click at [668, 454] on input "True" at bounding box center [661, 460] width 14 height 12
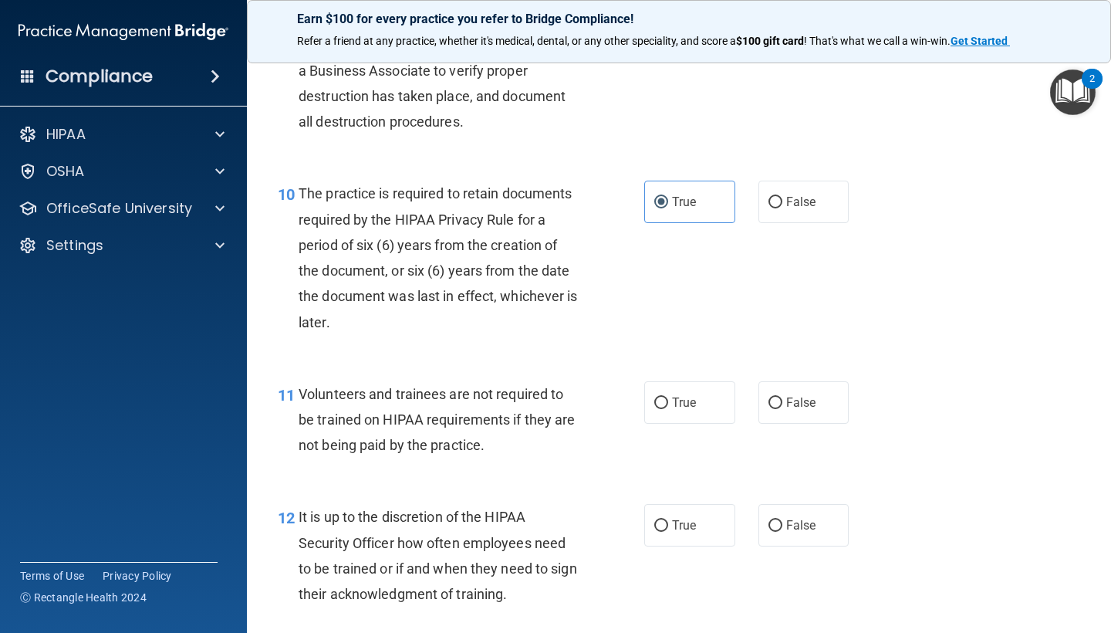
scroll to position [1548, 0]
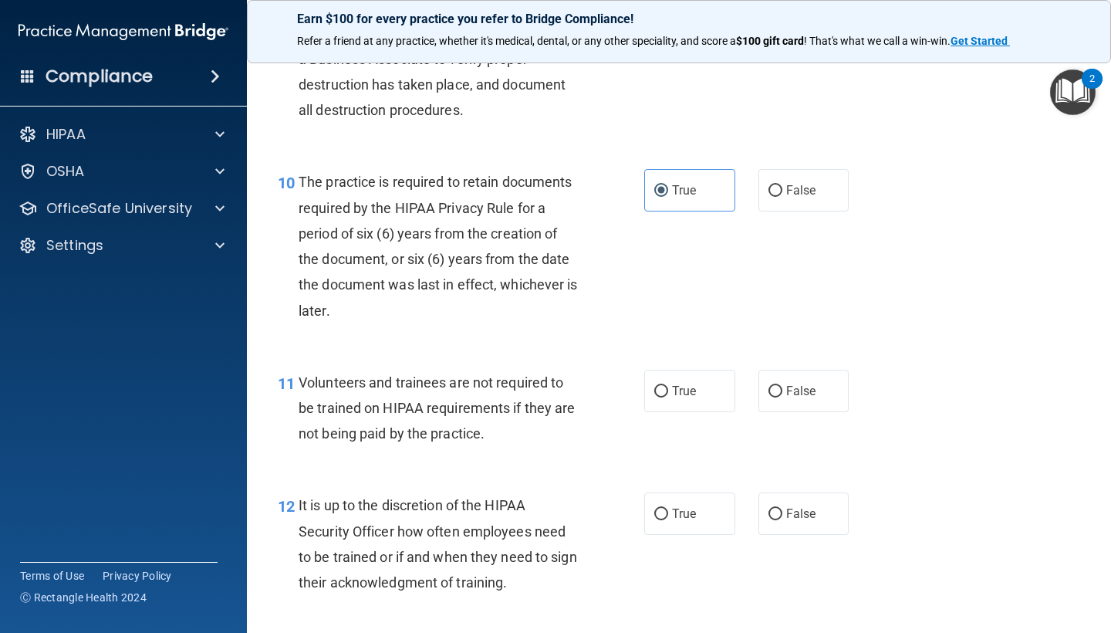
click at [793, 359] on div "11 Volunteers and trainees are not required to be trained on HIPAA requirements…" at bounding box center [678, 411] width 825 height 123
click at [793, 383] on span "False" at bounding box center [801, 390] width 30 height 15
click at [782, 386] on input "False" at bounding box center [775, 392] width 14 height 12
click at [790, 492] on label "False" at bounding box center [803, 513] width 91 height 42
click at [782, 508] on input "False" at bounding box center [775, 514] width 14 height 12
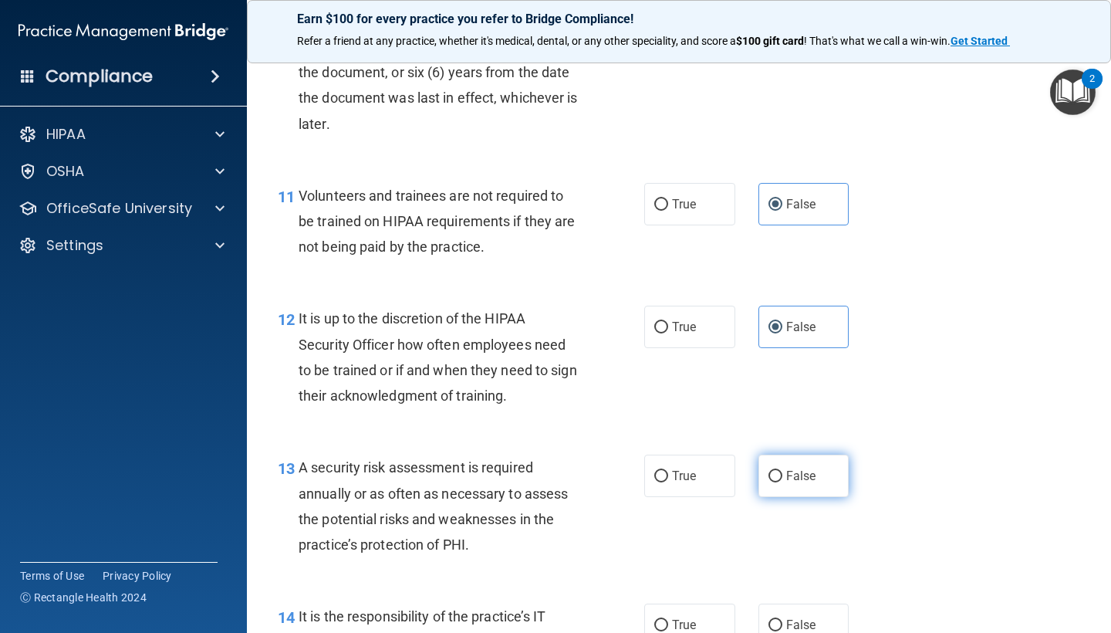
scroll to position [1745, 0]
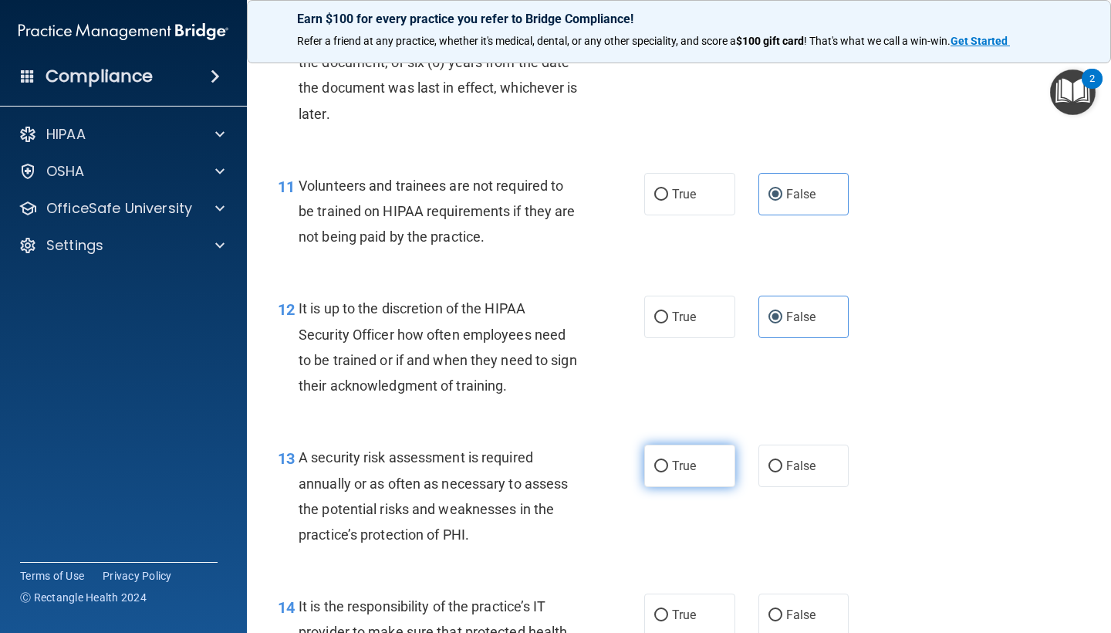
click at [700, 469] on label "True" at bounding box center [689, 465] width 91 height 42
click at [668, 469] on input "True" at bounding box center [661, 467] width 14 height 12
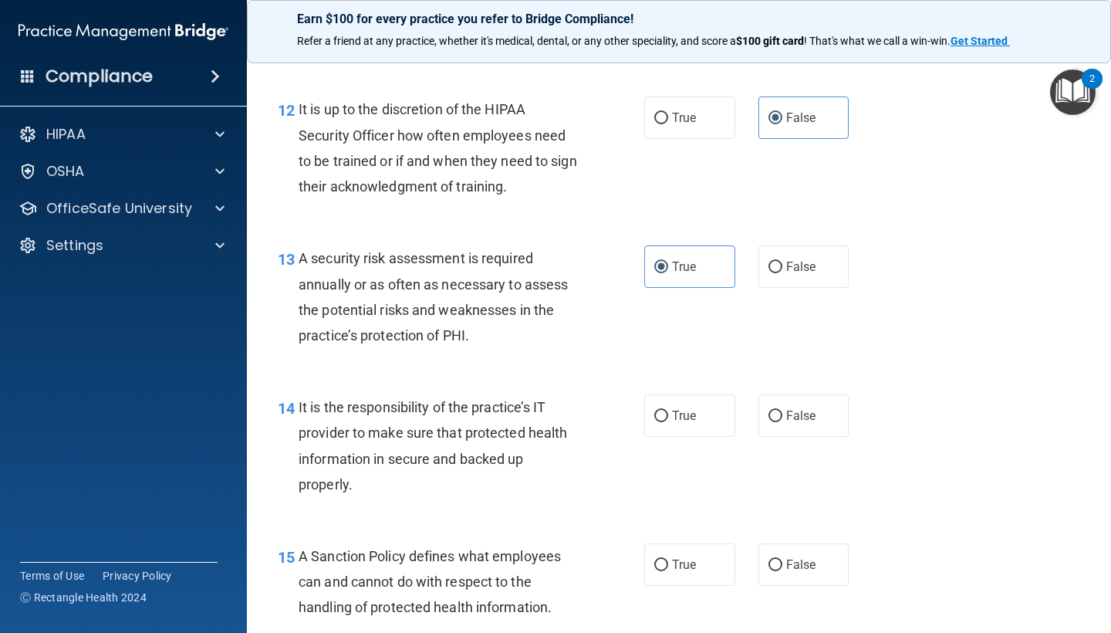
scroll to position [1948, 0]
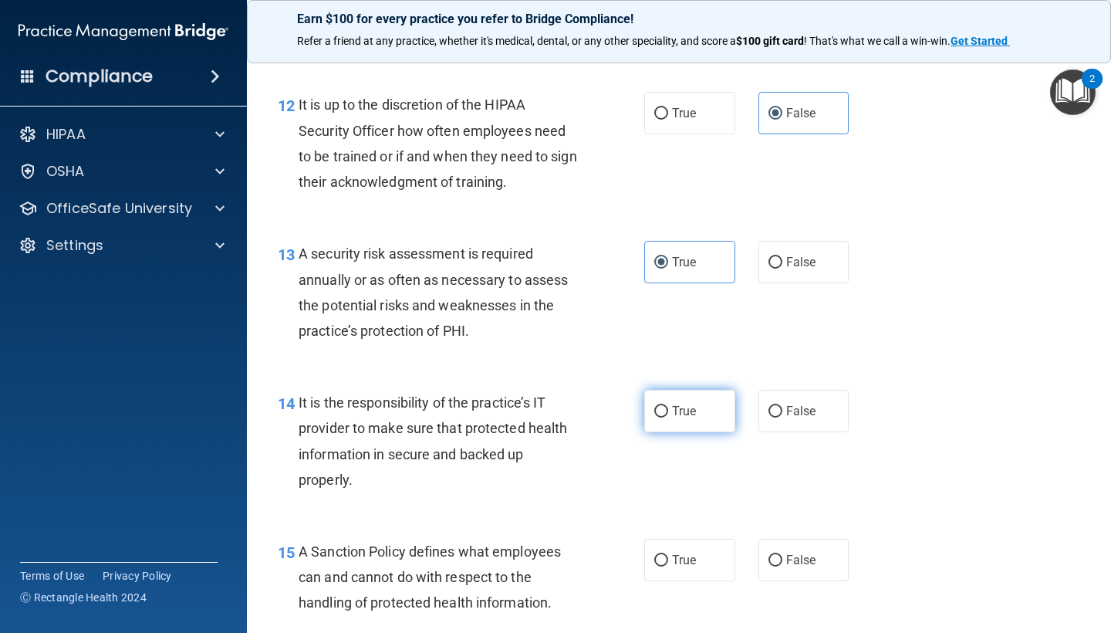
click at [691, 410] on label "True" at bounding box center [689, 411] width 91 height 42
click at [668, 410] on input "True" at bounding box center [661, 412] width 14 height 12
click at [773, 406] on input "False" at bounding box center [775, 412] width 14 height 12
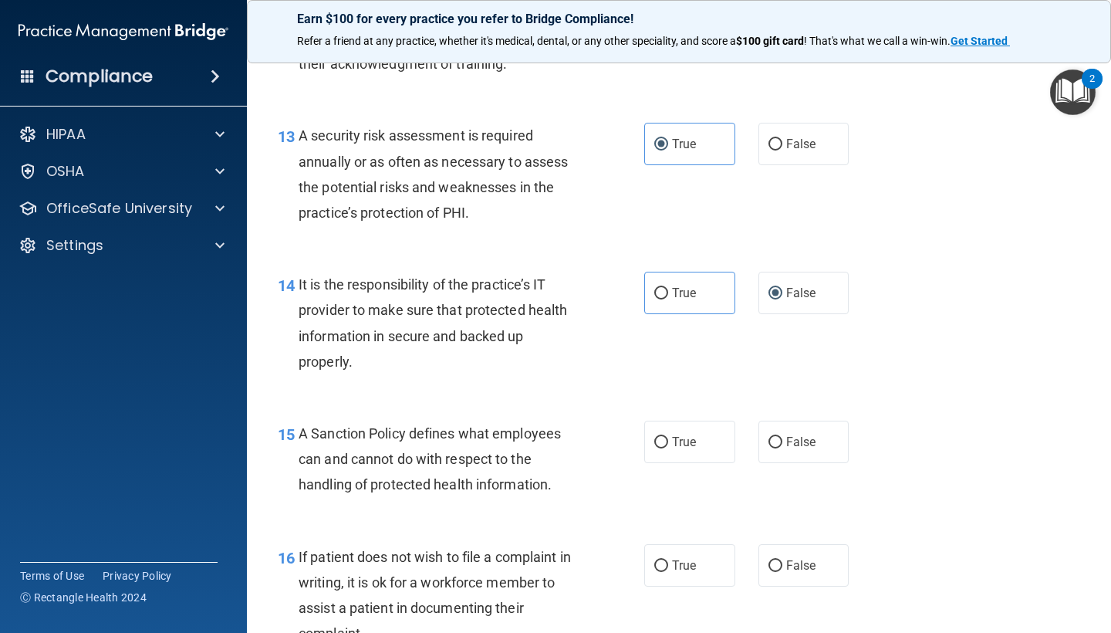
scroll to position [2095, 0]
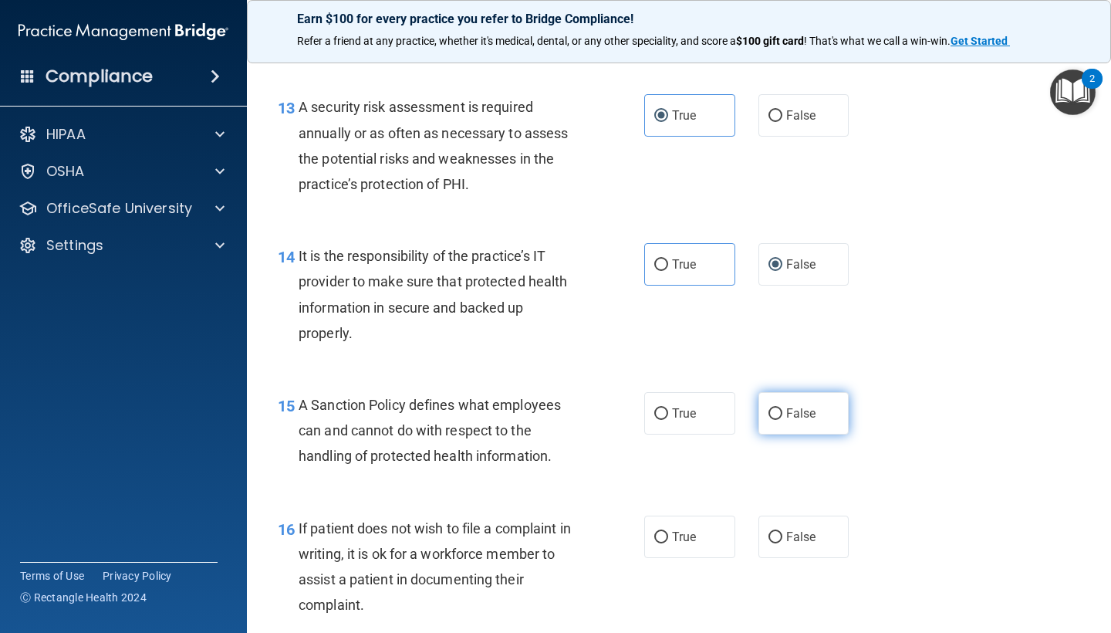
click at [823, 399] on label "False" at bounding box center [803, 413] width 91 height 42
click at [782, 408] on input "False" at bounding box center [775, 414] width 14 height 12
click at [681, 536] on label "True" at bounding box center [689, 536] width 91 height 42
click at [668, 536] on input "True" at bounding box center [661, 537] width 14 height 12
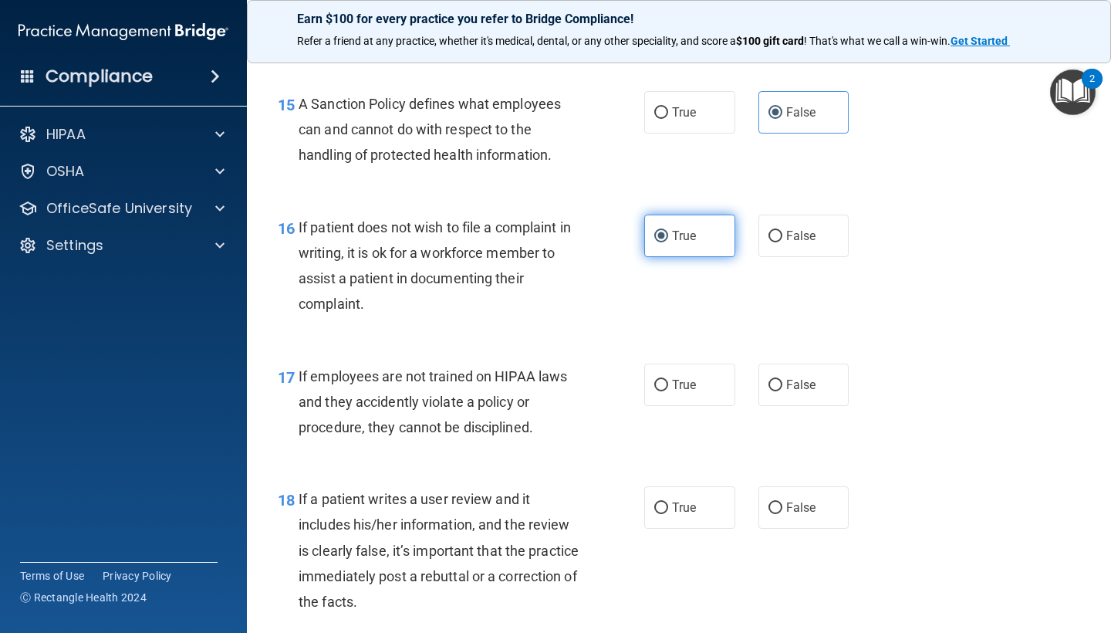
scroll to position [2417, 0]
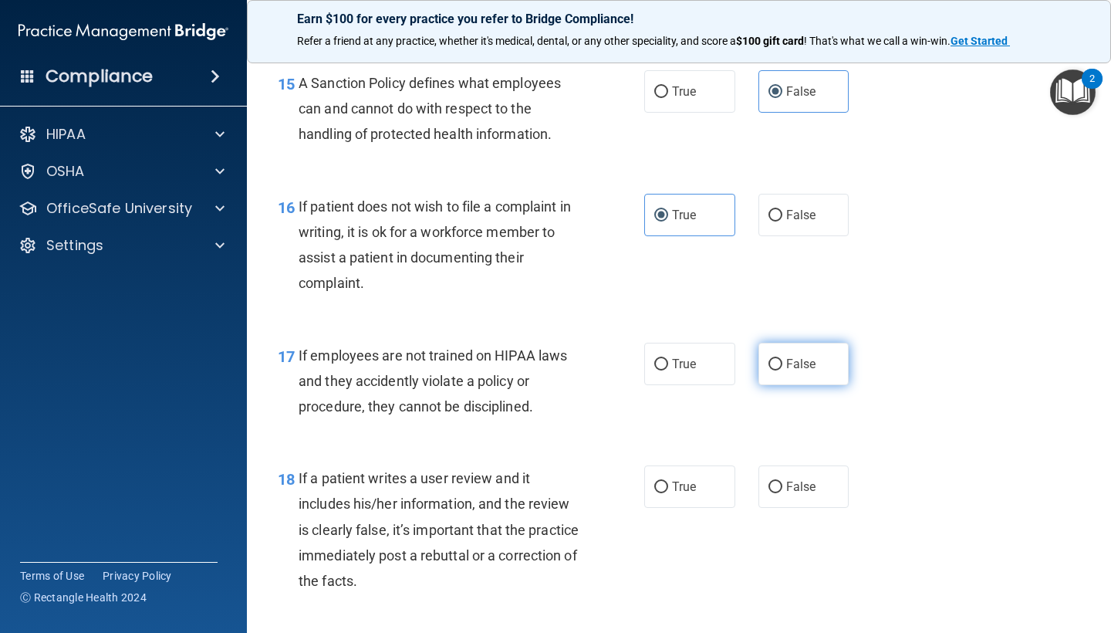
click at [792, 356] on span "False" at bounding box center [801, 363] width 30 height 15
click at [782, 359] on input "False" at bounding box center [775, 365] width 14 height 12
click at [801, 446] on div "18 If a patient writes a user review and it includes his/her information, and t…" at bounding box center [678, 533] width 825 height 174
click at [808, 479] on span "False" at bounding box center [801, 486] width 30 height 15
click at [782, 481] on input "False" at bounding box center [775, 487] width 14 height 12
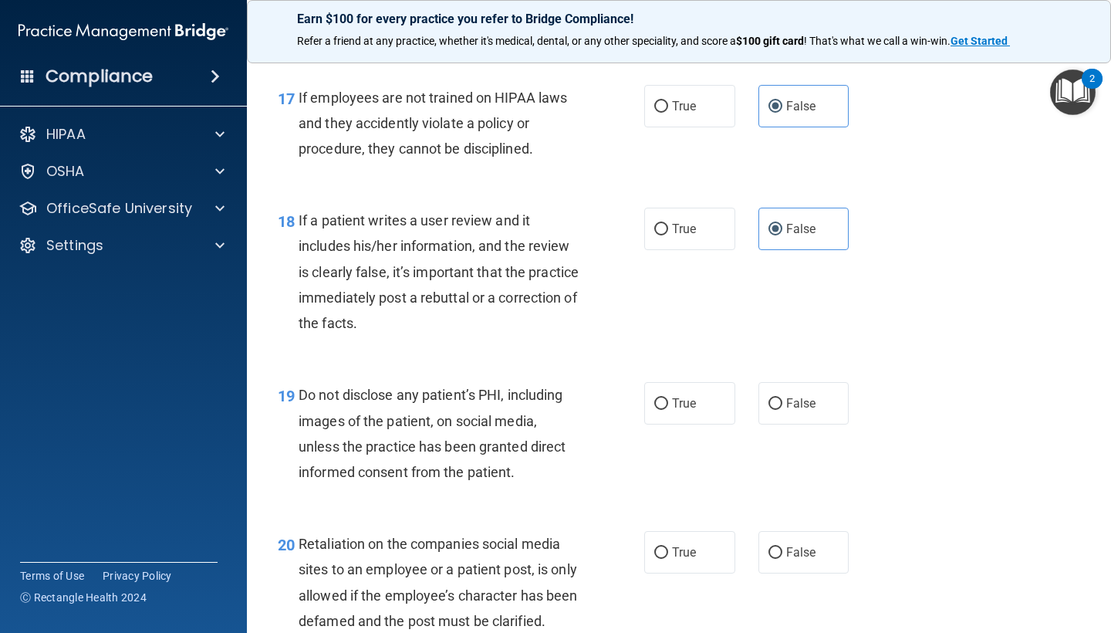
scroll to position [2703, 0]
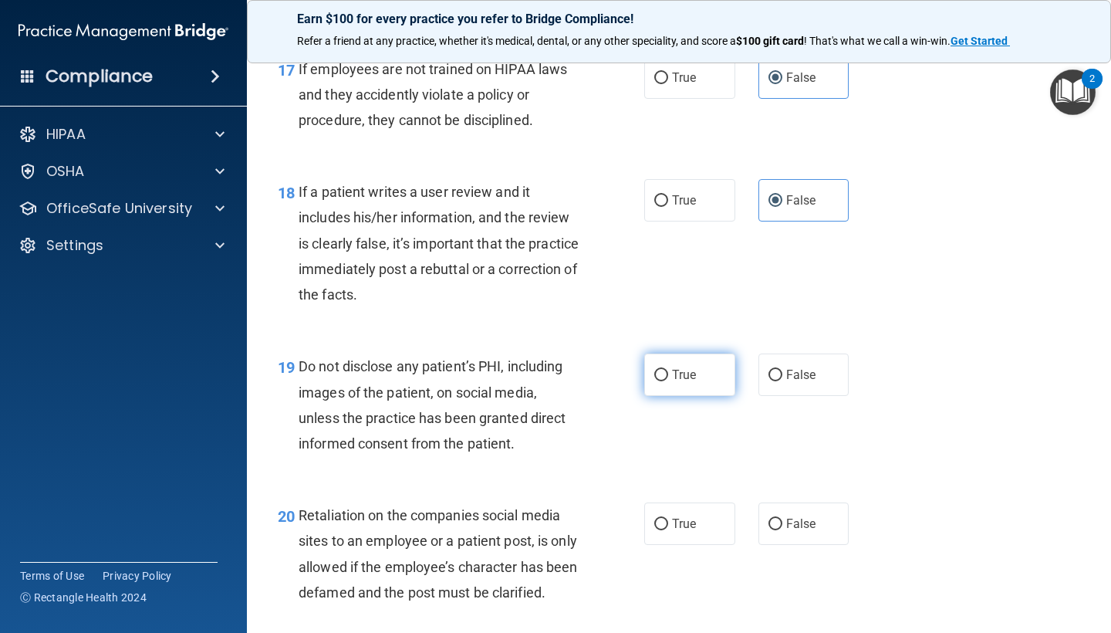
click at [699, 377] on label "True" at bounding box center [689, 374] width 91 height 42
click at [668, 377] on input "True" at bounding box center [661, 375] width 14 height 12
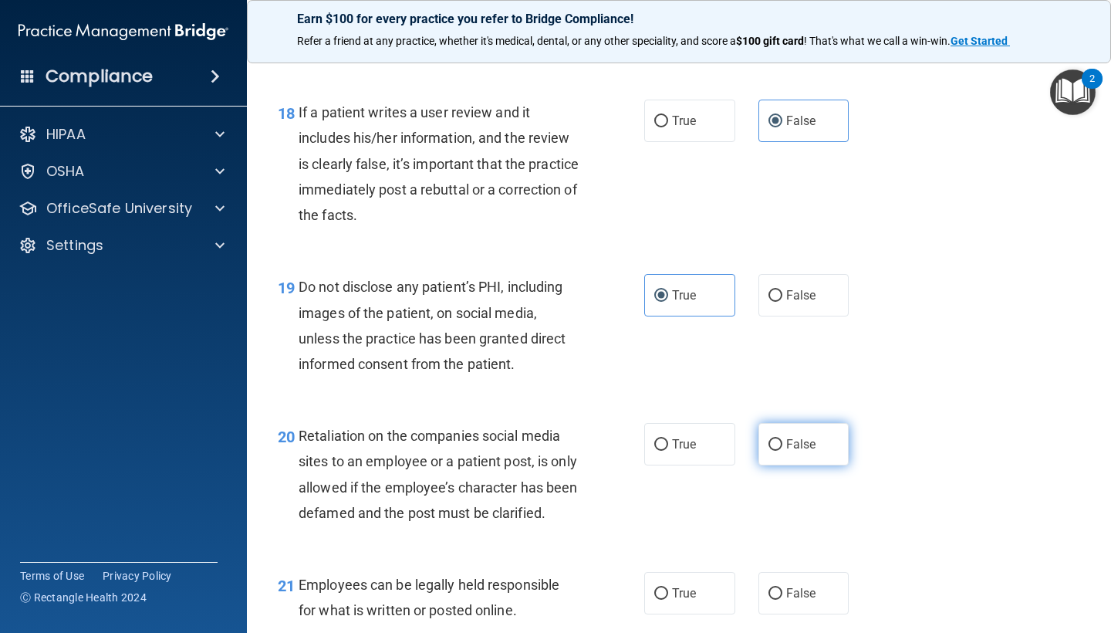
click at [794, 437] on span "False" at bounding box center [801, 444] width 30 height 15
click at [782, 439] on input "False" at bounding box center [775, 445] width 14 height 12
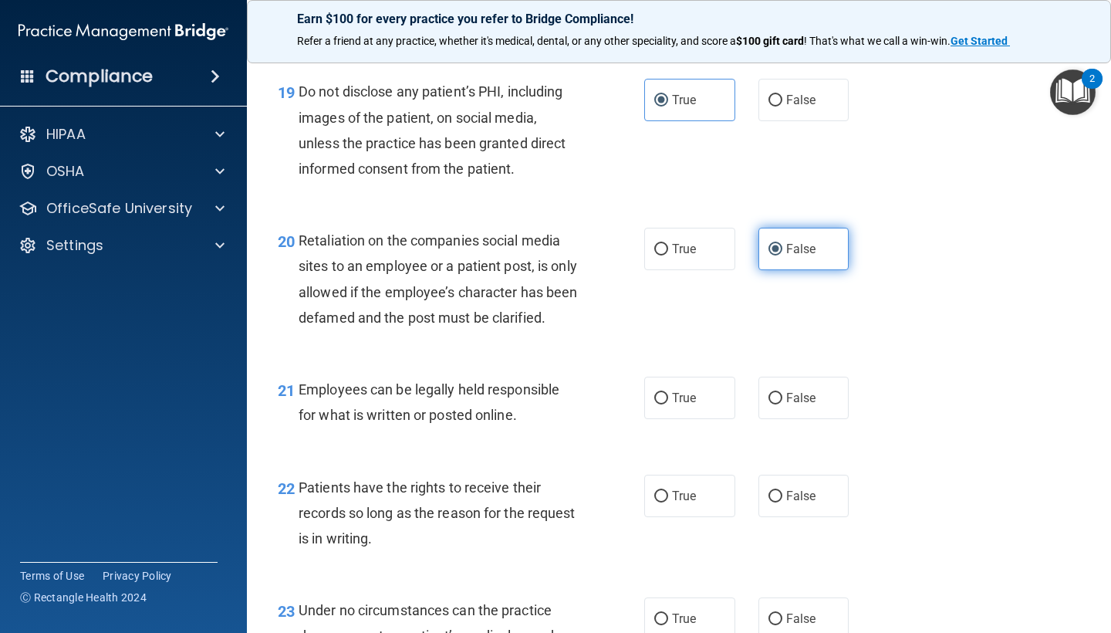
scroll to position [2980, 0]
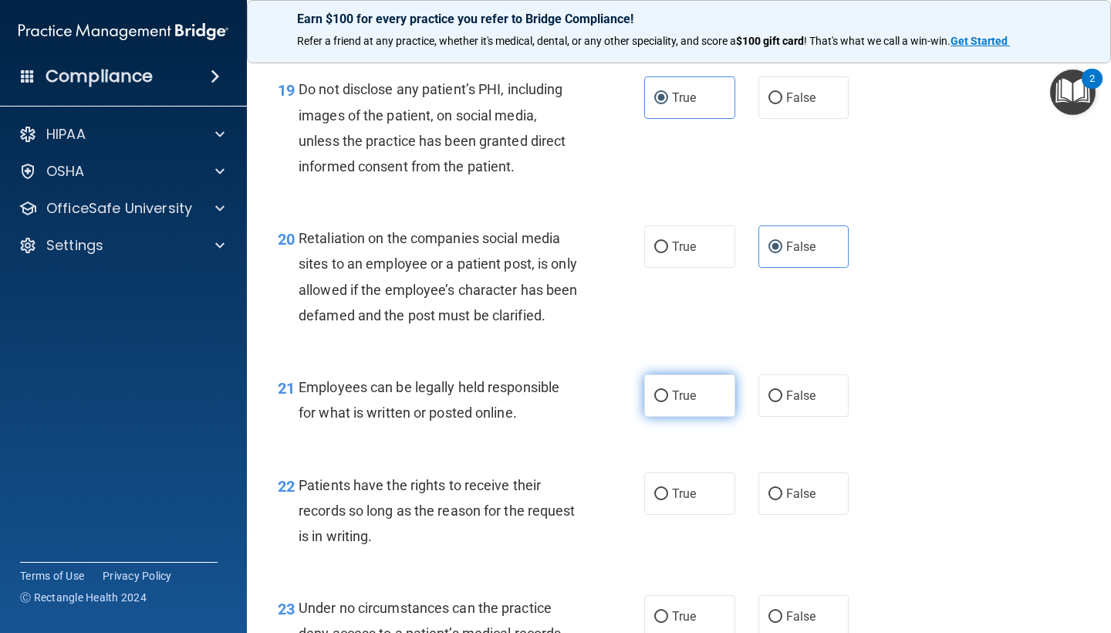
click at [683, 403] on span "True" at bounding box center [684, 395] width 24 height 15
click at [668, 402] on input "True" at bounding box center [661, 396] width 14 height 12
click at [808, 501] on span "False" at bounding box center [801, 493] width 30 height 15
click at [782, 500] on input "False" at bounding box center [775, 494] width 14 height 12
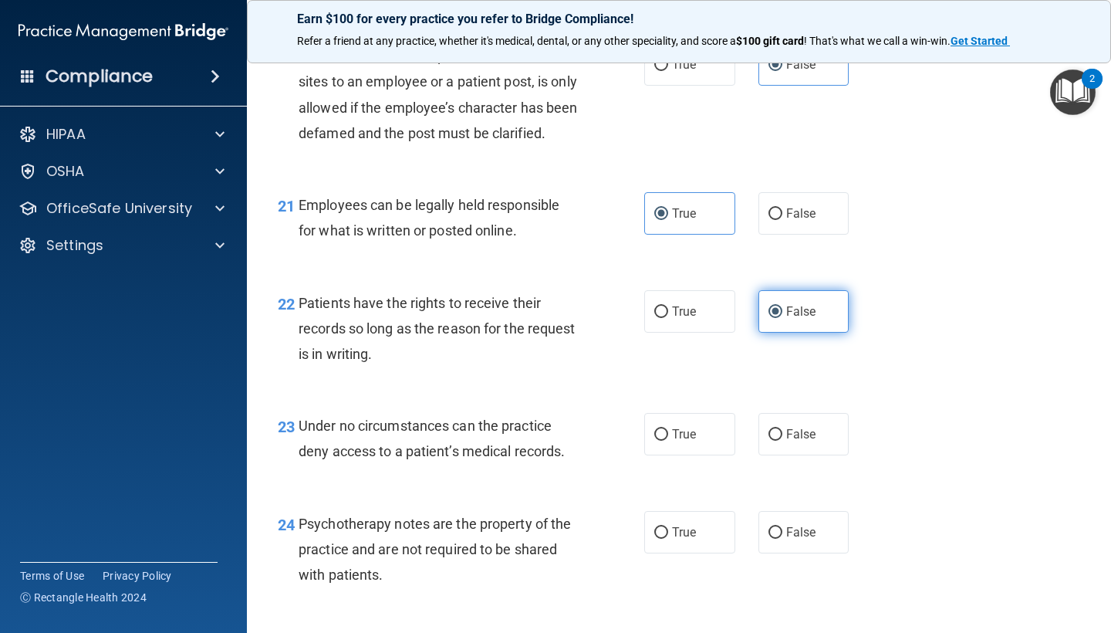
scroll to position [3165, 0]
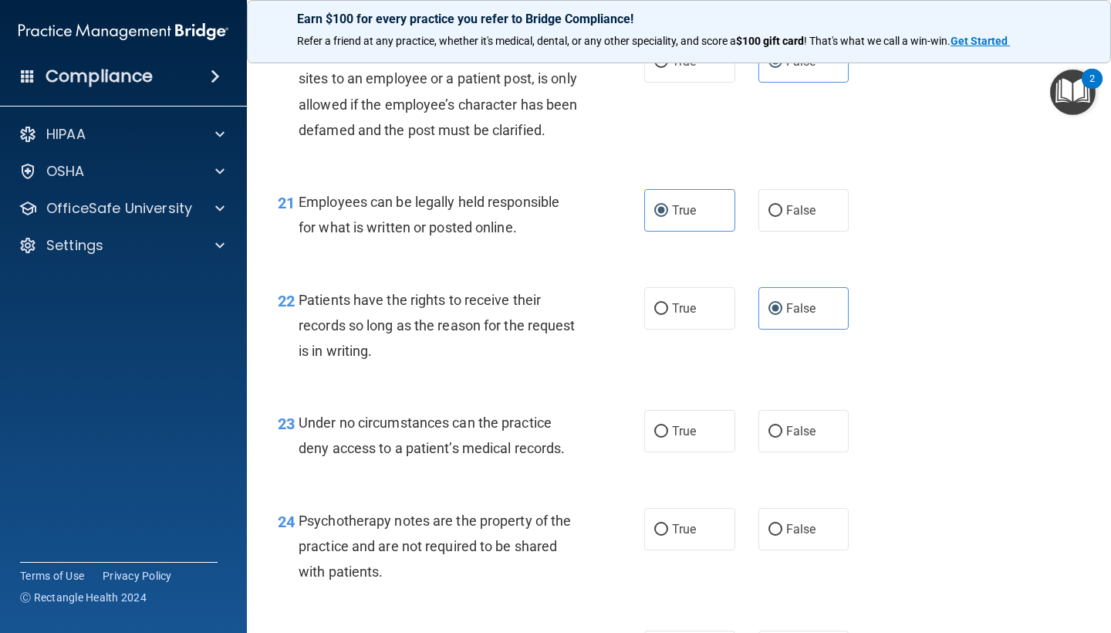
click at [802, 477] on div "23 Under no circumstances can the practice deny access to a patient’s medical r…" at bounding box center [678, 438] width 825 height 97
click at [805, 438] on span "False" at bounding box center [801, 430] width 30 height 15
click at [782, 437] on input "False" at bounding box center [775, 432] width 14 height 12
click at [699, 538] on label "True" at bounding box center [689, 529] width 91 height 42
click at [668, 535] on input "True" at bounding box center [661, 530] width 14 height 12
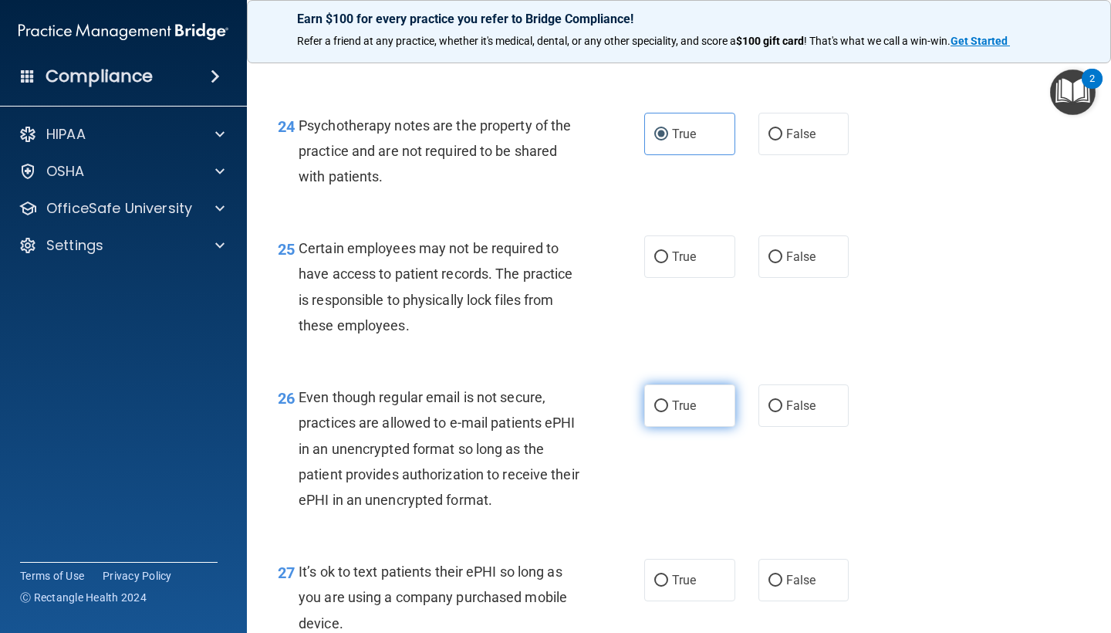
scroll to position [3563, 0]
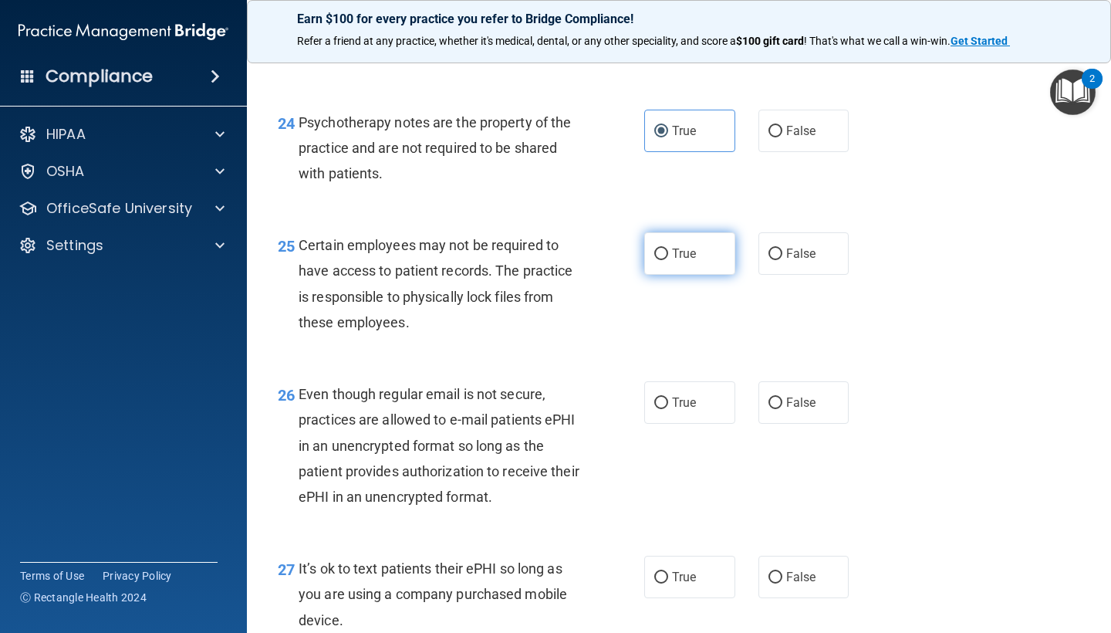
click at [698, 275] on label "True" at bounding box center [689, 253] width 91 height 42
click at [668, 260] on input "True" at bounding box center [661, 254] width 14 height 12
click at [673, 400] on label "True" at bounding box center [689, 402] width 91 height 42
click at [668, 400] on input "True" at bounding box center [661, 403] width 14 height 12
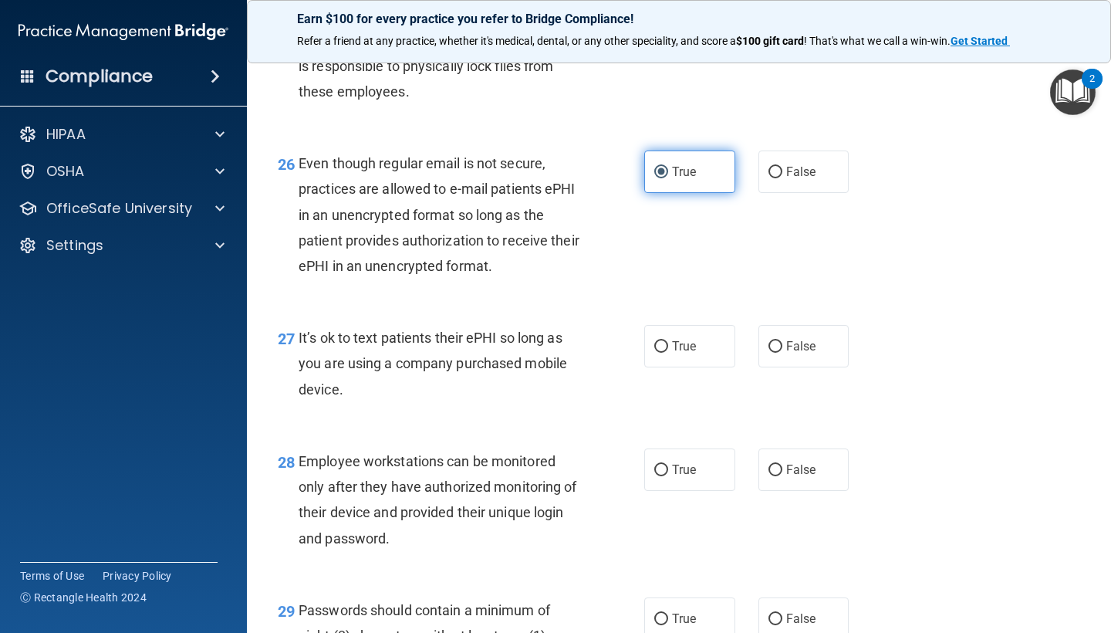
scroll to position [3797, 0]
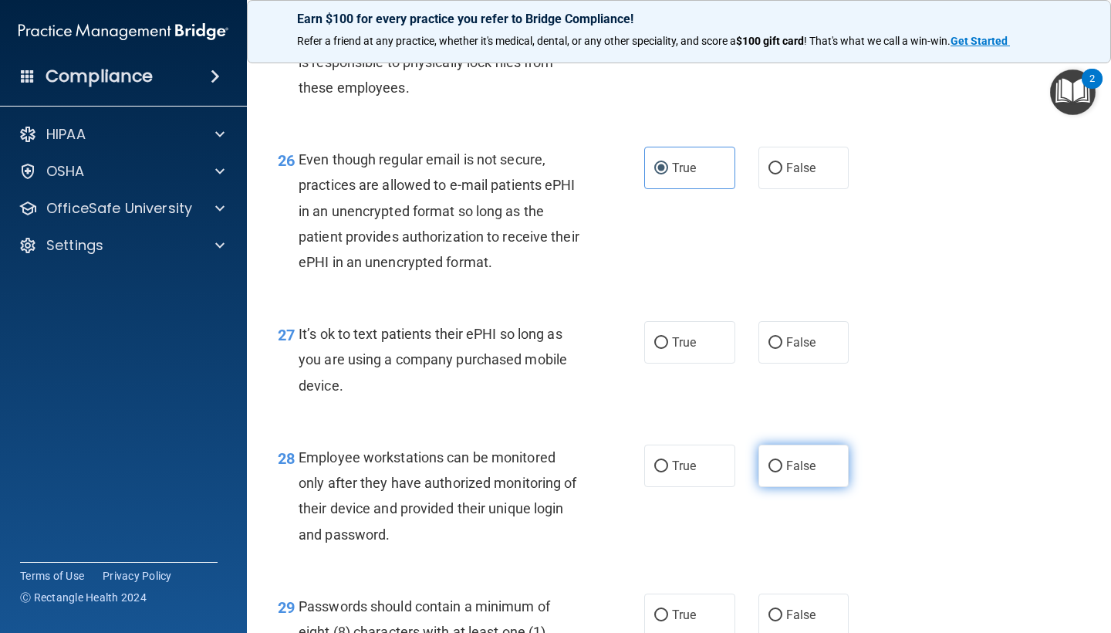
click at [808, 483] on label "False" at bounding box center [803, 465] width 91 height 42
click at [782, 472] on input "False" at bounding box center [775, 467] width 14 height 12
click at [798, 337] on label "False" at bounding box center [803, 342] width 91 height 42
click at [782, 337] on input "False" at bounding box center [775, 343] width 14 height 12
click at [685, 473] on span "True" at bounding box center [684, 465] width 24 height 15
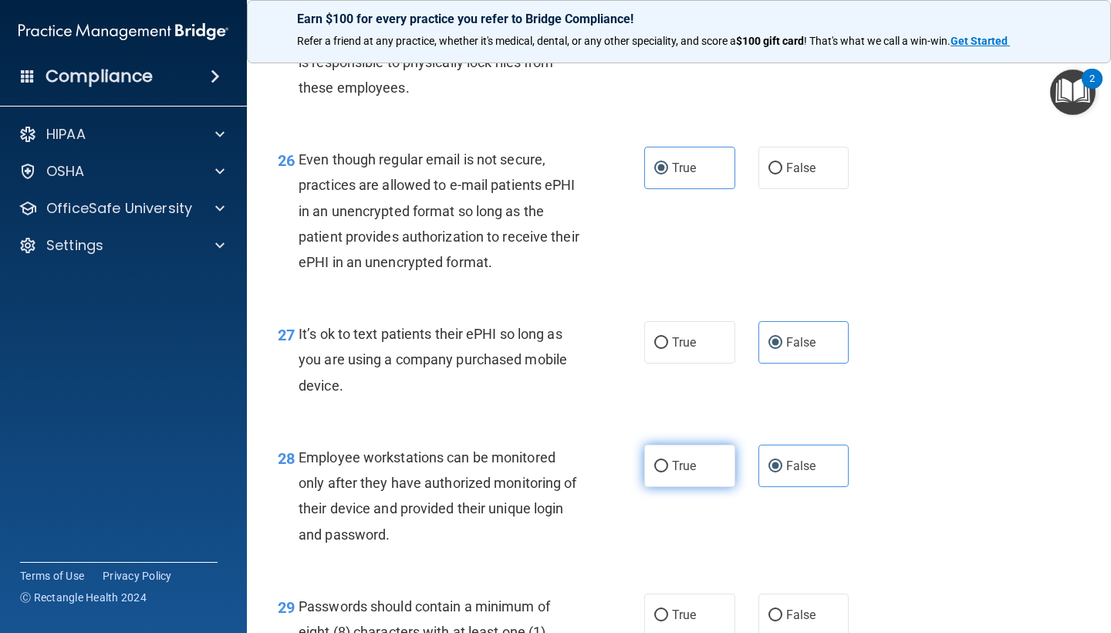
click at [668, 472] on input "True" at bounding box center [661, 467] width 14 height 12
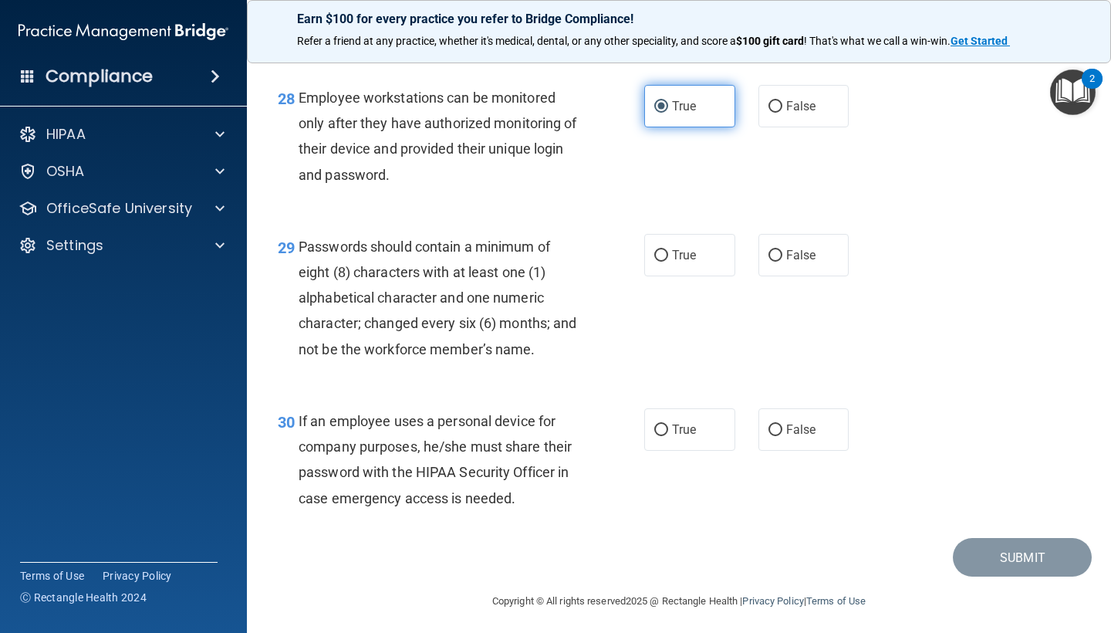
scroll to position [4159, 0]
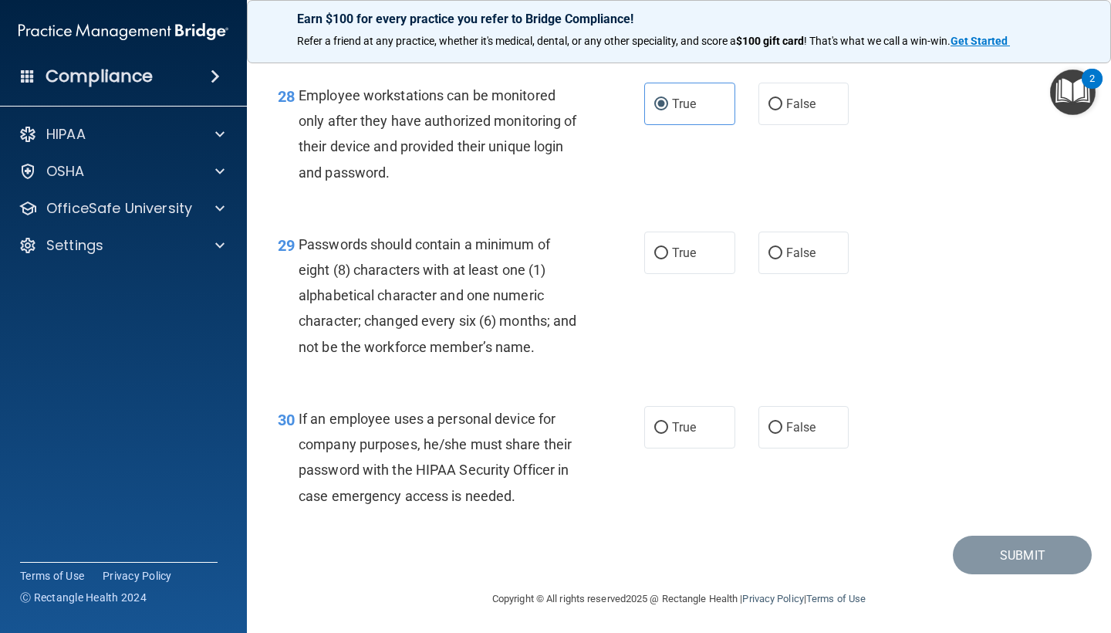
click at [668, 281] on div "29 Passwords should contain a minimum of eight (8) characters with at least one…" at bounding box center [678, 299] width 825 height 174
click at [663, 259] on input "True" at bounding box center [661, 254] width 14 height 12
click at [808, 447] on label "False" at bounding box center [803, 427] width 91 height 42
click at [782, 434] on input "False" at bounding box center [775, 428] width 14 height 12
click at [1003, 560] on button "Submit" at bounding box center [1022, 554] width 139 height 39
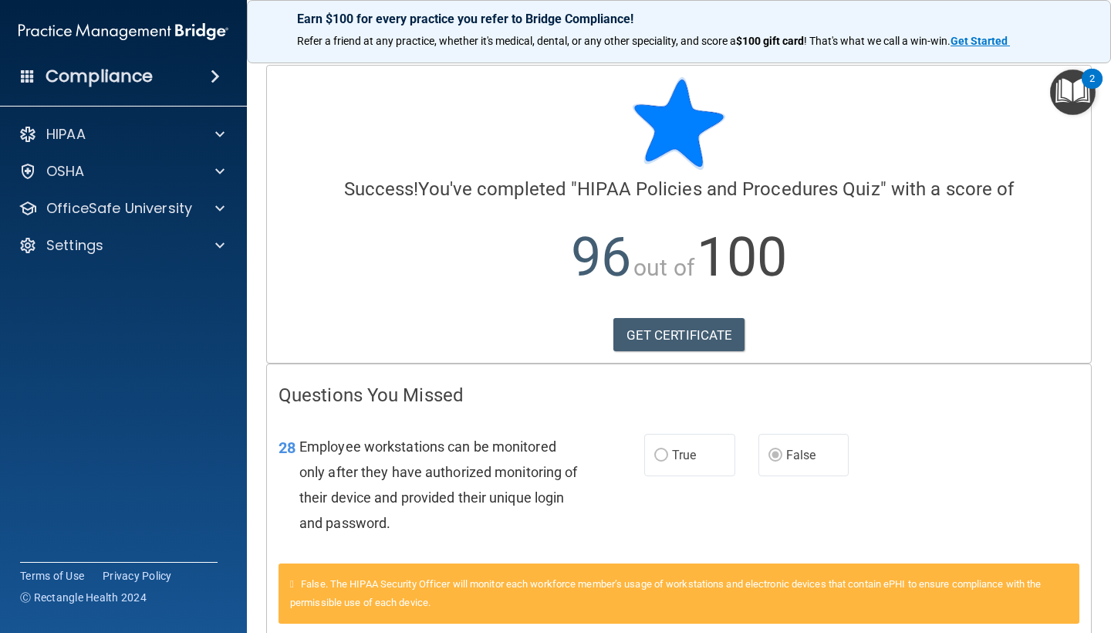
scroll to position [-1, 0]
click at [1062, 92] on img "Open Resource Center, 2 new notifications" at bounding box center [1073, 92] width 46 height 46
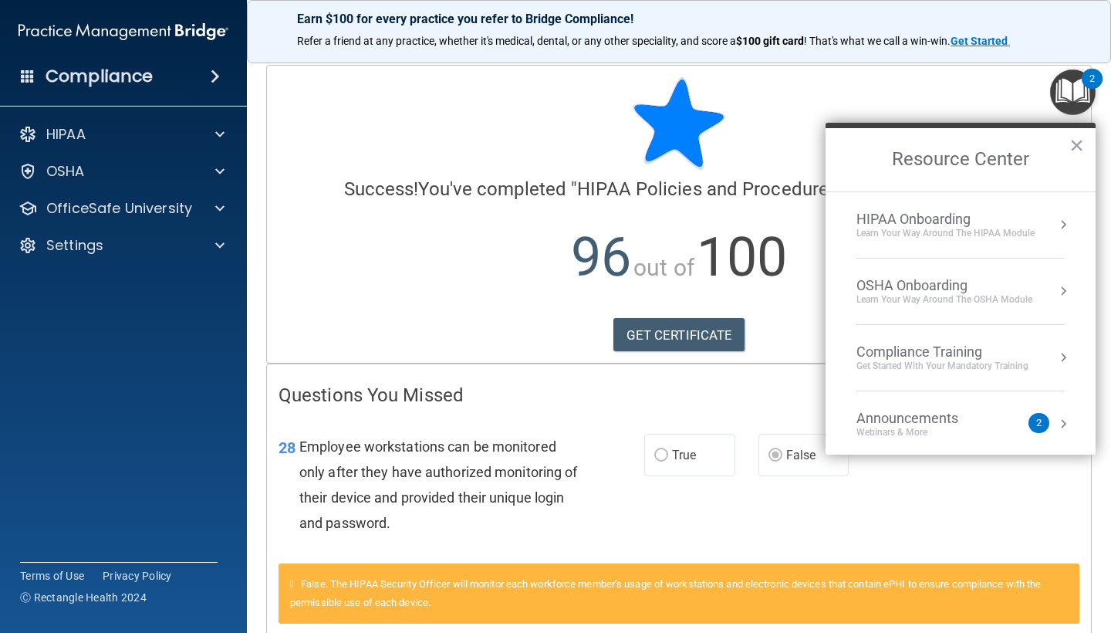
click at [903, 243] on li "HIPAA Onboarding Learn Your Way around the HIPAA module" at bounding box center [960, 225] width 208 height 66
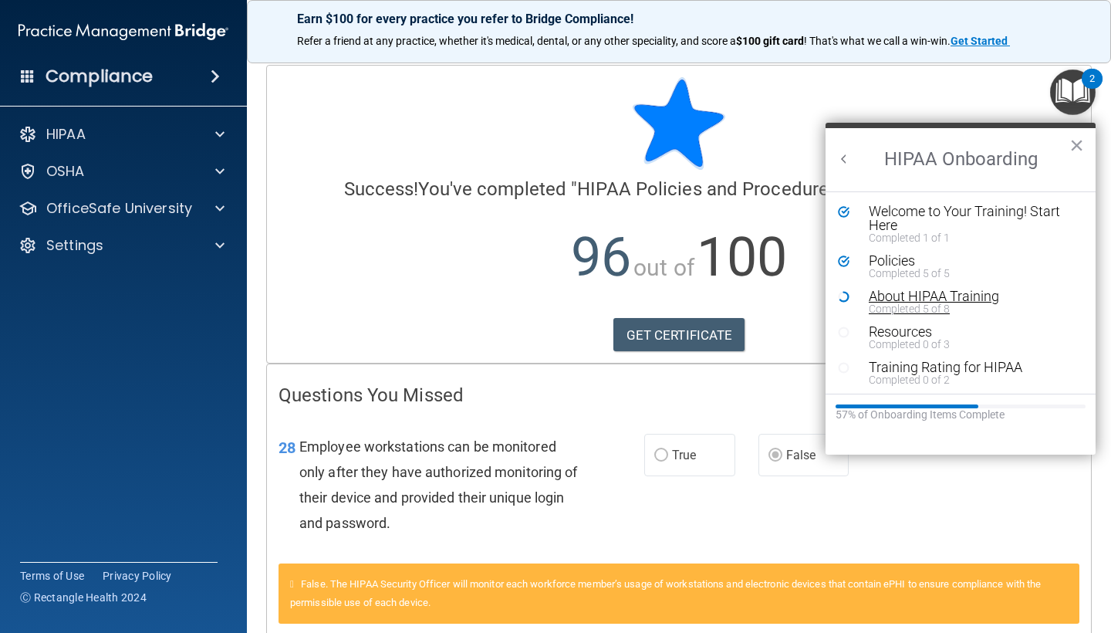
click at [906, 299] on div "About HIPAA Training" at bounding box center [972, 296] width 207 height 14
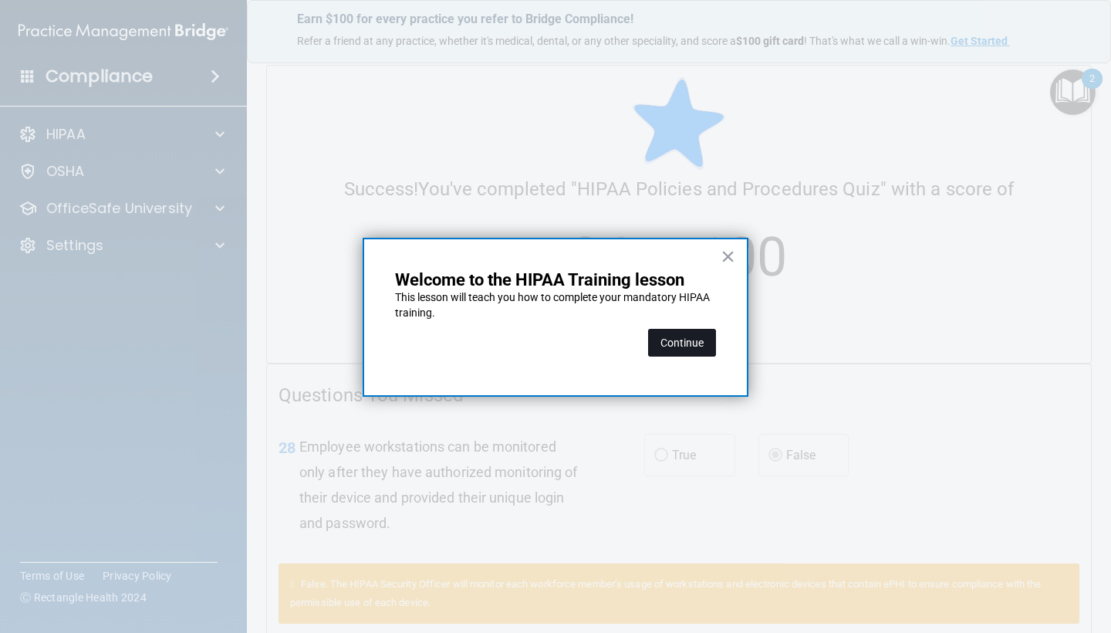
click at [658, 342] on button "Continue" at bounding box center [682, 343] width 68 height 28
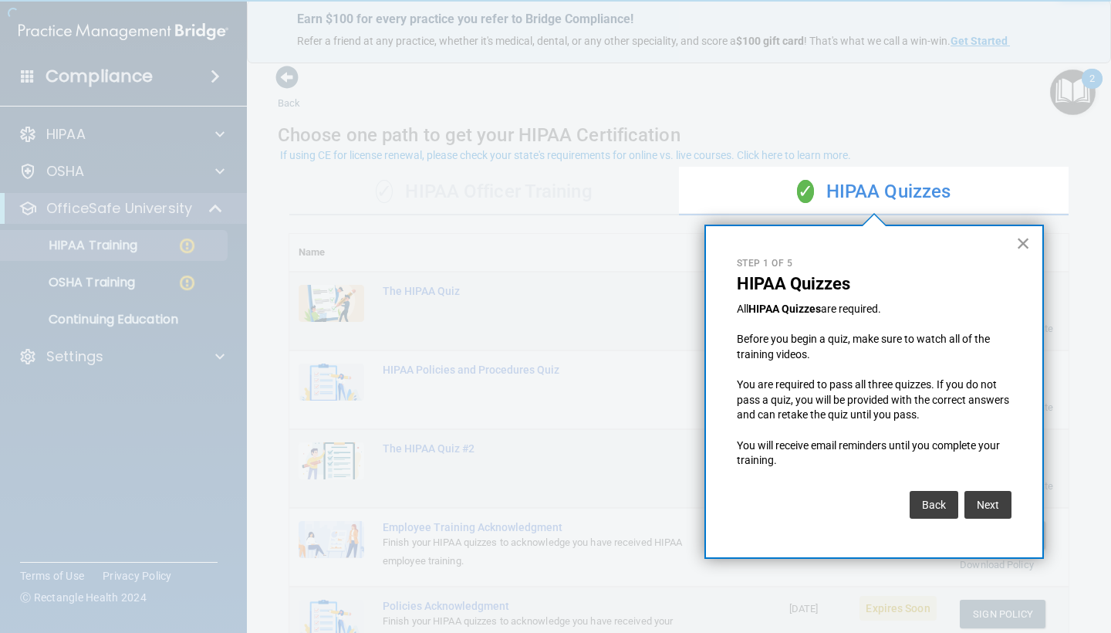
click at [1017, 239] on button "×" at bounding box center [1023, 243] width 15 height 25
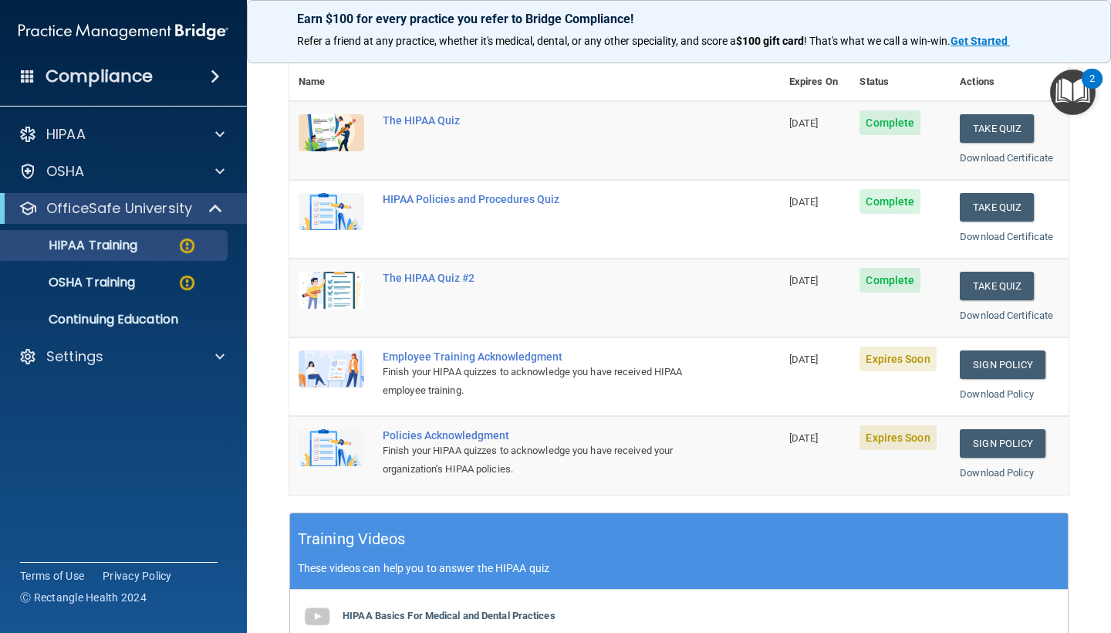
scroll to position [176, 0]
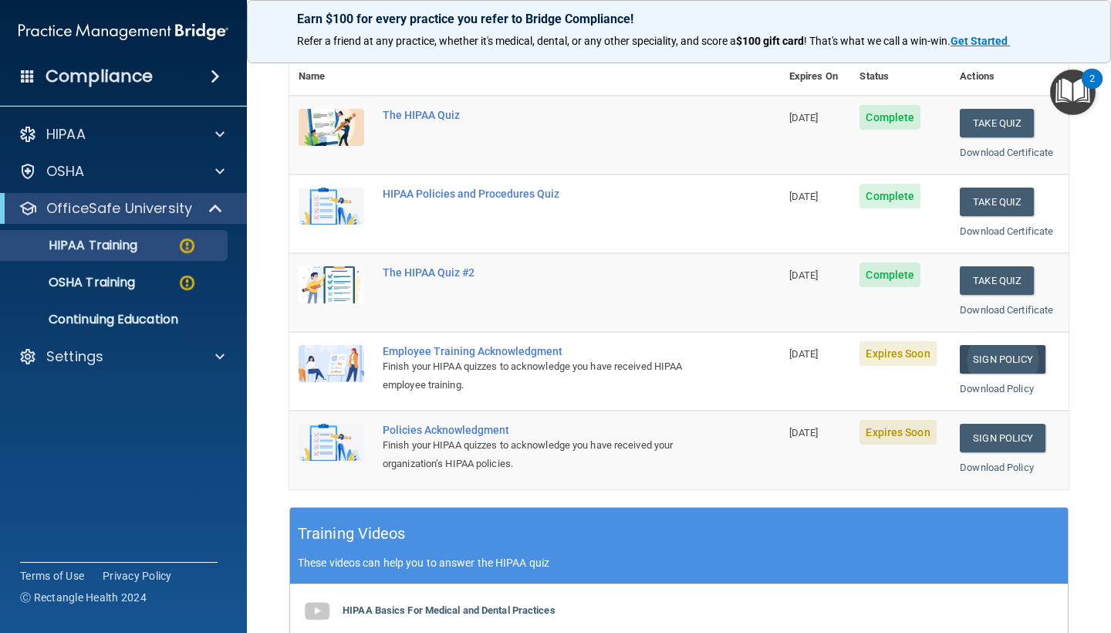
click at [997, 345] on link "Sign Policy" at bounding box center [1003, 359] width 86 height 29
click at [677, 4] on div "Earn $100 for every practice you refer to Bridge Compliance! Refer a friend at …" at bounding box center [679, 31] width 864 height 63
click at [986, 351] on link "Sign Policy" at bounding box center [1003, 359] width 86 height 29
click at [1008, 423] on link "Sign Policy" at bounding box center [1003, 437] width 86 height 29
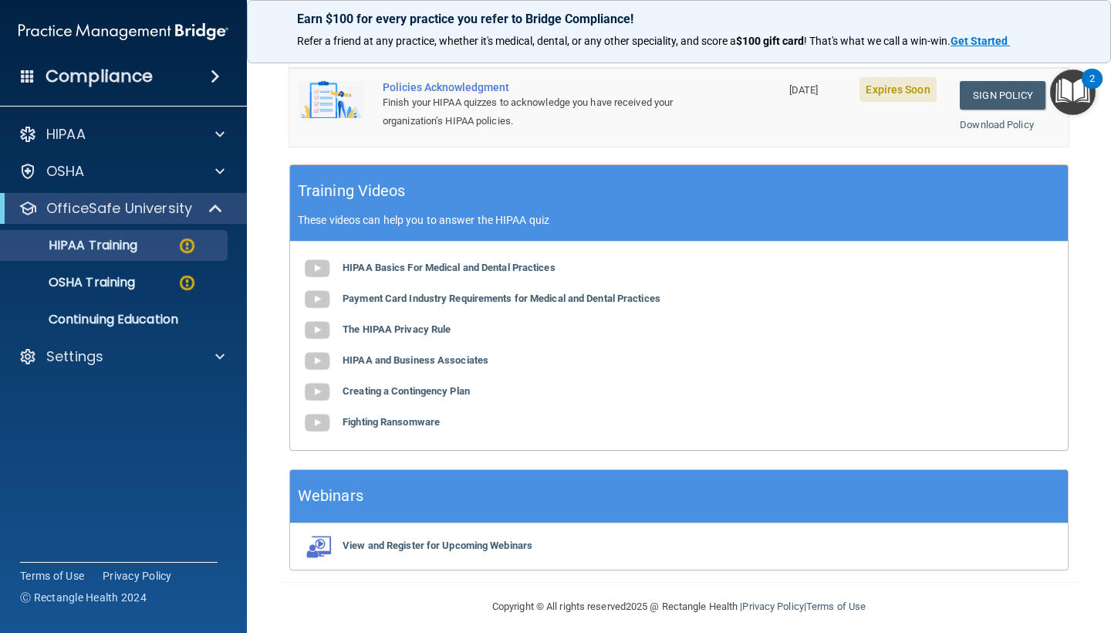
scroll to position [202, 0]
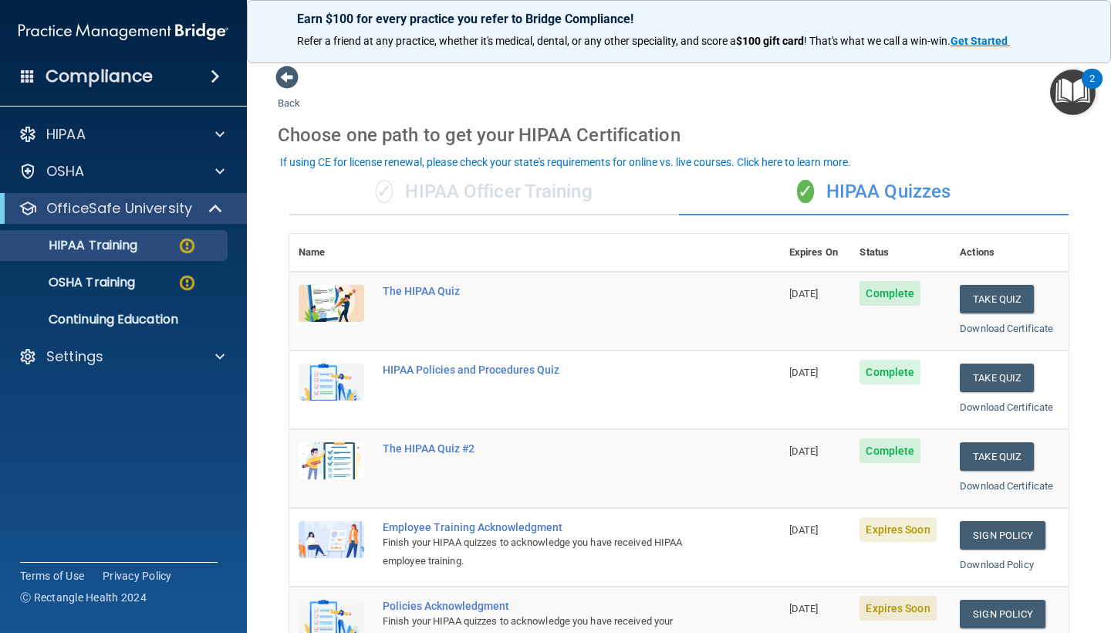
click at [1071, 93] on img "Open Resource Center, 2 new notifications" at bounding box center [1073, 92] width 46 height 46
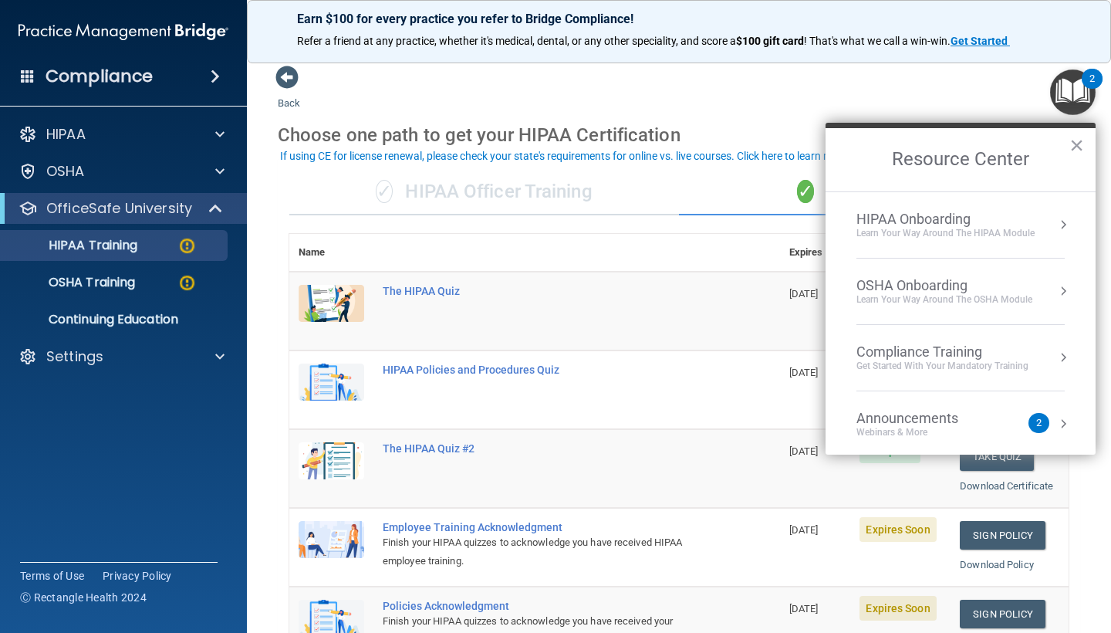
scroll to position [0, 0]
click at [935, 253] on li "HIPAA Onboarding Learn Your Way around the HIPAA module" at bounding box center [960, 225] width 208 height 66
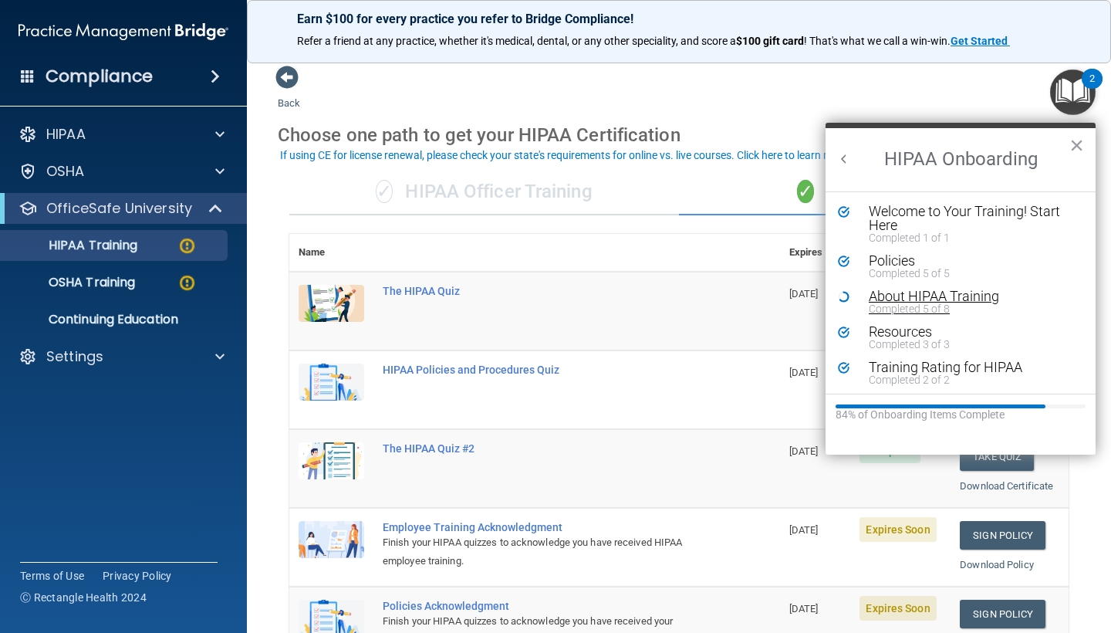
click at [910, 308] on div "Completed 5 of 8" at bounding box center [966, 308] width 195 height 11
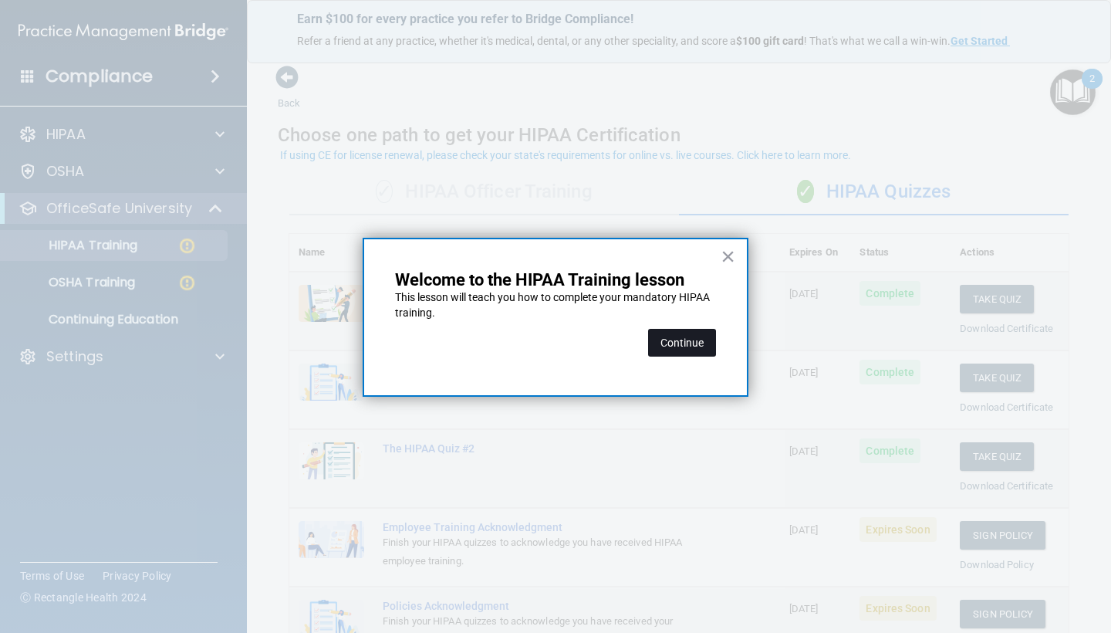
click at [662, 346] on button "Continue" at bounding box center [682, 343] width 68 height 28
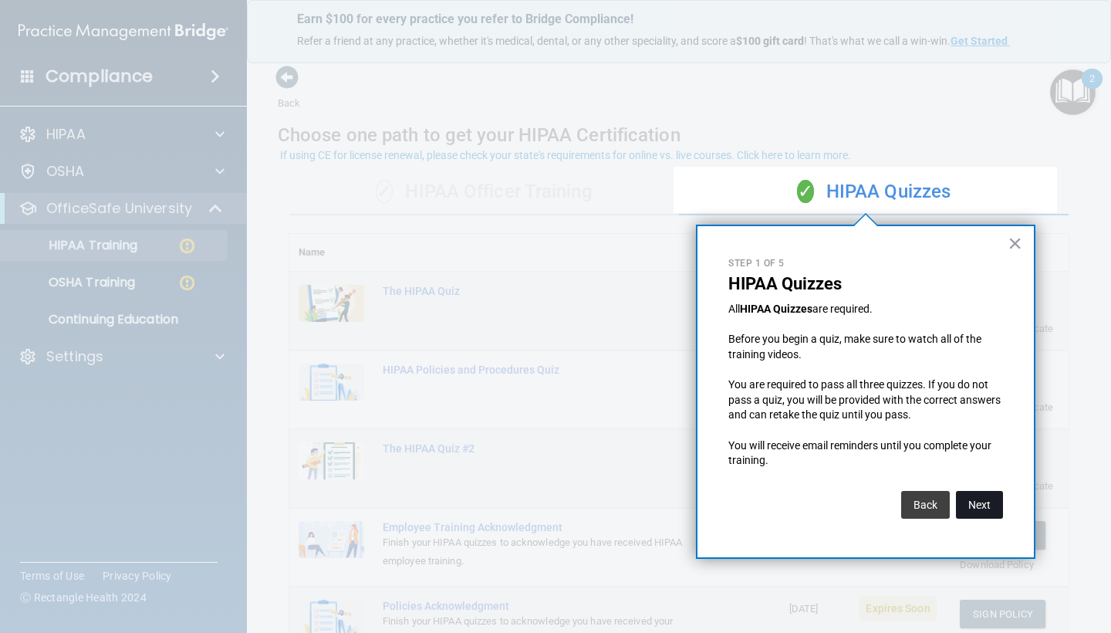
click at [972, 493] on button "Next" at bounding box center [979, 505] width 47 height 28
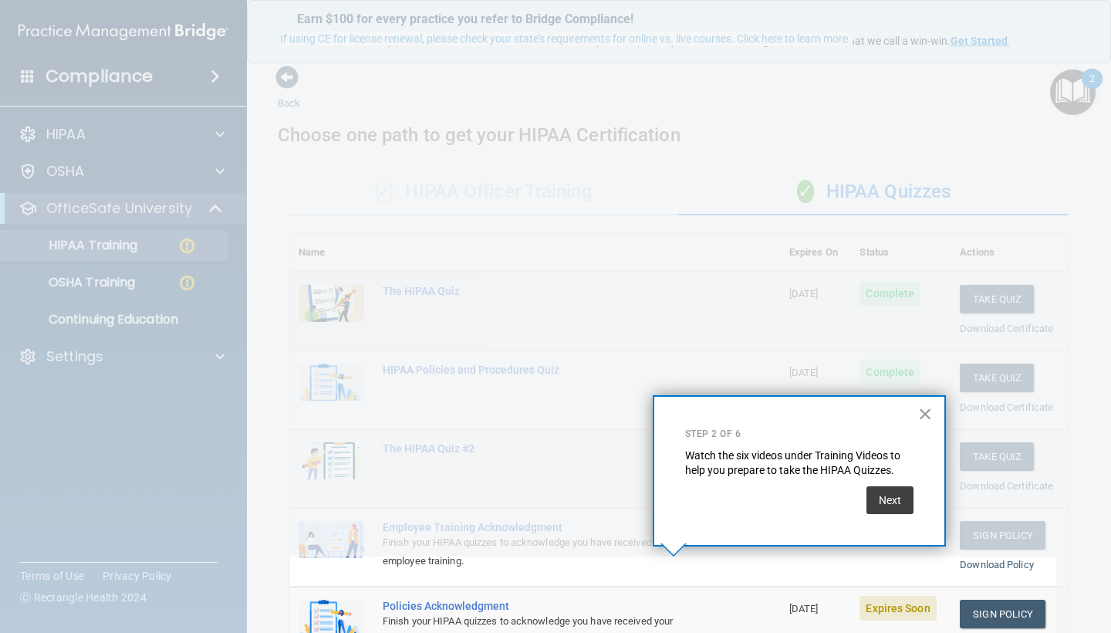
scroll to position [116, 0]
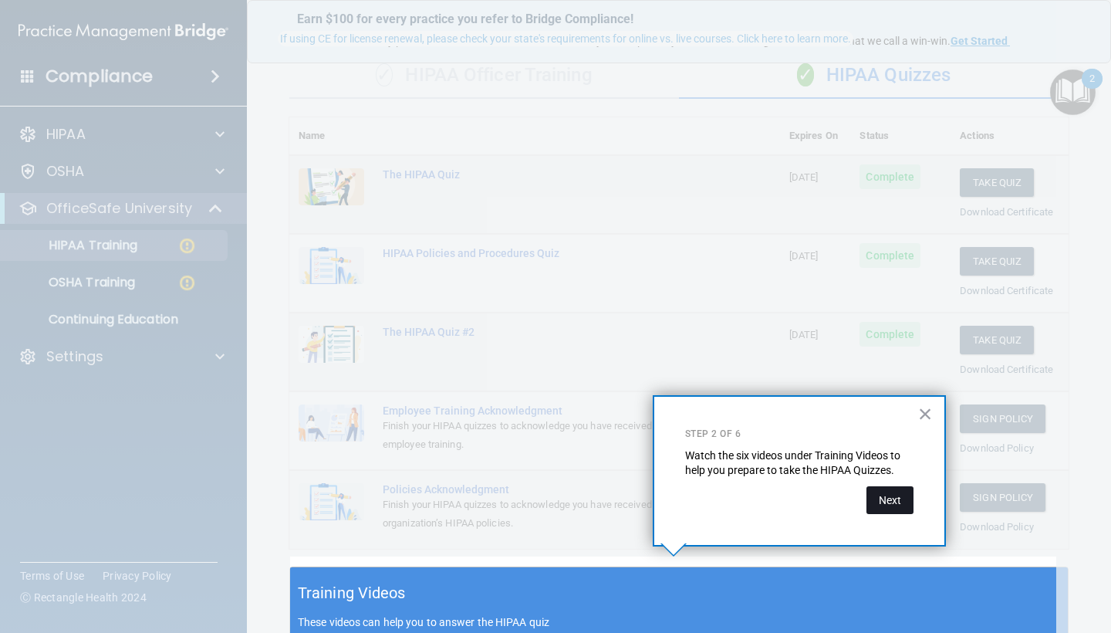
click at [903, 501] on button "Next" at bounding box center [889, 500] width 47 height 28
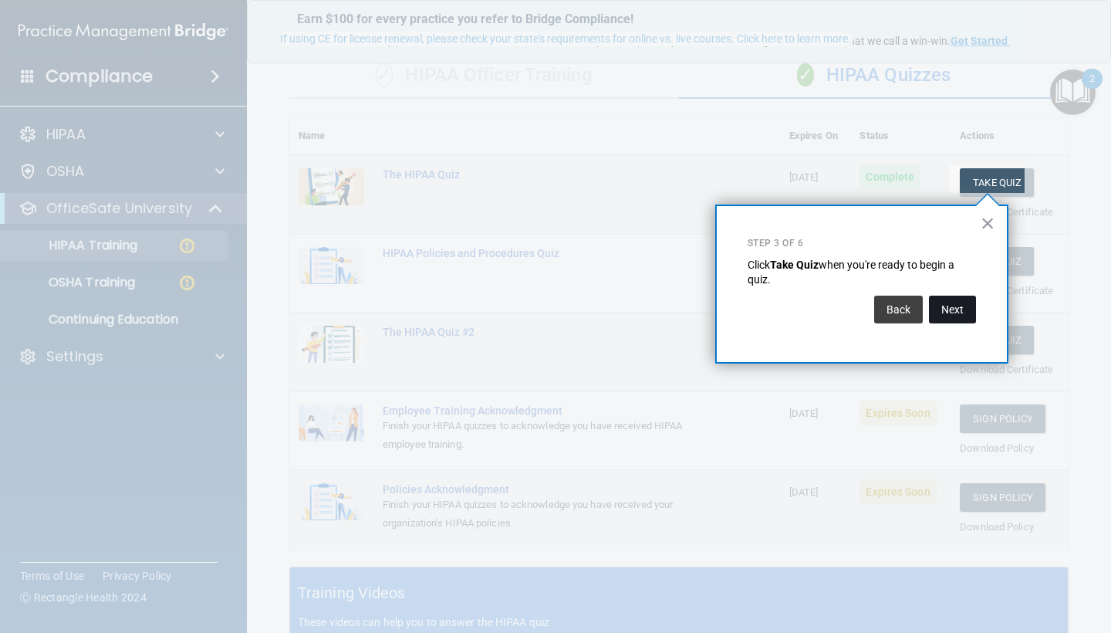
click at [948, 305] on button "Next" at bounding box center [952, 309] width 47 height 28
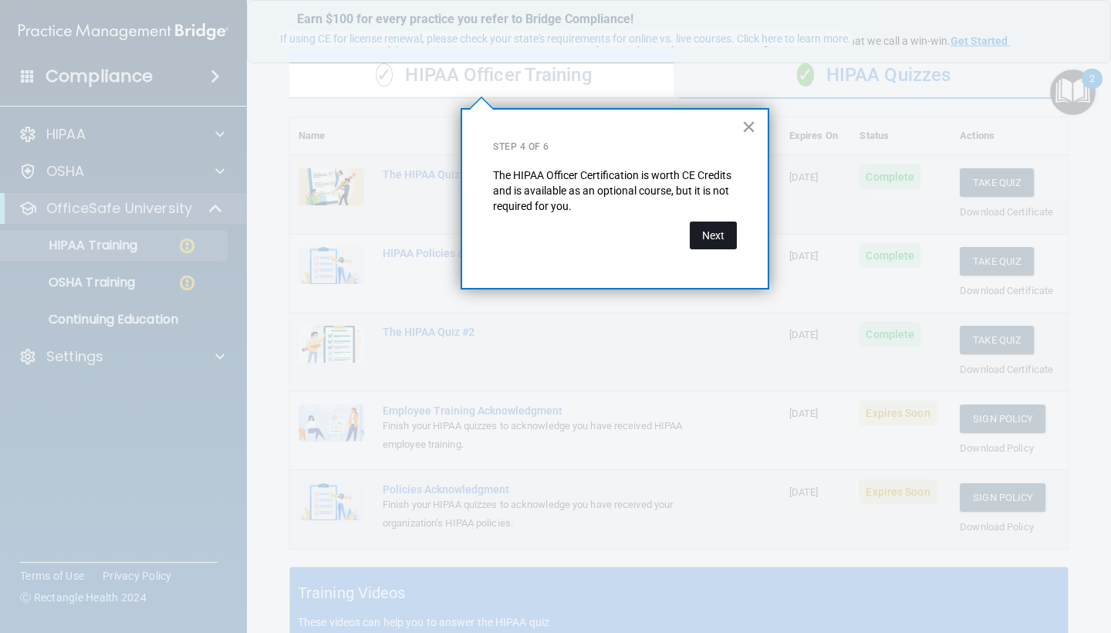
click at [729, 242] on button "Next" at bounding box center [713, 235] width 47 height 28
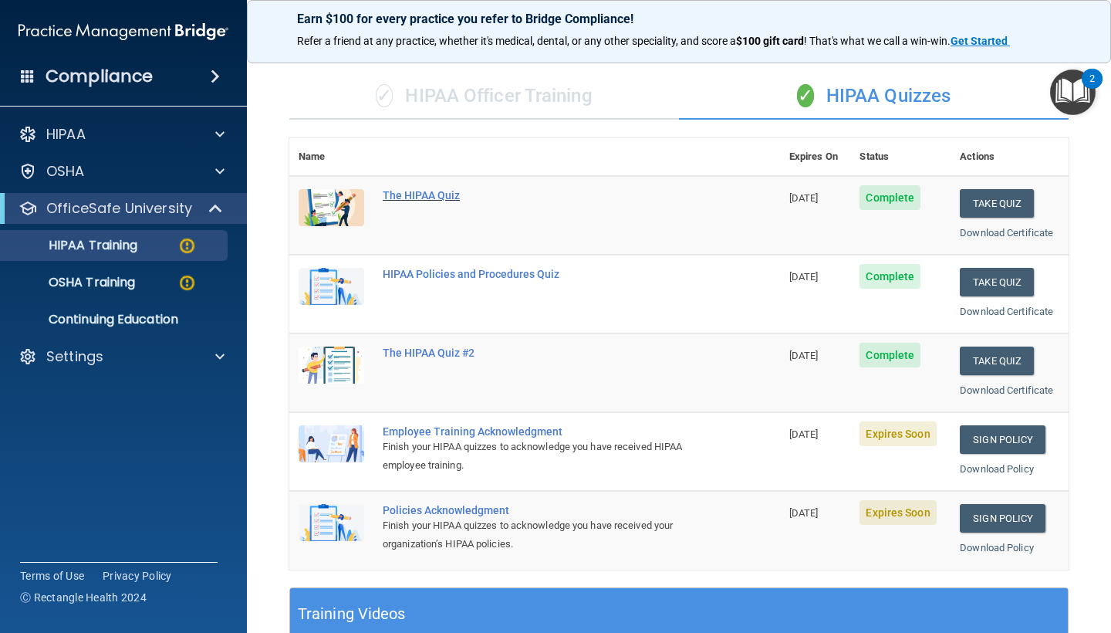
scroll to position [24, 0]
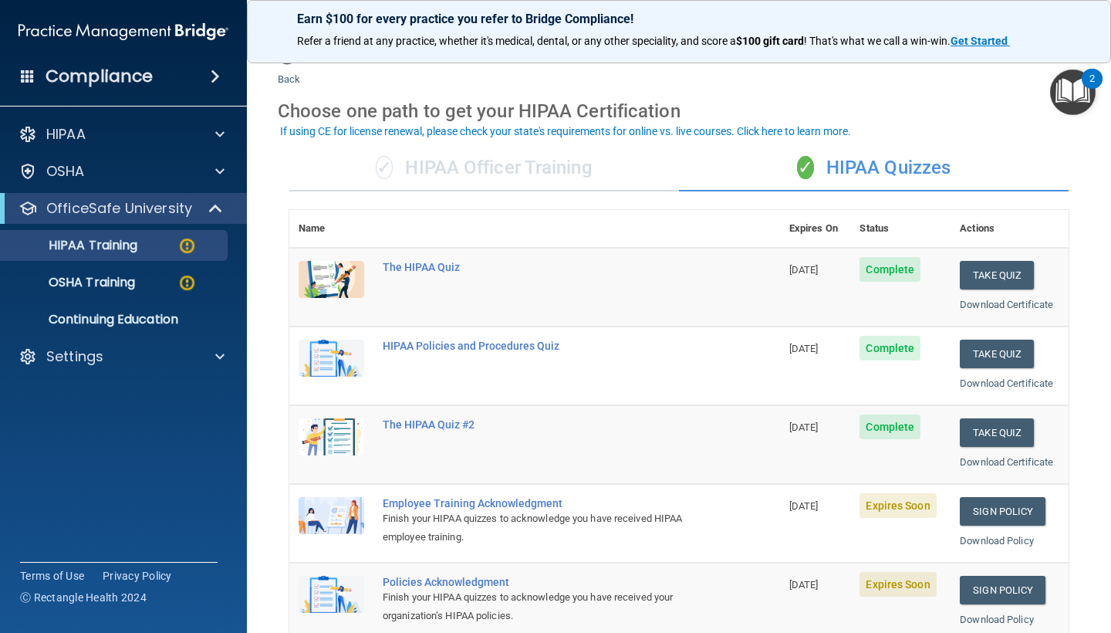
click at [511, 165] on div "✓ HIPAA Officer Training" at bounding box center [484, 168] width 390 height 46
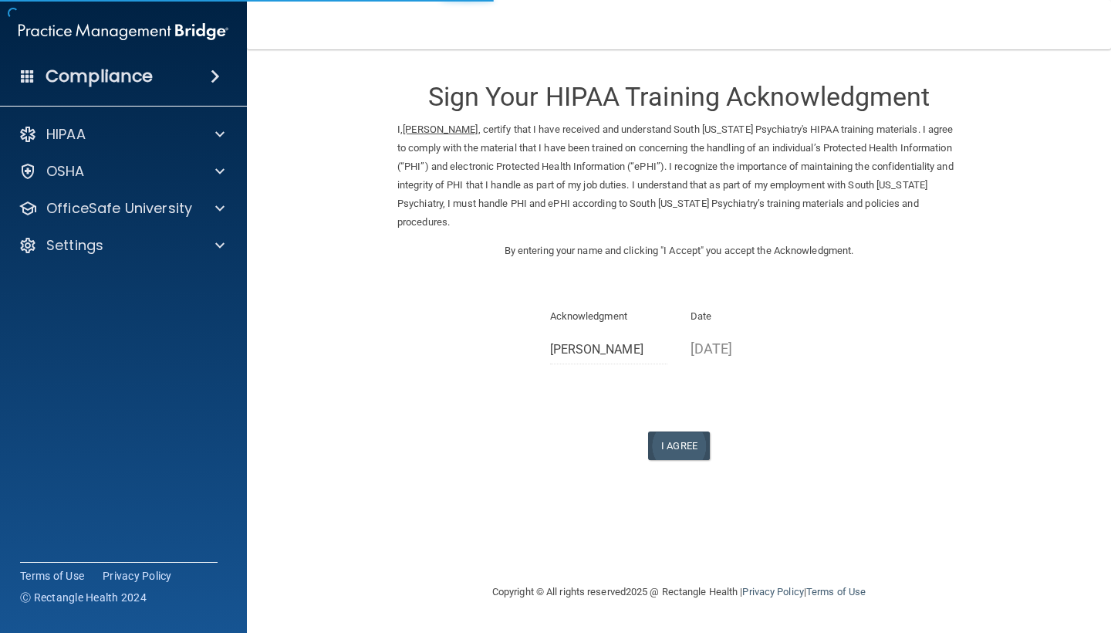
click at [673, 431] on button "I Agree" at bounding box center [679, 445] width 62 height 29
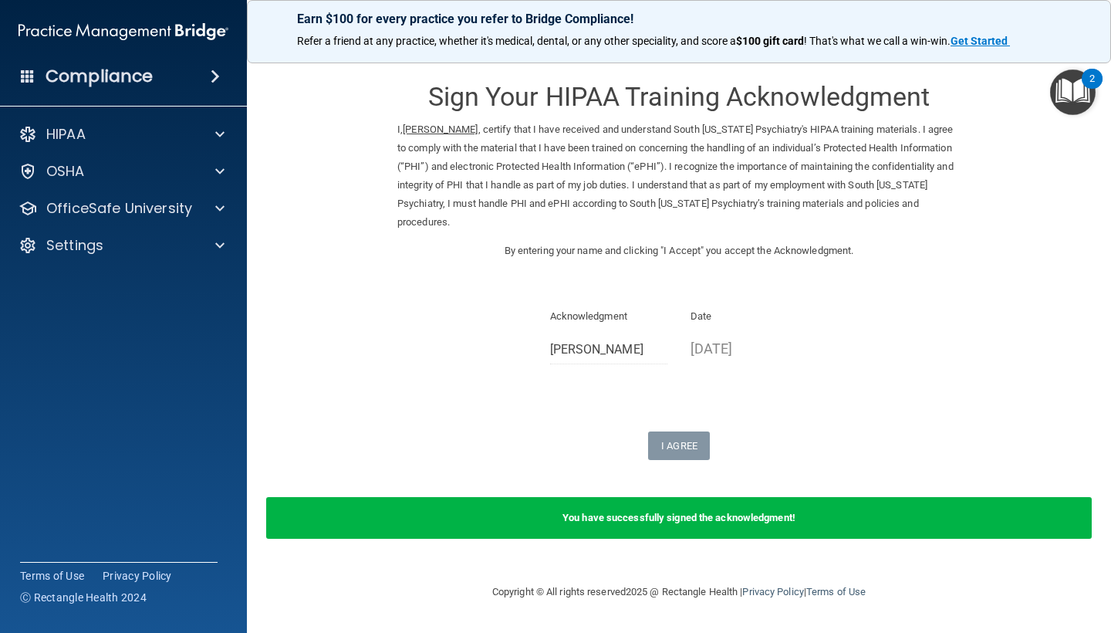
click at [1084, 89] on img "Open Resource Center, 2 new notifications" at bounding box center [1073, 92] width 46 height 46
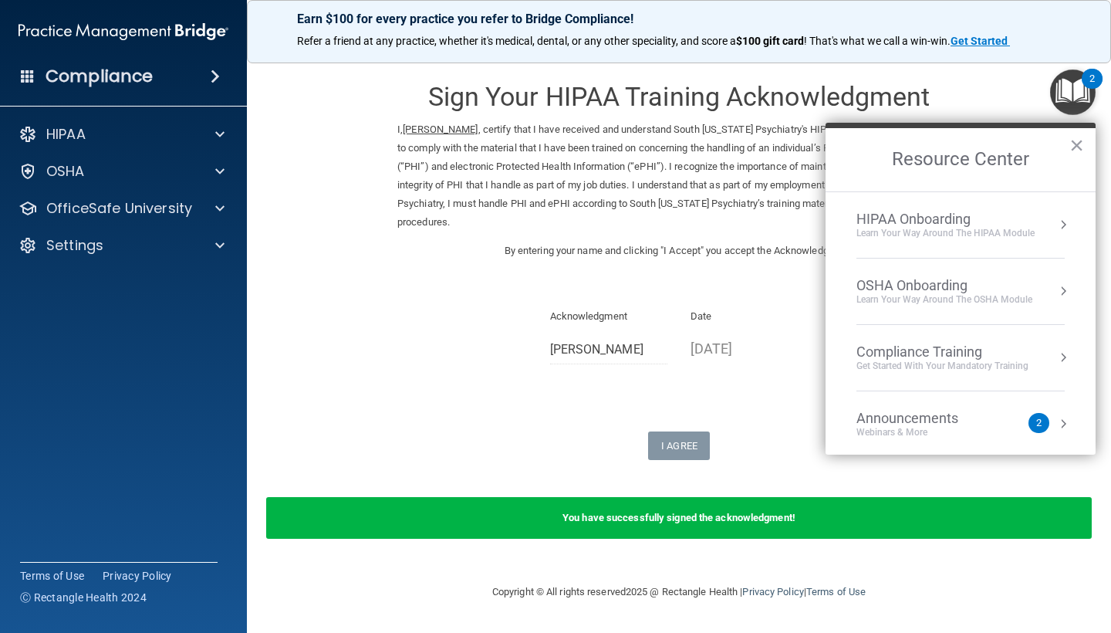
click at [986, 240] on li "HIPAA Onboarding Learn Your Way around the HIPAA module" at bounding box center [960, 225] width 208 height 66
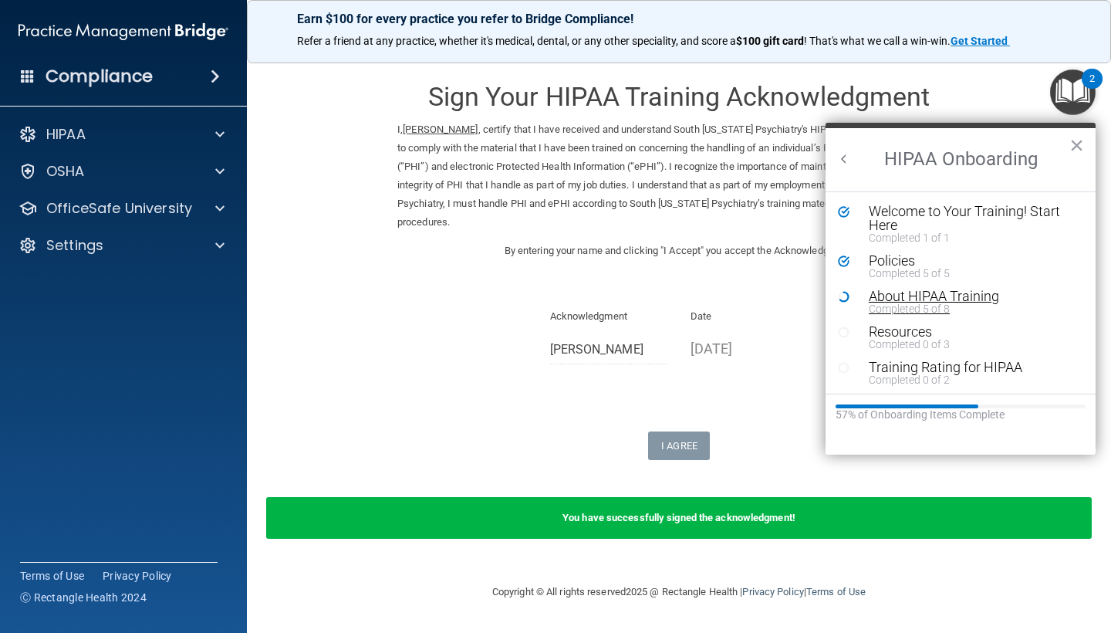
click at [927, 292] on div "About HIPAA Training" at bounding box center [972, 296] width 207 height 14
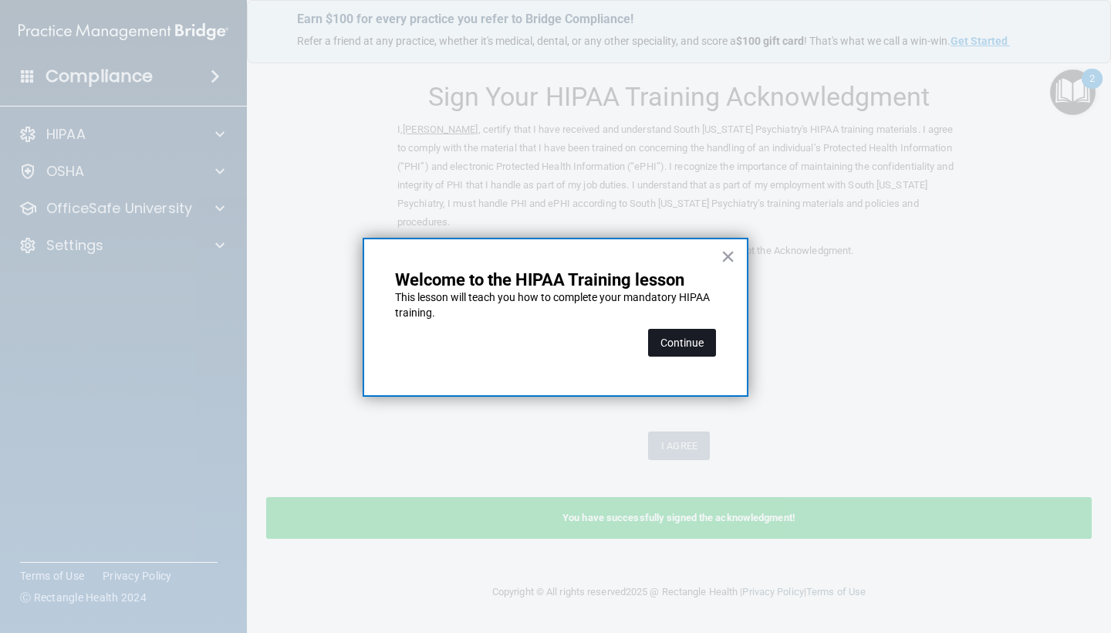
click at [680, 335] on button "Continue" at bounding box center [682, 343] width 68 height 28
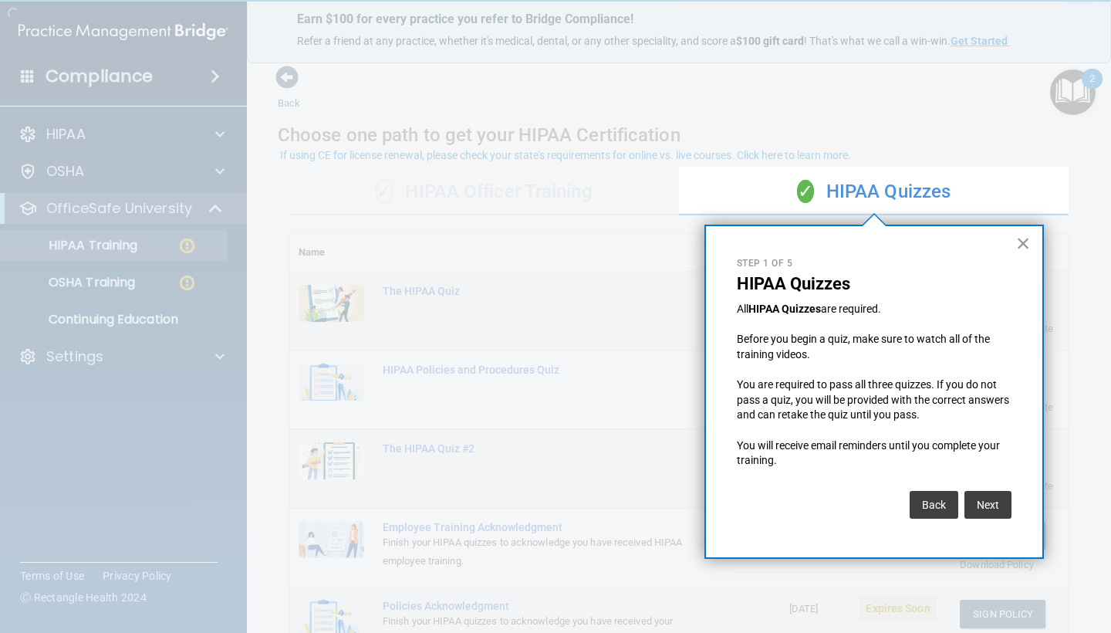
click at [1026, 241] on button "×" at bounding box center [1023, 243] width 15 height 25
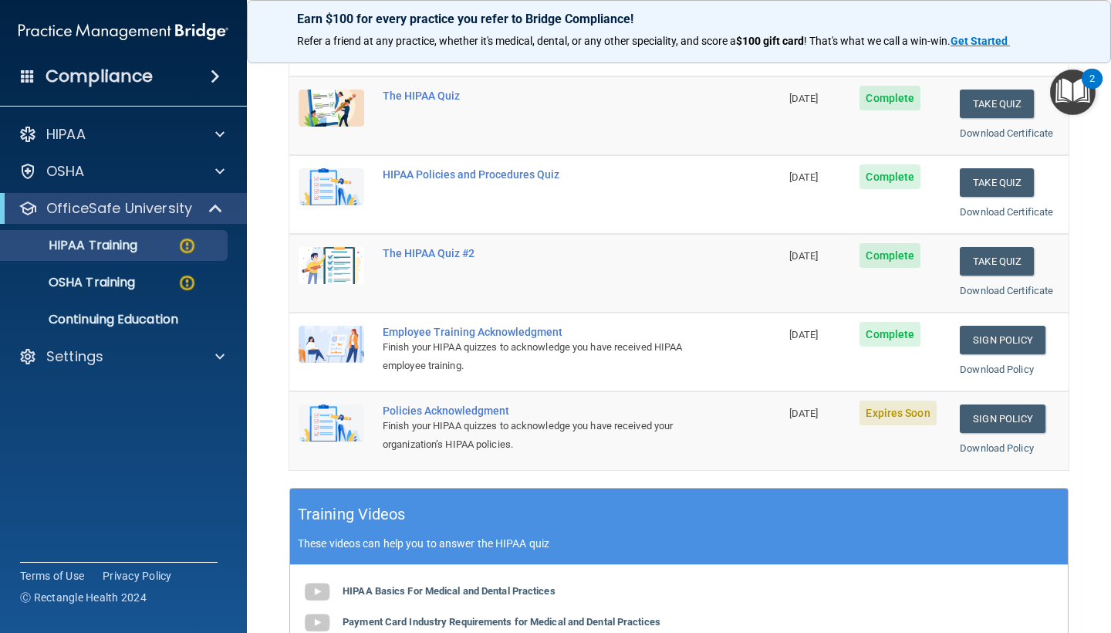
scroll to position [199, 0]
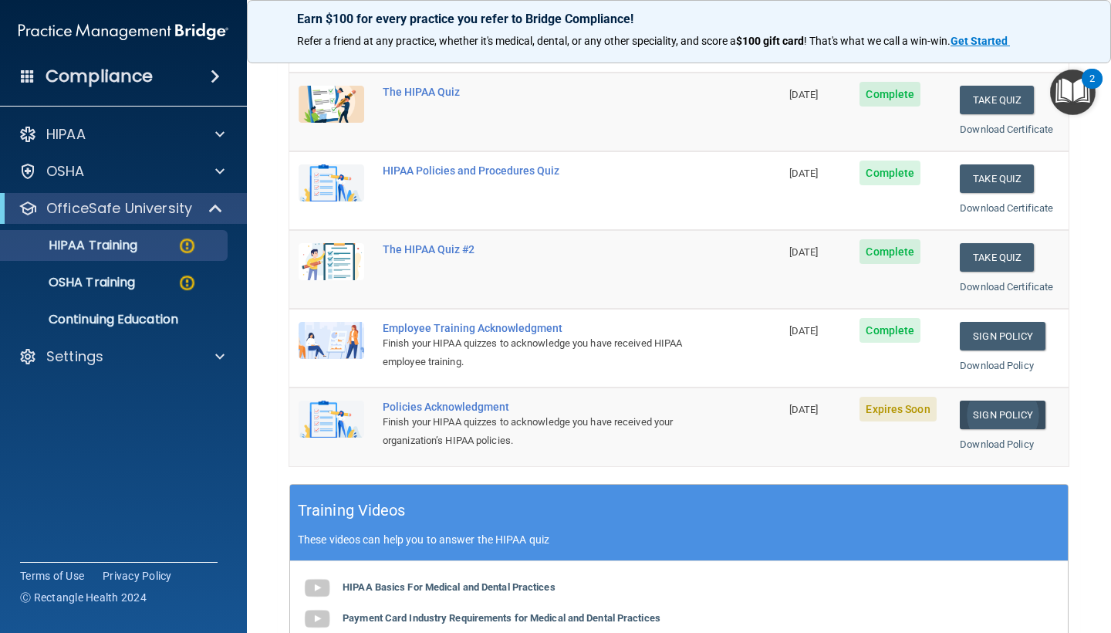
click at [997, 404] on link "Sign Policy" at bounding box center [1003, 414] width 86 height 29
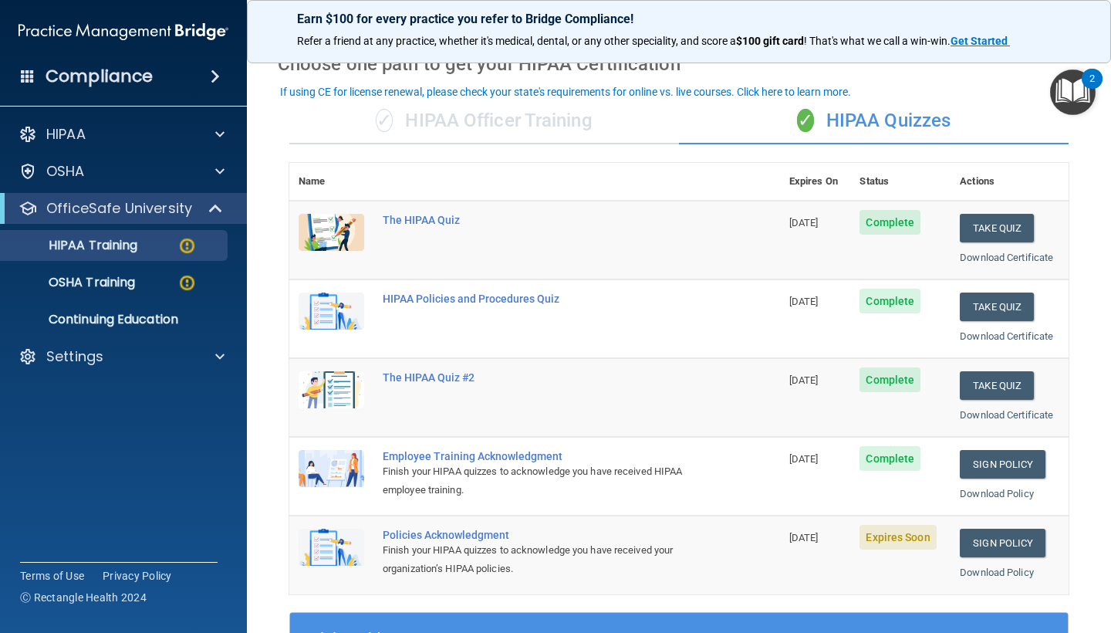
scroll to position [39, 0]
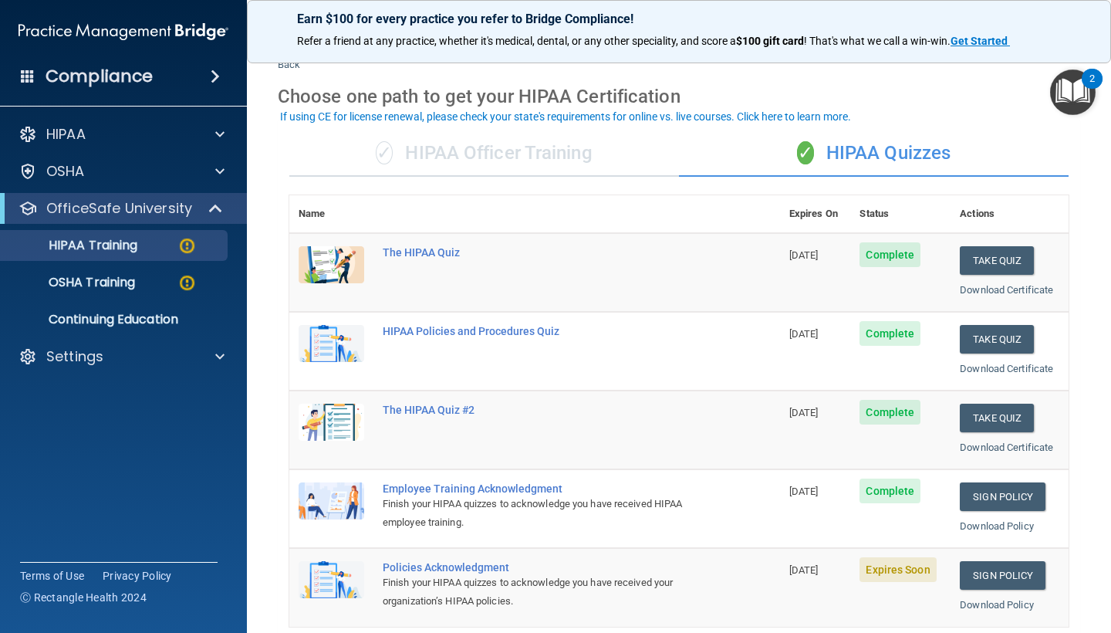
click at [556, 164] on div "✓ HIPAA Officer Training" at bounding box center [484, 153] width 390 height 46
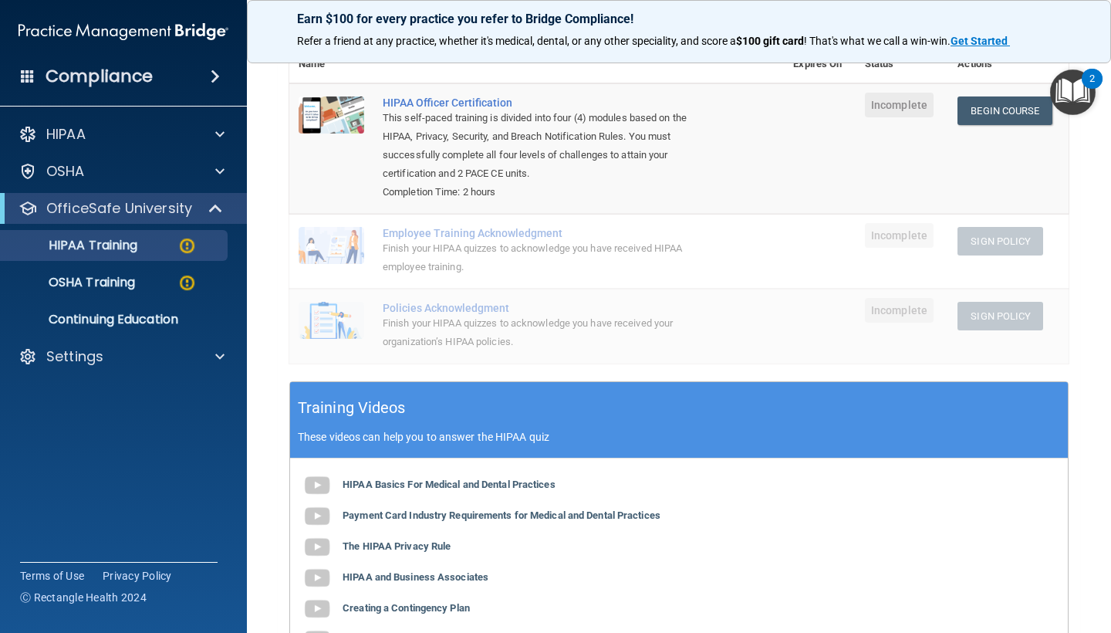
scroll to position [124, 0]
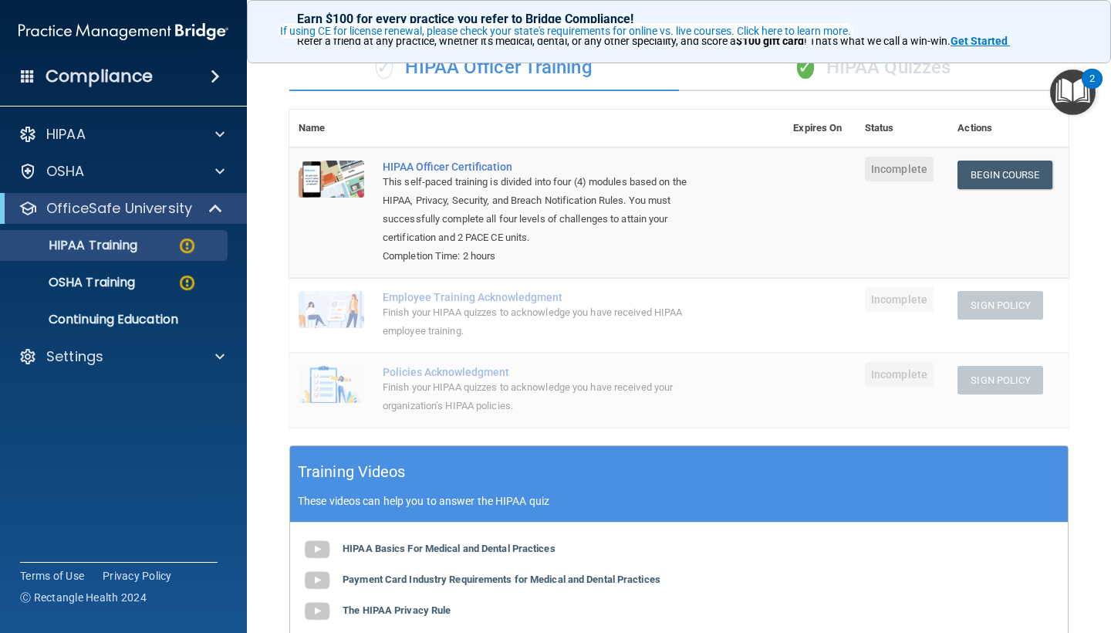
click at [359, 3] on div "Earn $100 for every practice you refer to Bridge Compliance! Refer a friend at …" at bounding box center [679, 31] width 864 height 63
click at [474, 1] on div "Earn $100 for every practice you refer to Bridge Compliance! Refer a friend at …" at bounding box center [679, 31] width 864 height 63
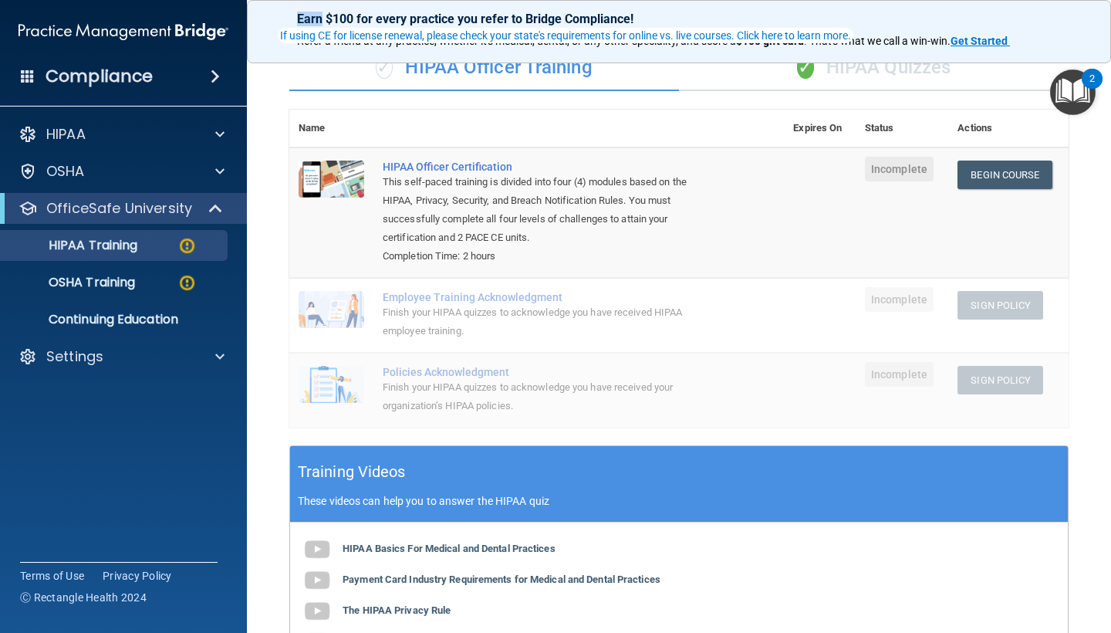
scroll to position [37, 0]
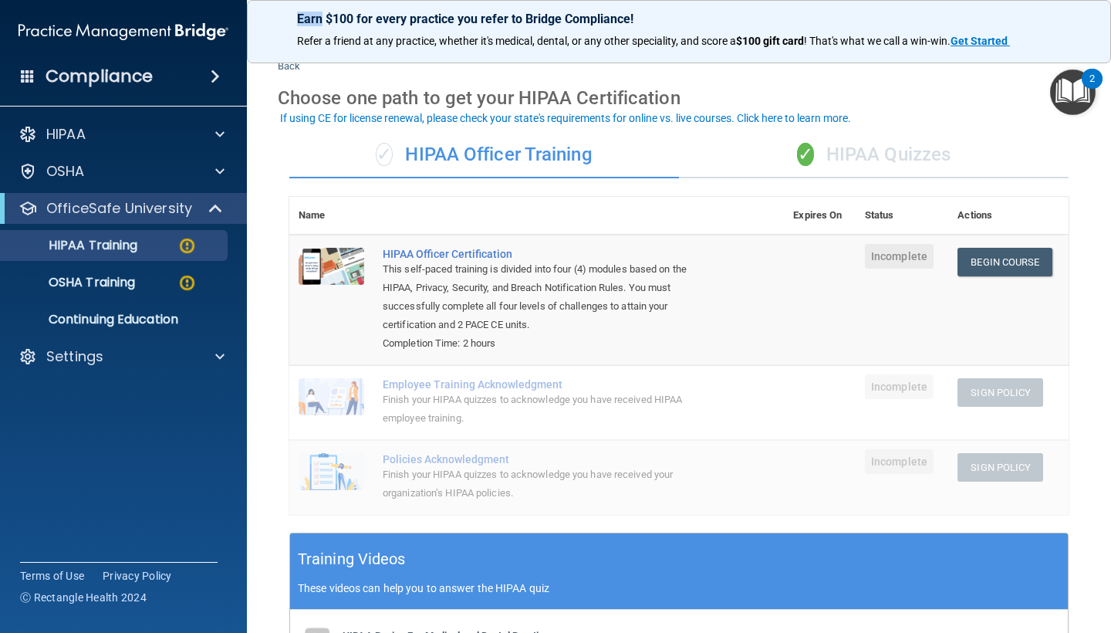
click at [1067, 86] on img "Open Resource Center, 2 new notifications" at bounding box center [1073, 92] width 46 height 46
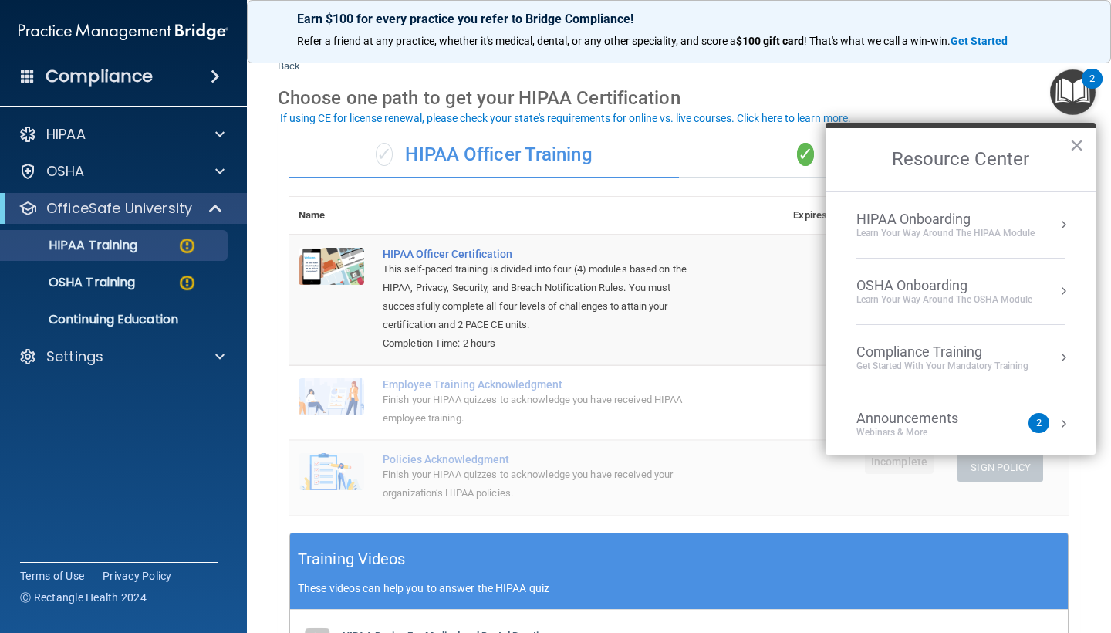
click at [994, 217] on div "HIPAA Onboarding" at bounding box center [945, 219] width 178 height 17
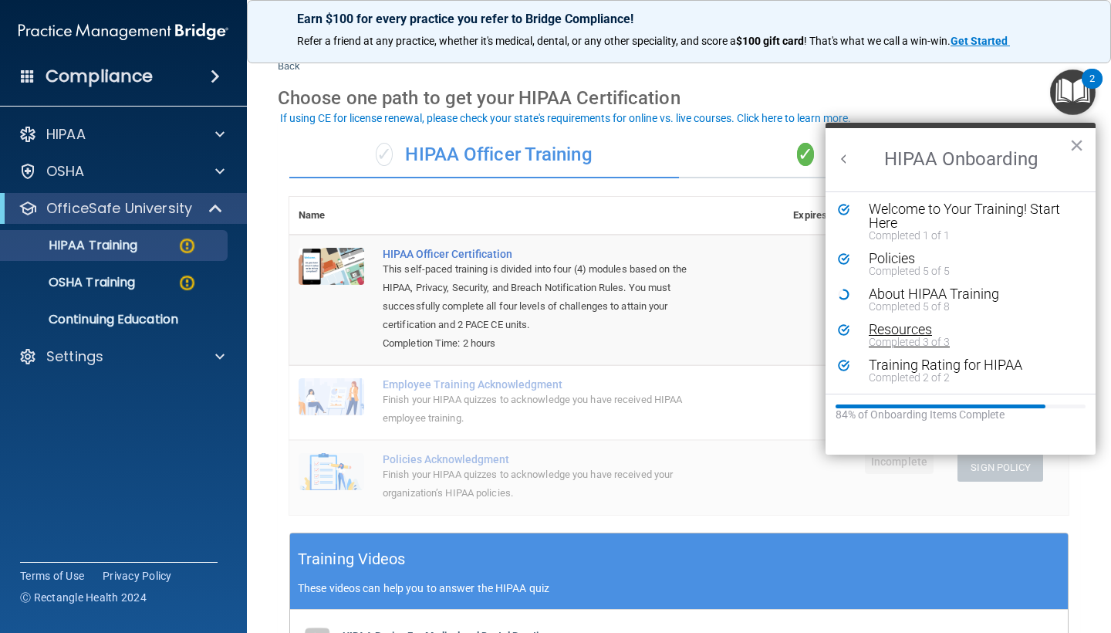
scroll to position [2, 0]
click at [853, 167] on h2 "HIPAA Onboarding" at bounding box center [960, 159] width 270 height 63
click at [841, 163] on button "Back to Resource Center Home" at bounding box center [843, 158] width 15 height 15
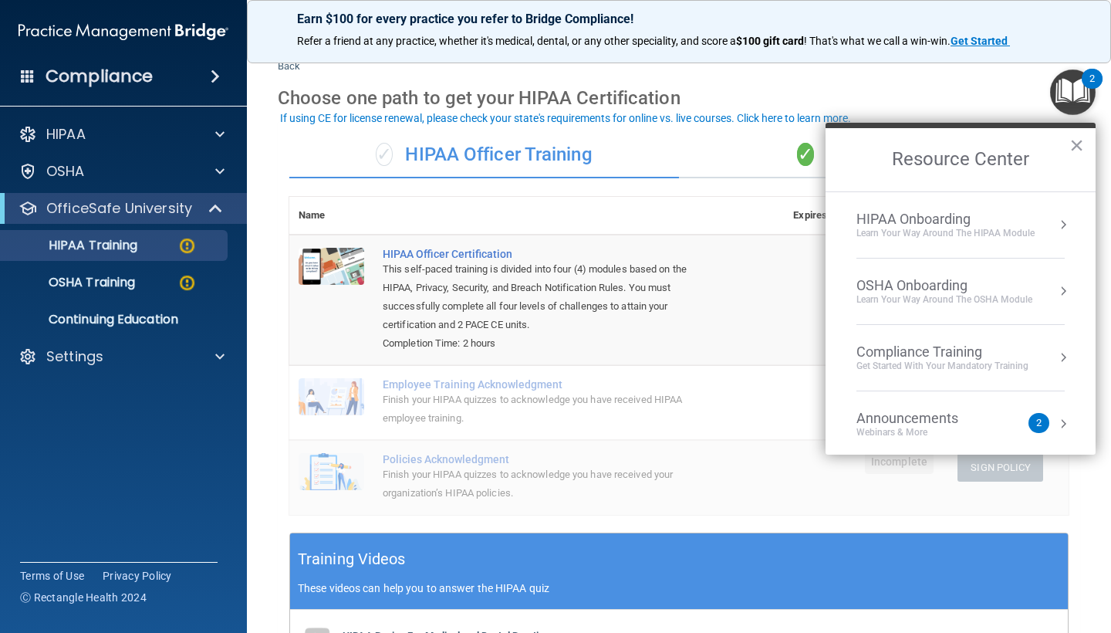
scroll to position [0, 0]
click at [937, 295] on div "Learn your way around the OSHA module" at bounding box center [944, 299] width 176 height 13
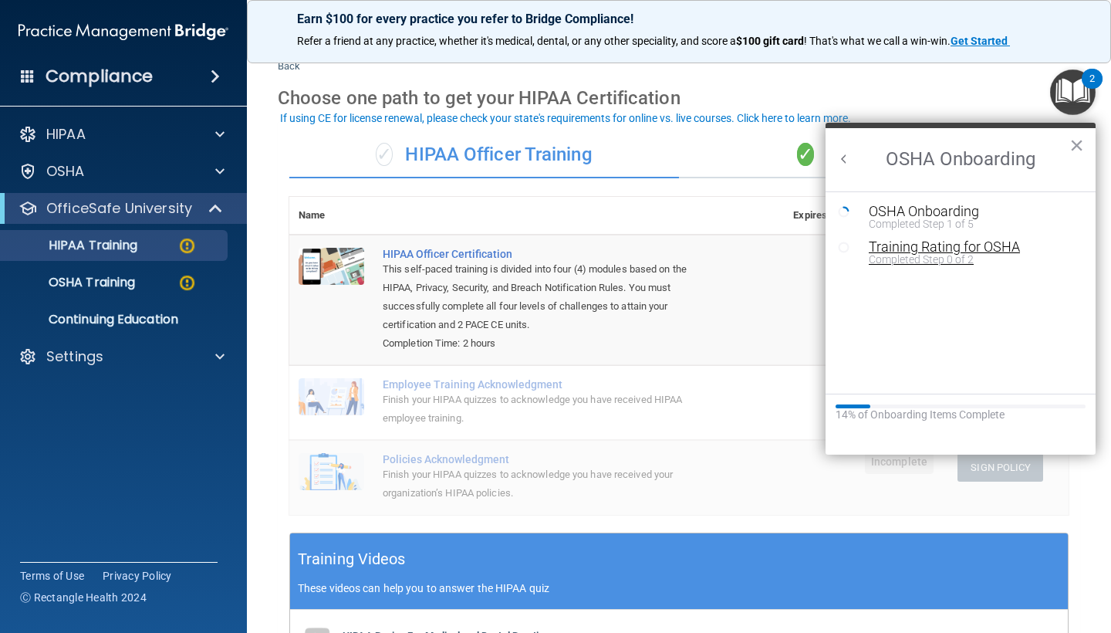
click at [943, 255] on div "Completed Step 0 of 2" at bounding box center [972, 259] width 207 height 11
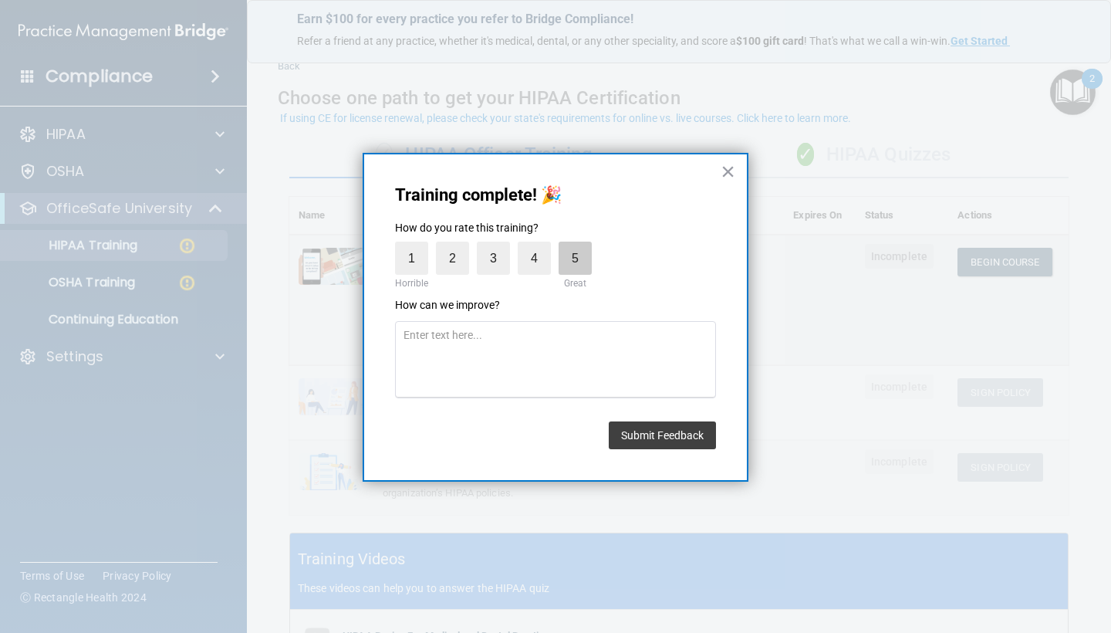
click at [585, 251] on label "5" at bounding box center [574, 257] width 33 height 33
click at [539, 245] on input "5" at bounding box center [539, 245] width 0 height 0
click at [632, 429] on button "Submit Feedback" at bounding box center [662, 435] width 107 height 28
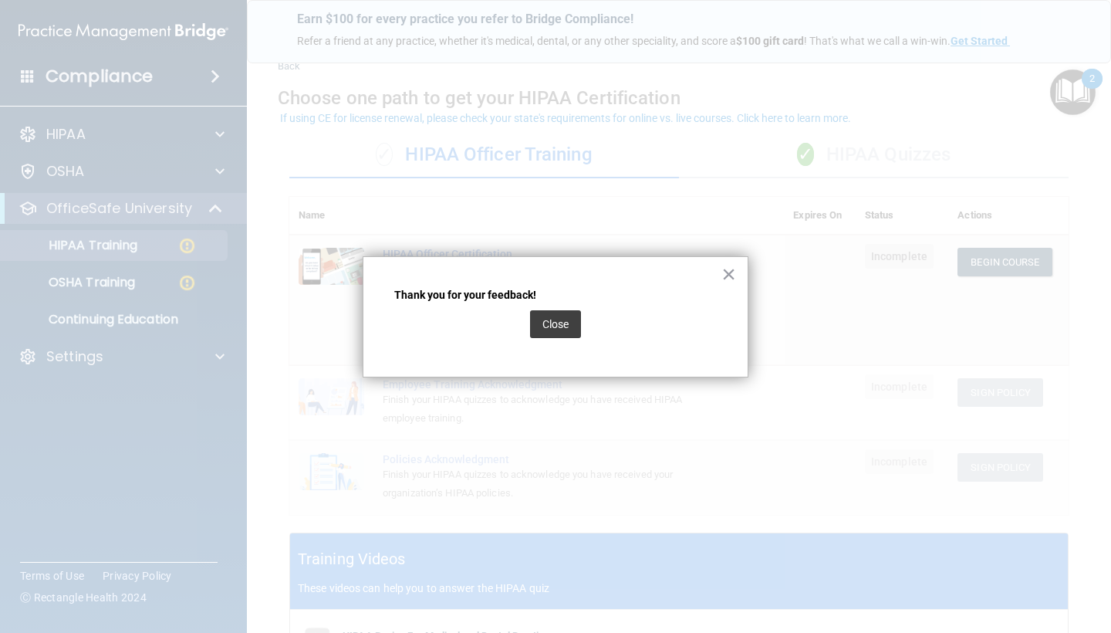
click at [664, 460] on div at bounding box center [555, 316] width 1111 height 633
click at [564, 334] on button "Close" at bounding box center [555, 324] width 51 height 28
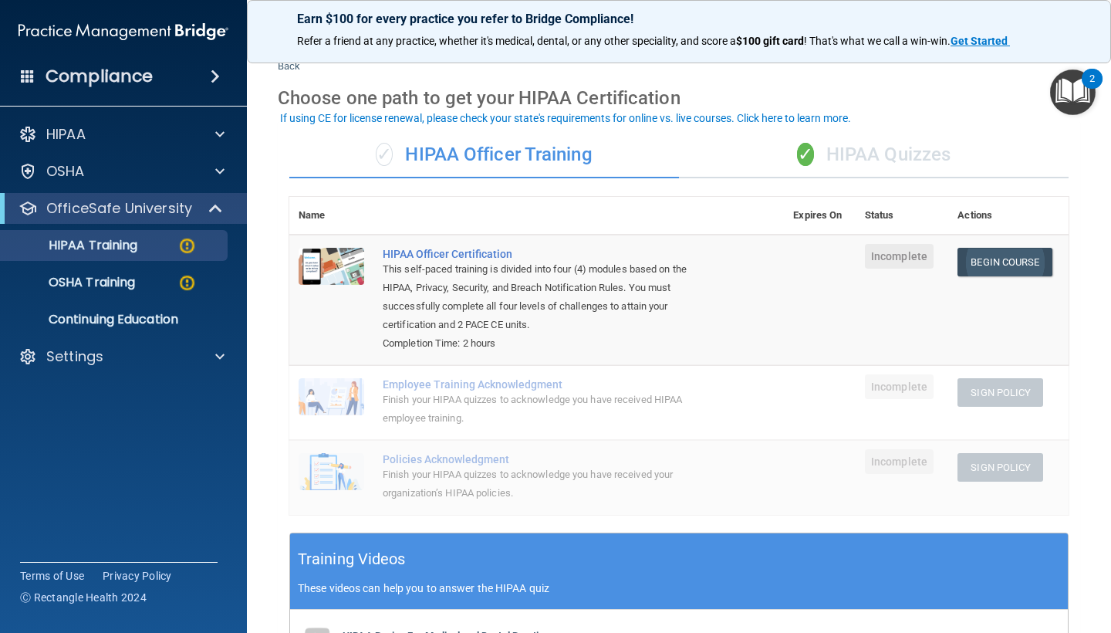
click at [985, 261] on link "Begin Course" at bounding box center [1004, 262] width 94 height 29
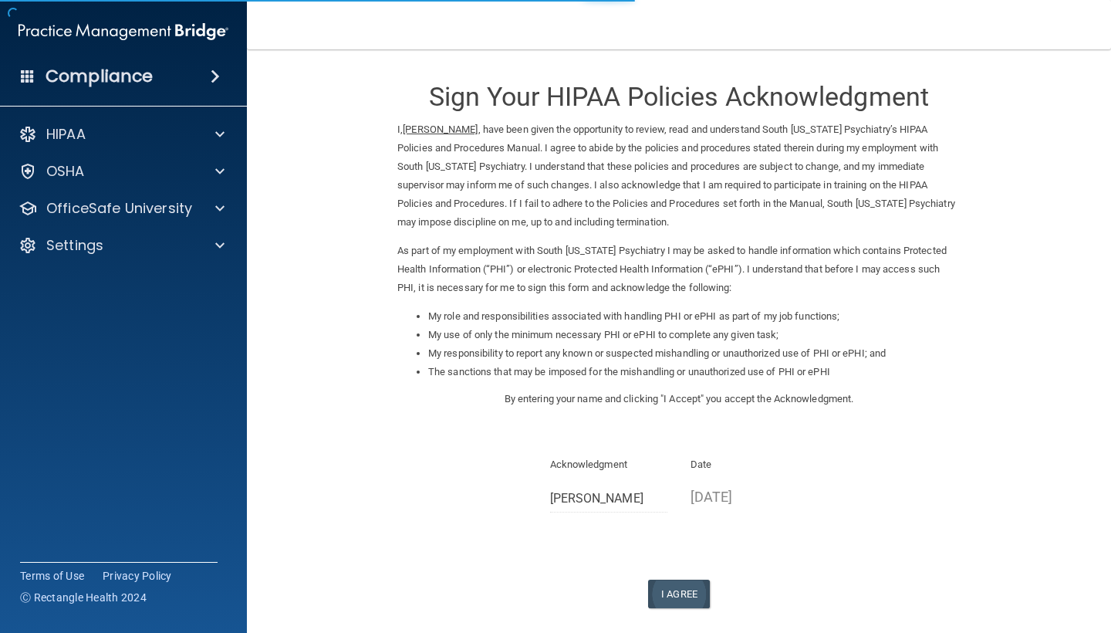
click at [692, 579] on button "I Agree" at bounding box center [679, 593] width 62 height 29
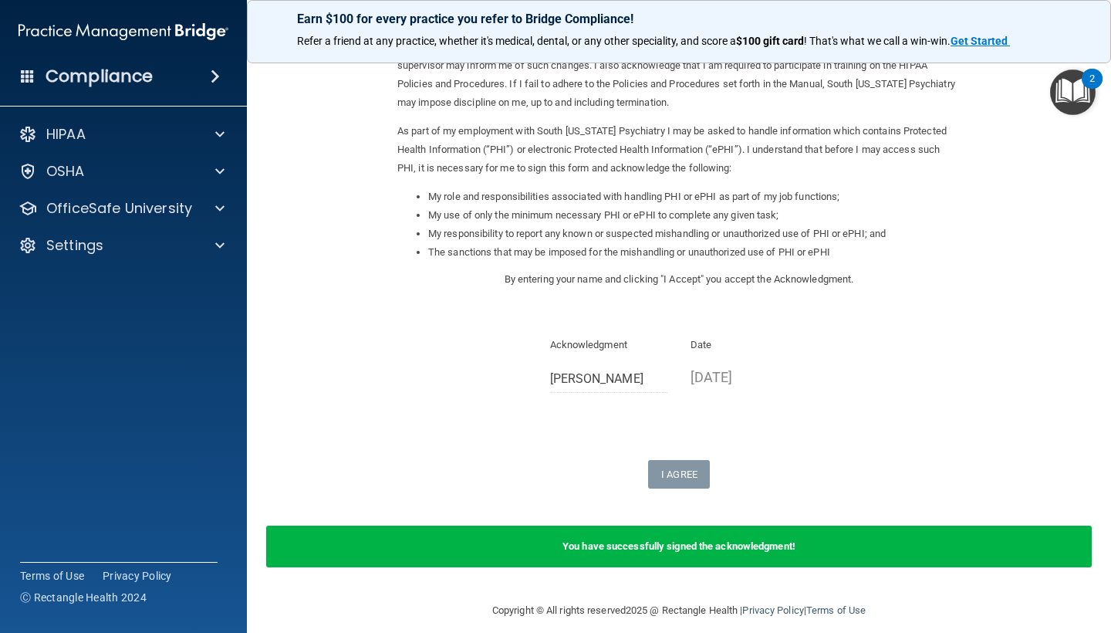
scroll to position [119, 0]
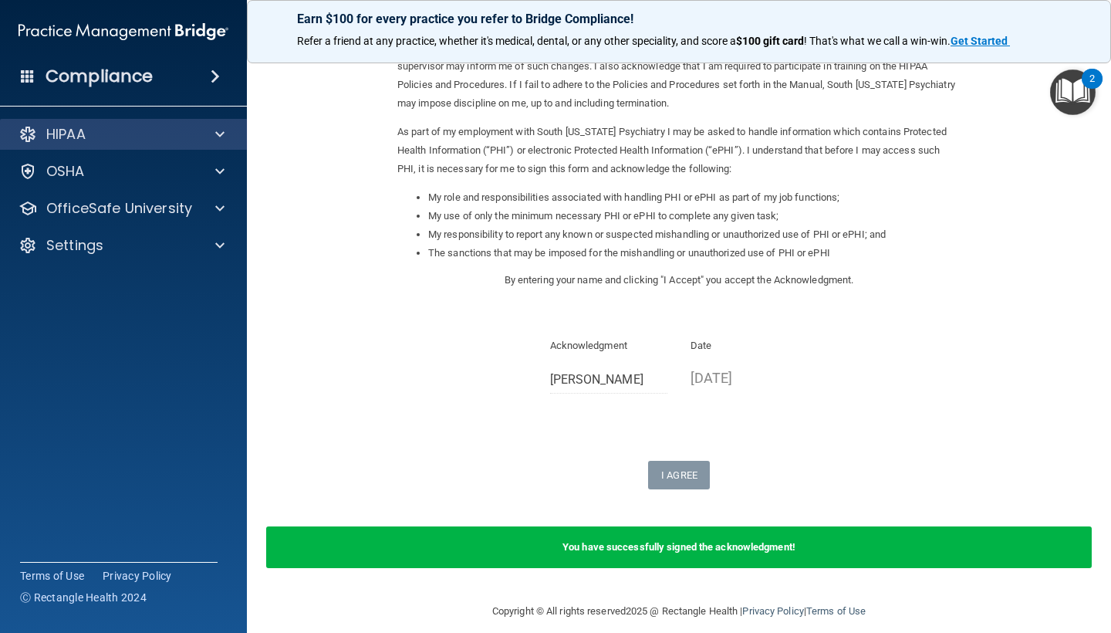
click at [143, 140] on div "HIPAA" at bounding box center [102, 134] width 191 height 19
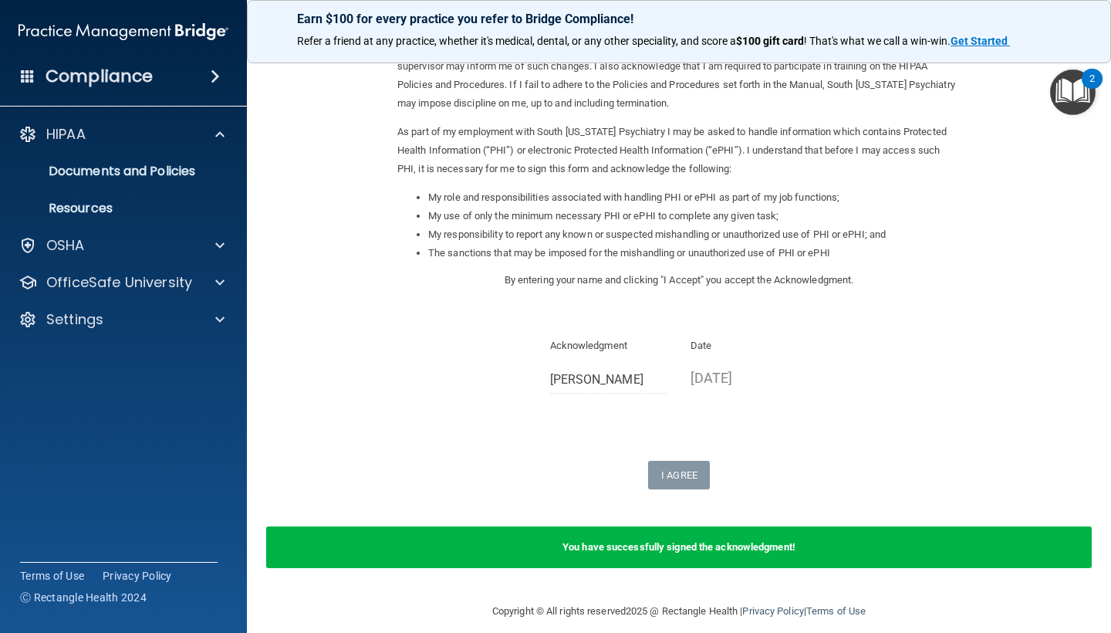
click at [1069, 91] on img "Open Resource Center, 2 new notifications" at bounding box center [1073, 92] width 46 height 46
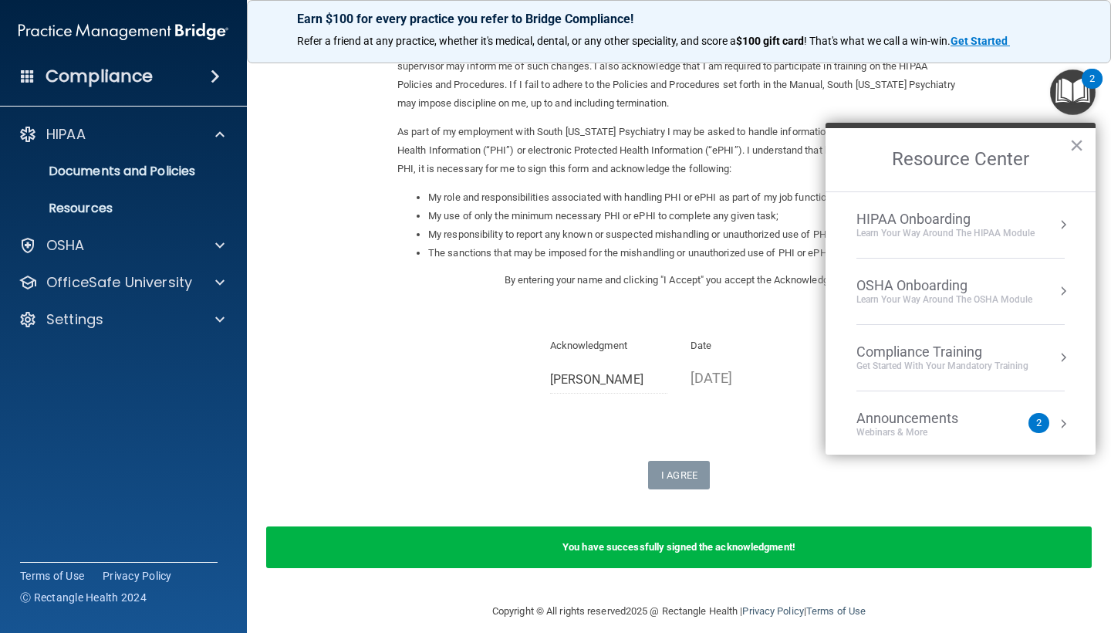
click at [949, 233] on div "Learn Your Way around the HIPAA module" at bounding box center [945, 233] width 178 height 13
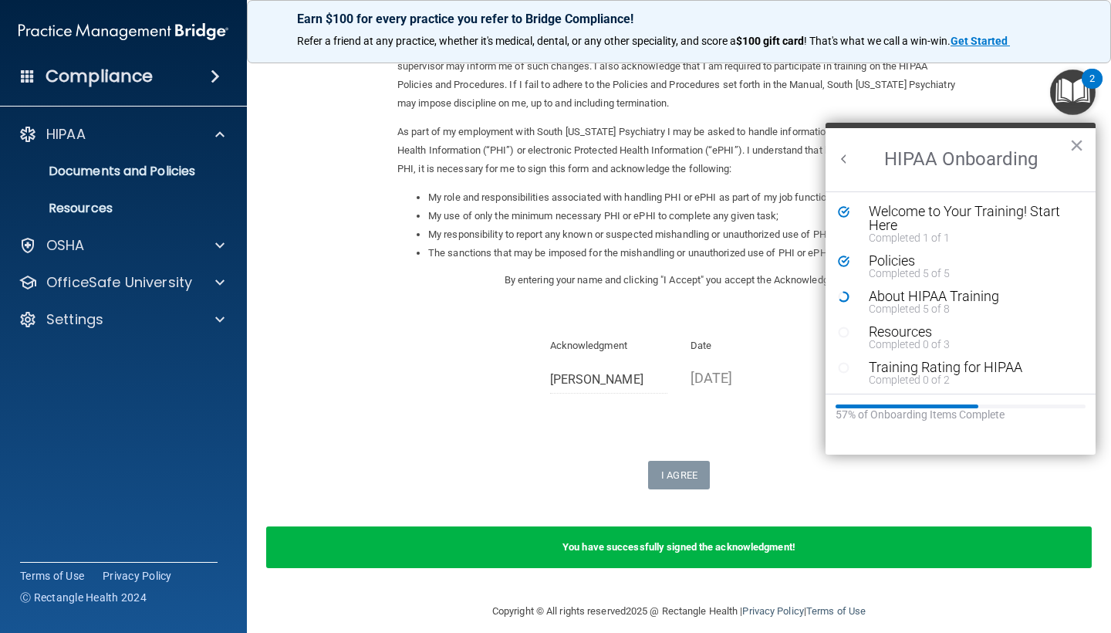
scroll to position [0, 0]
click at [922, 339] on div "Completed 0 of 3" at bounding box center [972, 344] width 207 height 11
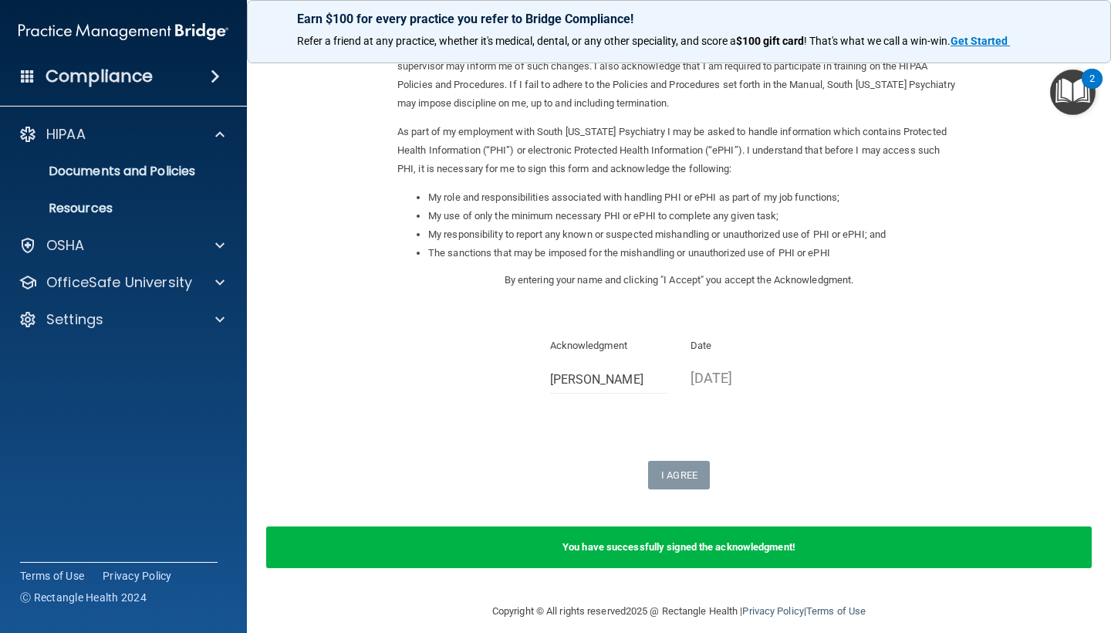
click at [922, 338] on body "Compliance HIPAA Documents and Policies Report an Incident Business Associates …" at bounding box center [555, 316] width 1111 height 633
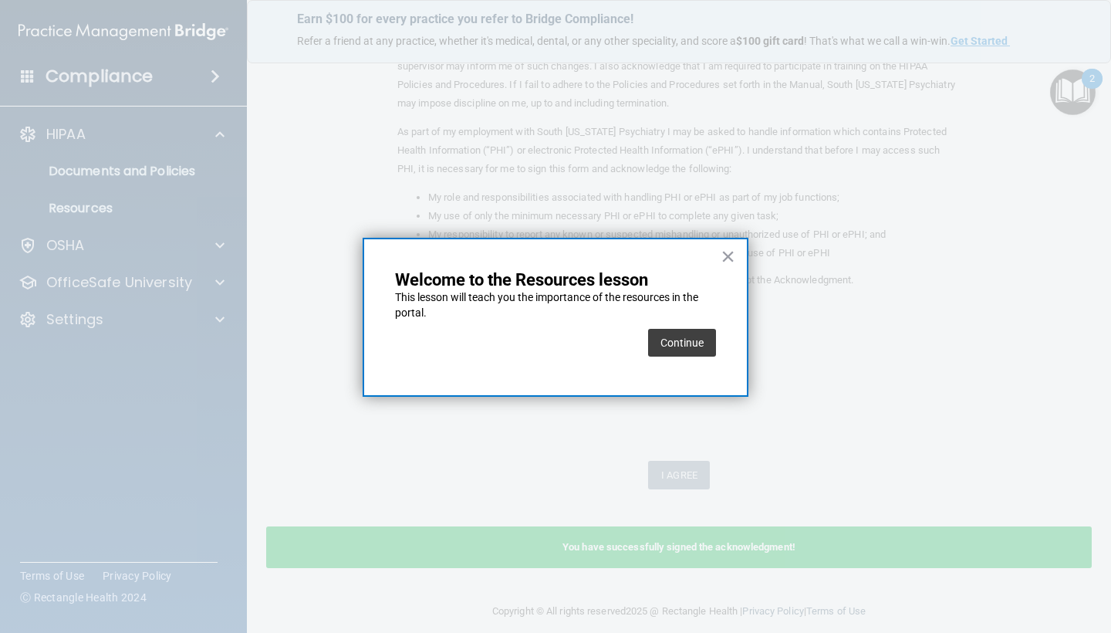
click at [738, 258] on div "× Welcome to the Resources lesson This lesson will teach you the importance of …" at bounding box center [556, 317] width 386 height 159
click at [729, 248] on button "×" at bounding box center [727, 256] width 15 height 25
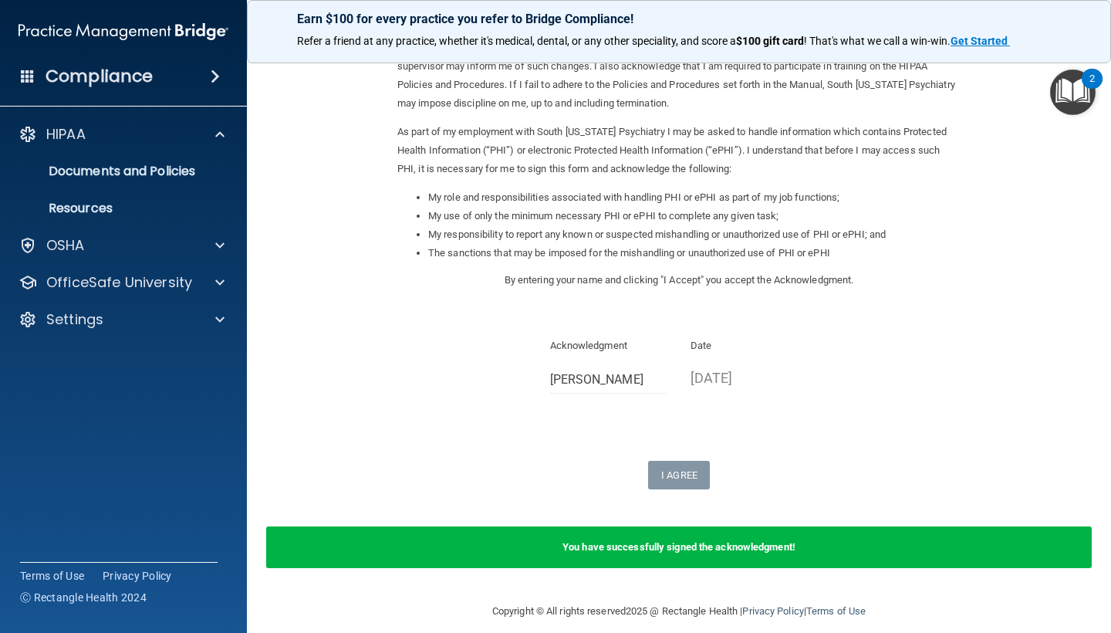
click at [1076, 80] on img "Open Resource Center, 2 new notifications" at bounding box center [1073, 92] width 46 height 46
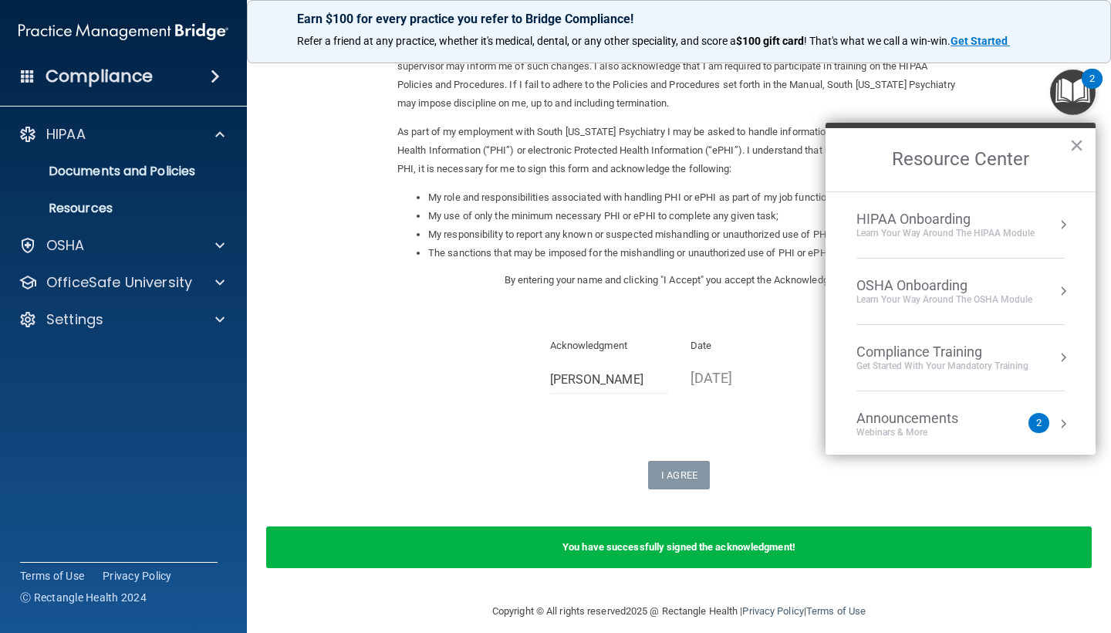
click at [936, 243] on li "HIPAA Onboarding Learn Your Way around the HIPAA module" at bounding box center [960, 225] width 208 height 66
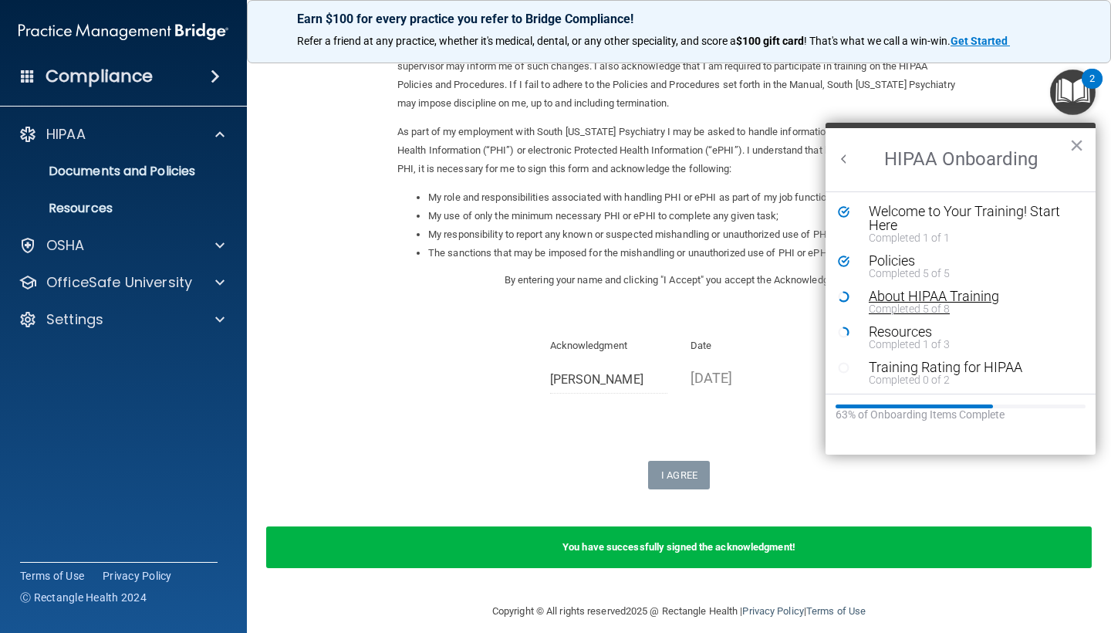
click at [910, 294] on div "About HIPAA Training" at bounding box center [972, 296] width 207 height 14
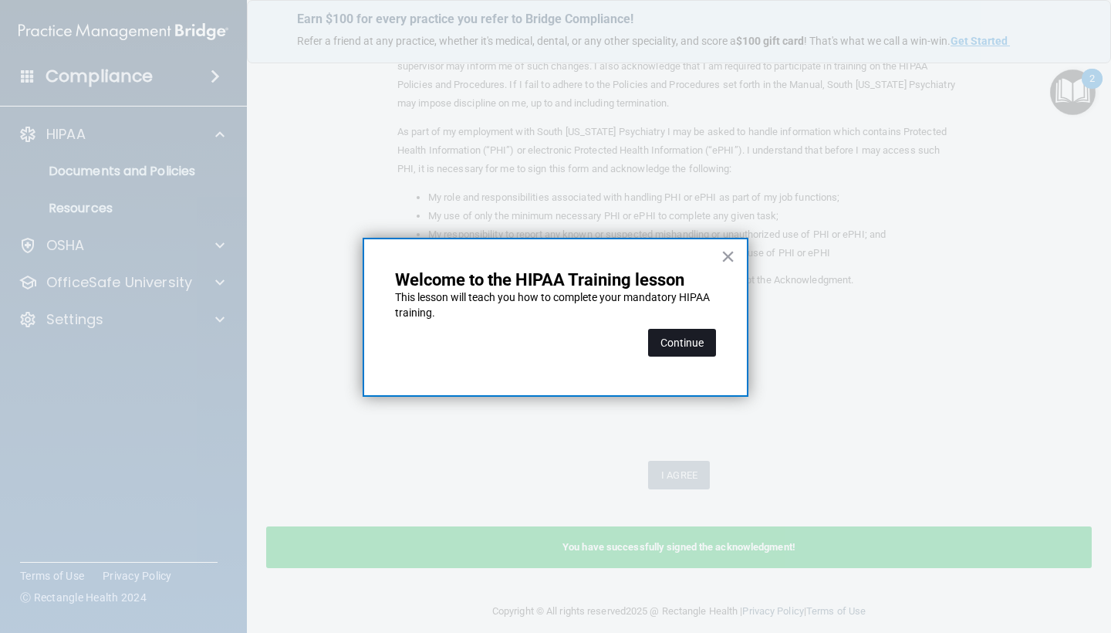
click at [701, 332] on button "Continue" at bounding box center [682, 343] width 68 height 28
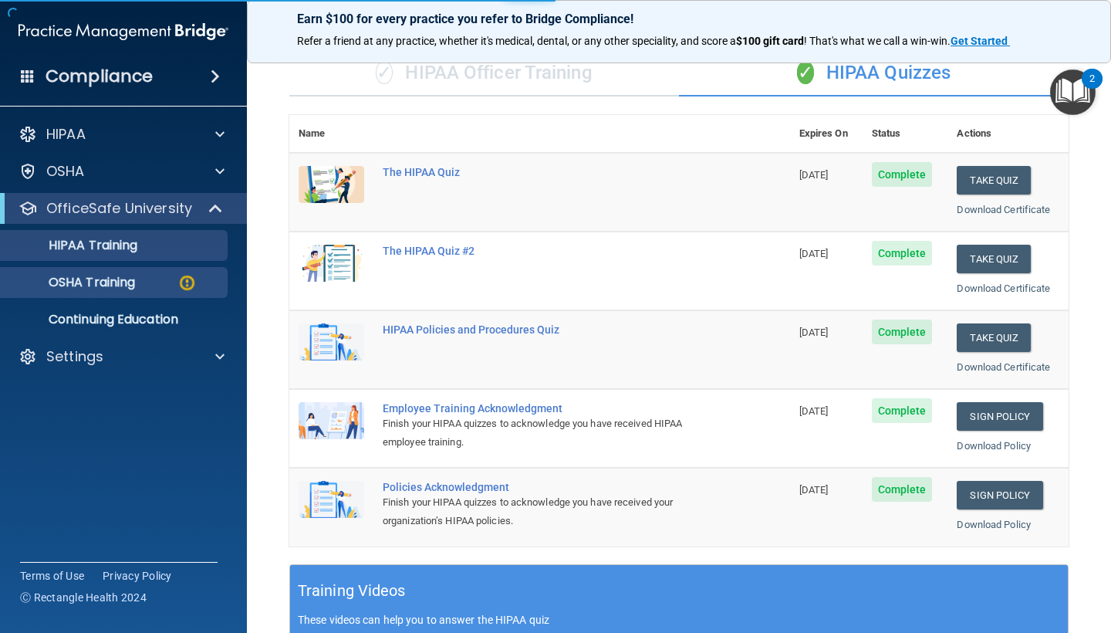
scroll to position [117, 0]
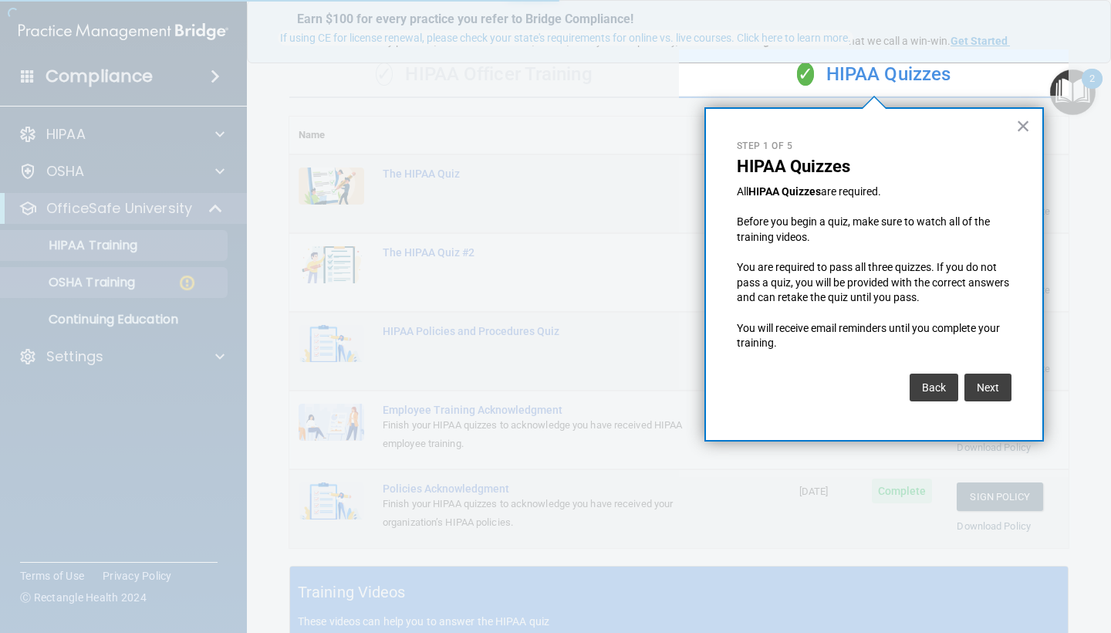
click at [130, 260] on div at bounding box center [339, 316] width 679 height 633
click at [1024, 133] on button "×" at bounding box center [1023, 125] width 15 height 25
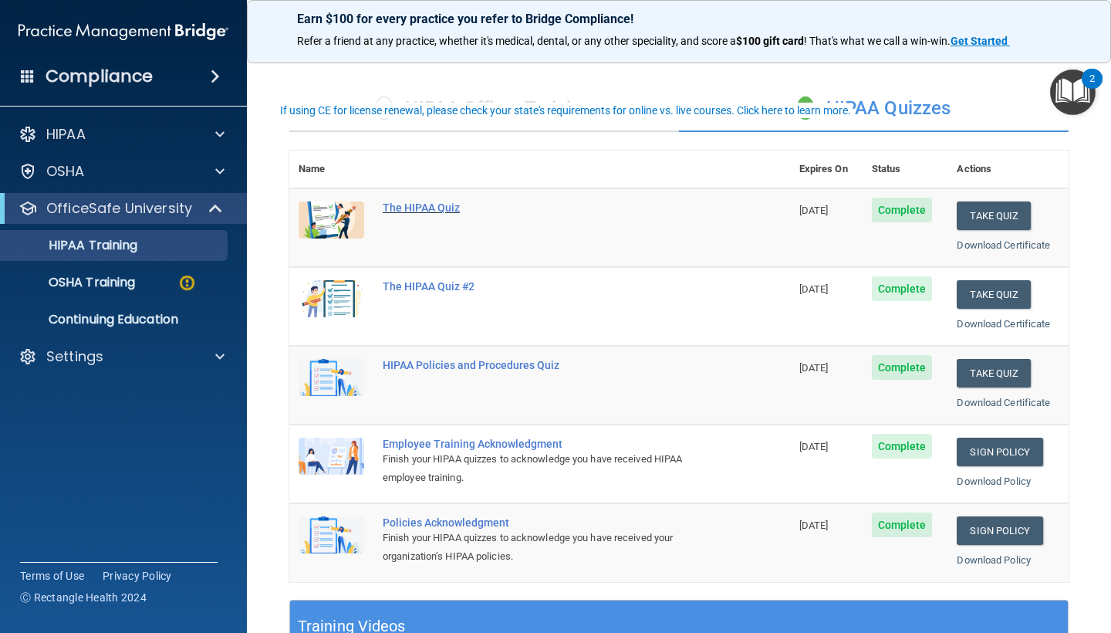
scroll to position [86, 0]
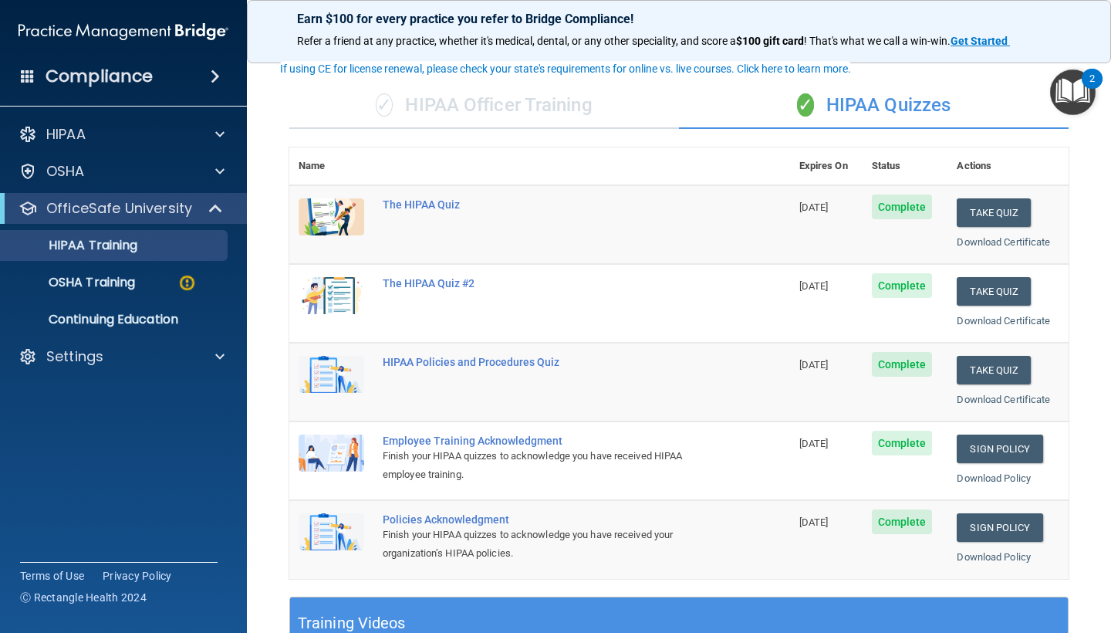
click at [518, 110] on div "✓ HIPAA Officer Training" at bounding box center [484, 106] width 390 height 46
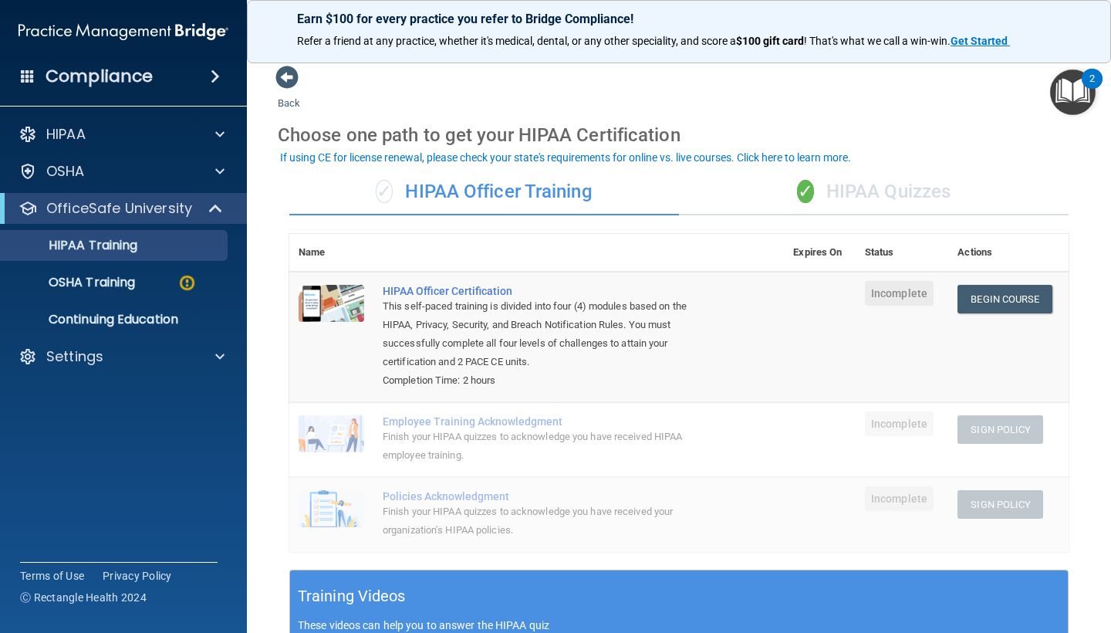
scroll to position [0, 0]
click at [806, 197] on span "✓" at bounding box center [805, 191] width 17 height 23
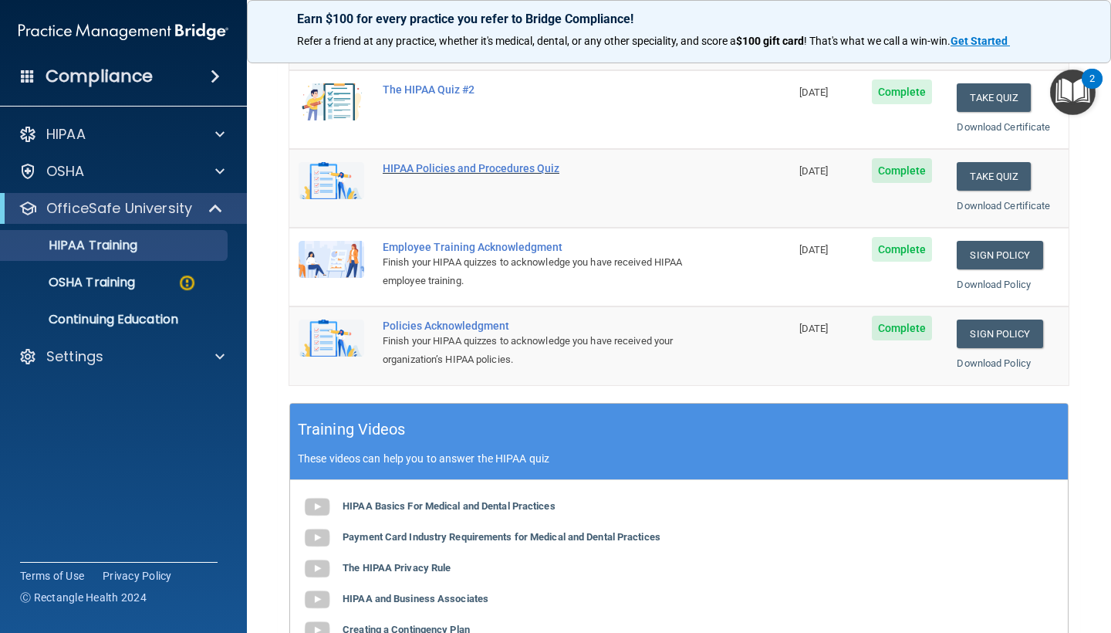
scroll to position [282, 0]
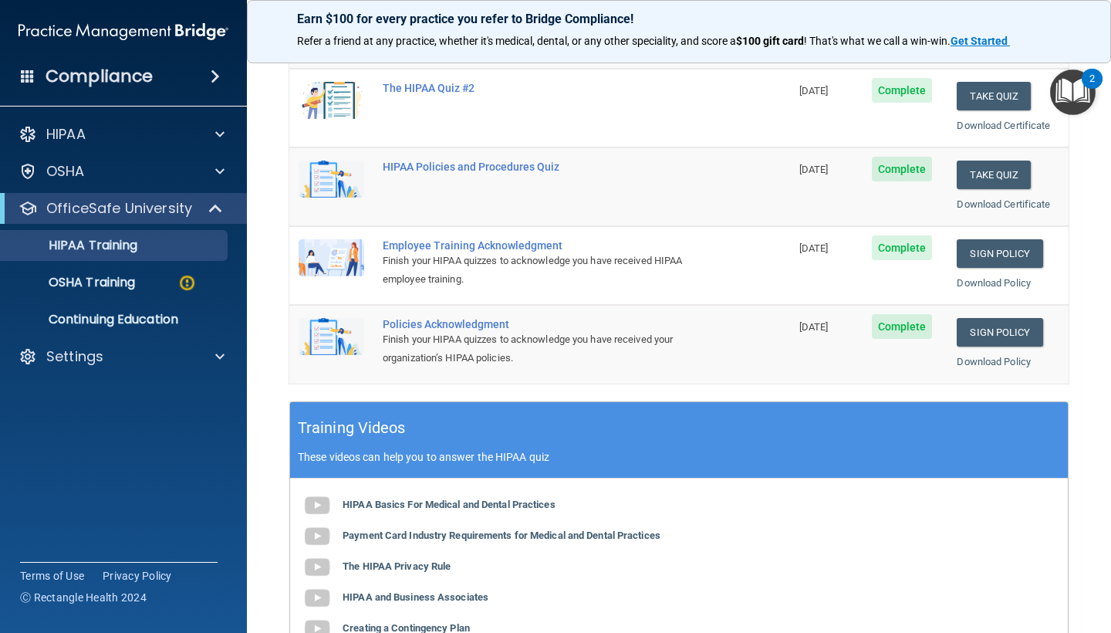
click at [1063, 105] on img "Open Resource Center, 2 new notifications" at bounding box center [1073, 92] width 46 height 46
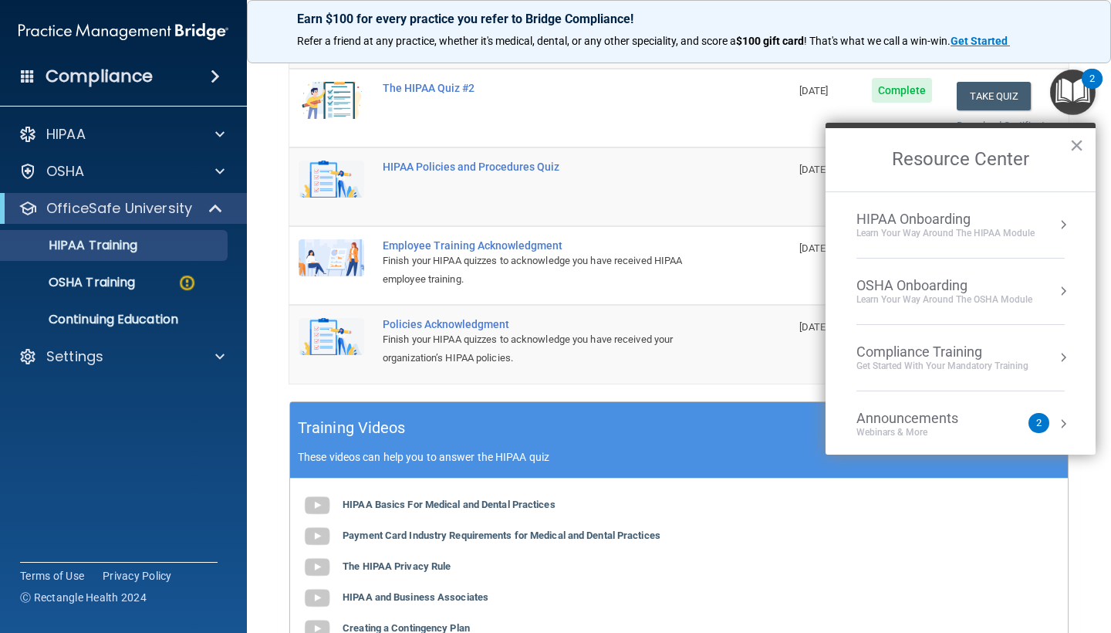
click at [980, 228] on div "Learn Your Way around the HIPAA module" at bounding box center [945, 233] width 178 height 13
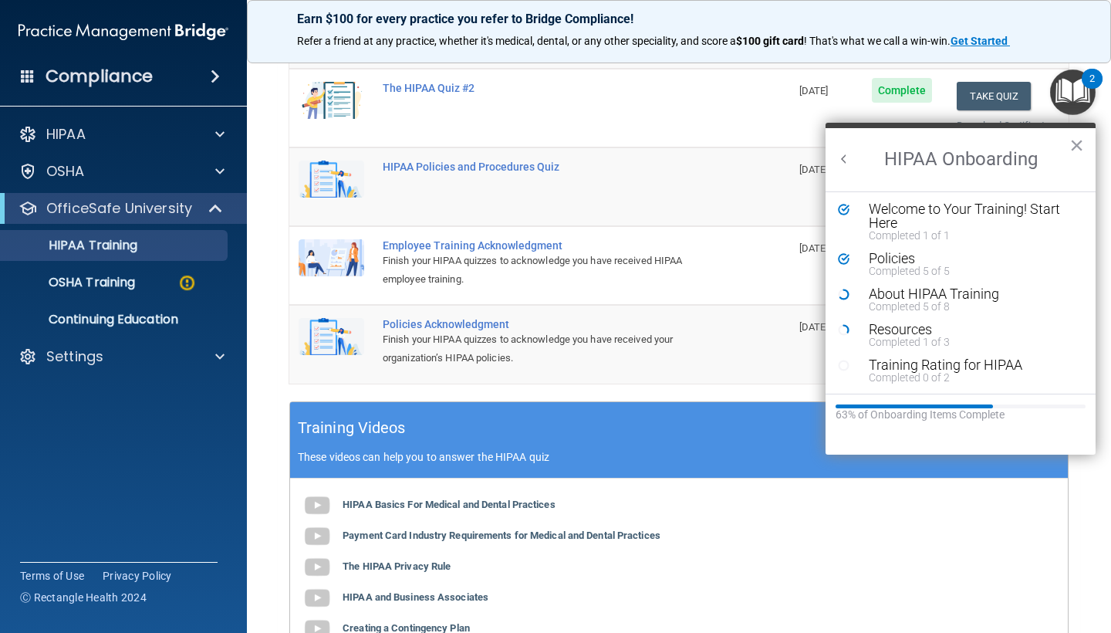
scroll to position [2, 0]
click at [706, 431] on div "Training Videos These videos can help you to answer the HIPAA quiz" at bounding box center [679, 440] width 778 height 76
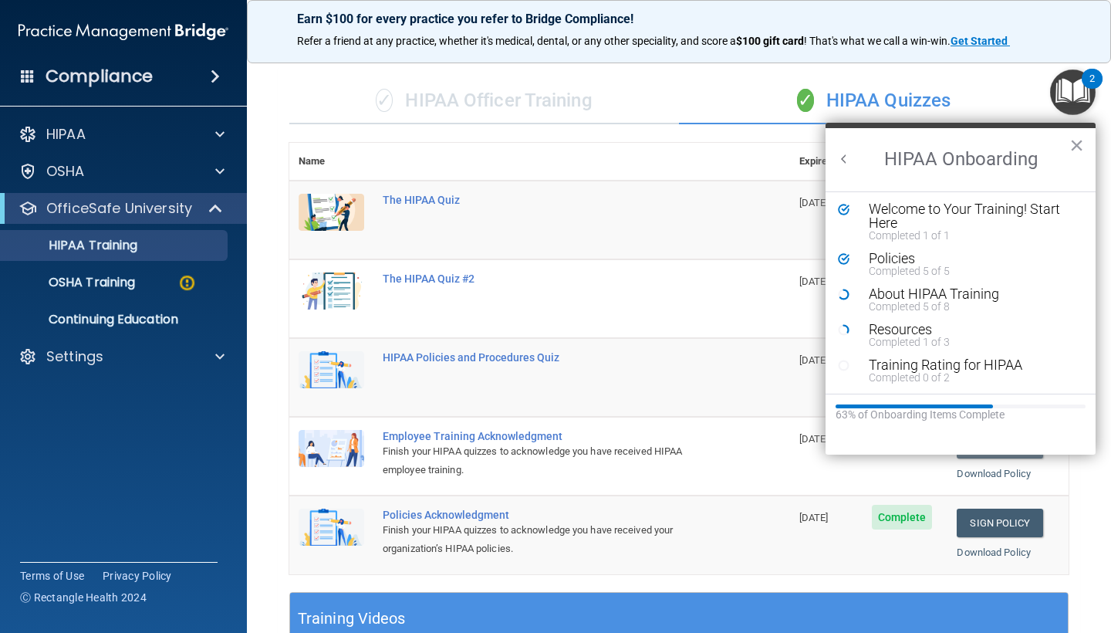
scroll to position [32, 0]
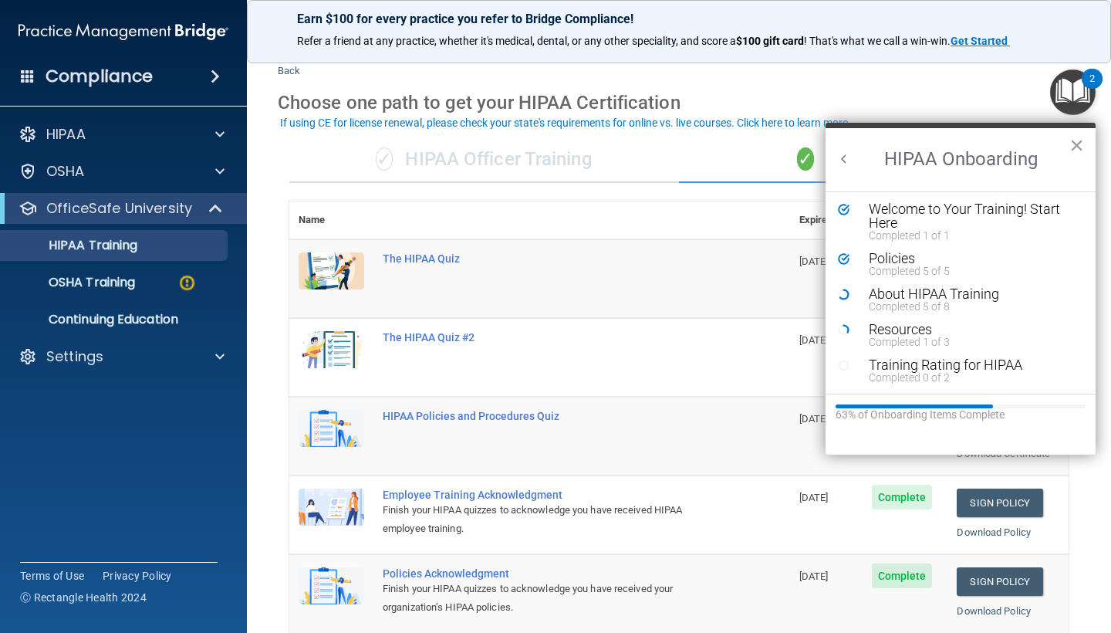
click at [489, 156] on div "✓ HIPAA Officer Training" at bounding box center [484, 160] width 390 height 46
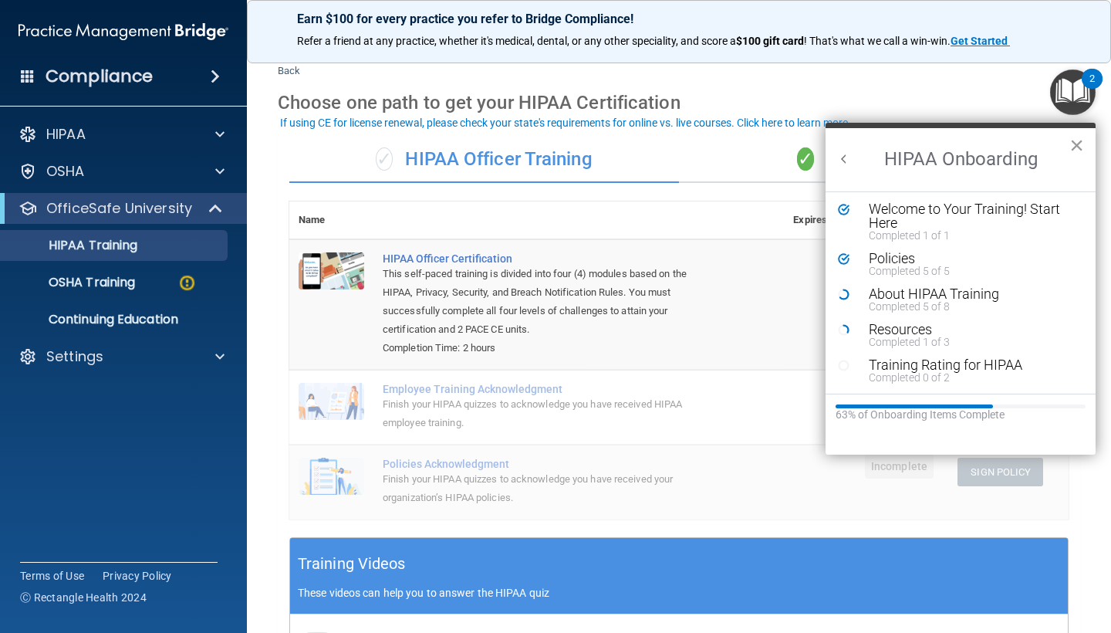
click at [1078, 140] on button "×" at bounding box center [1076, 145] width 15 height 25
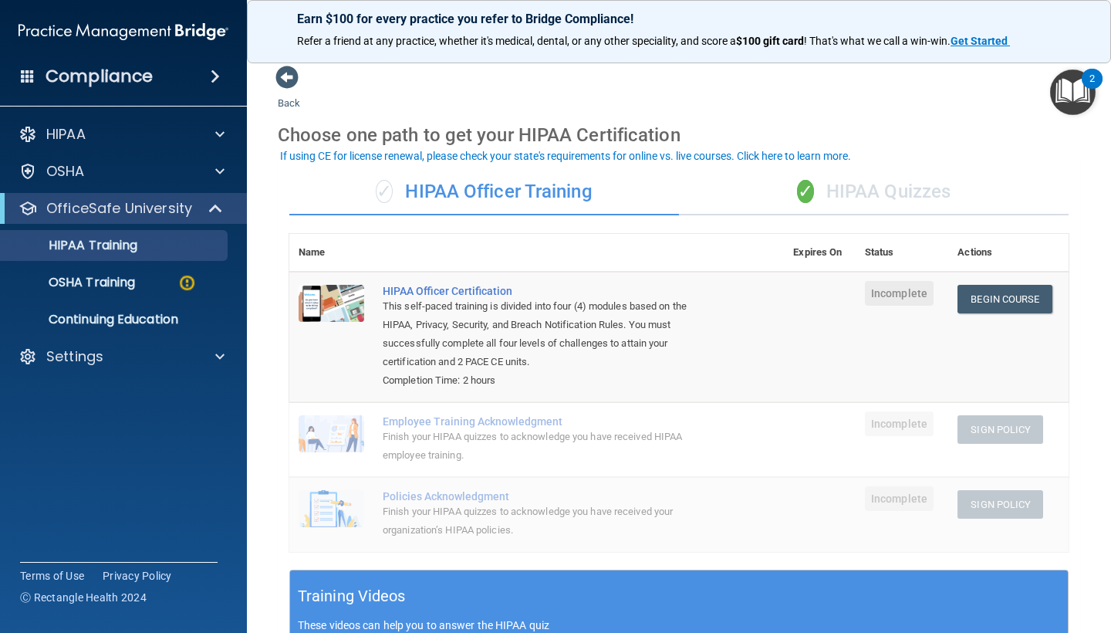
scroll to position [0, 0]
click at [1087, 94] on img "Open Resource Center, 2 new notifications" at bounding box center [1073, 92] width 46 height 46
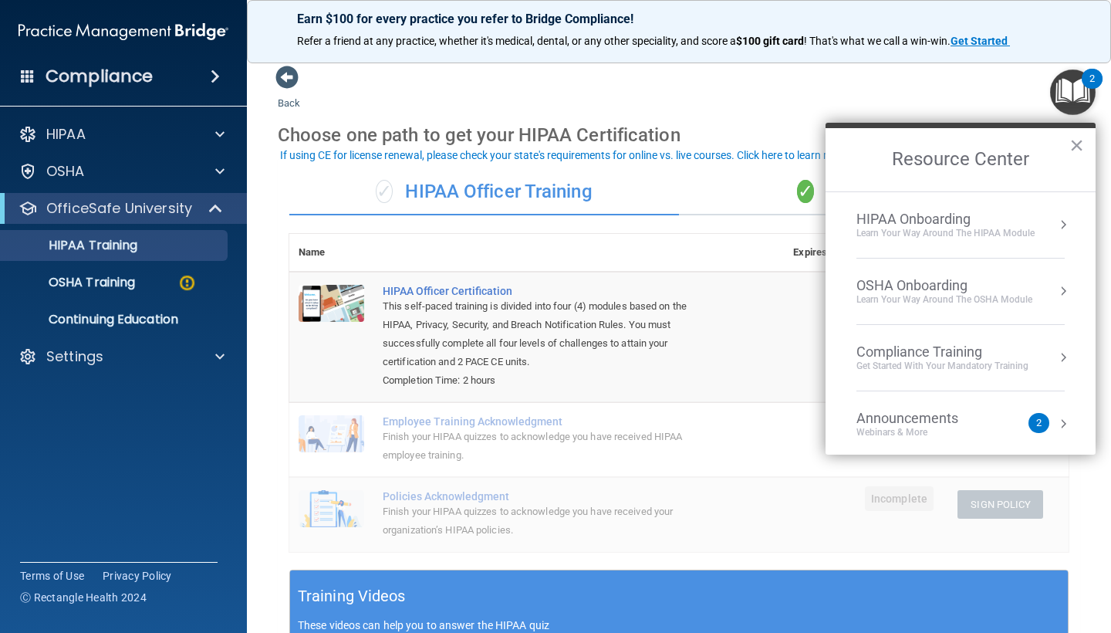
click at [971, 248] on li "HIPAA Onboarding Learn Your Way around the HIPAA module" at bounding box center [960, 225] width 208 height 66
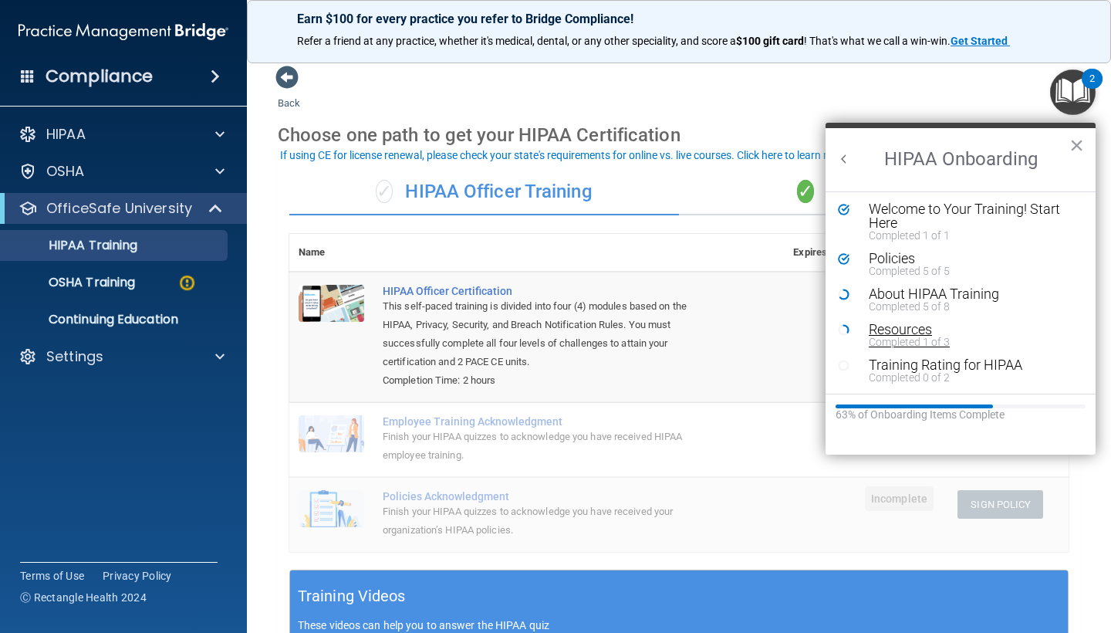
scroll to position [2, 0]
click at [923, 331] on div "Resources" at bounding box center [972, 329] width 207 height 14
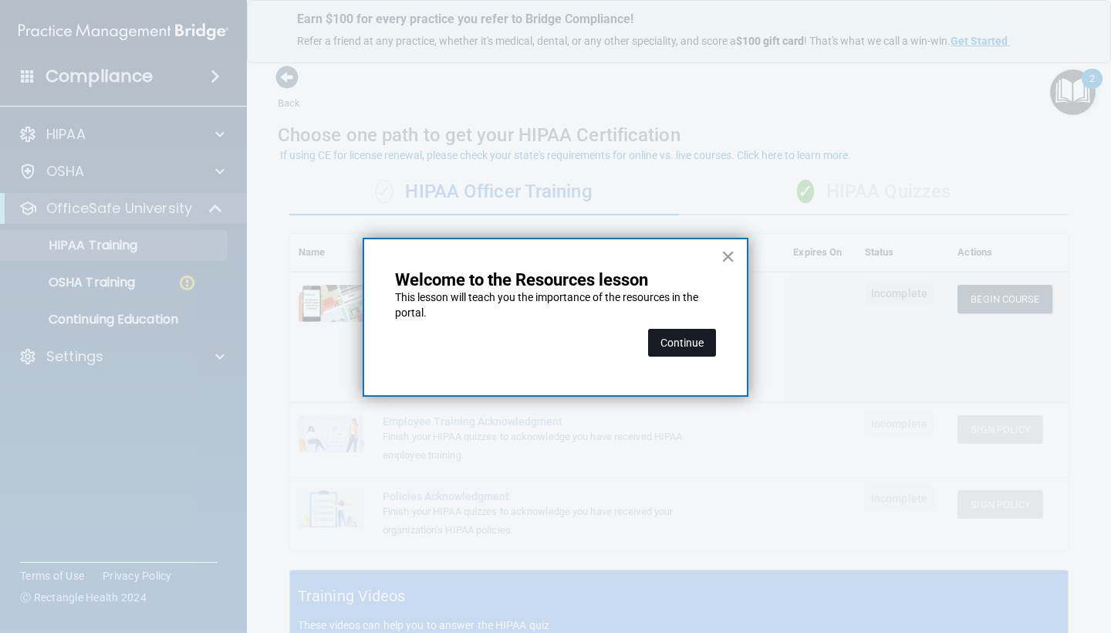
click at [667, 344] on button "Continue" at bounding box center [682, 343] width 68 height 28
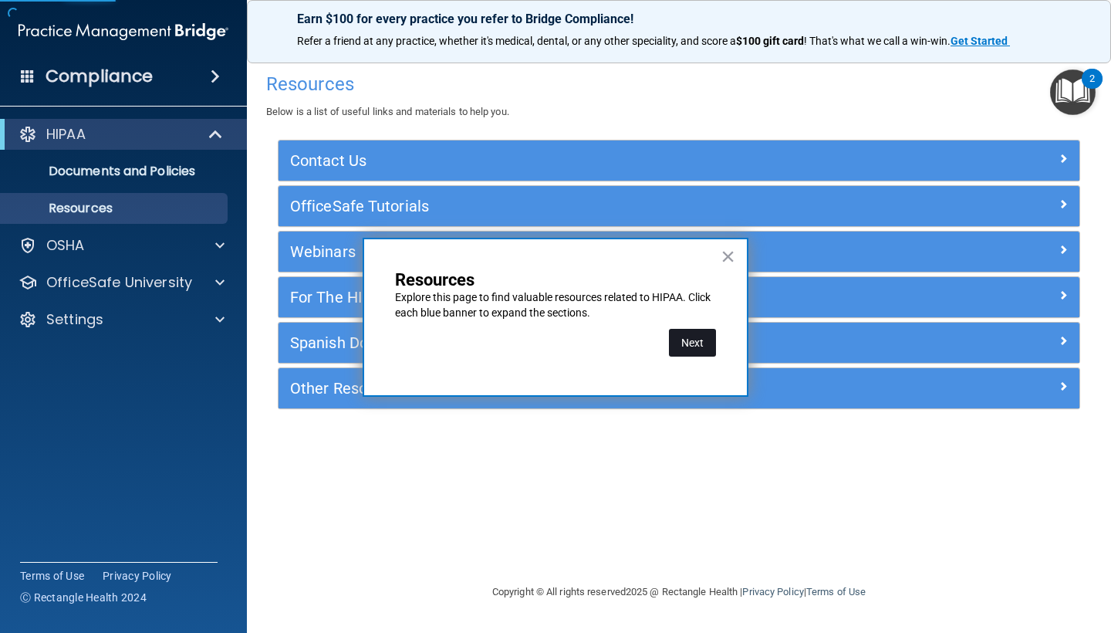
click at [681, 348] on button "Next" at bounding box center [692, 343] width 47 height 28
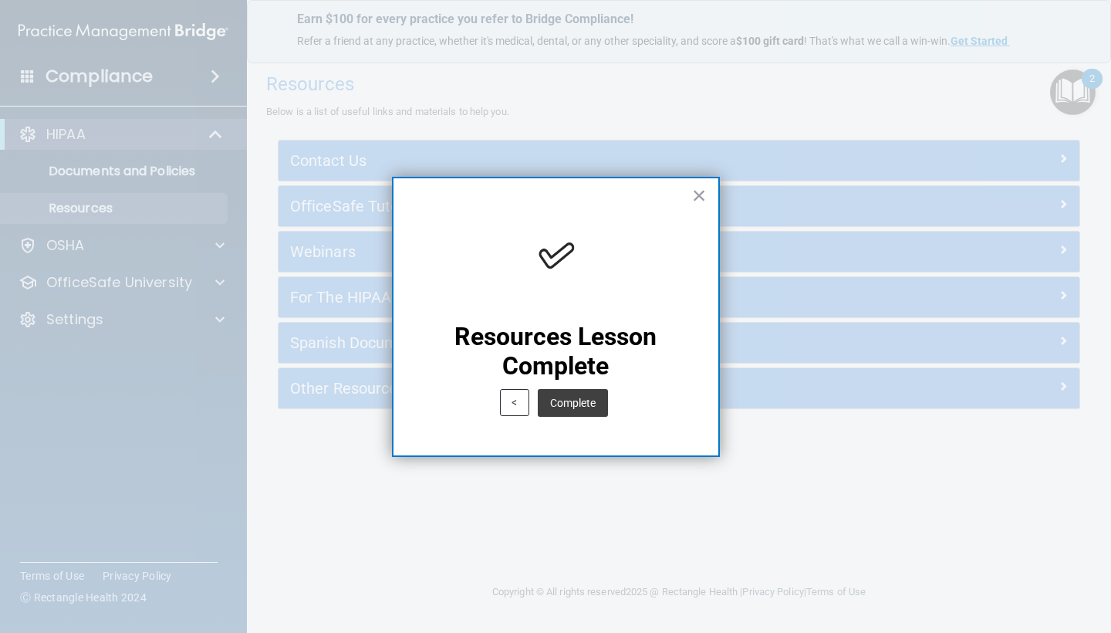
click at [573, 387] on div "Complete" at bounding box center [573, 402] width 78 height 43
click at [576, 400] on button "Complete" at bounding box center [573, 403] width 70 height 28
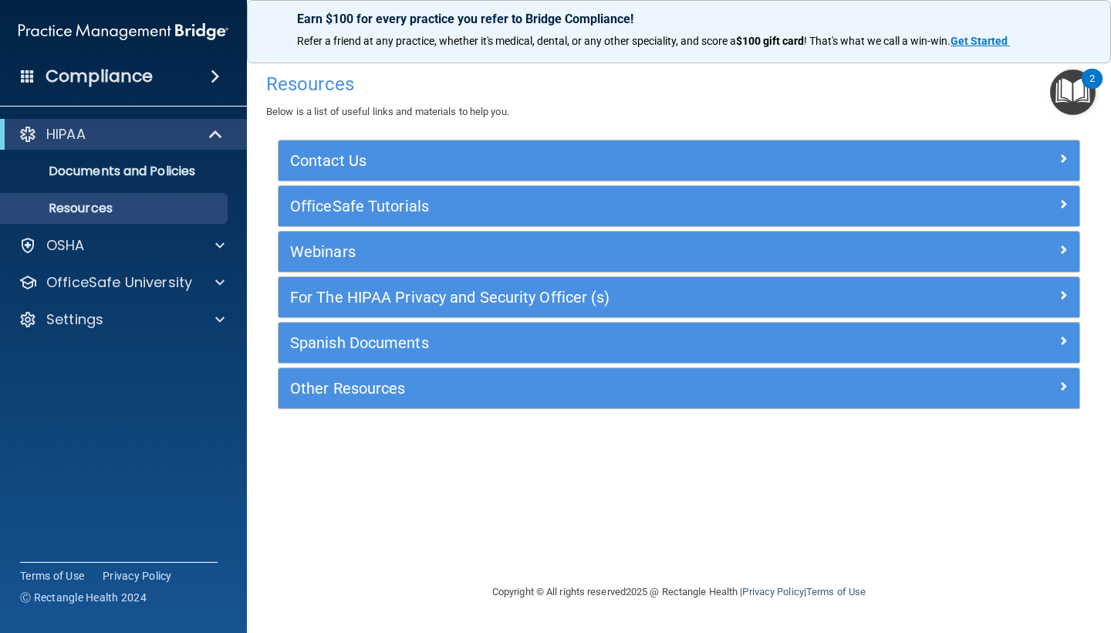
click at [1075, 82] on img "Open Resource Center, 2 new notifications" at bounding box center [1073, 92] width 46 height 46
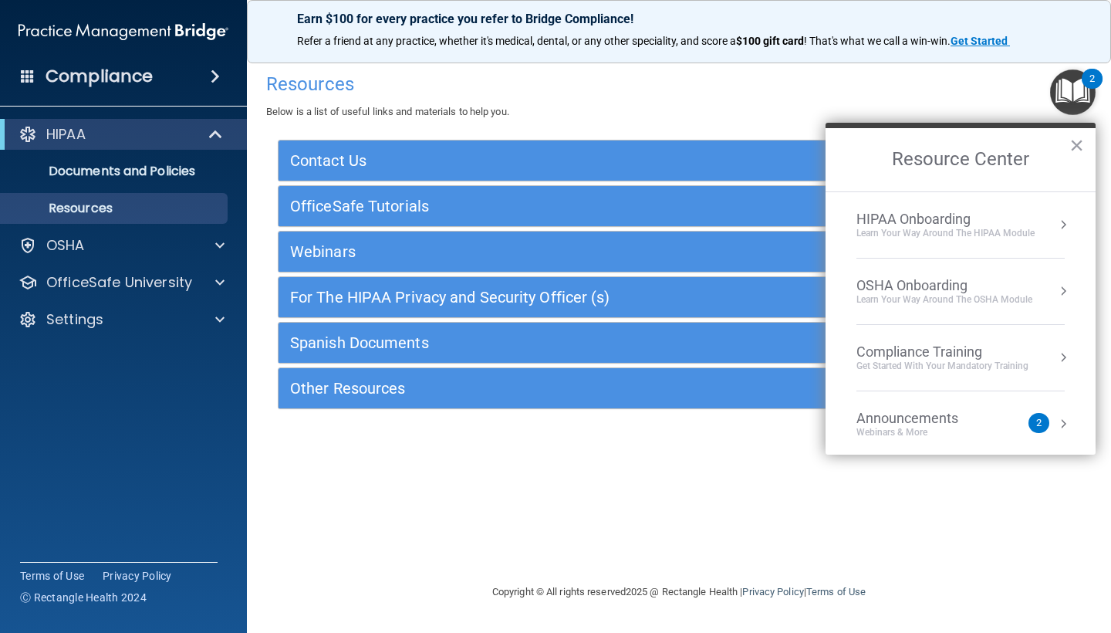
click at [984, 248] on li "HIPAA Onboarding Learn Your Way around the HIPAA module" at bounding box center [960, 225] width 208 height 66
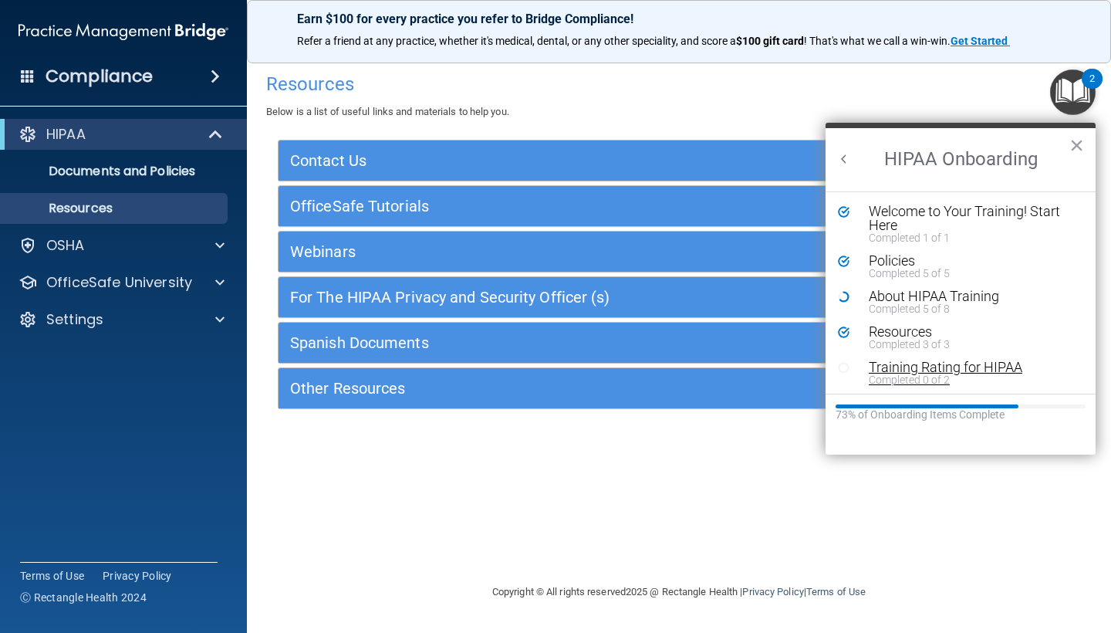
click at [952, 376] on div "Completed 0 of 2" at bounding box center [972, 379] width 207 height 11
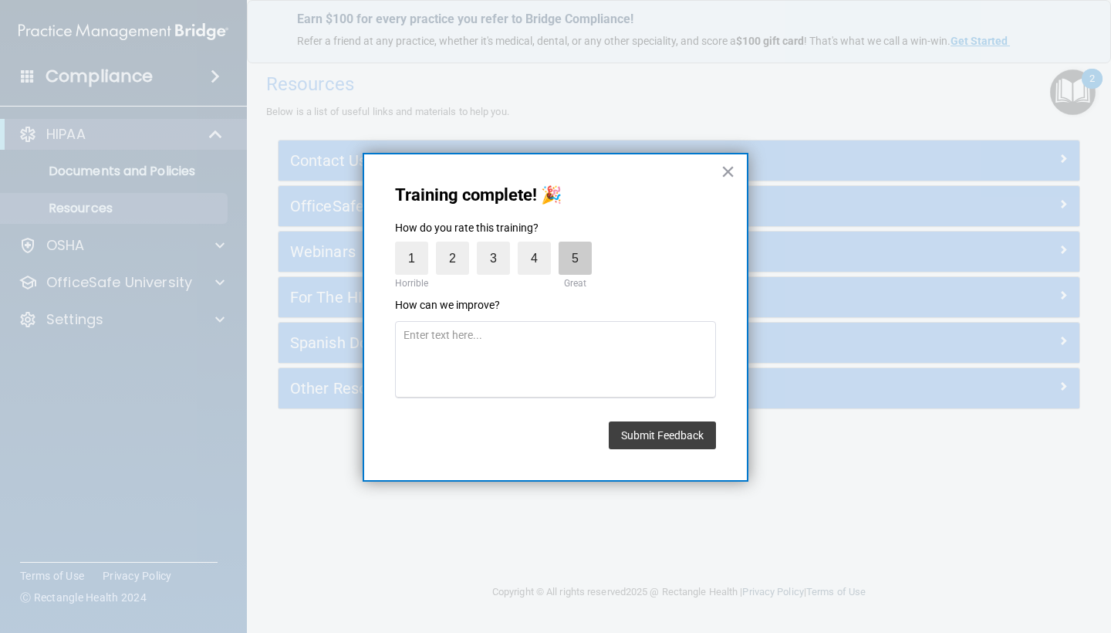
click at [577, 261] on label "5" at bounding box center [574, 257] width 33 height 33
click at [539, 245] on input "5" at bounding box center [539, 245] width 0 height 0
click at [647, 434] on button "Submit Feedback" at bounding box center [662, 435] width 107 height 28
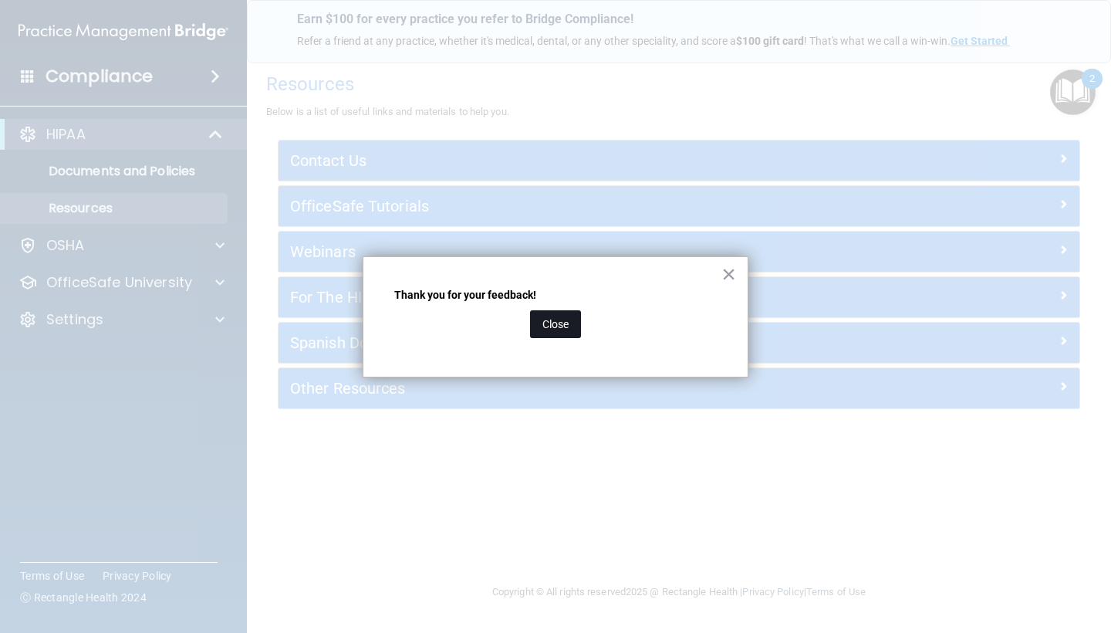
click at [555, 329] on button "Close" at bounding box center [555, 324] width 51 height 28
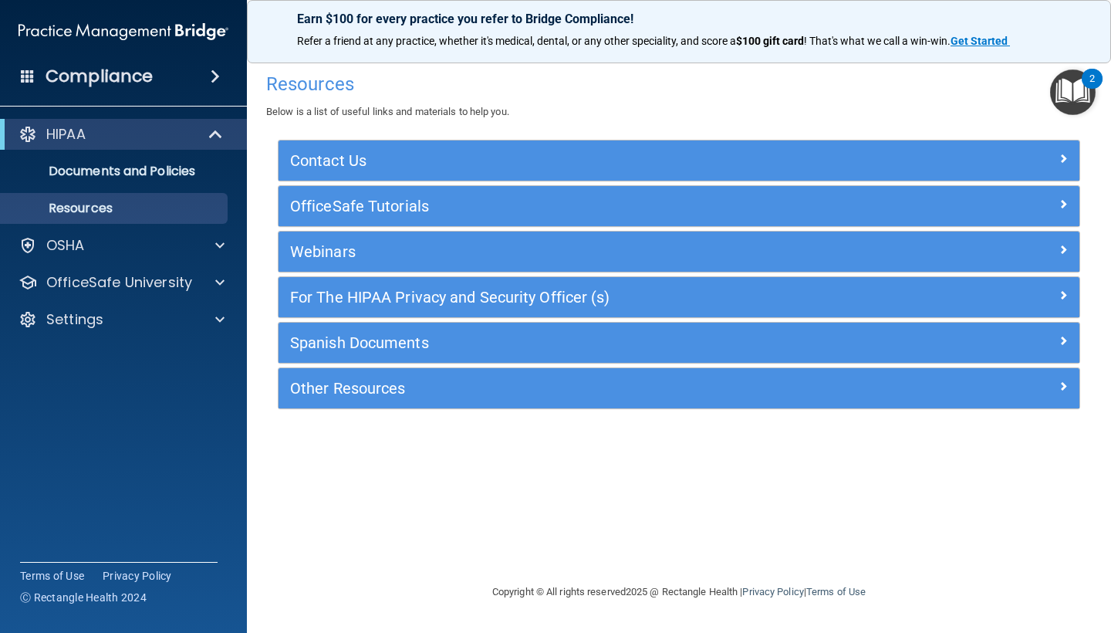
click at [1083, 101] on img "Open Resource Center, 2 new notifications" at bounding box center [1073, 92] width 46 height 46
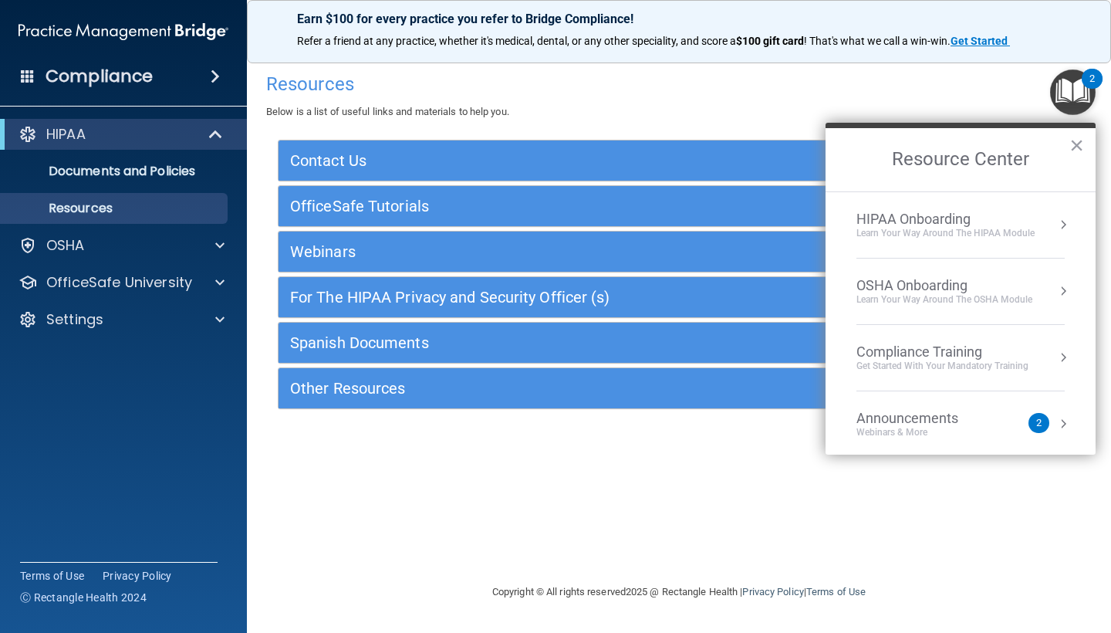
click at [1014, 231] on div "Learn Your Way around the HIPAA module" at bounding box center [945, 233] width 178 height 13
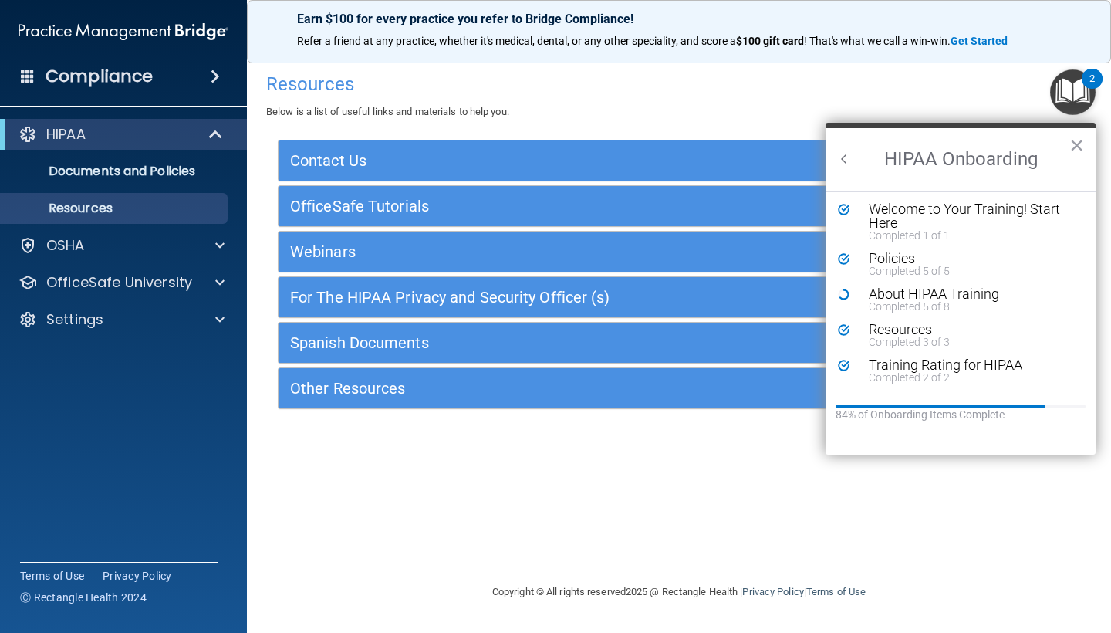
scroll to position [2, 0]
click at [916, 268] on div "Completed 5 of 5" at bounding box center [972, 270] width 207 height 11
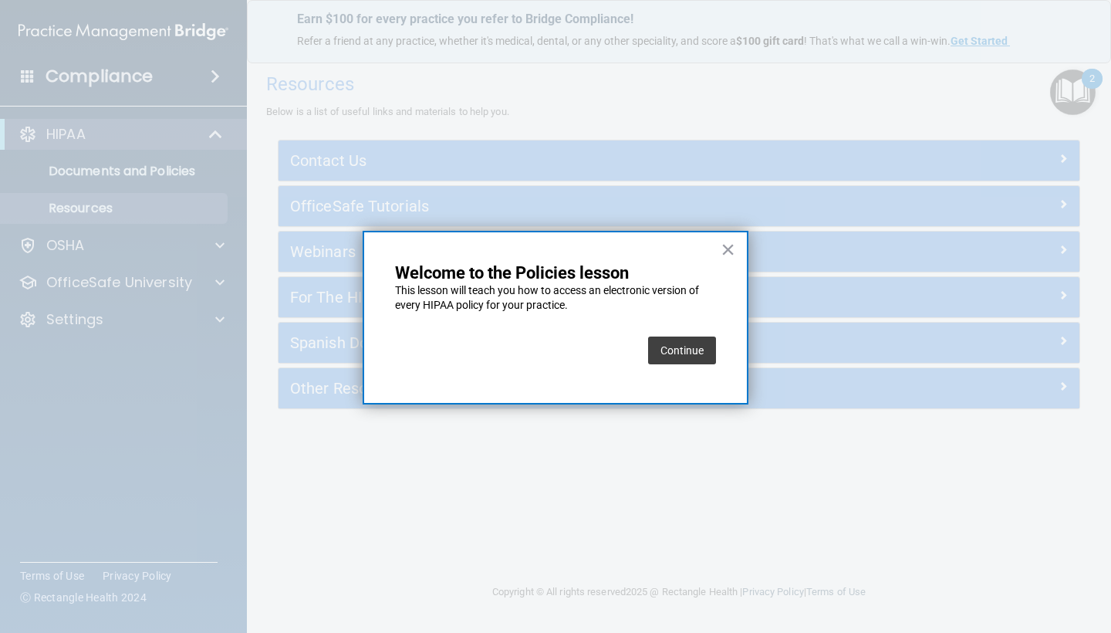
click at [690, 329] on div "Continue" at bounding box center [682, 350] width 68 height 43
click at [703, 352] on button "Continue" at bounding box center [682, 350] width 68 height 28
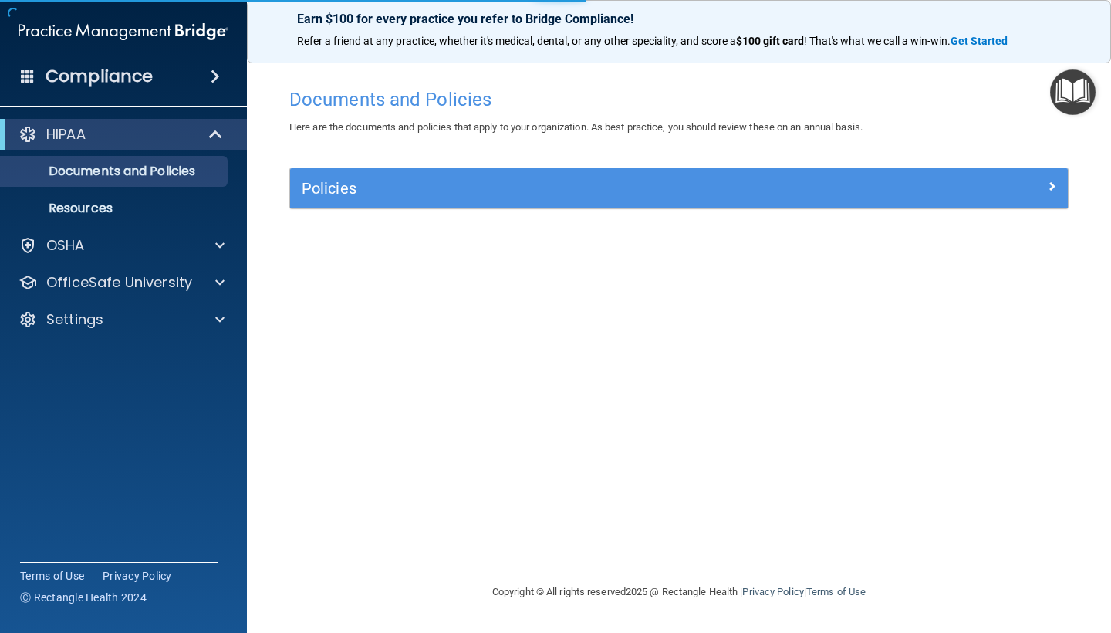
click at [1056, 97] on img "Open Resource Center" at bounding box center [1073, 92] width 46 height 46
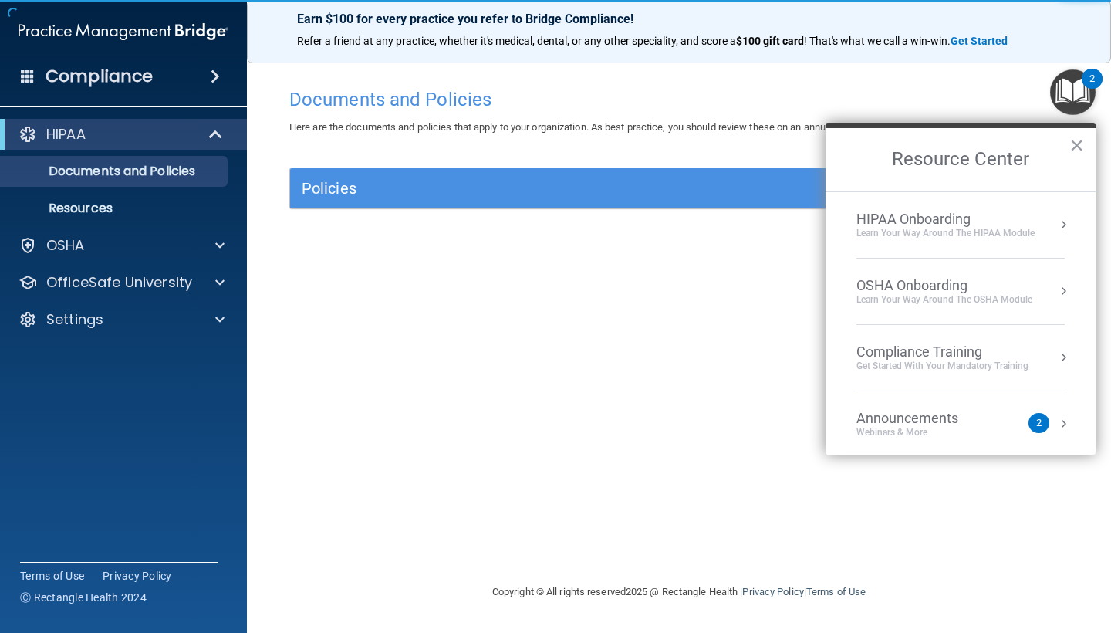
click at [987, 217] on div "HIPAA Onboarding" at bounding box center [945, 219] width 178 height 17
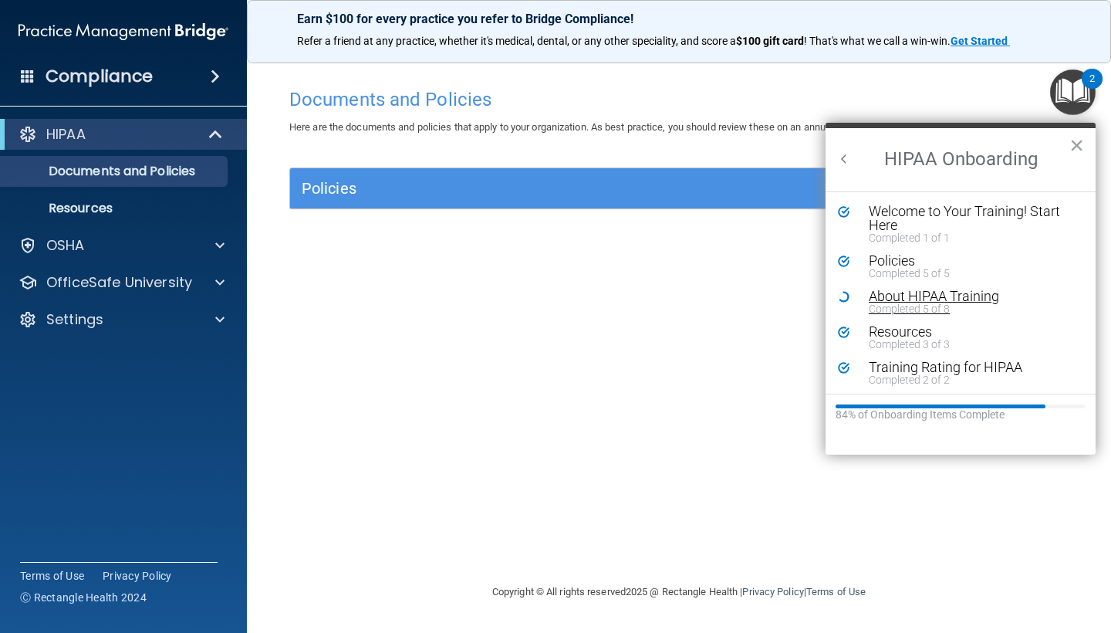
click at [958, 308] on div "Completed 5 of 8" at bounding box center [972, 308] width 207 height 11
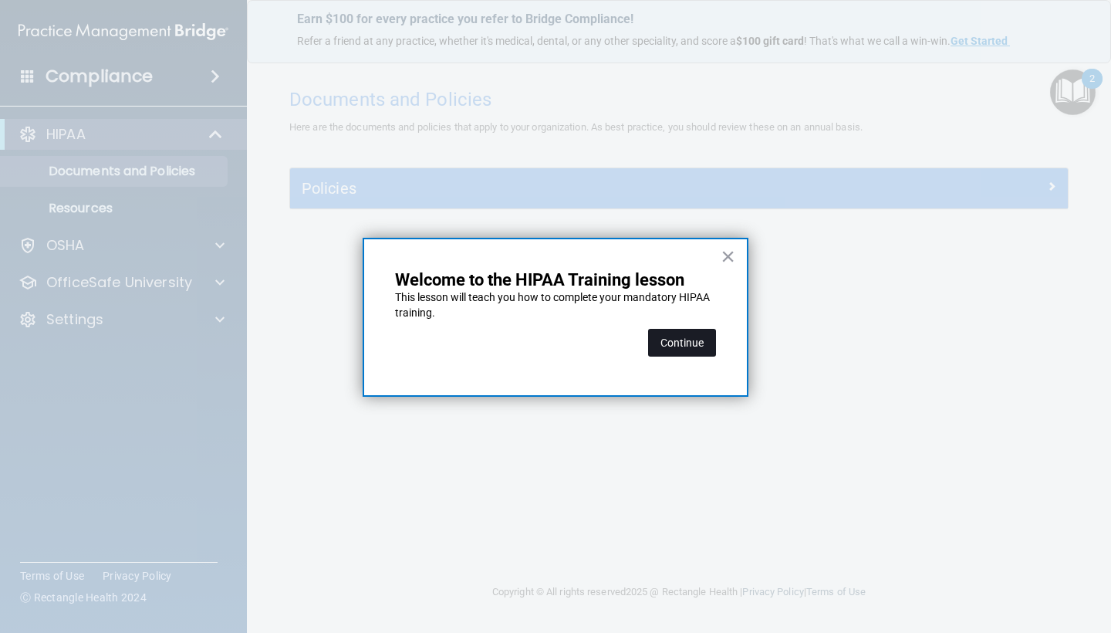
click at [683, 339] on button "Continue" at bounding box center [682, 343] width 68 height 28
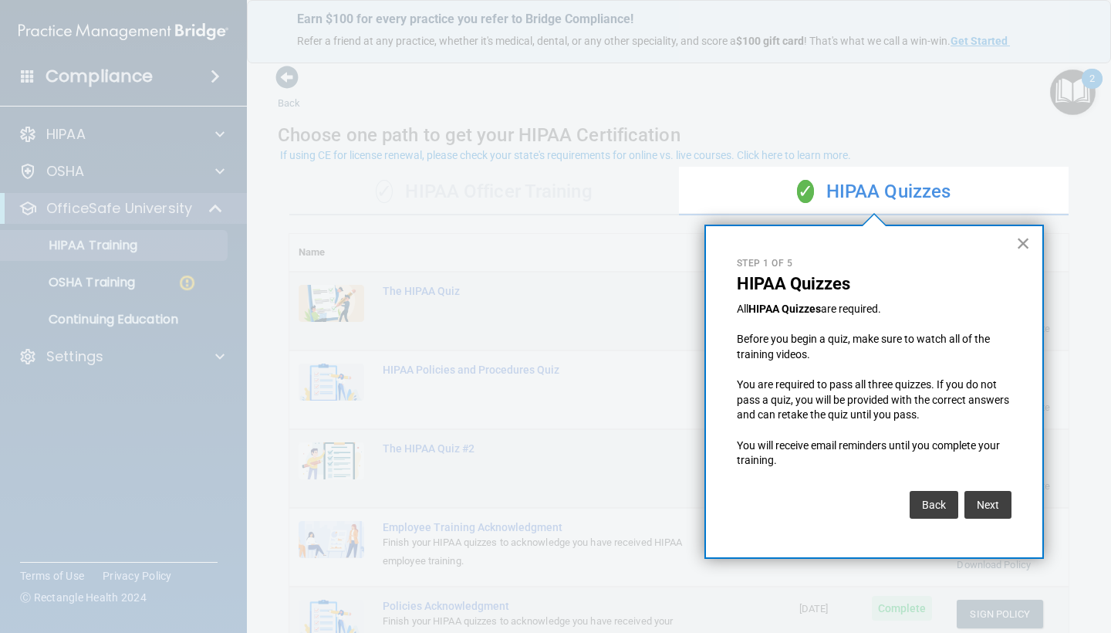
click at [1018, 255] on button "×" at bounding box center [1023, 243] width 15 height 25
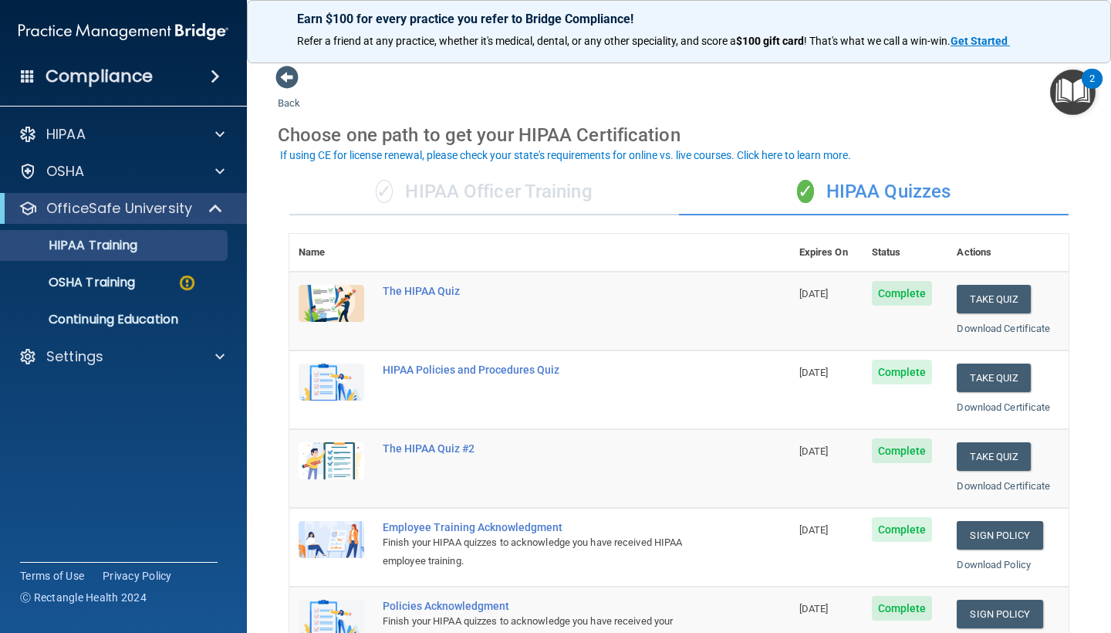
click at [440, 219] on div "✓ HIPAA Officer Training ✓ HIPAA Quizzes Name Expires On Status Actions The HIP…" at bounding box center [679, 628] width 802 height 943
click at [449, 197] on div "✓ HIPAA Officer Training" at bounding box center [484, 192] width 390 height 46
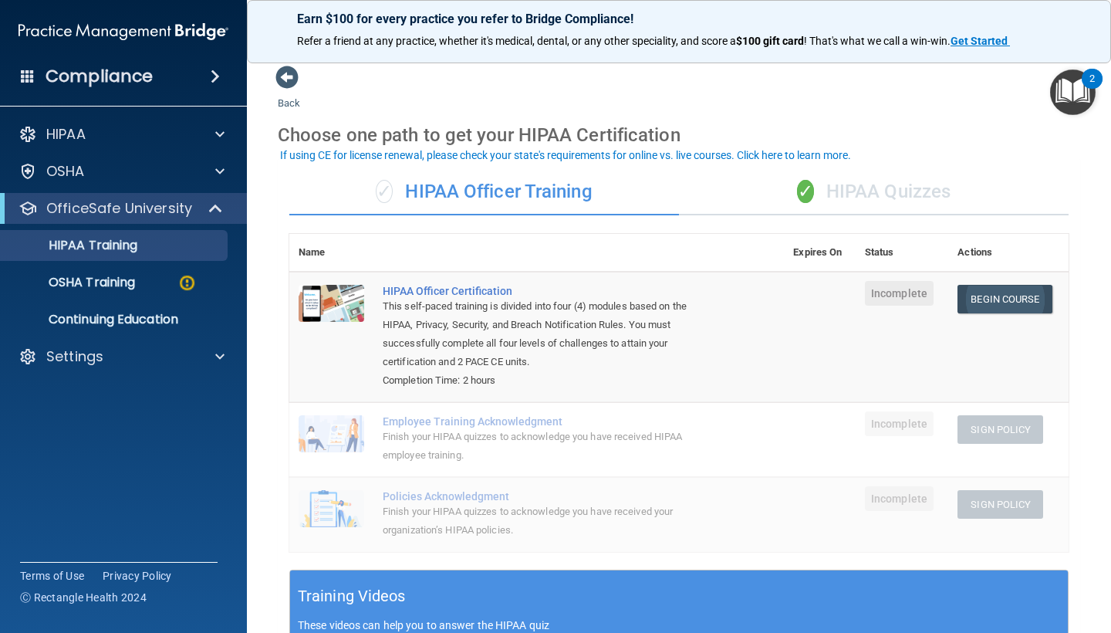
click at [999, 301] on link "Begin Course" at bounding box center [1004, 299] width 94 height 29
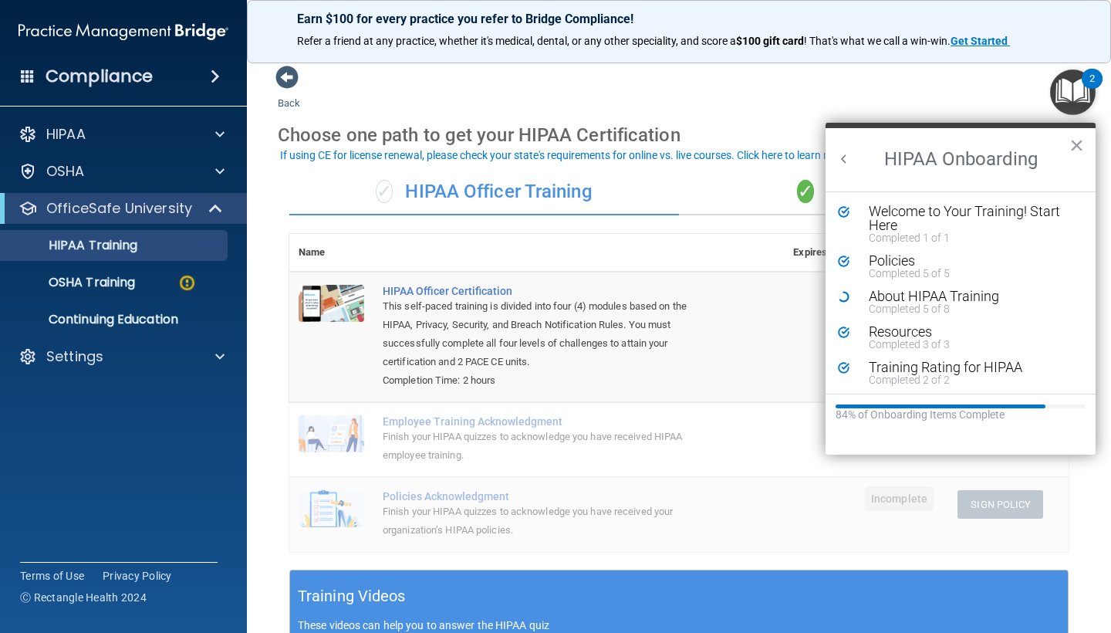
click at [710, 281] on td "HIPAA Officer Certification This self-paced training is divided into four (4) m…" at bounding box center [578, 337] width 410 height 130
click at [1069, 137] on button "×" at bounding box center [1076, 145] width 15 height 25
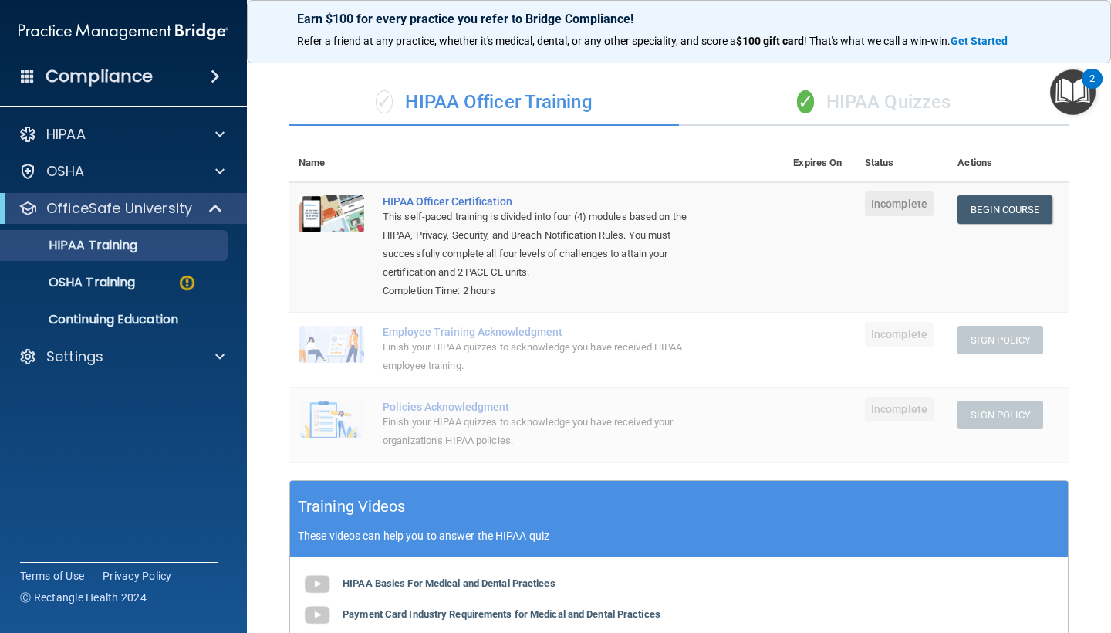
scroll to position [87, 0]
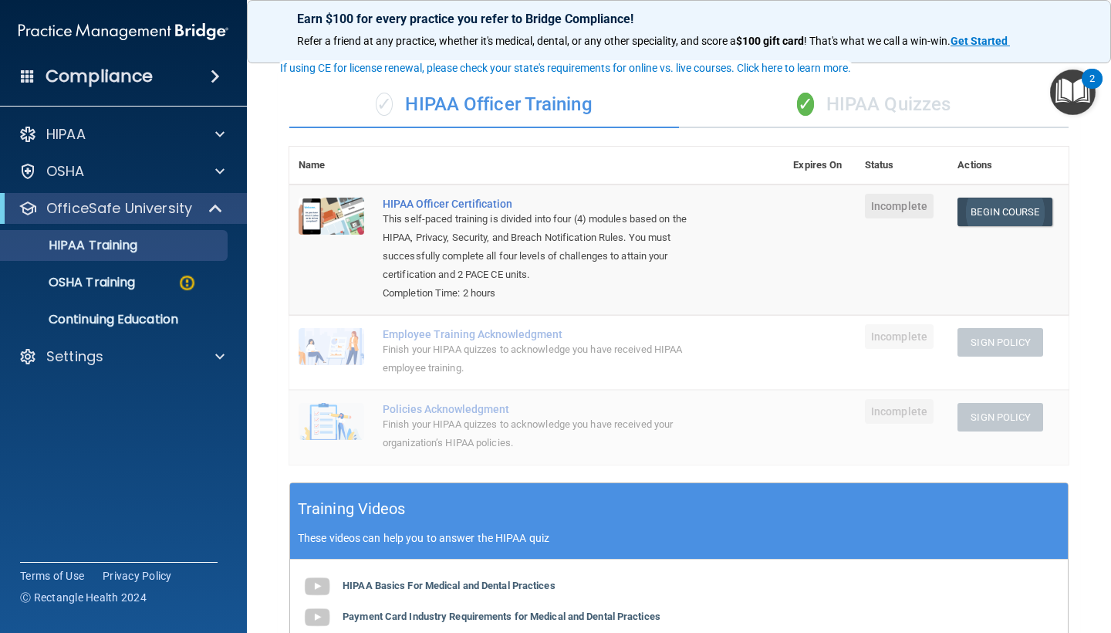
click at [977, 221] on link "Begin Course" at bounding box center [1004, 211] width 94 height 29
click at [1012, 214] on link "Begin Course" at bounding box center [1004, 211] width 94 height 29
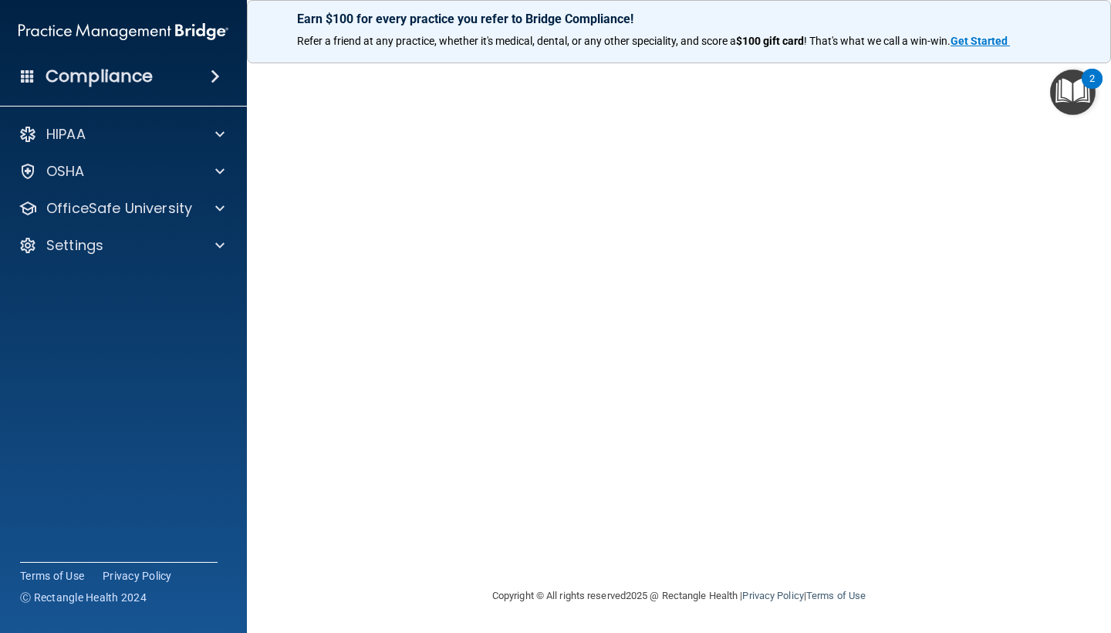
scroll to position [54, 0]
click at [1072, 88] on img "Open Resource Center, 2 new notifications" at bounding box center [1073, 92] width 46 height 46
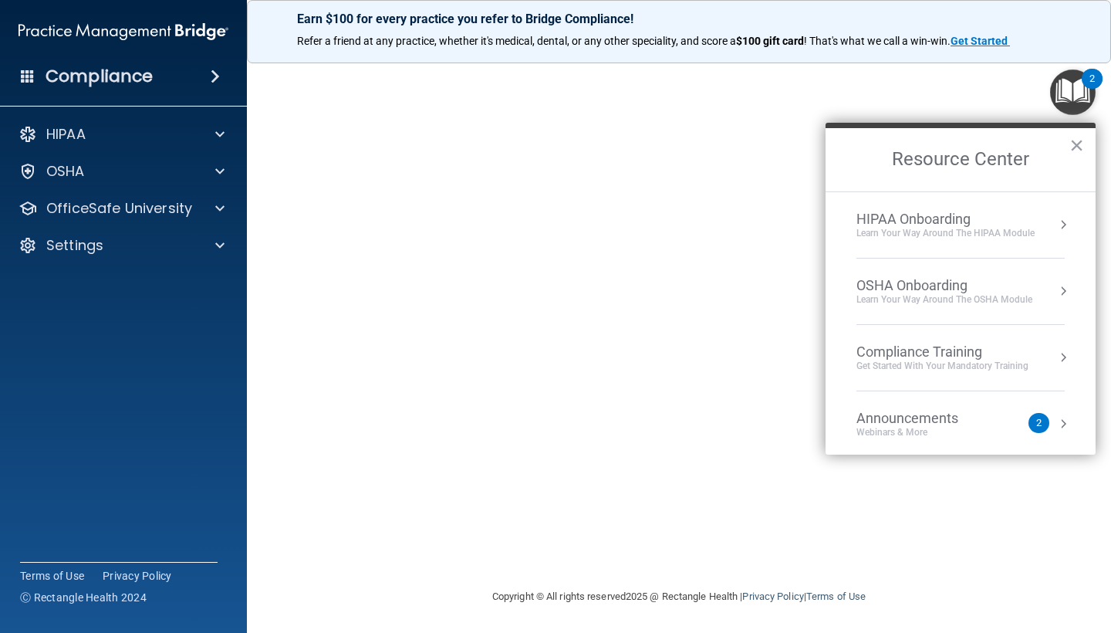
click at [950, 214] on div "HIPAA Onboarding" at bounding box center [945, 219] width 178 height 17
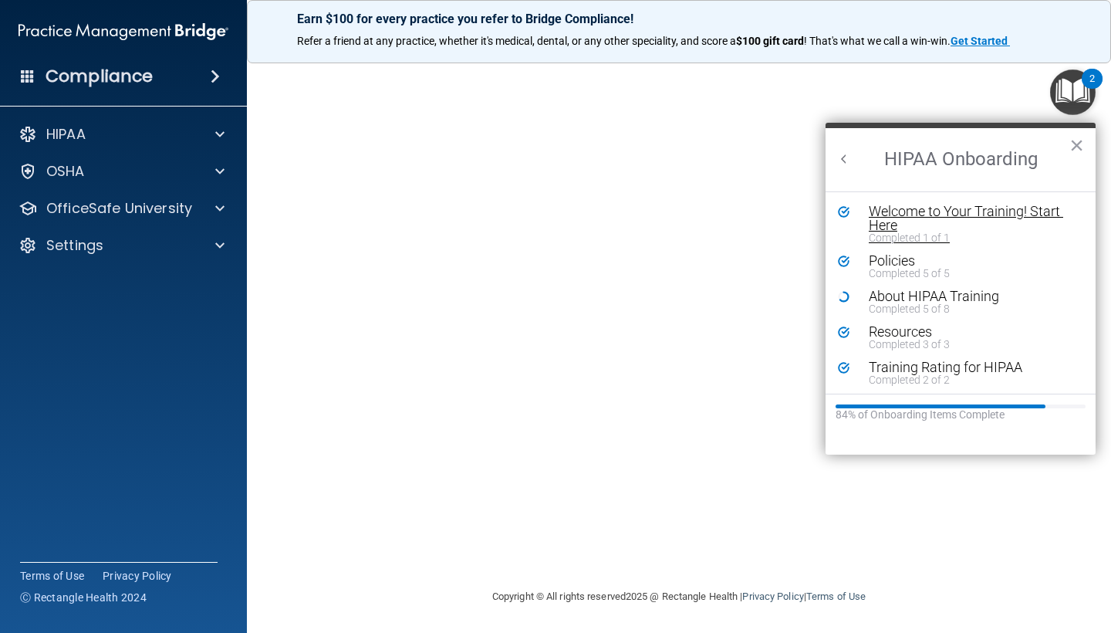
scroll to position [0, 0]
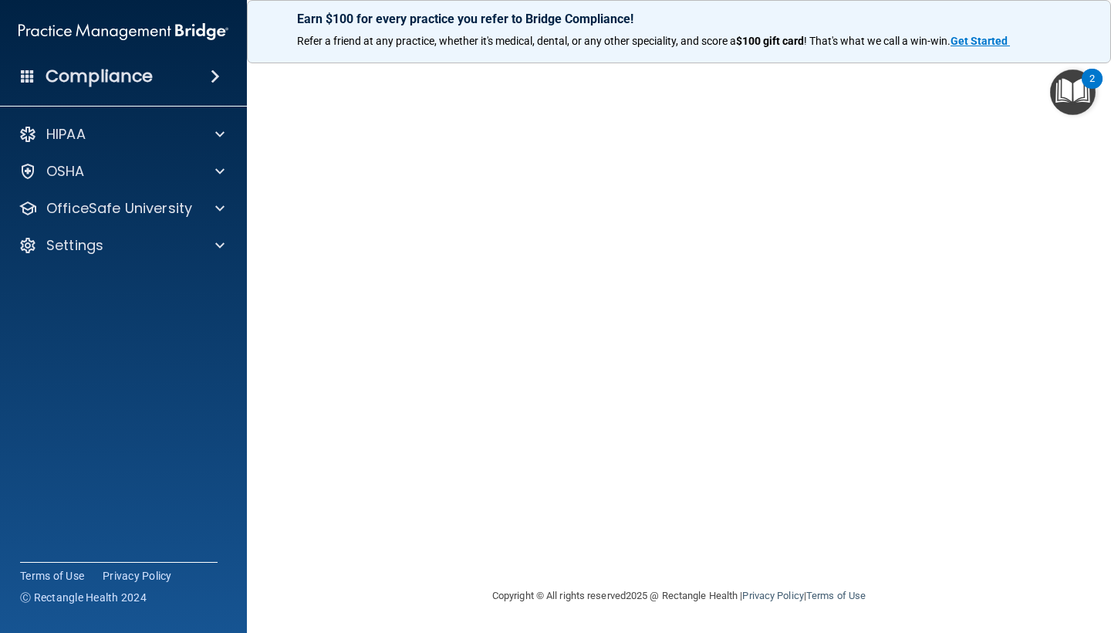
scroll to position [54, 0]
click at [390, 7] on div "Earn $100 for every practice you refer to Bridge Compliance! Refer a friend at …" at bounding box center [679, 31] width 864 height 63
click at [588, 5] on div "Earn $100 for every practice you refer to Bridge Compliance! Refer a friend at …" at bounding box center [679, 31] width 864 height 63
click at [1054, 96] on img "Open Resource Center, 2 new notifications" at bounding box center [1073, 92] width 46 height 46
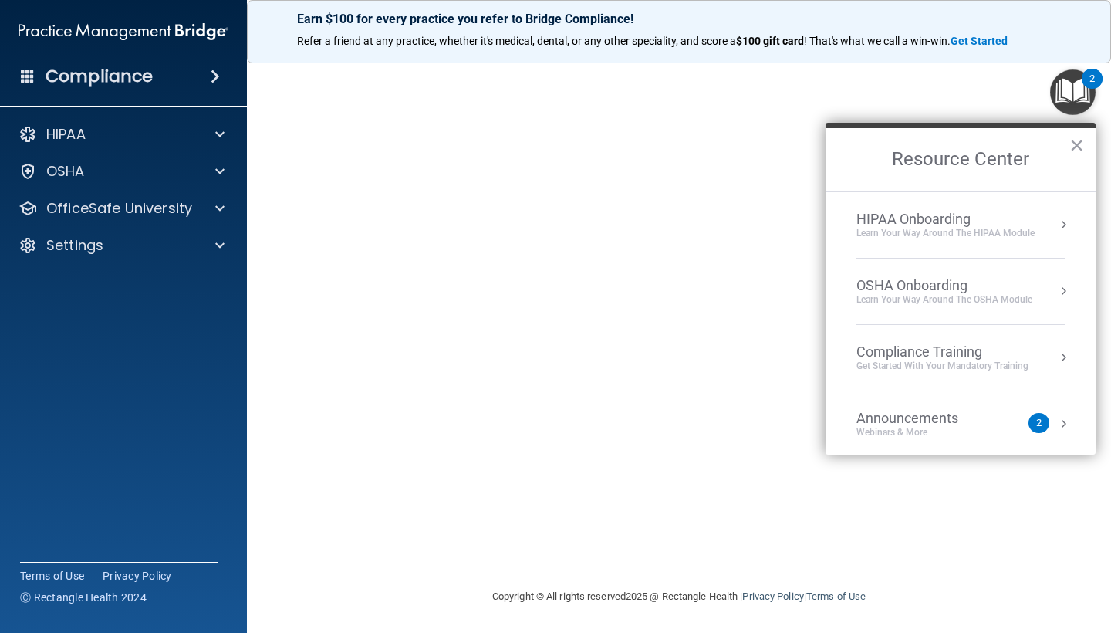
click at [953, 228] on div "Learn Your Way around the HIPAA module" at bounding box center [945, 233] width 178 height 13
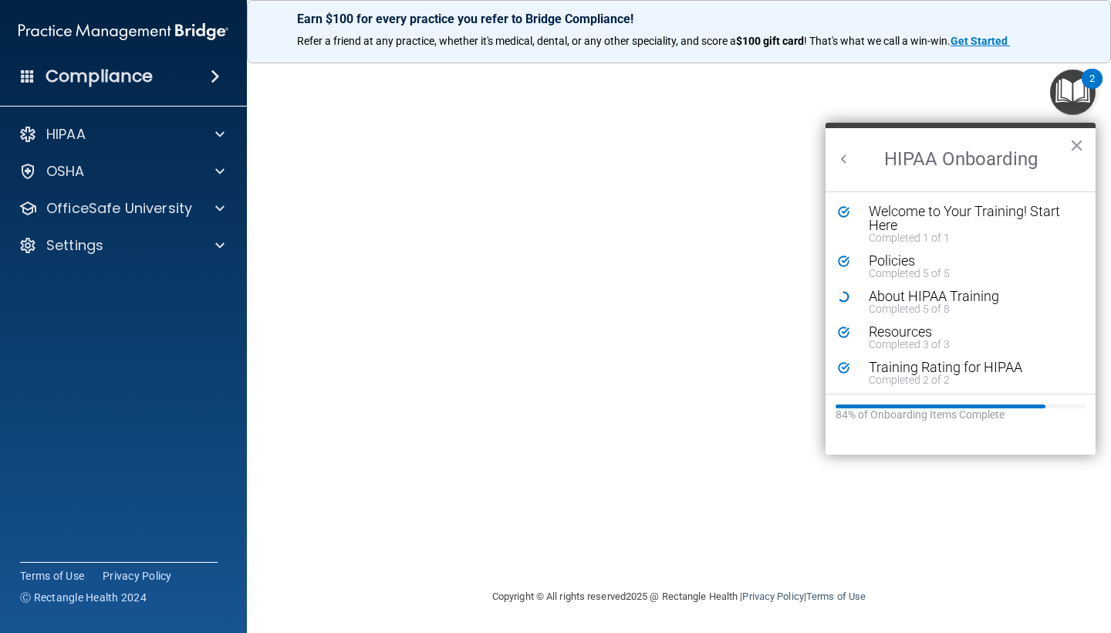
scroll to position [0, 0]
click at [928, 299] on div "About HIPAA Training" at bounding box center [972, 296] width 207 height 14
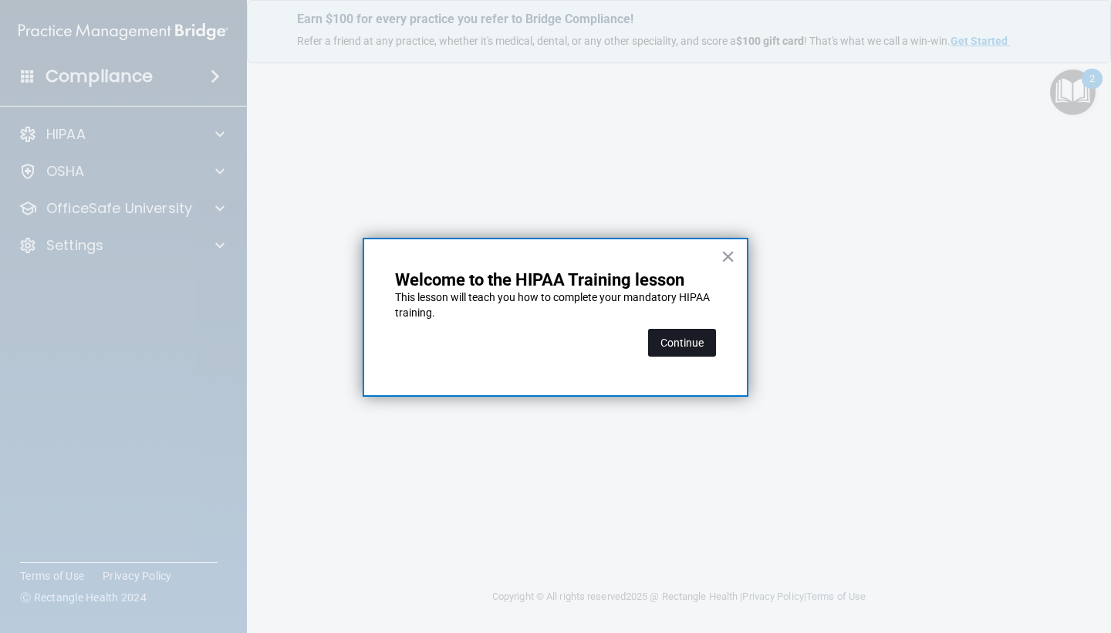
click at [688, 332] on button "Continue" at bounding box center [682, 343] width 68 height 28
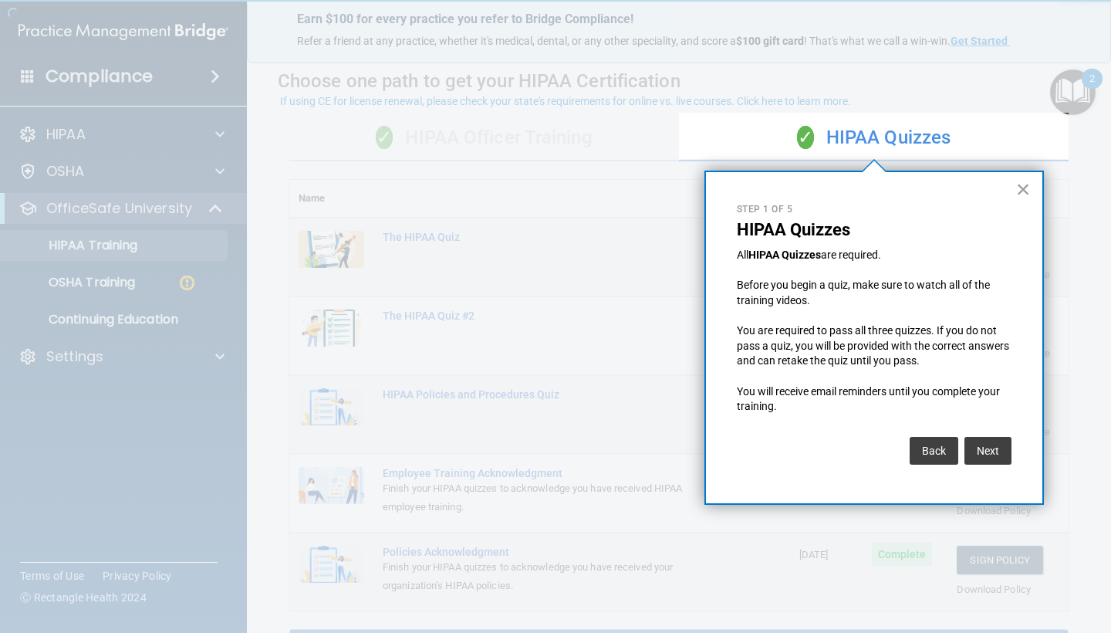
click at [1021, 205] on div "× Step 1 of 5 HIPAA Quizzes All HIPAA Quizzes are required. Before you begin a …" at bounding box center [873, 337] width 339 height 334
click at [1023, 197] on button "×" at bounding box center [1023, 189] width 15 height 25
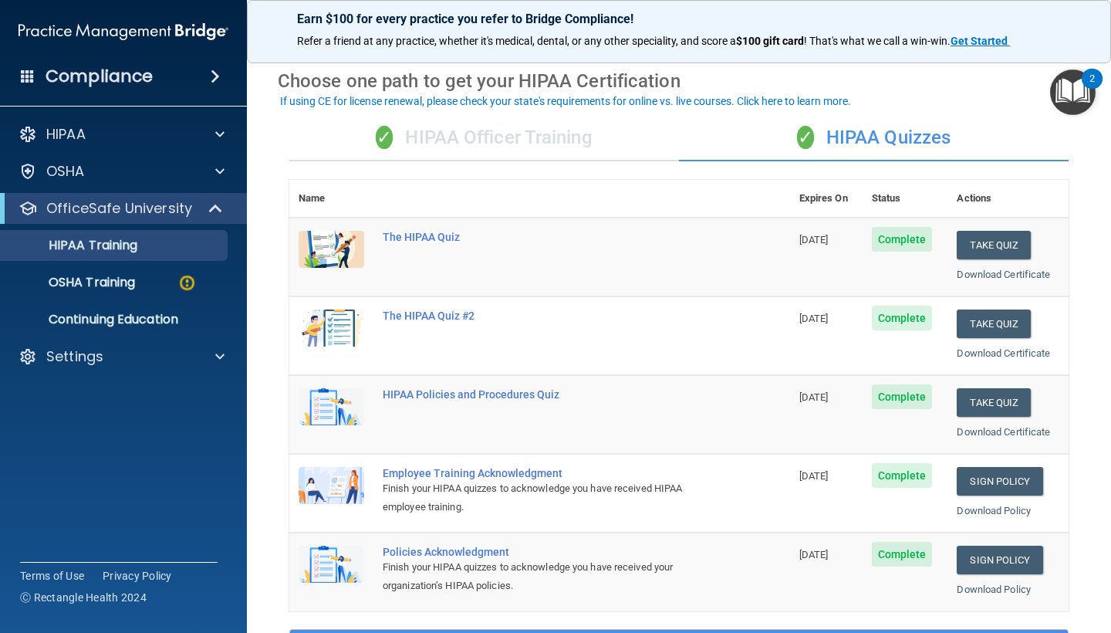
click at [573, 135] on div "✓ HIPAA Officer Training" at bounding box center [484, 138] width 390 height 46
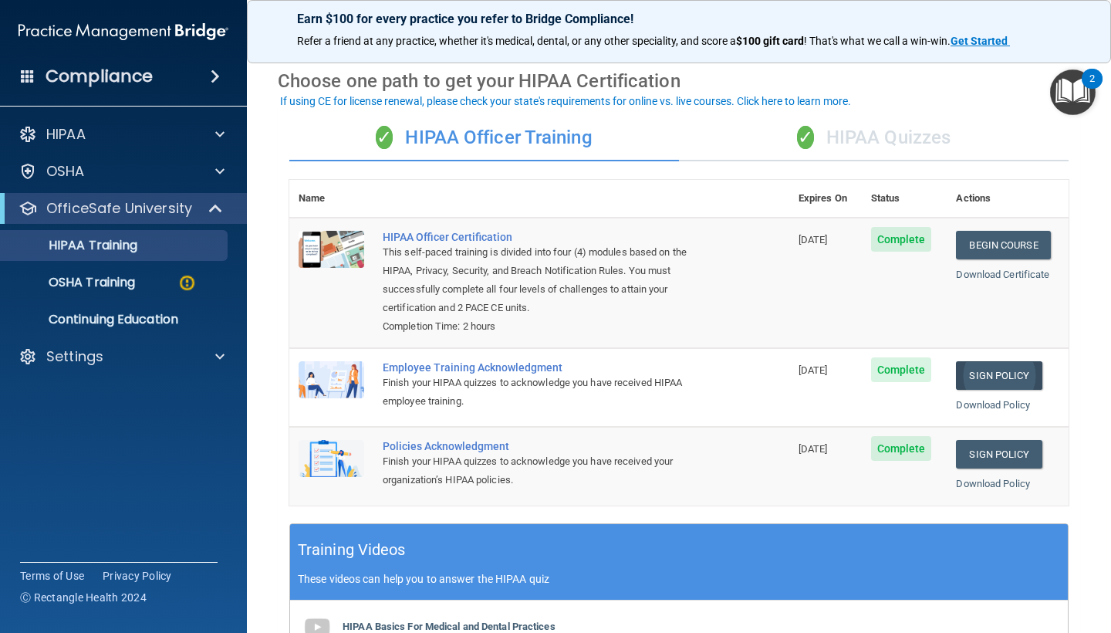
click at [994, 366] on link "Sign Policy" at bounding box center [999, 375] width 86 height 29
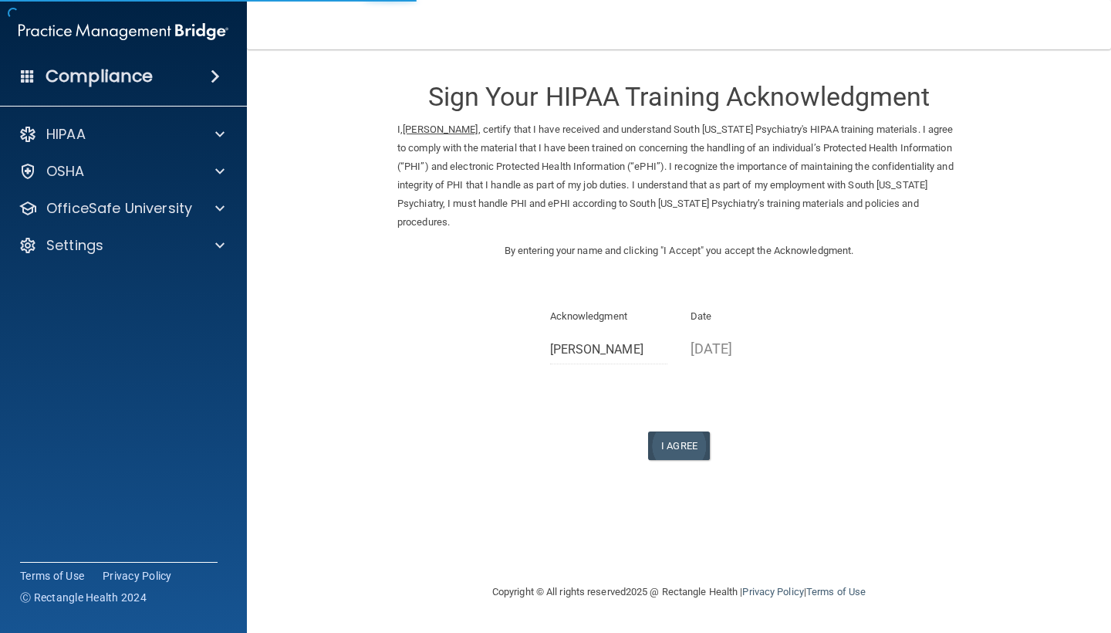
click at [697, 432] on button "I Agree" at bounding box center [679, 445] width 62 height 29
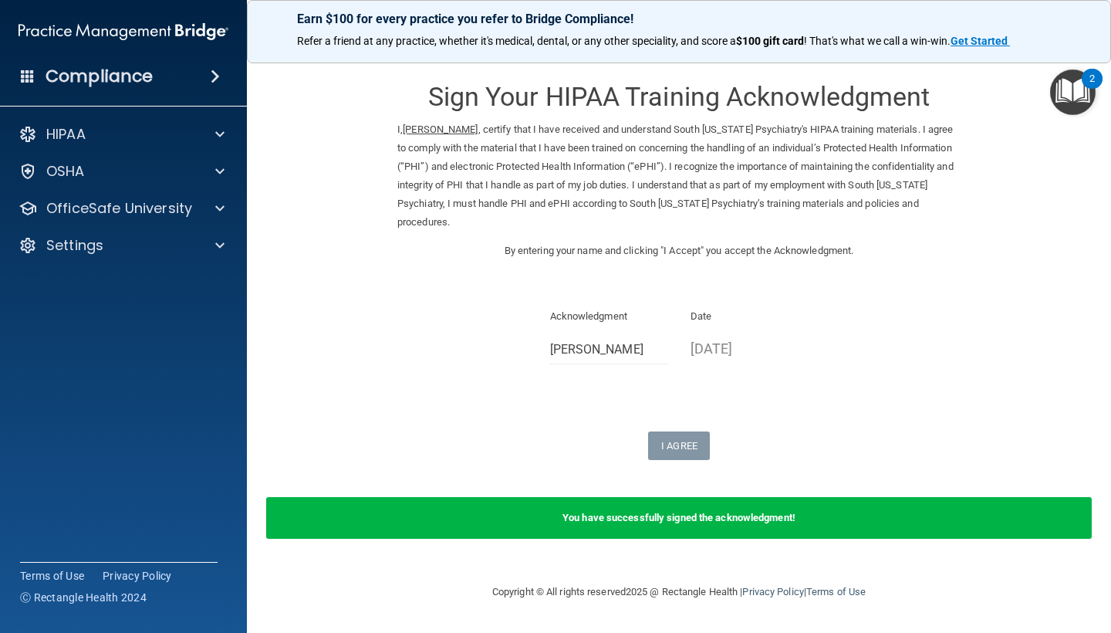
click at [1062, 93] on img "Open Resource Center, 2 new notifications" at bounding box center [1073, 92] width 46 height 46
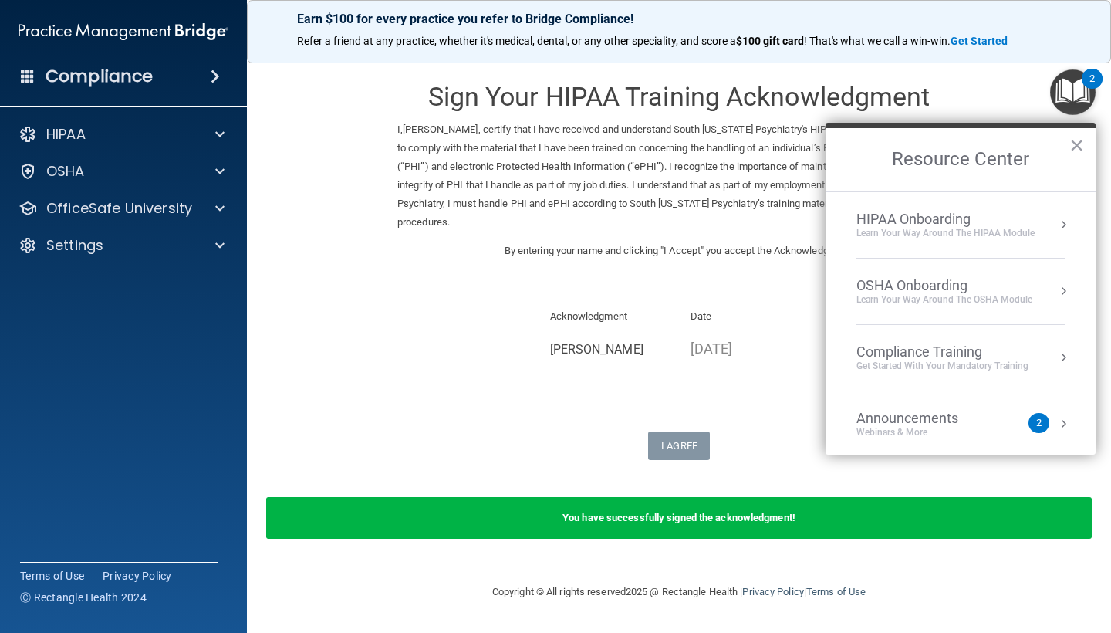
click at [904, 229] on div "Learn Your Way around the HIPAA module" at bounding box center [945, 233] width 178 height 13
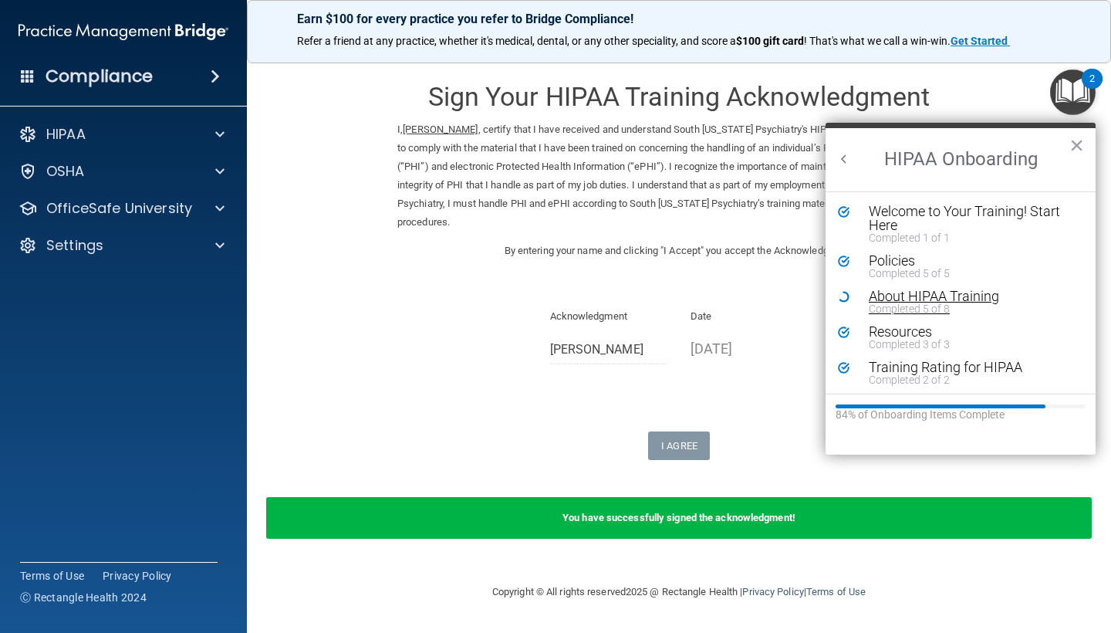
click at [913, 295] on div "About HIPAA Training" at bounding box center [972, 296] width 207 height 14
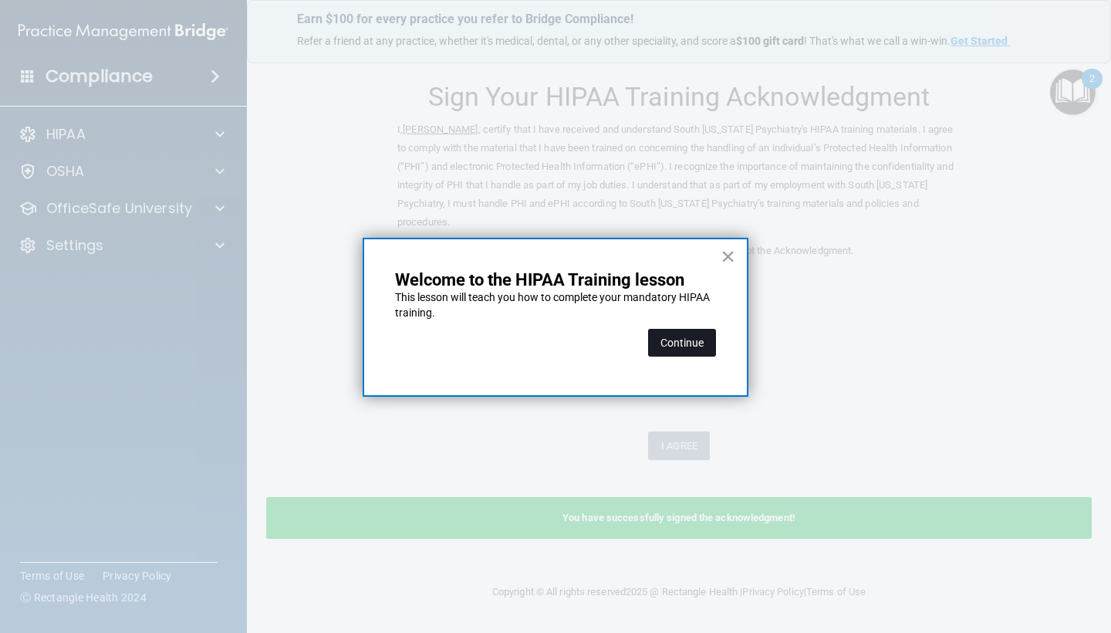
click at [691, 346] on button "Continue" at bounding box center [682, 343] width 68 height 28
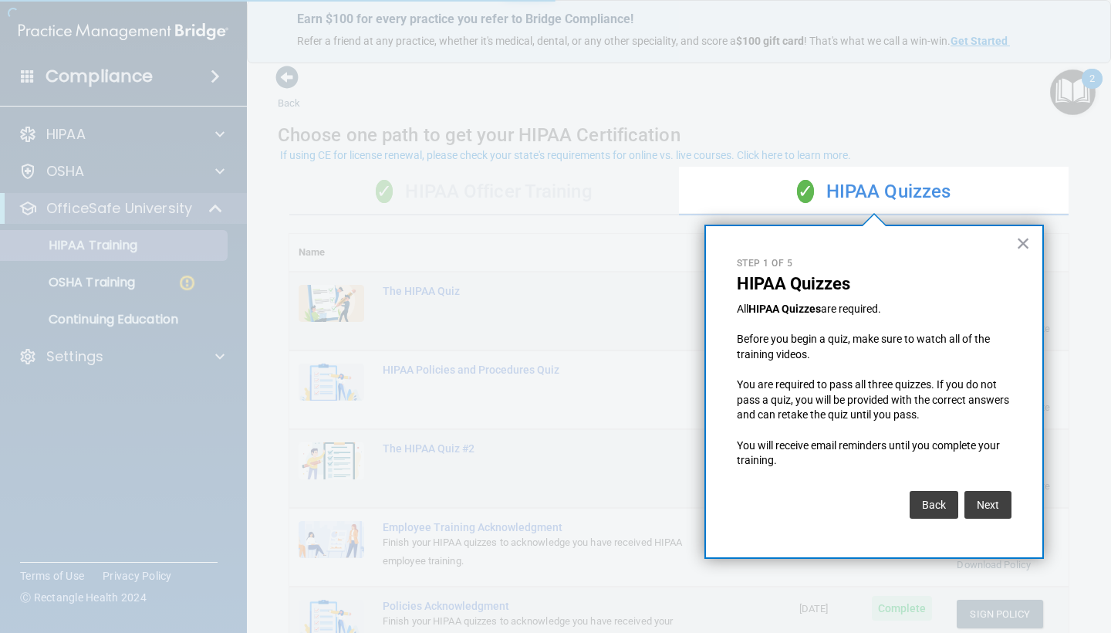
click at [143, 233] on body "Compliance HIPAA Documents and Policies Report an Incident Business Associates …" at bounding box center [555, 316] width 1111 height 633
click at [1023, 250] on button "×" at bounding box center [1023, 243] width 15 height 25
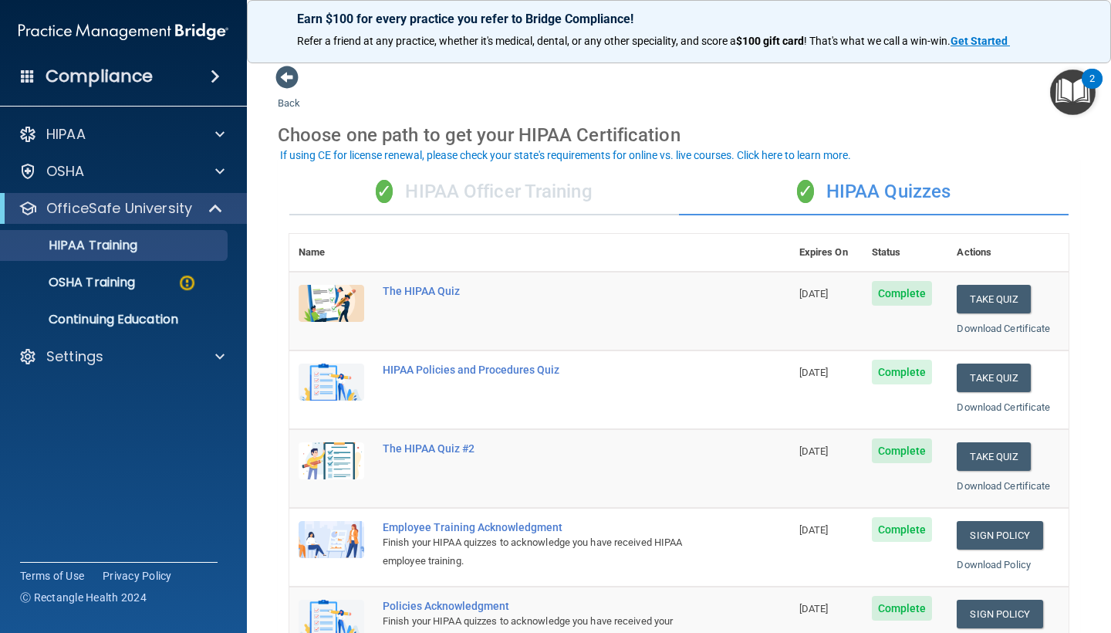
click at [566, 188] on div "✓ HIPAA Officer Training" at bounding box center [484, 192] width 390 height 46
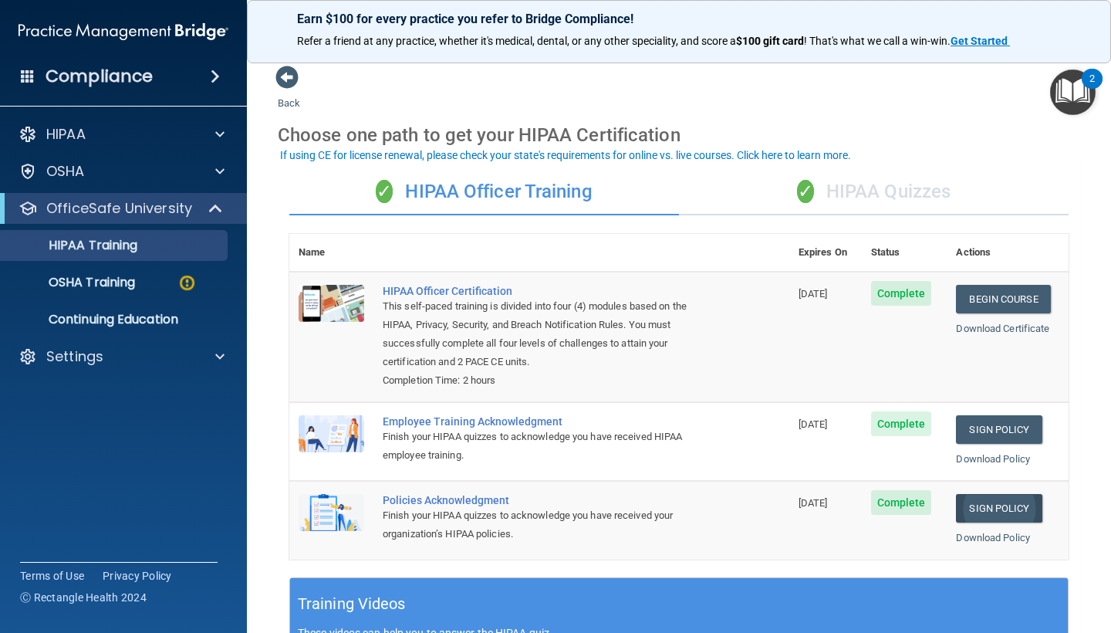
click at [994, 494] on link "Sign Policy" at bounding box center [999, 508] width 86 height 29
click at [1079, 79] on img "Open Resource Center, 2 new notifications" at bounding box center [1073, 92] width 46 height 46
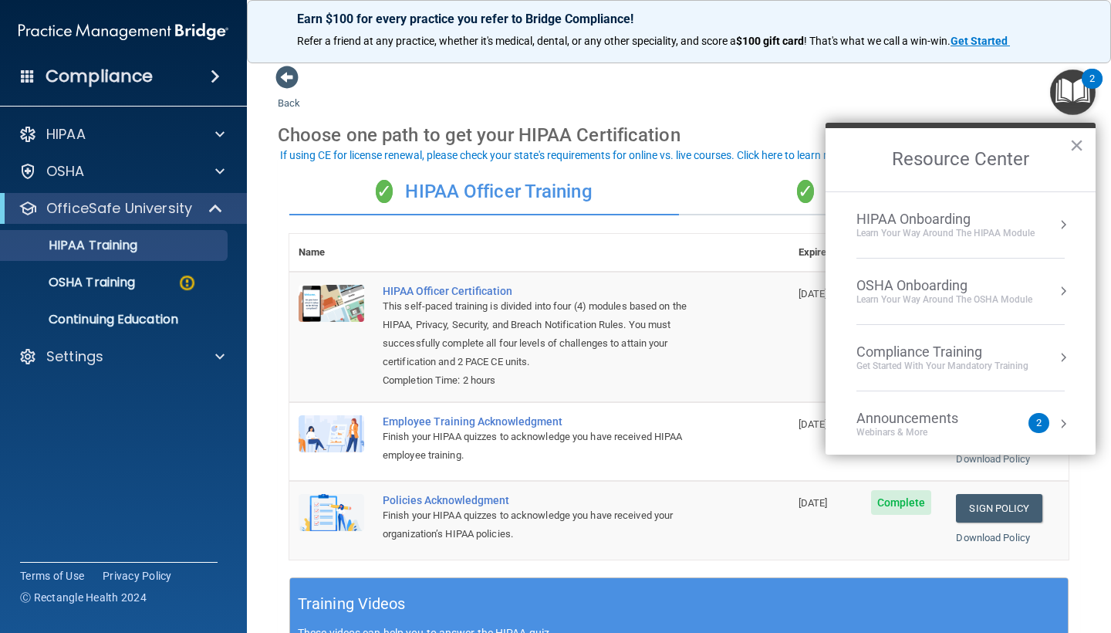
click at [963, 296] on div "Learn your way around the OSHA module" at bounding box center [944, 299] width 176 height 13
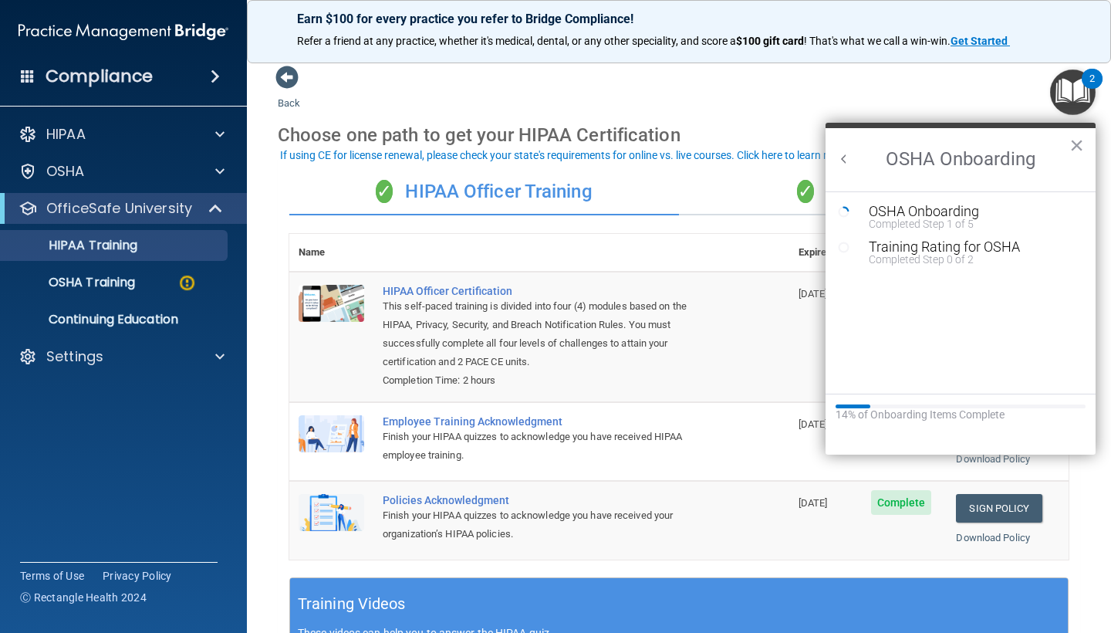
click at [1073, 162] on h2 "OSHA Onboarding" at bounding box center [960, 159] width 270 height 63
click at [1074, 110] on img "Open Resource Center, 2 new notifications" at bounding box center [1073, 92] width 46 height 46
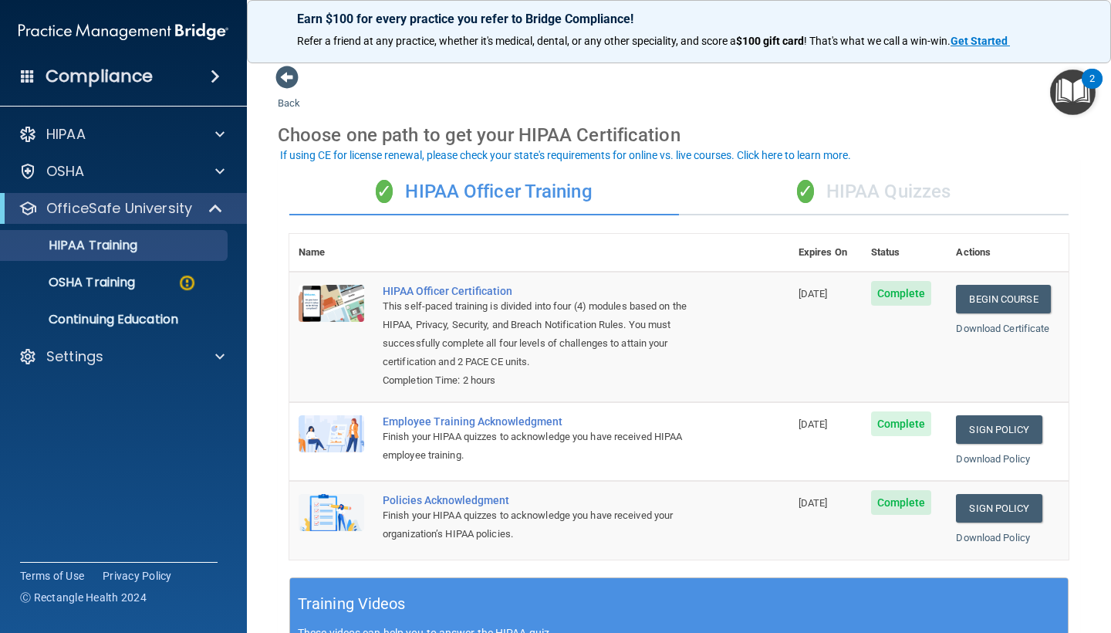
click at [1071, 116] on div "Choose one path to get your HIPAA Certification" at bounding box center [679, 135] width 802 height 45
click at [1066, 100] on img "Open Resource Center, 2 new notifications" at bounding box center [1073, 92] width 46 height 46
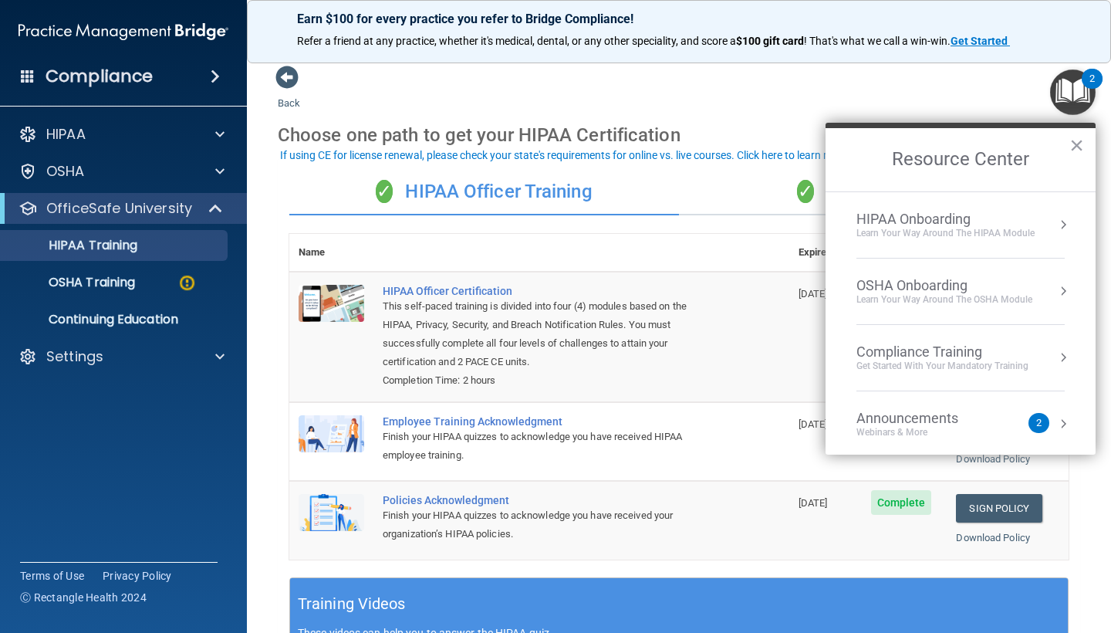
click at [950, 358] on div "Compliance Training" at bounding box center [942, 351] width 172 height 17
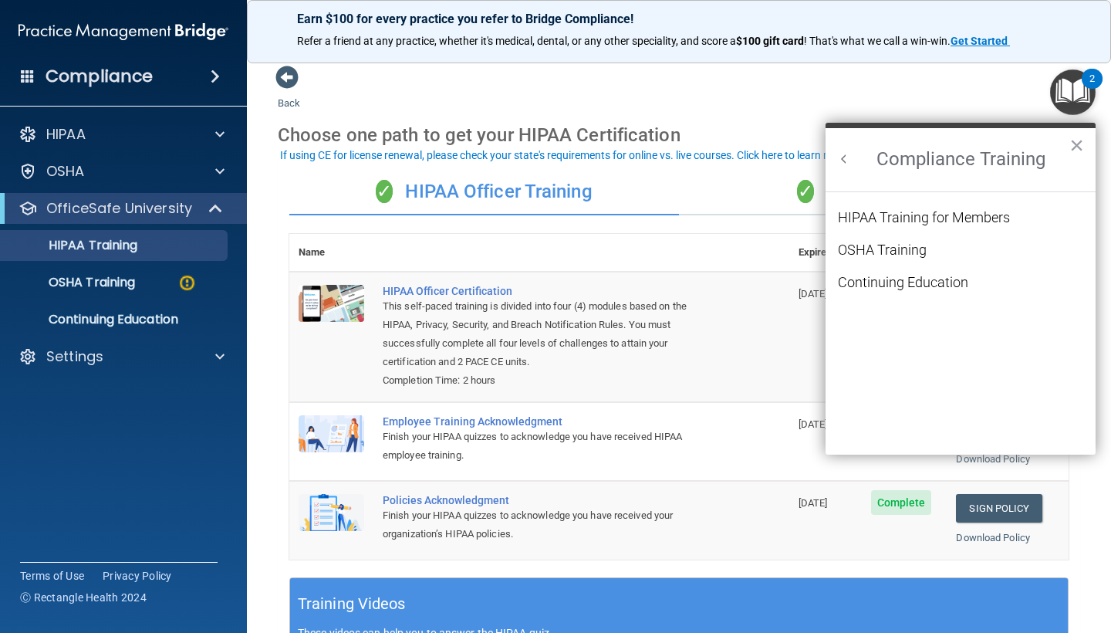
click at [847, 163] on button "Back to Resource Center Home" at bounding box center [843, 158] width 15 height 15
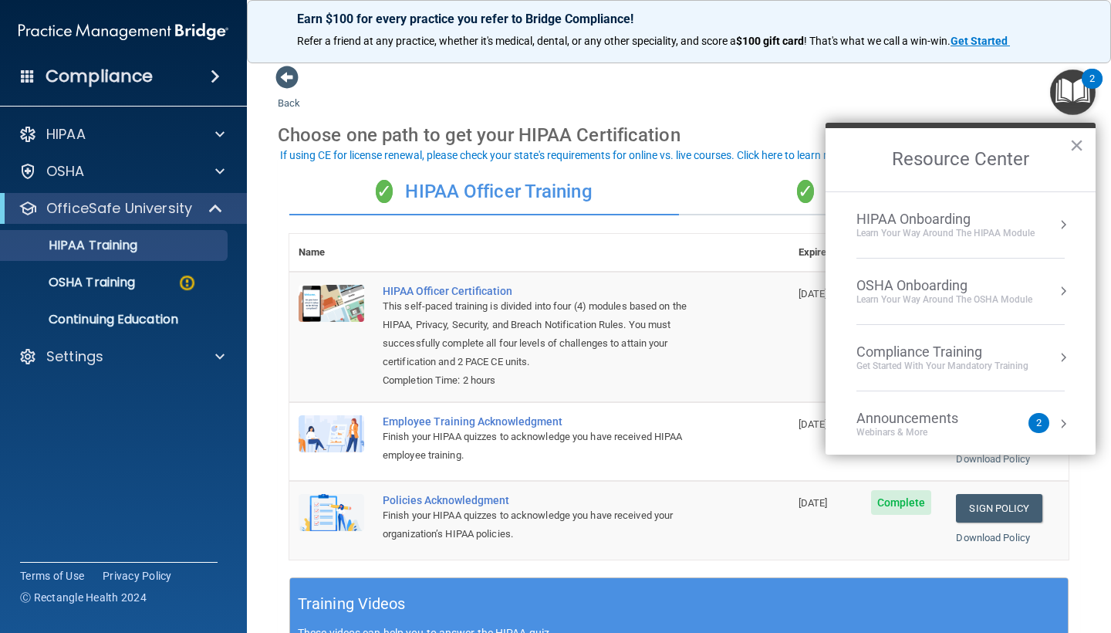
click at [922, 427] on div "Webinars & More" at bounding box center [922, 432] width 133 height 13
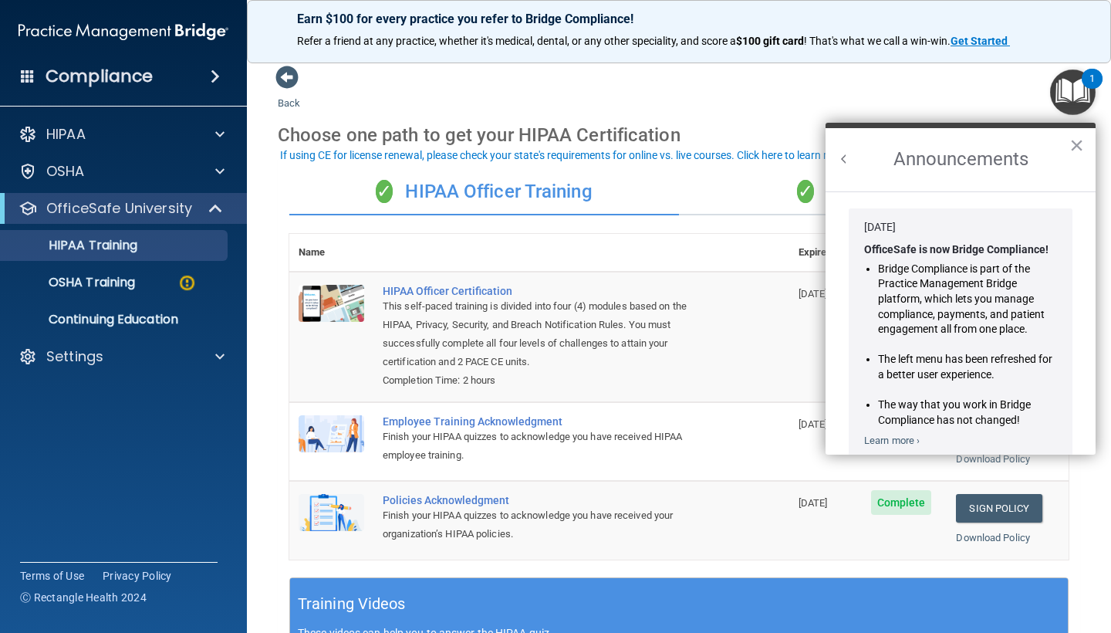
click at [840, 150] on h2 "Announcements" at bounding box center [960, 159] width 270 height 63
click at [851, 154] on button "Back to Resource Center Home" at bounding box center [843, 158] width 15 height 15
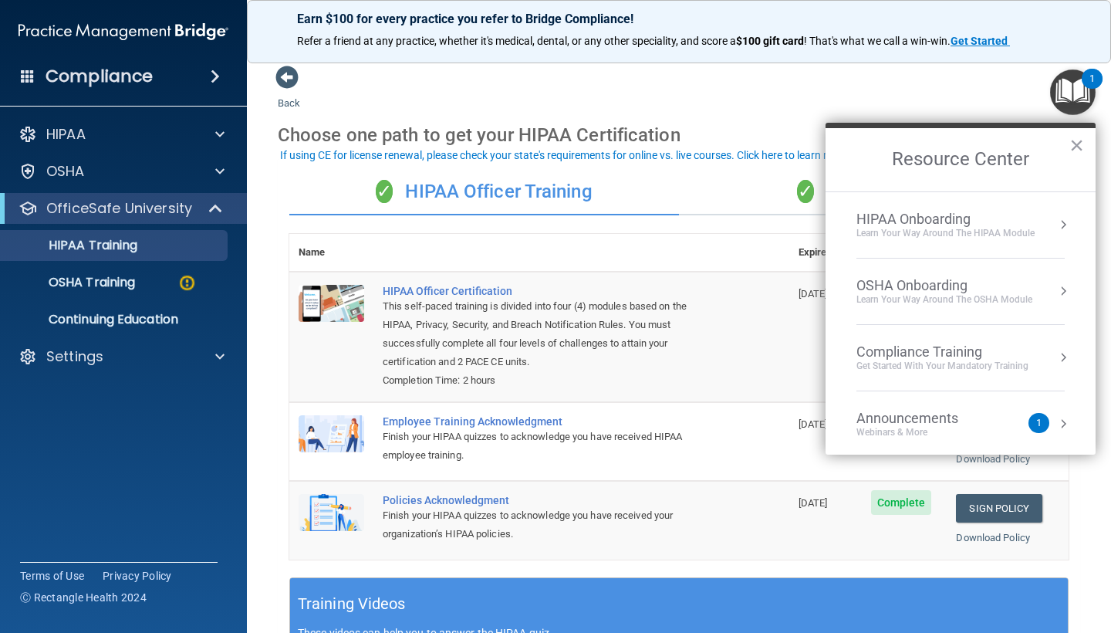
click at [957, 275] on li "OSHA Onboarding Learn your way around the OSHA module" at bounding box center [960, 291] width 208 height 66
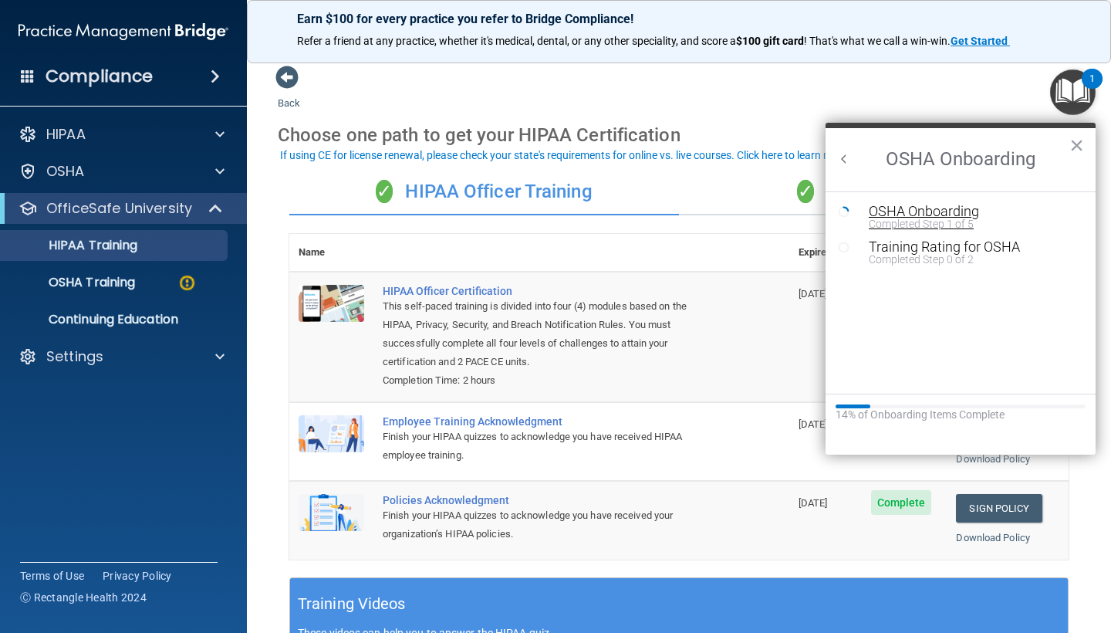
click at [919, 225] on div "Completed Step 1 of 5" at bounding box center [972, 223] width 207 height 11
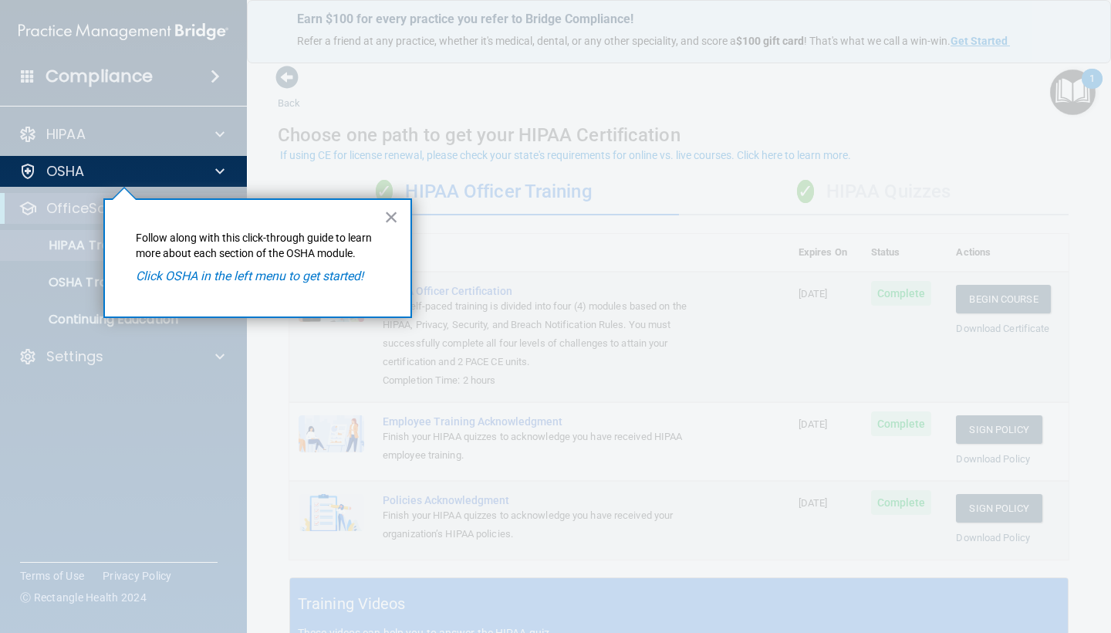
click at [268, 284] on div "× Follow along with this click-through guide to learn more about each section o…" at bounding box center [257, 258] width 309 height 120
click at [266, 280] on em "Click OSHA in the left menu to get started!" at bounding box center [250, 275] width 228 height 15
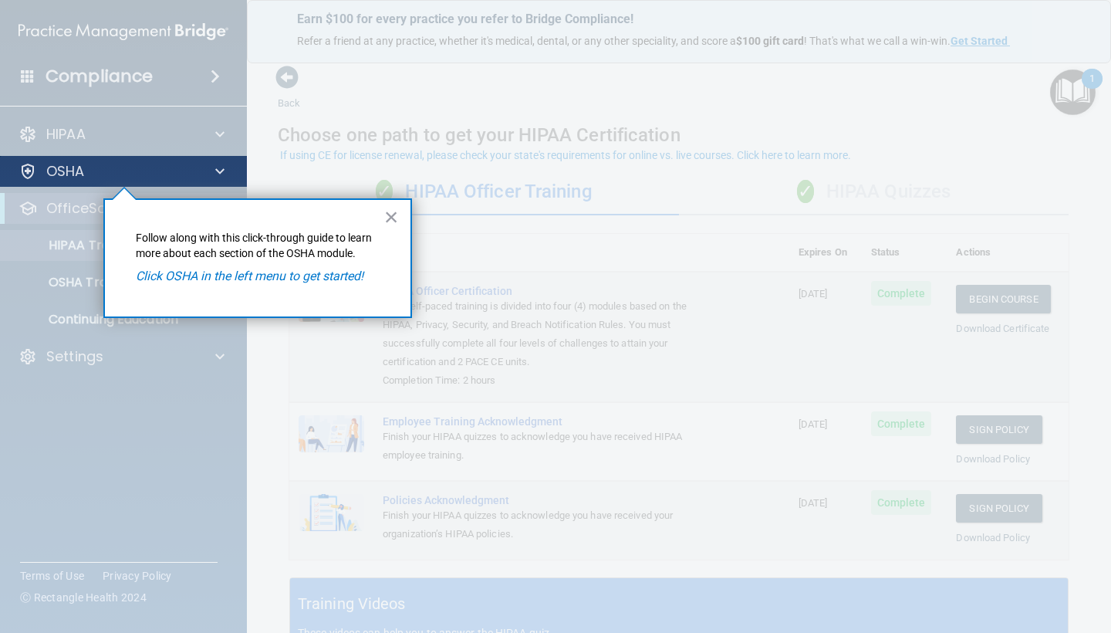
click at [89, 170] on div "OSHA" at bounding box center [102, 171] width 191 height 19
click at [226, 167] on div at bounding box center [217, 171] width 39 height 19
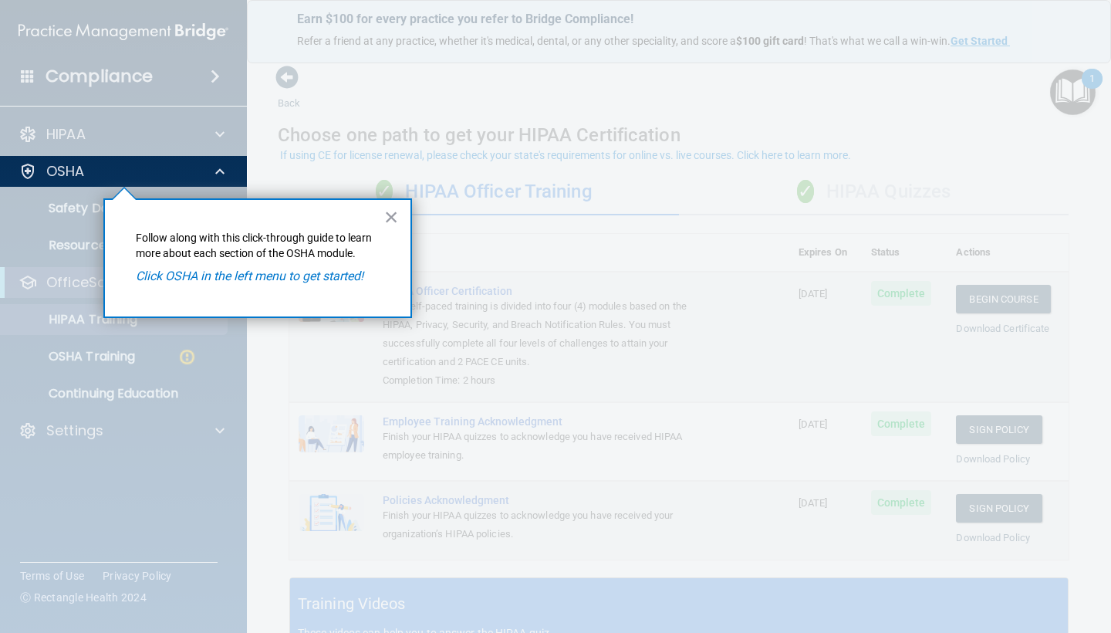
click at [83, 218] on div at bounding box center [124, 410] width 248 height 446
click at [218, 278] on em "Click OSHA in the left menu to get started!" at bounding box center [250, 275] width 228 height 15
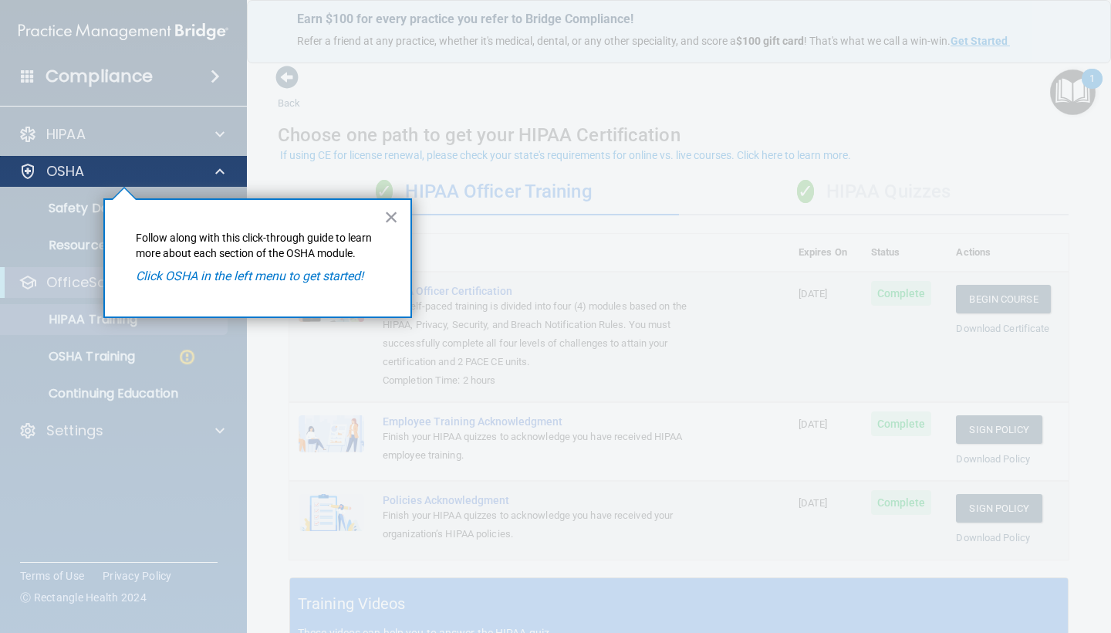
click at [131, 167] on div "OSHA" at bounding box center [102, 171] width 191 height 19
click at [56, 177] on p "OSHA" at bounding box center [65, 171] width 39 height 19
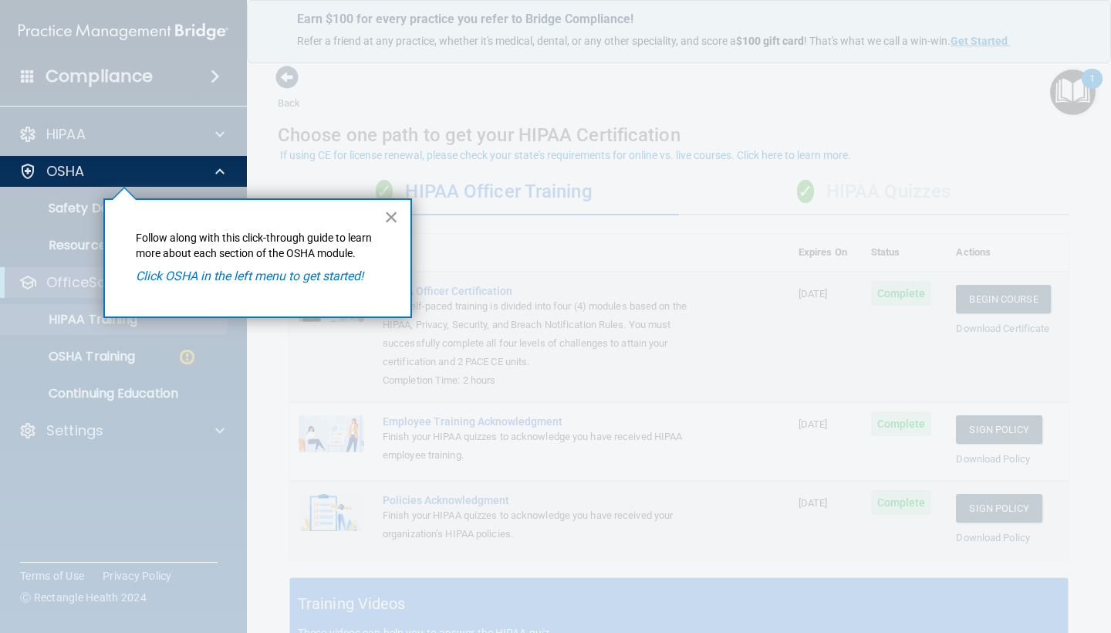
click at [394, 223] on button "×" at bounding box center [391, 216] width 15 height 25
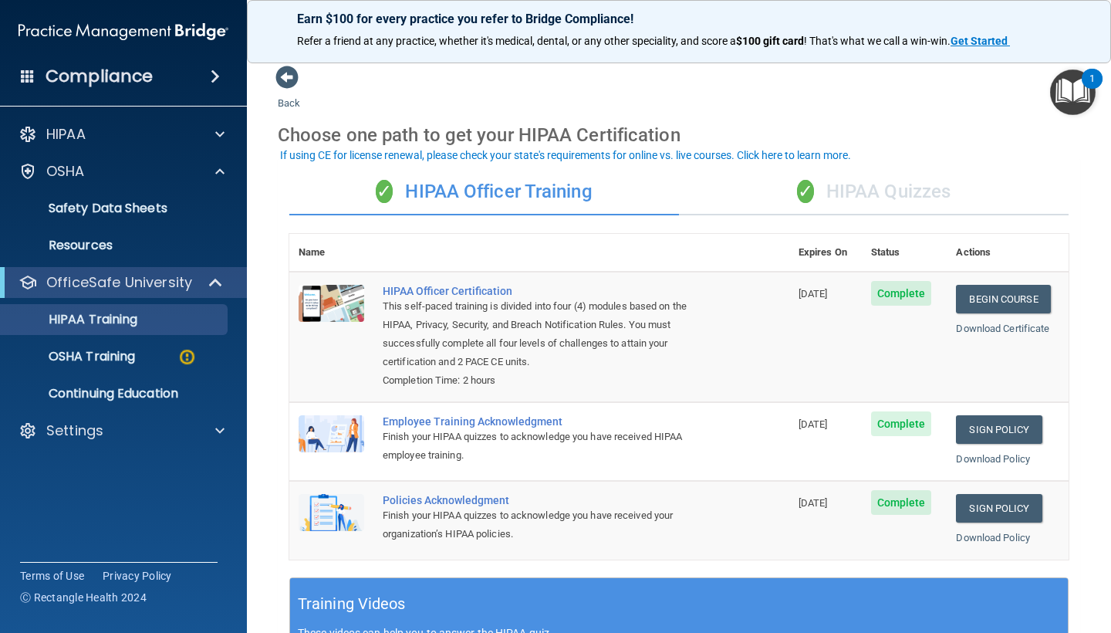
click at [773, 214] on div "✓ HIPAA Officer Training ✓ HIPAA Quizzes Name Expires On Status Actions HIPAA O…" at bounding box center [679, 575] width 802 height 837
click at [775, 197] on div "✓ HIPAA Quizzes" at bounding box center [874, 192] width 390 height 46
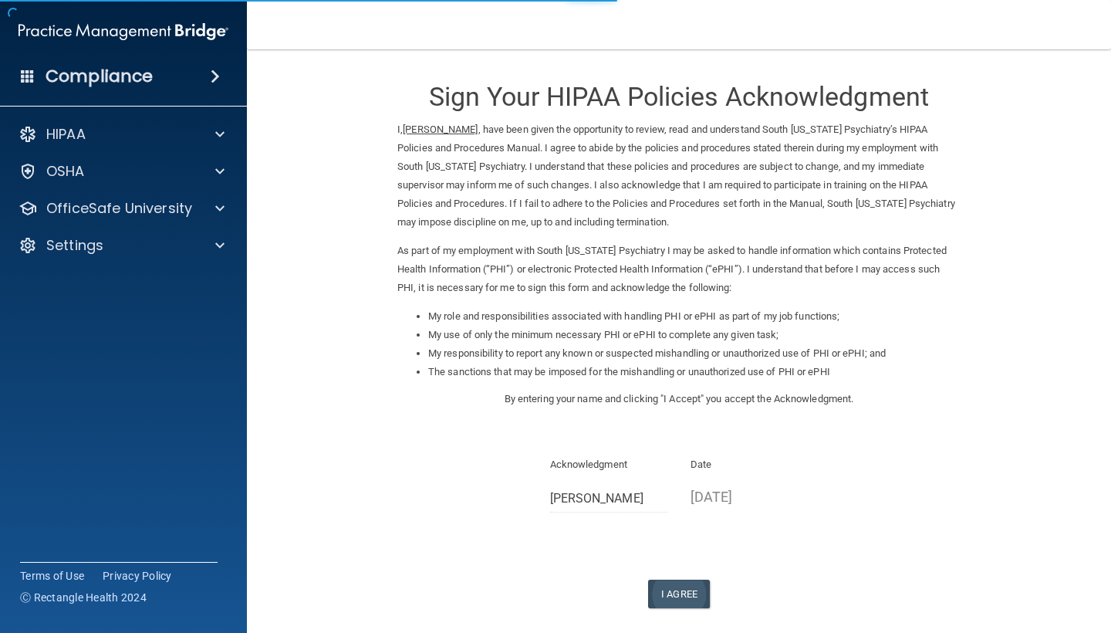
click at [671, 582] on button "I Agree" at bounding box center [679, 593] width 62 height 29
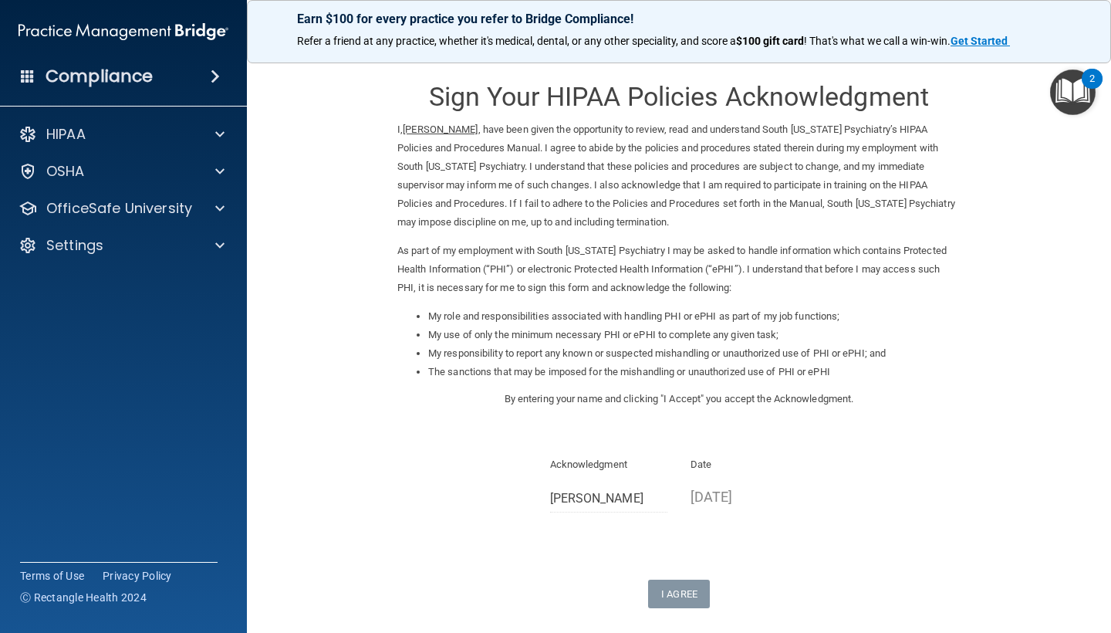
click at [1081, 96] on img "Open Resource Center, 2 new notifications" at bounding box center [1073, 92] width 46 height 46
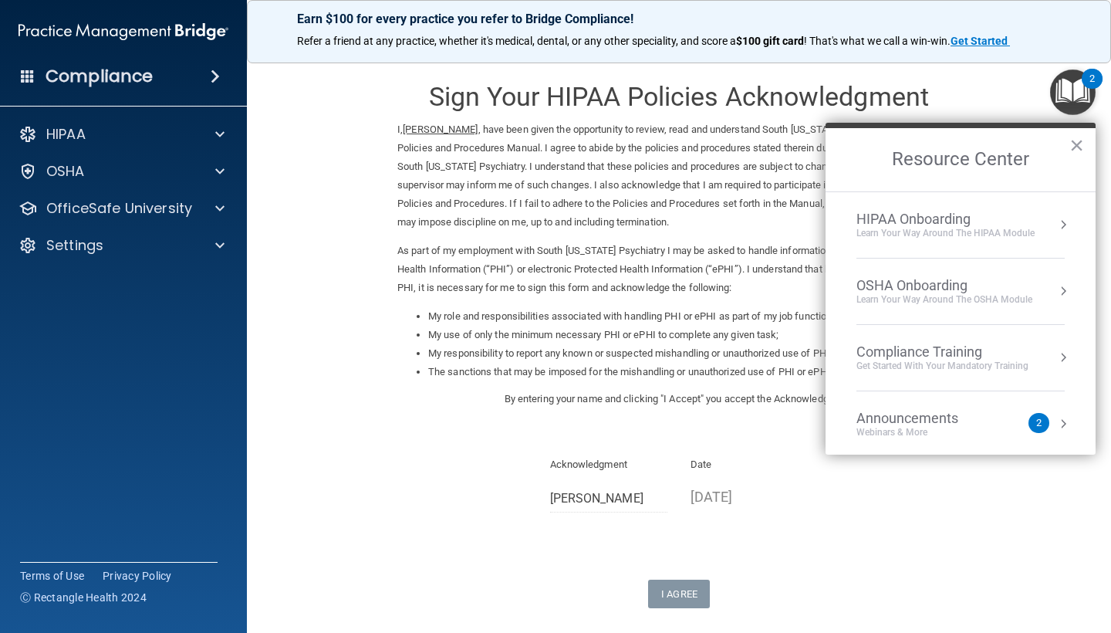
click at [997, 211] on div "HIPAA Onboarding" at bounding box center [945, 219] width 178 height 17
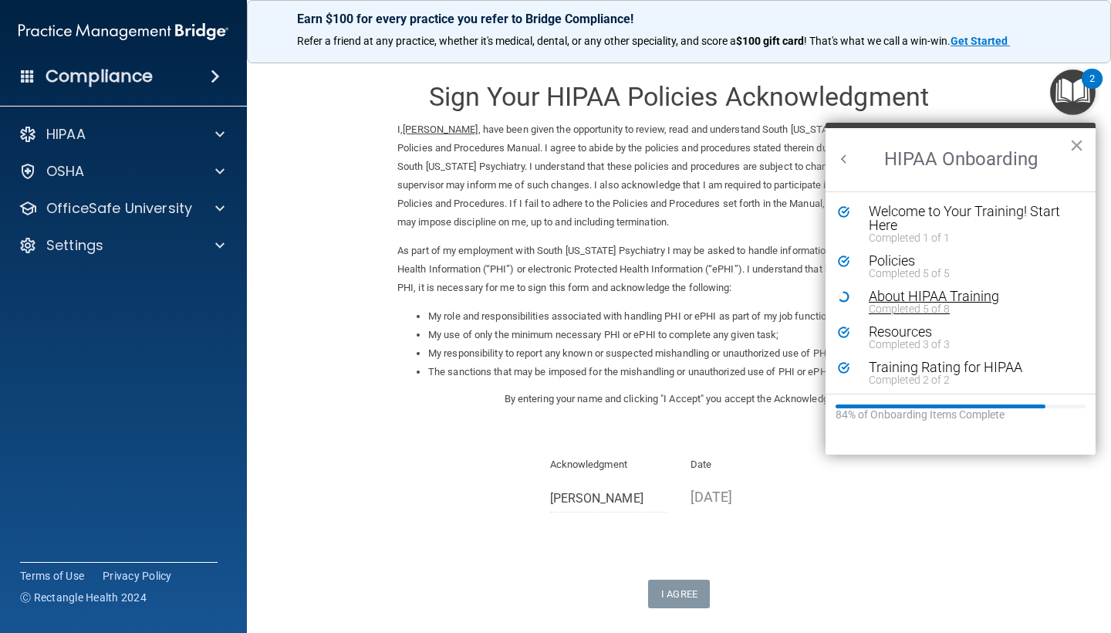
click at [967, 303] on div "Completed 5 of 8" at bounding box center [972, 308] width 207 height 11
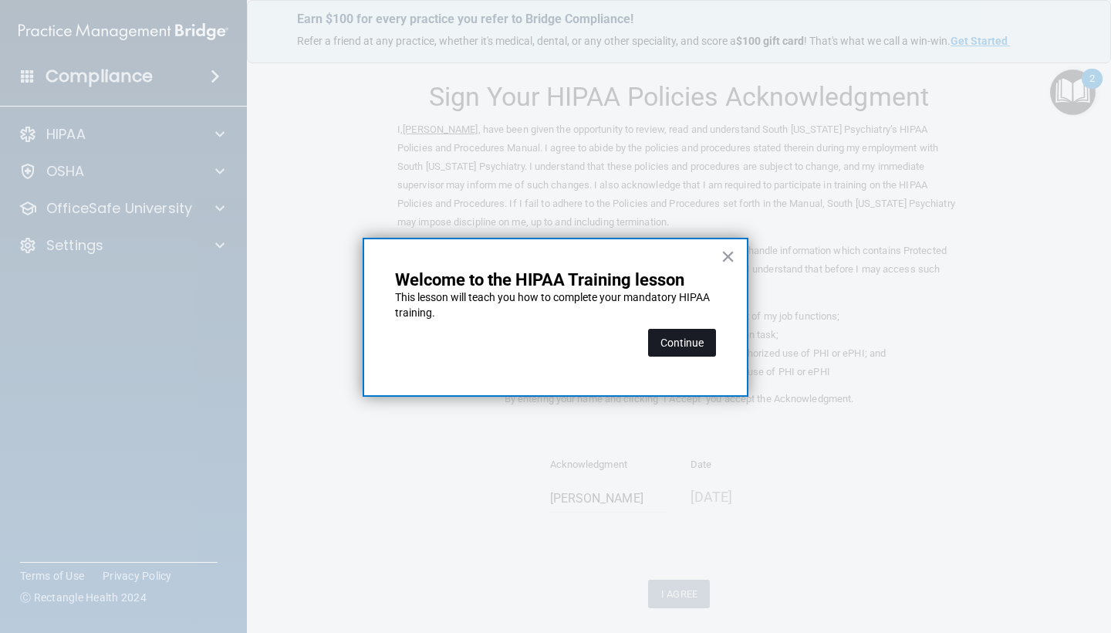
click at [661, 351] on button "Continue" at bounding box center [682, 343] width 68 height 28
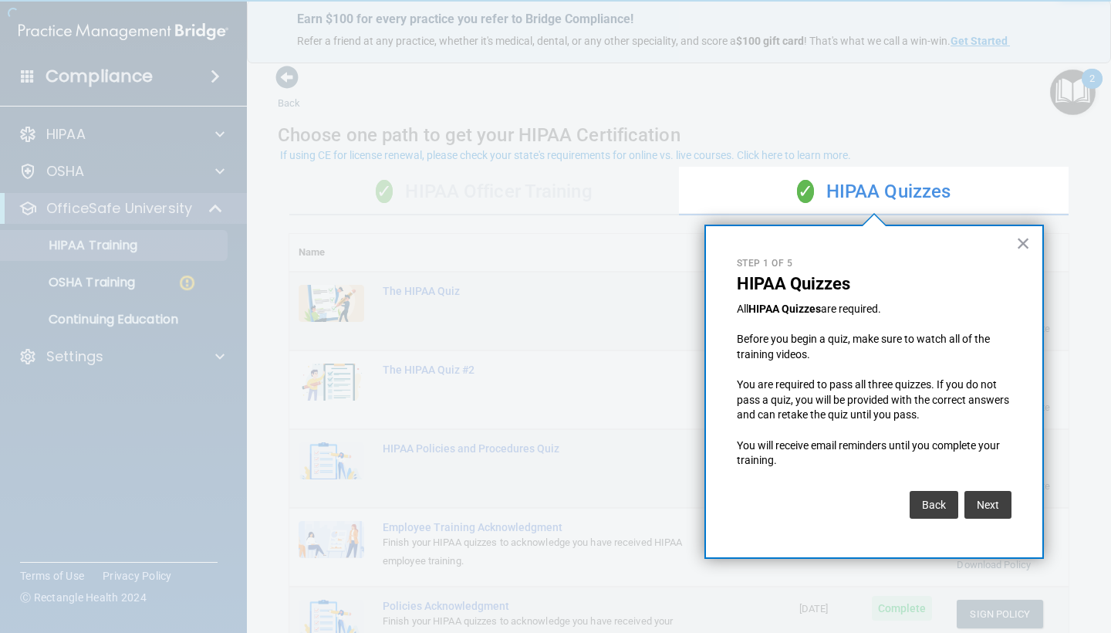
click at [1020, 248] on button "×" at bounding box center [1023, 243] width 15 height 25
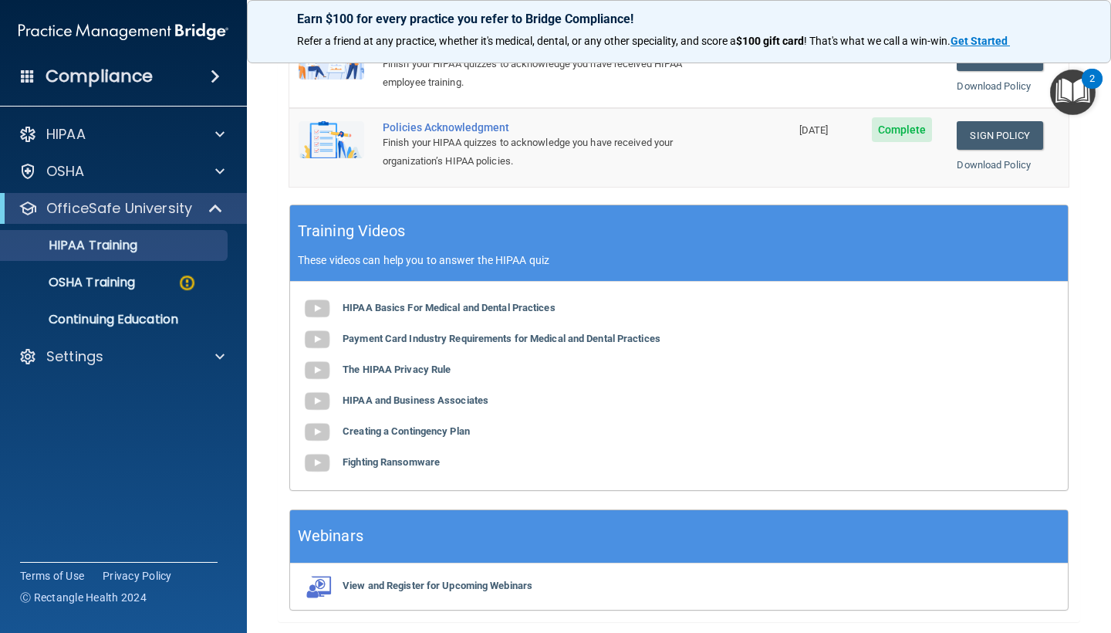
scroll to position [2, 0]
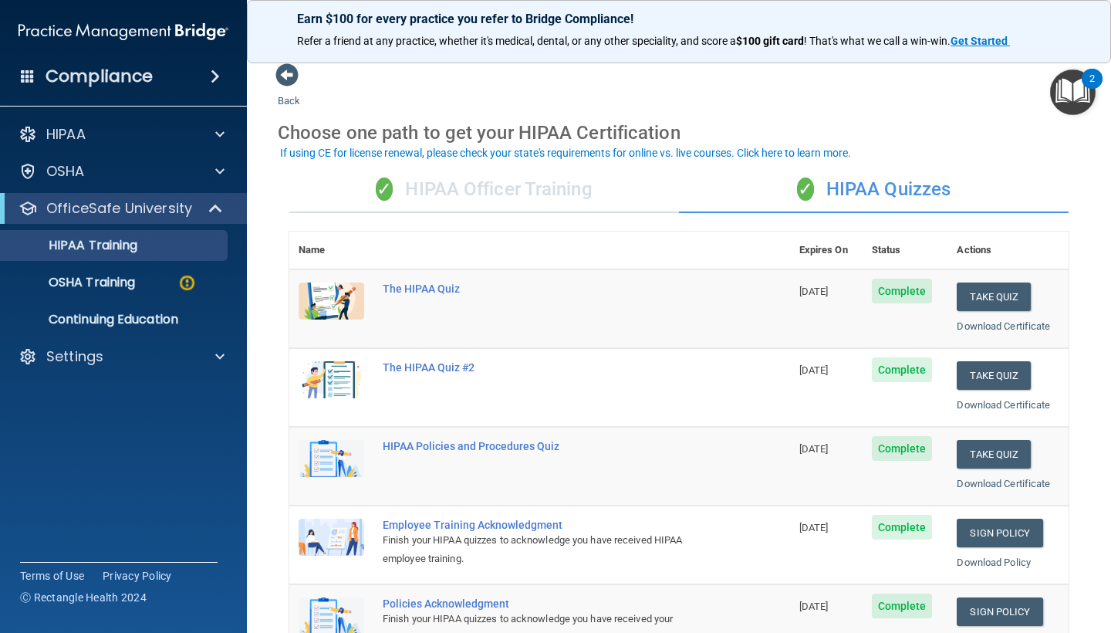
click at [495, 180] on div "✓ HIPAA Officer Training" at bounding box center [484, 190] width 390 height 46
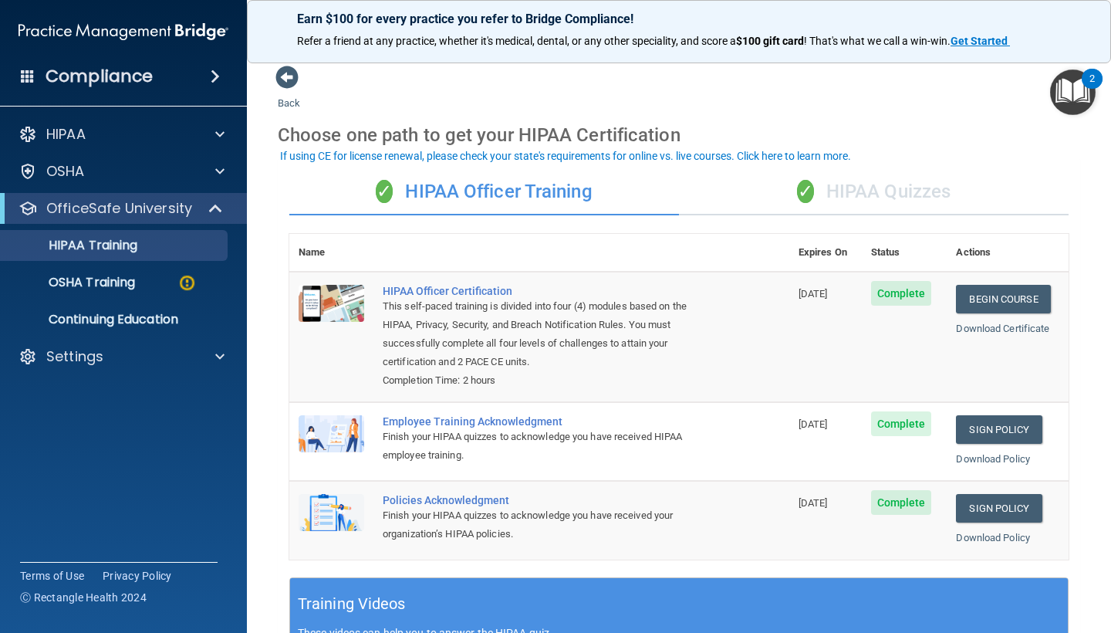
scroll to position [0, 0]
click at [783, 187] on div "✓ HIPAA Quizzes" at bounding box center [874, 192] width 390 height 46
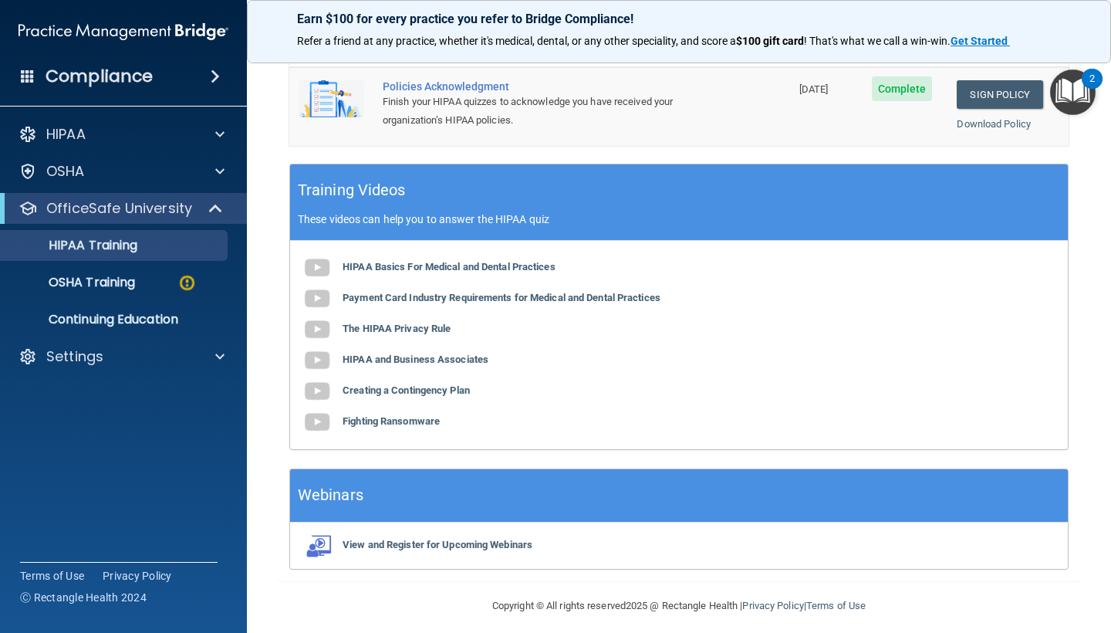
scroll to position [518, 0]
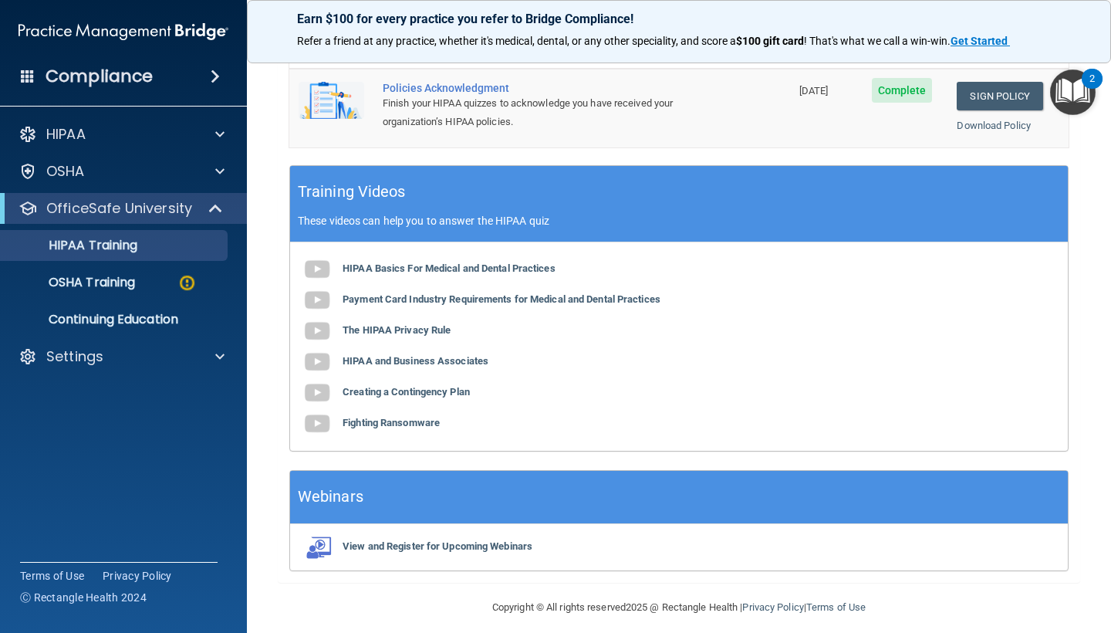
click at [1091, 79] on div "2" at bounding box center [1091, 89] width 5 height 20
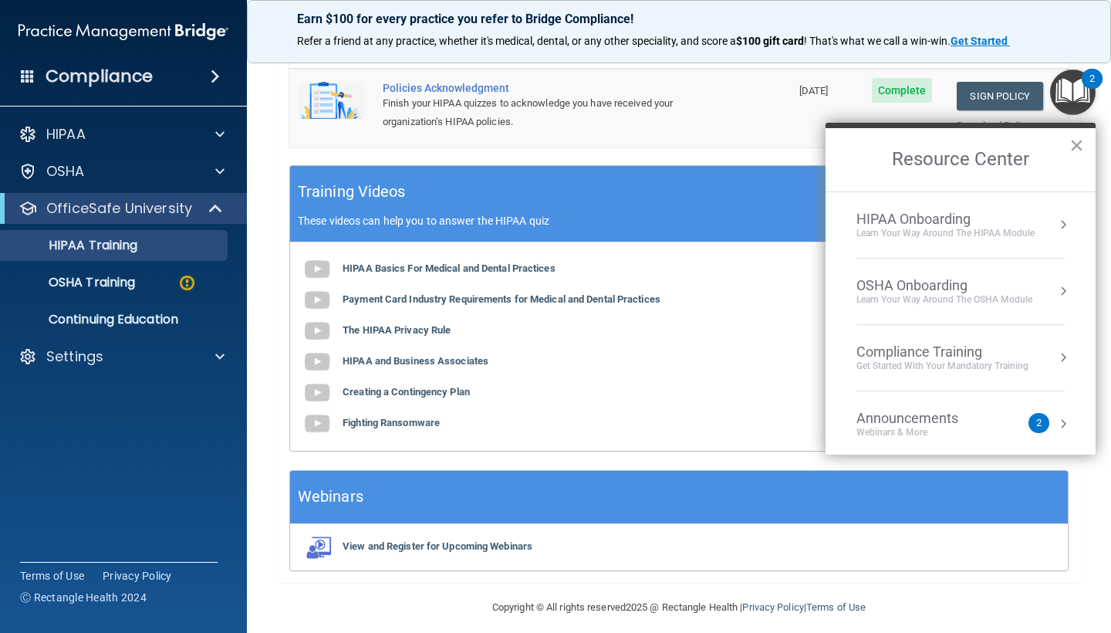
click at [932, 237] on div "Learn Your Way around the HIPAA module" at bounding box center [945, 233] width 178 height 13
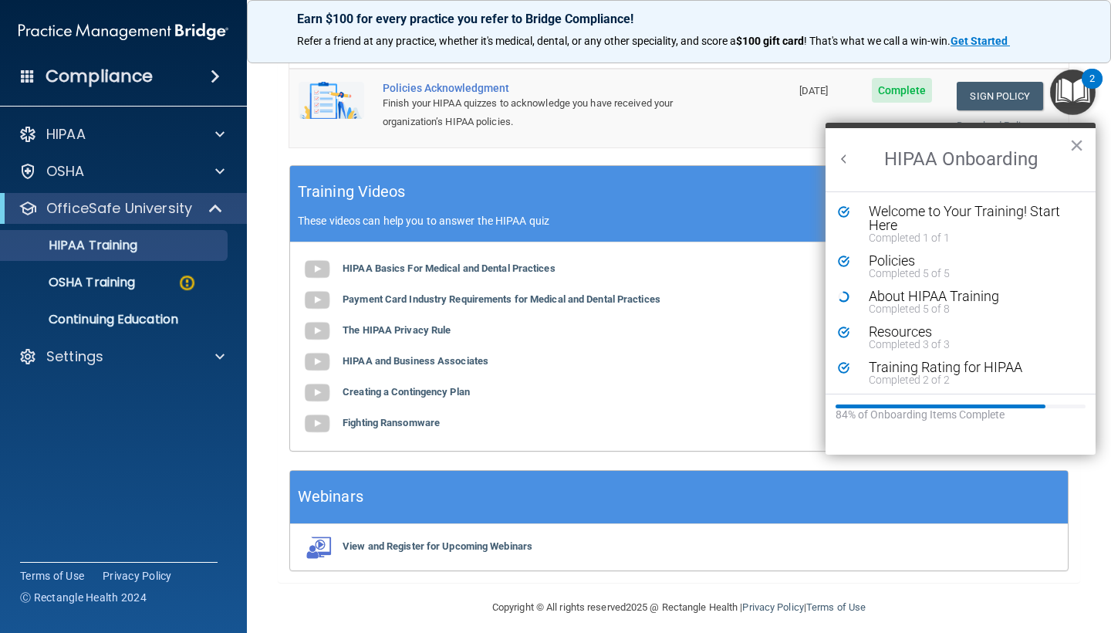
scroll to position [0, 0]
click at [913, 312] on div "Completed 5 of 8" at bounding box center [972, 308] width 207 height 11
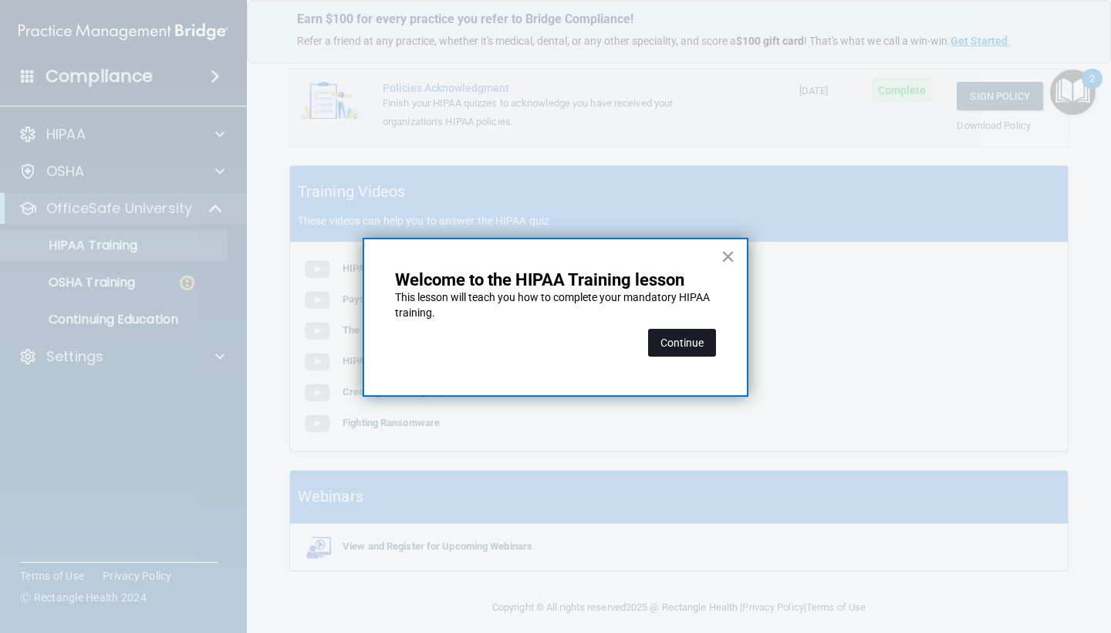
click at [661, 352] on button "Continue" at bounding box center [682, 343] width 68 height 28
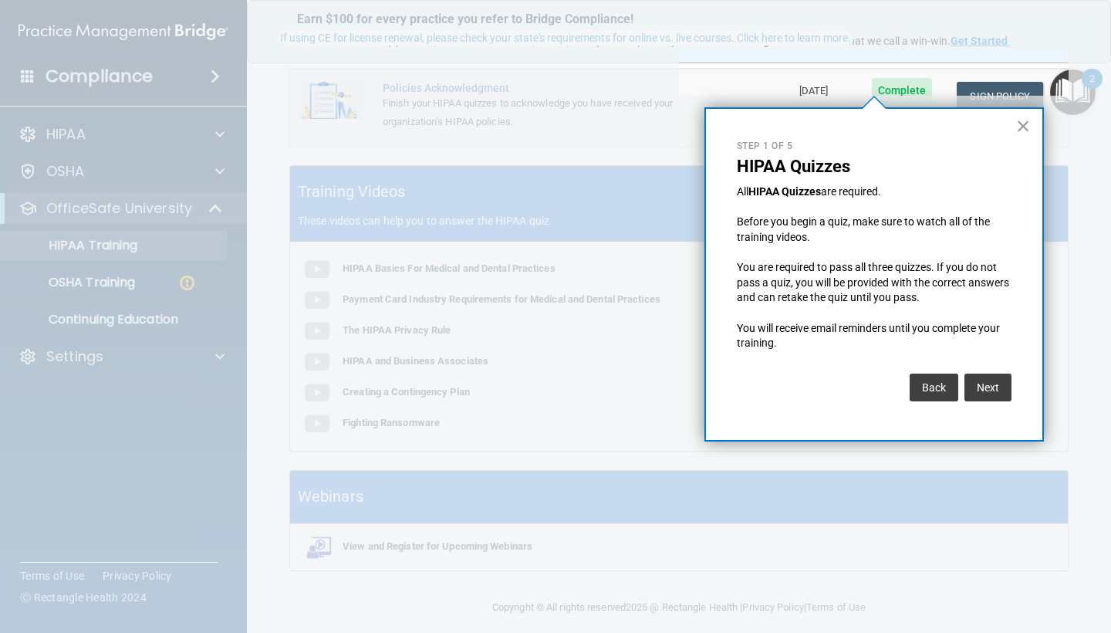
scroll to position [117, 0]
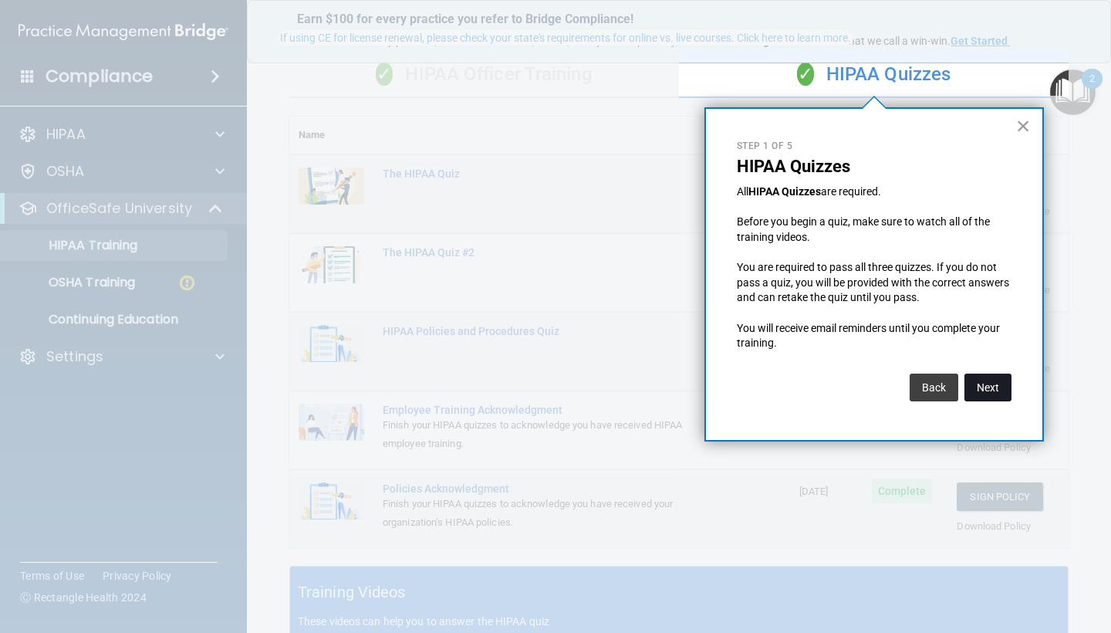
click at [996, 393] on button "Next" at bounding box center [987, 387] width 47 height 28
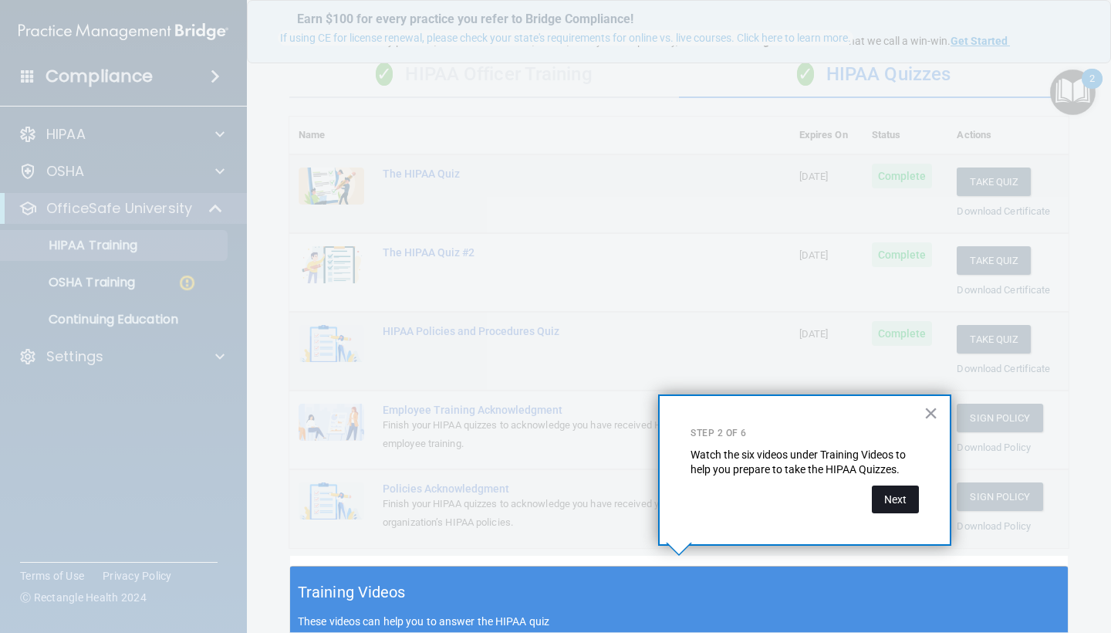
click at [894, 494] on button "Next" at bounding box center [895, 499] width 47 height 28
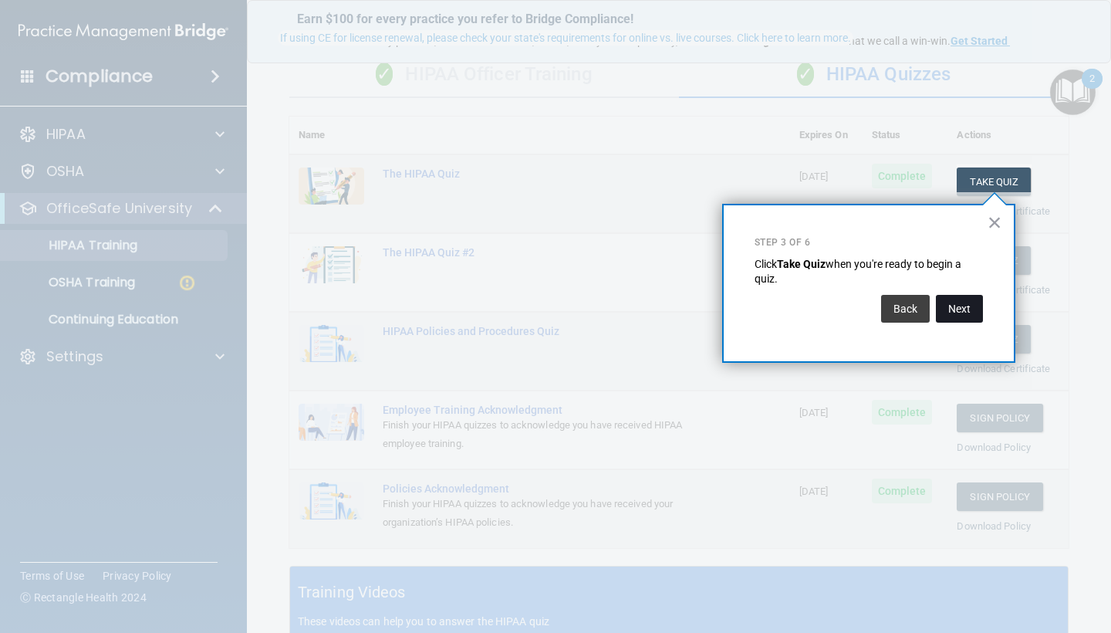
click at [968, 299] on button "Next" at bounding box center [959, 309] width 47 height 28
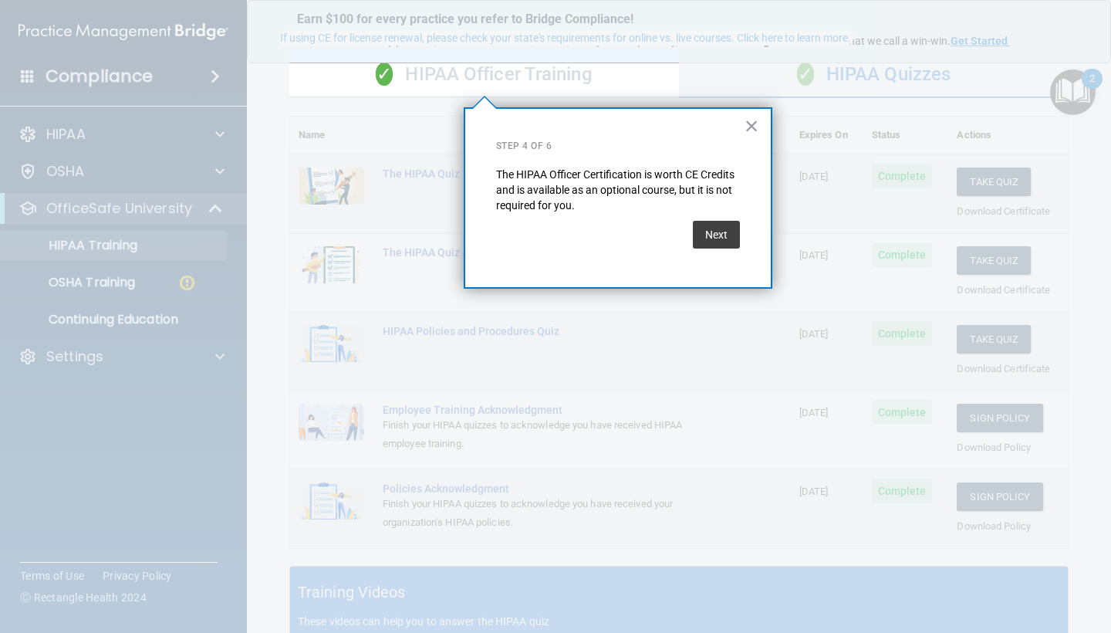
click at [737, 244] on button "Next" at bounding box center [716, 235] width 47 height 28
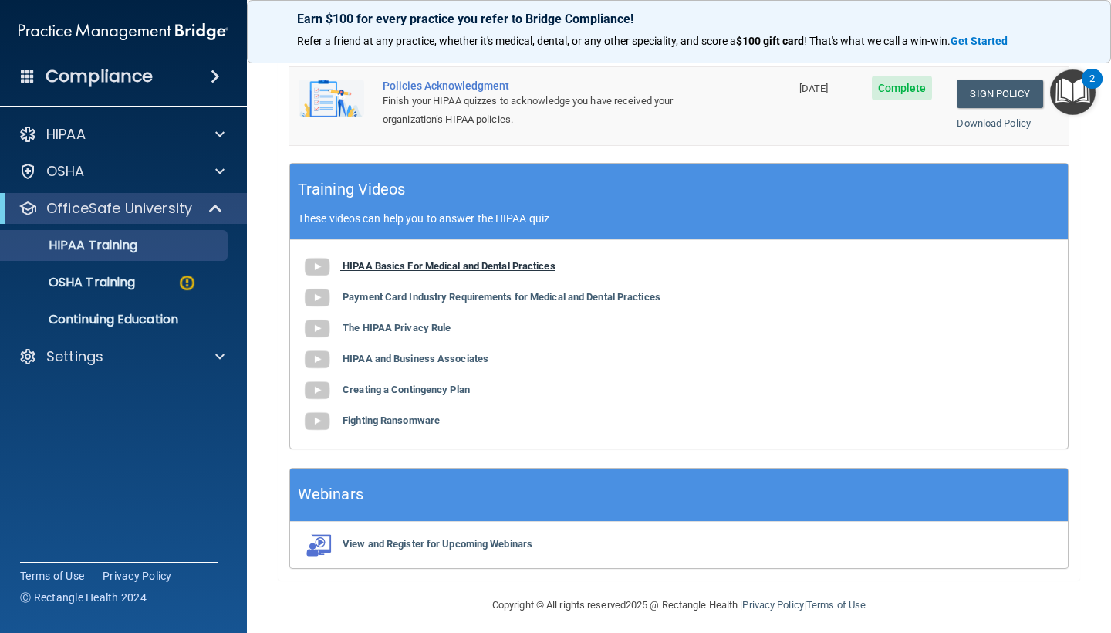
scroll to position [518, 0]
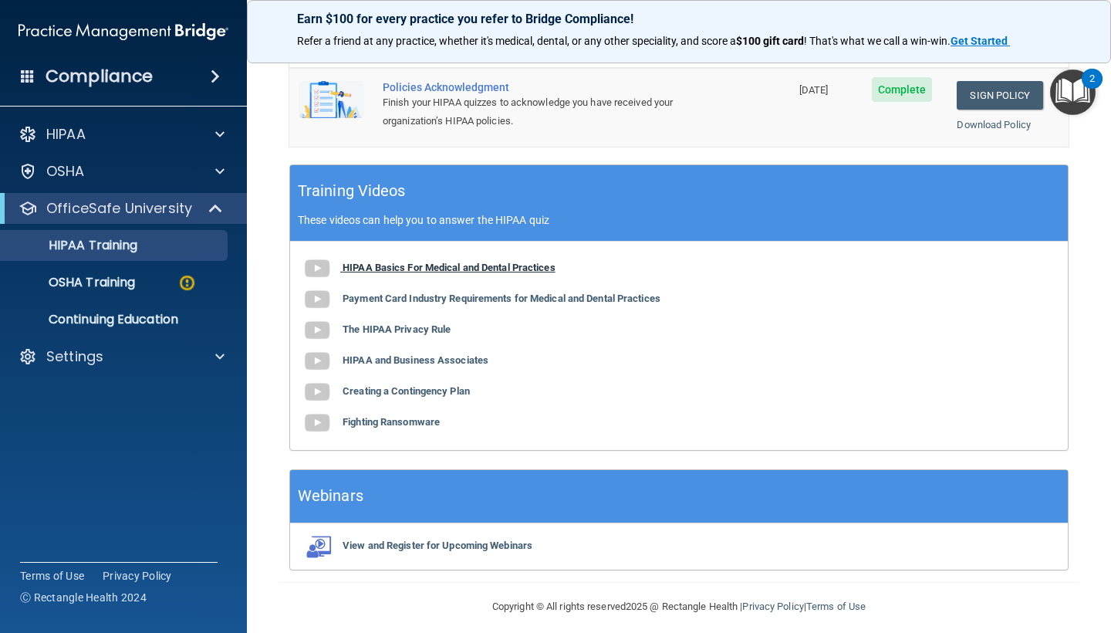
click at [405, 261] on b "HIPAA Basics For Medical and Dental Practices" at bounding box center [448, 267] width 213 height 12
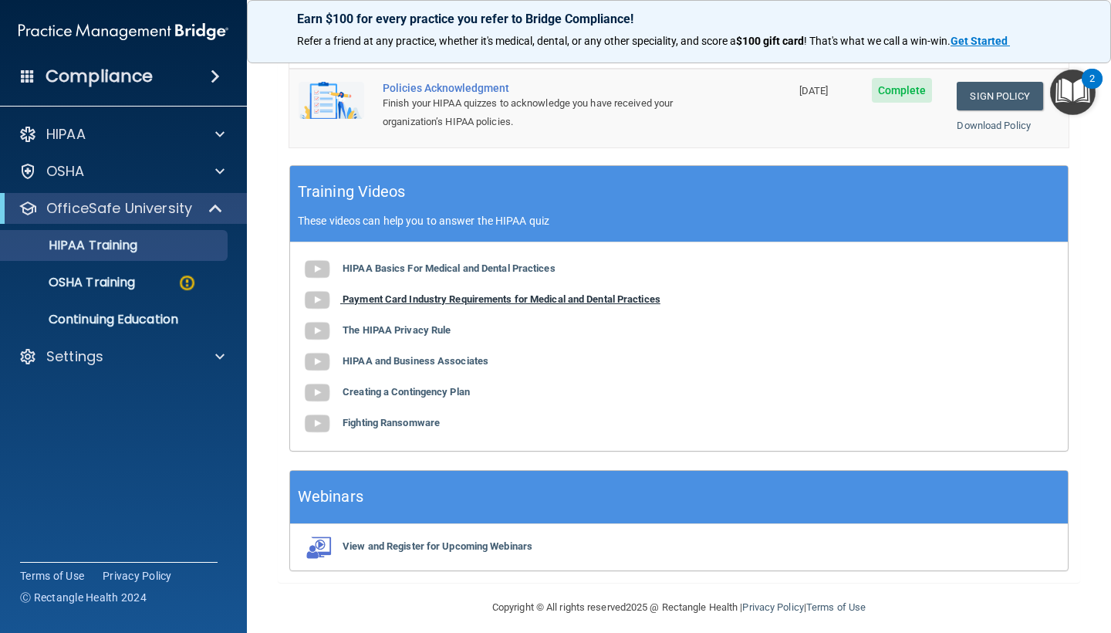
click at [492, 293] on b "Payment Card Industry Requirements for Medical and Dental Practices" at bounding box center [501, 299] width 318 height 12
click at [427, 324] on b "The HIPAA Privacy Rule" at bounding box center [396, 330] width 108 height 12
click at [415, 339] on div "HIPAA Basics For Medical and Dental Practices Payment Card Industry Requirement…" at bounding box center [679, 346] width 778 height 208
click at [430, 359] on div "HIPAA Basics For Medical and Dental Practices Payment Card Industry Requirement…" at bounding box center [679, 346] width 778 height 208
click at [440, 386] on b "Creating a Contingency Plan" at bounding box center [405, 392] width 127 height 12
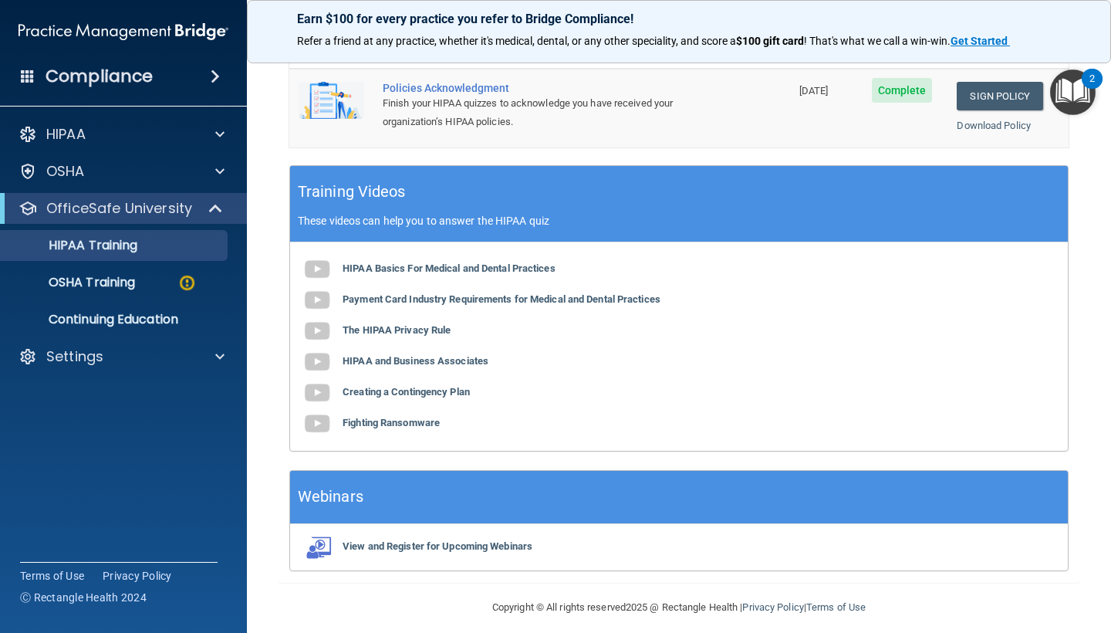
click at [419, 420] on div "HIPAA Basics For Medical and Dental Practices Payment Card Industry Requirement…" at bounding box center [679, 346] width 778 height 208
click at [415, 417] on b "Fighting Ransomware" at bounding box center [390, 423] width 97 height 12
click at [460, 525] on div "View and Register for Upcoming Webinars" at bounding box center [679, 547] width 778 height 46
click at [469, 541] on div "View and Register for Upcoming Webinars" at bounding box center [679, 547] width 778 height 46
click at [462, 540] on b "View and Register for Upcoming Webinars" at bounding box center [437, 546] width 190 height 12
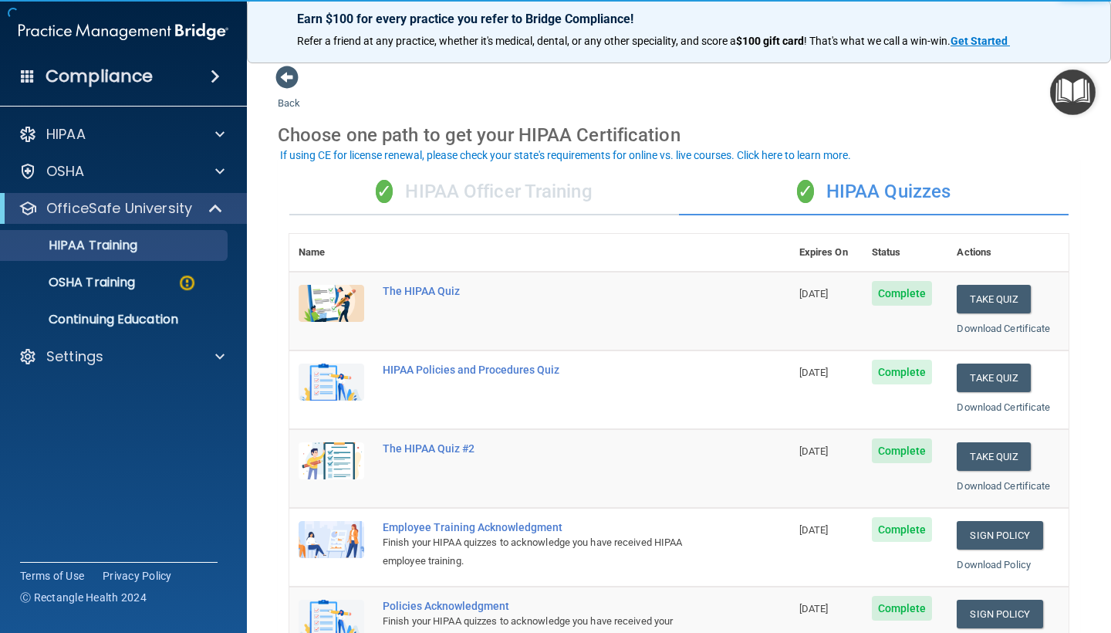
click at [553, 181] on div "✓ HIPAA Officer Training" at bounding box center [484, 192] width 390 height 46
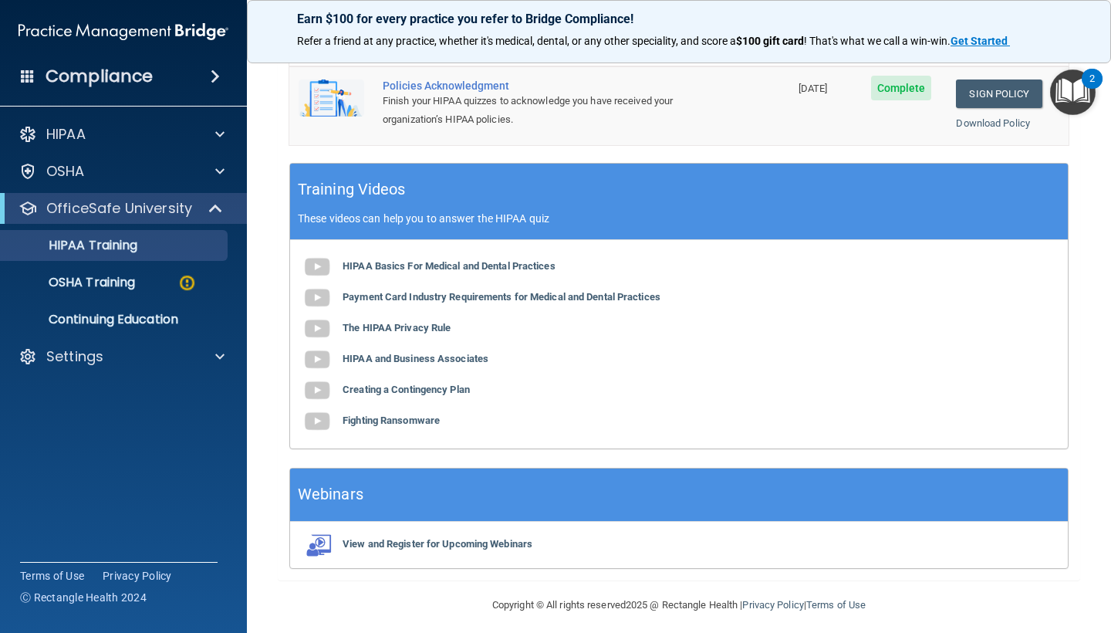
scroll to position [413, 0]
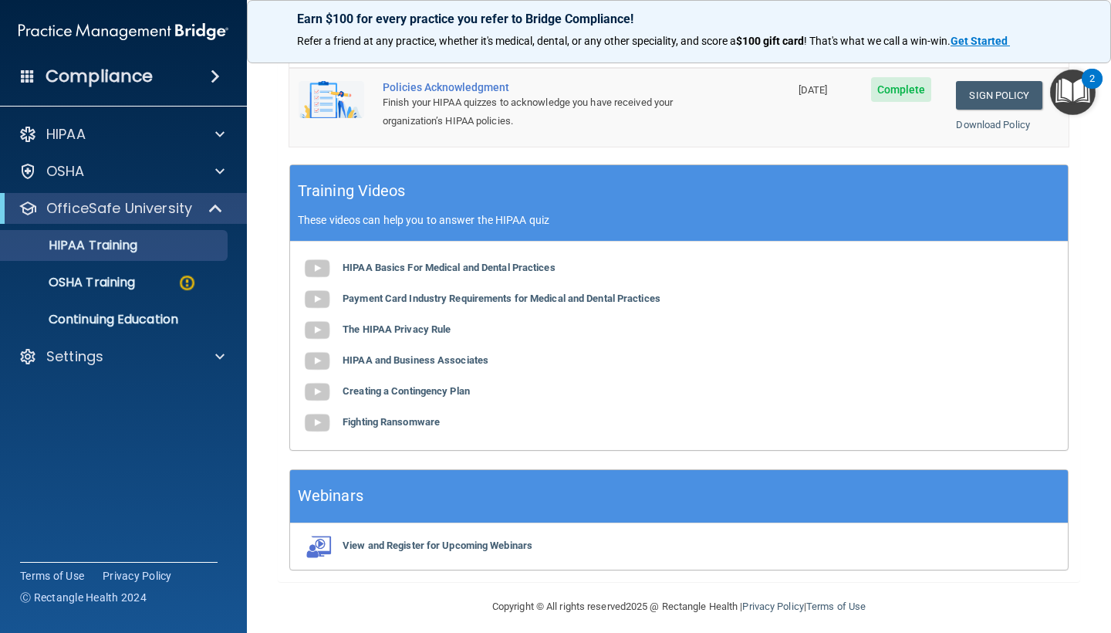
click at [1065, 98] on img "Open Resource Center, 2 new notifications" at bounding box center [1073, 92] width 46 height 46
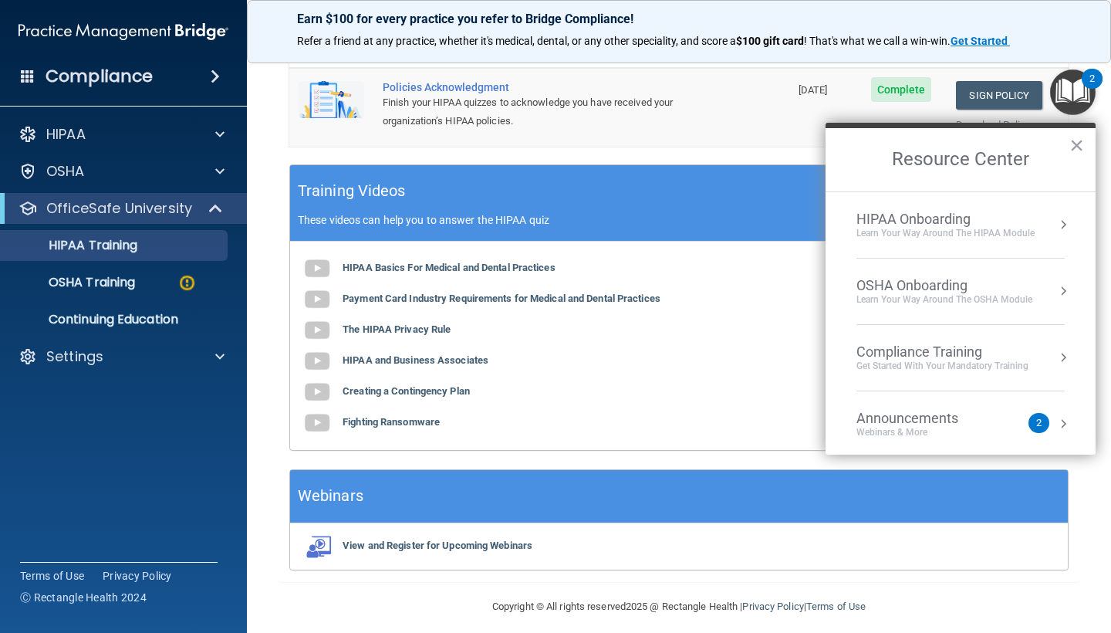
click at [987, 235] on div "Learn Your Way around the HIPAA module" at bounding box center [945, 233] width 178 height 13
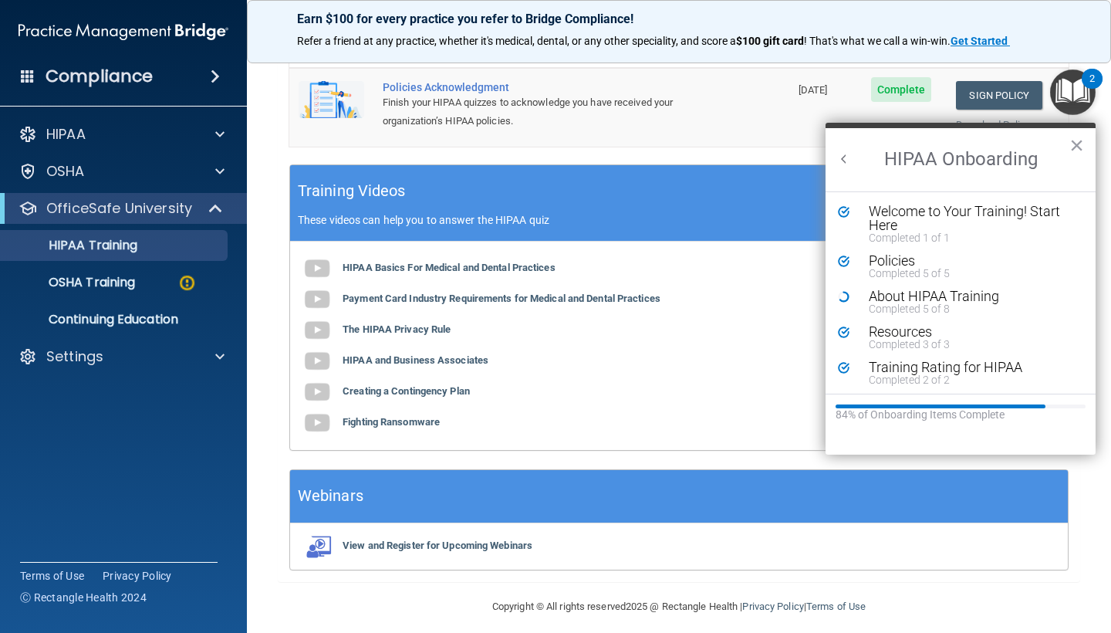
scroll to position [0, 0]
click at [1069, 150] on button "×" at bounding box center [1076, 145] width 15 height 25
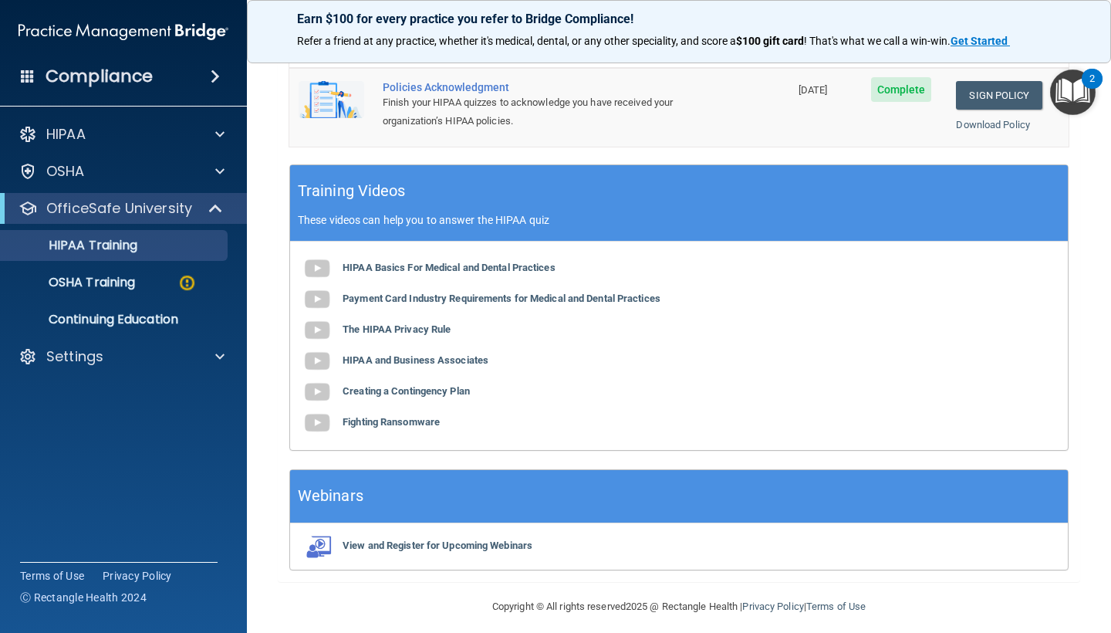
click at [1076, 90] on img "Open Resource Center, 2 new notifications" at bounding box center [1073, 92] width 46 height 46
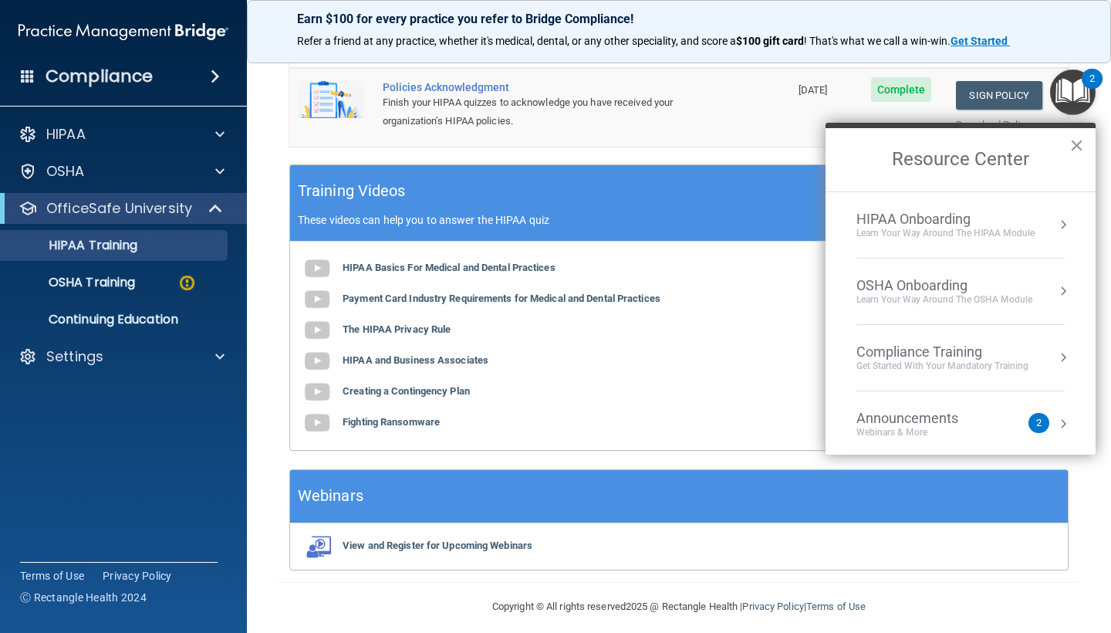
click at [953, 277] on div "OSHA Onboarding" at bounding box center [944, 285] width 176 height 17
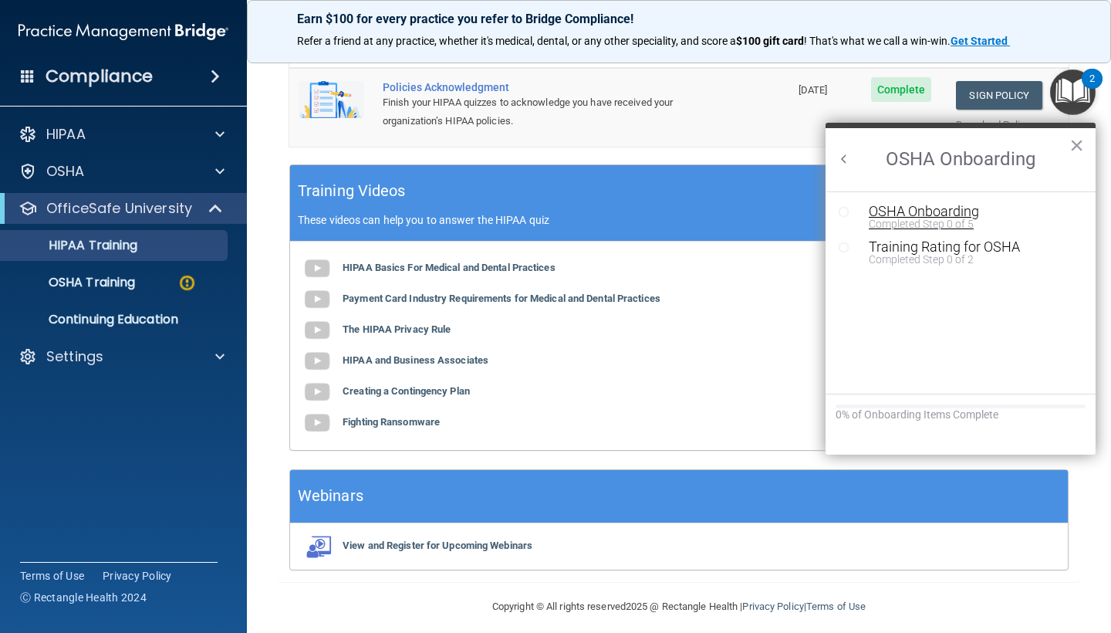
click at [933, 218] on div "Completed Step 0 of 5" at bounding box center [972, 223] width 207 height 11
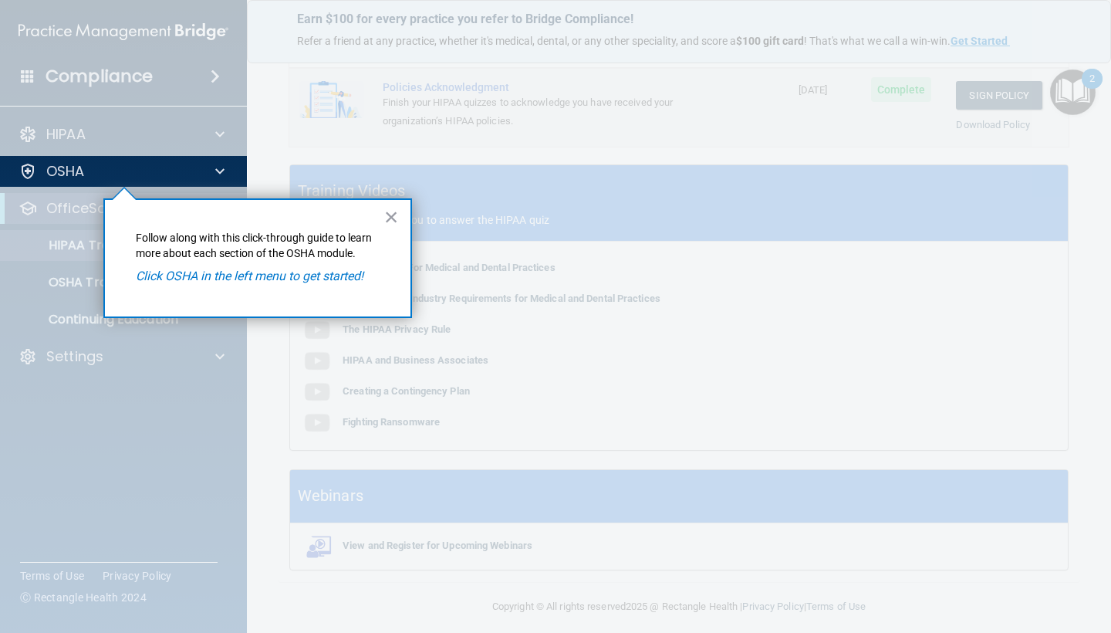
click at [314, 284] on div "× Follow along with this click-through guide to learn more about each section o…" at bounding box center [257, 258] width 309 height 120
click at [405, 214] on div "× Follow along with this click-through guide to learn more about each section o…" at bounding box center [257, 258] width 309 height 120
click at [393, 224] on button "×" at bounding box center [391, 216] width 15 height 25
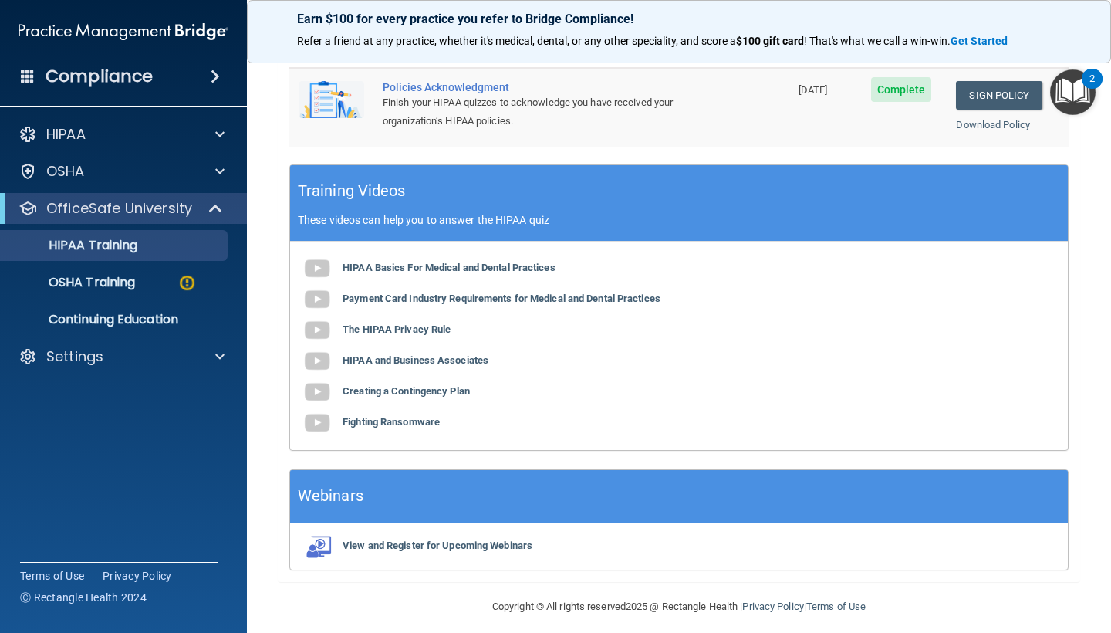
click at [102, 190] on div "HIPAA Documents and Policies Report an Incident Business Associates Emergency P…" at bounding box center [124, 249] width 248 height 272
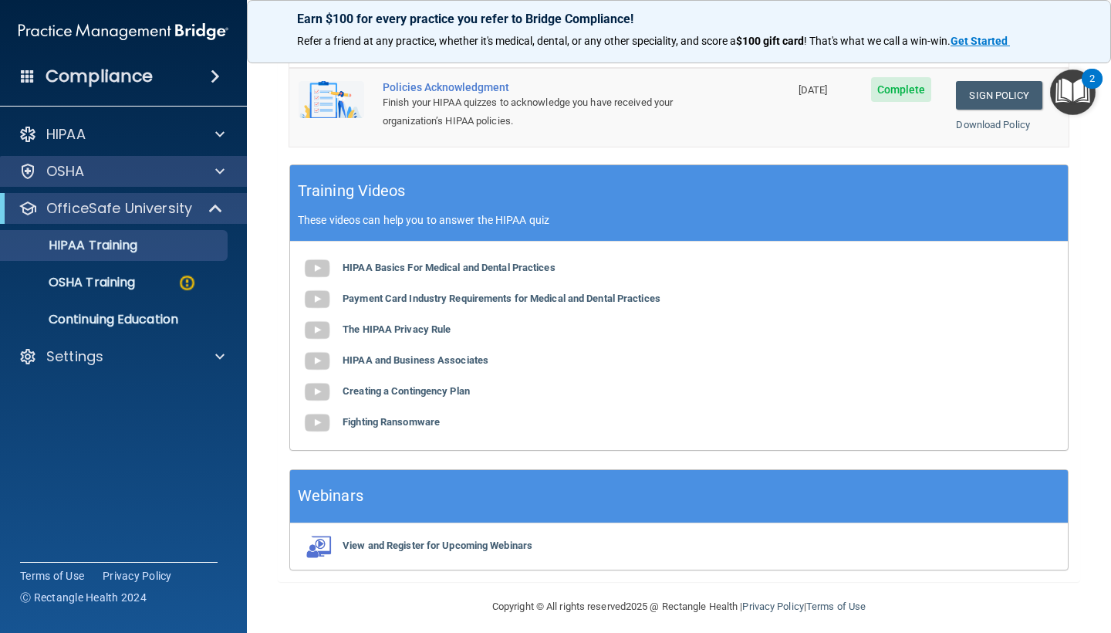
click at [93, 182] on div "OSHA" at bounding box center [124, 171] width 248 height 31
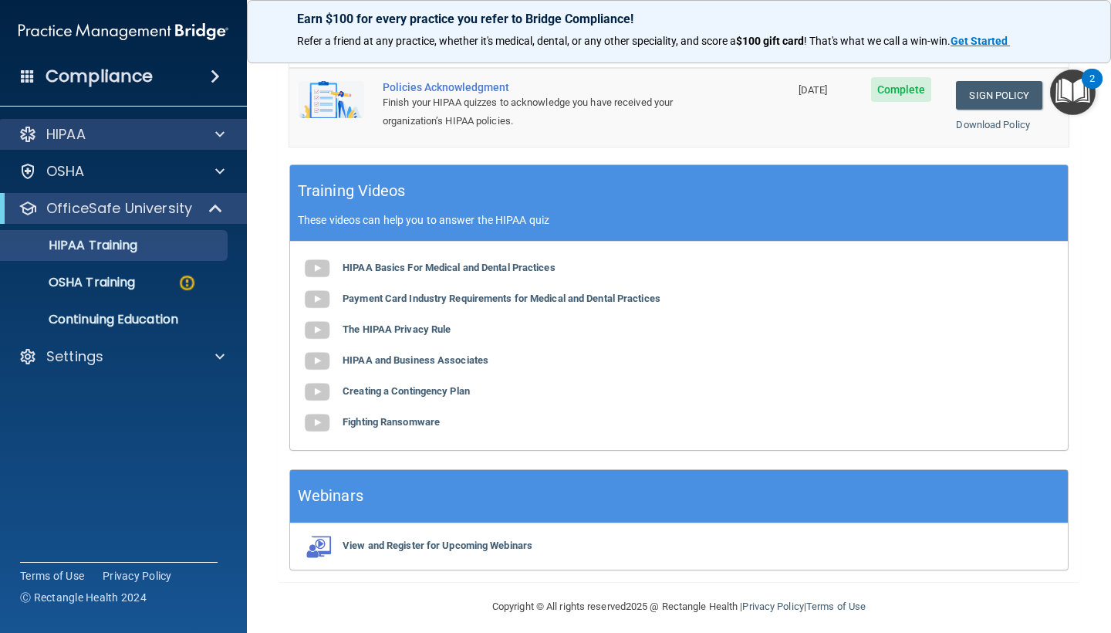
click at [131, 140] on div "HIPAA" at bounding box center [102, 134] width 191 height 19
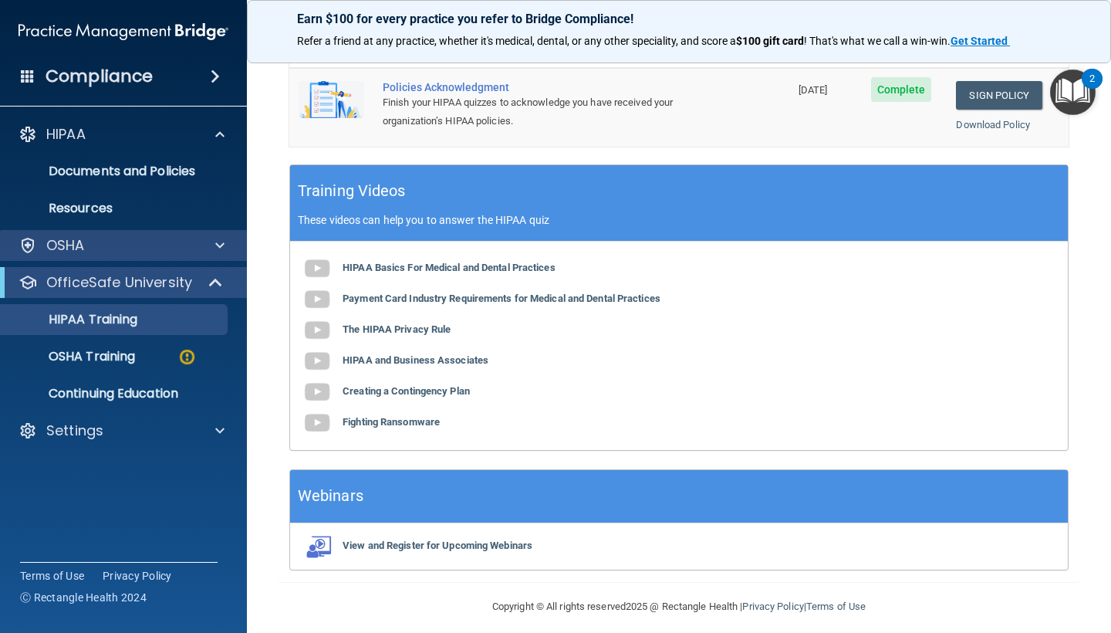
click at [104, 235] on div "OSHA" at bounding box center [124, 245] width 248 height 31
click at [220, 249] on span at bounding box center [219, 245] width 9 height 19
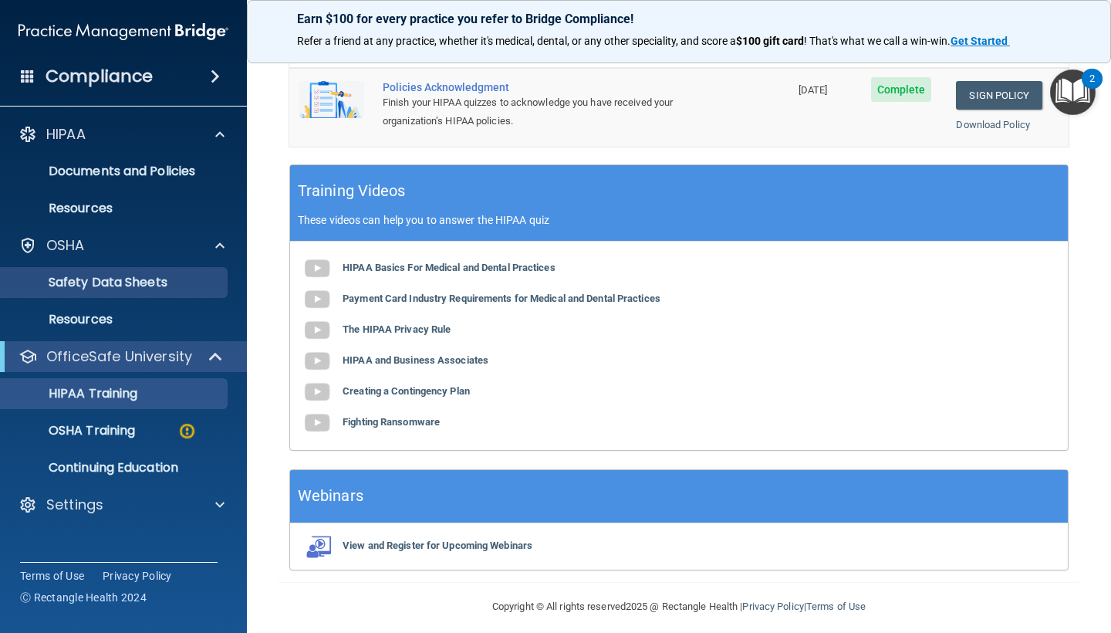
click at [125, 270] on link "Safety Data Sheets" at bounding box center [106, 282] width 243 height 31
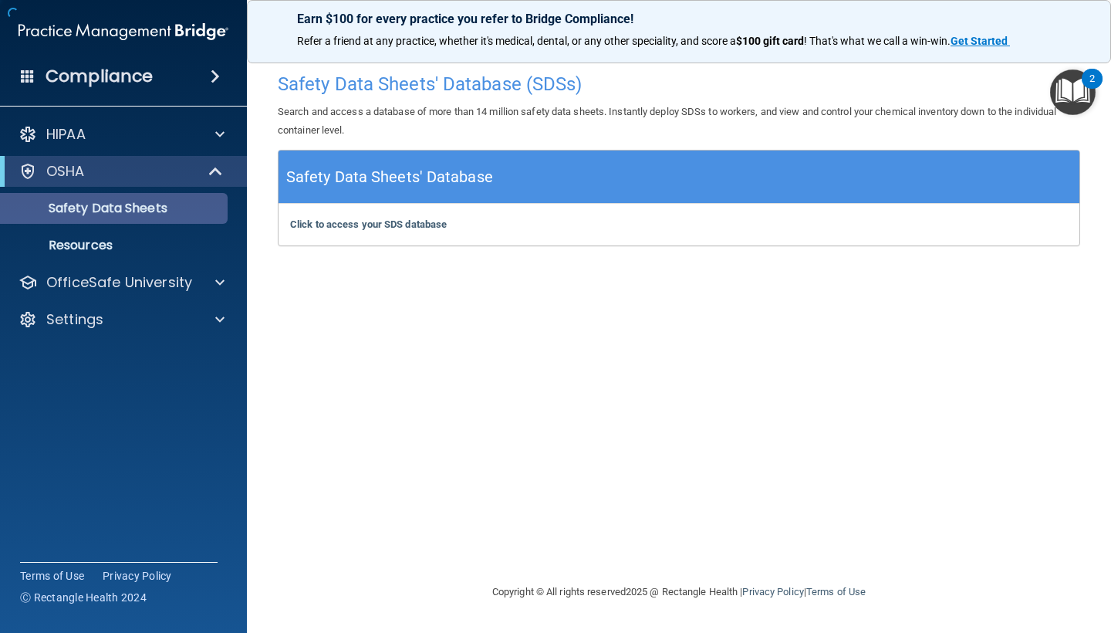
click at [118, 214] on p "Safety Data Sheets" at bounding box center [115, 208] width 211 height 15
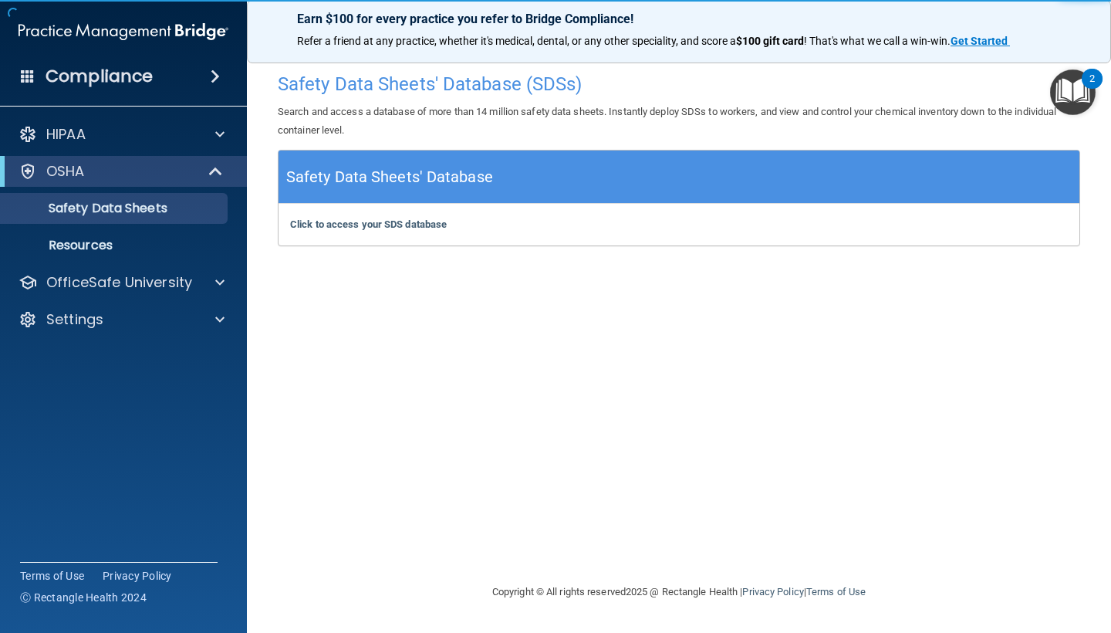
click at [398, 230] on div "Click to access your SDS database Click to access your SDS database" at bounding box center [678, 225] width 801 height 42
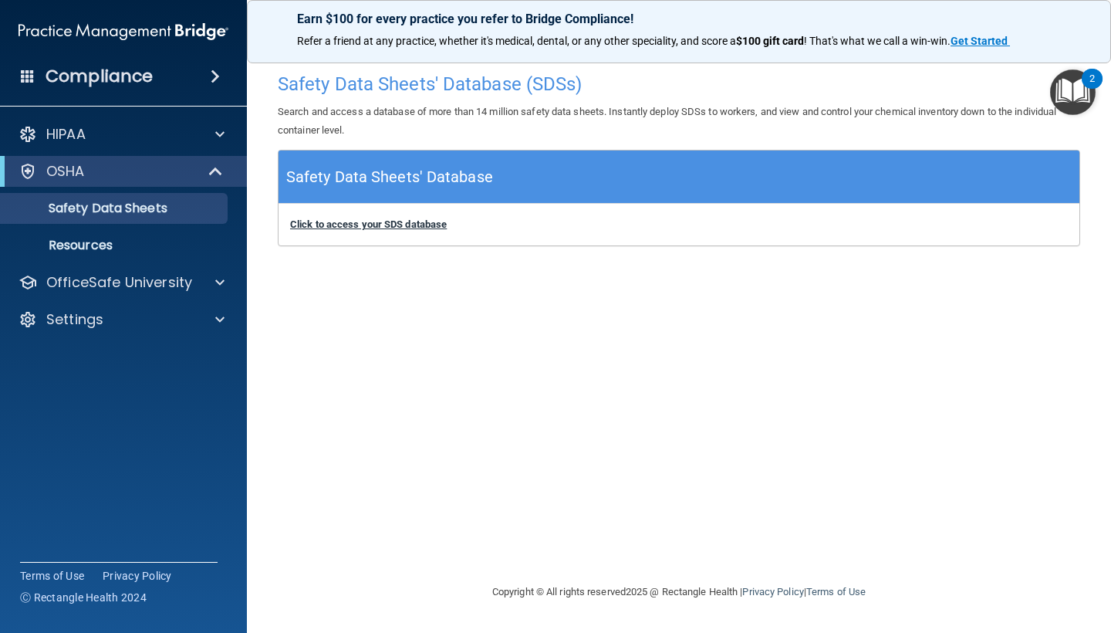
click at [398, 222] on b "Click to access your SDS database" at bounding box center [368, 224] width 157 height 12
click at [127, 255] on link "Resources" at bounding box center [106, 245] width 243 height 31
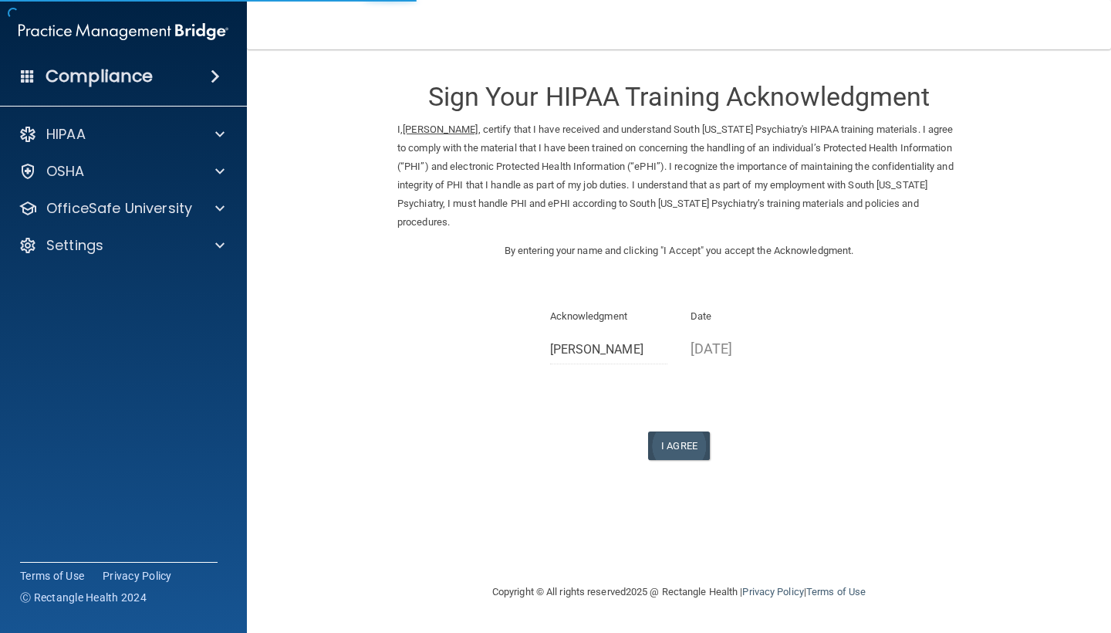
click at [675, 438] on button "I Agree" at bounding box center [679, 445] width 62 height 29
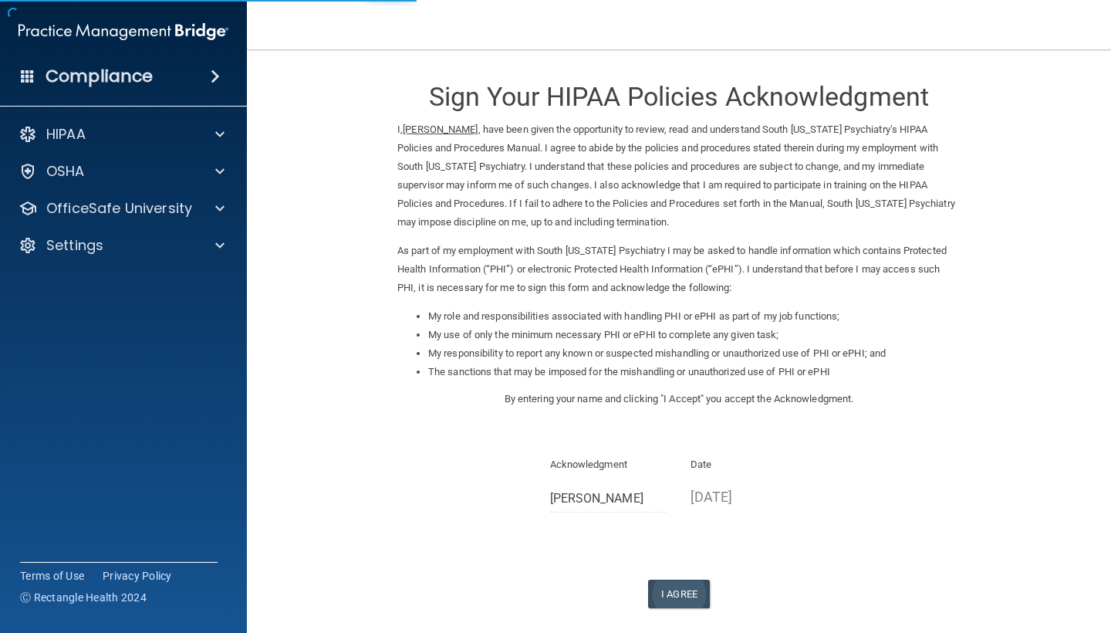
click at [672, 579] on button "I Agree" at bounding box center [679, 593] width 62 height 29
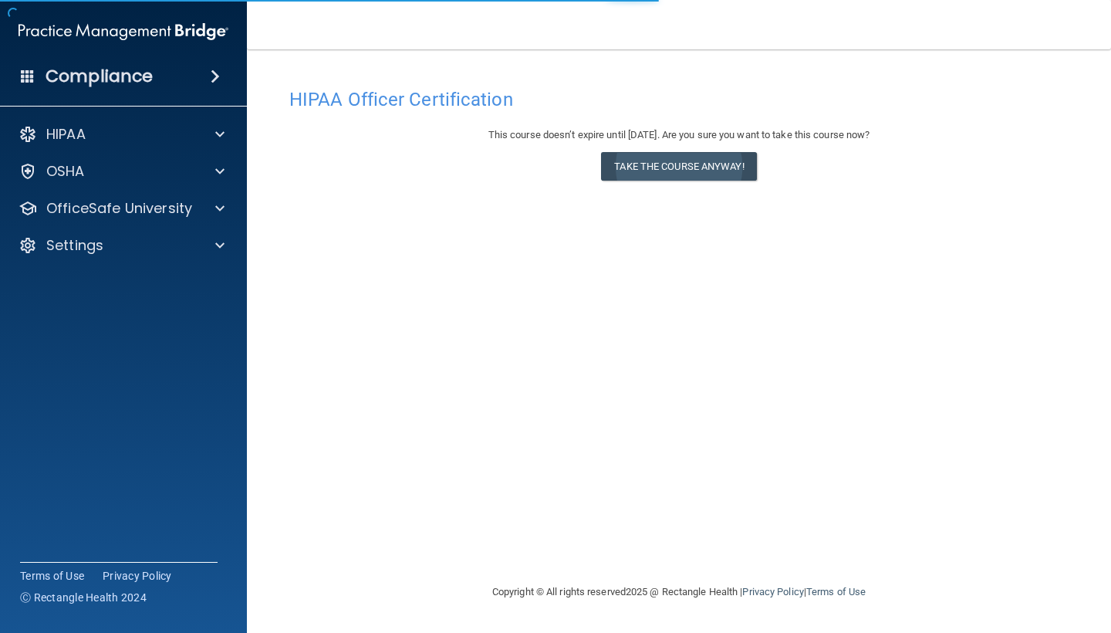
click at [637, 158] on button "Take the course anyway!" at bounding box center [678, 166] width 155 height 29
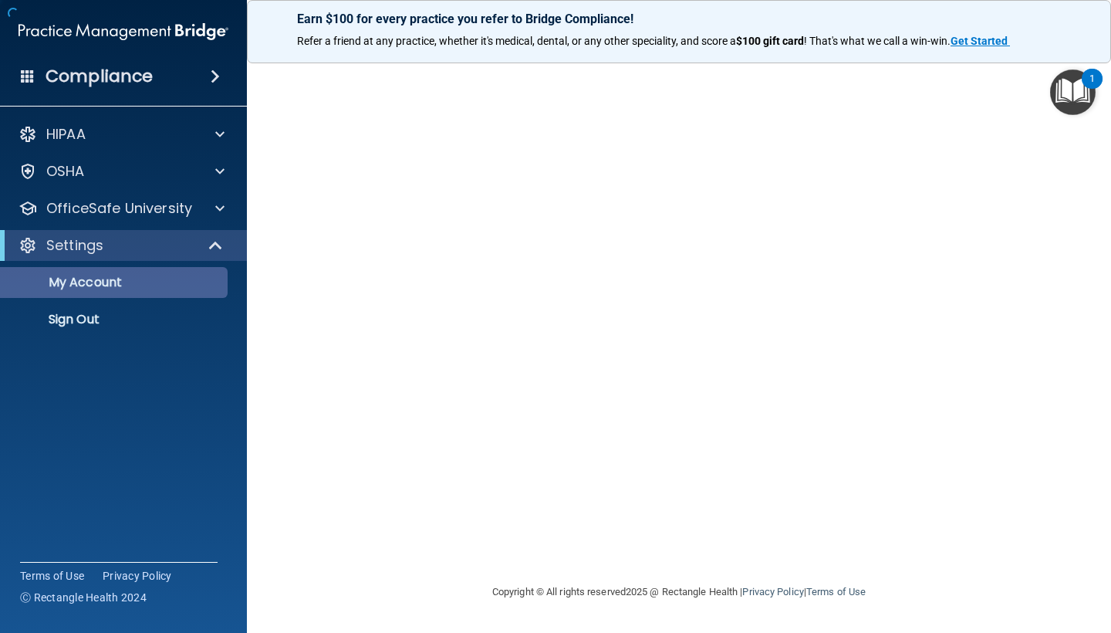
click at [89, 287] on p "My Account" at bounding box center [115, 282] width 211 height 15
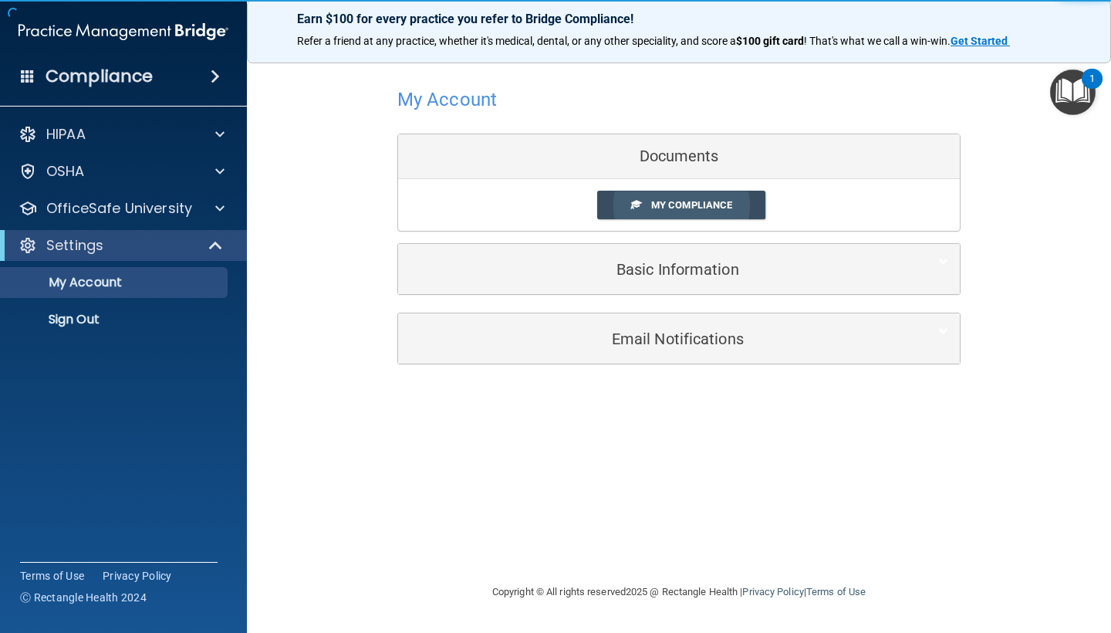
click at [689, 203] on span "My Compliance" at bounding box center [691, 205] width 81 height 12
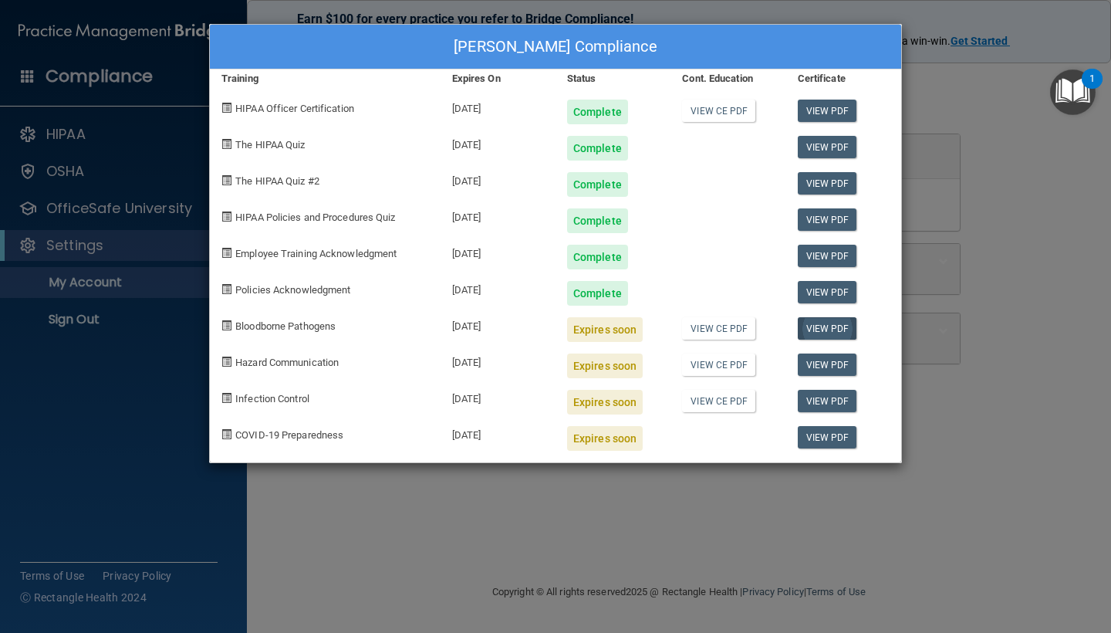
click at [837, 323] on link "View PDF" at bounding box center [827, 328] width 59 height 22
click at [843, 215] on link "View PDF" at bounding box center [827, 219] width 59 height 22
click at [598, 329] on div "Expires soon" at bounding box center [605, 329] width 76 height 25
click at [738, 328] on link "View CE PDF" at bounding box center [718, 328] width 73 height 22
click at [990, 187] on div "Jessica Penate's Compliance Training Expires On Status Cont. Education Certific…" at bounding box center [555, 316] width 1111 height 633
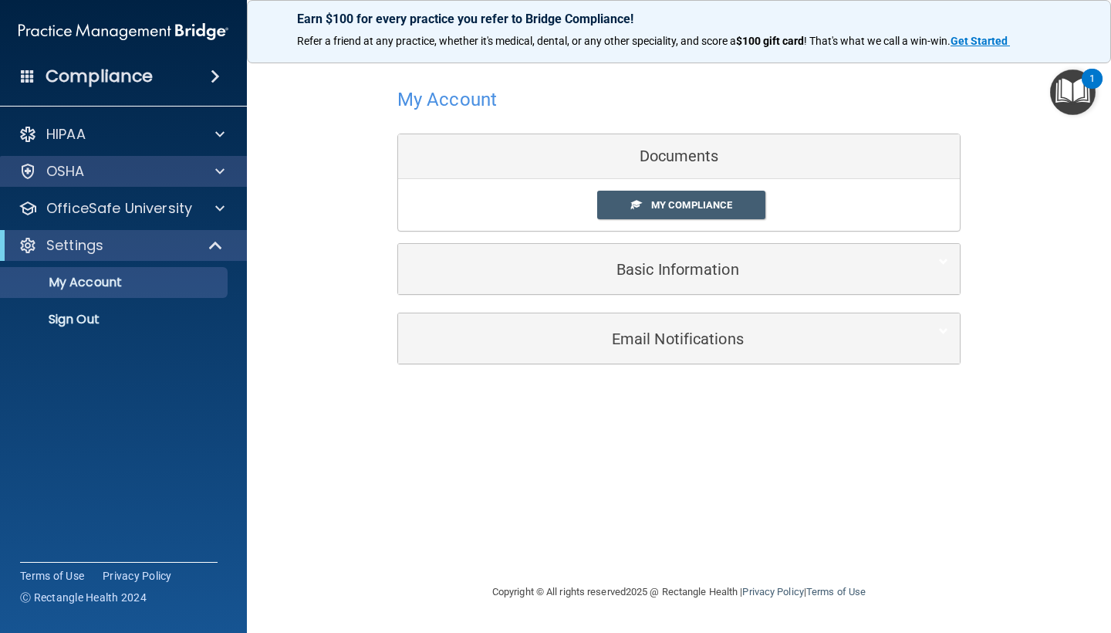
click at [149, 184] on div "OSHA" at bounding box center [124, 171] width 248 height 31
click at [174, 185] on div "OSHA" at bounding box center [124, 171] width 248 height 31
click at [194, 174] on div "OSHA" at bounding box center [102, 171] width 191 height 19
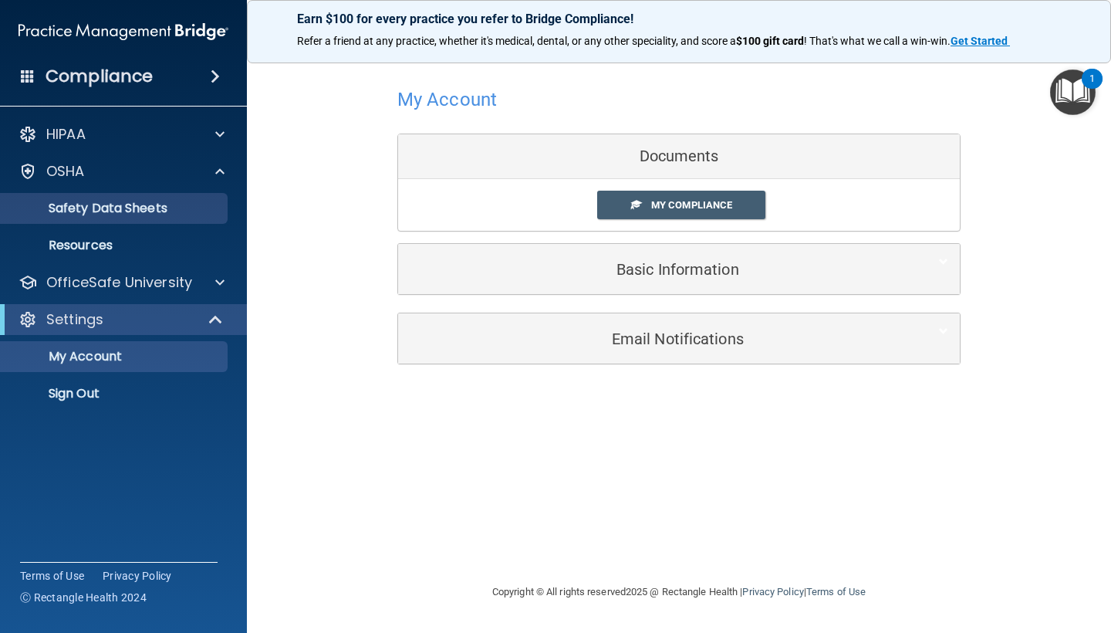
click at [123, 196] on link "Safety Data Sheets" at bounding box center [106, 208] width 243 height 31
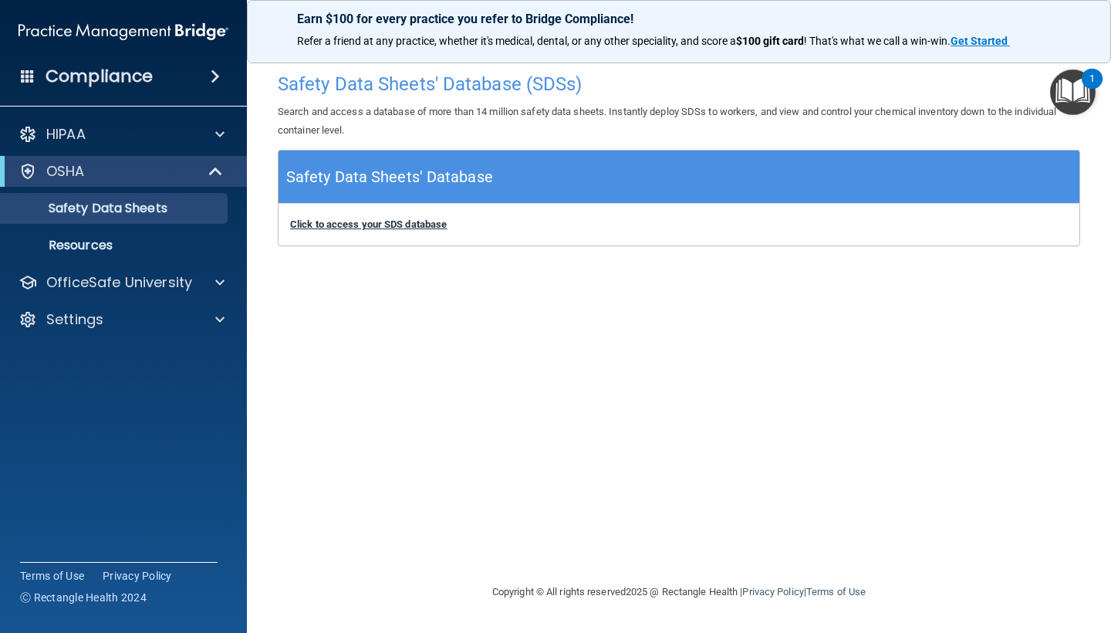
click at [416, 221] on b "Click to access your SDS database" at bounding box center [368, 224] width 157 height 12
click at [99, 250] on p "Resources" at bounding box center [115, 245] width 211 height 15
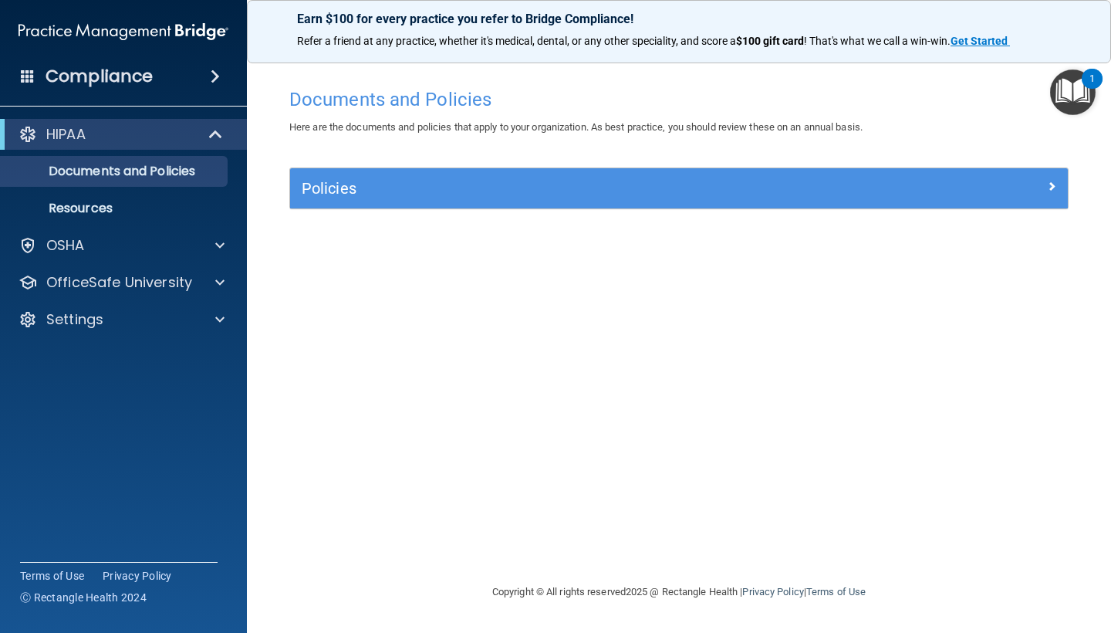
click at [1078, 96] on img "Open Resource Center, 1 new notification" at bounding box center [1073, 92] width 46 height 46
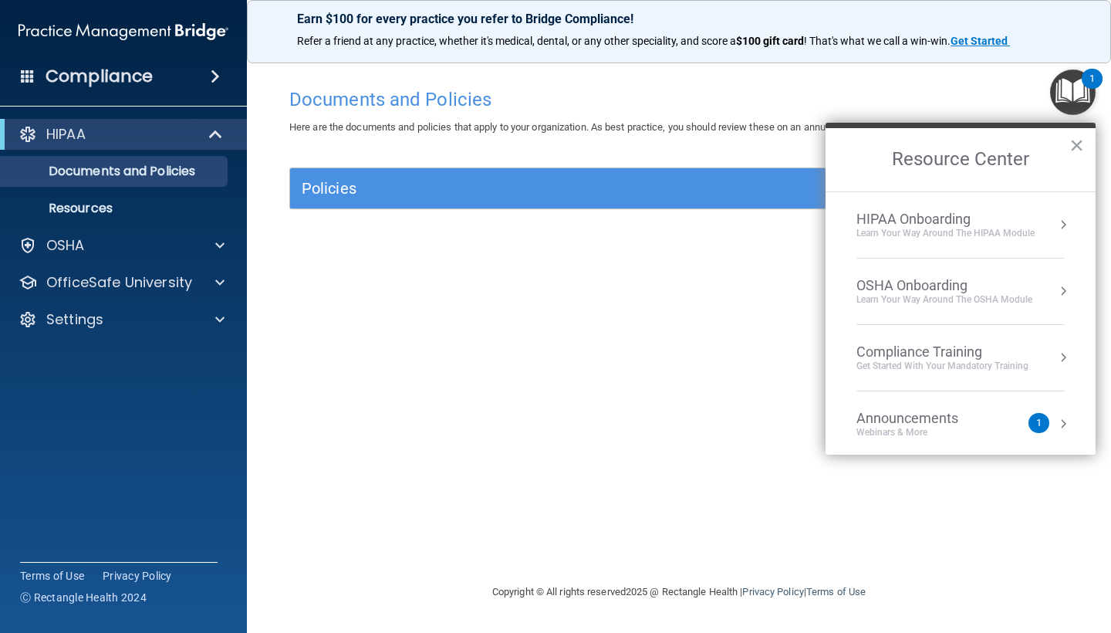
click at [953, 238] on div "Learn Your Way around the HIPAA module" at bounding box center [945, 233] width 178 height 13
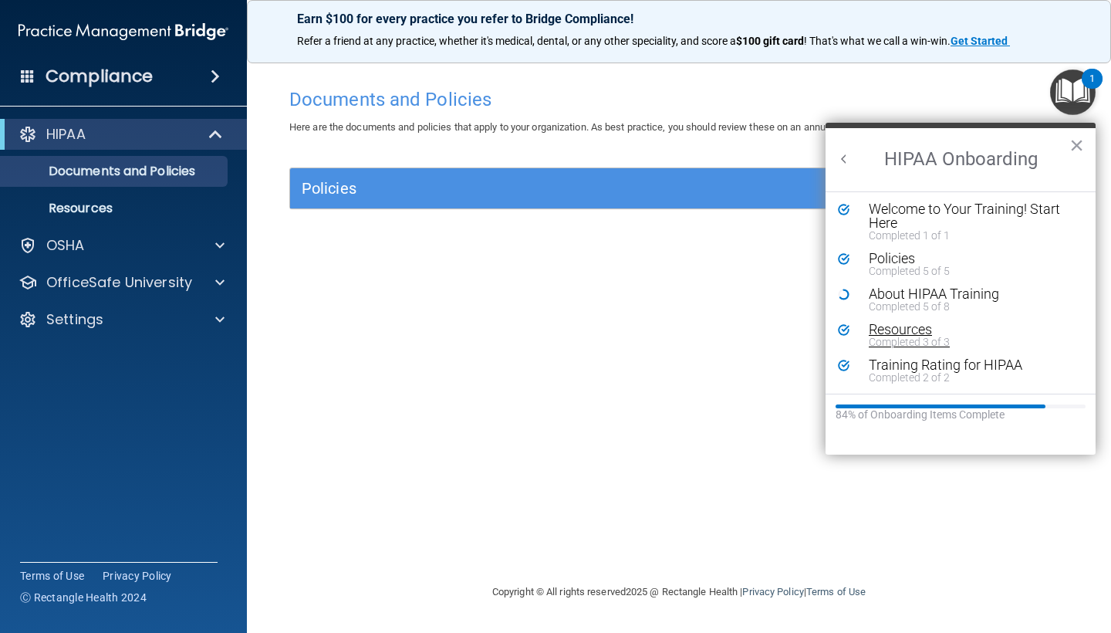
scroll to position [2, 0]
click at [846, 157] on button "Back to Resource Center Home" at bounding box center [843, 158] width 15 height 15
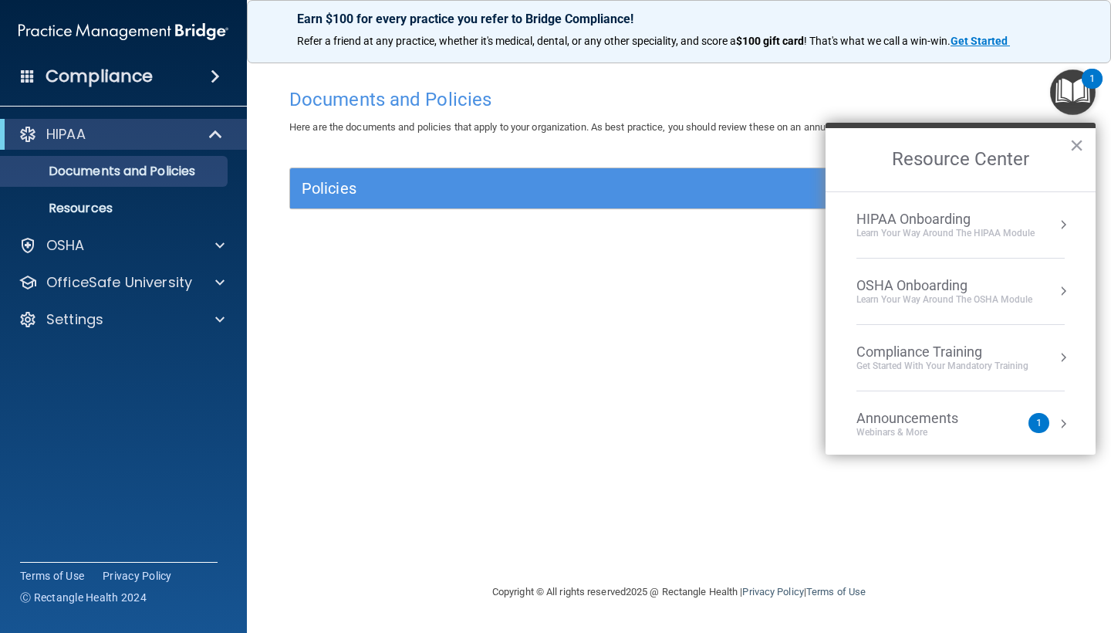
scroll to position [0, 0]
click at [942, 294] on div "Learn your way around the OSHA module" at bounding box center [944, 299] width 176 height 13
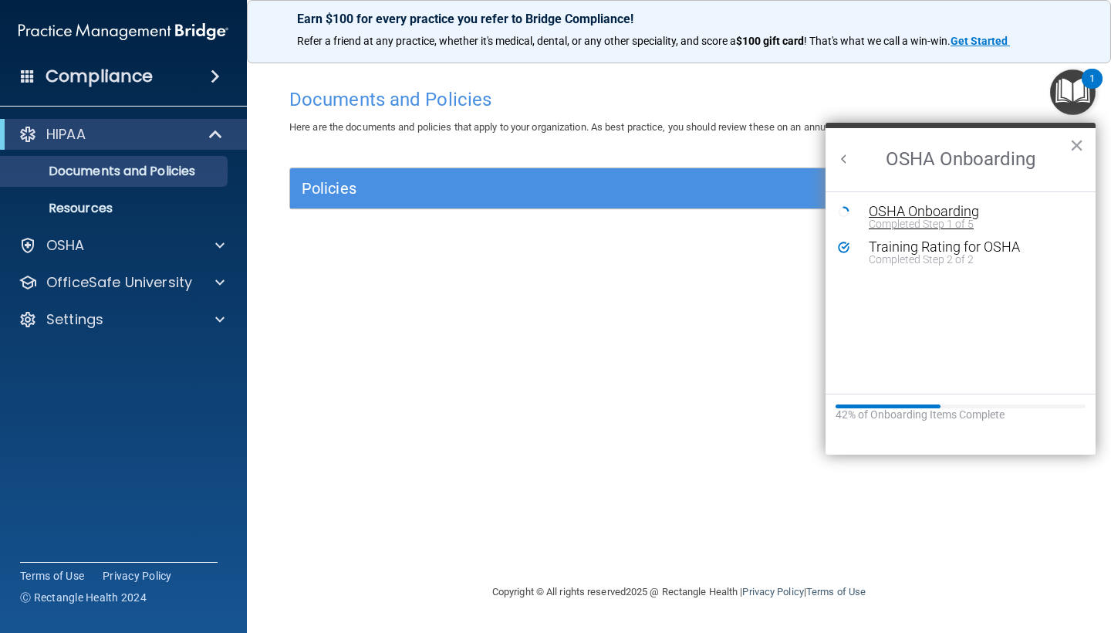
click at [925, 218] on div "Completed Step 1 of 5" at bounding box center [972, 223] width 207 height 11
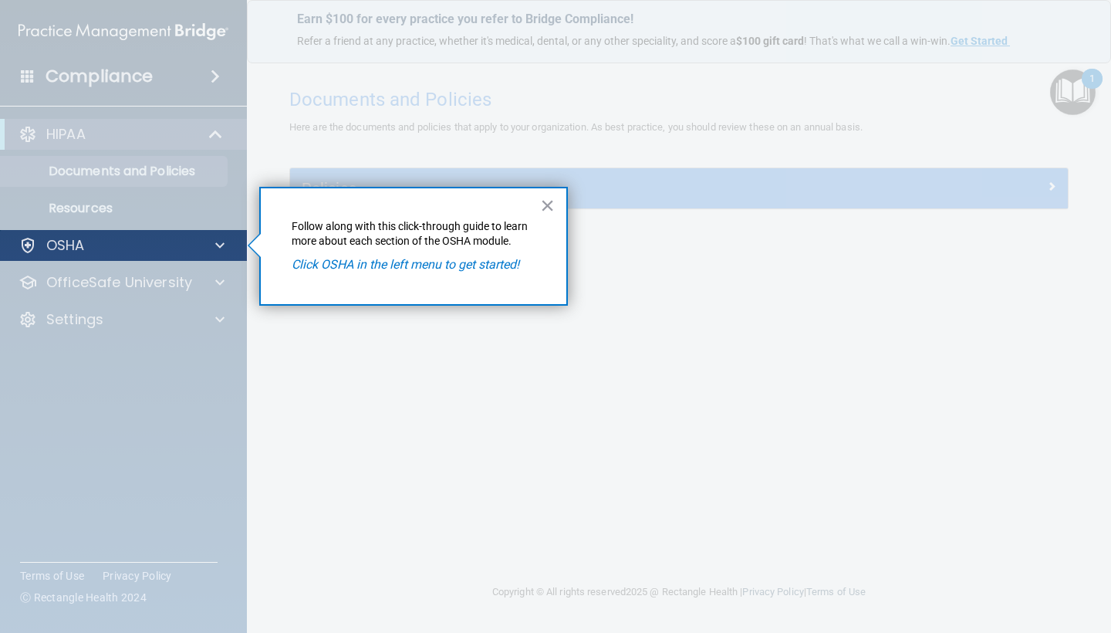
click at [62, 248] on p "OSHA" at bounding box center [65, 245] width 39 height 19
click at [363, 265] on em "Click OSHA in the left menu to get started!" at bounding box center [406, 264] width 228 height 15
click at [545, 214] on button "×" at bounding box center [547, 205] width 15 height 25
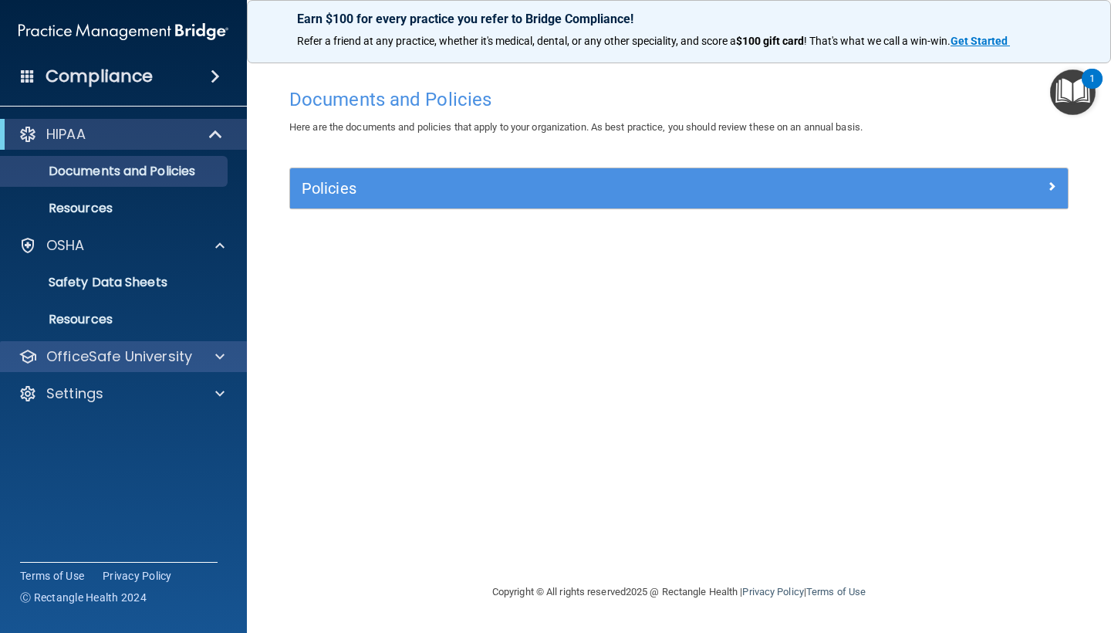
click at [123, 347] on p "OfficeSafe University" at bounding box center [119, 356] width 146 height 19
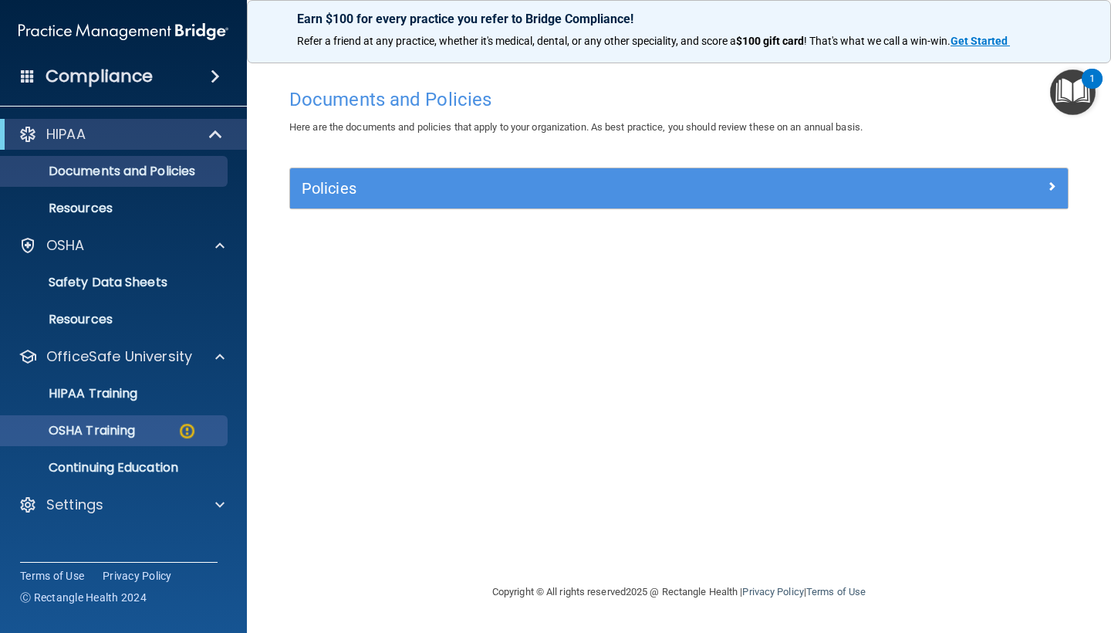
click at [113, 430] on p "OSHA Training" at bounding box center [72, 430] width 125 height 15
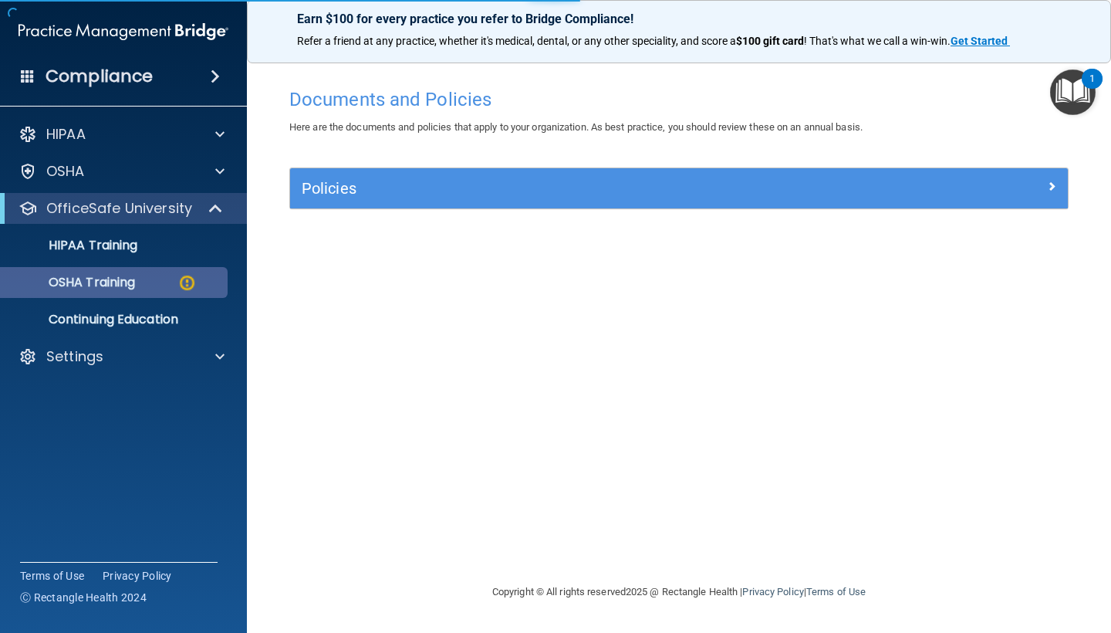
click at [129, 285] on p "OSHA Training" at bounding box center [72, 282] width 125 height 15
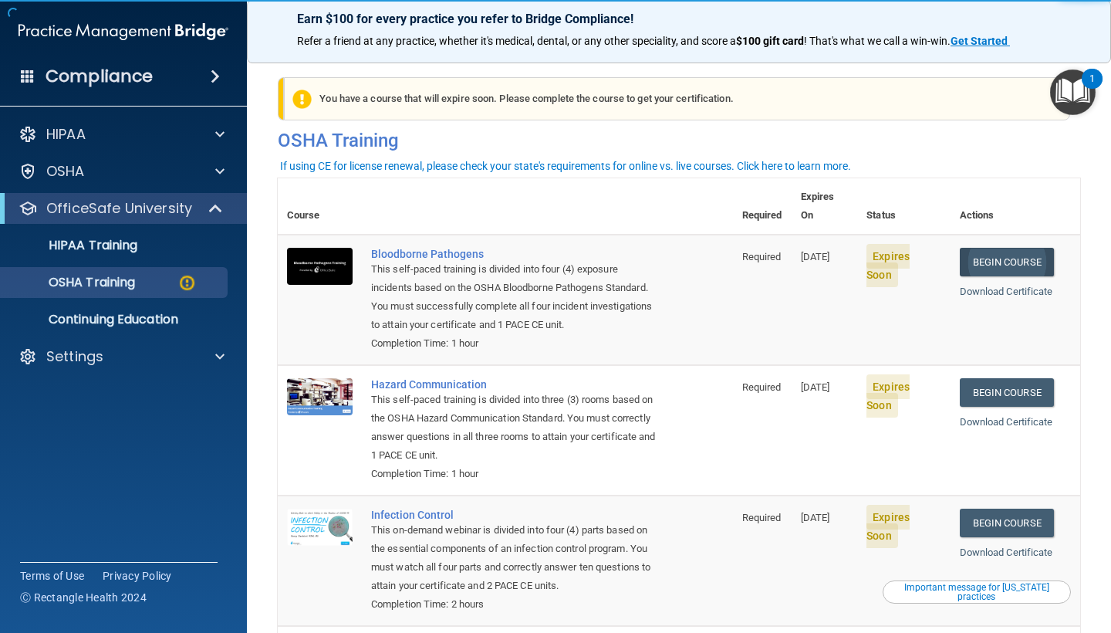
click at [996, 250] on link "Begin Course" at bounding box center [1007, 262] width 94 height 29
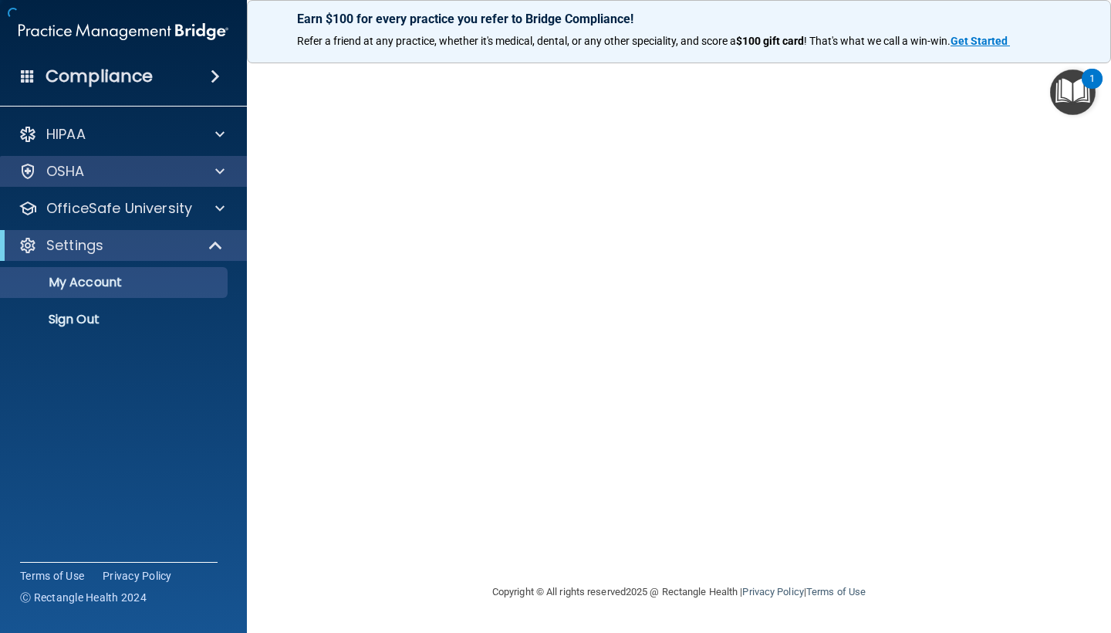
click at [153, 174] on div "OSHA" at bounding box center [102, 171] width 191 height 19
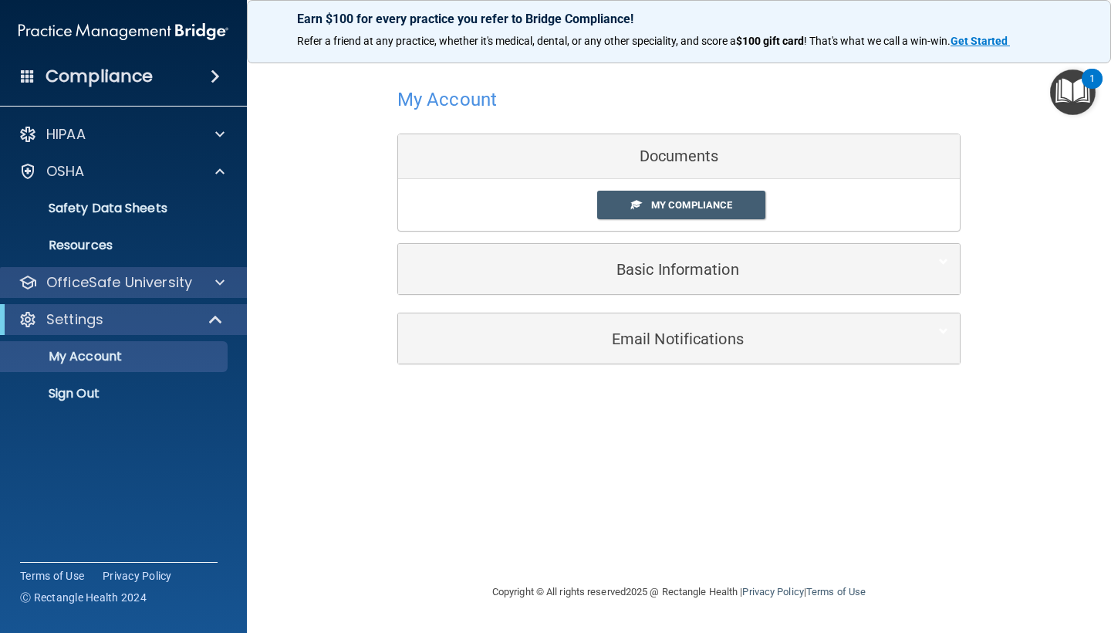
click at [228, 285] on div at bounding box center [217, 282] width 39 height 19
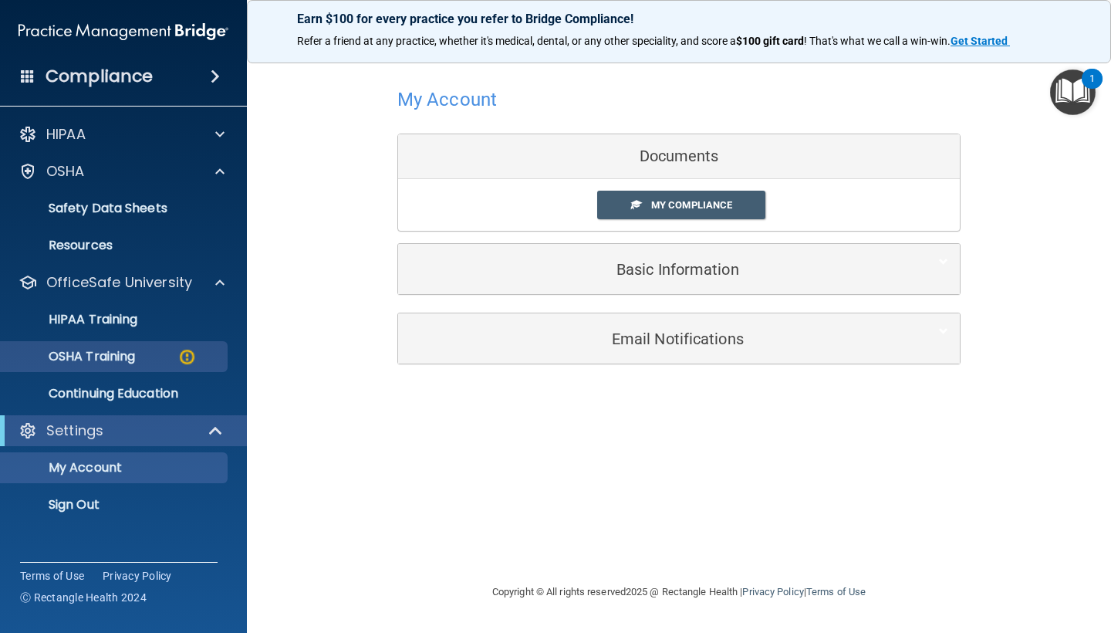
click at [130, 353] on p "OSHA Training" at bounding box center [72, 356] width 125 height 15
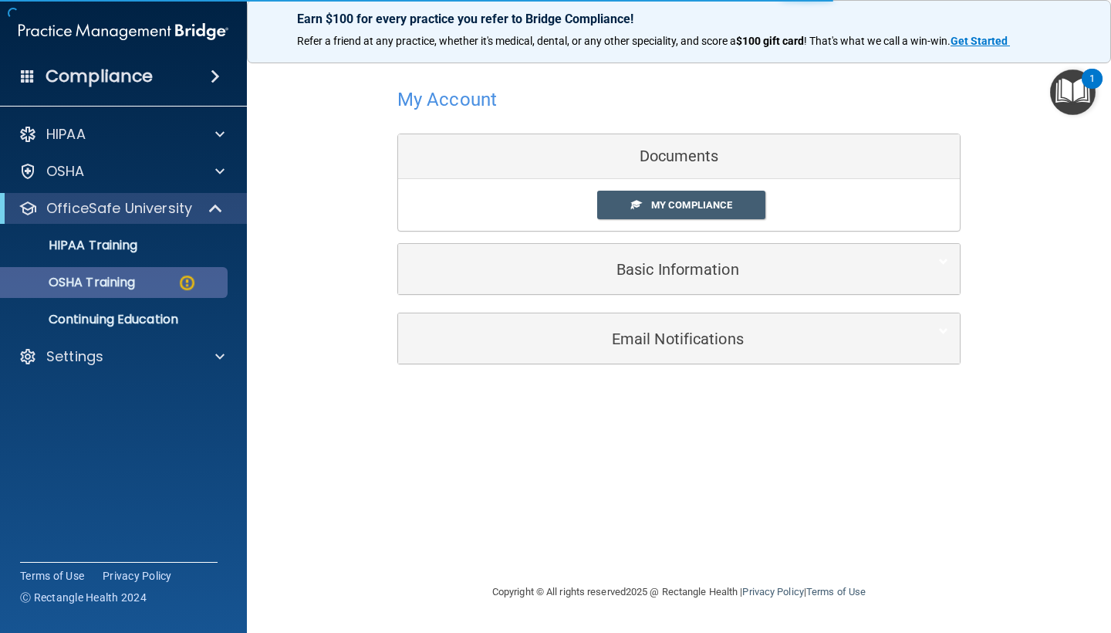
click at [129, 279] on p "OSHA Training" at bounding box center [72, 282] width 125 height 15
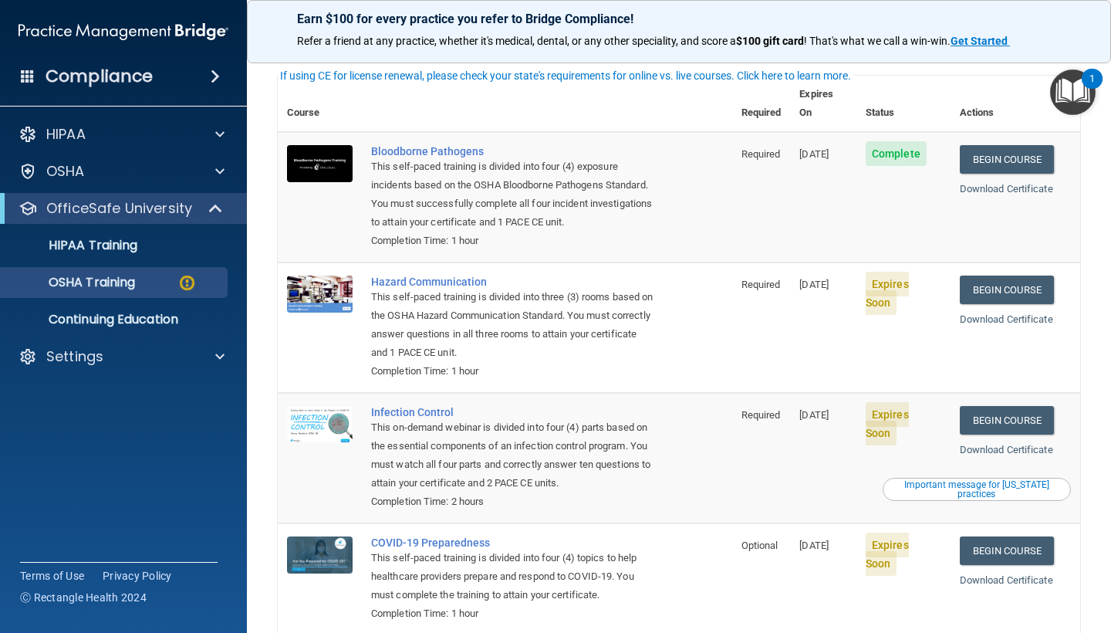
scroll to position [89, 0]
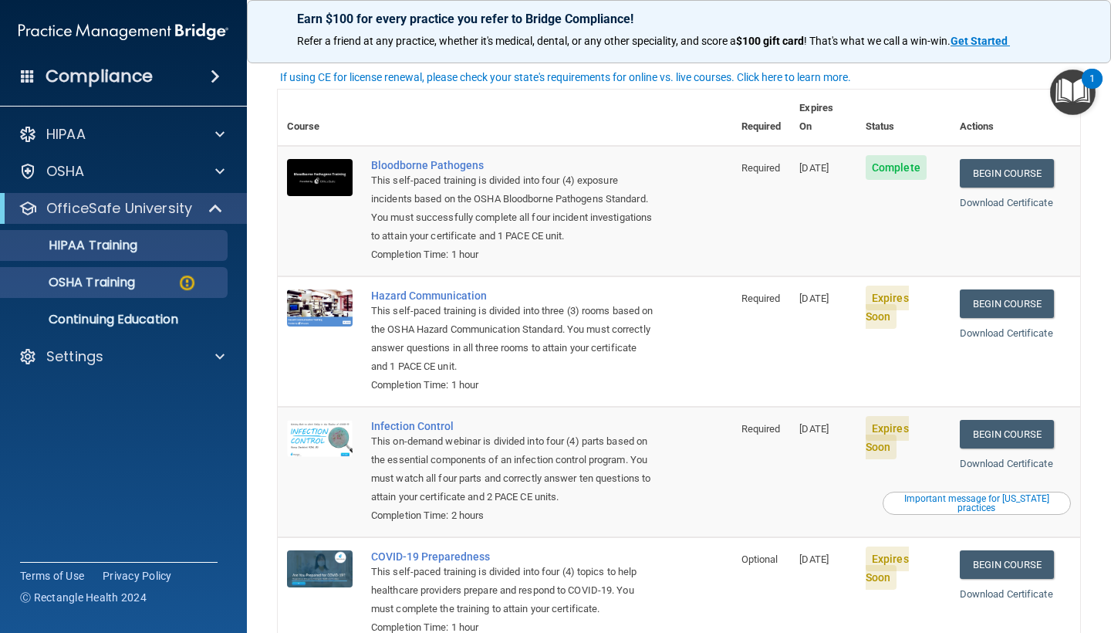
click at [124, 242] on p "HIPAA Training" at bounding box center [73, 245] width 127 height 15
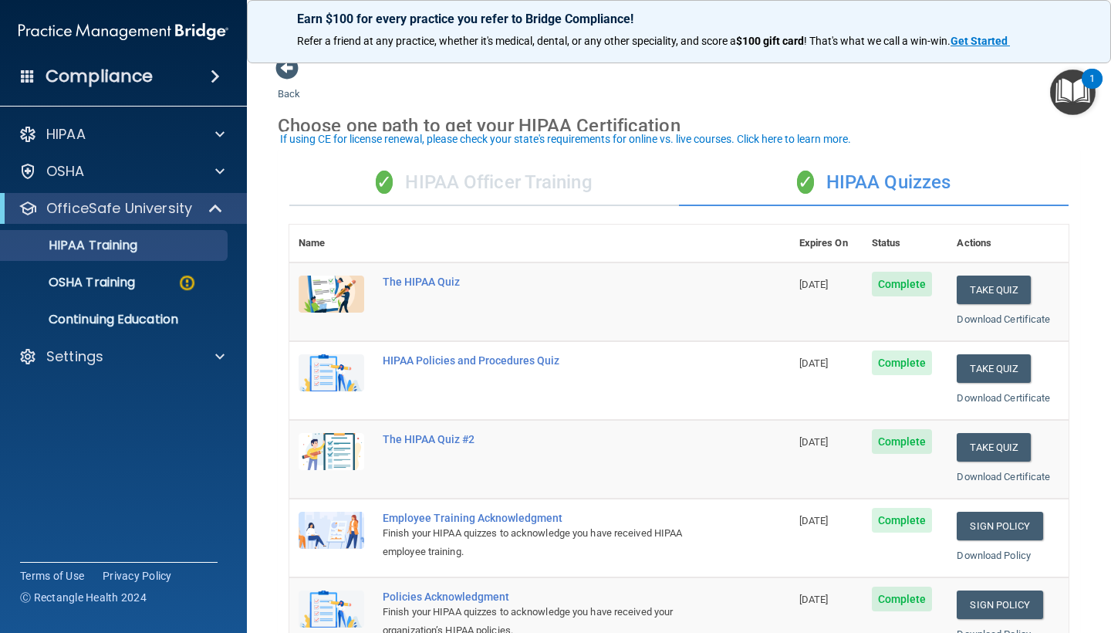
scroll to position [9, 0]
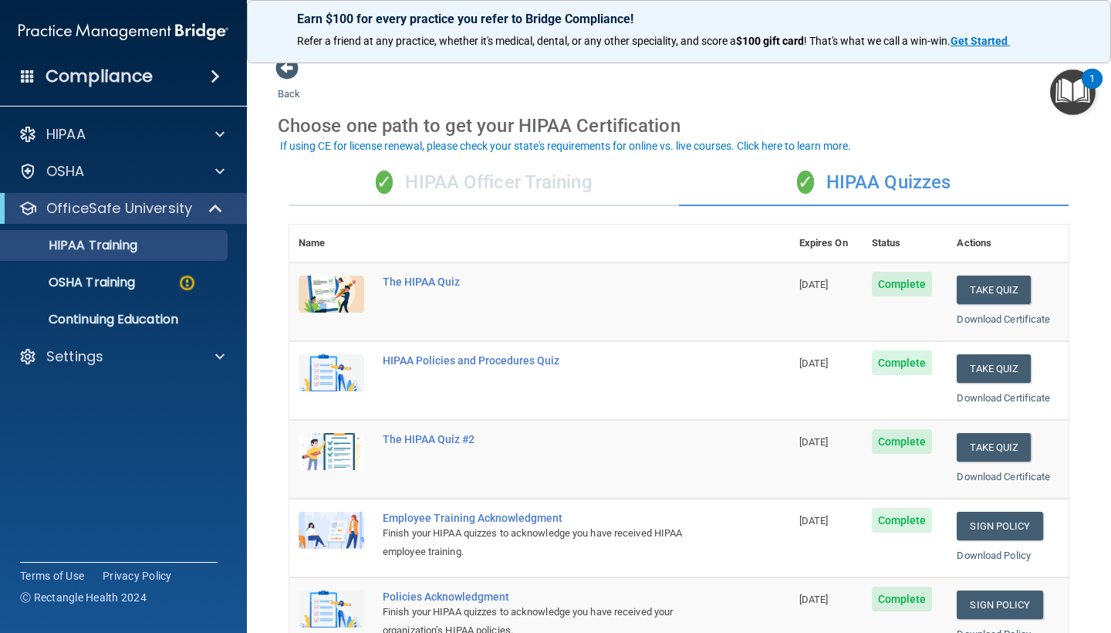
click at [471, 169] on div "✓ HIPAA Officer Training" at bounding box center [484, 183] width 390 height 46
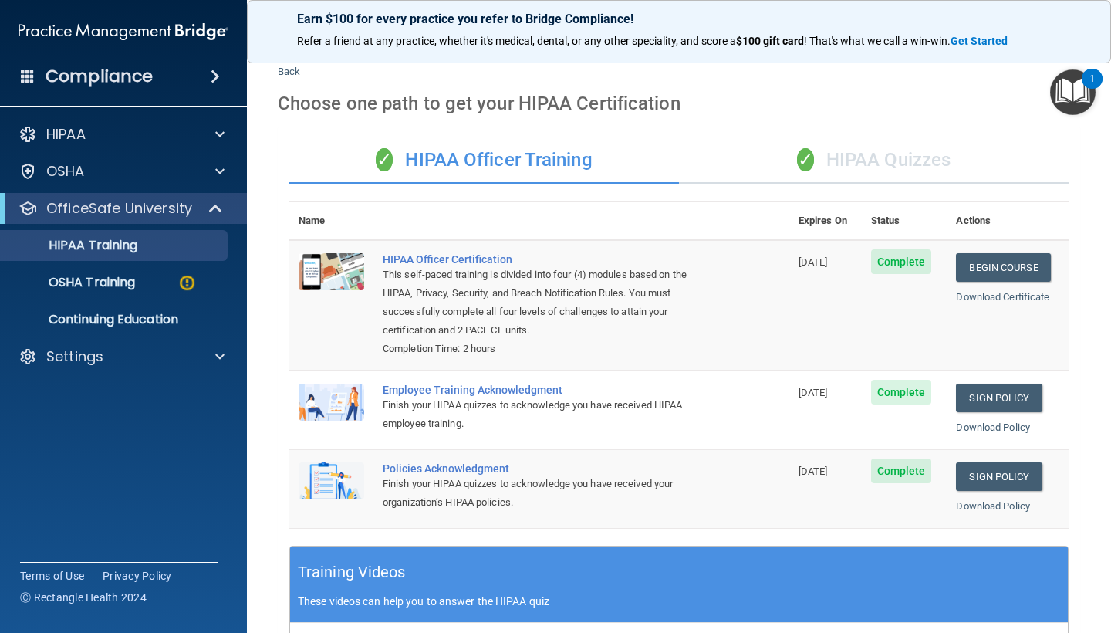
scroll to position [13, 0]
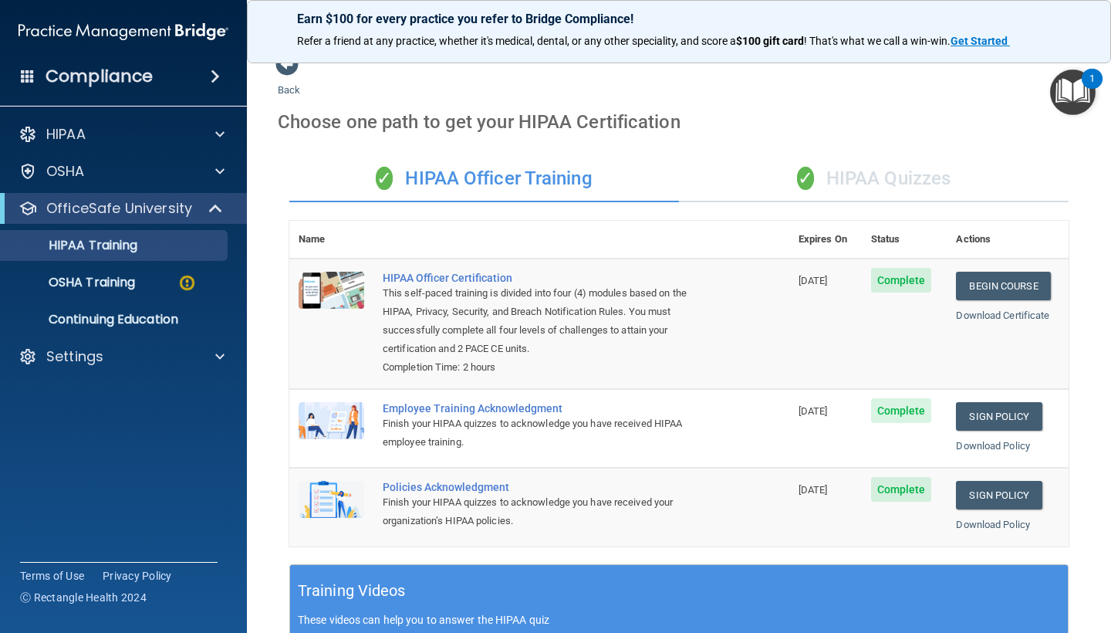
click at [814, 207] on div "✓ HIPAA Officer Training ✓ HIPAA Quizzes Name Expires On Status Actions HIPAA O…" at bounding box center [679, 562] width 802 height 837
click at [823, 182] on div "✓ HIPAA Quizzes" at bounding box center [874, 179] width 390 height 46
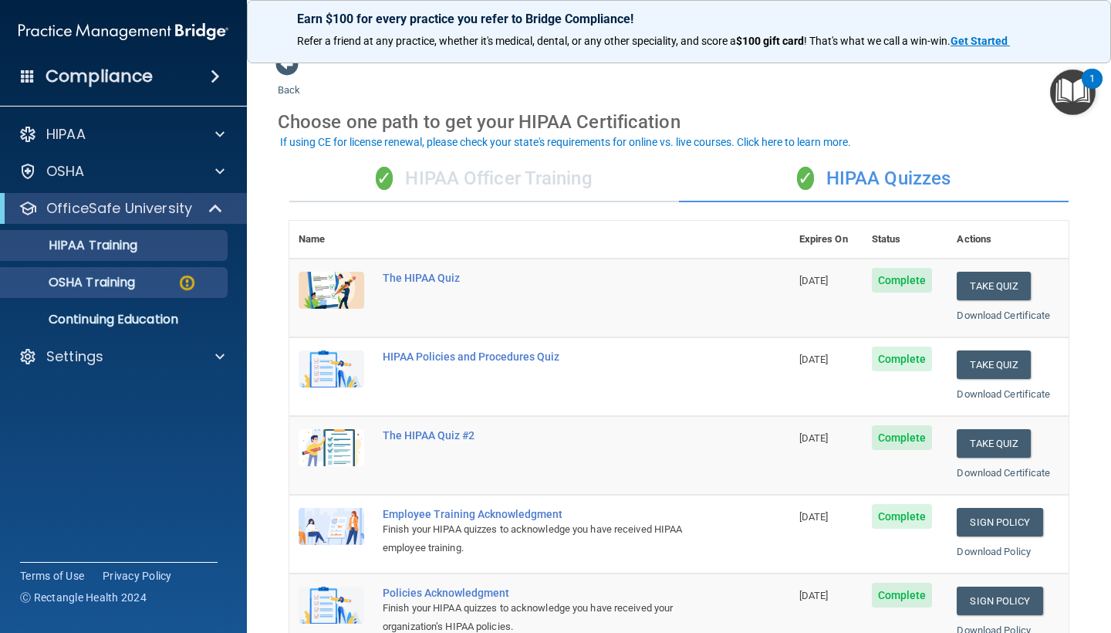
click at [119, 295] on link "OSHA Training" at bounding box center [106, 282] width 243 height 31
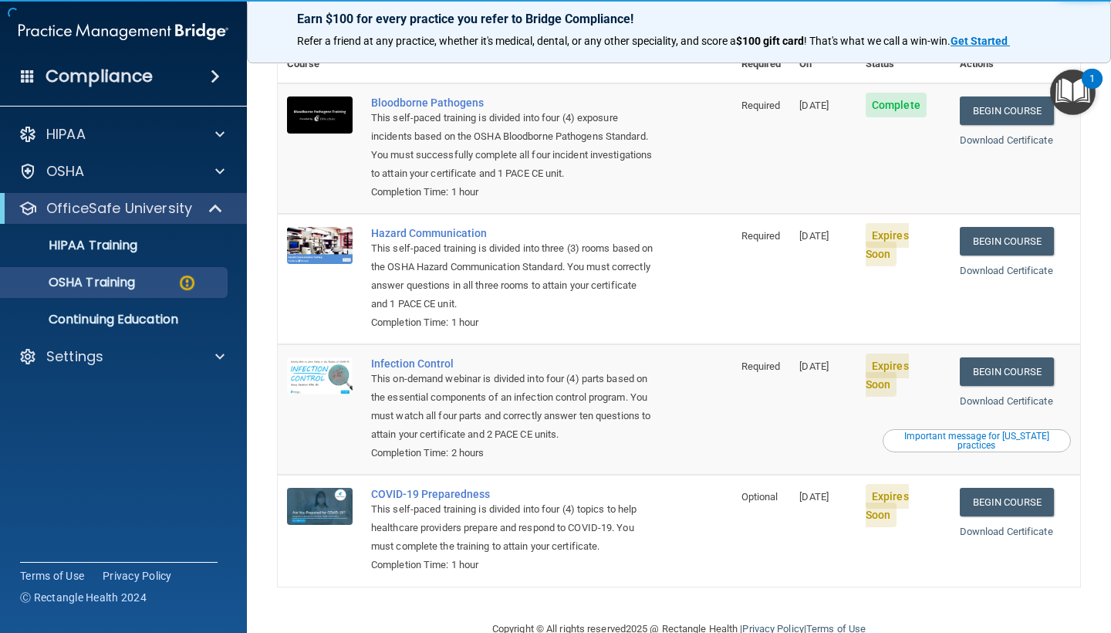
scroll to position [150, 0]
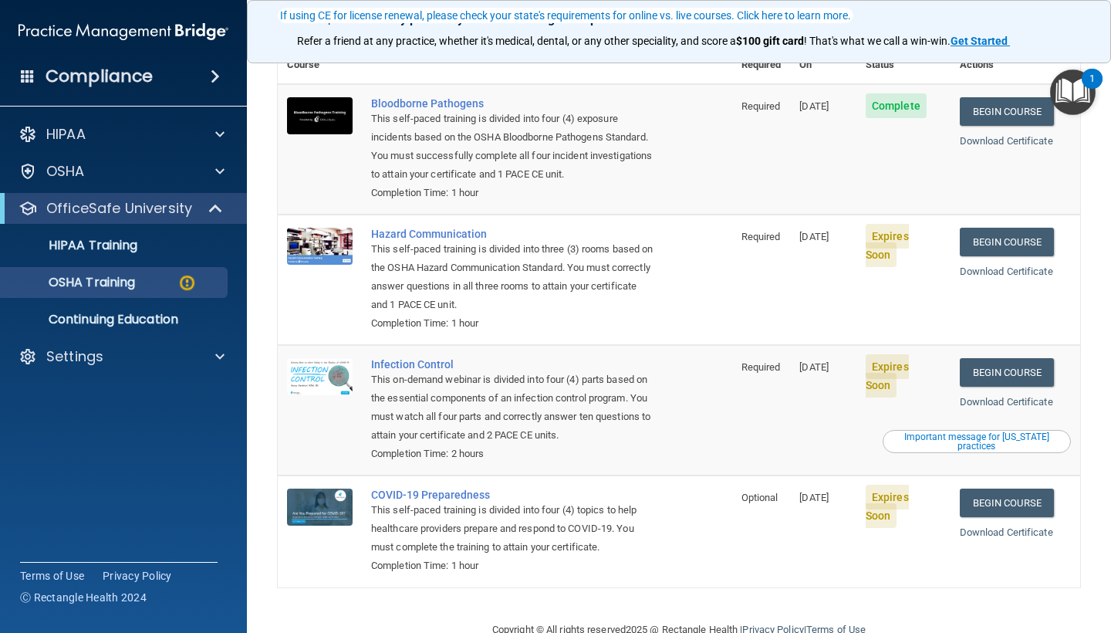
click at [256, 1] on div "Earn $100 for every practice you refer to Bridge Compliance! Refer a friend at …" at bounding box center [679, 31] width 864 height 63
